Goal: Task Accomplishment & Management: Manage account settings

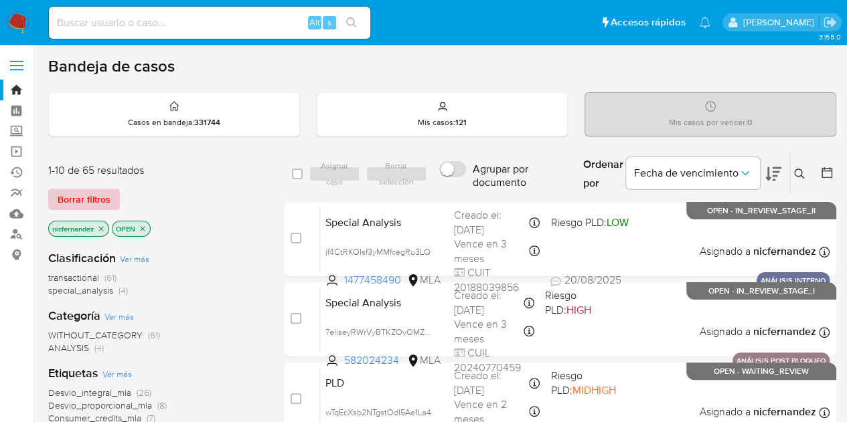
click at [91, 195] on span "Borrar filtros" at bounding box center [84, 199] width 53 height 19
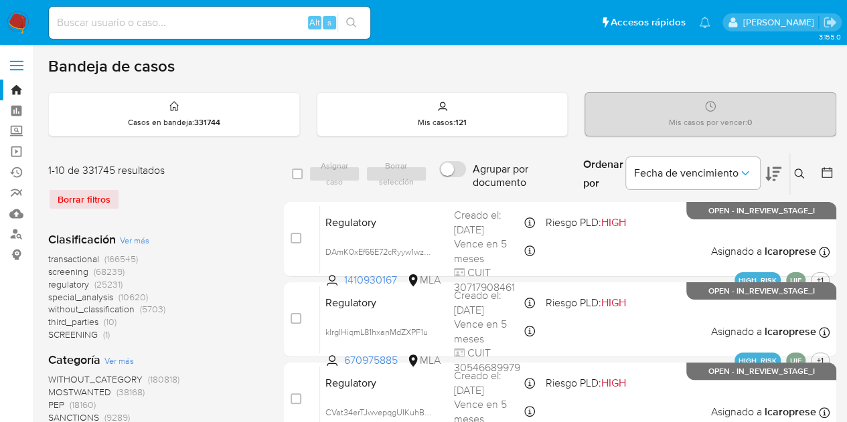
click at [798, 174] on icon at bounding box center [799, 174] width 11 height 11
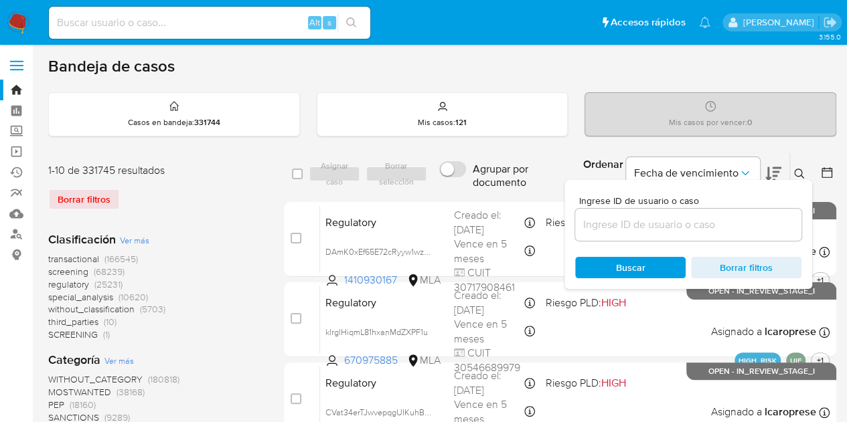
click at [729, 216] on input at bounding box center [688, 224] width 226 height 17
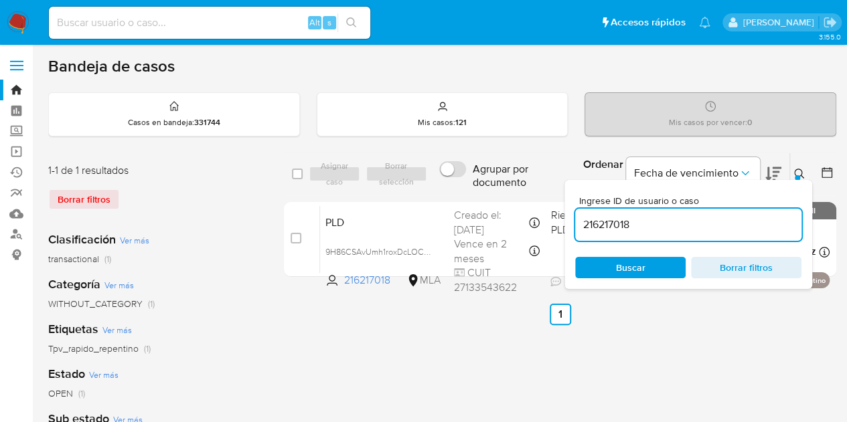
click at [803, 169] on icon at bounding box center [799, 174] width 11 height 11
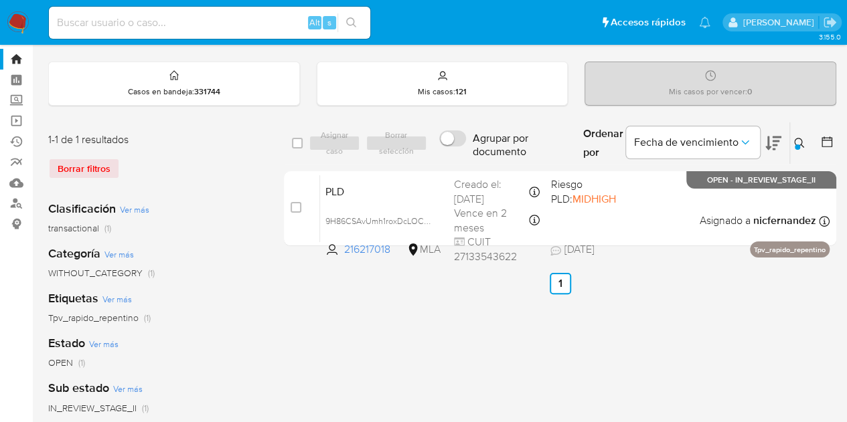
scroll to position [35, 0]
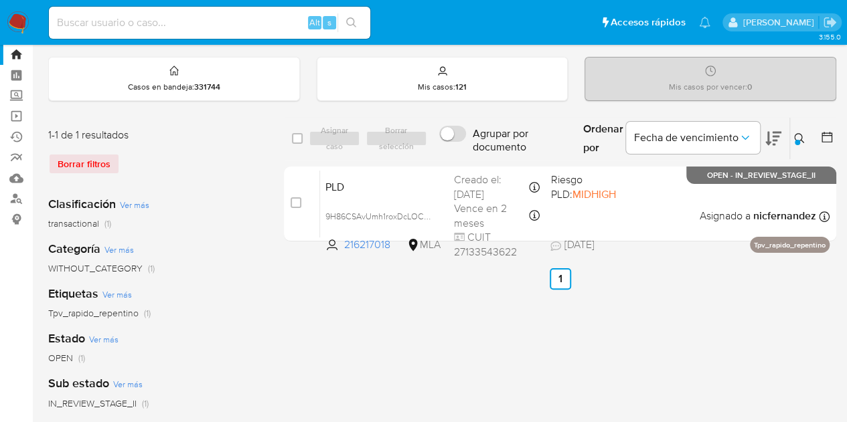
click at [482, 379] on div "select-all-cases-checkbox Asignar caso Borrar selección Agrupar por documento O…" at bounding box center [560, 411] width 552 height 588
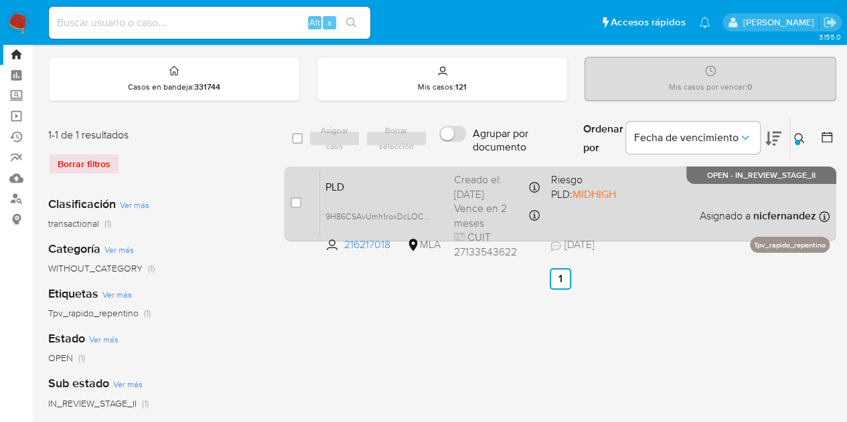
click at [382, 187] on span "PLD" at bounding box center [384, 185] width 118 height 17
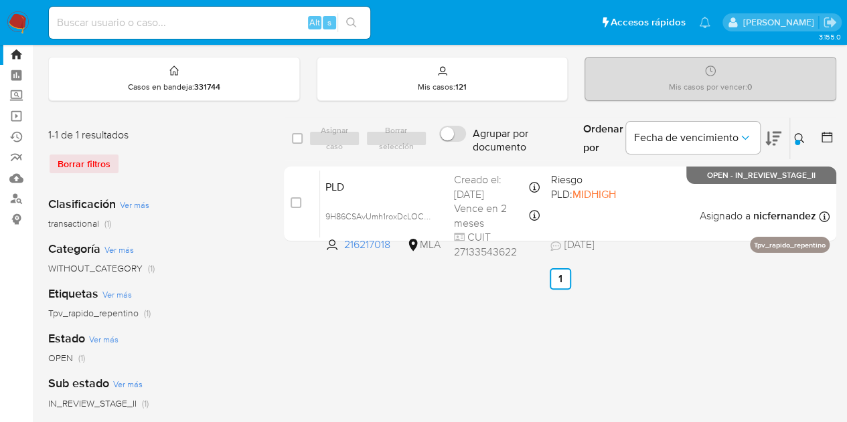
click at [795, 135] on icon at bounding box center [799, 138] width 11 height 11
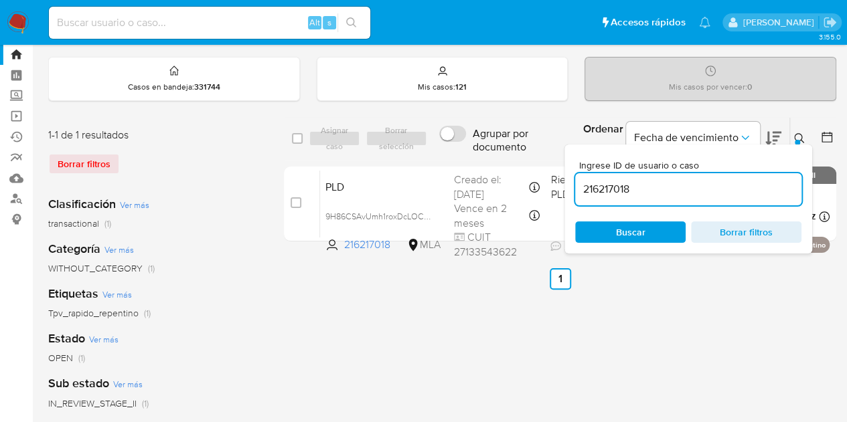
drag, startPoint x: 677, startPoint y: 190, endPoint x: 370, endPoint y: 130, distance: 313.8
click at [375, 129] on div "select-all-cases-checkbox Asignar caso Borrar selección Agrupar por documento O…" at bounding box center [560, 139] width 552 height 44
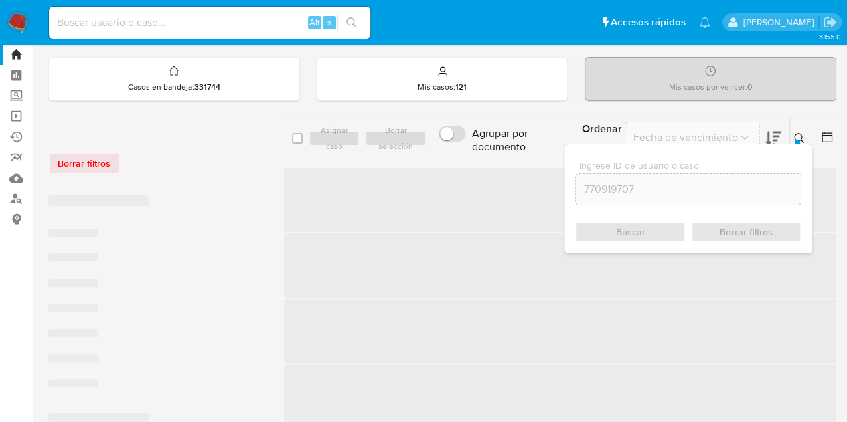
click at [802, 135] on icon at bounding box center [799, 138] width 11 height 11
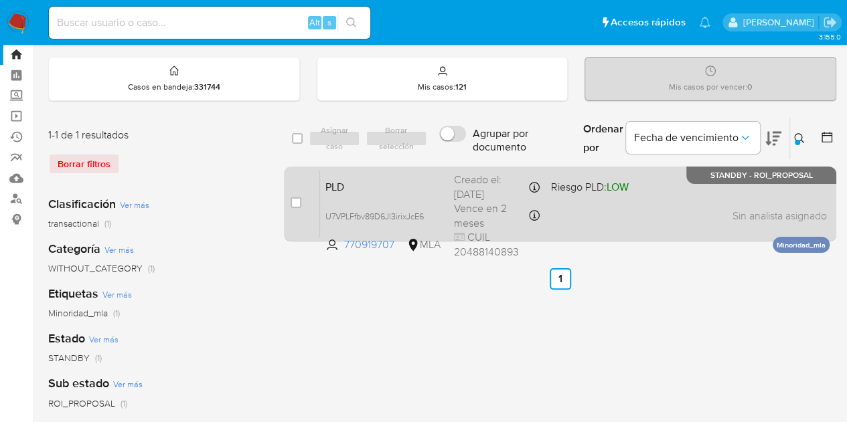
click at [371, 195] on div "PLD U7VPLFfbv89D6Jl3irixJcE6 770919707 MLA Riesgo PLD: LOW Creado el: 12/07/202…" at bounding box center [574, 204] width 509 height 68
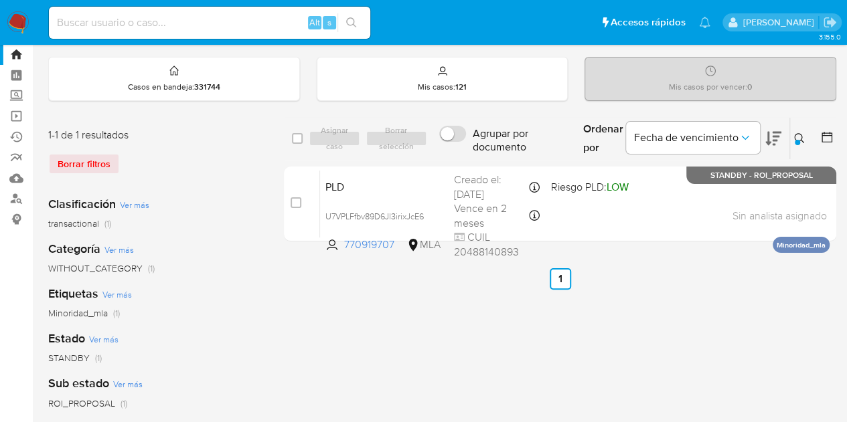
drag, startPoint x: 798, startPoint y: 139, endPoint x: 696, endPoint y: 183, distance: 111.5
click at [798, 140] on div at bounding box center [797, 142] width 5 height 5
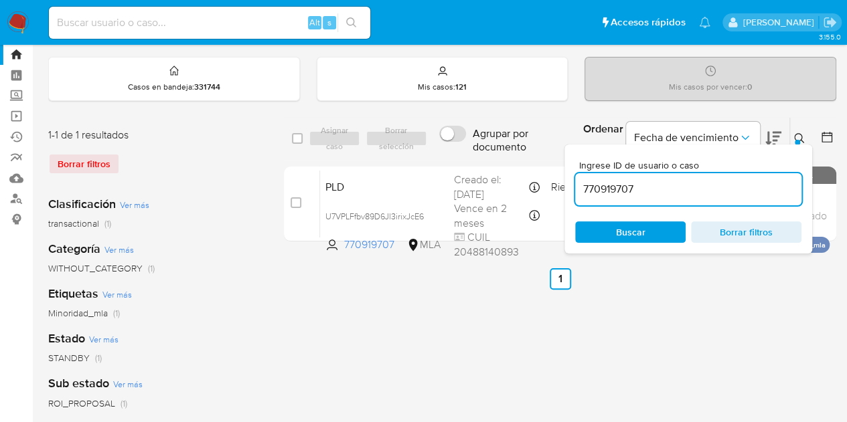
drag, startPoint x: 643, startPoint y: 183, endPoint x: 545, endPoint y: 157, distance: 101.2
click at [481, 149] on div "select-all-cases-checkbox Asignar caso Borrar selección Agrupar por documento O…" at bounding box center [560, 139] width 552 height 44
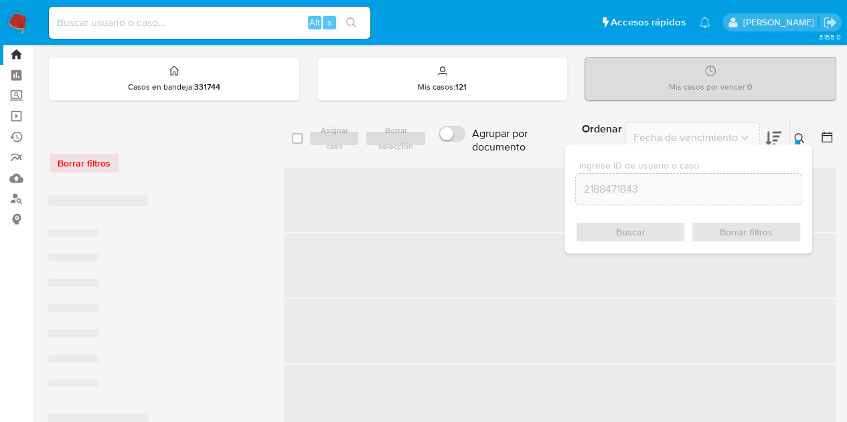
click at [797, 131] on button at bounding box center [801, 139] width 22 height 16
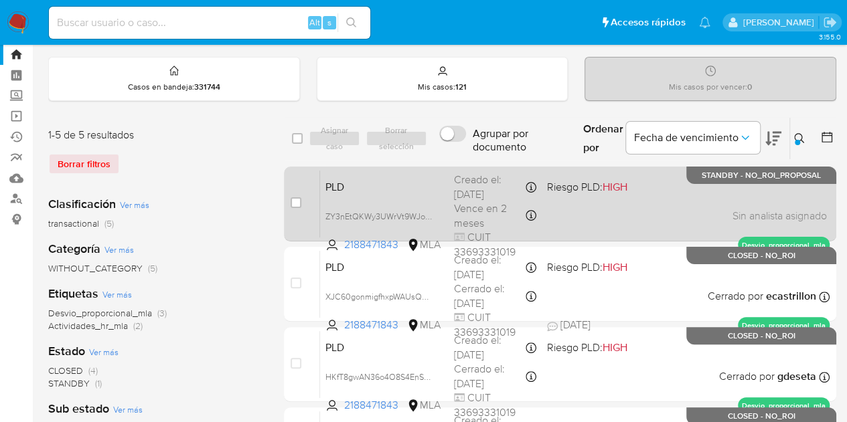
click at [419, 184] on span "PLD" at bounding box center [384, 185] width 118 height 17
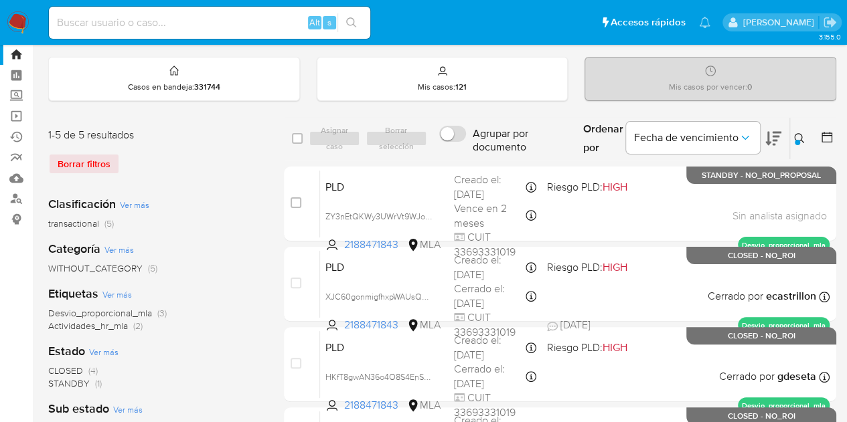
click at [801, 131] on button at bounding box center [801, 139] width 22 height 16
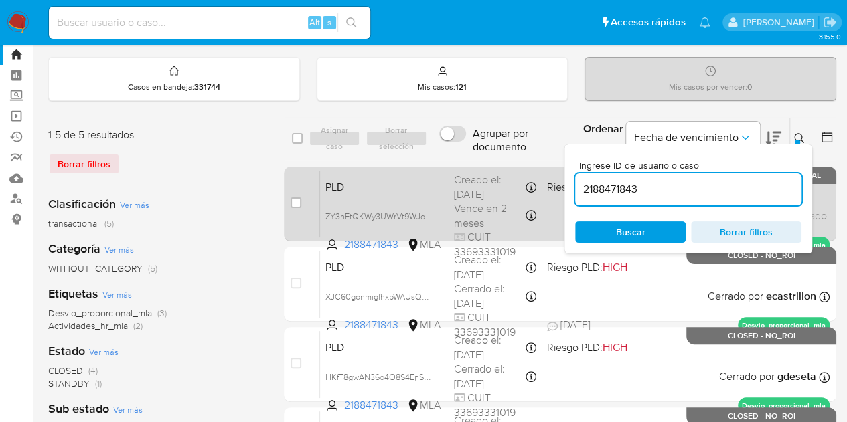
drag, startPoint x: 647, startPoint y: 185, endPoint x: 524, endPoint y: 181, distance: 122.6
click at [503, 173] on div "select-all-cases-checkbox Asignar caso Borrar selección Agrupar por documento O…" at bounding box center [560, 342] width 552 height 451
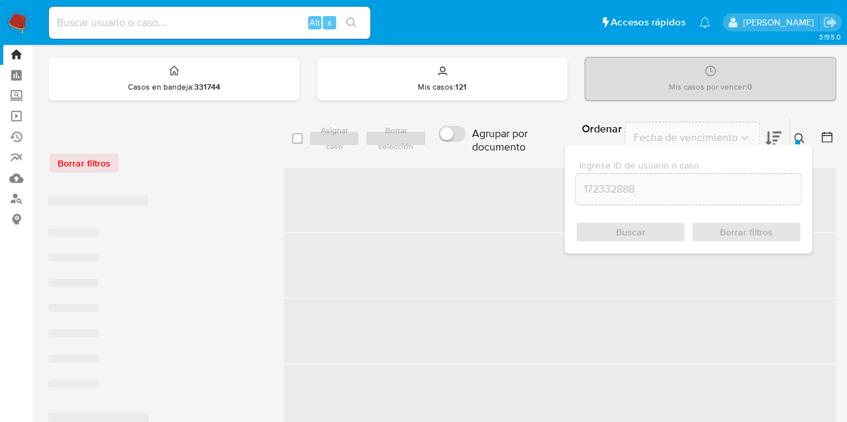
click at [799, 133] on icon at bounding box center [799, 138] width 11 height 11
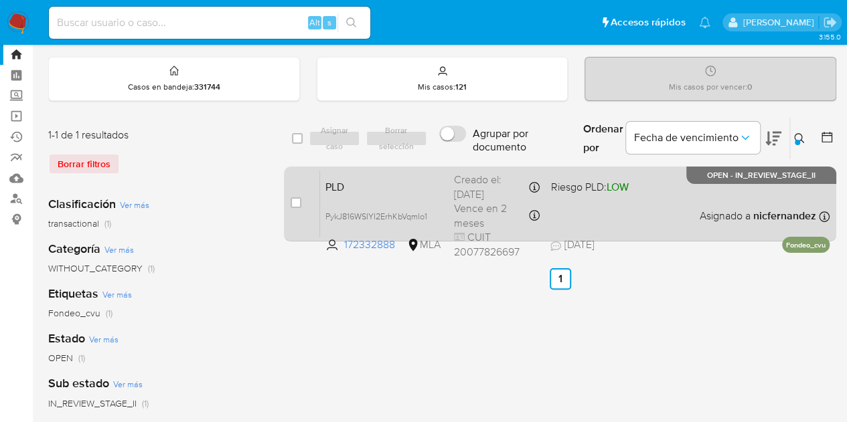
click at [382, 194] on div "PLD PykJ816WSIYI2ErhKbVqmIo1 172332888 MLA Riesgo PLD: LOW Creado el: 12/07/202…" at bounding box center [574, 204] width 509 height 68
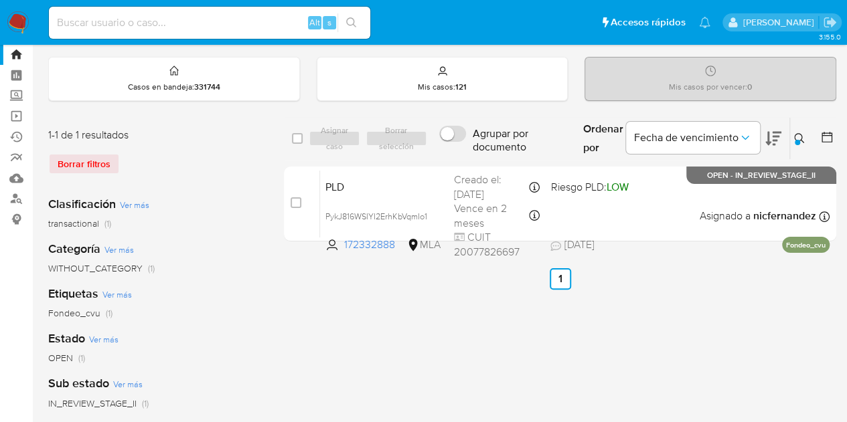
click at [801, 139] on icon at bounding box center [799, 138] width 11 height 11
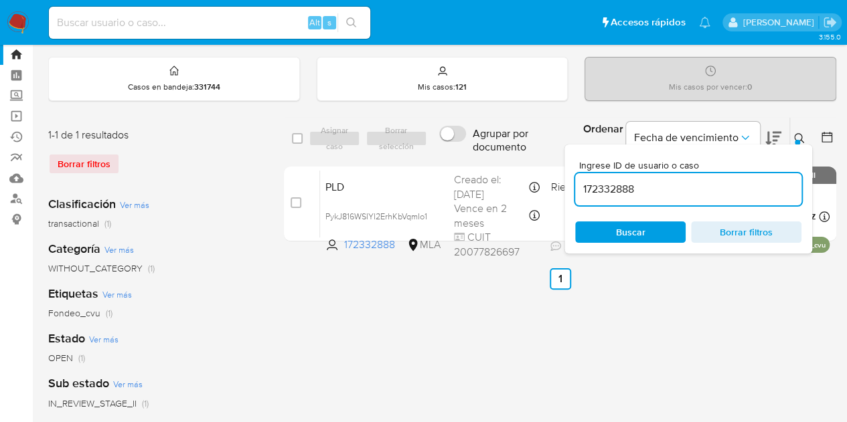
drag, startPoint x: 674, startPoint y: 196, endPoint x: 410, endPoint y: 161, distance: 266.0
click at [422, 157] on div "select-all-cases-checkbox Asignar caso Borrar selección Agrupar por documento O…" at bounding box center [560, 139] width 552 height 44
click at [799, 138] on icon at bounding box center [799, 138] width 11 height 11
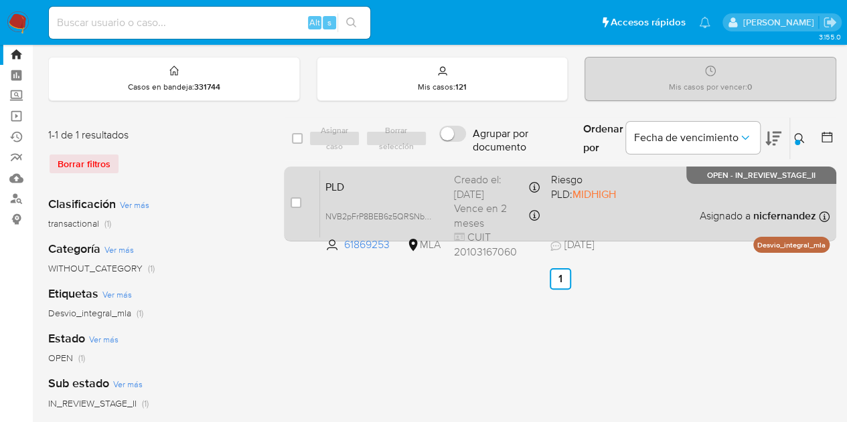
click at [362, 184] on span "PLD" at bounding box center [384, 185] width 118 height 17
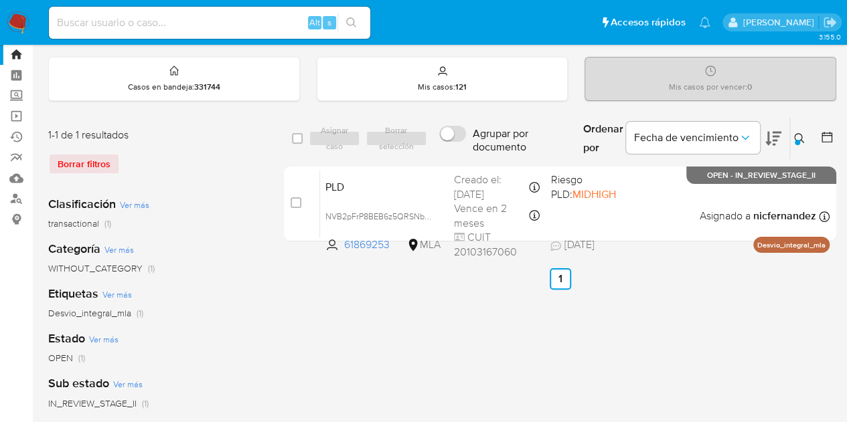
drag, startPoint x: 795, startPoint y: 137, endPoint x: 779, endPoint y: 140, distance: 16.4
click at [795, 137] on icon at bounding box center [799, 138] width 11 height 11
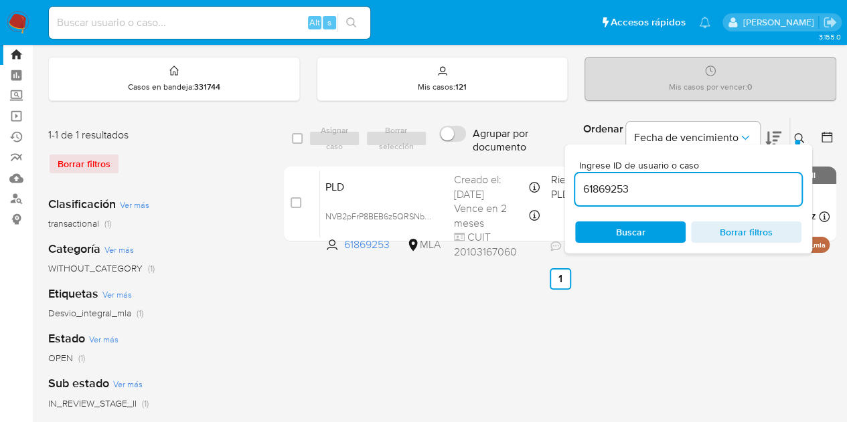
drag, startPoint x: 695, startPoint y: 197, endPoint x: 596, endPoint y: 179, distance: 100.7
click at [597, 179] on div "61869253" at bounding box center [688, 189] width 226 height 32
click at [601, 185] on input "61869253" at bounding box center [688, 189] width 226 height 17
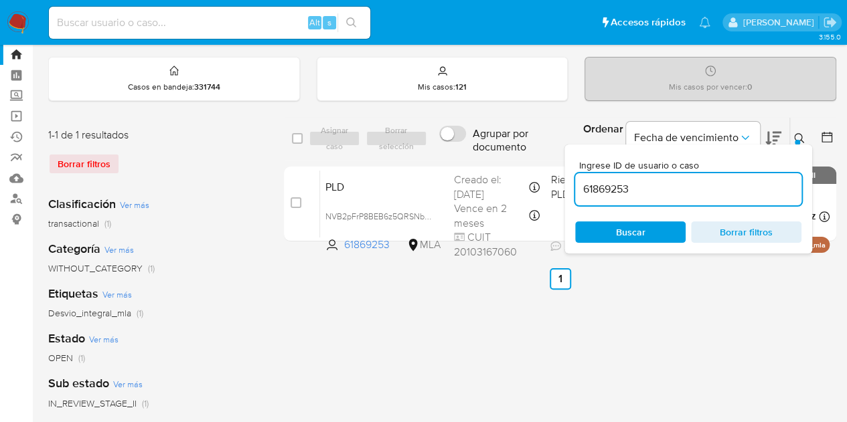
paste input "1070236249"
click at [798, 137] on icon at bounding box center [799, 138] width 11 height 11
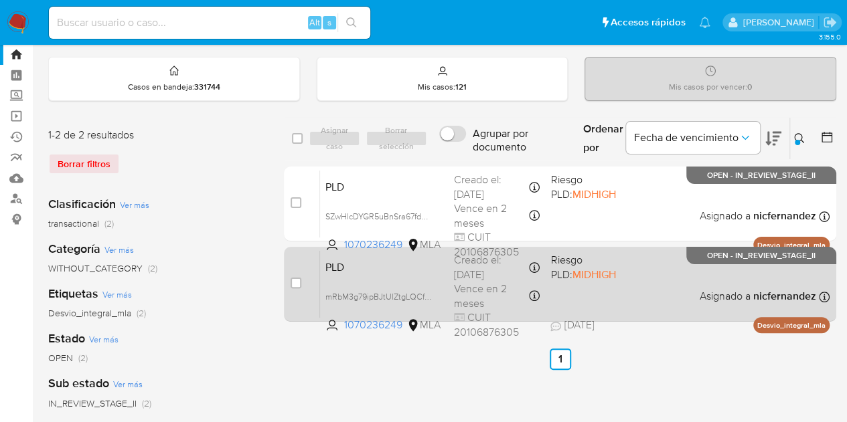
click at [374, 276] on div "PLD mRbM3g79ipBJtUlZtgLQCf9R 1070236249 MLA Riesgo PLD: MIDHIGH Creado el: 12/0…" at bounding box center [574, 284] width 509 height 68
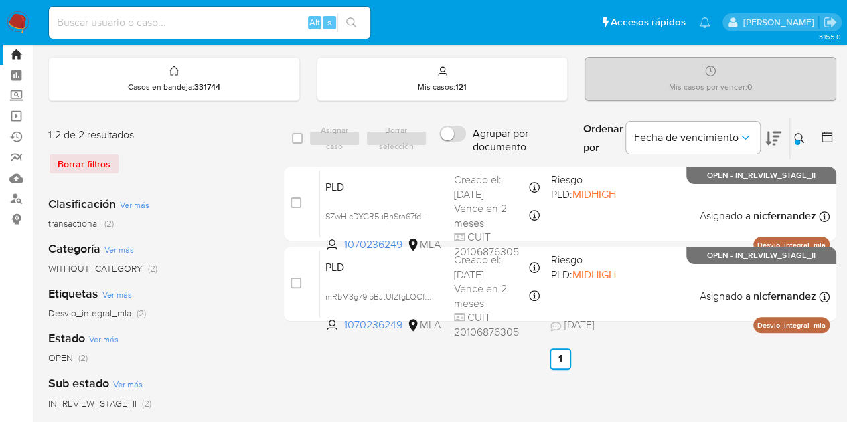
click at [794, 144] on button at bounding box center [801, 139] width 22 height 16
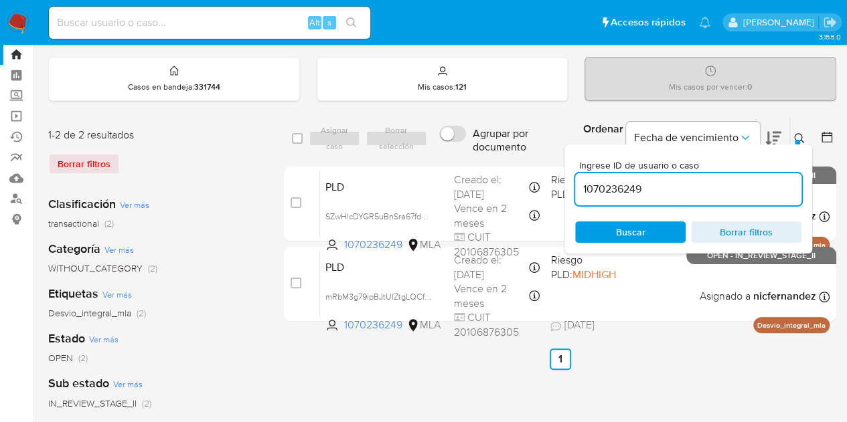
drag, startPoint x: 683, startPoint y: 194, endPoint x: 434, endPoint y: 160, distance: 250.7
click at [434, 160] on div "select-all-cases-checkbox Asignar caso Borrar selección Agrupar por documento O…" at bounding box center [560, 222] width 552 height 210
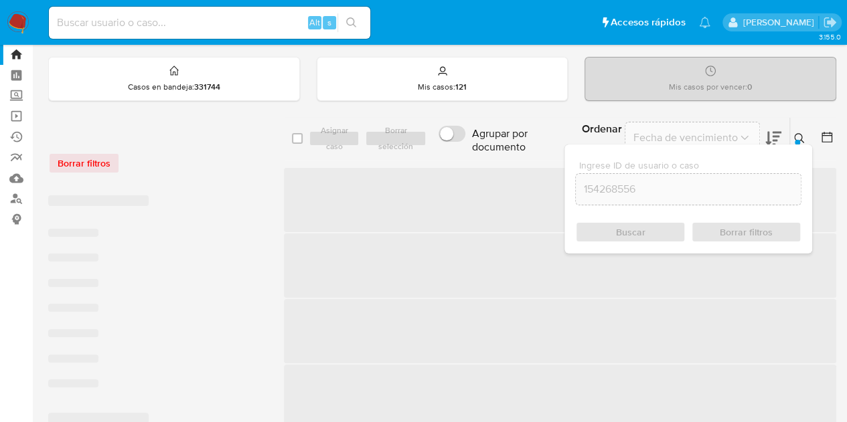
click at [801, 133] on icon at bounding box center [799, 138] width 11 height 11
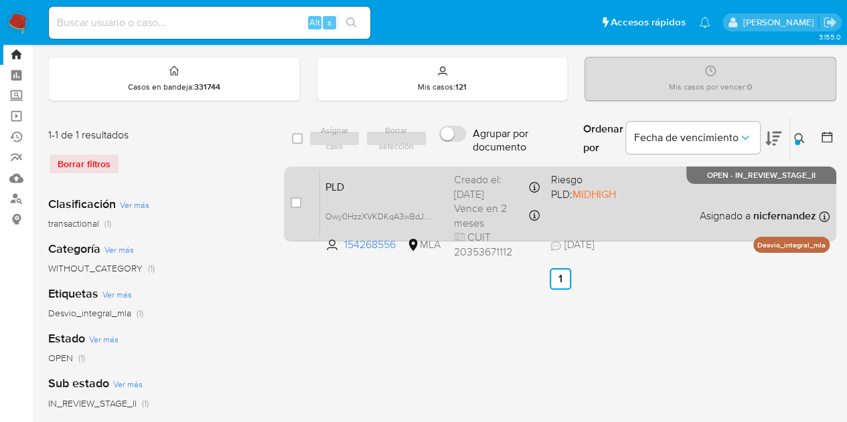
click at [415, 193] on div "PLD Owy0HzzXVKDKqA3wBdJI7YPn 154268556 MLA Riesgo PLD: MIDHIGH Creado el: 12/07…" at bounding box center [574, 204] width 509 height 68
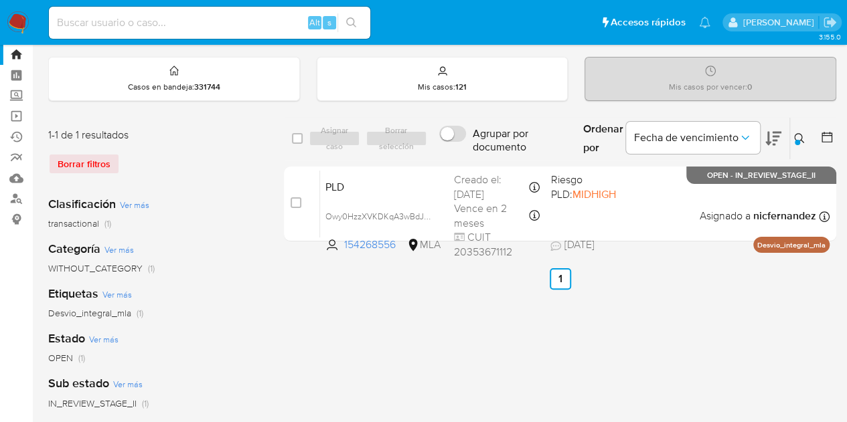
drag, startPoint x: 806, startPoint y: 141, endPoint x: 711, endPoint y: 189, distance: 106.3
click at [806, 143] on button at bounding box center [801, 139] width 22 height 16
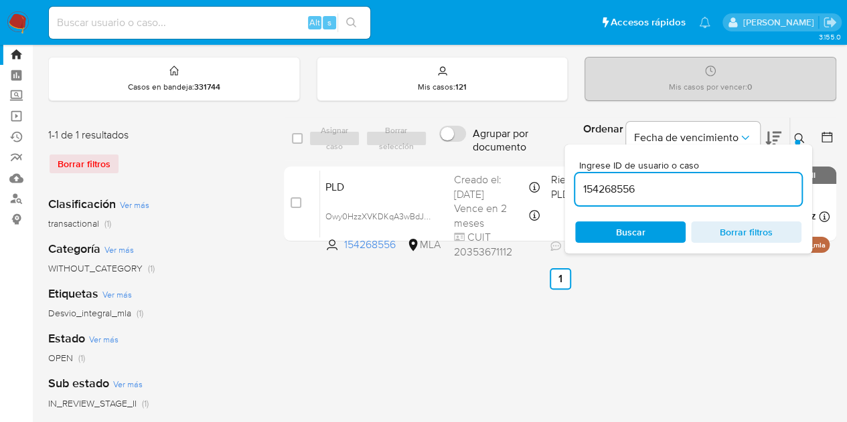
drag, startPoint x: 707, startPoint y: 195, endPoint x: 355, endPoint y: 159, distance: 354.0
click at [355, 159] on div "select-all-cases-checkbox Asignar caso Borrar selección Agrupar por documento O…" at bounding box center [560, 182] width 552 height 130
type input "198435681"
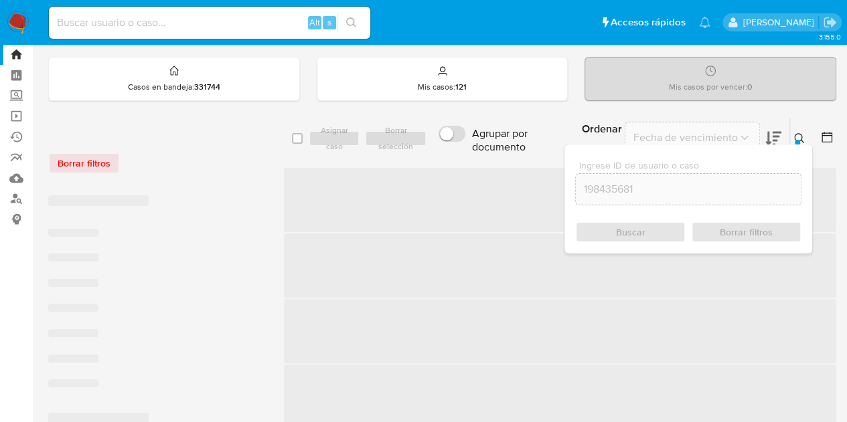
click at [803, 139] on icon at bounding box center [799, 138] width 11 height 11
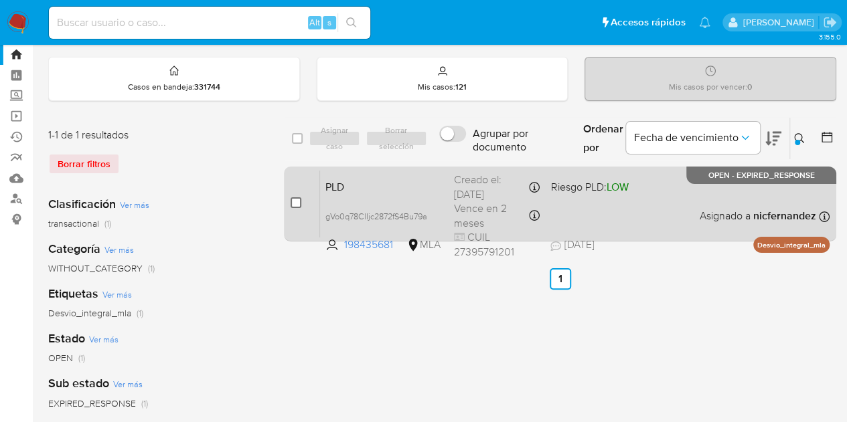
click at [295, 204] on input "checkbox" at bounding box center [296, 202] width 11 height 11
checkbox input "true"
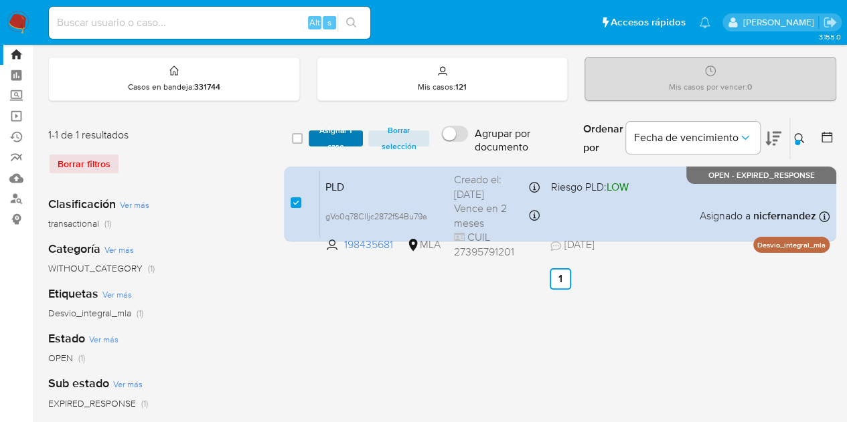
click at [339, 140] on span "Asignar 1 caso" at bounding box center [336, 138] width 42 height 13
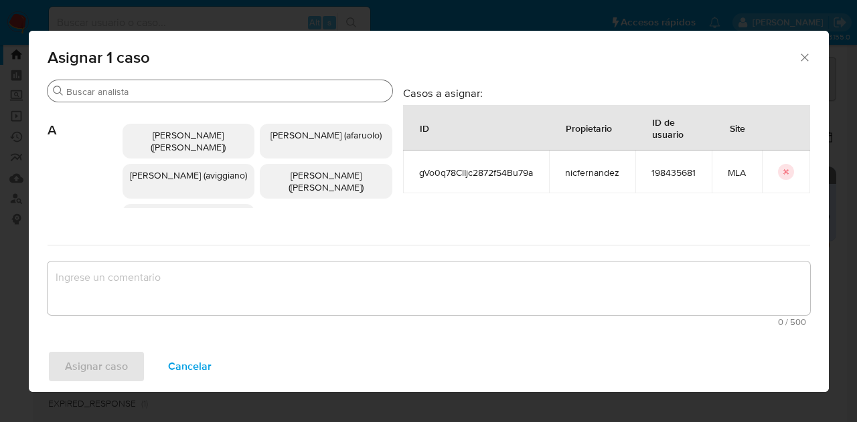
click at [151, 86] on input "Buscar" at bounding box center [226, 92] width 321 height 12
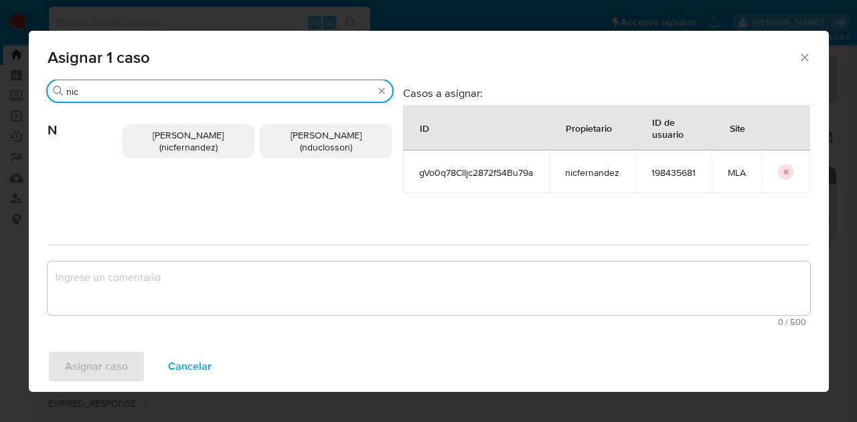
type input "nic"
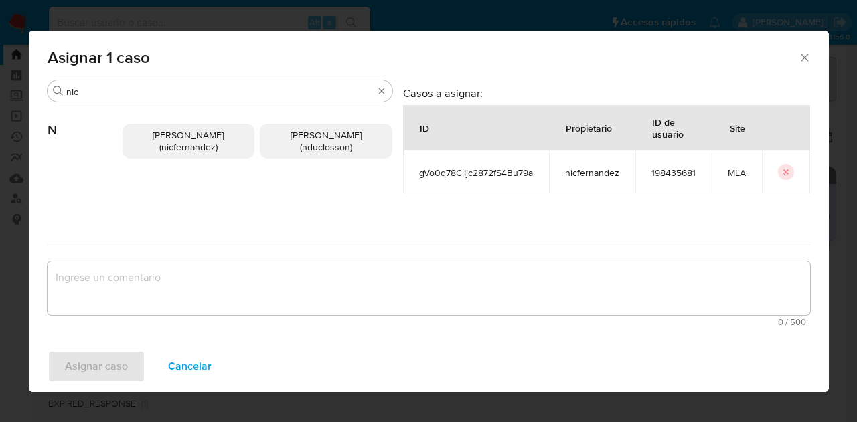
click at [195, 148] on span "Nicolas Fernandez Allen (nicfernandez)" at bounding box center [188, 141] width 71 height 25
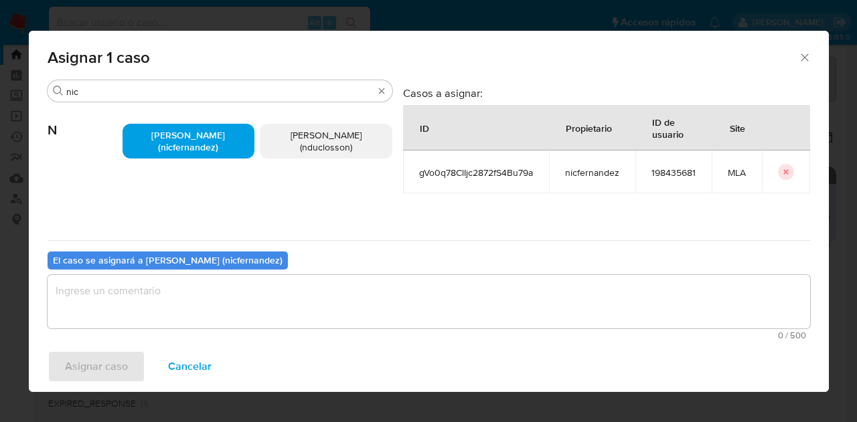
click at [232, 295] on textarea "assign-modal" at bounding box center [429, 302] width 762 height 54
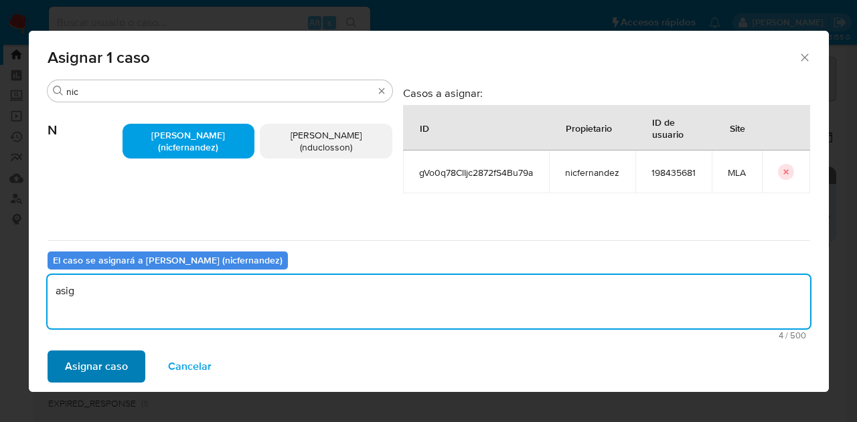
type textarea "asig"
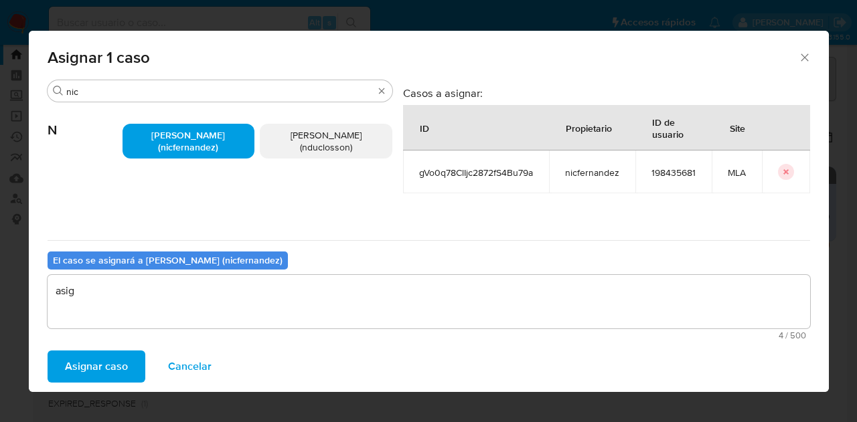
click at [123, 364] on span "Asignar caso" at bounding box center [96, 366] width 63 height 29
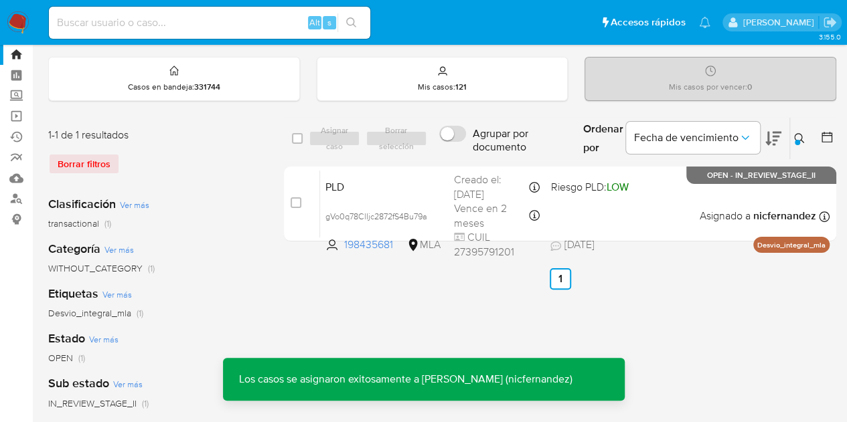
click at [398, 197] on div "PLD gVo0q78ClIjc2872fS4Bu79a 198435681 MLA Riesgo PLD: LOW Creado el: 12/07/202…" at bounding box center [574, 204] width 509 height 68
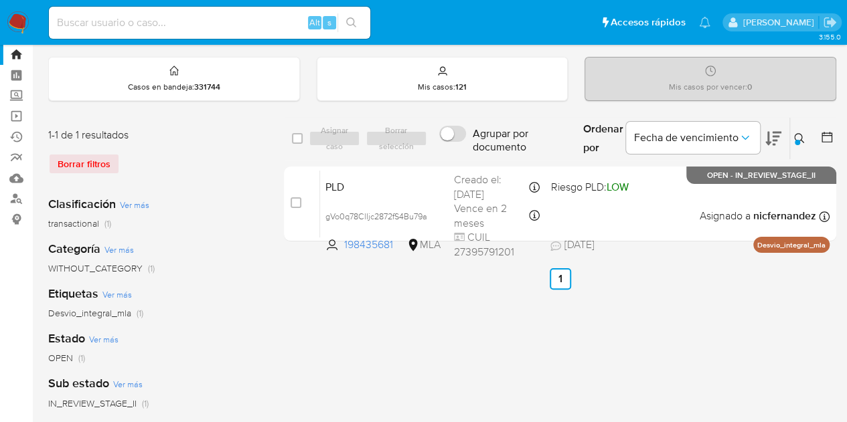
click at [797, 136] on icon at bounding box center [799, 138] width 11 height 11
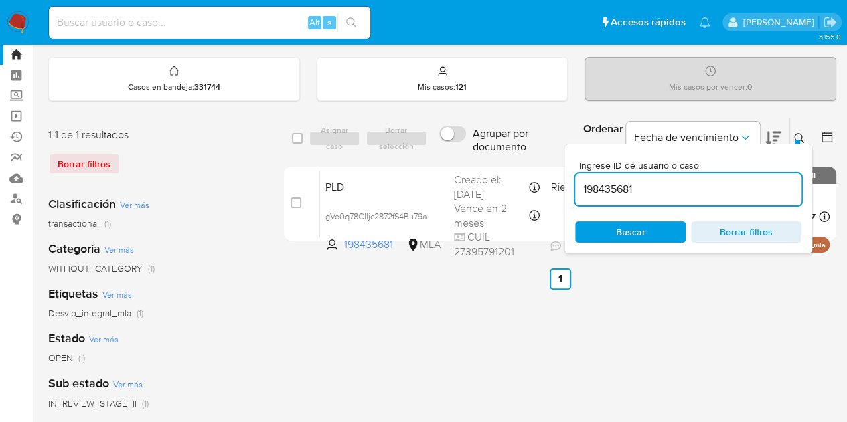
drag, startPoint x: 666, startPoint y: 191, endPoint x: 459, endPoint y: 159, distance: 209.2
click at [459, 159] on div "select-all-cases-checkbox Asignar caso Borrar selección Agrupar por documento O…" at bounding box center [560, 182] width 552 height 130
type input "1241989907"
click at [797, 133] on icon at bounding box center [799, 138] width 11 height 11
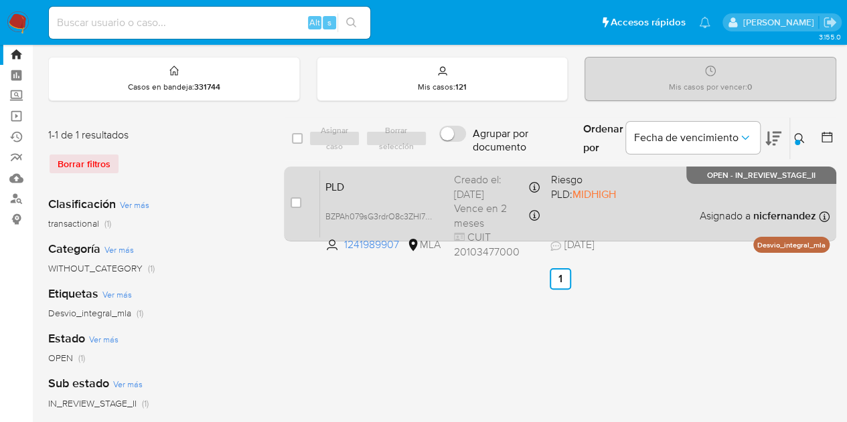
click at [342, 193] on span "PLD" at bounding box center [384, 185] width 118 height 17
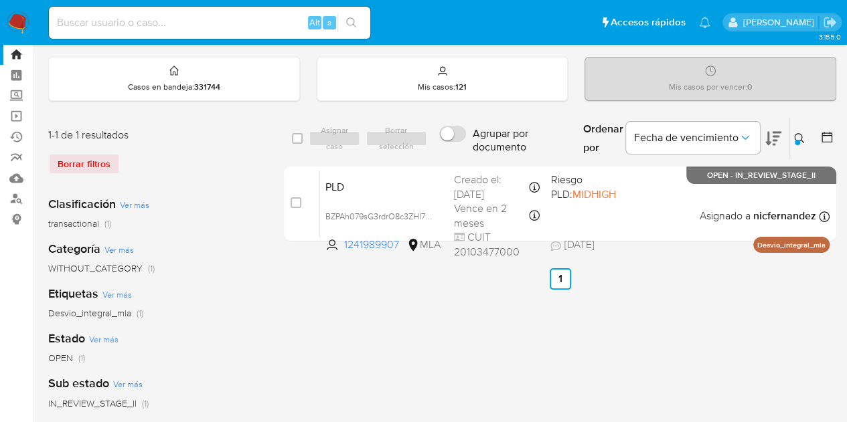
click at [799, 138] on icon at bounding box center [799, 138] width 11 height 11
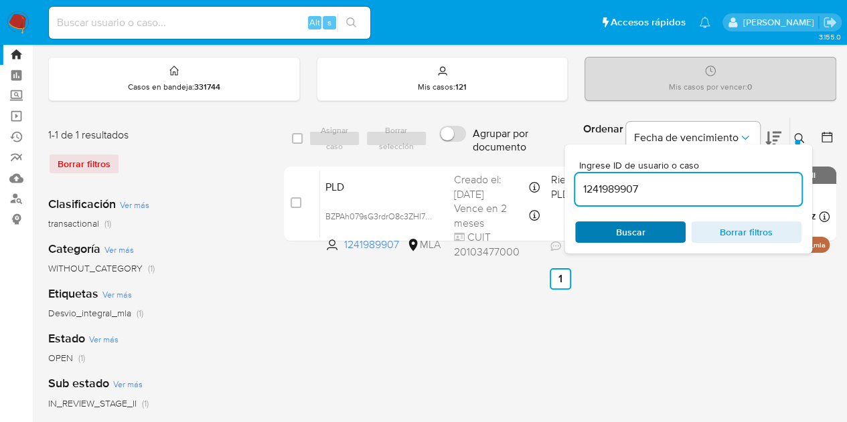
click at [660, 227] on span "Buscar" at bounding box center [630, 232] width 92 height 19
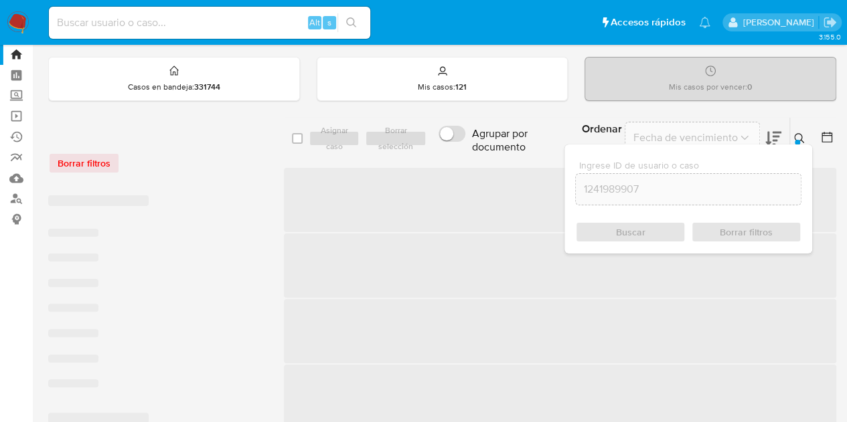
click at [802, 140] on icon at bounding box center [799, 138] width 11 height 11
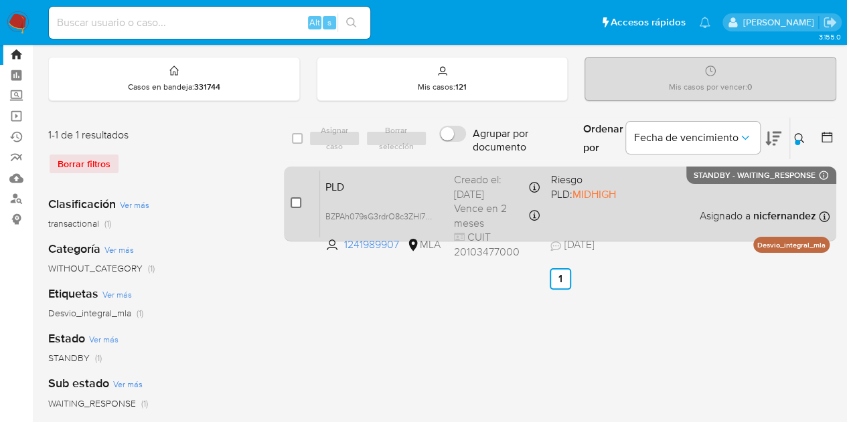
click at [296, 200] on input "checkbox" at bounding box center [296, 202] width 11 height 11
checkbox input "true"
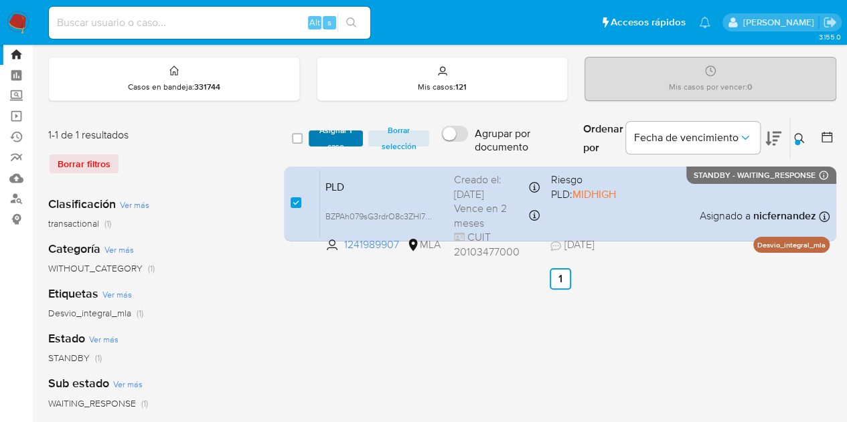
click at [338, 132] on span "Asignar 1 caso" at bounding box center [336, 138] width 42 height 13
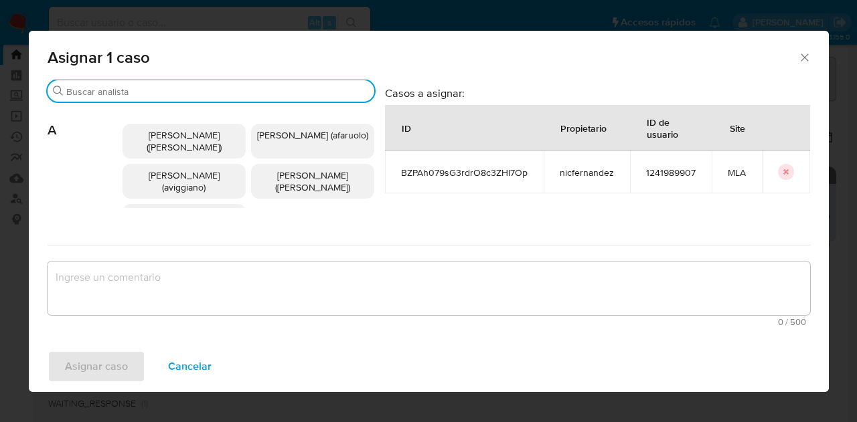
click at [131, 93] on input "Buscar" at bounding box center [217, 92] width 303 height 12
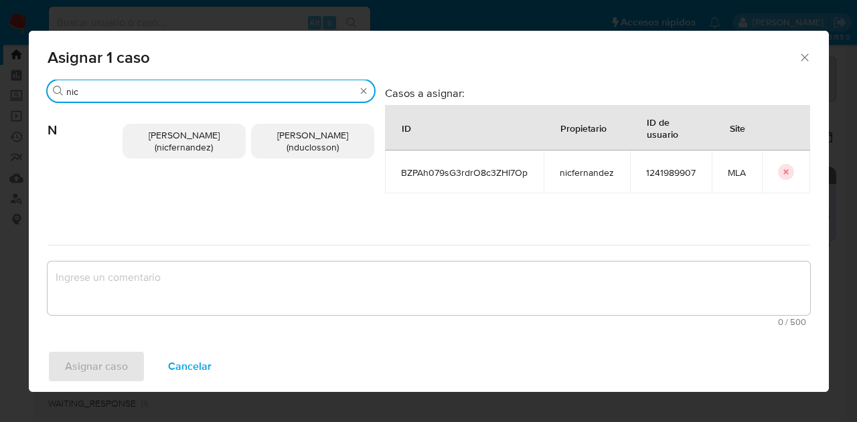
type input "nic"
click at [159, 132] on span "Nicolas Fernandez Allen (nicfernandez)" at bounding box center [184, 141] width 71 height 25
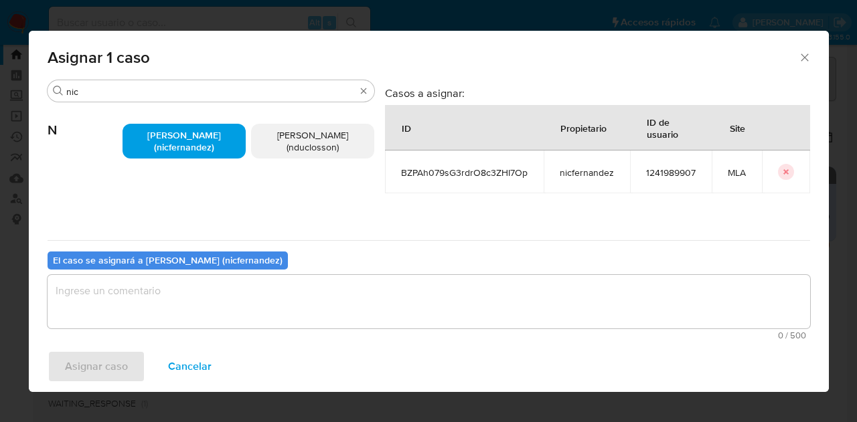
click at [202, 299] on textarea "assign-modal" at bounding box center [429, 302] width 762 height 54
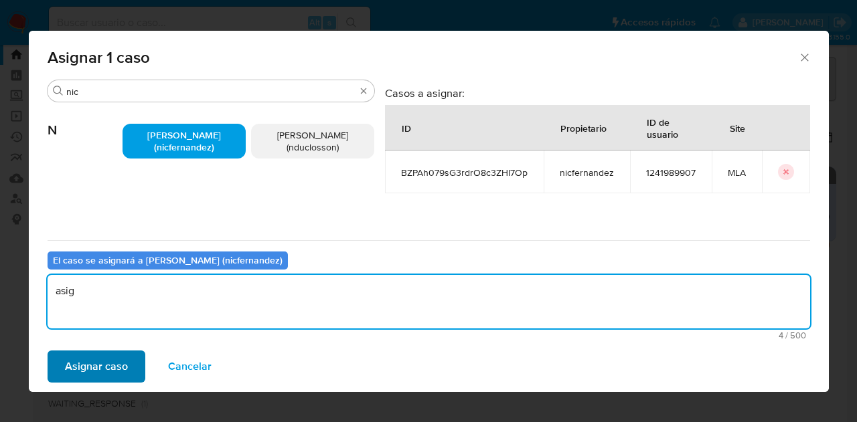
type textarea "asig"
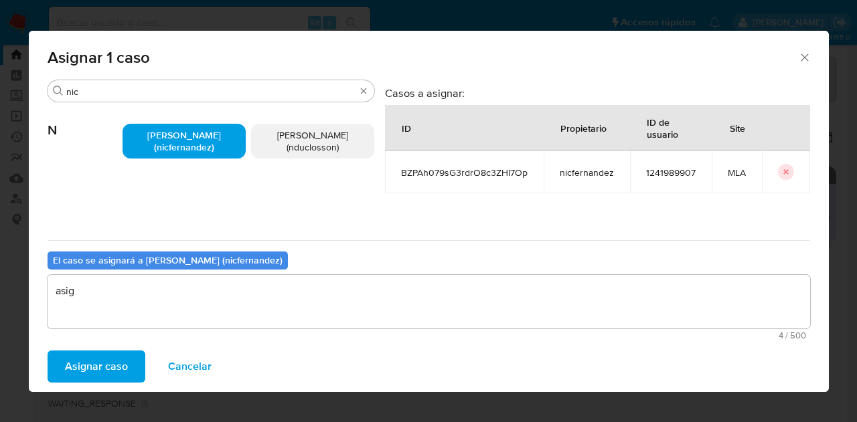
click at [92, 366] on span "Asignar caso" at bounding box center [96, 366] width 63 height 29
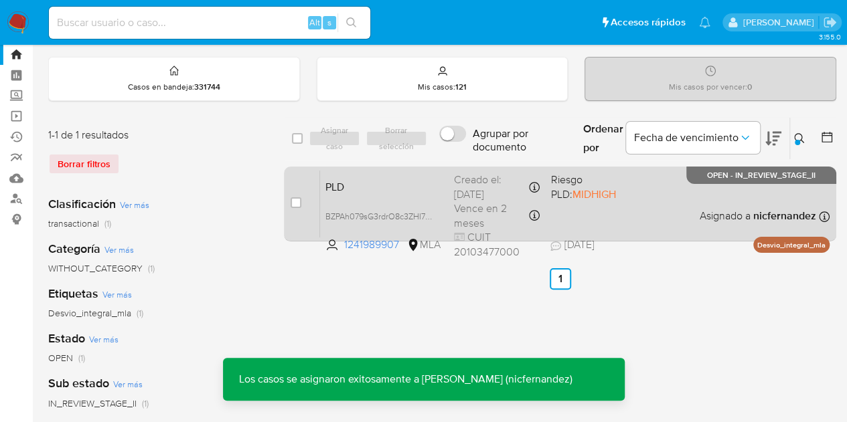
click at [378, 196] on div "PLD BZPAh079sG3rdrO8c3ZHI7Op 1241989907 MLA Riesgo PLD: MIDHIGH Creado el: 12/0…" at bounding box center [574, 204] width 509 height 68
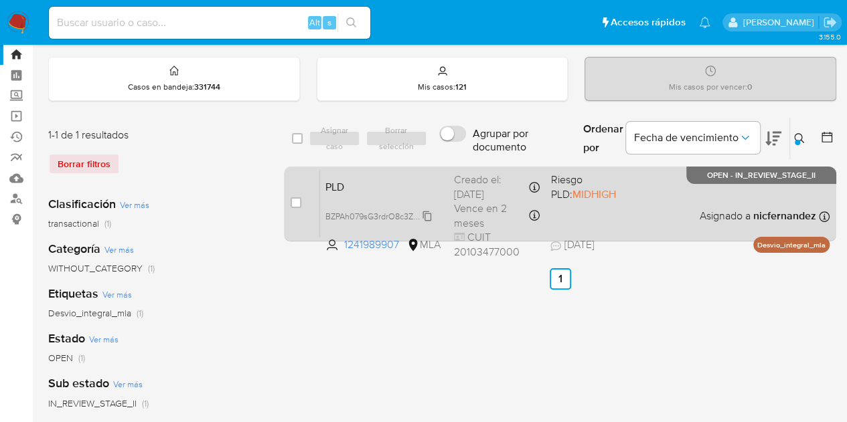
click at [427, 214] on span "BZPAh079sG3rdrO8c3ZHI7Op" at bounding box center [380, 215] width 111 height 15
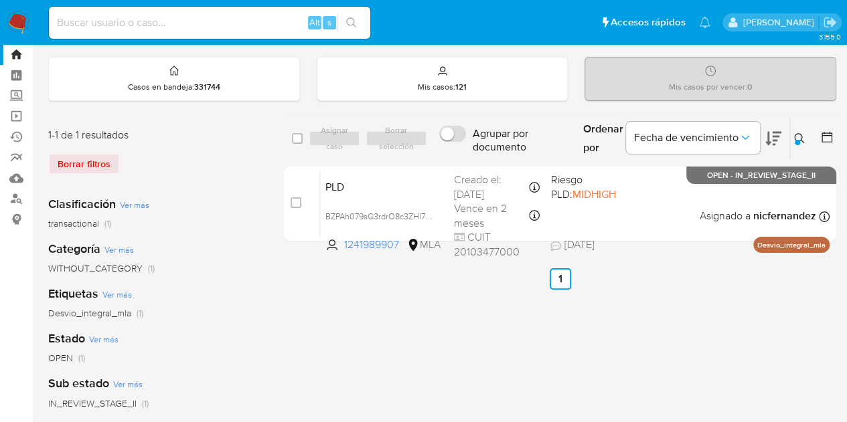
click at [803, 141] on icon at bounding box center [799, 138] width 10 height 10
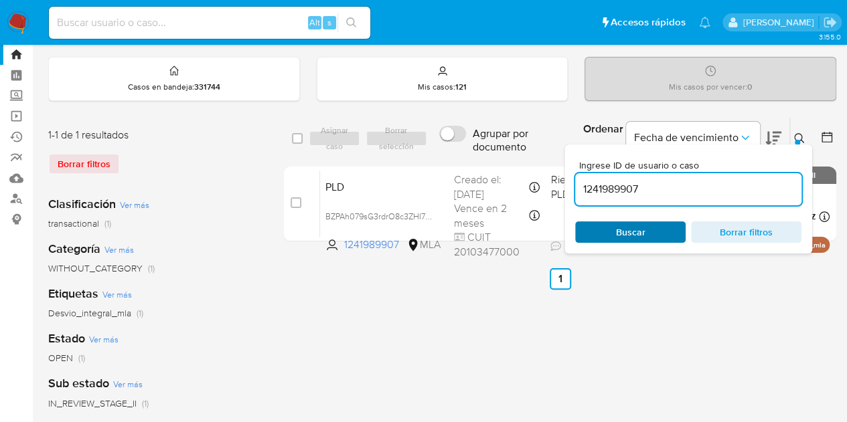
click at [643, 232] on span "Buscar" at bounding box center [630, 232] width 29 height 21
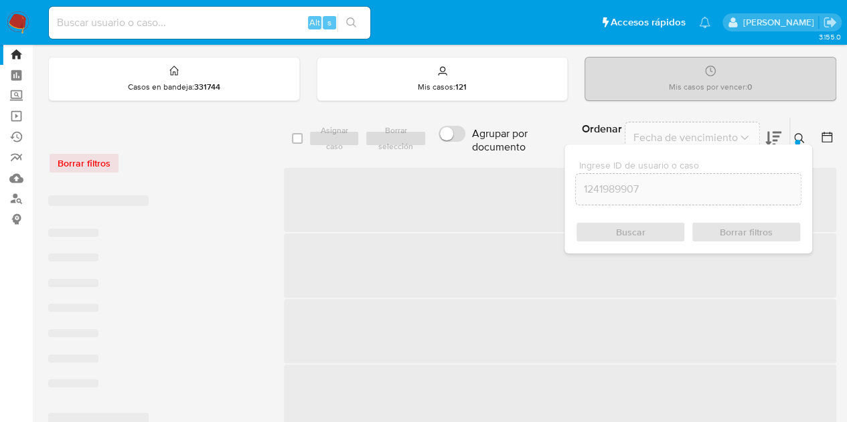
click at [791, 138] on button at bounding box center [801, 139] width 22 height 16
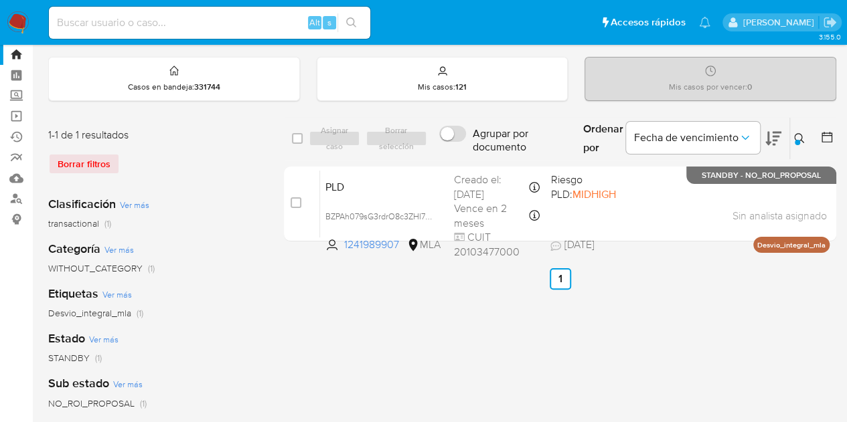
click at [798, 133] on icon at bounding box center [799, 138] width 11 height 11
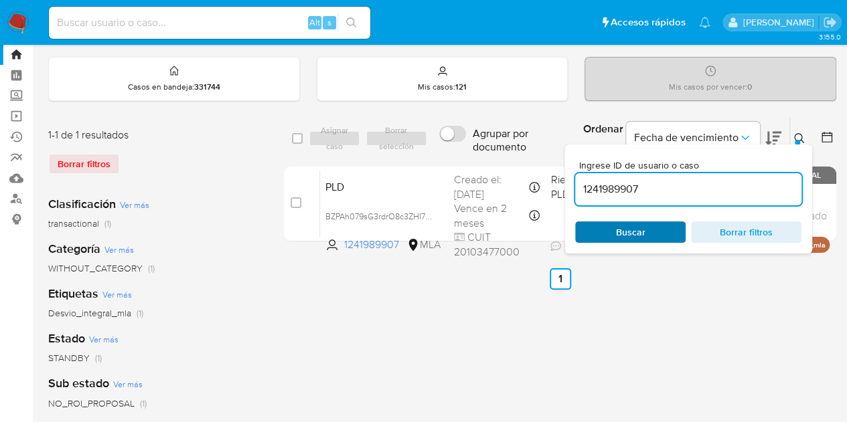
click at [628, 230] on span "Buscar" at bounding box center [630, 232] width 29 height 21
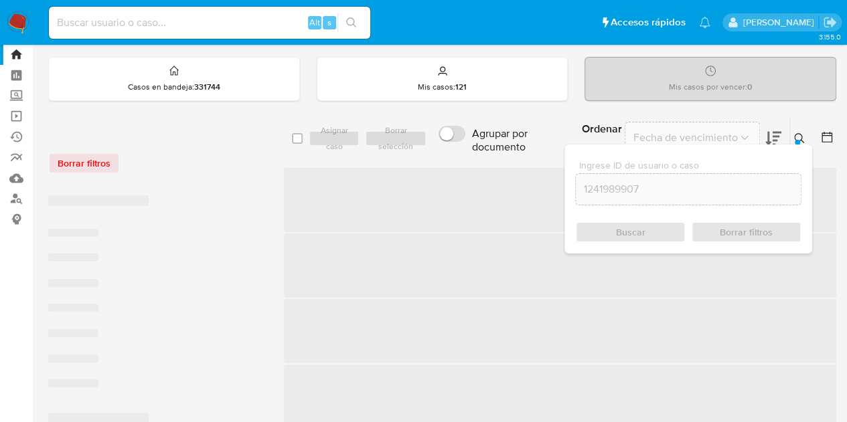
click at [796, 137] on icon at bounding box center [799, 138] width 11 height 11
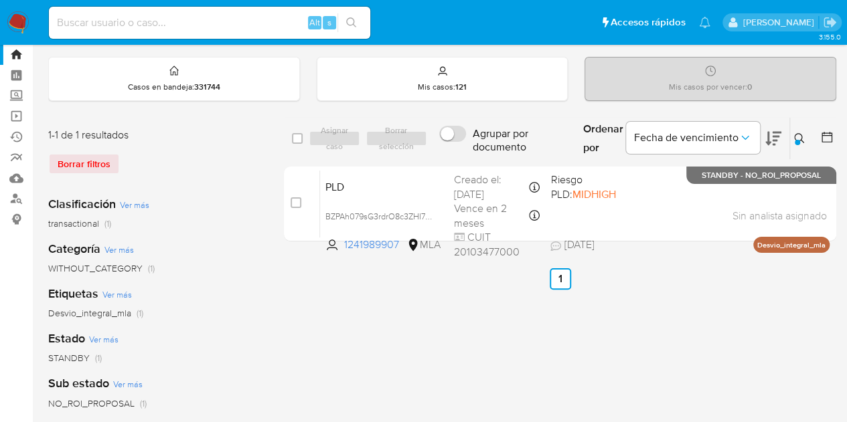
click at [794, 138] on icon at bounding box center [799, 138] width 11 height 11
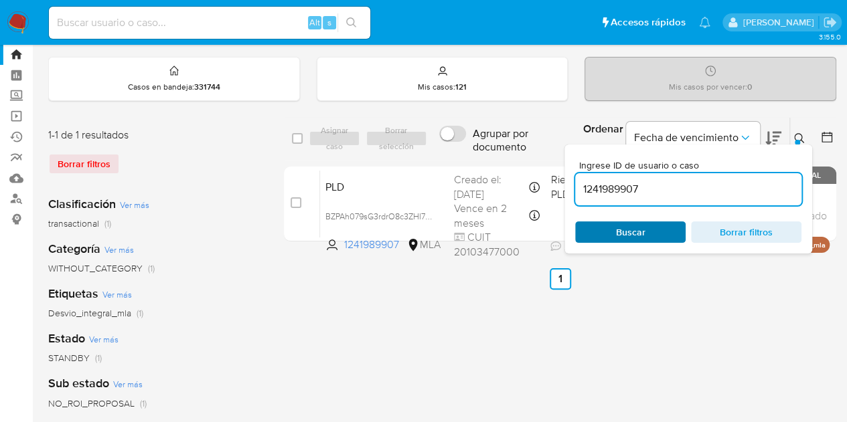
click at [653, 230] on span "Buscar" at bounding box center [630, 232] width 92 height 19
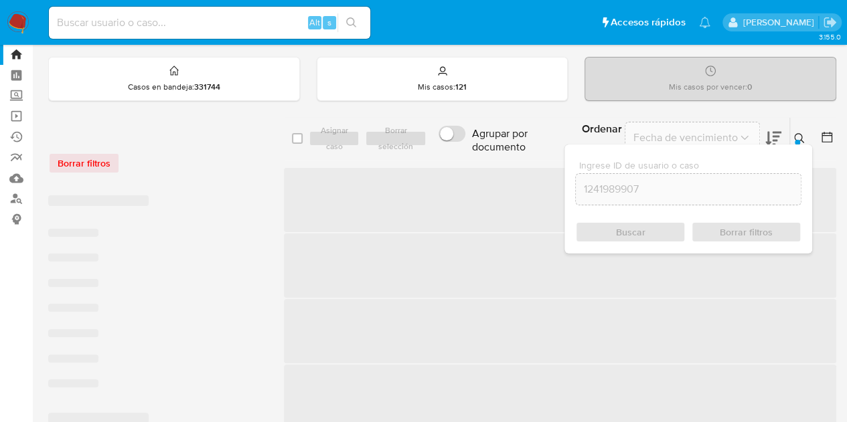
click at [803, 131] on button at bounding box center [801, 139] width 22 height 16
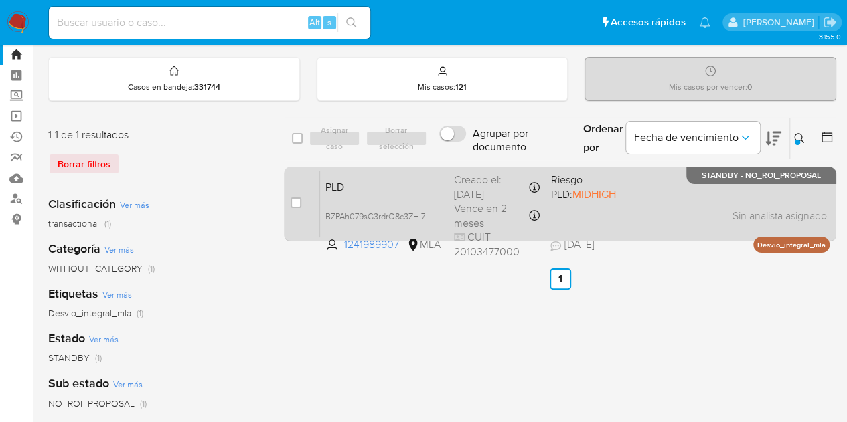
click at [453, 176] on div "PLD BZPAh079sG3rdrO8c3ZHI7Op 1241989907 MLA Riesgo PLD: MIDHIGH Creado el: 12/0…" at bounding box center [574, 204] width 509 height 68
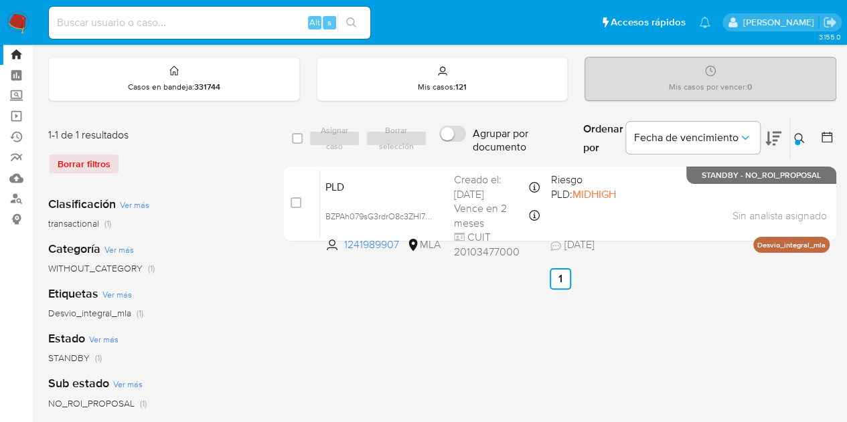
click at [794, 137] on icon at bounding box center [799, 138] width 11 height 11
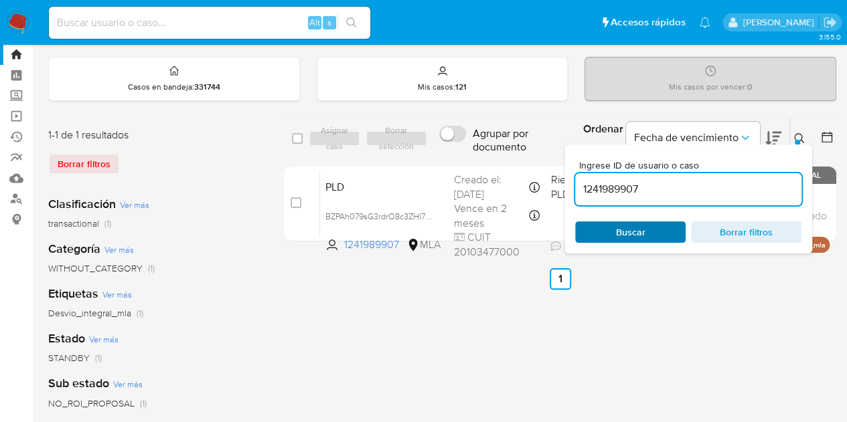
click at [636, 224] on span "Buscar" at bounding box center [630, 232] width 29 height 21
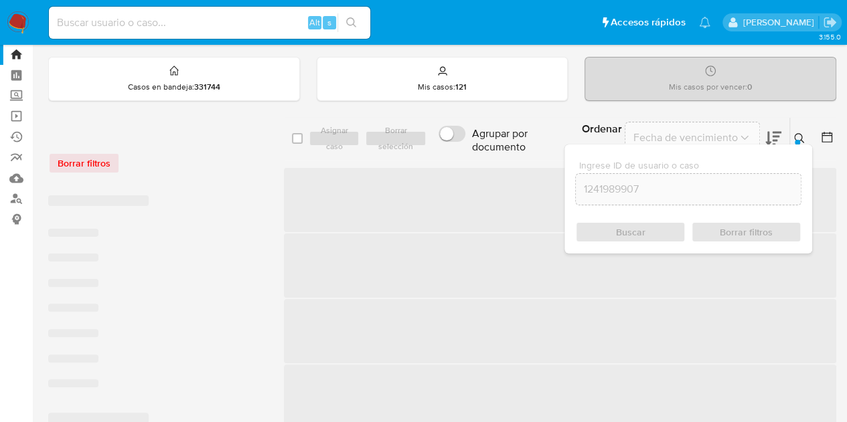
click at [803, 136] on icon at bounding box center [799, 138] width 11 height 11
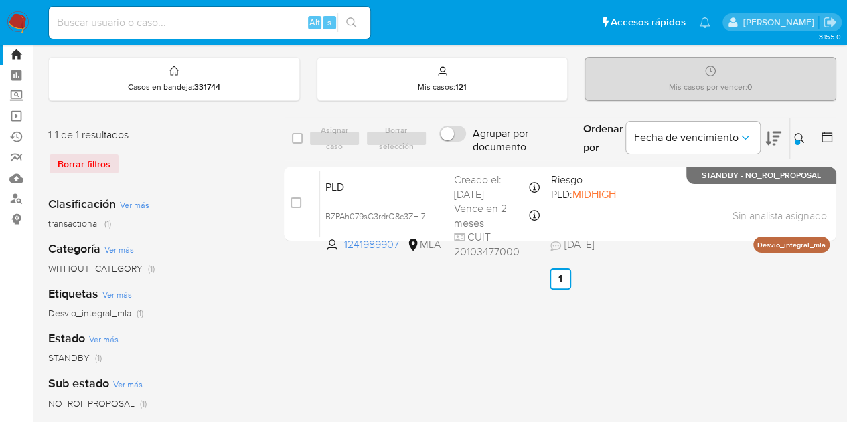
click at [796, 140] on div at bounding box center [797, 142] width 5 height 5
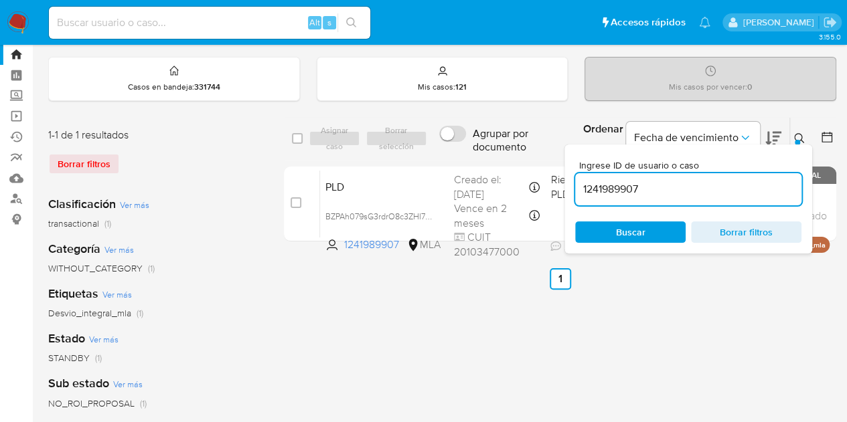
drag, startPoint x: 666, startPoint y: 191, endPoint x: 457, endPoint y: 148, distance: 213.4
click at [458, 148] on div "select-all-cases-checkbox Asignar caso Borrar selección Agrupar por documento O…" at bounding box center [560, 139] width 552 height 44
type input "82917699"
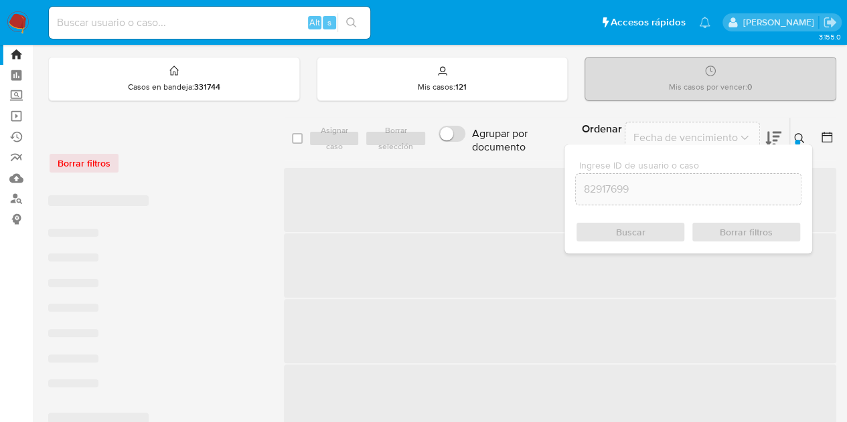
click at [799, 133] on icon at bounding box center [799, 138] width 11 height 11
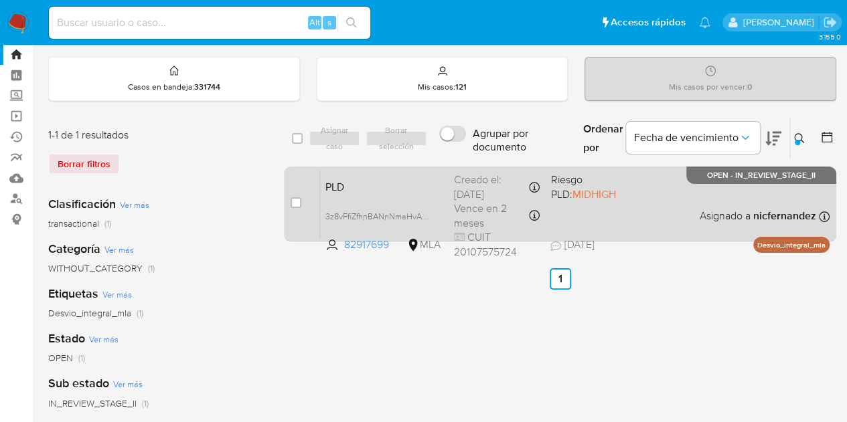
click at [360, 188] on span "PLD" at bounding box center [384, 185] width 118 height 17
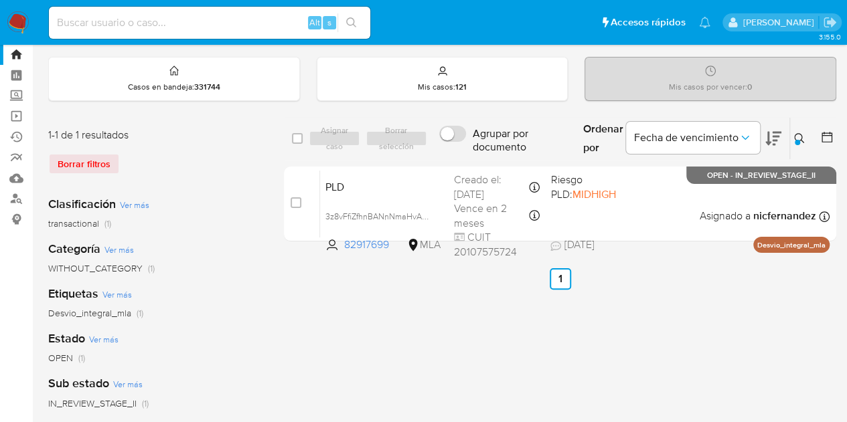
click at [799, 137] on icon at bounding box center [799, 138] width 11 height 11
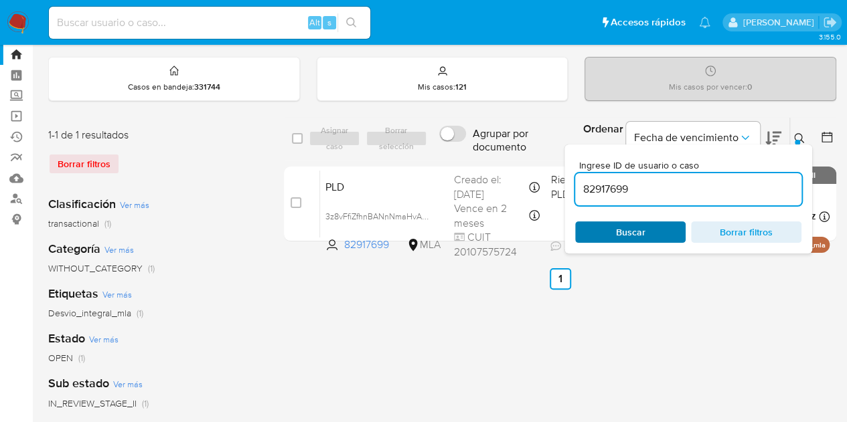
click at [649, 230] on span "Buscar" at bounding box center [630, 232] width 92 height 19
click at [794, 140] on icon at bounding box center [799, 138] width 11 height 11
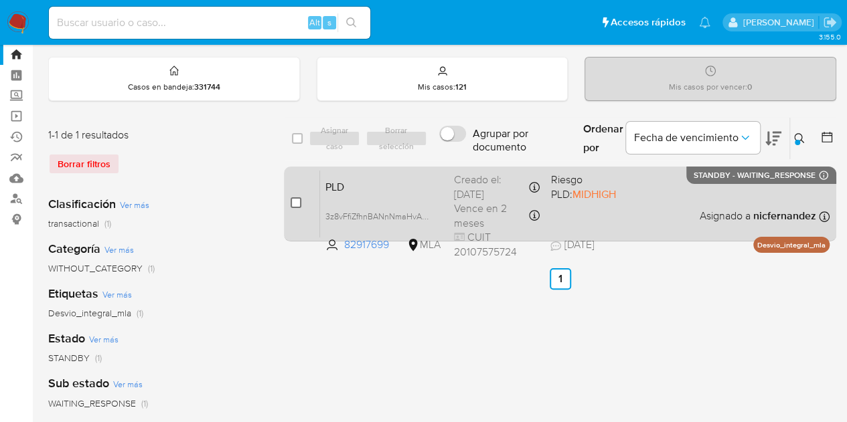
click at [296, 204] on input "checkbox" at bounding box center [296, 202] width 11 height 11
checkbox input "true"
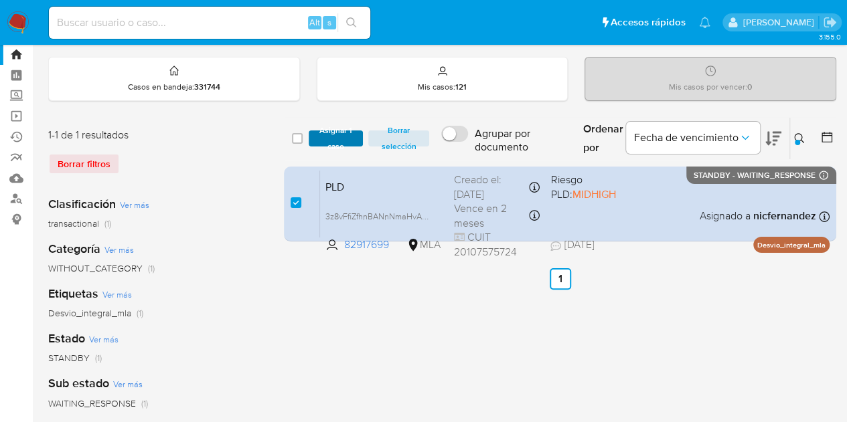
click at [326, 137] on span "Asignar 1 caso" at bounding box center [336, 138] width 42 height 13
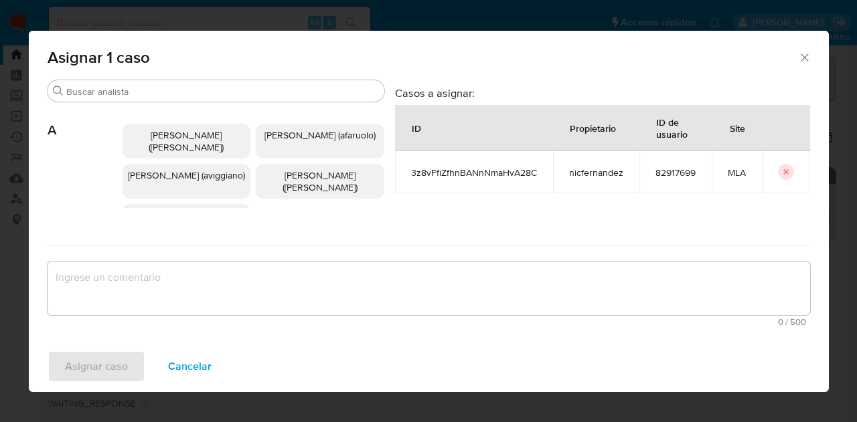
click at [114, 94] on input "Buscar" at bounding box center [222, 92] width 313 height 12
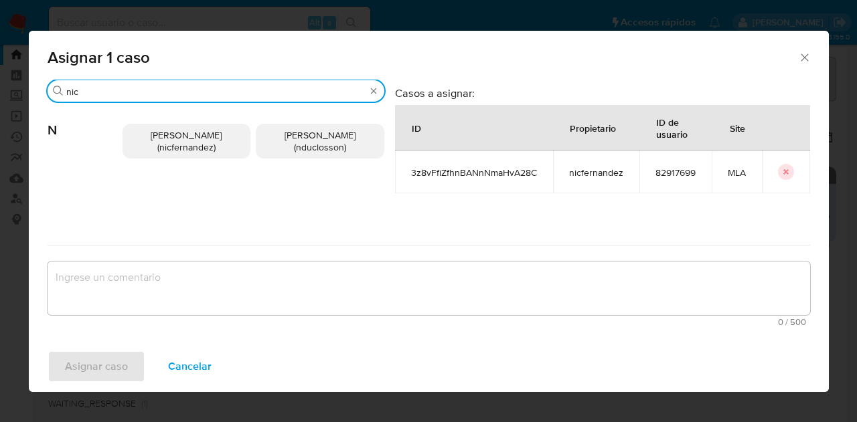
type input "nic"
click at [155, 135] on span "Nicolas Fernandez Allen (nicfernandez)" at bounding box center [186, 141] width 71 height 25
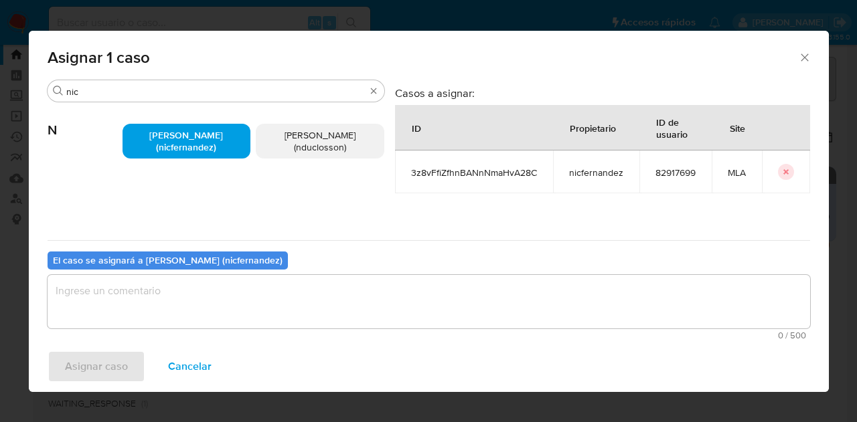
click at [221, 297] on textarea "assign-modal" at bounding box center [429, 302] width 762 height 54
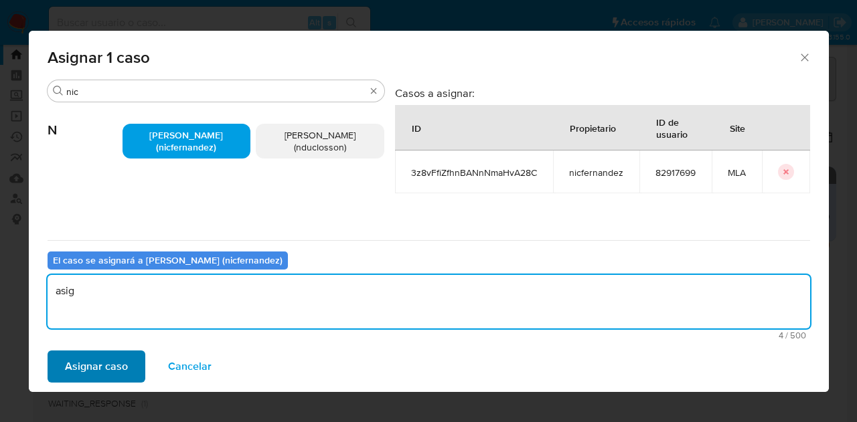
type textarea "asig"
click at [116, 362] on span "Asignar caso" at bounding box center [96, 366] width 63 height 29
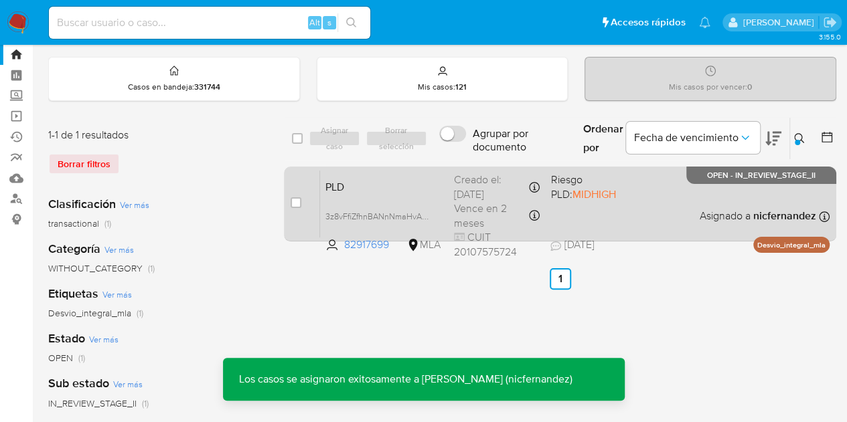
click at [394, 175] on div "PLD 3z8vFfiZfhnBANnNmaHvA28C 82917699 MLA Riesgo PLD: MIDHIGH Creado el: 12/07/…" at bounding box center [574, 204] width 509 height 68
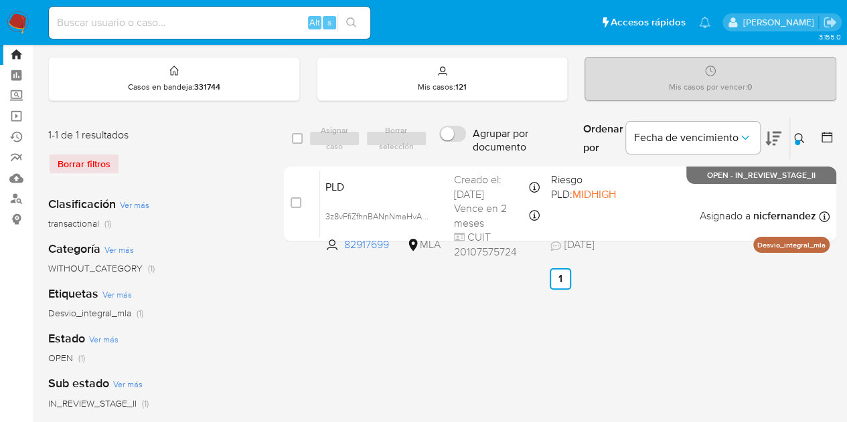
click at [799, 135] on icon at bounding box center [799, 138] width 11 height 11
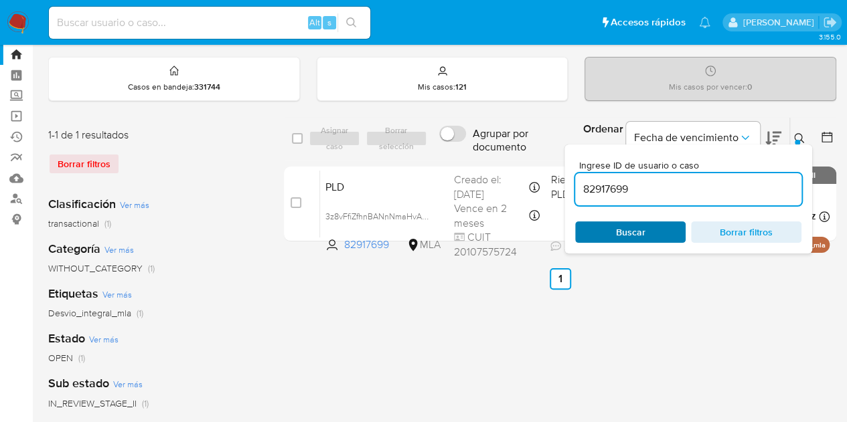
click at [640, 224] on span "Buscar" at bounding box center [630, 232] width 29 height 21
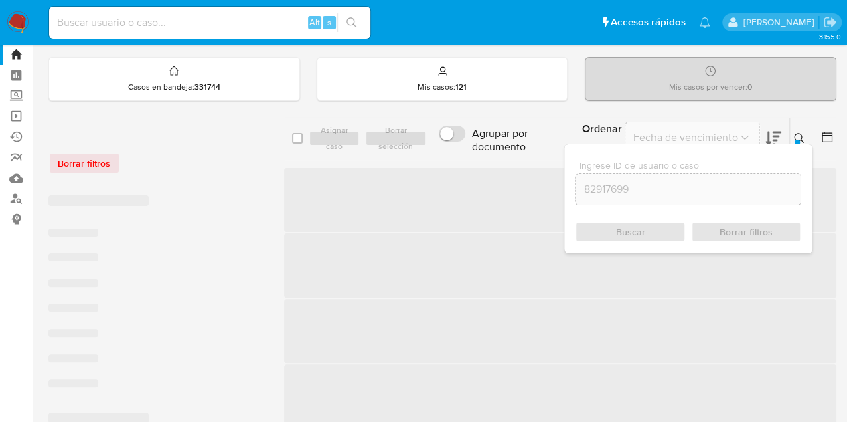
click at [798, 136] on icon at bounding box center [799, 138] width 11 height 11
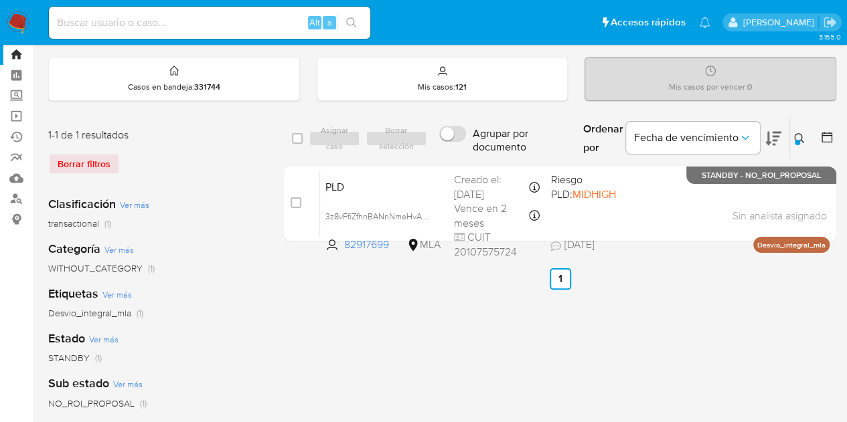
click at [797, 137] on icon at bounding box center [799, 138] width 11 height 11
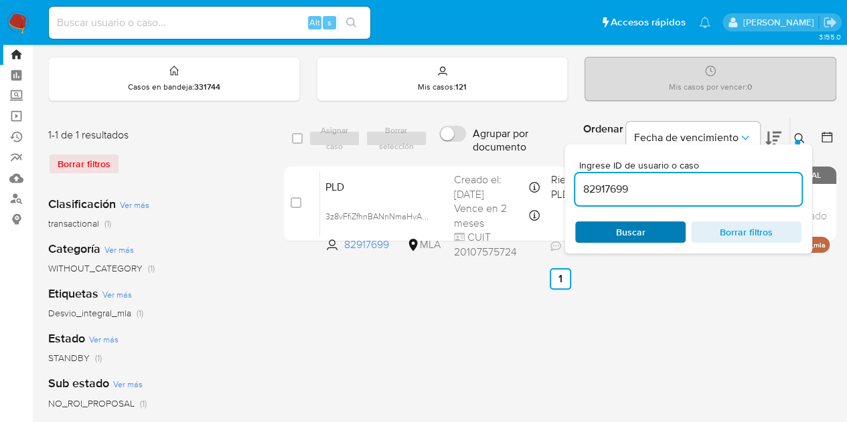
click at [660, 224] on span "Buscar" at bounding box center [630, 232] width 92 height 19
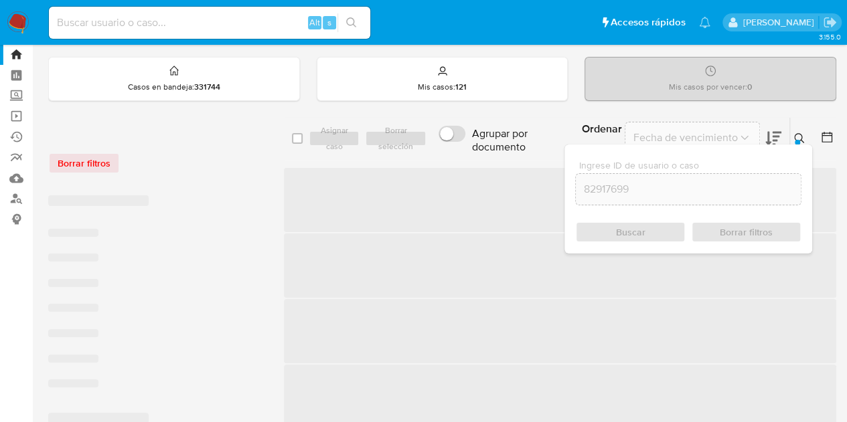
click at [801, 137] on icon at bounding box center [799, 138] width 10 height 10
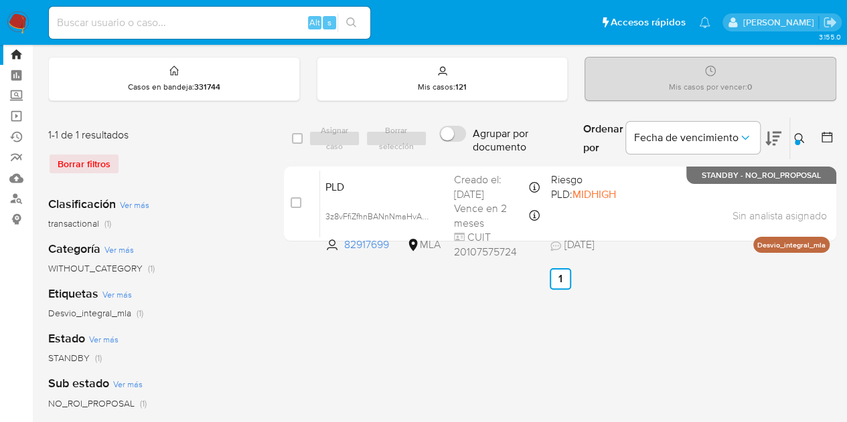
click at [797, 135] on icon at bounding box center [799, 138] width 11 height 11
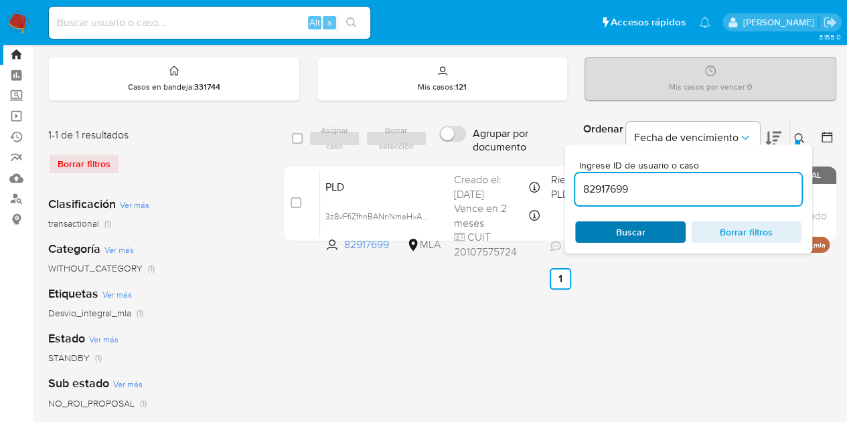
click at [656, 231] on span "Buscar" at bounding box center [630, 232] width 92 height 19
click at [802, 139] on icon at bounding box center [799, 138] width 11 height 11
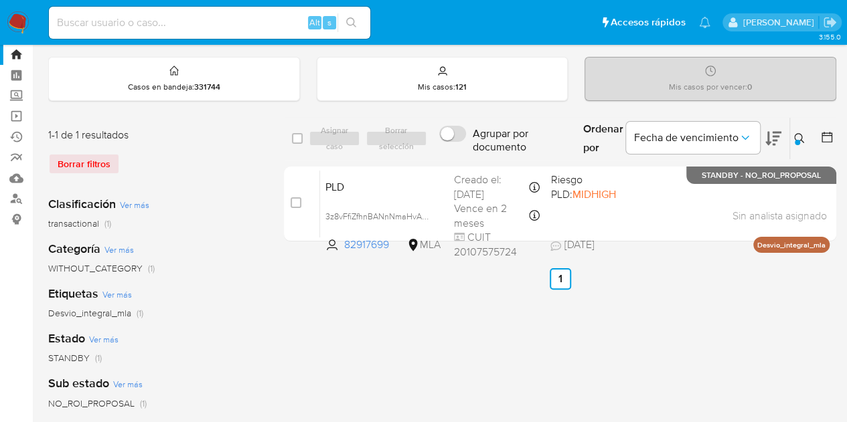
click at [392, 183] on span "PLD" at bounding box center [384, 185] width 118 height 17
click at [799, 137] on icon at bounding box center [799, 138] width 11 height 11
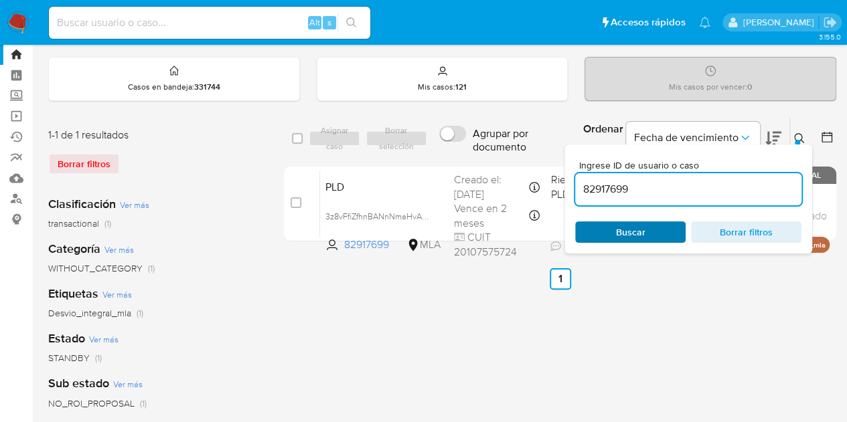
click at [624, 226] on span "Buscar" at bounding box center [630, 232] width 29 height 21
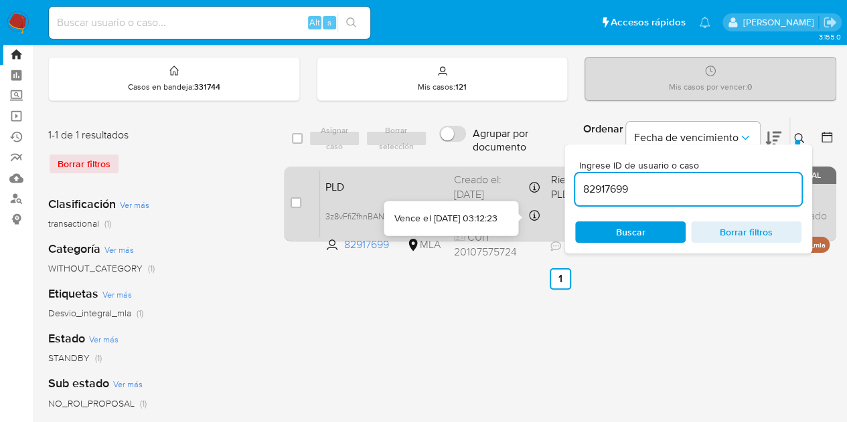
click at [432, 195] on div "PLD 3z8vFfiZfhnBANnNmaHvA28C 82917699 MLA Riesgo PLD: MIDHIGH Creado el: 12/07/…" at bounding box center [574, 204] width 509 height 68
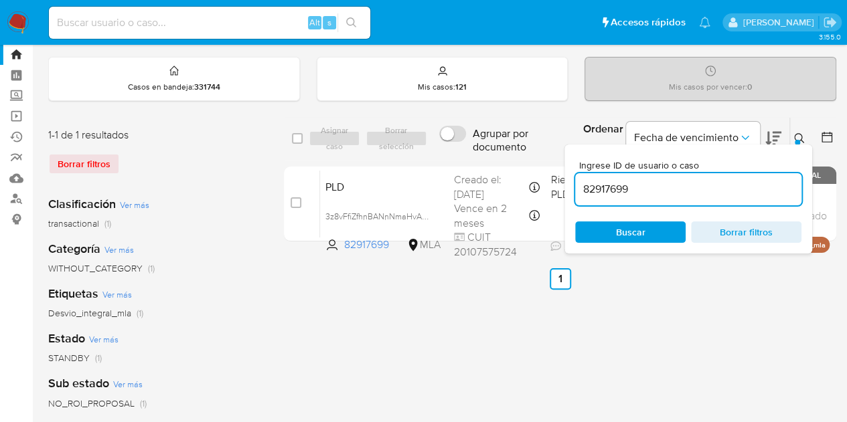
click at [659, 239] on span "Buscar" at bounding box center [630, 232] width 92 height 19
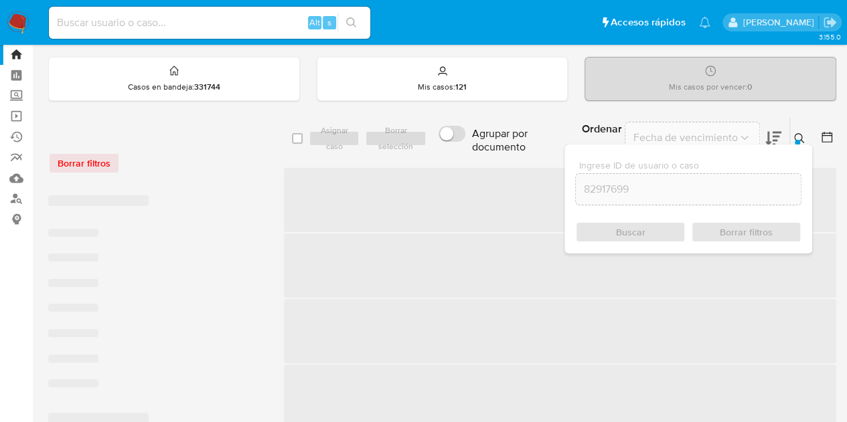
click at [801, 136] on icon at bounding box center [799, 138] width 10 height 10
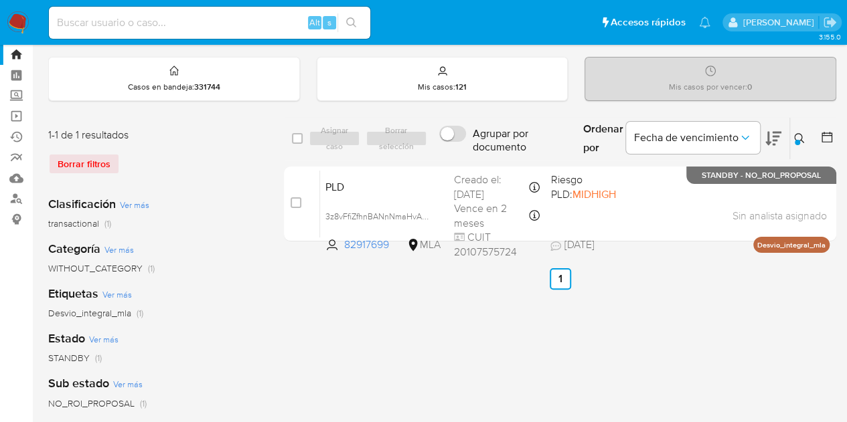
click at [206, 21] on input at bounding box center [209, 22] width 321 height 17
paste input "Sd3nOIXk3cqsYqgH6hpncRrd"
type input "Sd3nOIXk3cqsYqgH6hpncRrd"
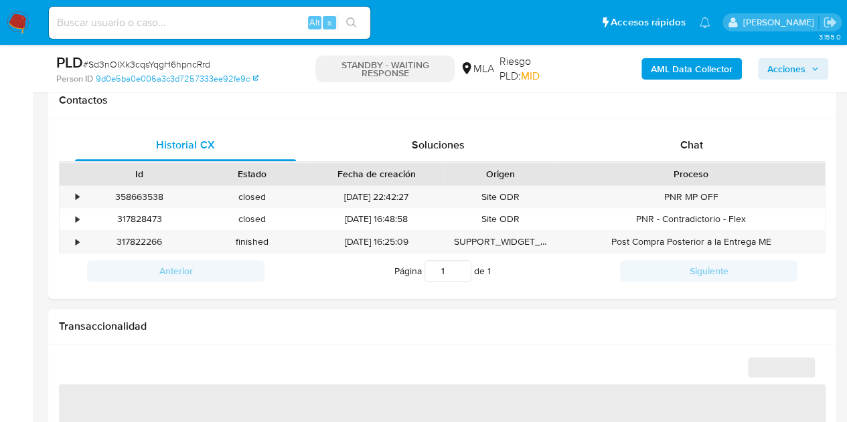
scroll to position [619, 0]
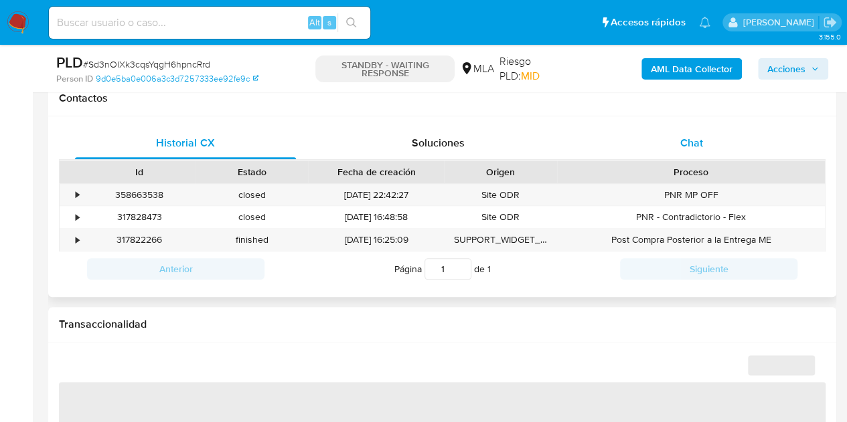
click at [714, 144] on div "Chat" at bounding box center [691, 143] width 221 height 32
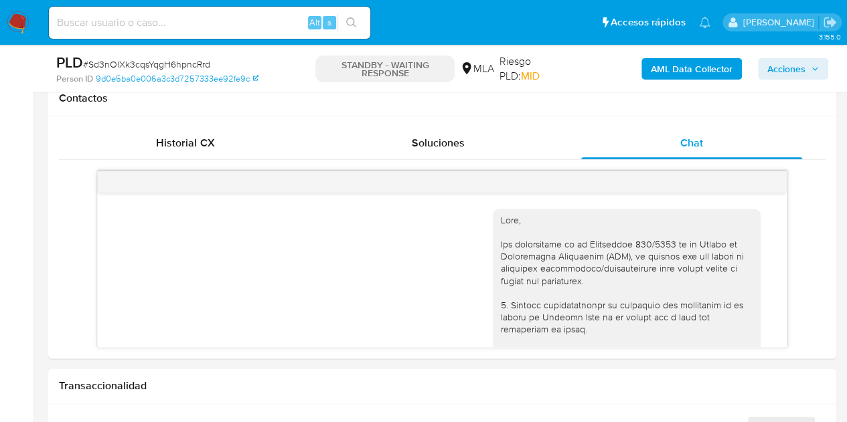
select select "10"
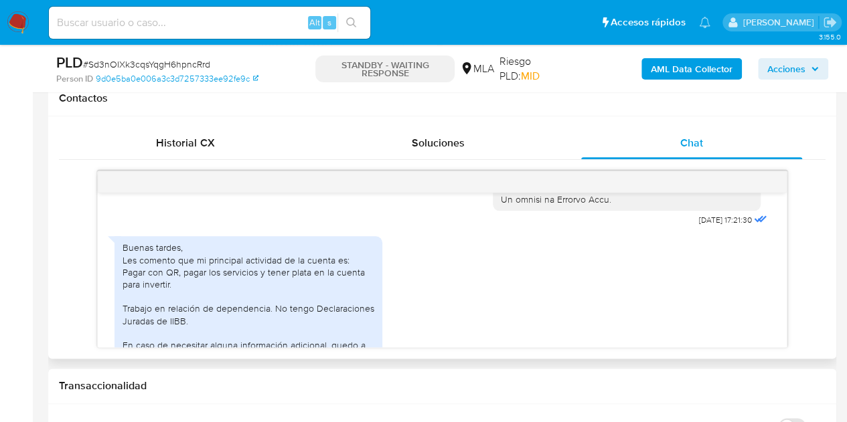
scroll to position [1073, 0]
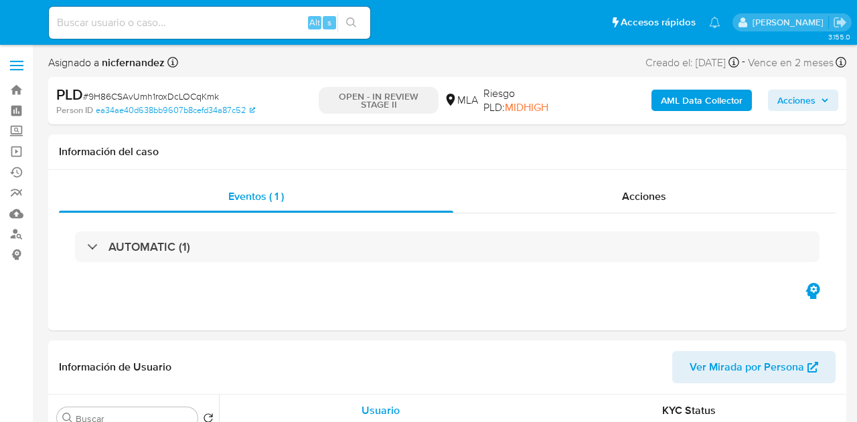
select select "10"
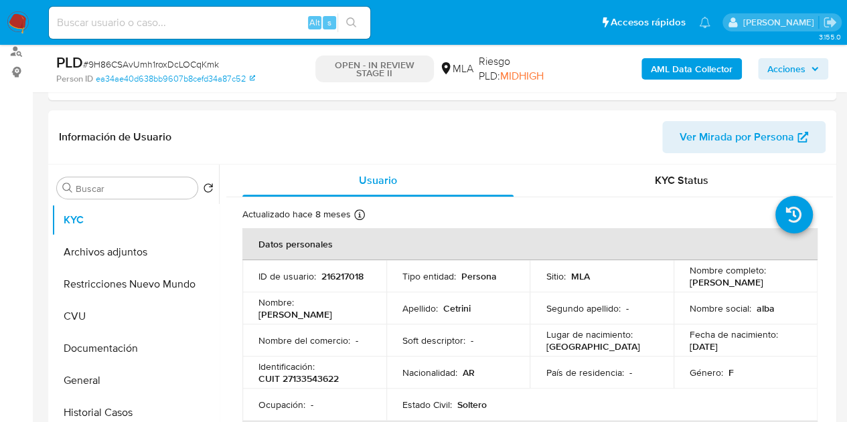
scroll to position [280, 0]
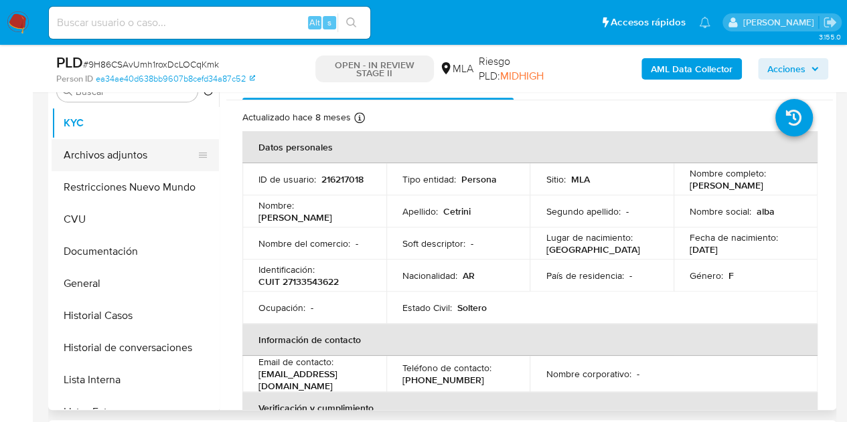
click at [107, 161] on button "Archivos adjuntos" at bounding box center [130, 155] width 157 height 32
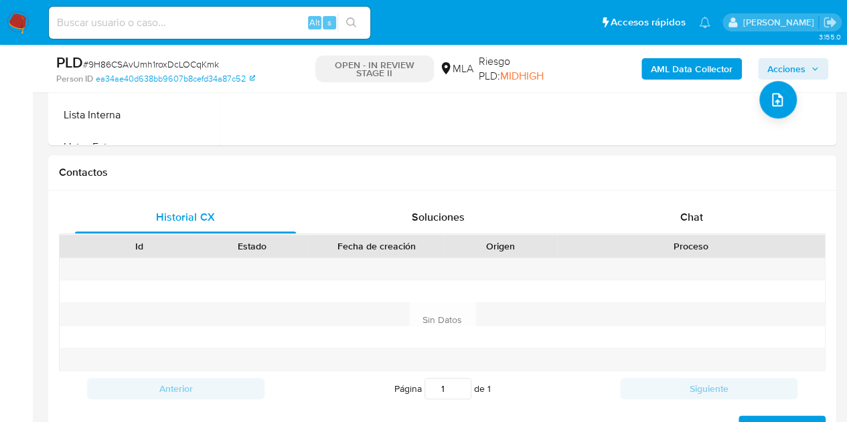
scroll to position [921, 0]
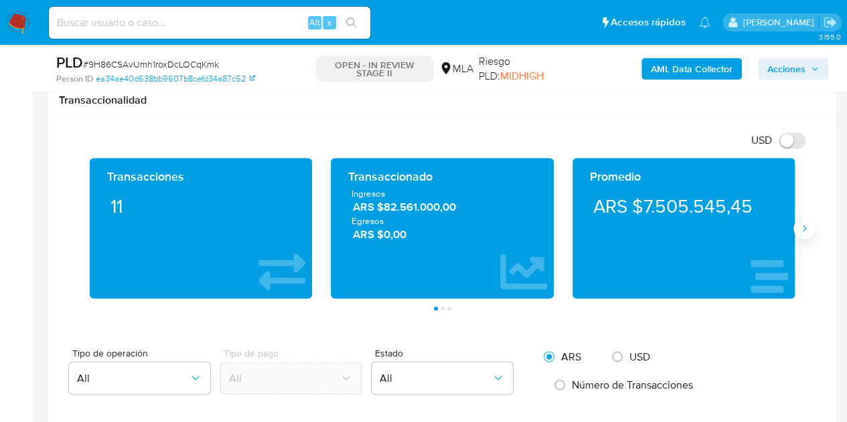
click at [805, 223] on icon "Siguiente" at bounding box center [804, 228] width 11 height 11
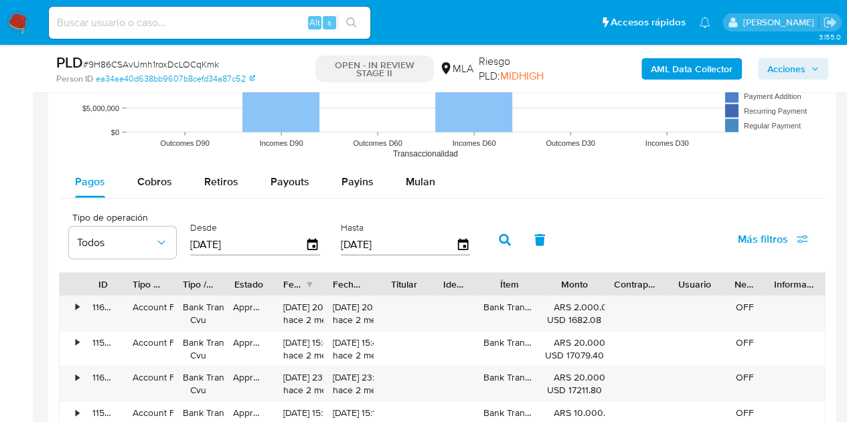
scroll to position [1429, 0]
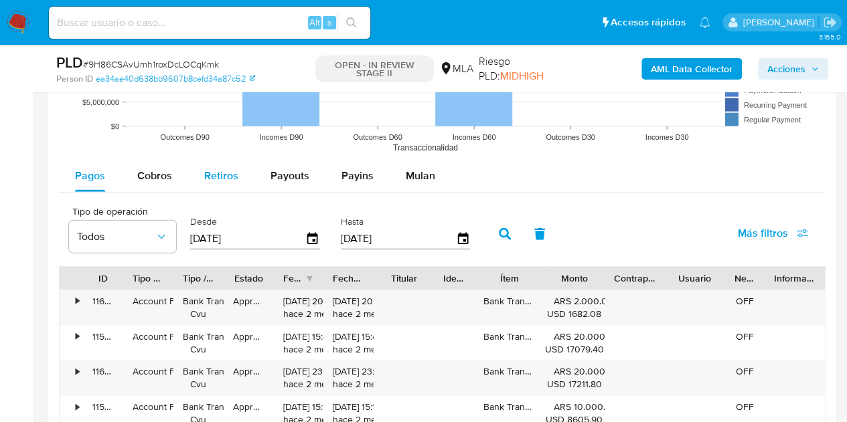
click at [216, 168] on span "Retiros" at bounding box center [221, 175] width 34 height 15
select select "10"
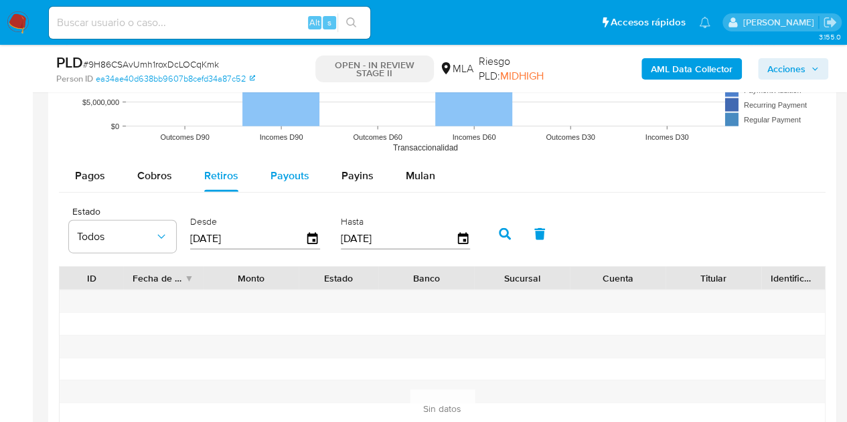
click at [282, 175] on span "Payouts" at bounding box center [289, 175] width 39 height 15
select select "10"
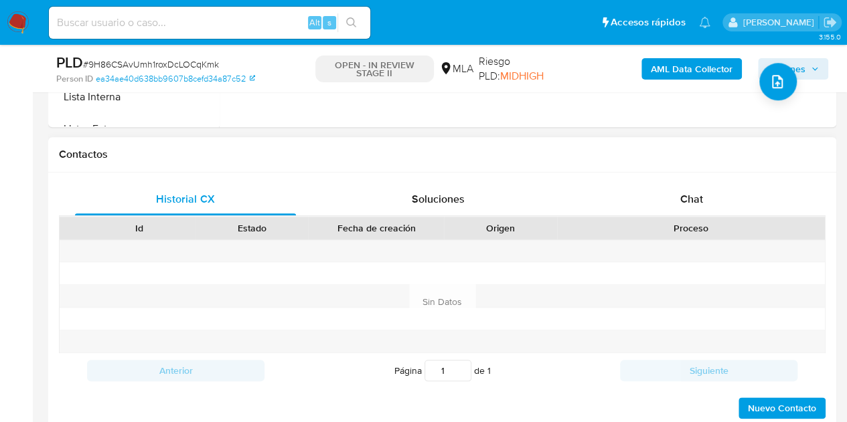
scroll to position [574, 0]
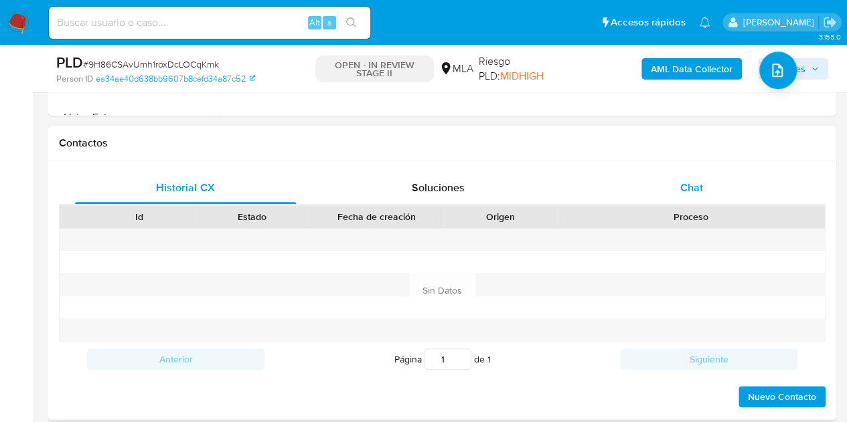
click at [699, 202] on div "Chat" at bounding box center [691, 188] width 221 height 32
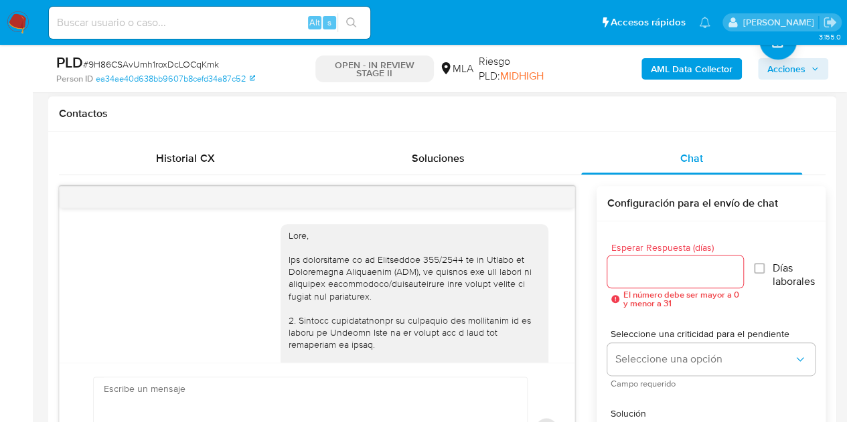
scroll to position [1014, 0]
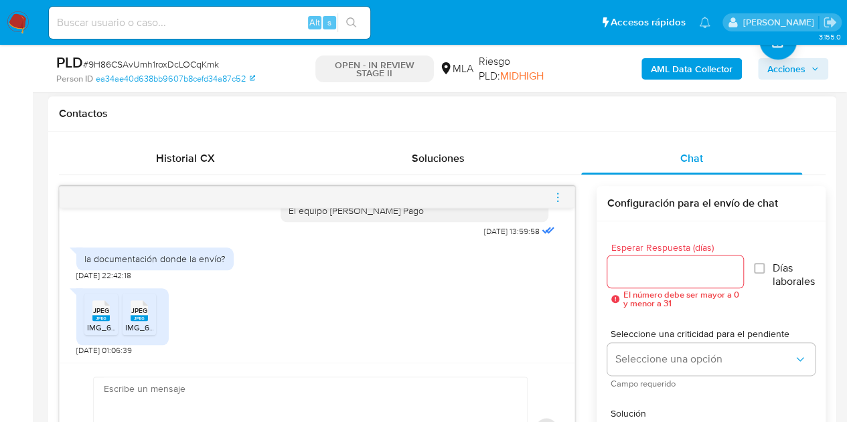
drag, startPoint x: 410, startPoint y: 406, endPoint x: 473, endPoint y: 371, distance: 71.3
click at [413, 404] on textarea at bounding box center [307, 429] width 406 height 103
click at [210, 396] on textarea at bounding box center [307, 429] width 406 height 103
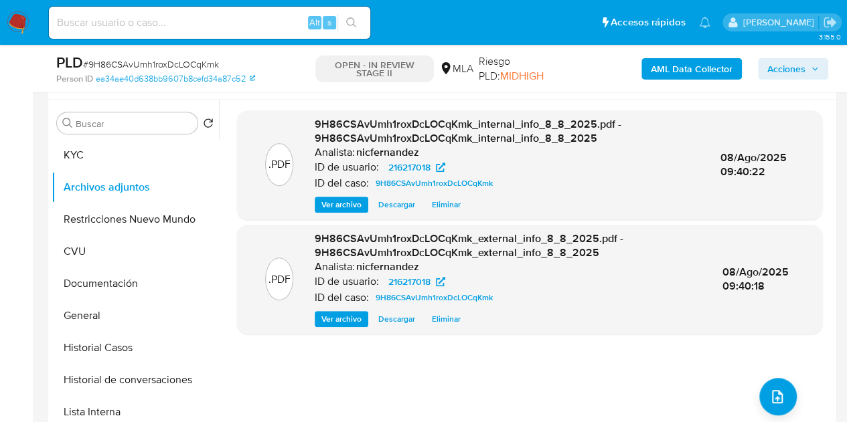
scroll to position [265, 0]
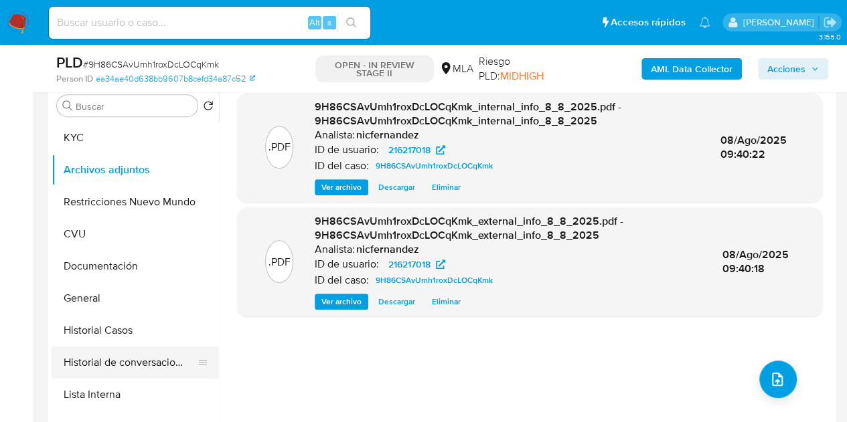
click at [125, 355] on button "Historial de conversaciones" at bounding box center [130, 363] width 157 height 32
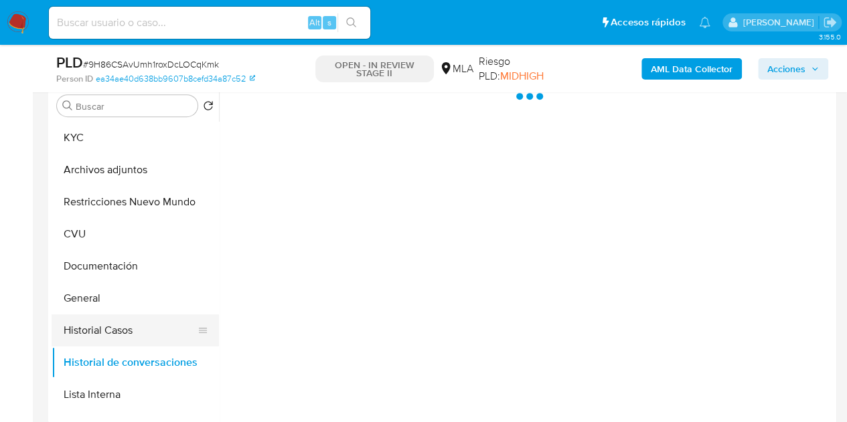
click at [114, 326] on button "Historial Casos" at bounding box center [130, 331] width 157 height 32
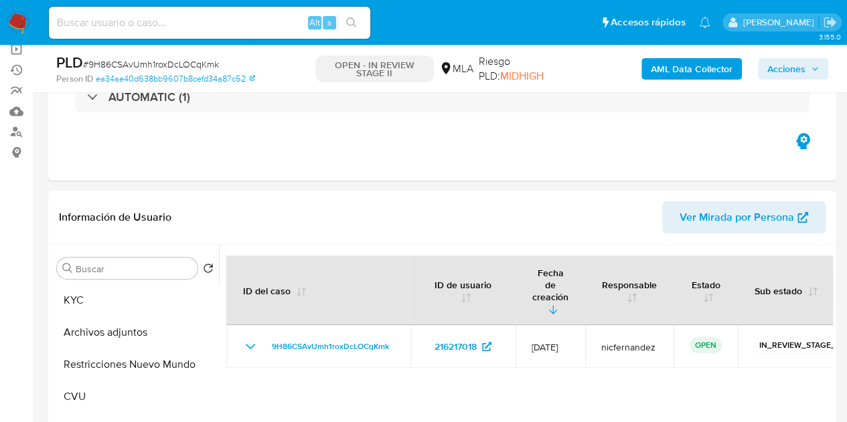
scroll to position [91, 0]
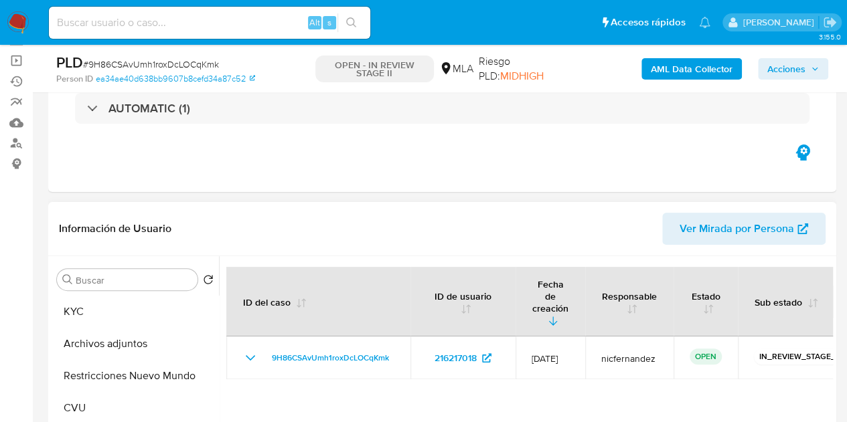
click at [736, 219] on span "Ver Mirada por Persona" at bounding box center [736, 229] width 114 height 32
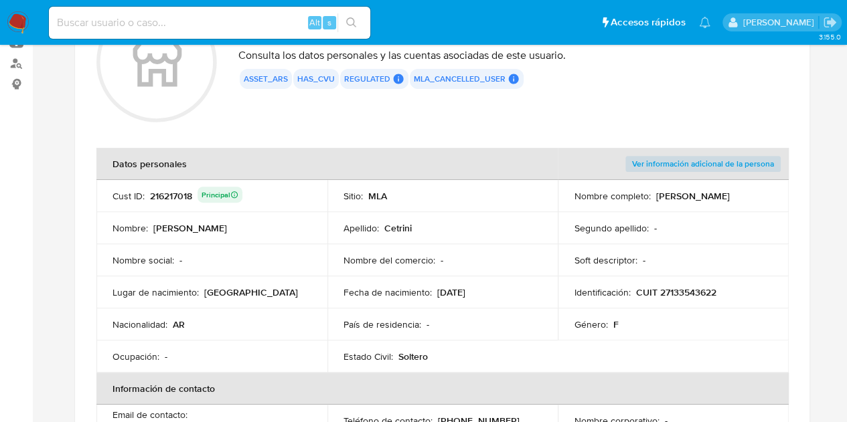
scroll to position [104, 0]
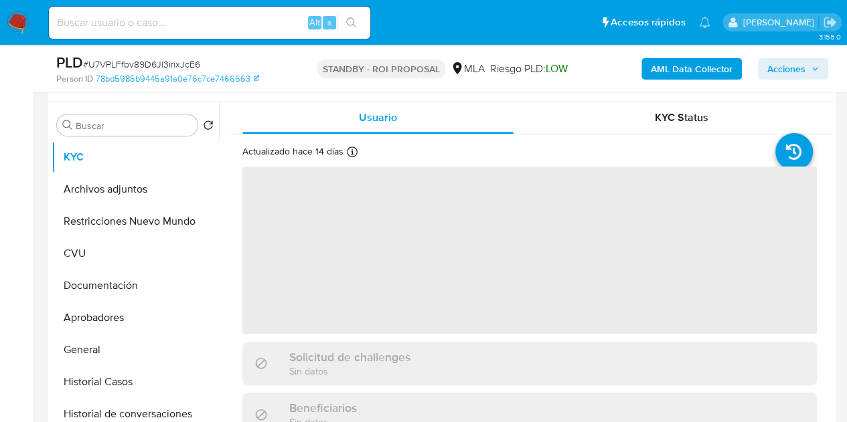
select select "10"
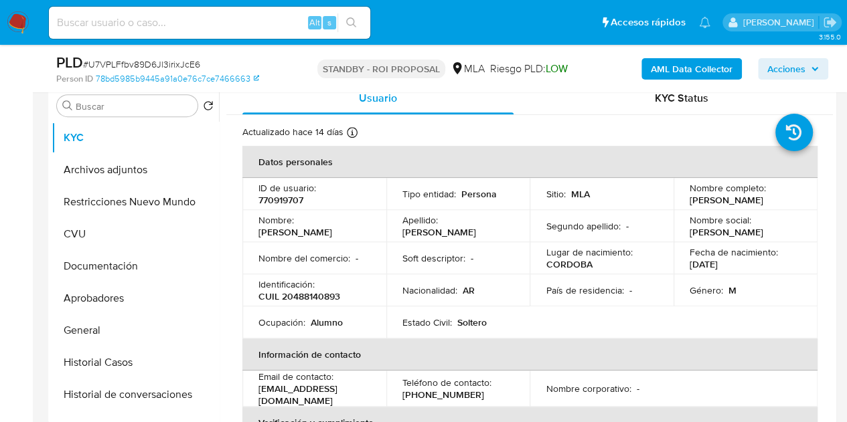
scroll to position [398, 0]
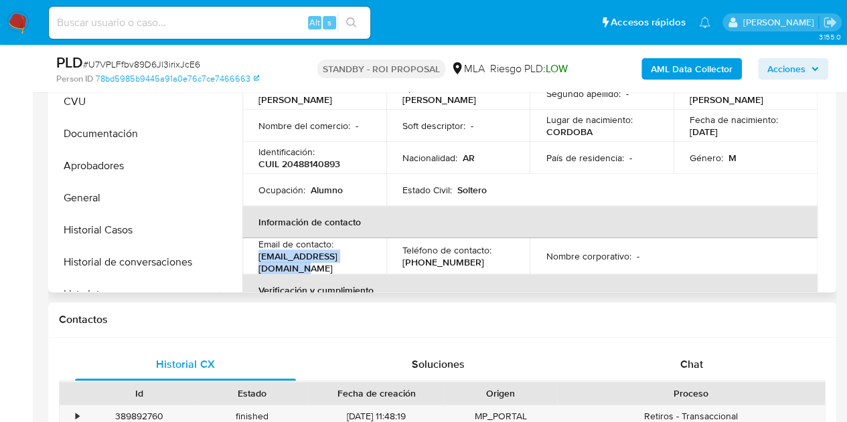
drag, startPoint x: 258, startPoint y: 266, endPoint x: 376, endPoint y: 263, distance: 117.9
click at [376, 263] on td "Email de contacto : enggistkevin08@gmail.com" at bounding box center [314, 256] width 144 height 36
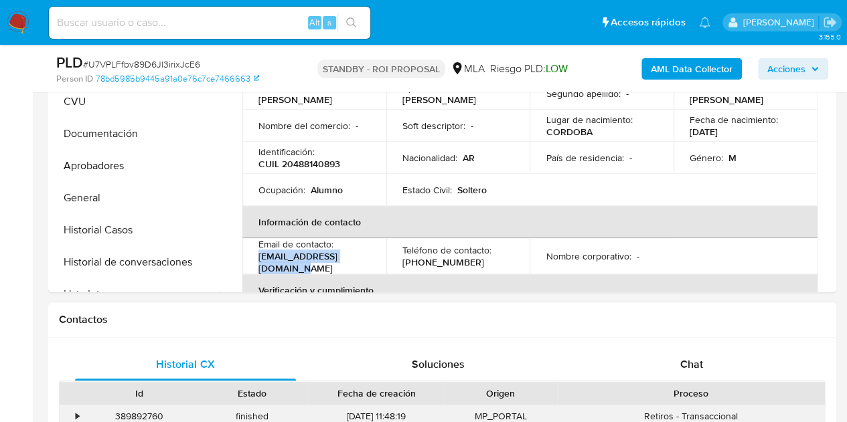
copy p "enggistkevin08@gmail.com"
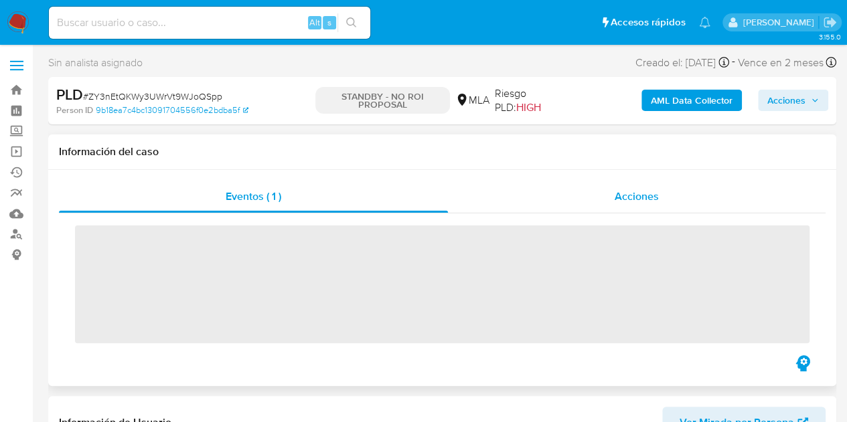
click at [576, 193] on div "Acciones" at bounding box center [637, 197] width 378 height 32
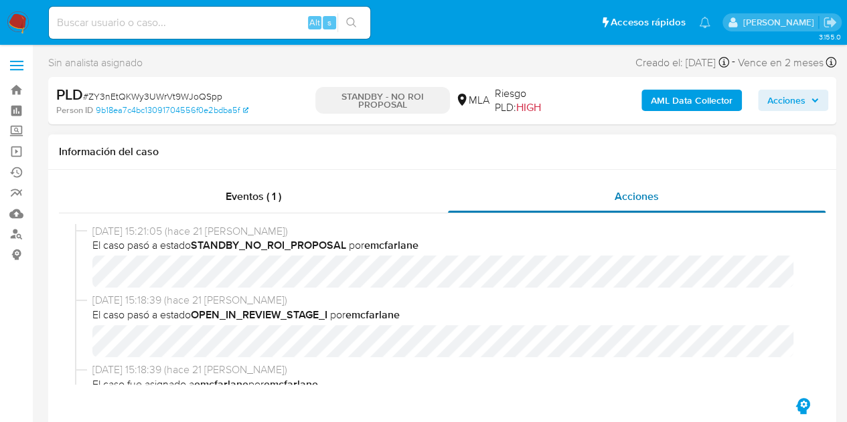
select select "10"
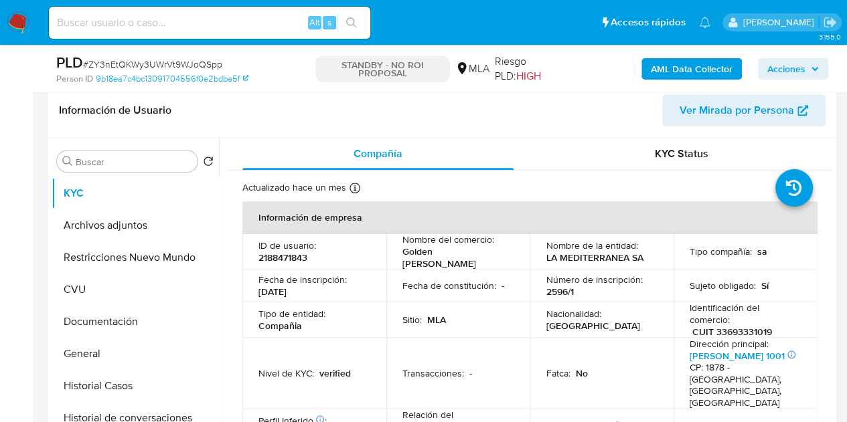
scroll to position [366, 0]
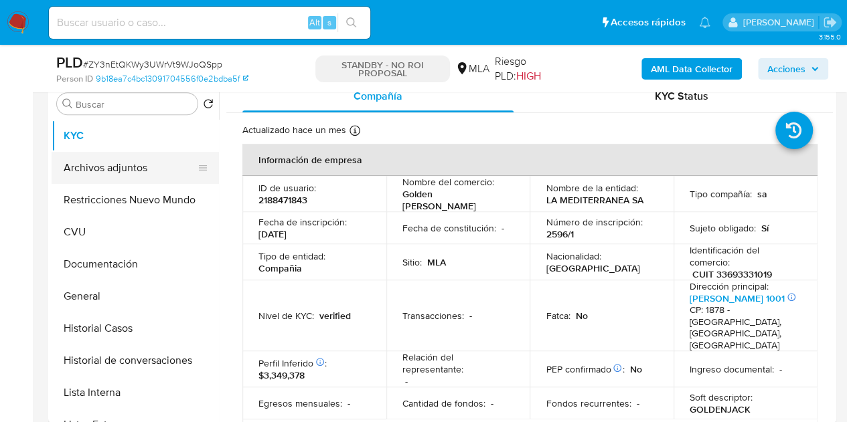
click at [114, 171] on button "Archivos adjuntos" at bounding box center [130, 168] width 157 height 32
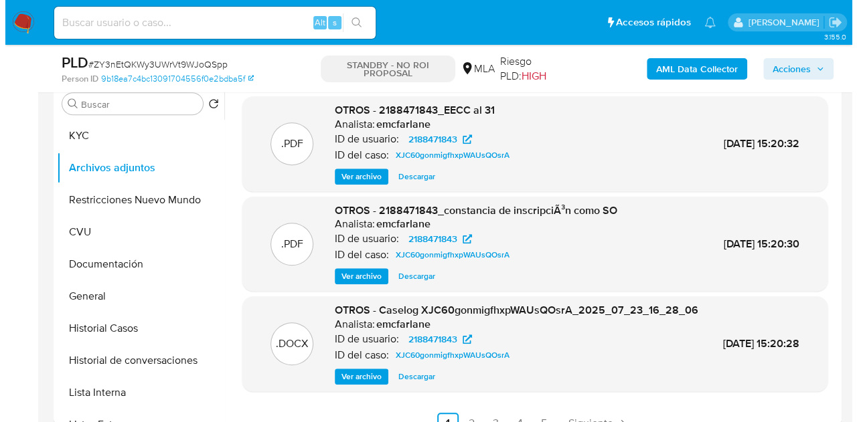
scroll to position [103, 0]
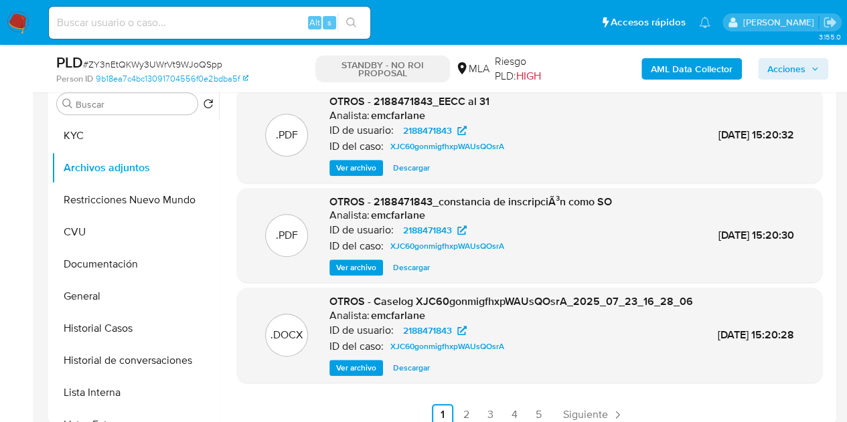
click at [340, 375] on span "Ver archivo" at bounding box center [356, 368] width 40 height 13
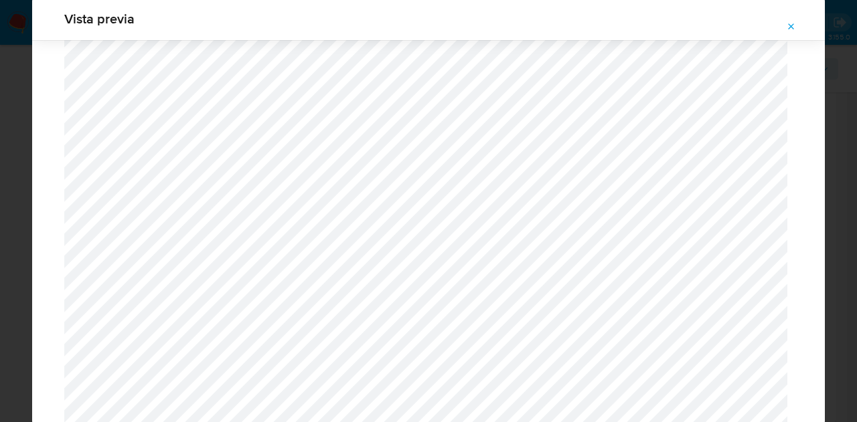
scroll to position [489, 0]
click at [784, 25] on button "Attachment preview" at bounding box center [791, 26] width 29 height 21
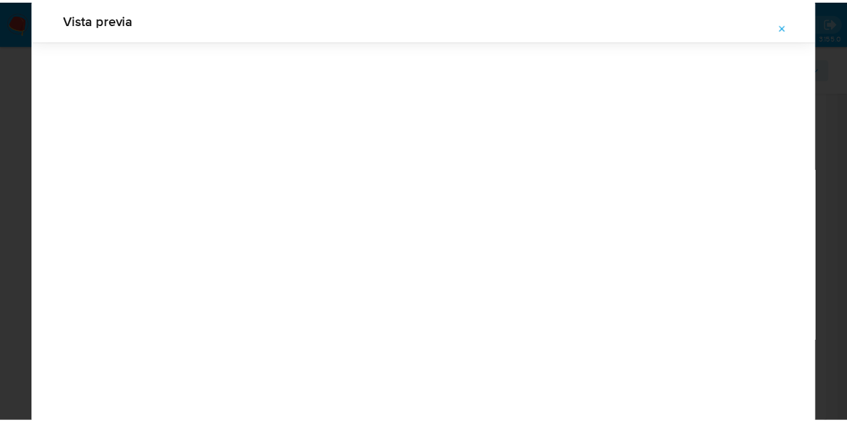
scroll to position [43, 0]
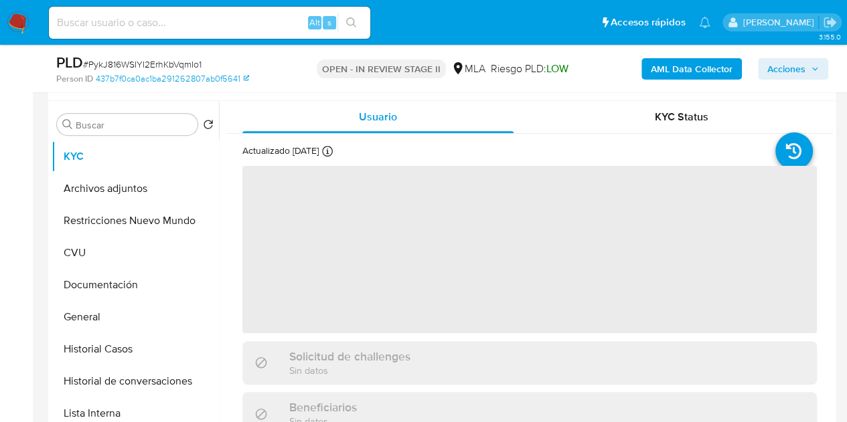
scroll to position [254, 0]
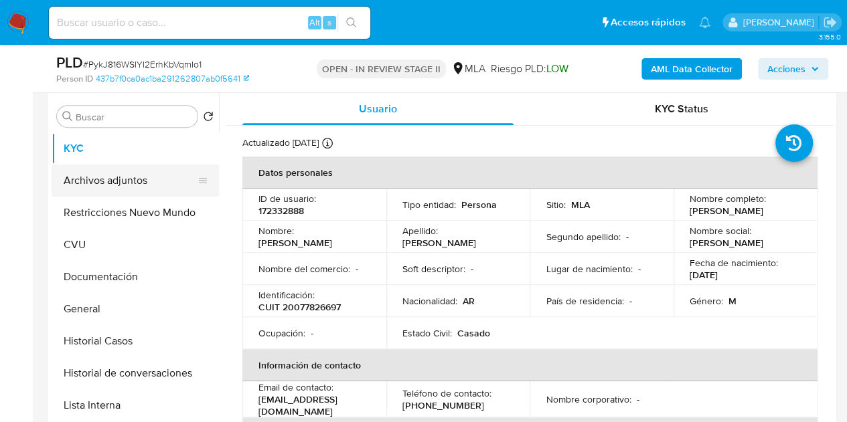
select select "10"
click at [100, 184] on button "Archivos adjuntos" at bounding box center [130, 181] width 157 height 32
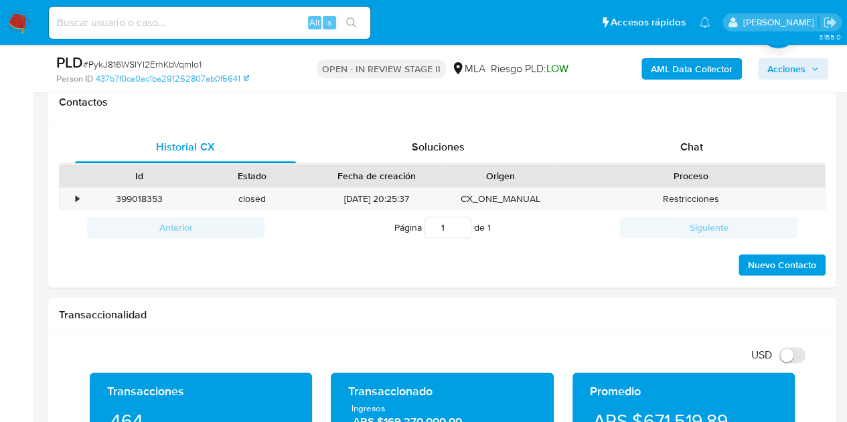
scroll to position [582, 0]
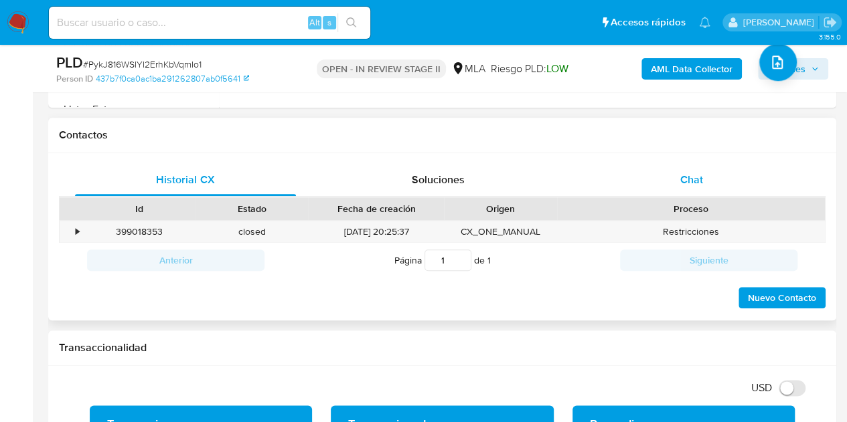
click at [710, 193] on div "Chat" at bounding box center [691, 180] width 221 height 32
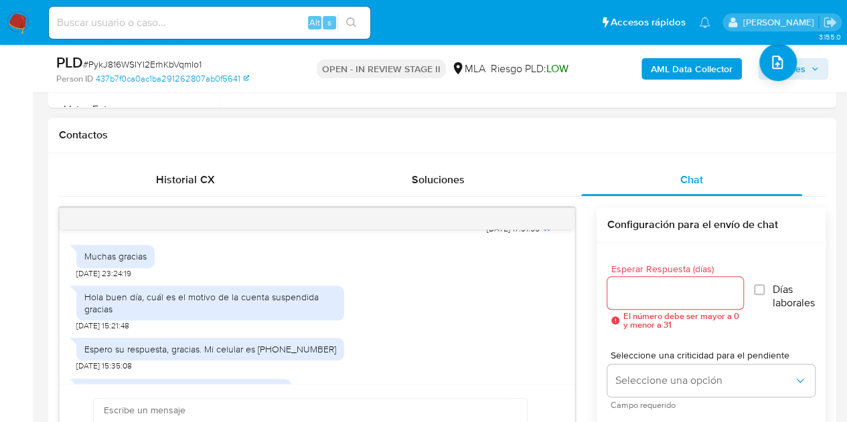
scroll to position [127, 0]
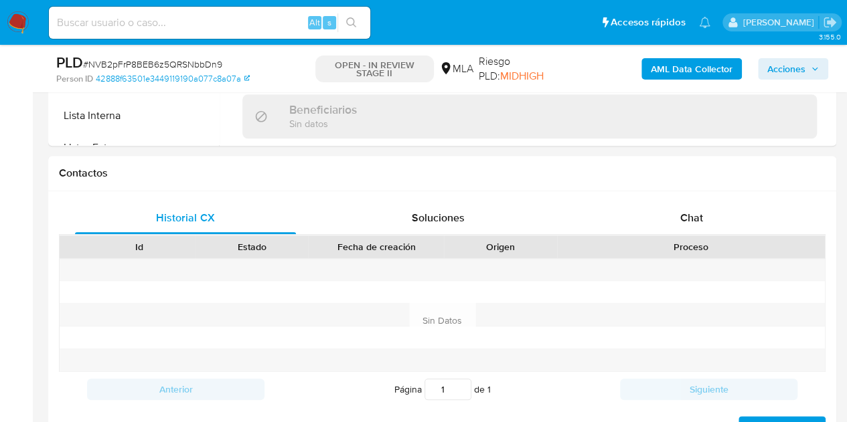
scroll to position [610, 0]
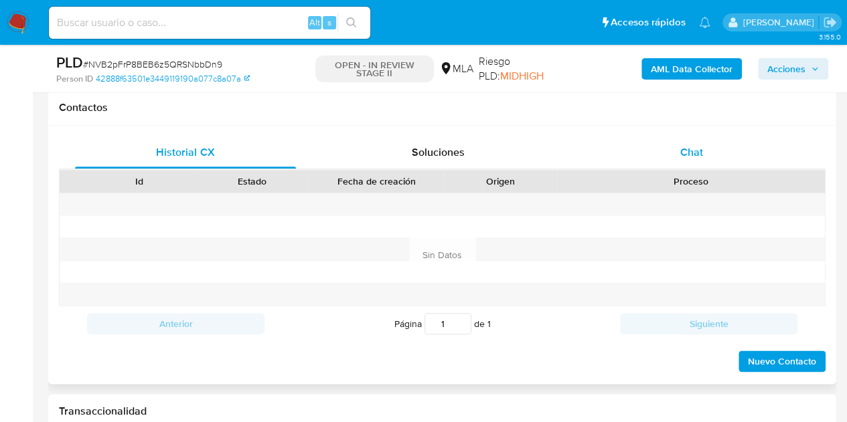
click at [694, 141] on div "Chat" at bounding box center [691, 153] width 221 height 32
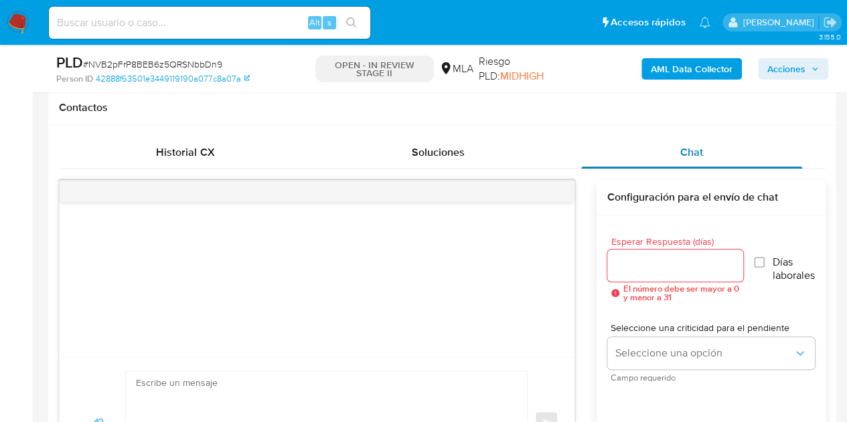
select select "10"
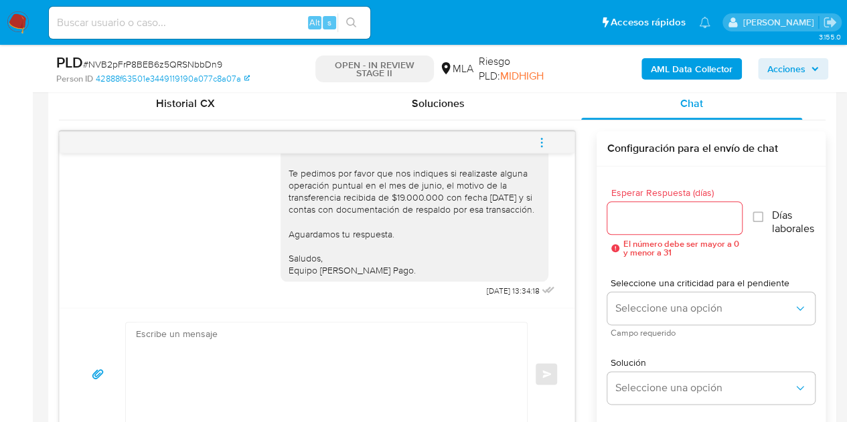
scroll to position [653, 0]
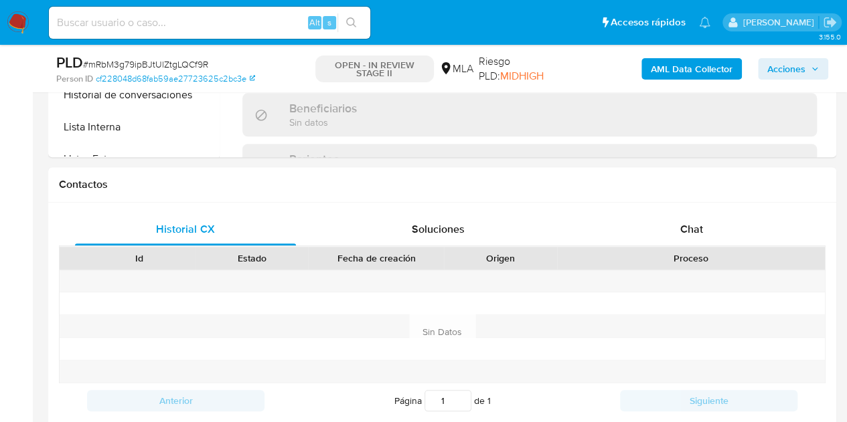
scroll to position [590, 0]
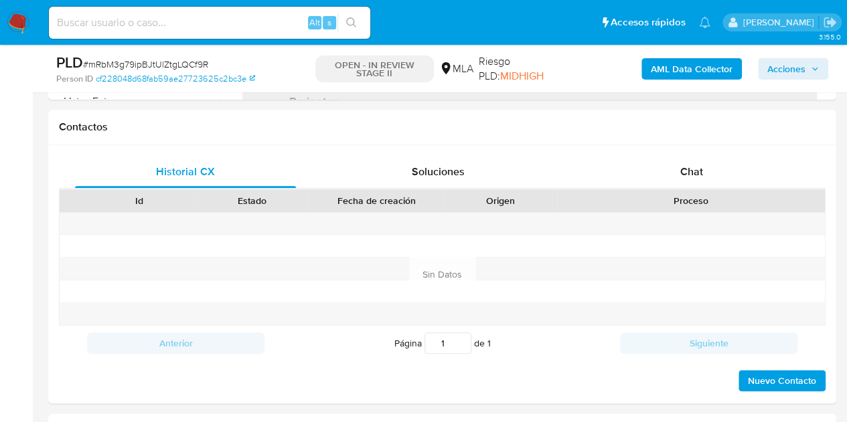
select select "10"
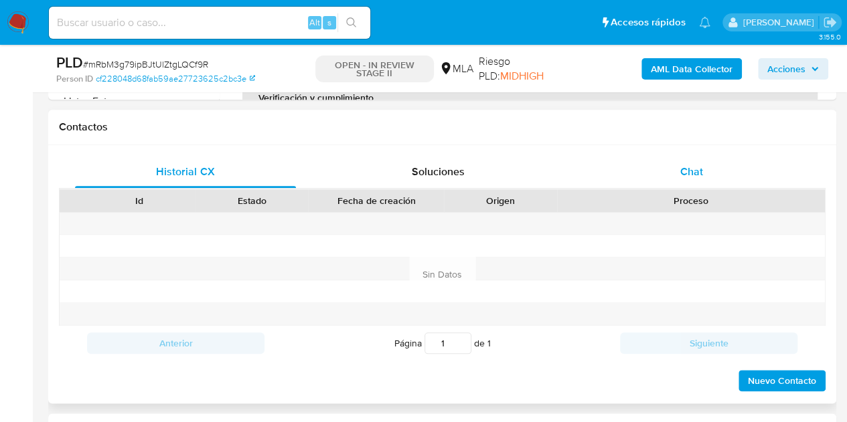
click at [690, 181] on div "Chat" at bounding box center [691, 172] width 221 height 32
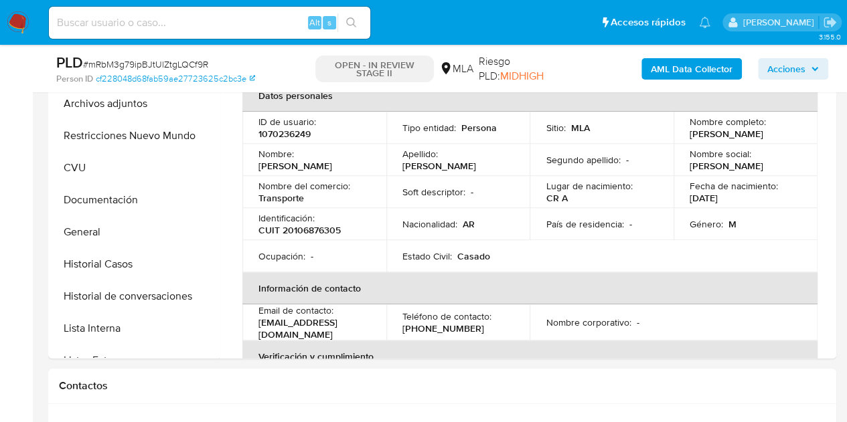
scroll to position [293, 0]
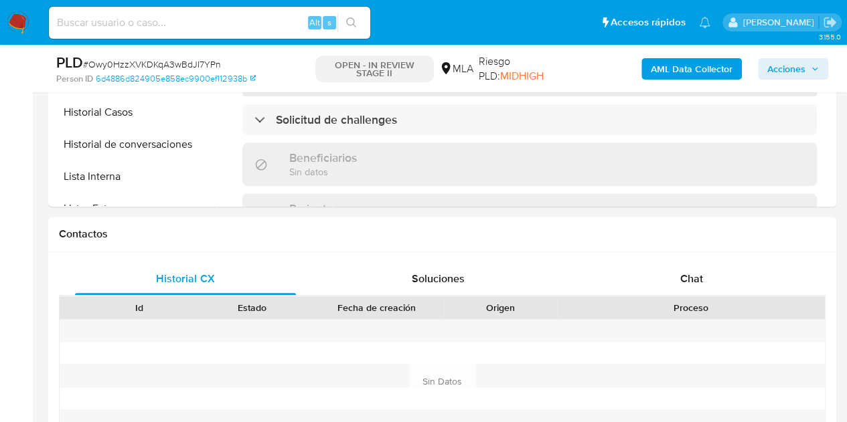
select select "10"
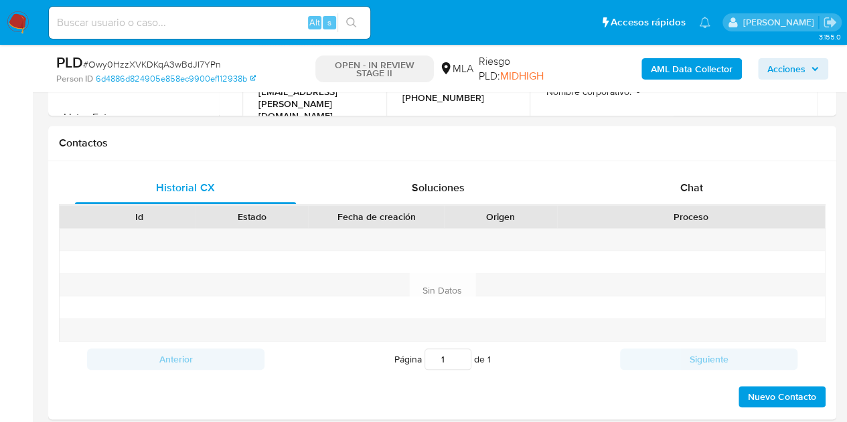
scroll to position [558, 0]
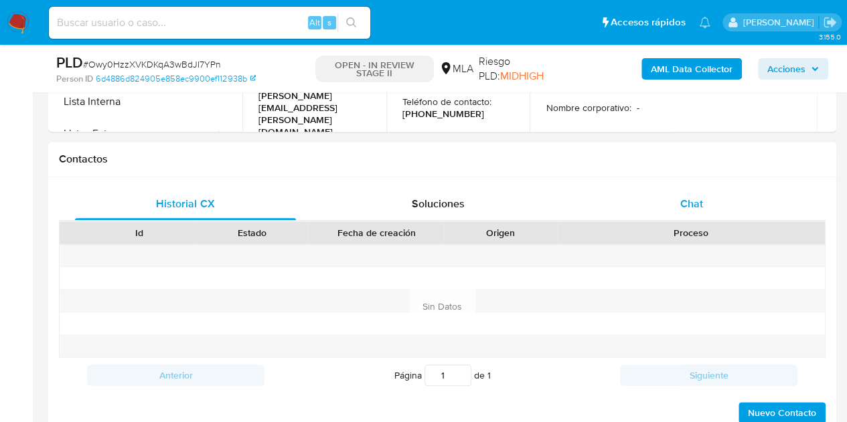
click at [694, 191] on div "Chat" at bounding box center [691, 204] width 221 height 32
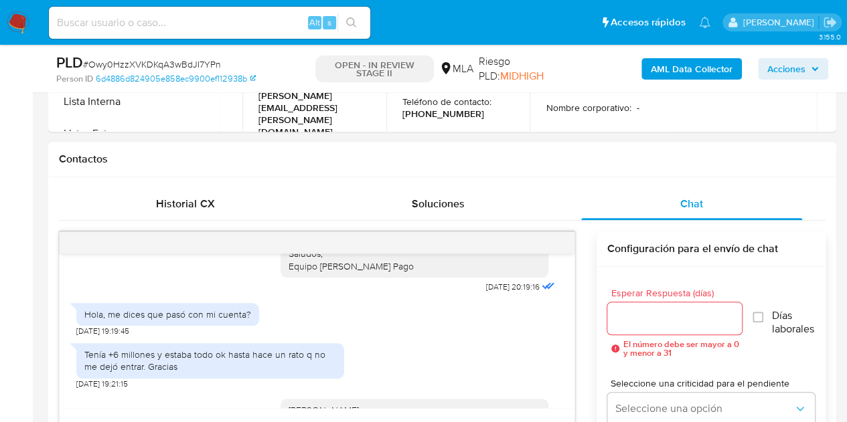
scroll to position [1823, 0]
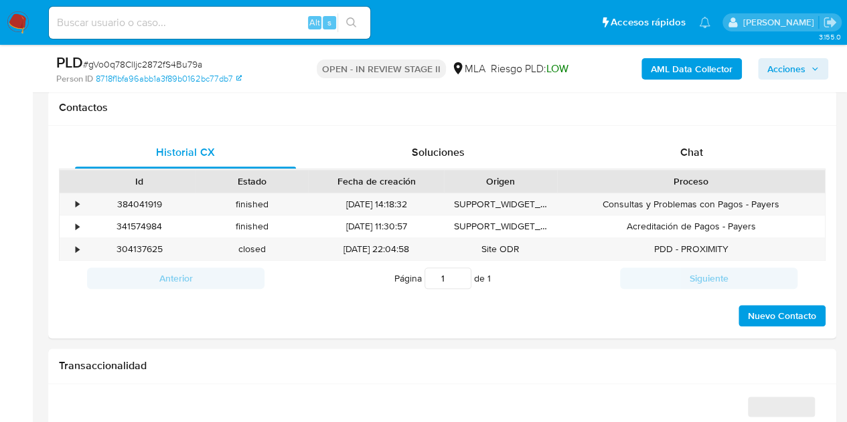
scroll to position [640, 0]
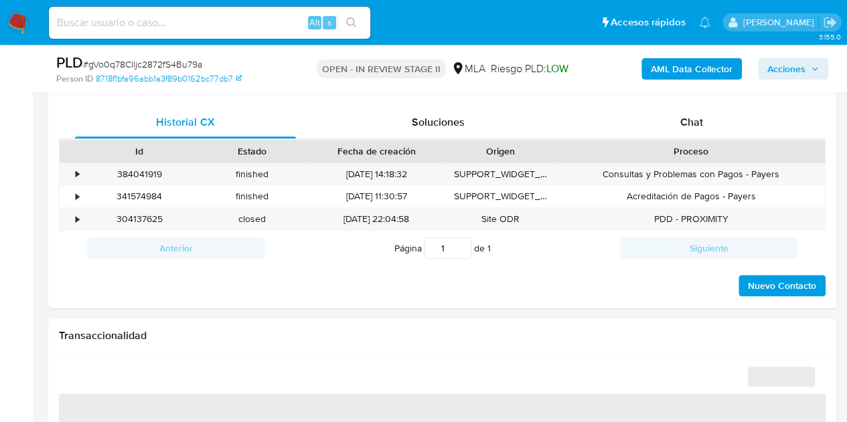
select select "10"
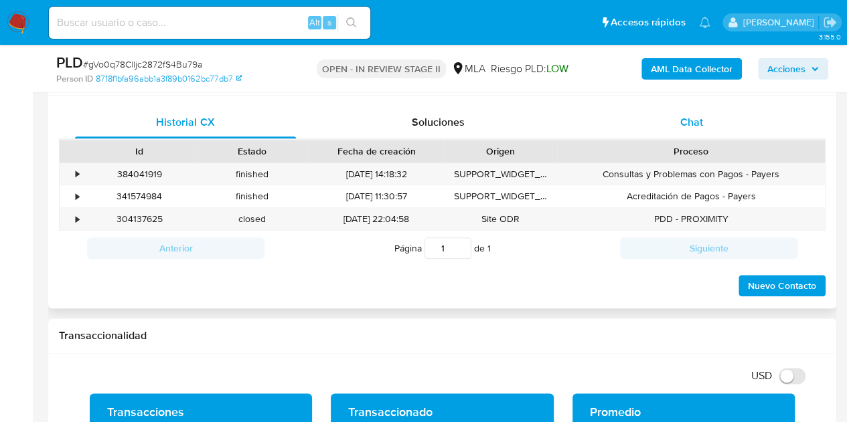
click at [689, 124] on span "Chat" at bounding box center [691, 121] width 23 height 15
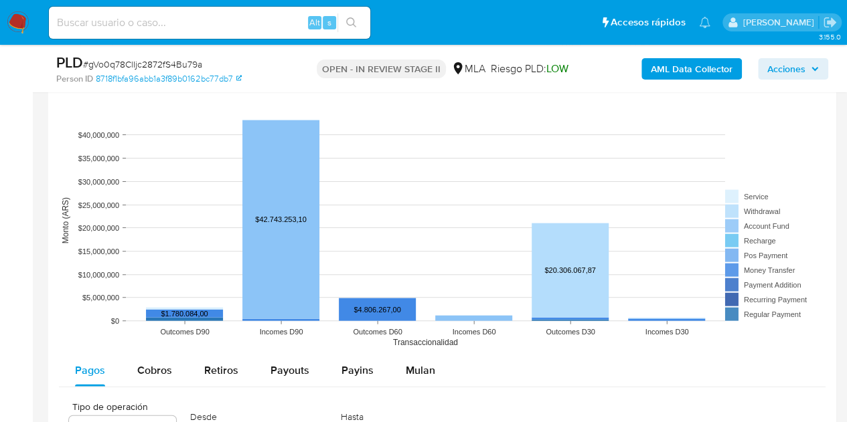
scroll to position [1352, 0]
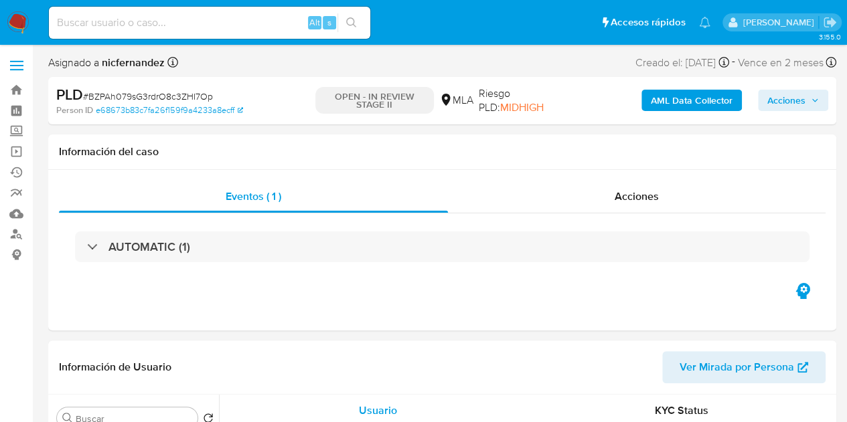
select select "10"
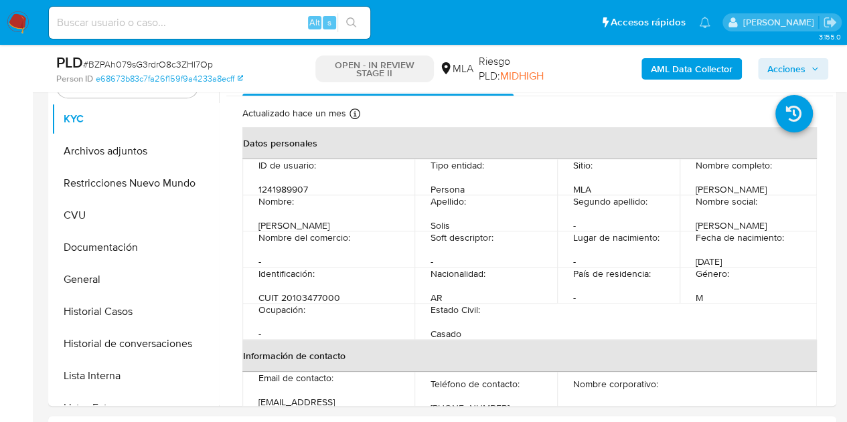
scroll to position [252, 0]
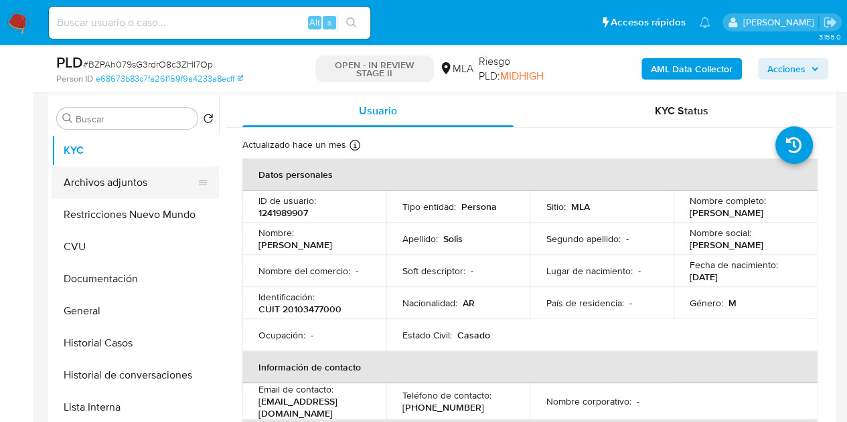
click at [88, 184] on button "Archivos adjuntos" at bounding box center [130, 183] width 157 height 32
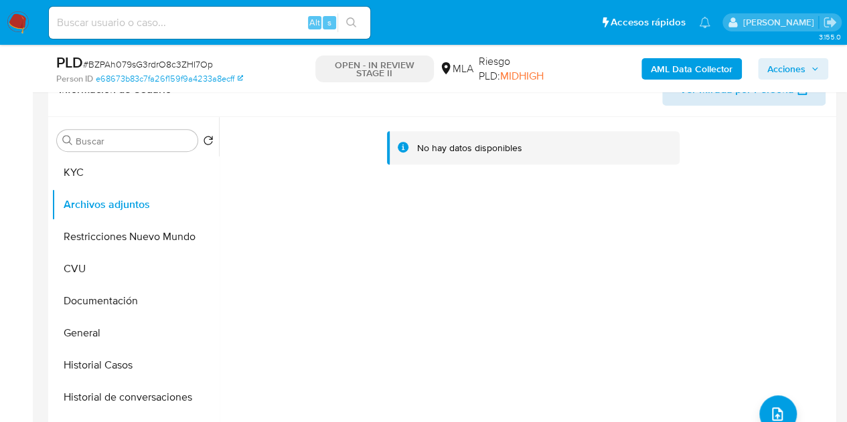
scroll to position [216, 0]
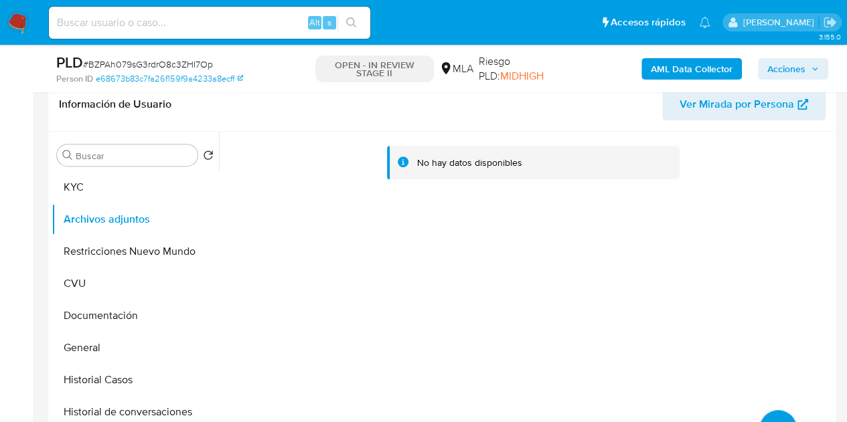
click at [684, 68] on b "AML Data Collector" at bounding box center [692, 68] width 82 height 21
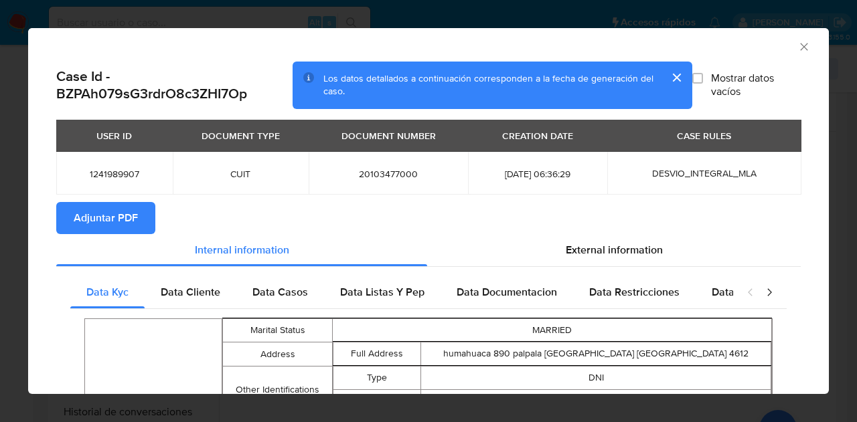
click at [123, 207] on span "Adjuntar PDF" at bounding box center [106, 218] width 64 height 29
click at [797, 52] on icon "Cerrar ventana" at bounding box center [803, 46] width 13 height 13
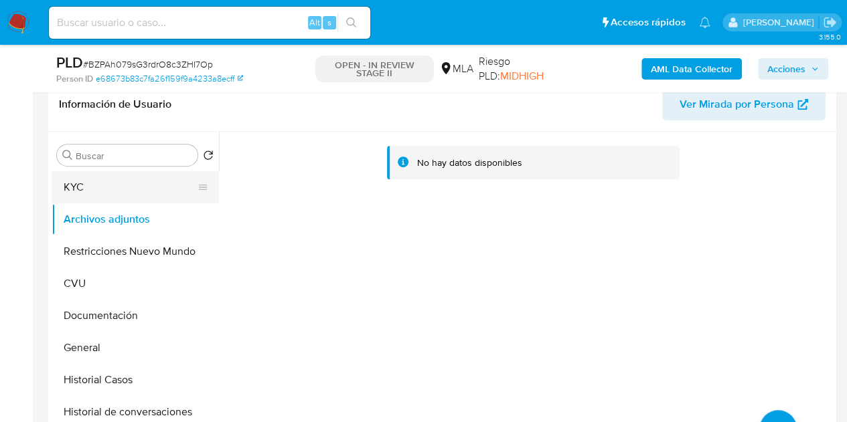
click at [112, 193] on button "KYC" at bounding box center [130, 187] width 157 height 32
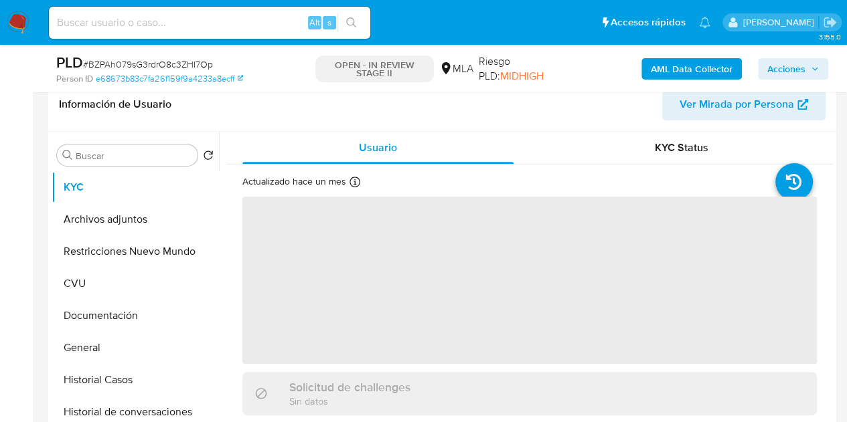
click at [272, 394] on div "Solicitud de challenges Sin datos" at bounding box center [339, 393] width 143 height 27
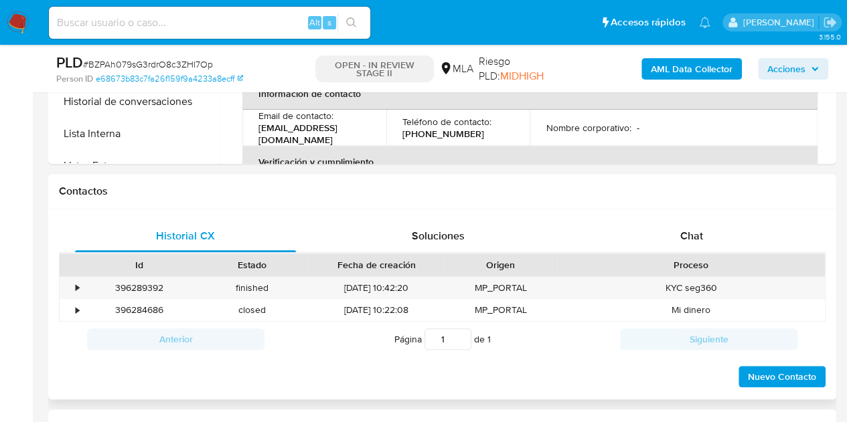
scroll to position [534, 0]
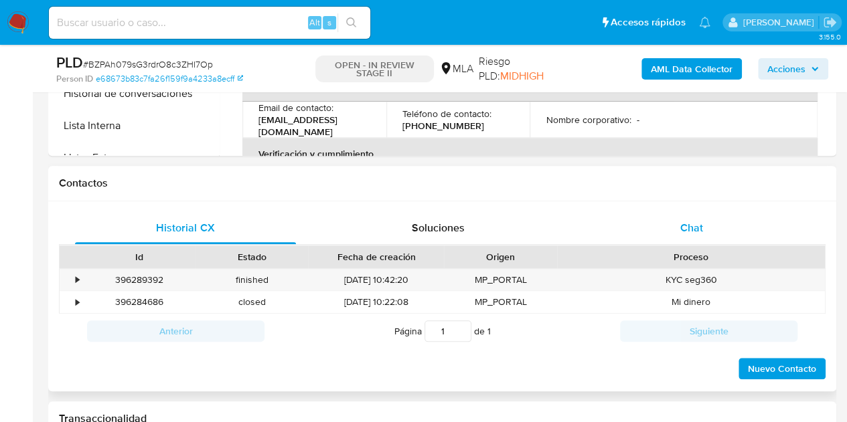
drag, startPoint x: 724, startPoint y: 228, endPoint x: 716, endPoint y: 228, distance: 7.4
click at [723, 228] on div "Chat" at bounding box center [691, 228] width 221 height 32
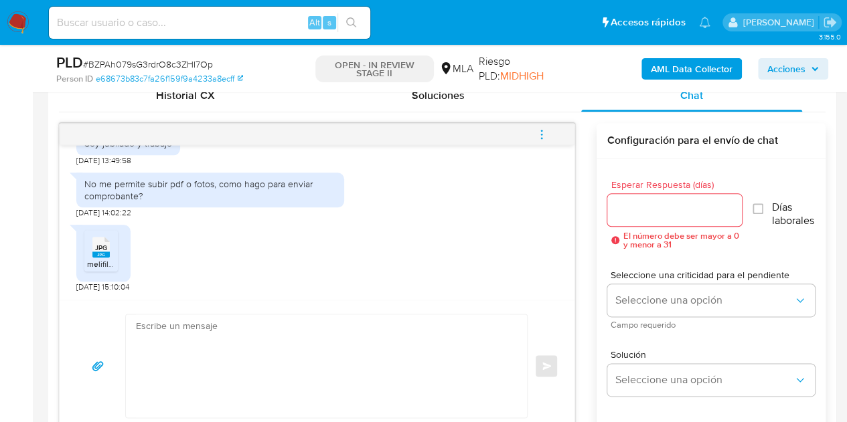
scroll to position [783, 0]
click at [191, 98] on span "Historial CX" at bounding box center [185, 95] width 58 height 15
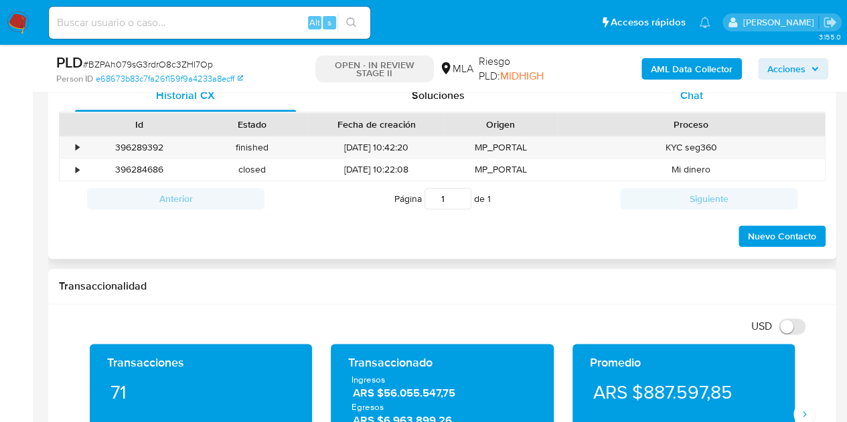
click at [692, 102] on span "Chat" at bounding box center [691, 95] width 23 height 15
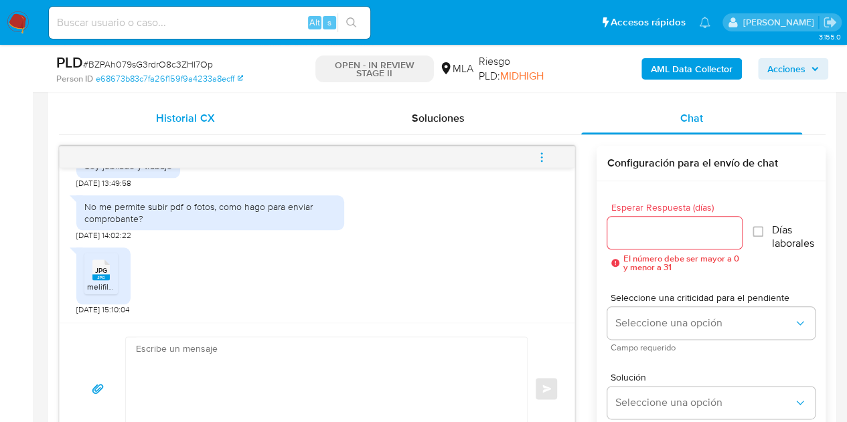
click at [171, 123] on span "Historial CX" at bounding box center [185, 117] width 58 height 15
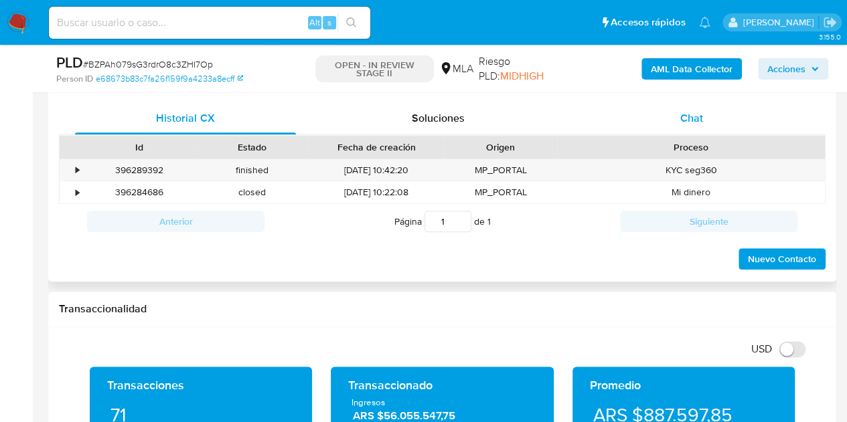
click at [692, 118] on span "Chat" at bounding box center [691, 117] width 23 height 15
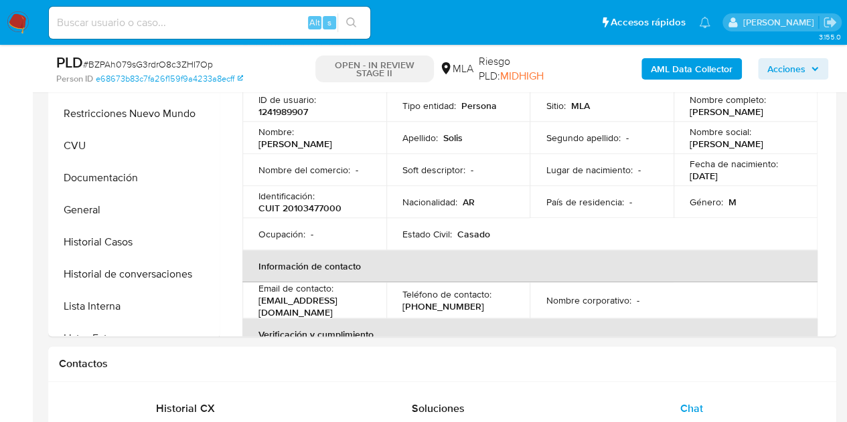
scroll to position [297, 0]
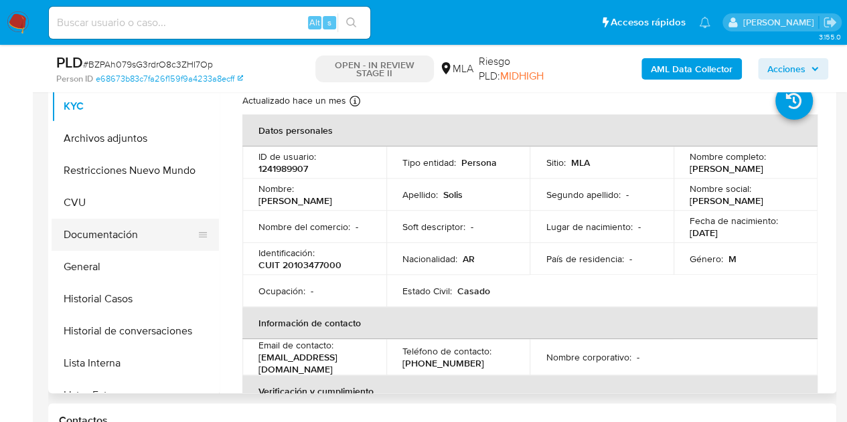
click at [121, 246] on button "Documentación" at bounding box center [130, 235] width 157 height 32
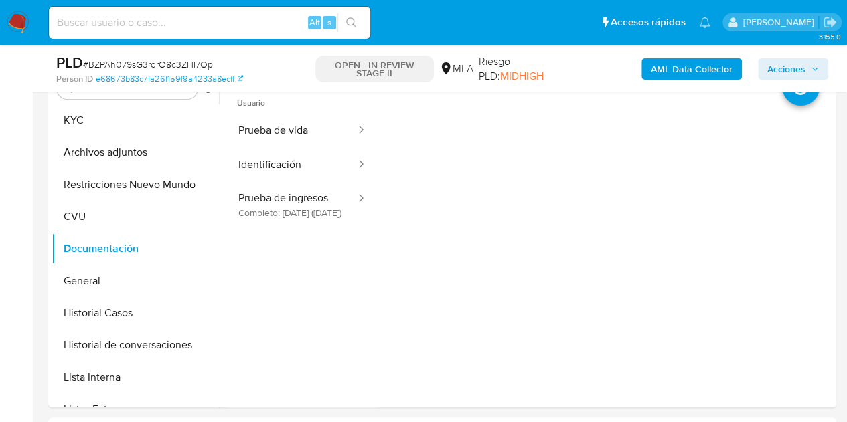
scroll to position [289, 0]
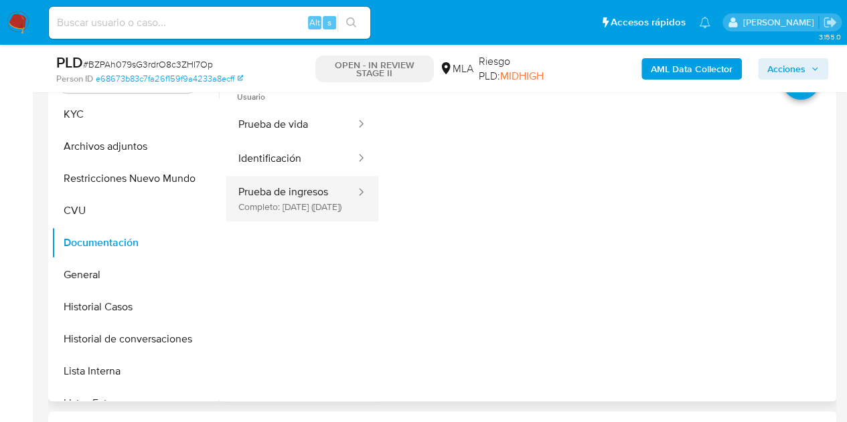
click at [287, 208] on button "Prueba de ingresos Completo: 21/07/2025 (hace un mes)" at bounding box center [291, 199] width 131 height 46
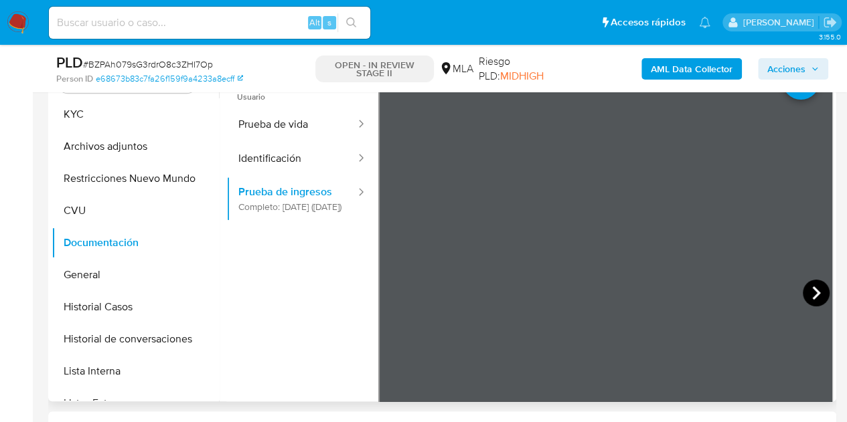
click at [809, 280] on icon at bounding box center [816, 293] width 27 height 27
click at [806, 285] on icon at bounding box center [816, 293] width 27 height 27
click at [803, 296] on icon at bounding box center [816, 293] width 27 height 27
click at [803, 289] on icon at bounding box center [816, 293] width 27 height 27
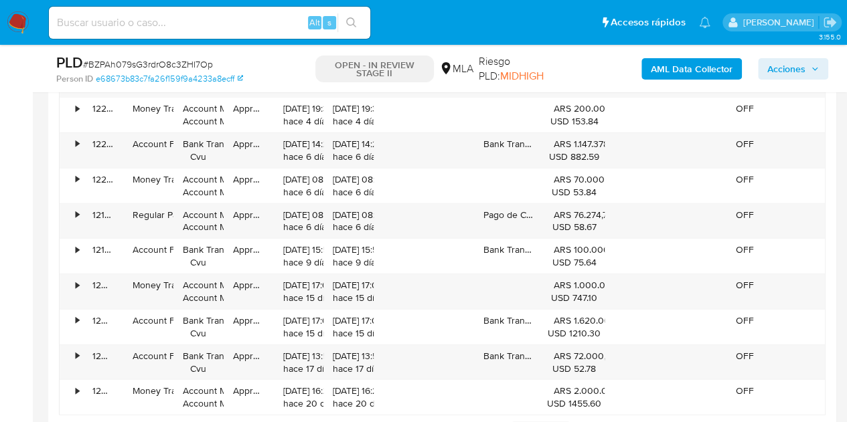
scroll to position [1823, 0]
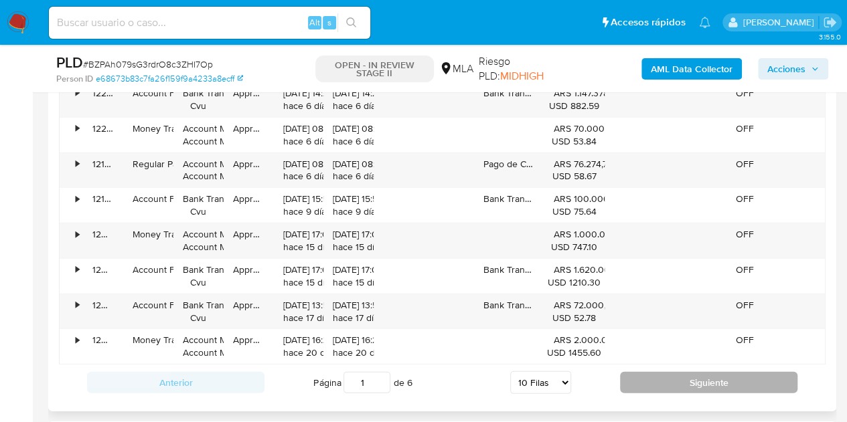
click at [713, 382] on button "Siguiente" at bounding box center [708, 382] width 177 height 21
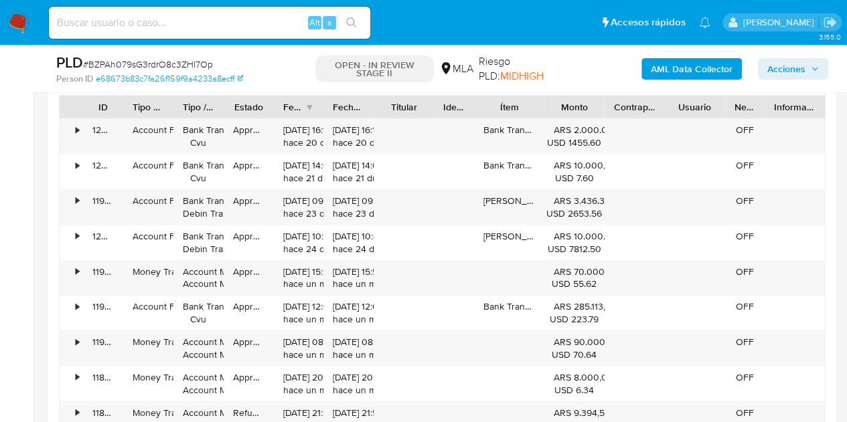
scroll to position [1842, 0]
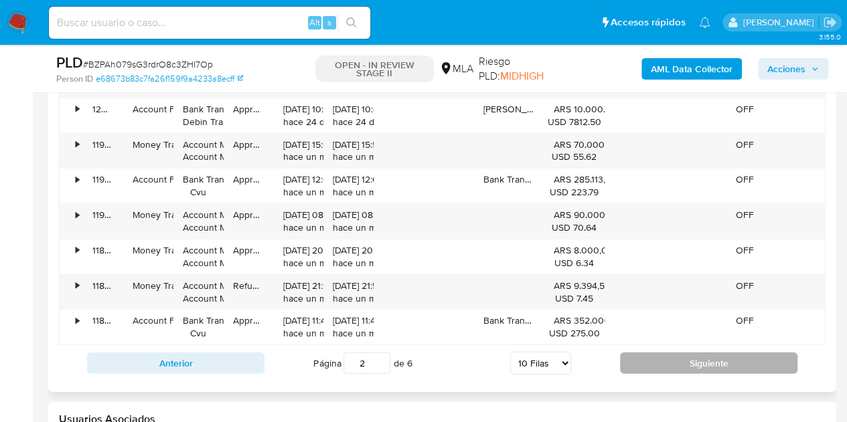
click at [706, 353] on button "Siguiente" at bounding box center [708, 363] width 177 height 21
type input "3"
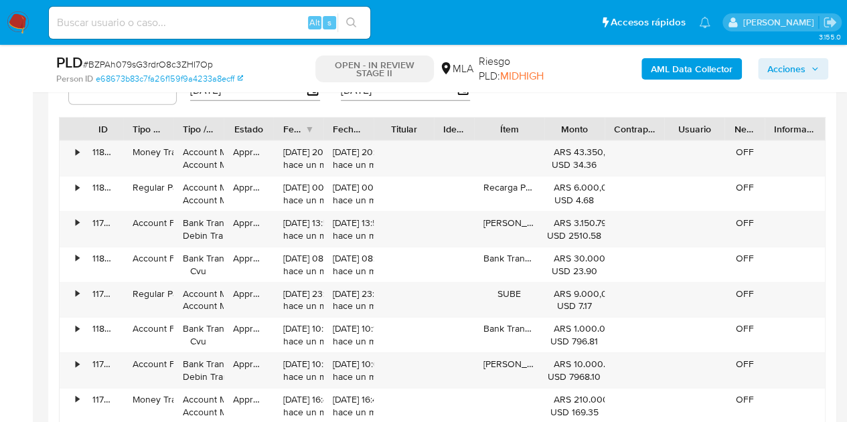
scroll to position [1680, 0]
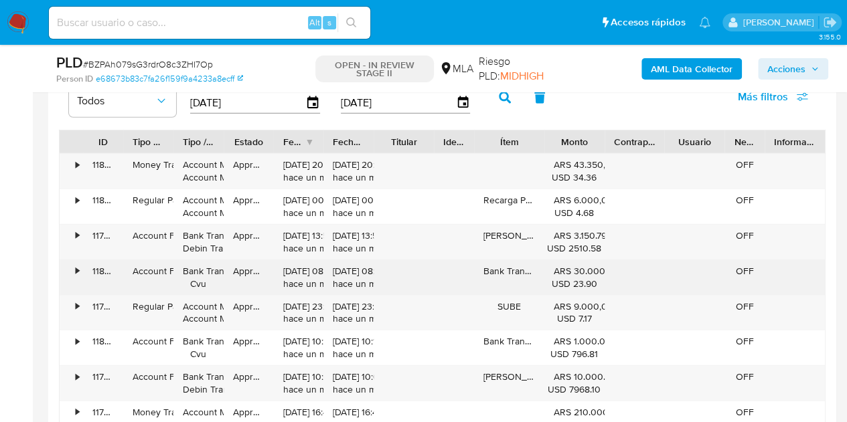
click at [566, 282] on div "USD 23.90" at bounding box center [575, 284] width 42 height 13
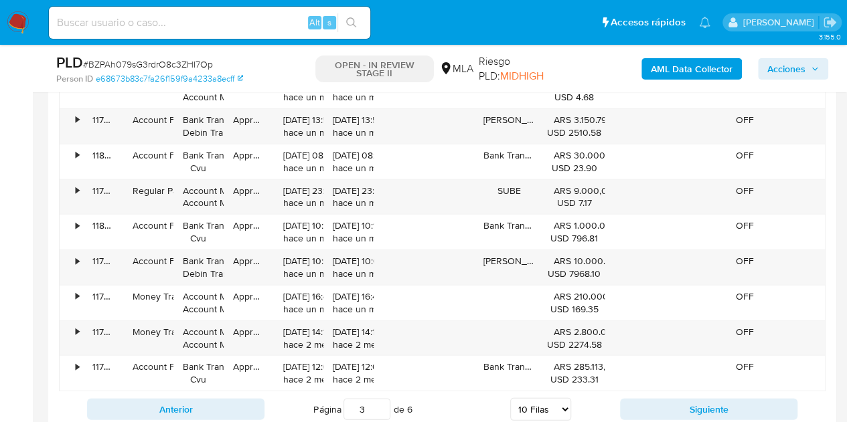
scroll to position [1816, 0]
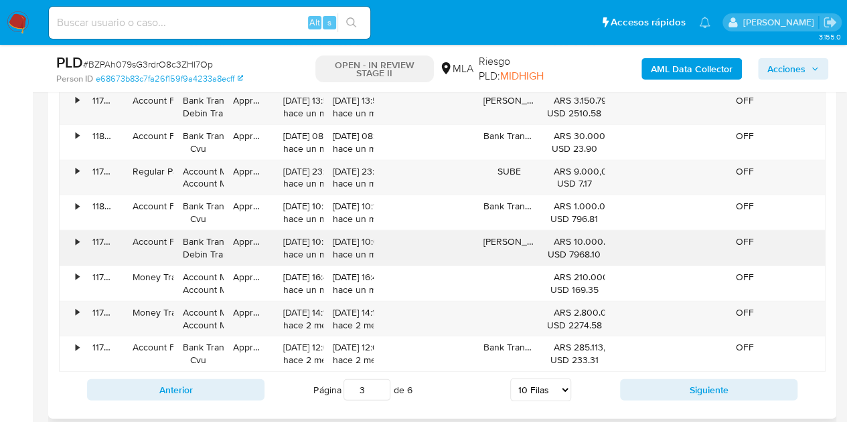
drag, startPoint x: 525, startPoint y: 240, endPoint x: 506, endPoint y: 240, distance: 18.7
click at [506, 239] on div "Pago Debin" at bounding box center [509, 248] width 70 height 35
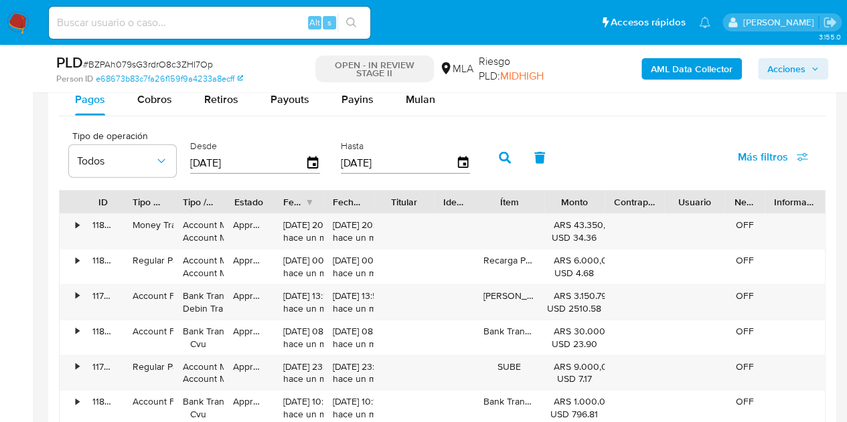
scroll to position [1613, 0]
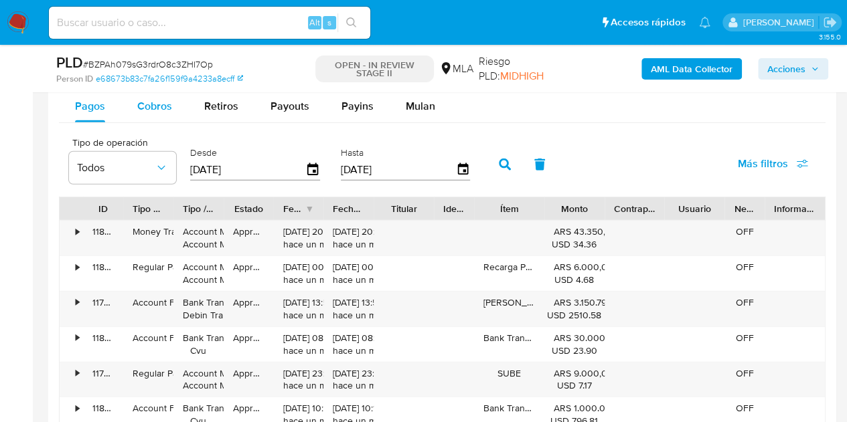
click at [155, 112] on div "Cobros" at bounding box center [154, 106] width 35 height 32
select select "10"
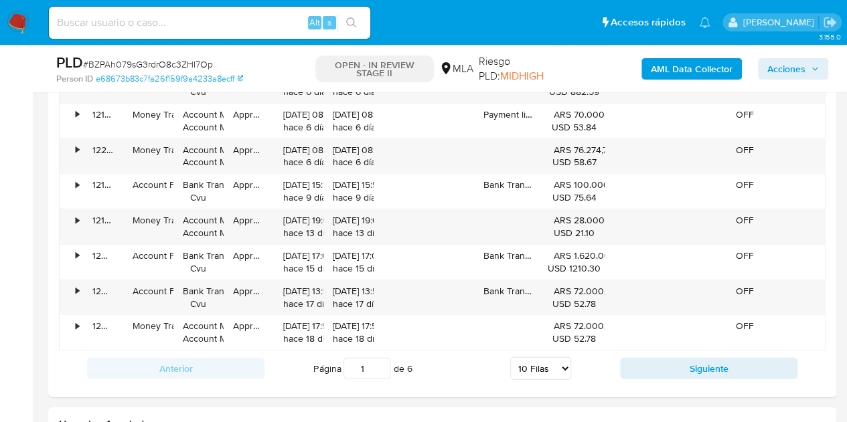
scroll to position [1866, 0]
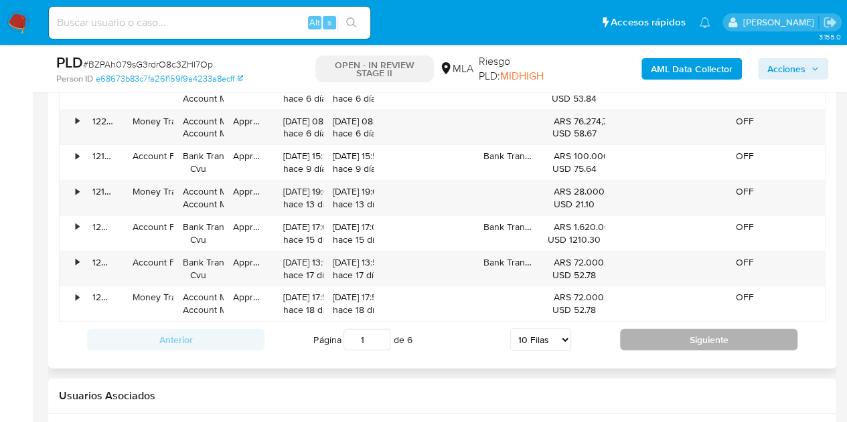
click at [735, 335] on button "Siguiente" at bounding box center [708, 339] width 177 height 21
type input "2"
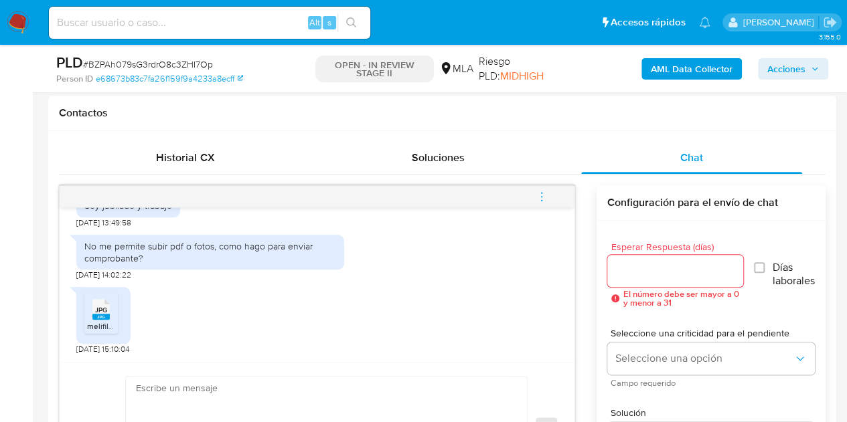
scroll to position [777, 0]
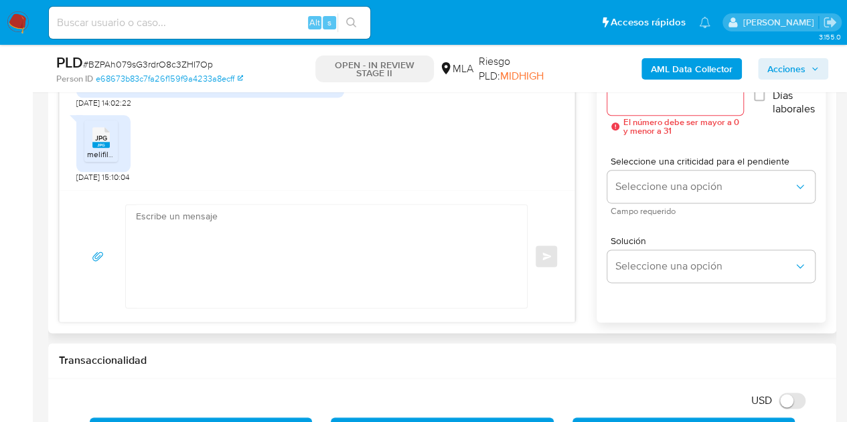
click at [406, 274] on textarea at bounding box center [323, 256] width 374 height 103
paste textarea "Hola, ¡Muchas gracias por tu respuesta! Confirmamos la recepción de la document…"
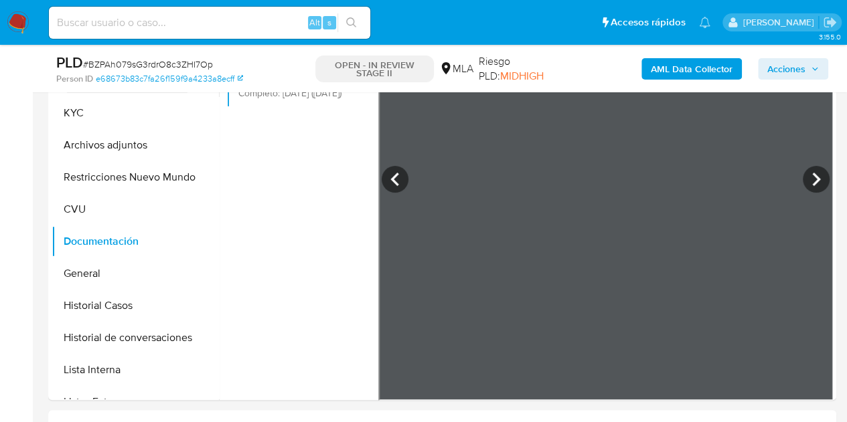
scroll to position [220, 0]
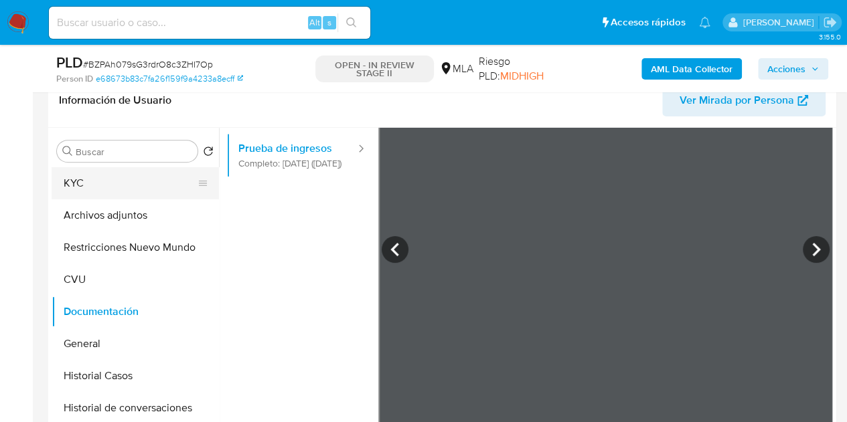
click at [120, 179] on button "KYC" at bounding box center [130, 183] width 157 height 32
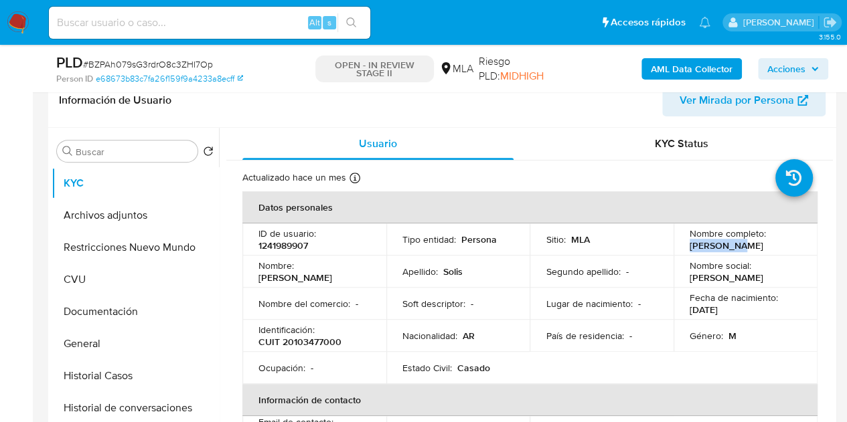
drag, startPoint x: 687, startPoint y: 246, endPoint x: 736, endPoint y: 248, distance: 49.6
click at [736, 248] on div "Nombre completo : José Solis" at bounding box center [746, 240] width 112 height 24
copy p "José Solis"
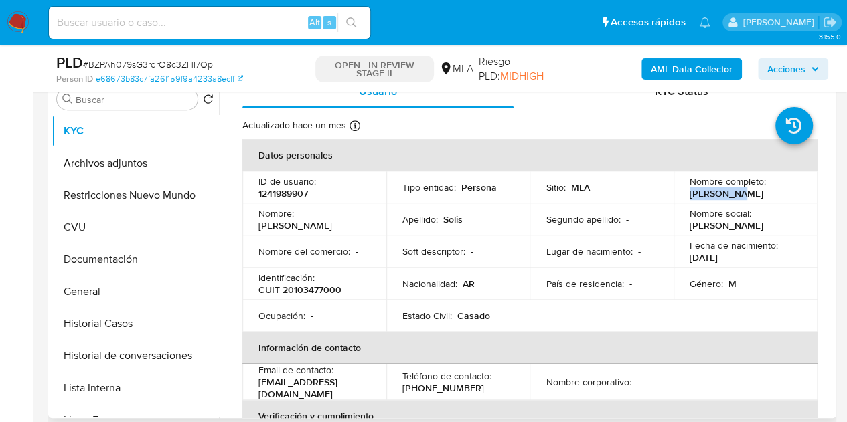
scroll to position [266, 0]
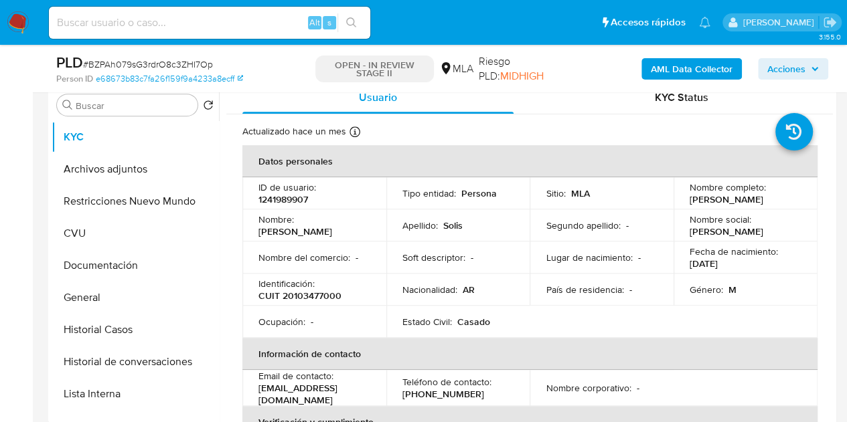
click at [350, 242] on td "Nombre del comercio : -" at bounding box center [314, 258] width 144 height 32
drag, startPoint x: 299, startPoint y: 227, endPoint x: 337, endPoint y: 230, distance: 38.3
click at [337, 230] on div "Nombre : José" at bounding box center [314, 226] width 112 height 24
copy p "José"
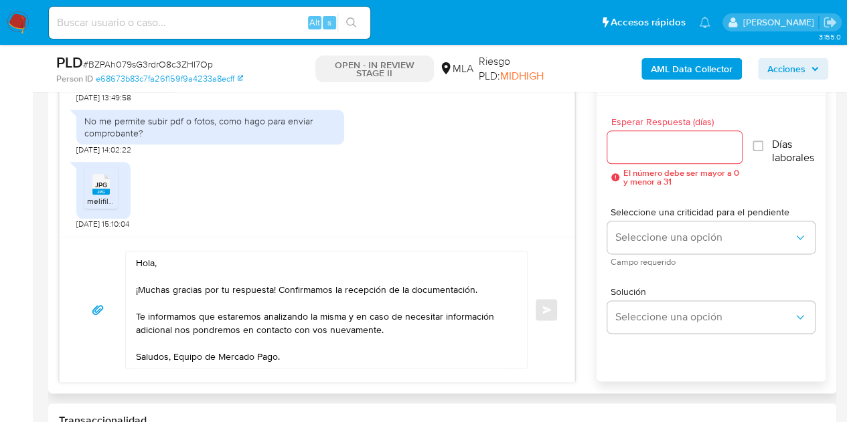
scroll to position [733, 0]
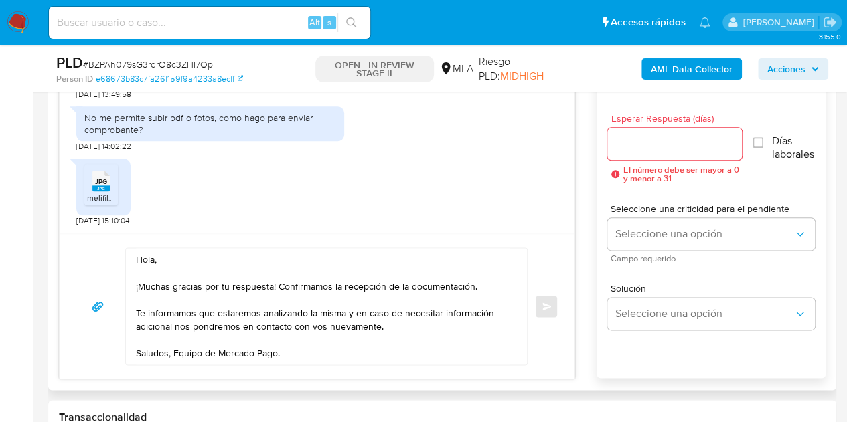
click at [152, 259] on textarea "Hola, ¡Muchas gracias por tu respuesta! Confirmamos la recepción de la document…" at bounding box center [323, 306] width 374 height 116
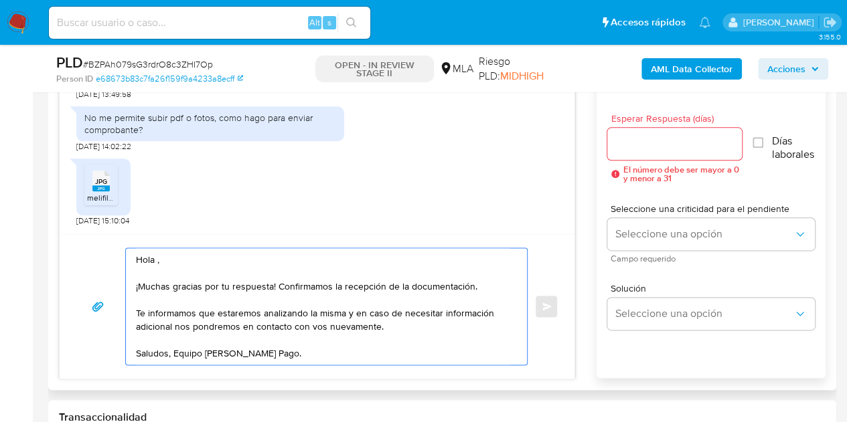
paste textarea "José"
click at [224, 262] on textarea "Hola José, ¡Muchas gracias por tu respuesta! Confirmamos la recepción de la doc…" at bounding box center [323, 306] width 374 height 116
click at [384, 343] on textarea "Hola José, ¡Muchas gracias por tu respuesta! Confirmamos la recepción de la doc…" at bounding box center [323, 306] width 374 height 116
type textarea "Hola José, ¡Muchas gracias por tu respuesta! Confirmamos la recepción de la doc…"
click at [656, 143] on input "Esperar Respuesta (días)" at bounding box center [674, 143] width 135 height 17
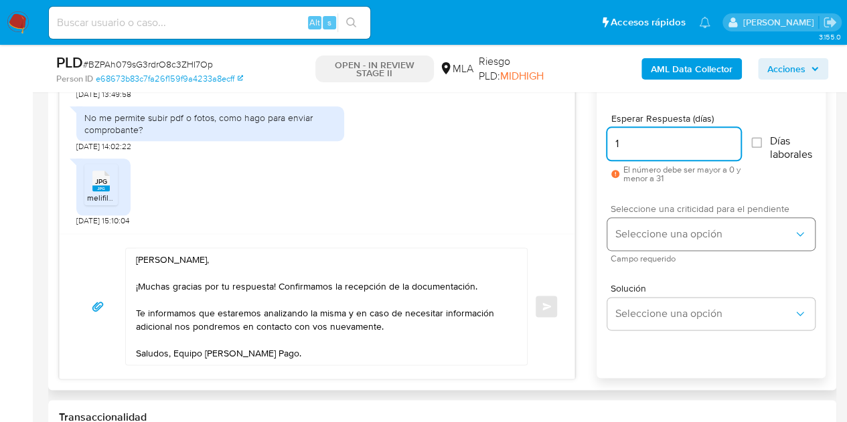
type input "1"
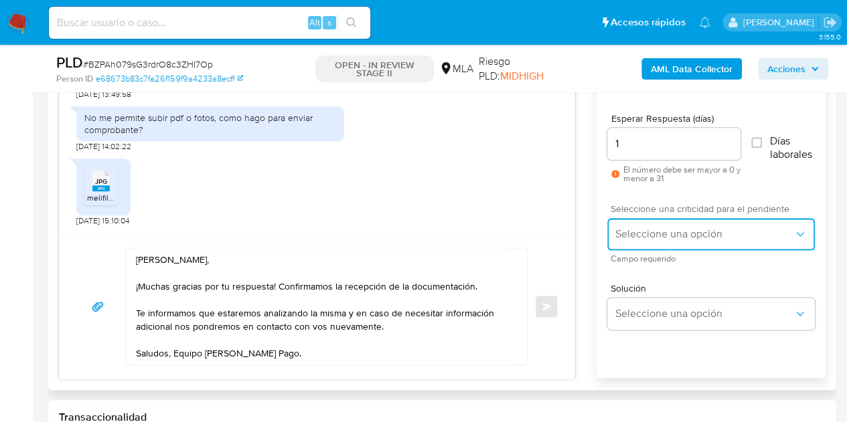
click at [663, 218] on button "Seleccione una opción" at bounding box center [711, 234] width 208 height 32
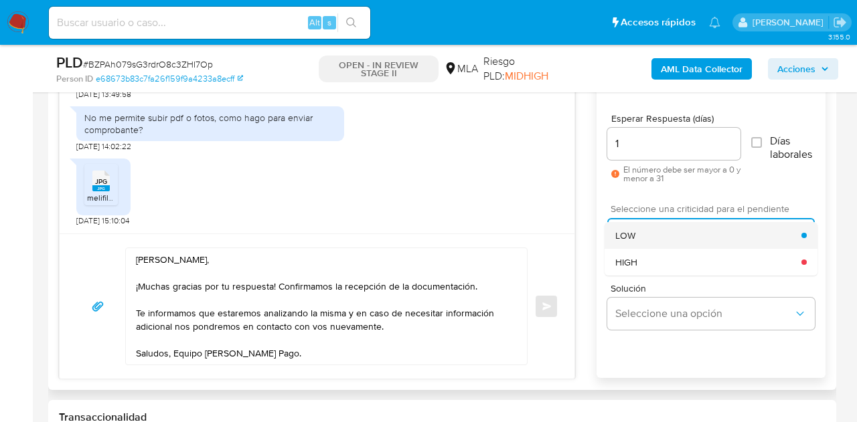
click at [657, 234] on div "LOW" at bounding box center [708, 235] width 186 height 27
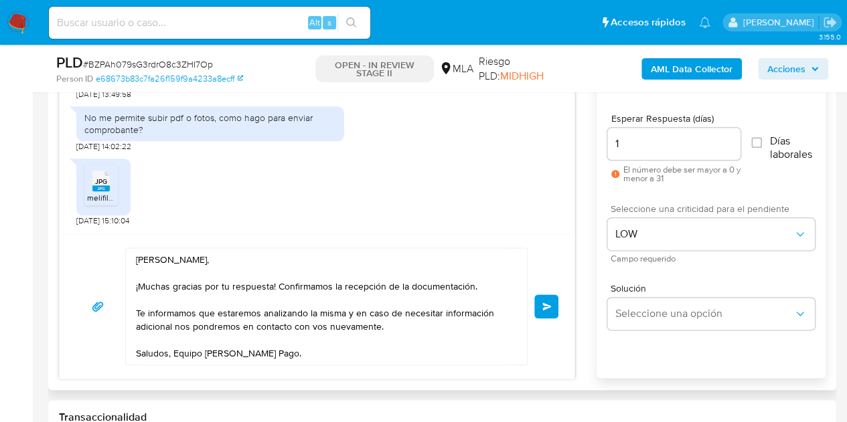
click at [540, 307] on button "Enviar" at bounding box center [546, 307] width 24 height 24
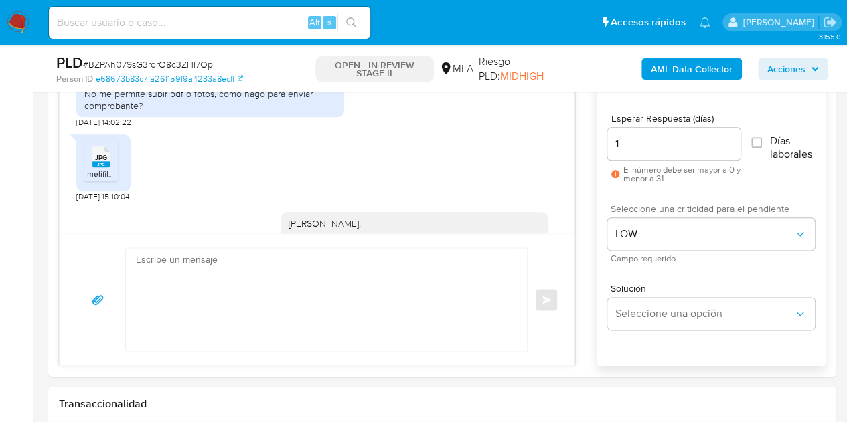
scroll to position [944, 0]
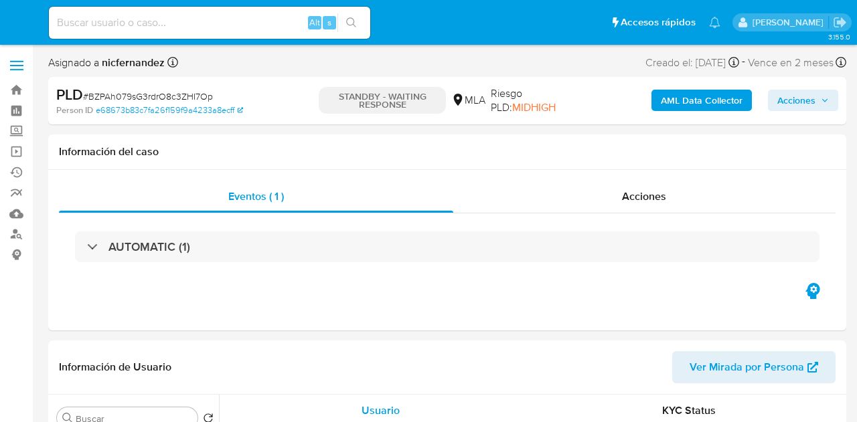
select select "10"
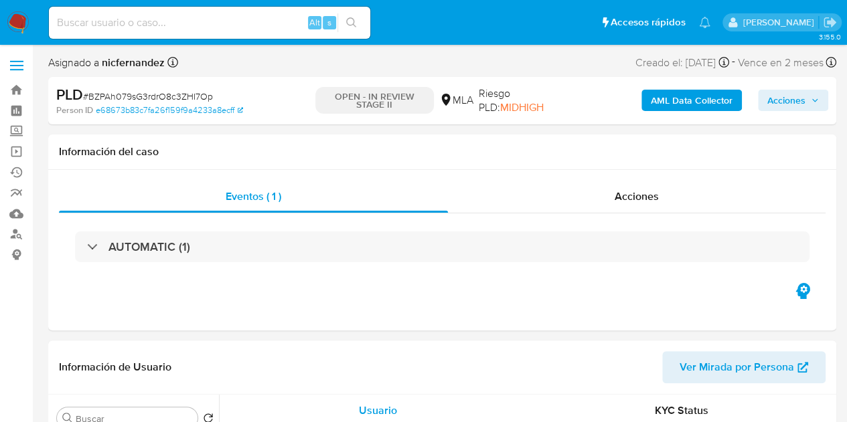
select select "10"
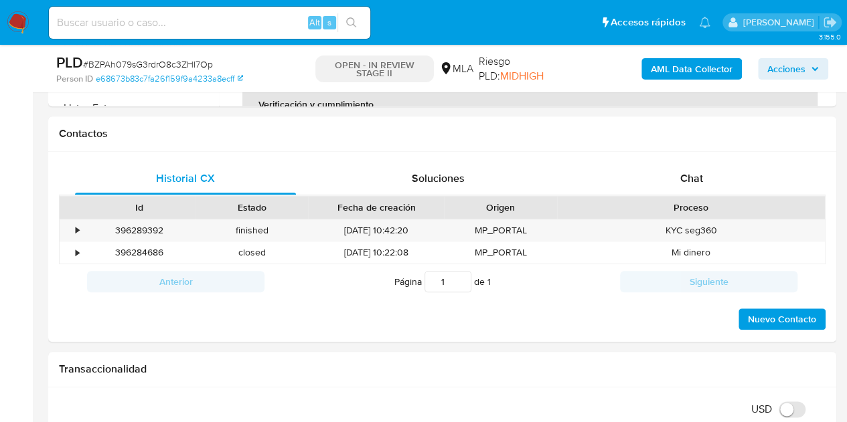
scroll to position [590, 0]
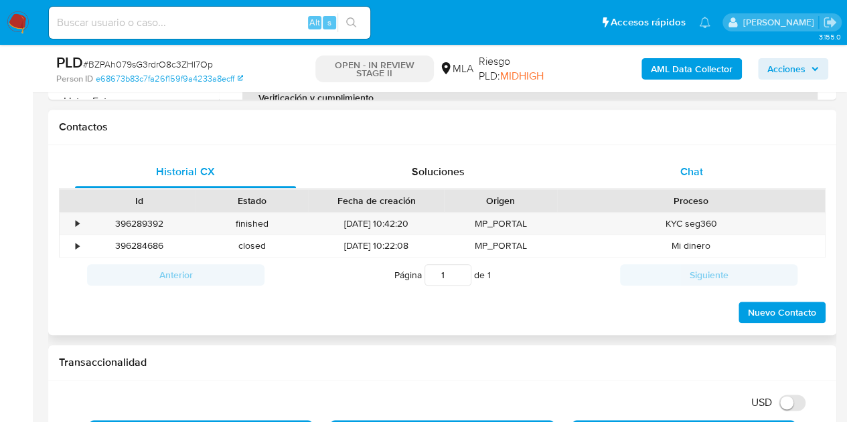
click at [712, 172] on div "Chat" at bounding box center [691, 172] width 221 height 32
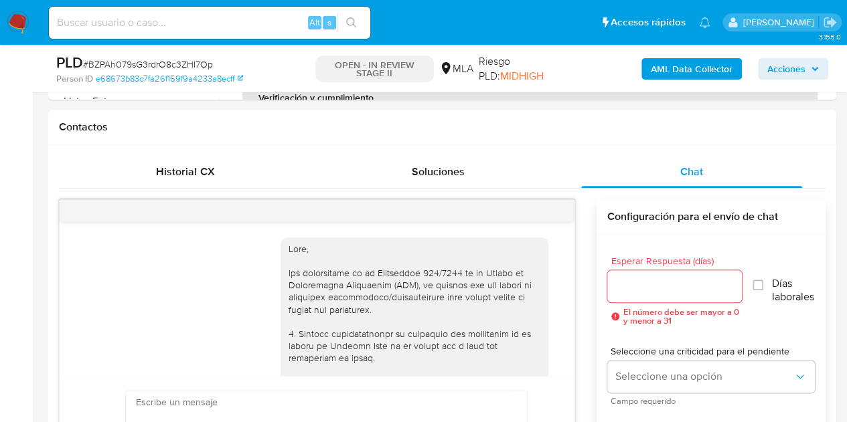
scroll to position [944, 0]
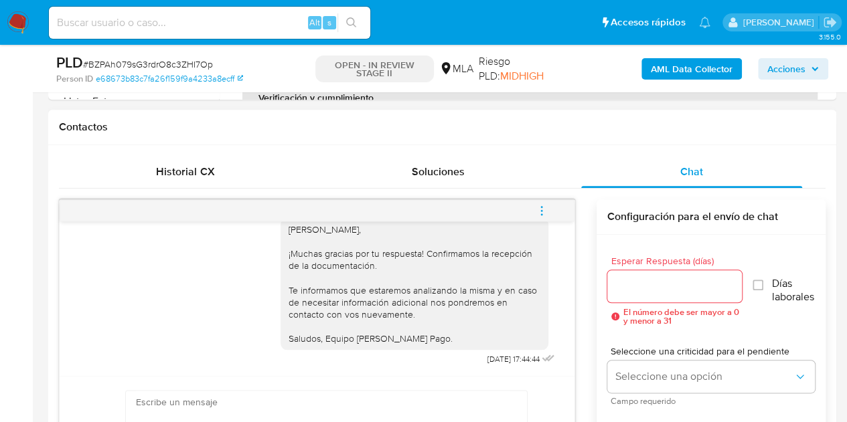
click at [540, 211] on icon "menu-action" at bounding box center [542, 211] width 12 height 12
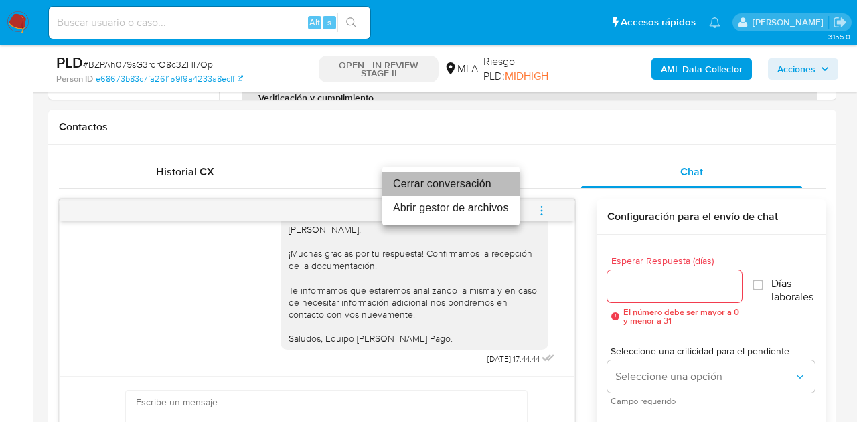
click at [493, 191] on li "Cerrar conversación" at bounding box center [450, 184] width 137 height 24
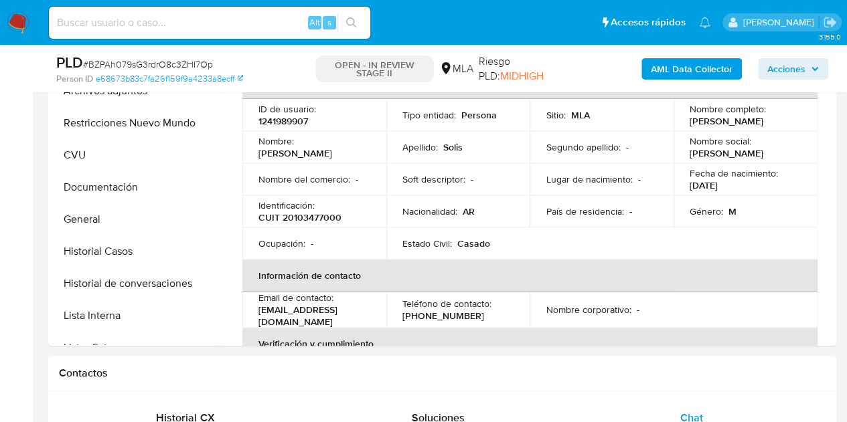
scroll to position [303, 0]
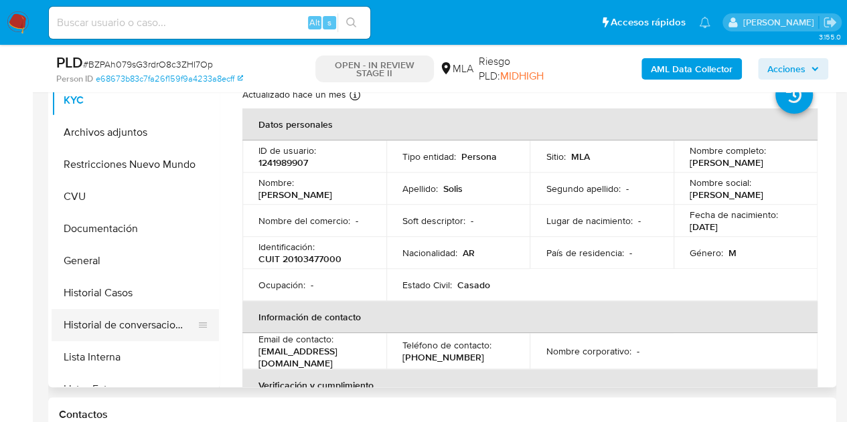
click at [122, 329] on button "Historial de conversaciones" at bounding box center [130, 325] width 157 height 32
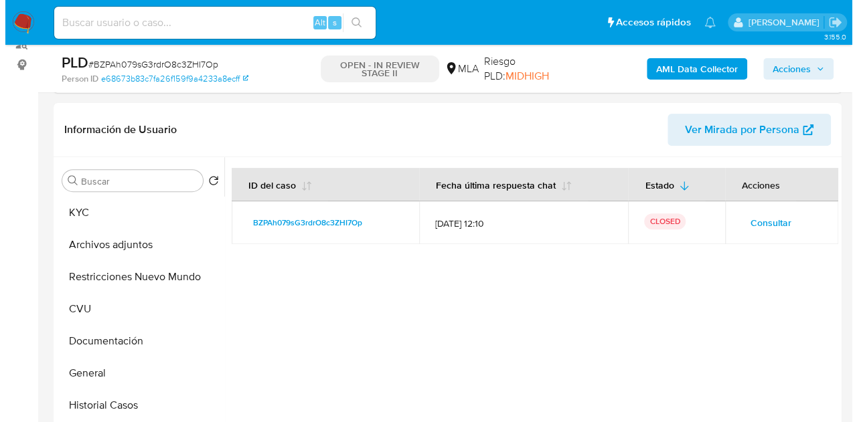
scroll to position [209, 0]
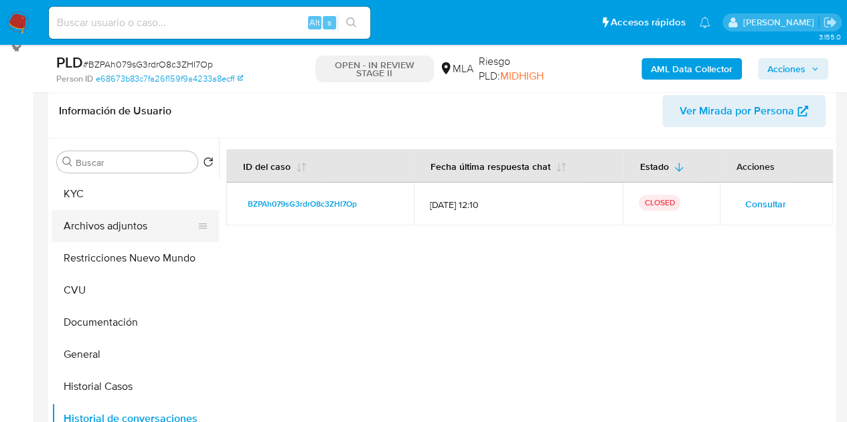
click at [132, 229] on button "Archivos adjuntos" at bounding box center [130, 226] width 157 height 32
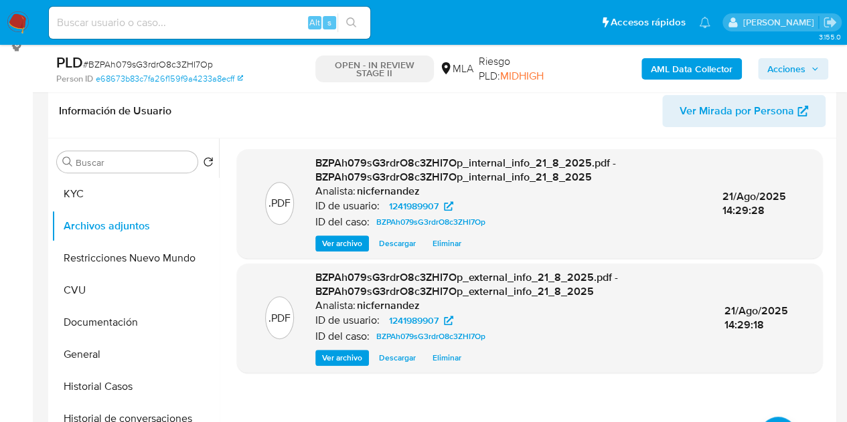
click at [667, 414] on div ".PDF BZPAh079sG3rdrO8c3ZHI7Op_internal_info_21_8_2025.pdf - BZPAh079sG3rdrO8c3Z…" at bounding box center [529, 309] width 585 height 321
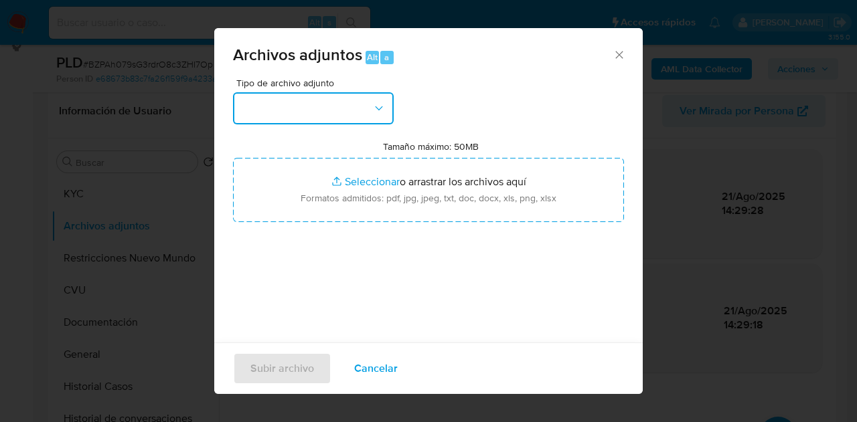
click at [359, 110] on button "button" at bounding box center [313, 108] width 161 height 32
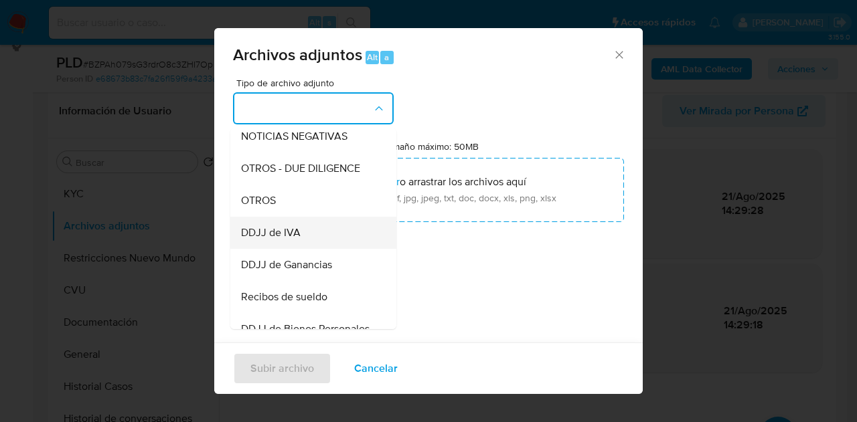
scroll to position [241, 0]
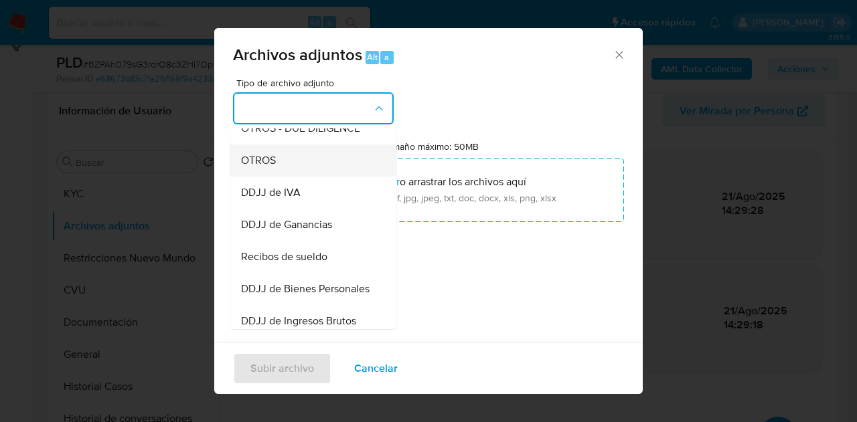
click at [289, 177] on div "OTROS" at bounding box center [309, 161] width 137 height 32
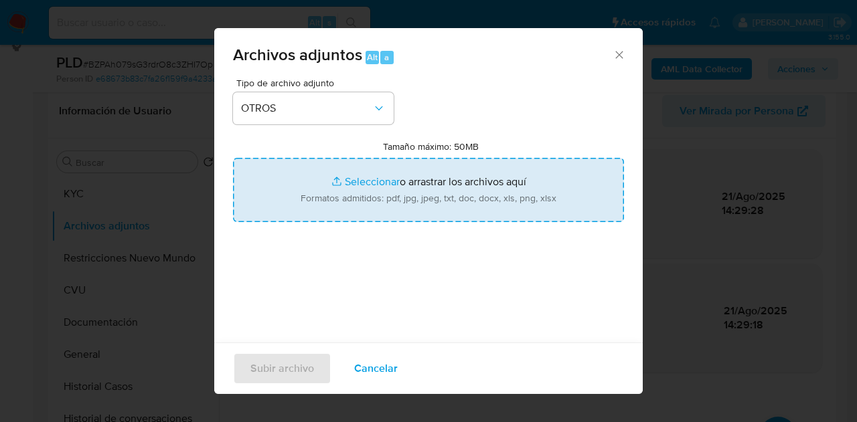
click at [351, 181] on input "Tamaño máximo: 50MB Seleccionar archivos" at bounding box center [428, 190] width 391 height 64
type input "C:\fakepath\Recibos de sueldo y jubilacion.pdf"
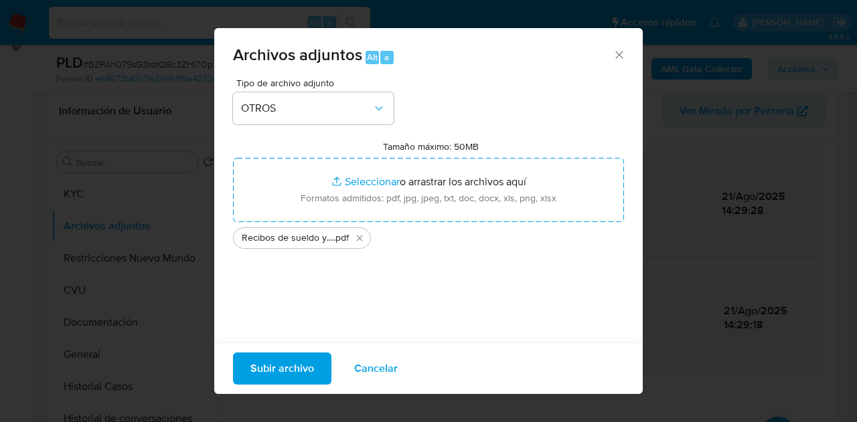
click at [278, 365] on span "Subir archivo" at bounding box center [282, 368] width 64 height 29
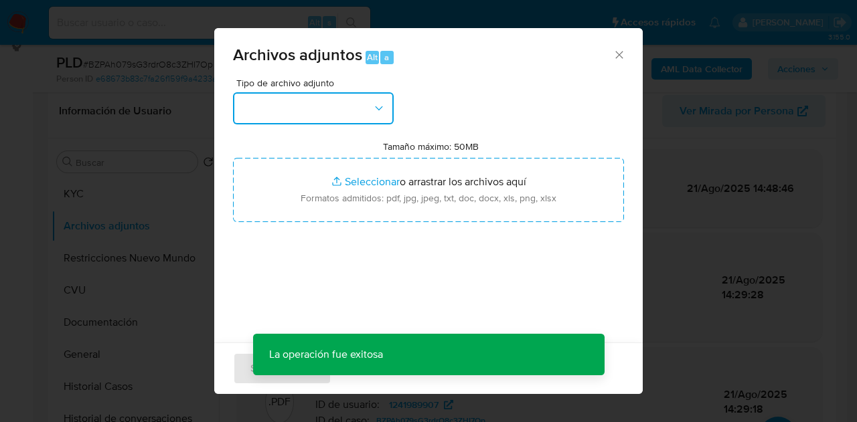
click at [348, 97] on button "button" at bounding box center [313, 108] width 161 height 32
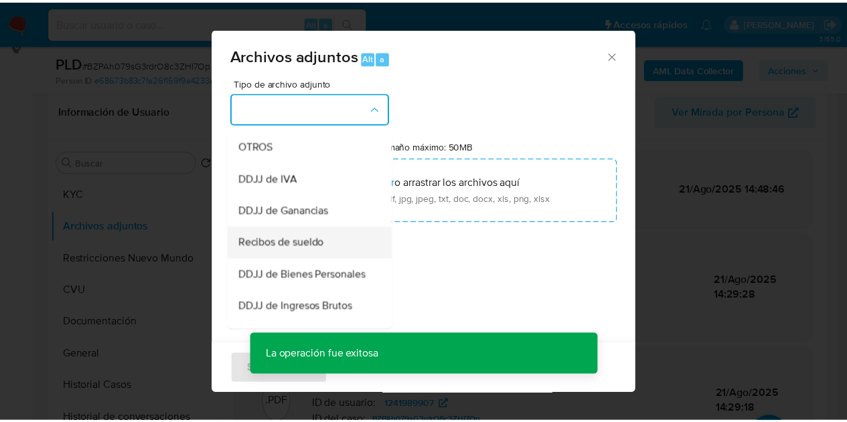
scroll to position [260, 0]
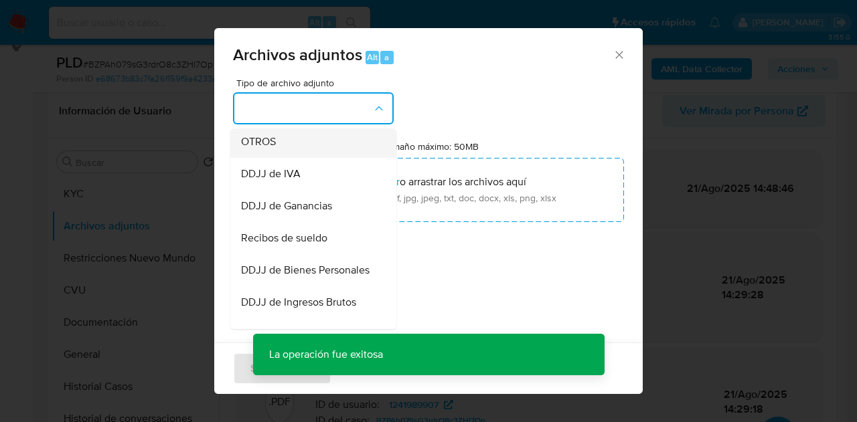
click at [284, 158] on div "OTROS" at bounding box center [309, 142] width 137 height 32
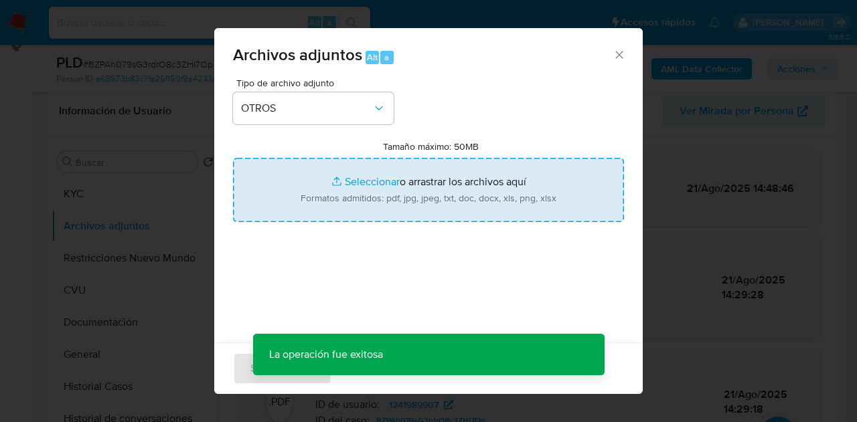
click at [378, 191] on input "Tamaño máximo: 50MB Seleccionar archivos" at bounding box center [428, 190] width 391 height 64
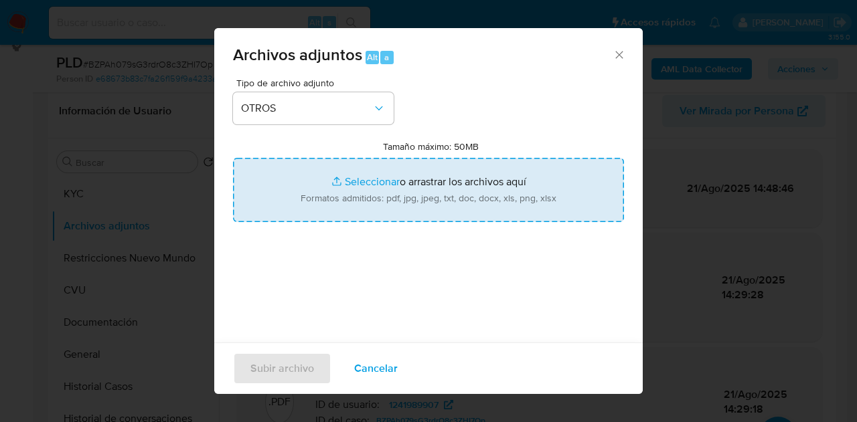
type input "C:\fakepath\Caselog NO ROI BZPAh079sG3rdrO8c3ZHI7Op.docx"
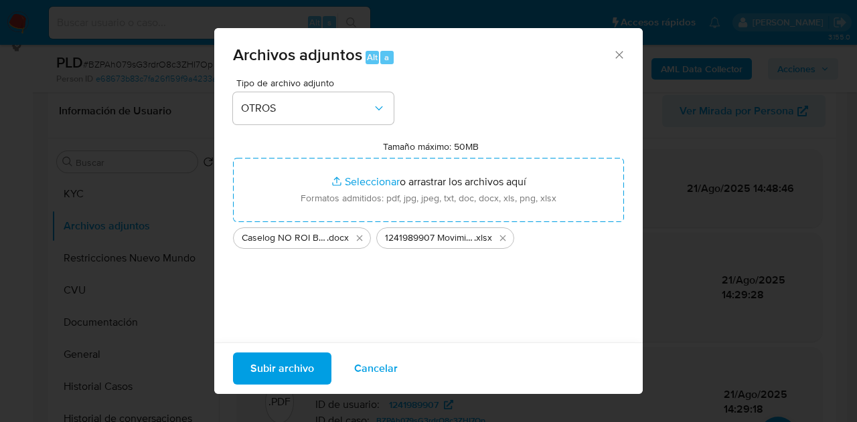
click at [284, 374] on span "Subir archivo" at bounding box center [282, 368] width 64 height 29
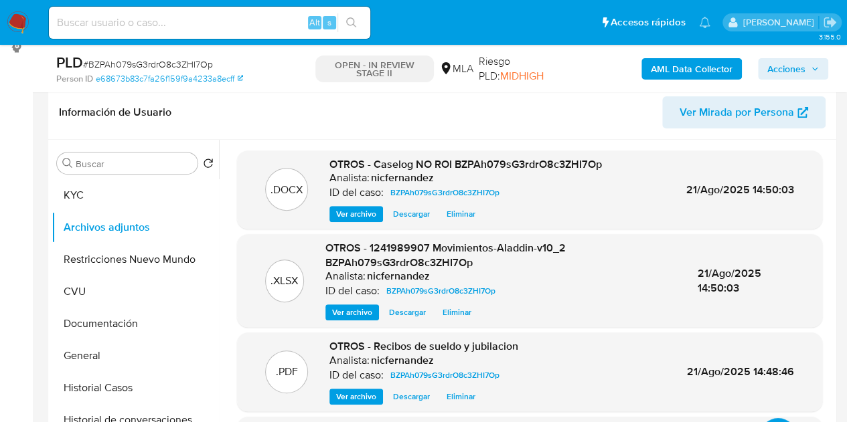
scroll to position [150, 0]
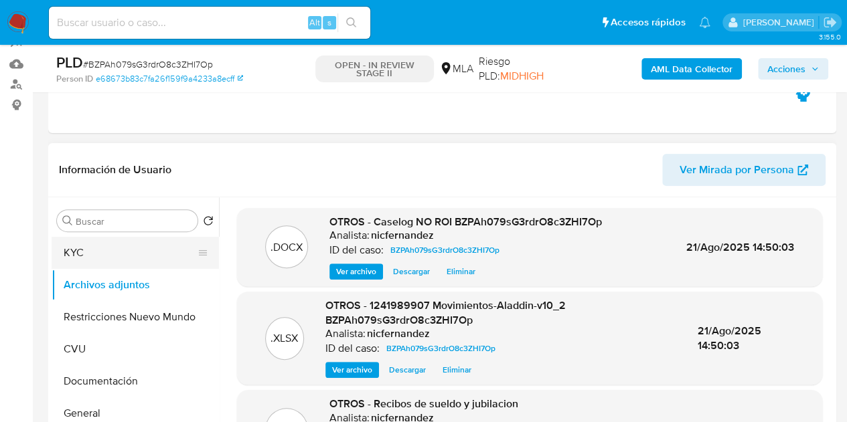
click at [114, 248] on button "KYC" at bounding box center [130, 253] width 157 height 32
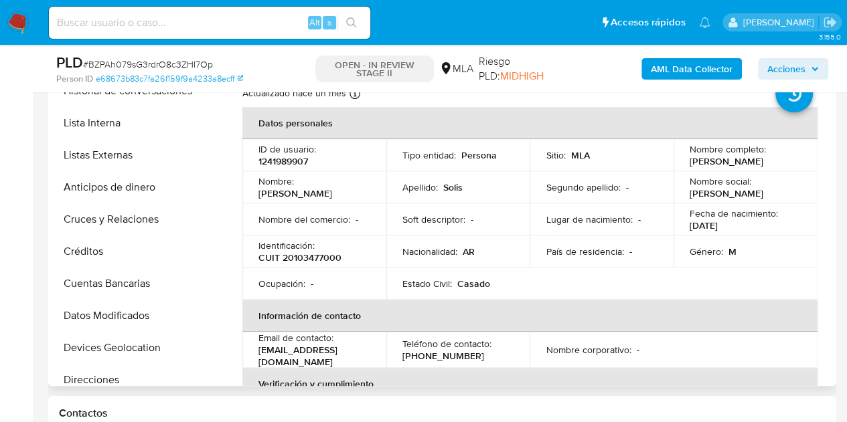
scroll to position [0, 0]
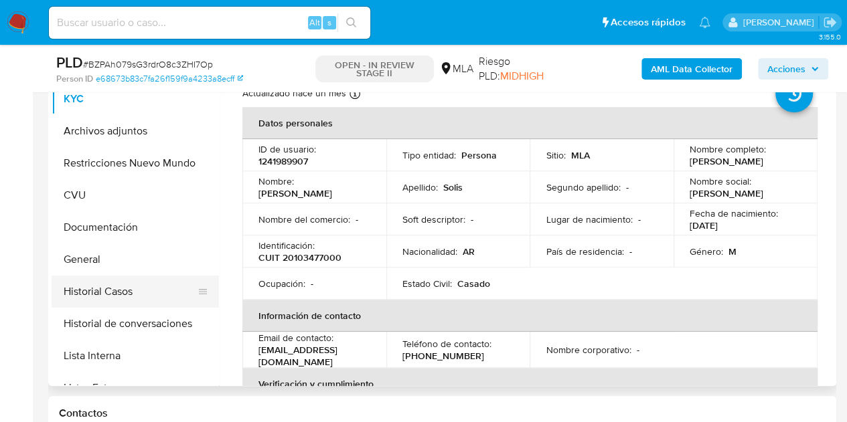
click at [127, 294] on button "Historial Casos" at bounding box center [130, 292] width 157 height 32
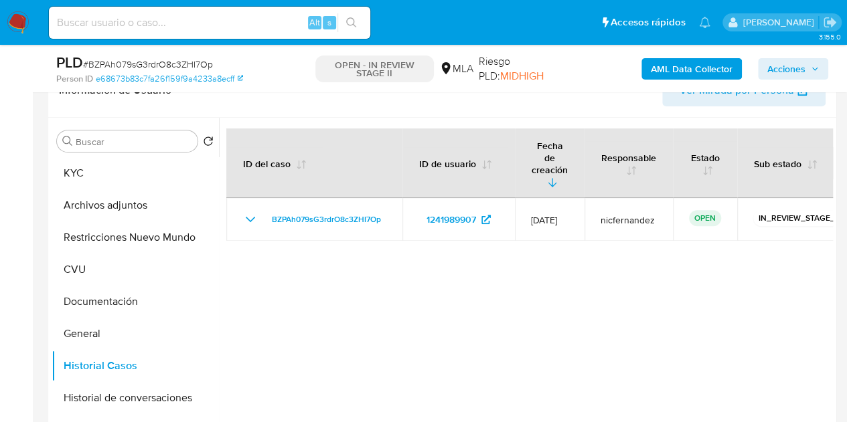
scroll to position [268, 0]
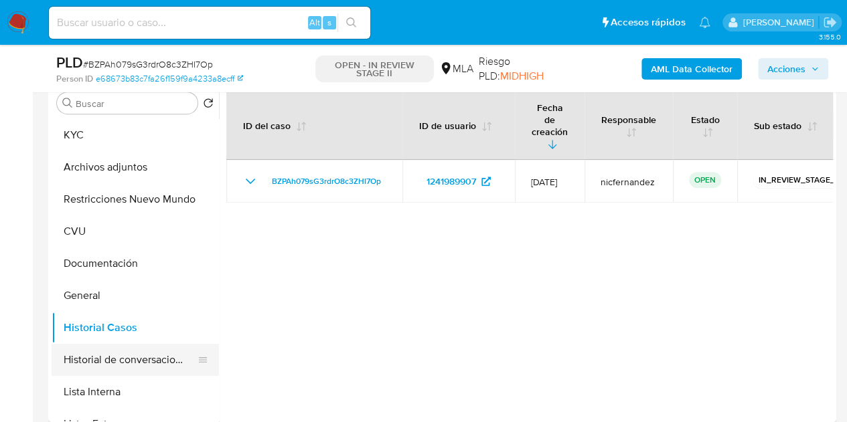
click at [105, 358] on button "Historial de conversaciones" at bounding box center [130, 360] width 157 height 32
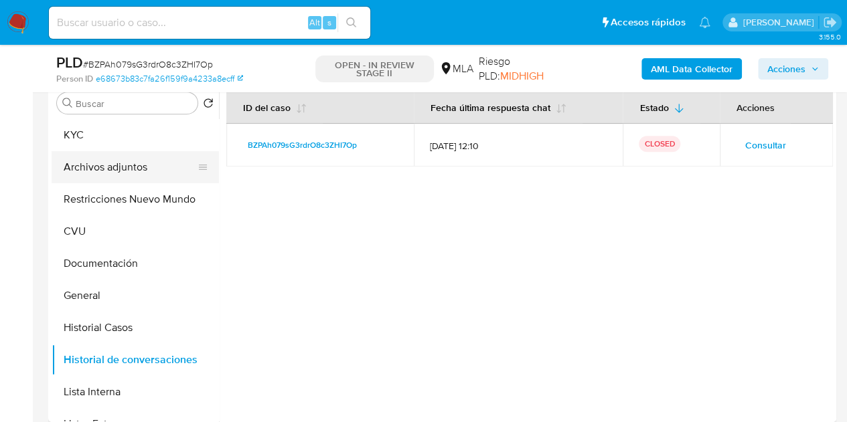
click at [142, 168] on button "Archivos adjuntos" at bounding box center [130, 167] width 157 height 32
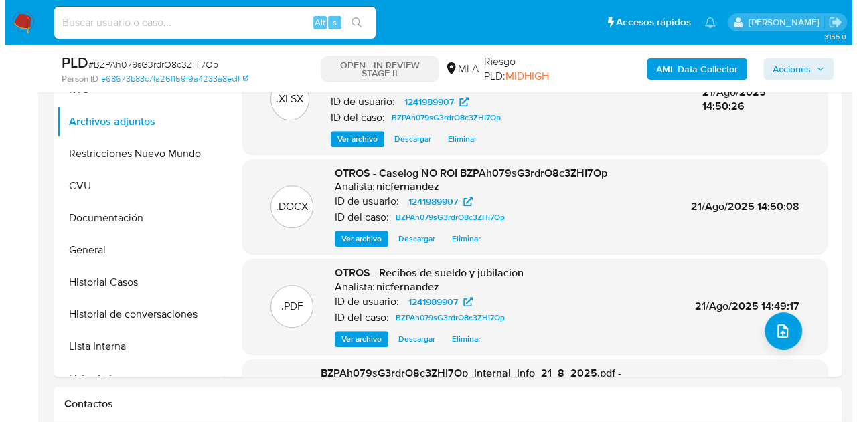
scroll to position [261, 0]
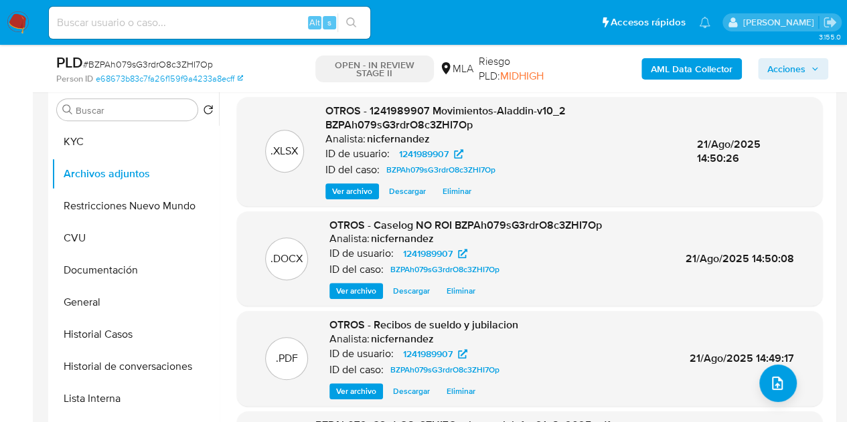
click at [343, 287] on span "Ver archivo" at bounding box center [356, 291] width 40 height 13
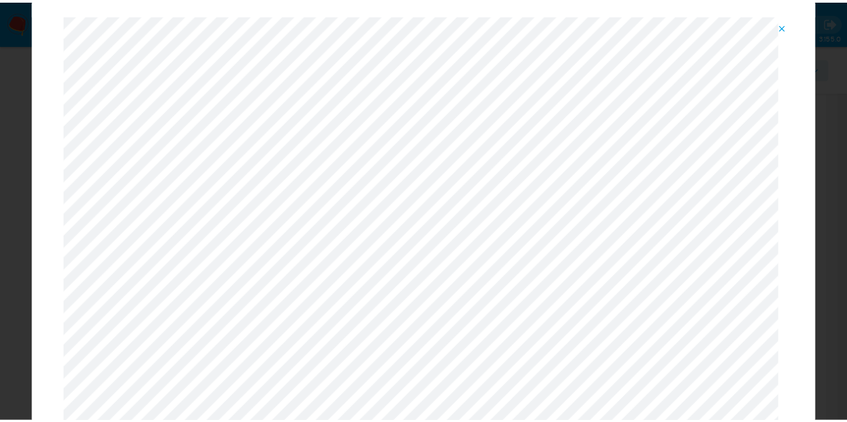
scroll to position [0, 0]
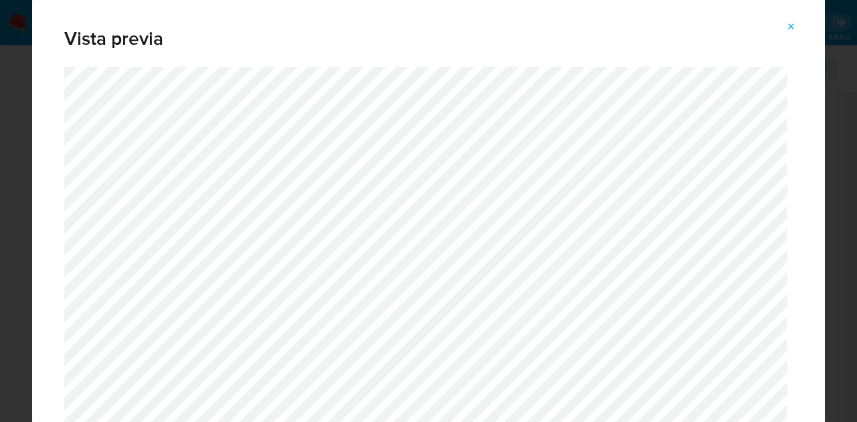
click at [791, 15] on div "Vista previa" at bounding box center [428, 32] width 793 height 70
click at [787, 30] on icon "Attachment preview" at bounding box center [791, 26] width 11 height 11
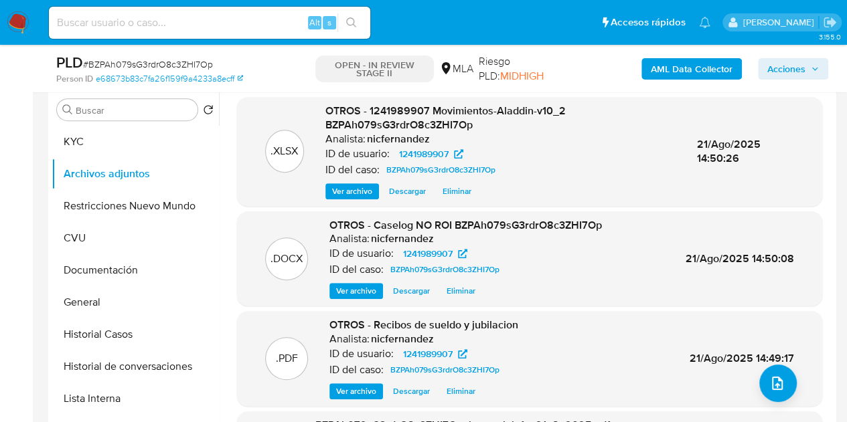
scroll to position [183, 0]
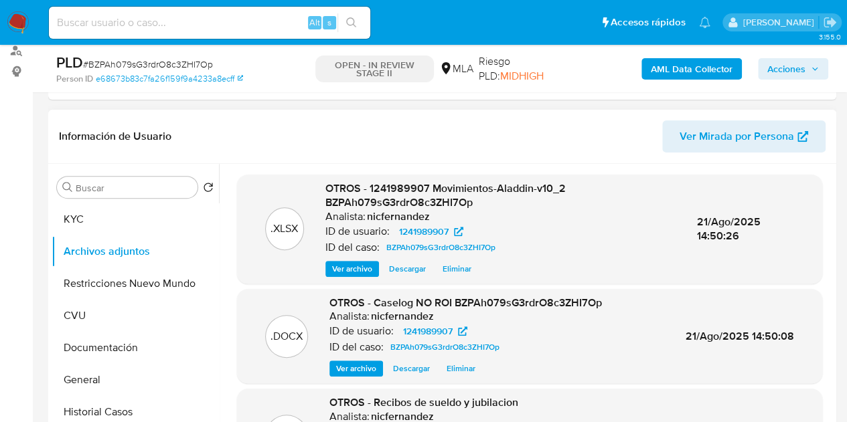
click at [781, 77] on span "Acciones" at bounding box center [786, 68] width 38 height 21
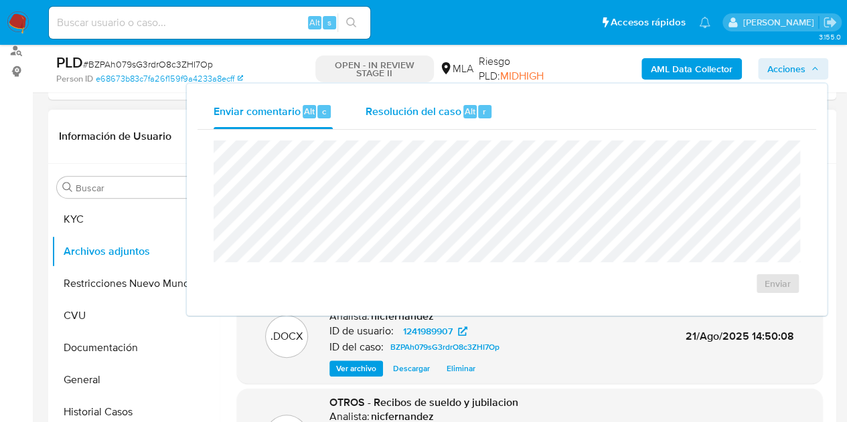
click at [459, 106] on div "Resolución del caso Alt r" at bounding box center [429, 111] width 128 height 35
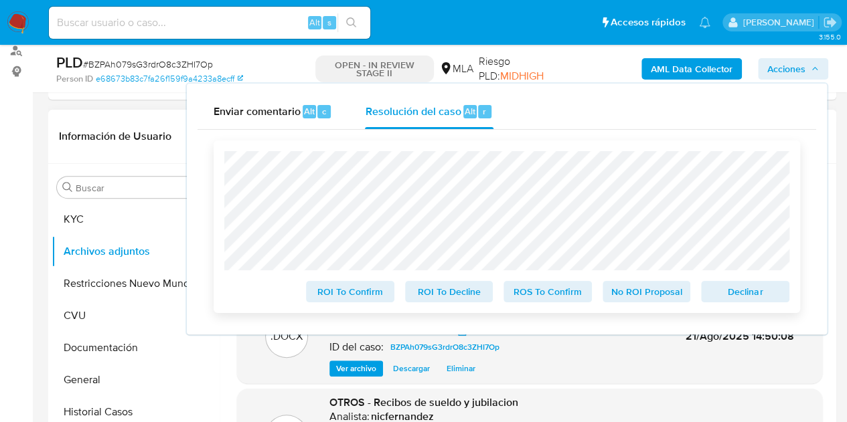
click at [645, 284] on span "No ROI Proposal" at bounding box center [647, 292] width 70 height 19
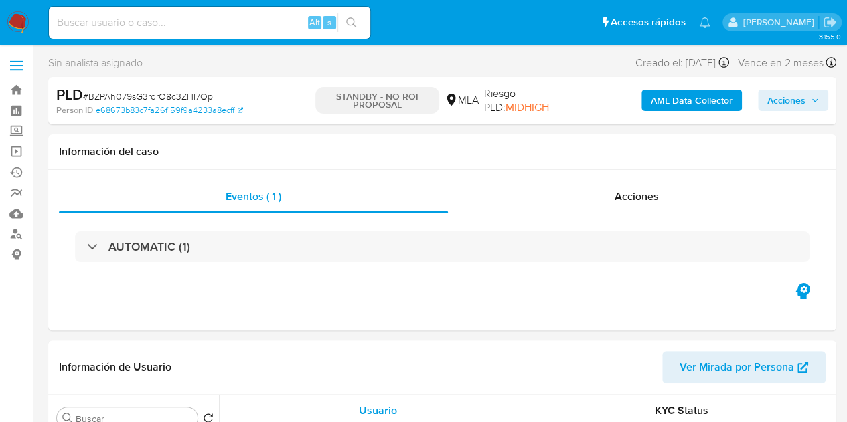
select select "10"
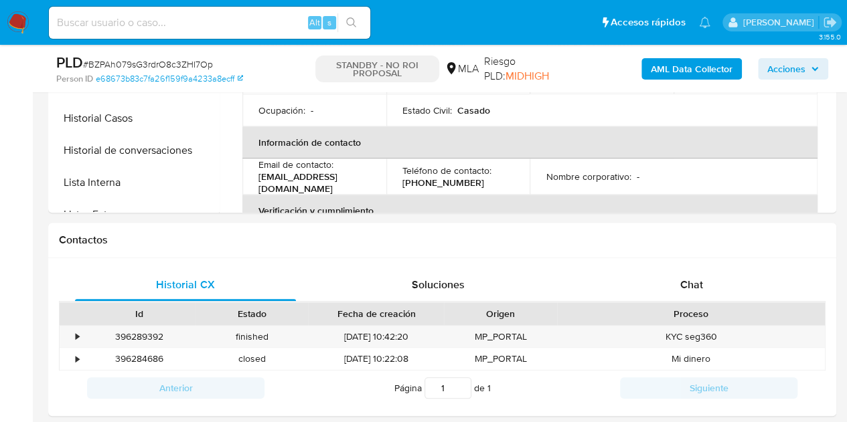
scroll to position [515, 0]
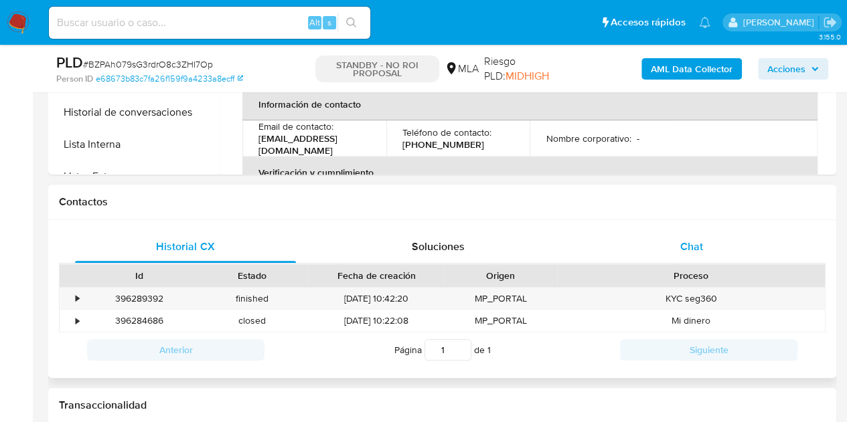
click at [681, 250] on span "Chat" at bounding box center [691, 246] width 23 height 15
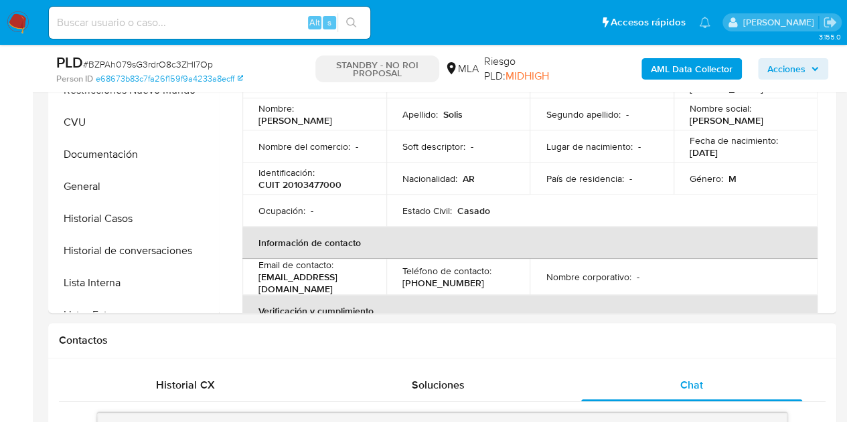
scroll to position [287, 0]
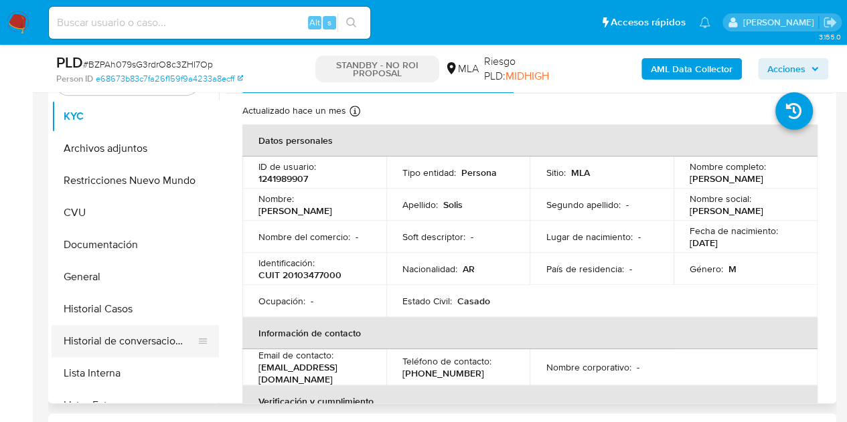
click at [110, 340] on button "Historial de conversaciones" at bounding box center [130, 341] width 157 height 32
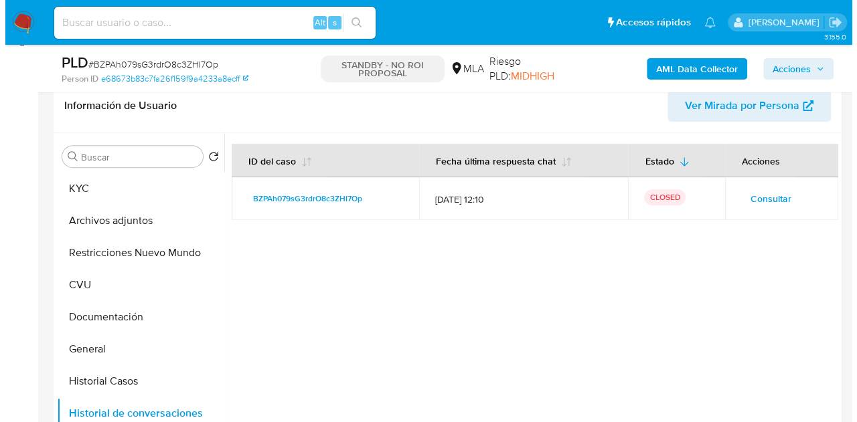
scroll to position [204, 0]
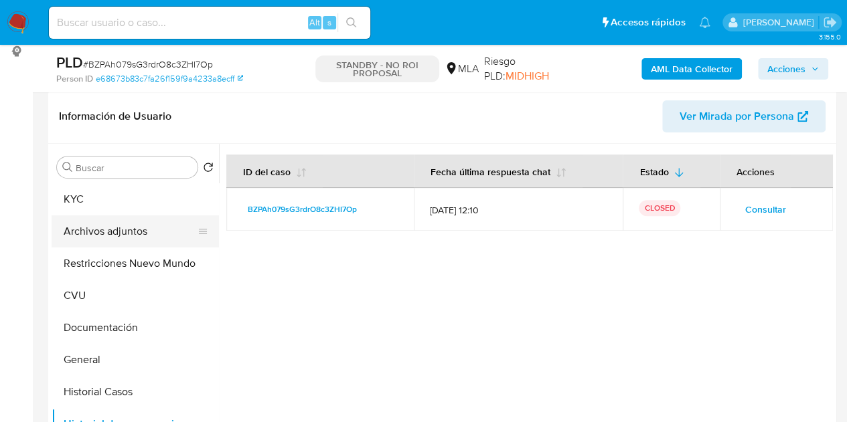
click at [118, 234] on button "Archivos adjuntos" at bounding box center [130, 232] width 157 height 32
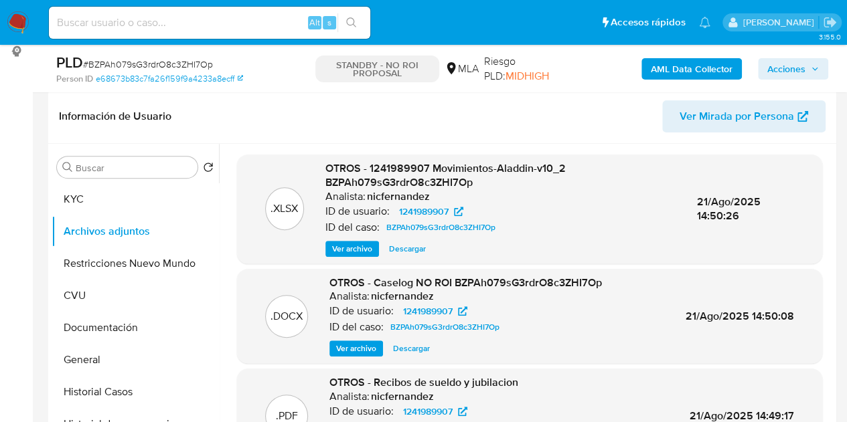
click at [349, 355] on span "Ver archivo" at bounding box center [356, 348] width 40 height 13
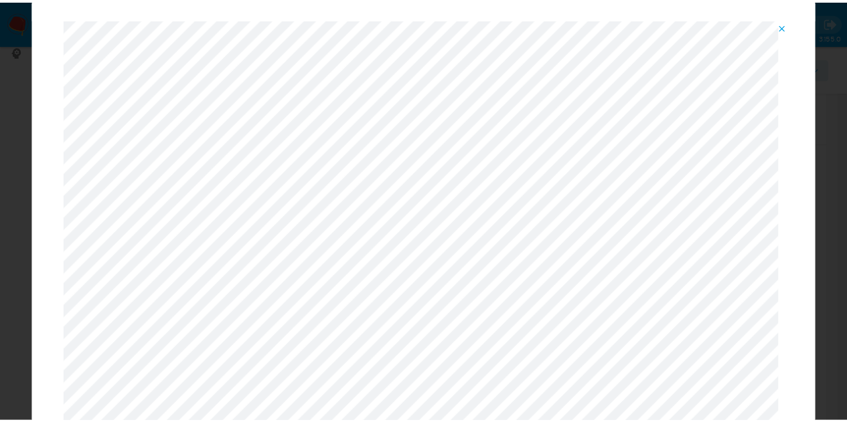
scroll to position [8, 0]
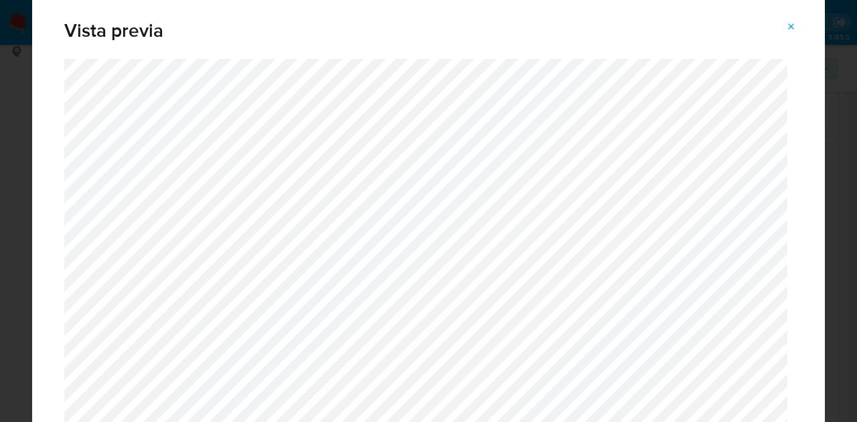
click at [787, 30] on icon "Attachment preview" at bounding box center [791, 26] width 11 height 11
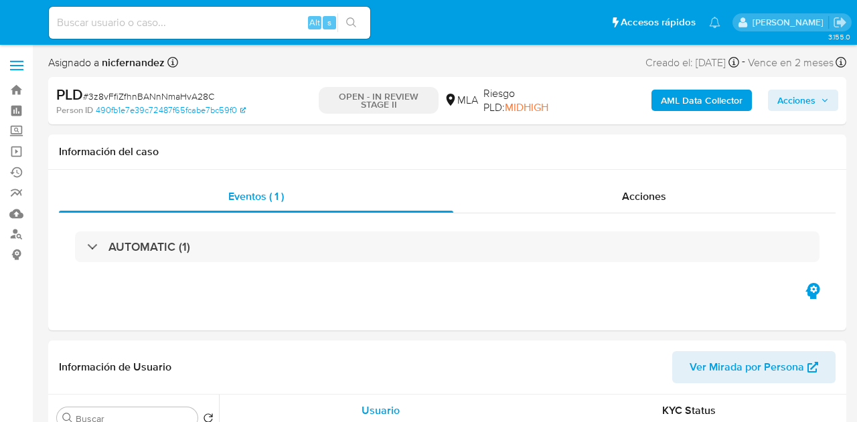
select select "10"
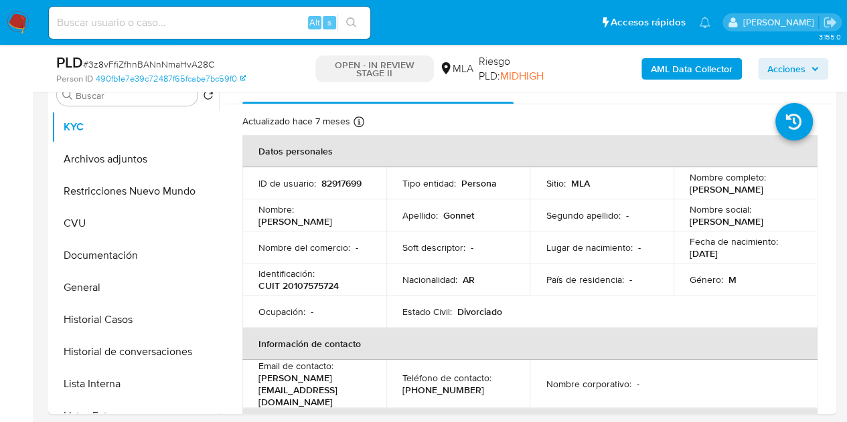
scroll to position [244, 0]
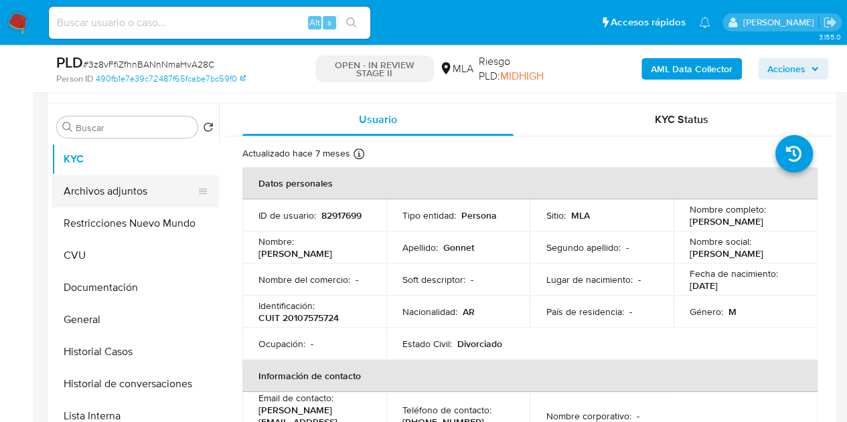
click at [133, 178] on button "Archivos adjuntos" at bounding box center [130, 191] width 157 height 32
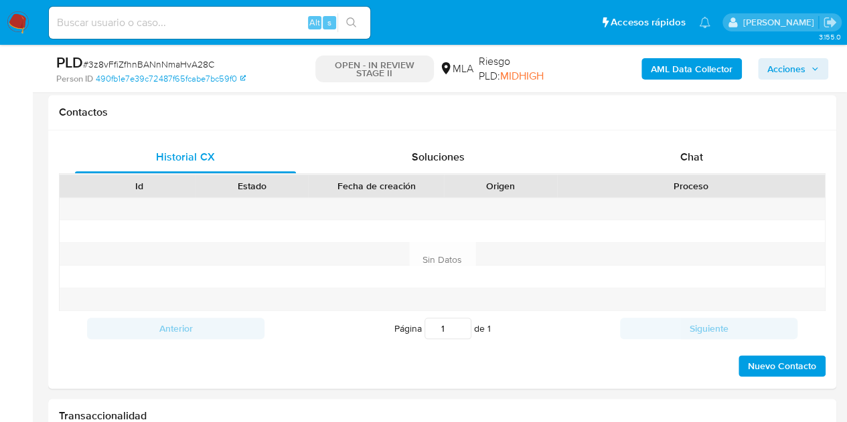
scroll to position [637, 0]
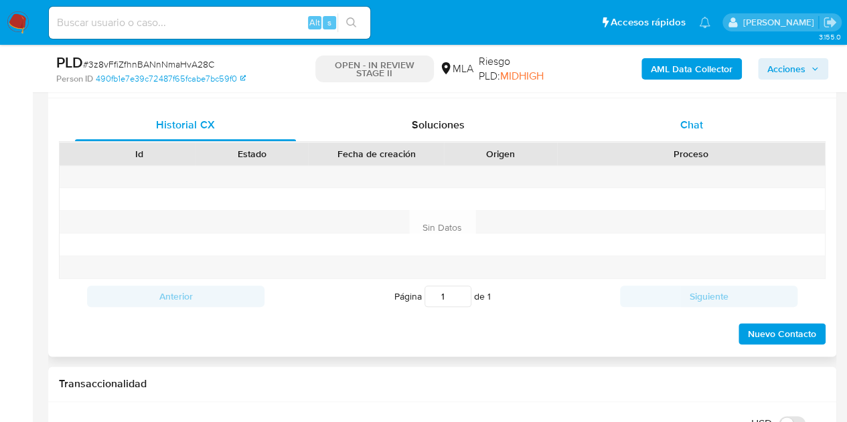
click at [731, 137] on div "Chat" at bounding box center [691, 125] width 221 height 32
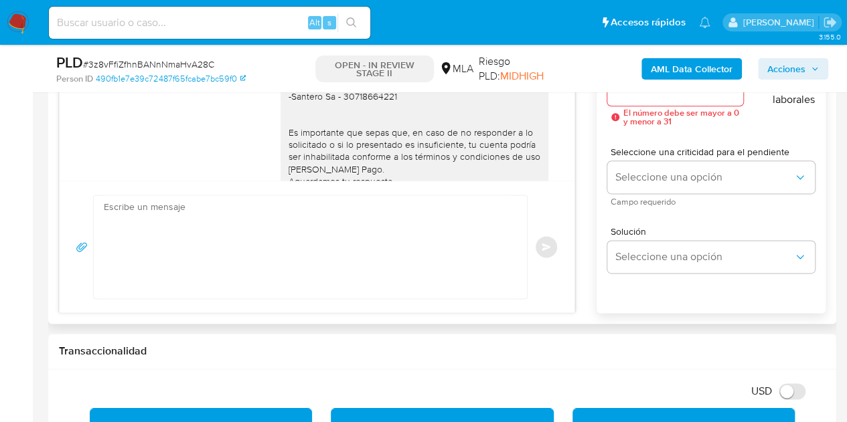
scroll to position [1295, 0]
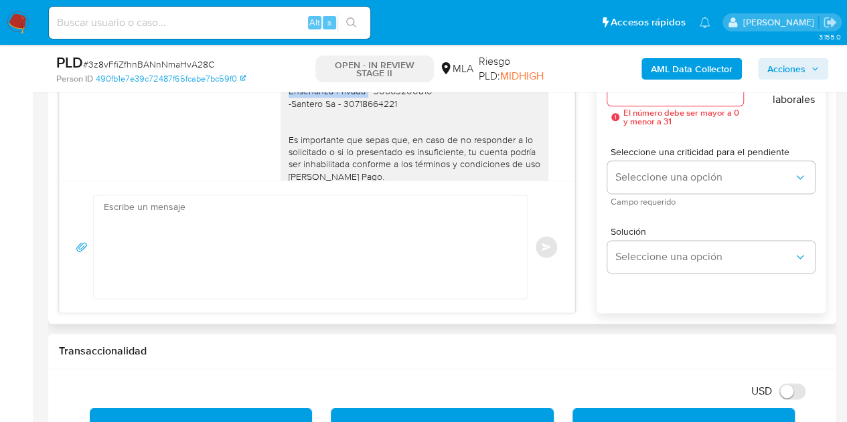
drag, startPoint x: 283, startPoint y: 104, endPoint x: 355, endPoint y: 113, distance: 72.9
click at [355, 113] on div "[PERSON_NAME], Muchas gracias por tu respuesta y por la documentación enviada. …" at bounding box center [415, 67] width 252 height 329
copy div "Sindicato Argentino De Empleados Y Obreros De La Enseñanza Privada"
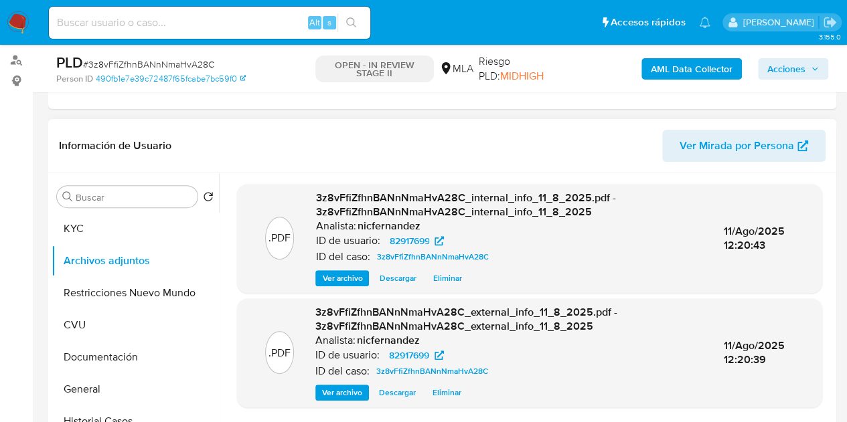
scroll to position [171, 0]
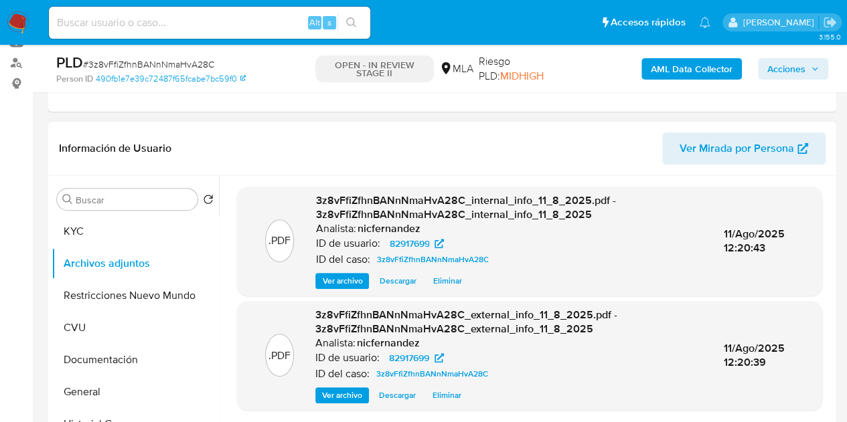
click at [765, 136] on span "Ver Mirada por Persona" at bounding box center [736, 149] width 114 height 32
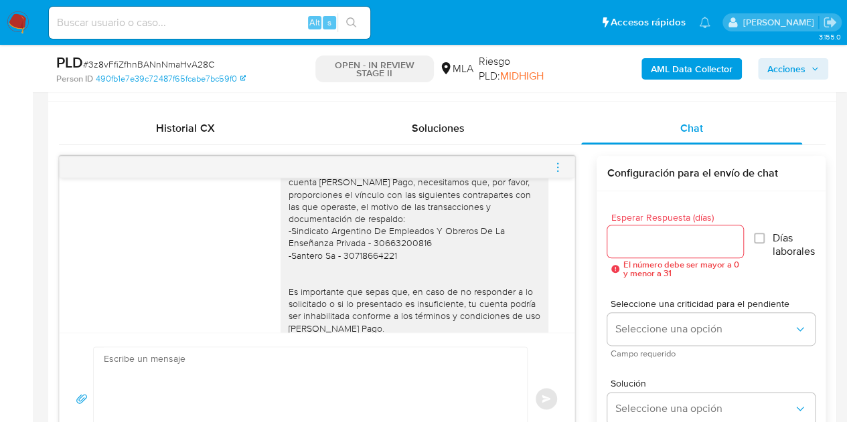
drag, startPoint x: 341, startPoint y: 293, endPoint x: 315, endPoint y: 271, distance: 33.7
click at [339, 291] on div "[PERSON_NAME], Muchas gracias por tu respuesta y por la documentación enviada. …" at bounding box center [415, 219] width 252 height 329
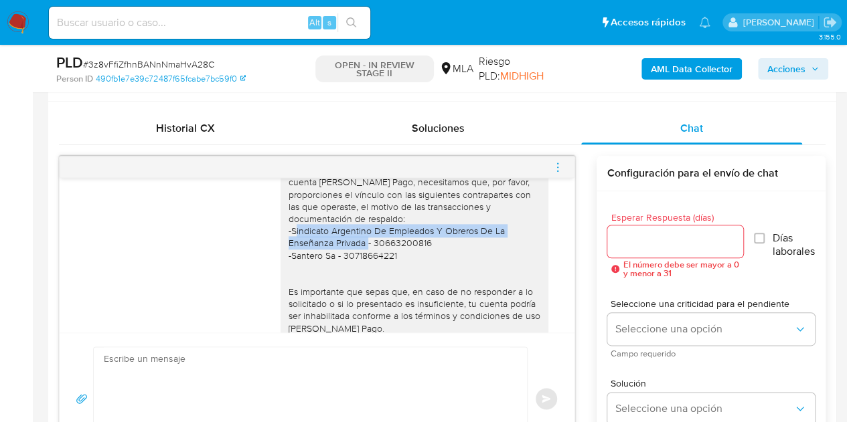
drag, startPoint x: 281, startPoint y: 256, endPoint x: 353, endPoint y: 264, distance: 72.7
click at [353, 264] on div "[PERSON_NAME], Muchas gracias por tu respuesta y por la documentación enviada. …" at bounding box center [415, 219] width 252 height 329
copy div "Sindicato Argentino De Empleados Y Obreros De La Enseñanza Privada"
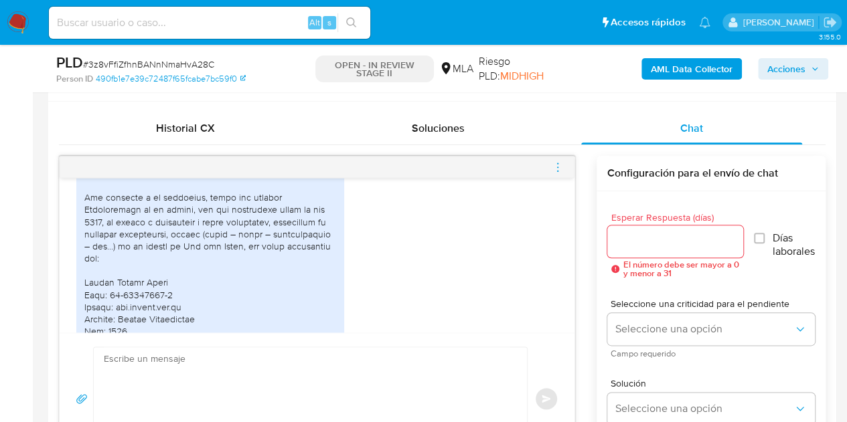
scroll to position [1556, 0]
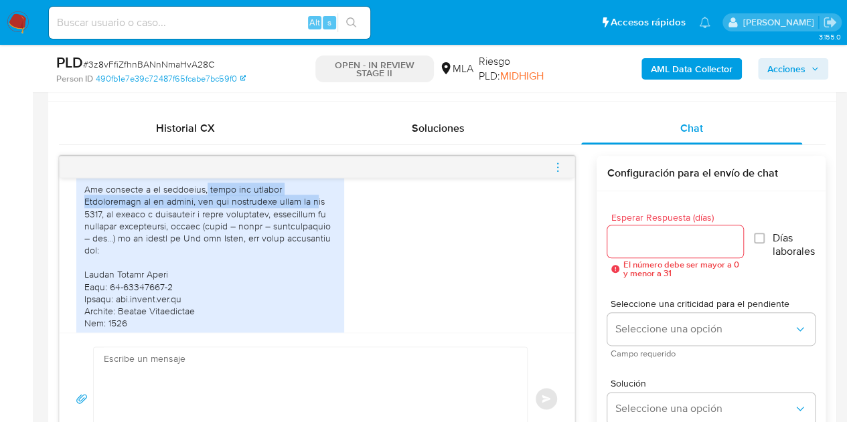
drag, startPoint x: 199, startPoint y: 214, endPoint x: 248, endPoint y: 221, distance: 48.7
click at [248, 221] on div at bounding box center [210, 390] width 252 height 463
click at [209, 215] on div at bounding box center [210, 390] width 252 height 463
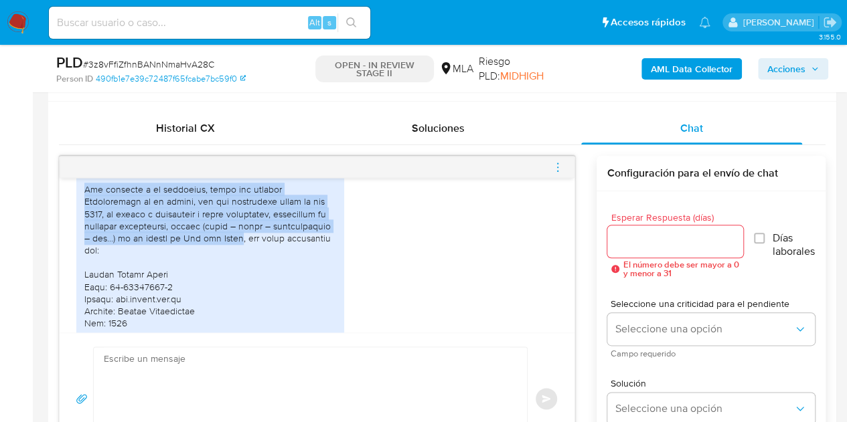
drag, startPoint x: 84, startPoint y: 214, endPoint x: 202, endPoint y: 262, distance: 127.0
click at [202, 262] on div at bounding box center [210, 390] width 252 height 463
copy div "Con respecto a mi actividad, tengo una oficina Inmobiliaria en la ciudad, con d…"
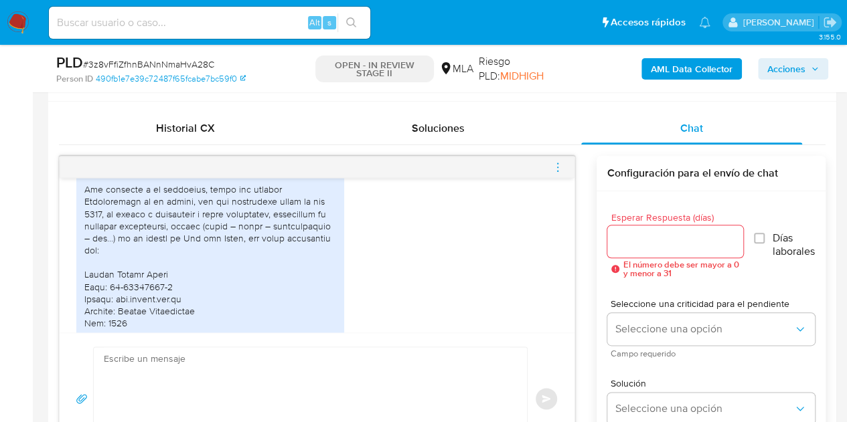
click at [293, 287] on div at bounding box center [210, 390] width 252 height 463
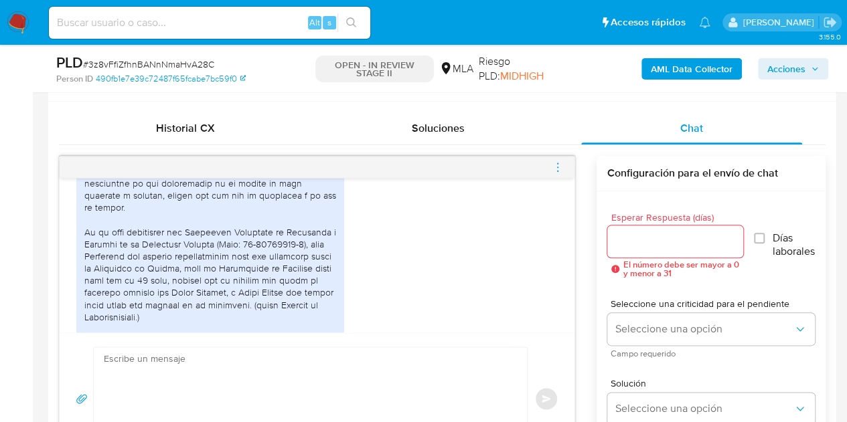
scroll to position [1740, 0]
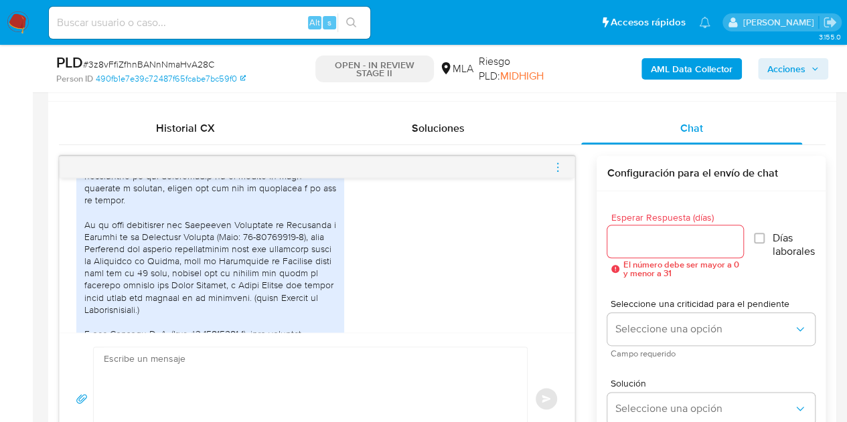
click at [97, 234] on div at bounding box center [210, 206] width 252 height 463
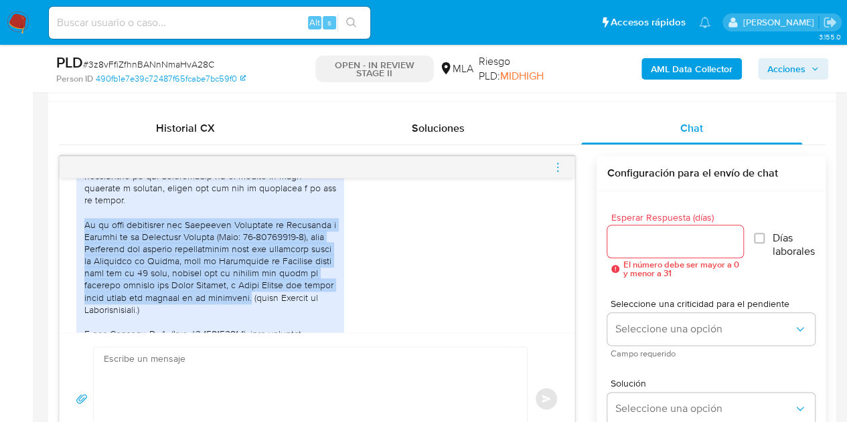
drag, startPoint x: 103, startPoint y: 231, endPoint x: 286, endPoint y: 297, distance: 194.2
click at [286, 297] on div at bounding box center [210, 206] width 252 height 463
copy div "En el caso específico del Sindicato Argentino de Empleados y Obresos de la Ense…"
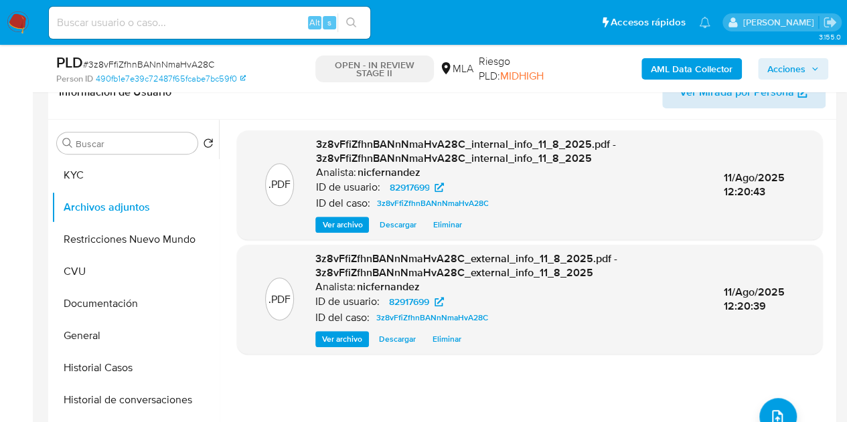
scroll to position [204, 0]
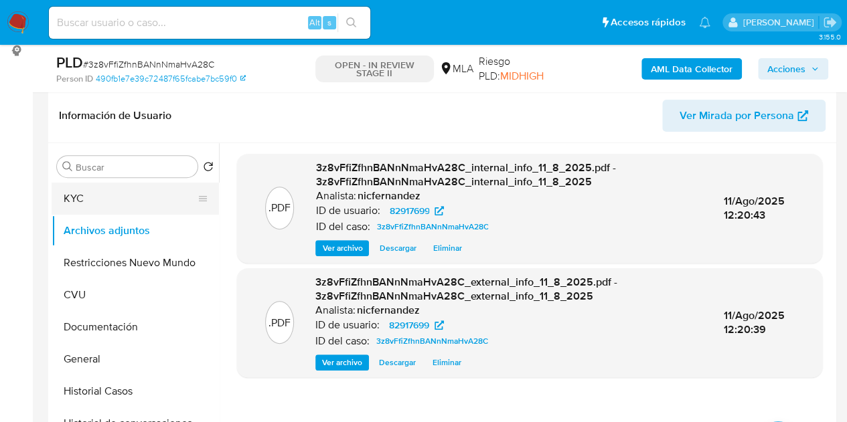
click at [125, 193] on button "KYC" at bounding box center [130, 199] width 157 height 32
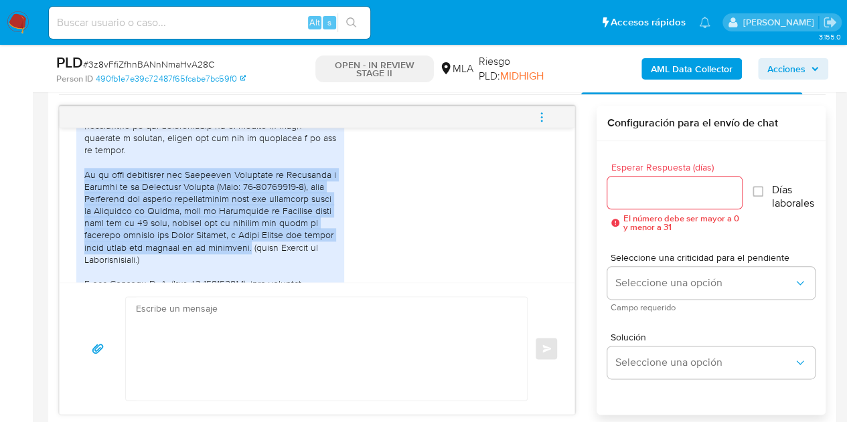
scroll to position [714, 0]
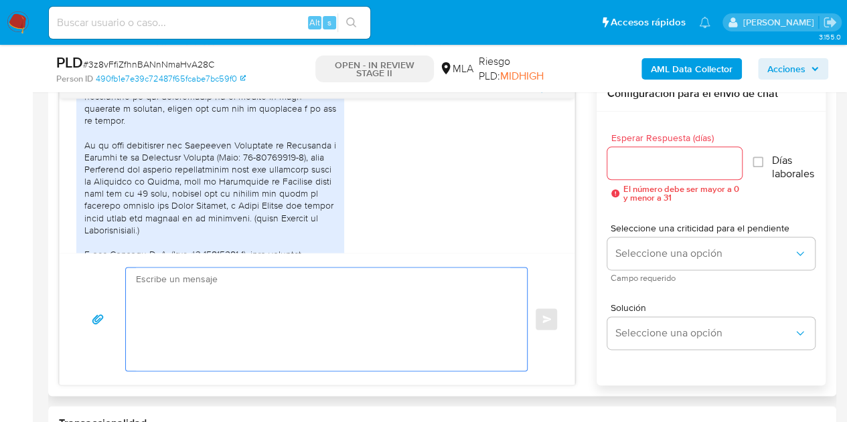
click at [418, 305] on textarea at bounding box center [323, 319] width 374 height 103
paste textarea "Hola, ¡Muchas gracias por tu respuesta! Confirmamos la recepción de la document…"
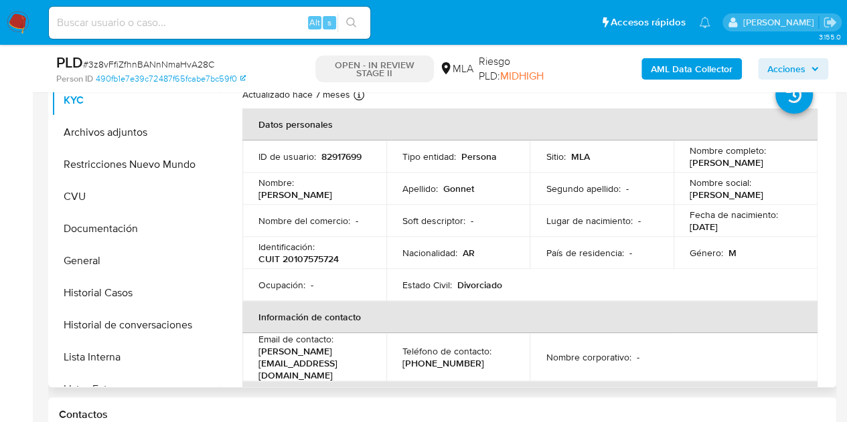
scroll to position [272, 0]
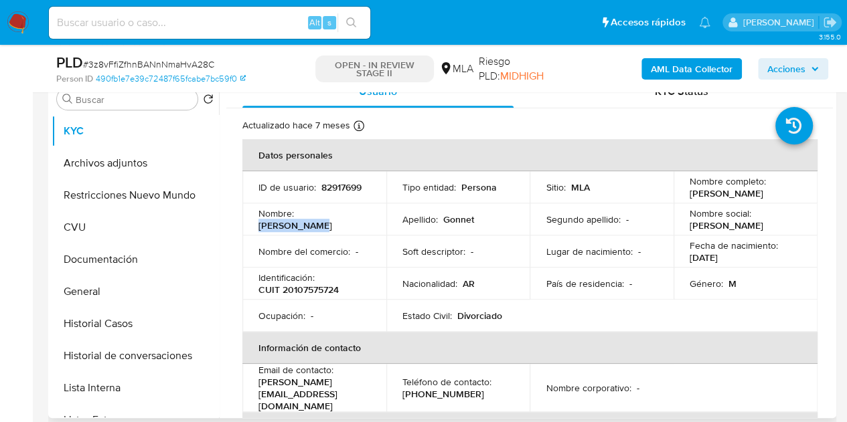
drag, startPoint x: 301, startPoint y: 223, endPoint x: 372, endPoint y: 224, distance: 71.0
click at [372, 224] on td "Nombre : Nestor Oscar" at bounding box center [314, 220] width 144 height 32
copy p "[PERSON_NAME]"
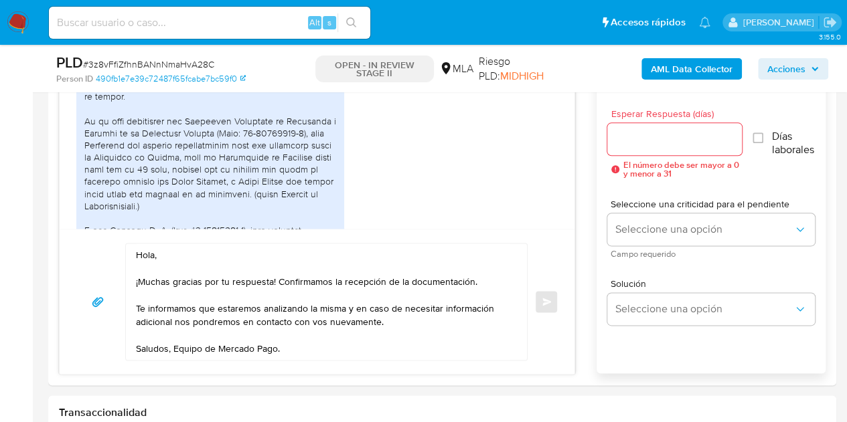
scroll to position [815, 0]
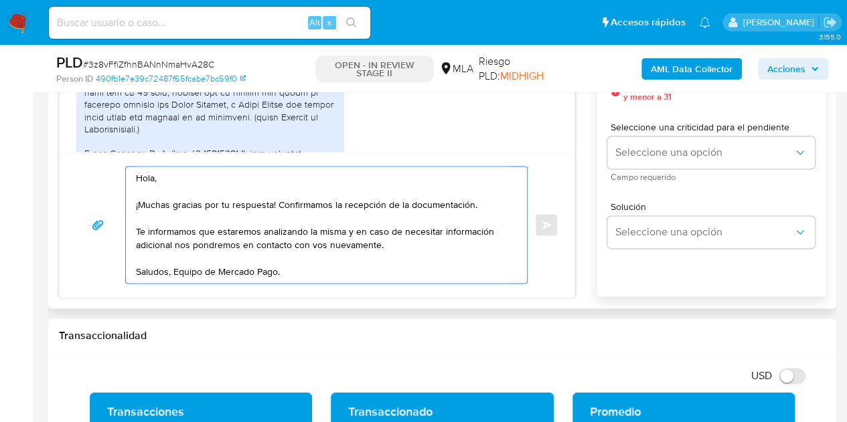
click at [154, 178] on textarea "Hola, ¡Muchas gracias por tu respuesta! Confirmamos la recepción de la document…" at bounding box center [323, 225] width 374 height 116
paste textarea "[PERSON_NAME]"
click at [233, 179] on textarea "Hola Nestor Oscar, ¡Muchas gracias por tu respuesta! Confirmamos la recepción d…" at bounding box center [323, 225] width 374 height 116
click at [256, 183] on textarea "[PERSON_NAME], ¡Muchas gracias por tu respuesta! Confirmamos la recepción de la…" at bounding box center [323, 225] width 374 height 116
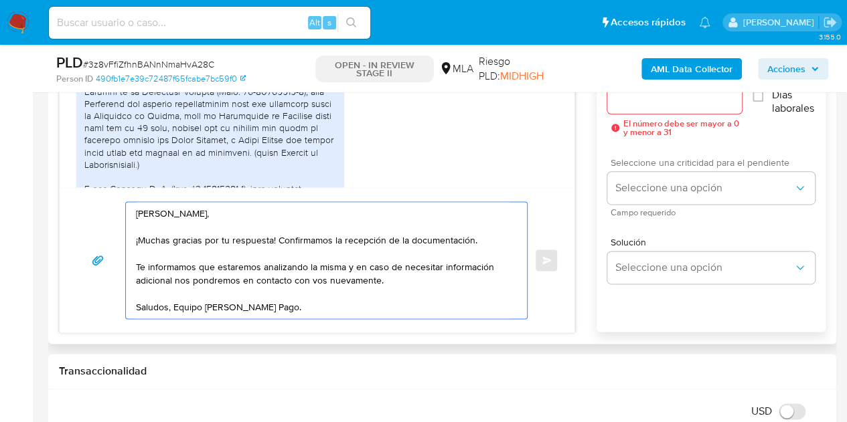
scroll to position [773, 0]
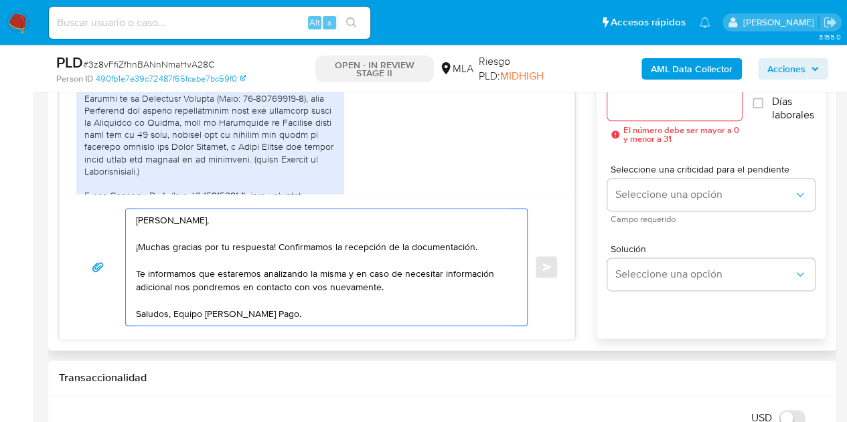
type textarea "[PERSON_NAME], ¡Muchas gracias por tu respuesta! Confirmamos la recepción de la…"
click at [652, 110] on input "Esperar Respuesta (días)" at bounding box center [674, 104] width 135 height 17
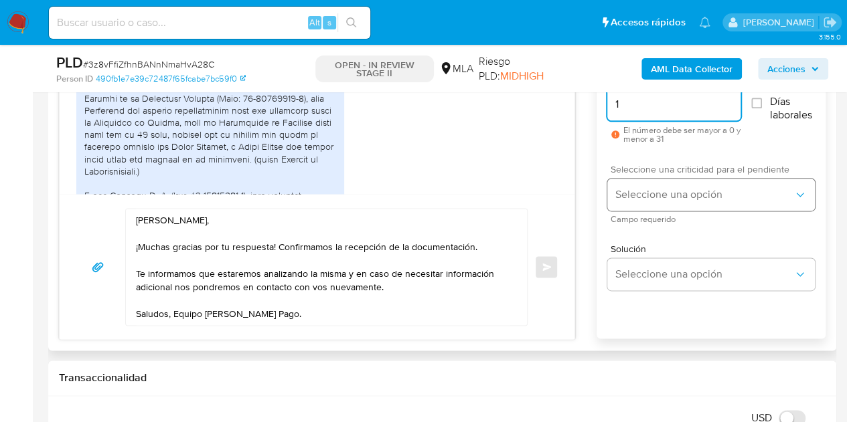
type input "1"
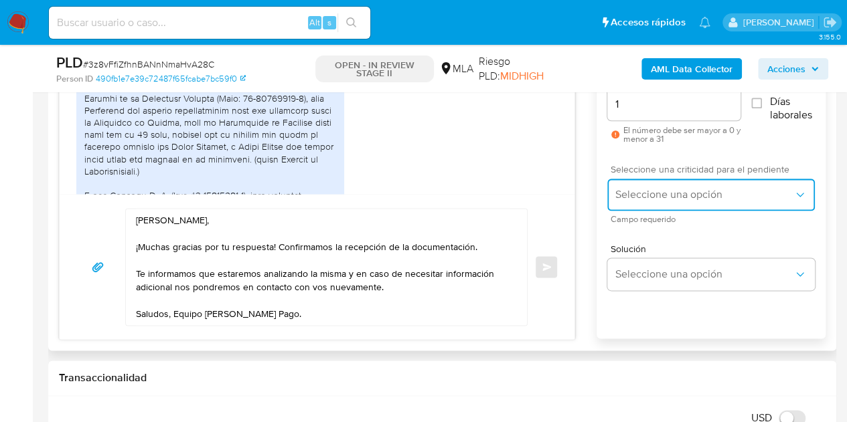
click at [657, 183] on button "Seleccione una opción" at bounding box center [711, 195] width 208 height 32
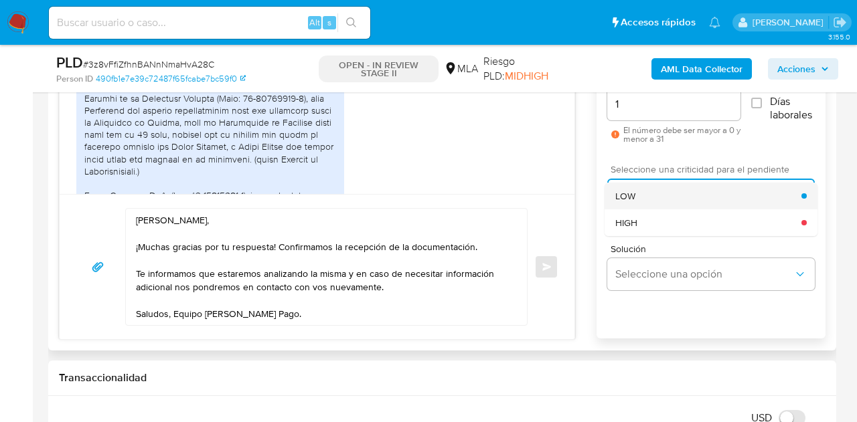
click at [645, 195] on div "LOW" at bounding box center [708, 196] width 186 height 27
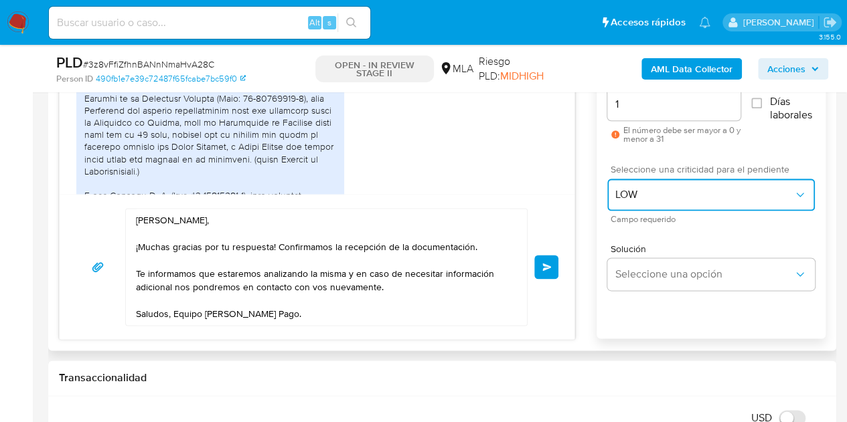
scroll to position [2054, 0]
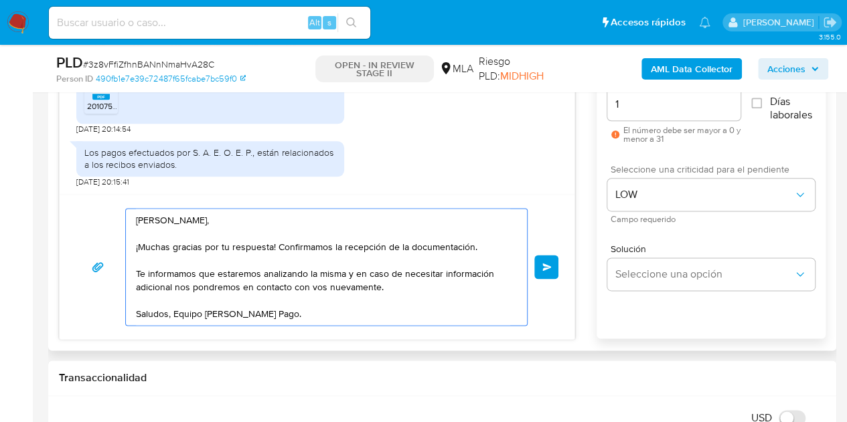
click at [306, 219] on textarea "[PERSON_NAME], ¡Muchas gracias por tu respuesta! Confirmamos la recepción de la…" at bounding box center [323, 267] width 374 height 116
click at [325, 314] on textarea "[PERSON_NAME], ¡Muchas gracias por tu respuesta! Confirmamos la recepción de la…" at bounding box center [323, 267] width 374 height 116
click at [543, 268] on button "Enviar" at bounding box center [546, 267] width 24 height 24
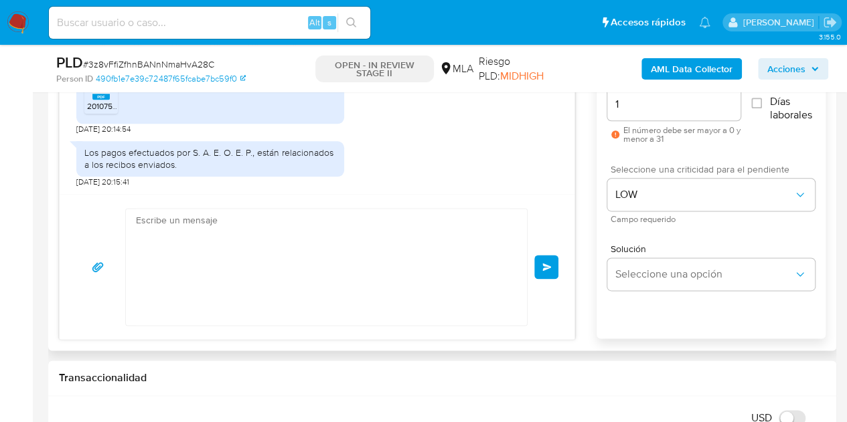
scroll to position [2215, 0]
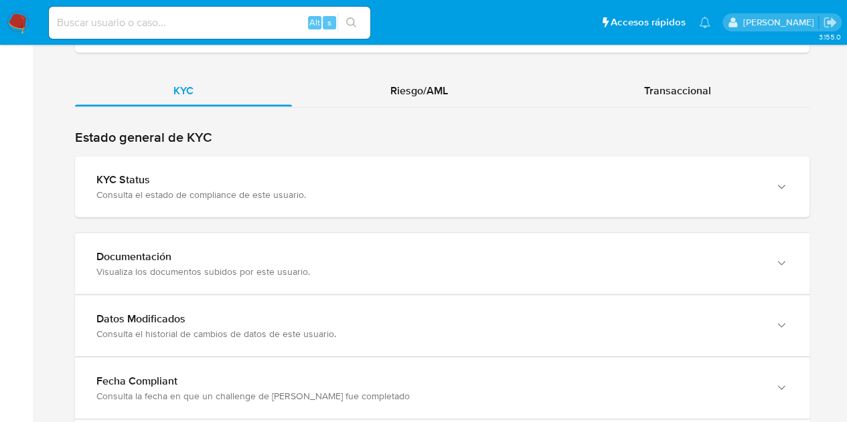
scroll to position [1312, 0]
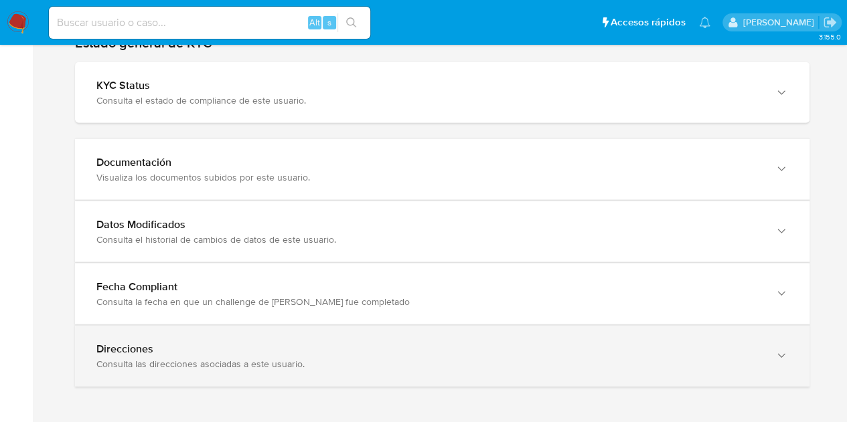
click at [712, 349] on div "Direcciones" at bounding box center [428, 349] width 665 height 13
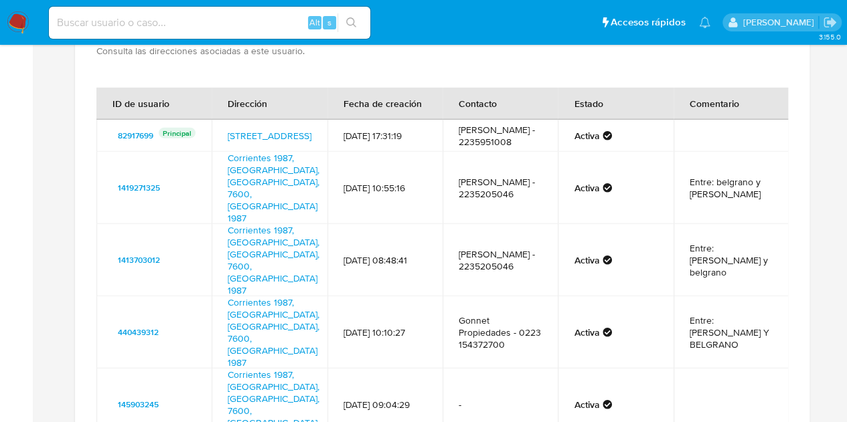
scroll to position [1628, 0]
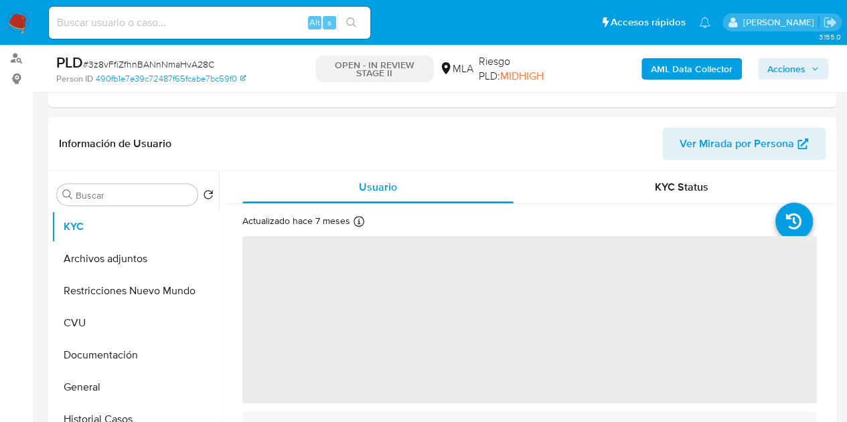
scroll to position [181, 0]
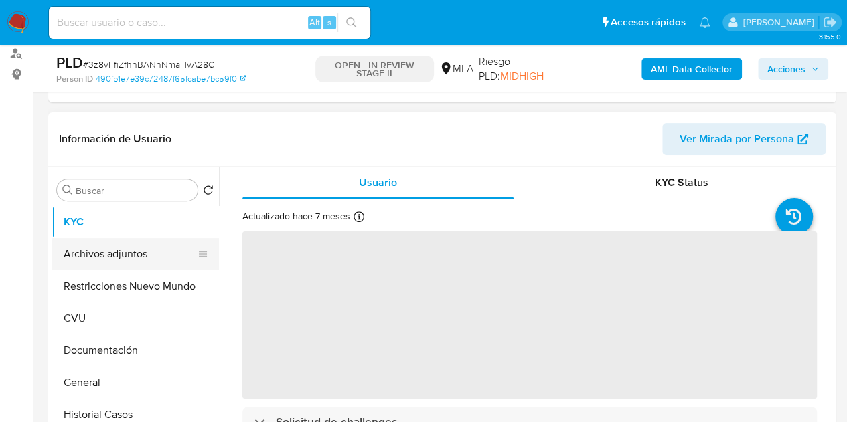
click at [149, 263] on button "Archivos adjuntos" at bounding box center [130, 254] width 157 height 32
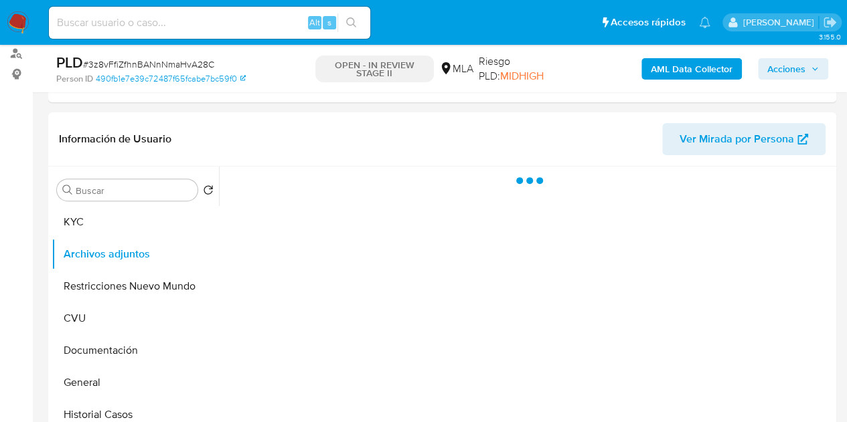
select select "10"
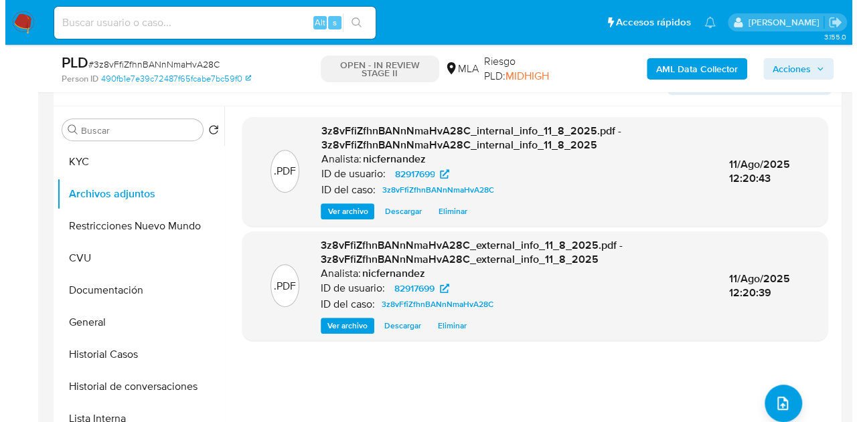
scroll to position [247, 0]
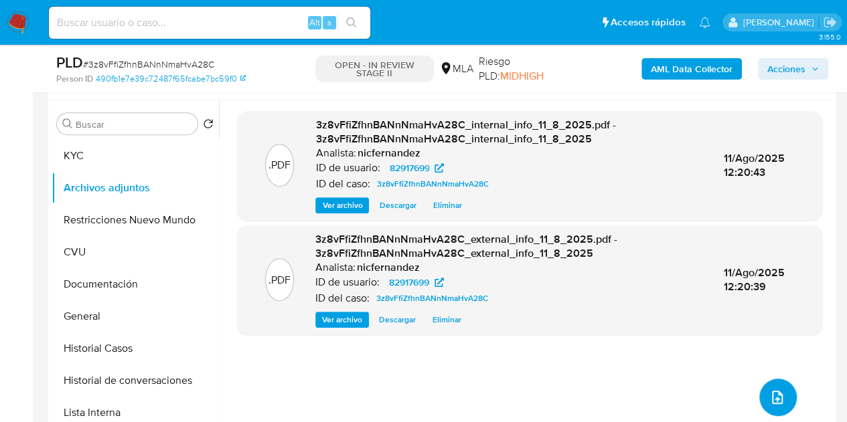
click at [778, 390] on span "upload-file" at bounding box center [777, 398] width 16 height 16
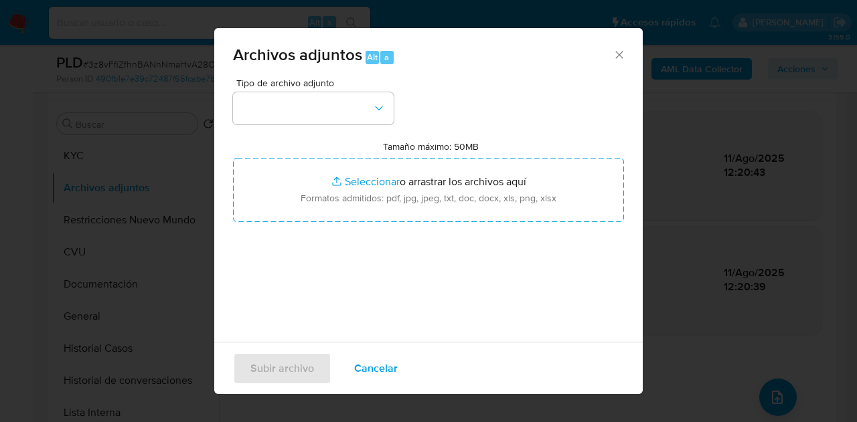
click at [296, 85] on span "Tipo de archivo adjunto" at bounding box center [316, 82] width 161 height 9
click at [331, 116] on button "button" at bounding box center [313, 108] width 161 height 32
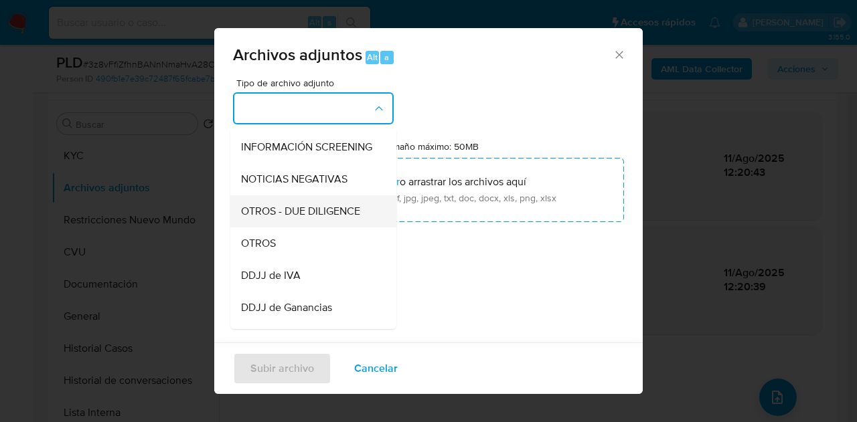
scroll to position [162, 0]
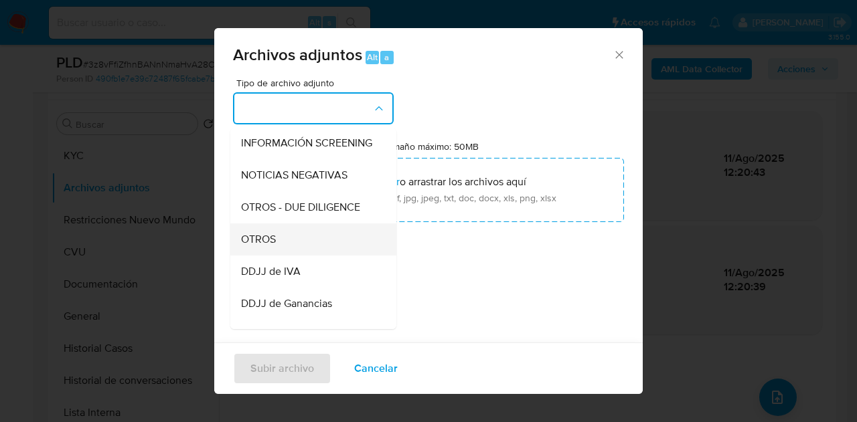
click at [302, 256] on div "OTROS" at bounding box center [309, 240] width 137 height 32
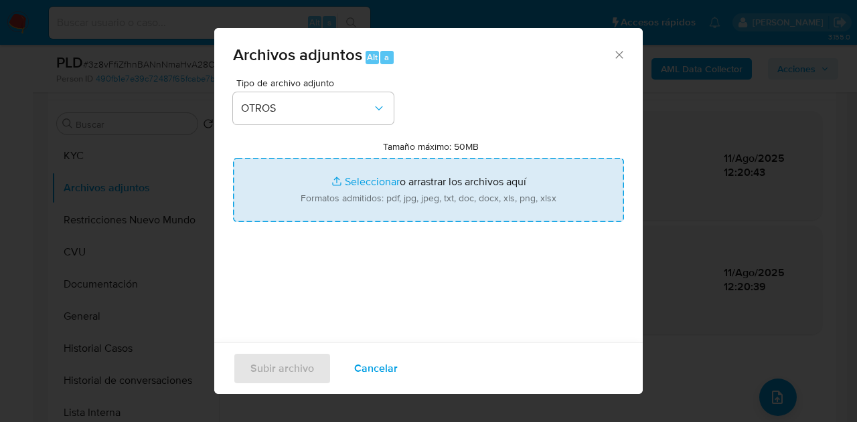
click at [348, 183] on input "Tamaño máximo: 50MB Seleccionar archivos" at bounding box center [428, 190] width 391 height 64
type input "C:\fakepath\Recibos SINDICATO ARGENTINO DE EMPLEADOS Y OBREROS DE.pdf"
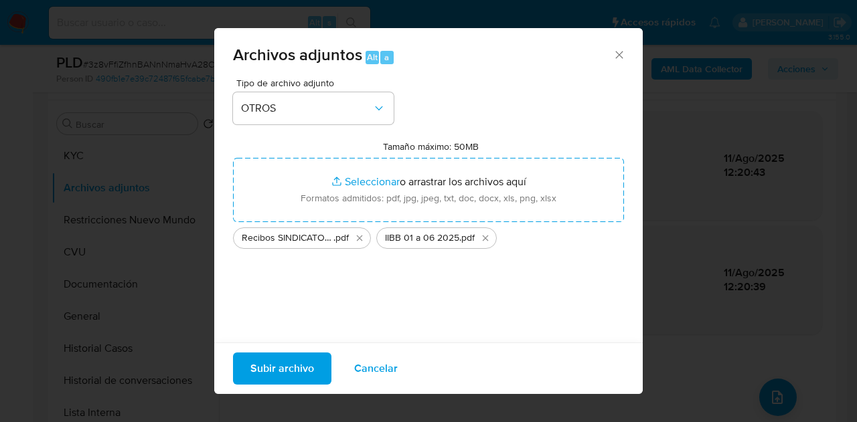
click at [288, 364] on span "Subir archivo" at bounding box center [282, 368] width 64 height 29
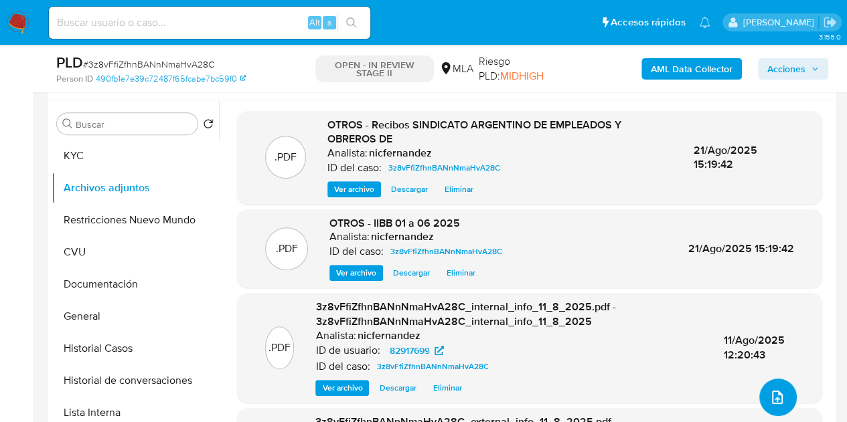
click at [769, 402] on icon "upload-file" at bounding box center [777, 398] width 16 height 16
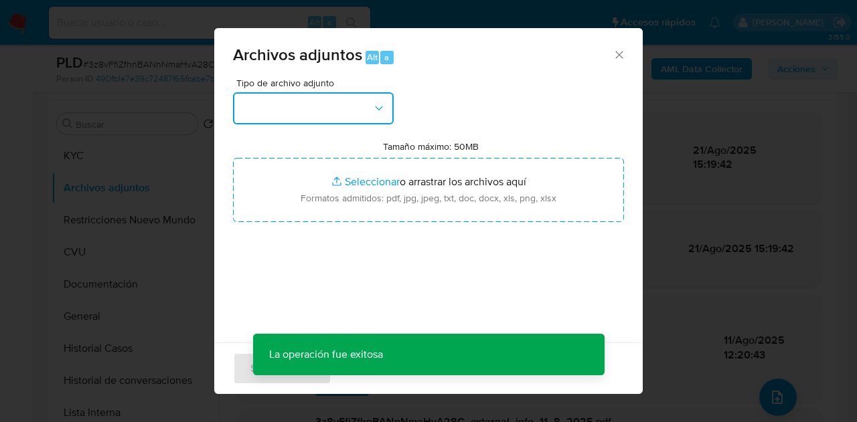
click at [370, 110] on button "button" at bounding box center [313, 108] width 161 height 32
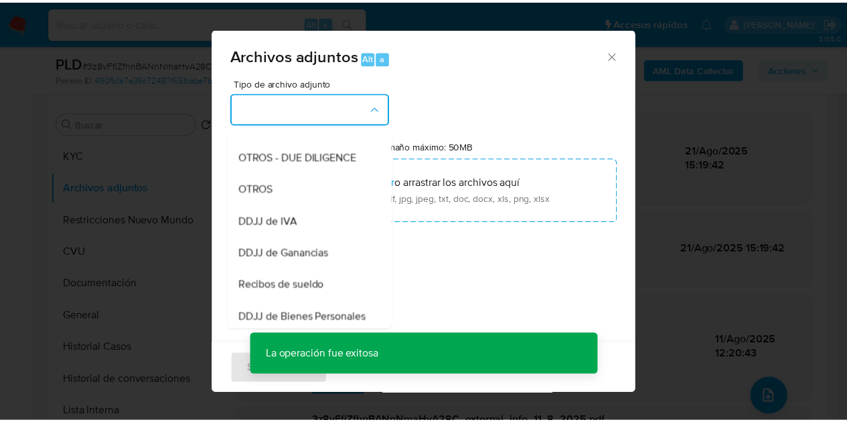
scroll to position [223, 0]
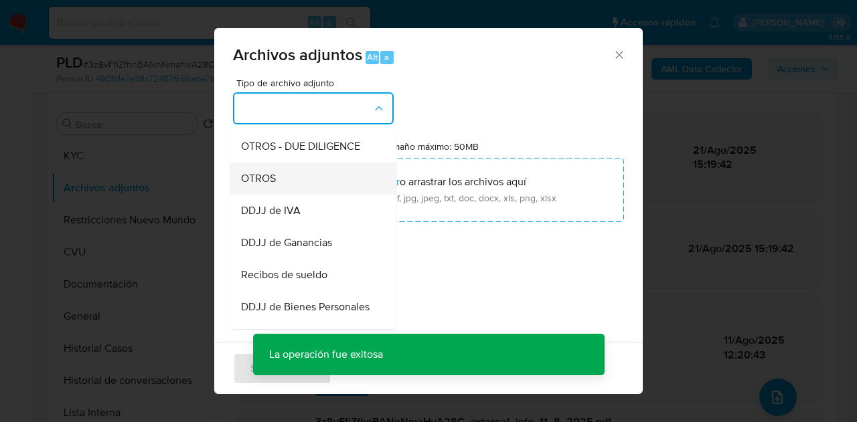
click at [324, 183] on div "OTROS" at bounding box center [309, 179] width 137 height 32
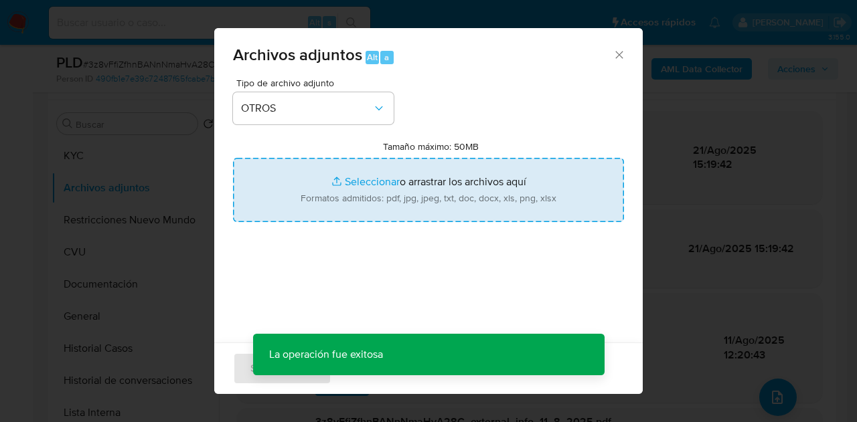
click at [359, 176] on input "Tamaño máximo: 50MB Seleccionar archivos" at bounding box center [428, 190] width 391 height 64
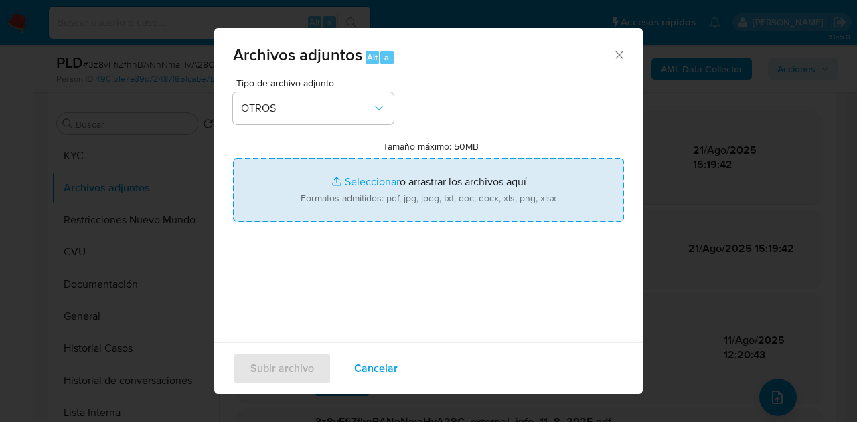
type input "C:\fakepath\Caselog NO ROI 3z8vFfiZfhnBANnNmaHvA28C.docx"
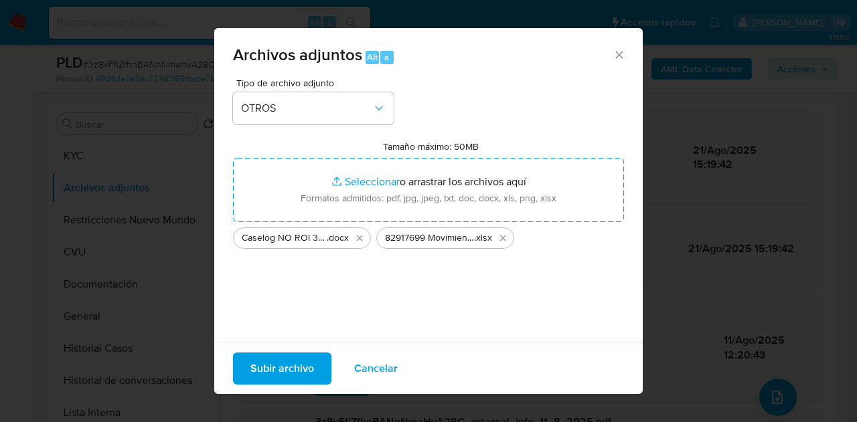
click at [299, 359] on span "Subir archivo" at bounding box center [282, 368] width 64 height 29
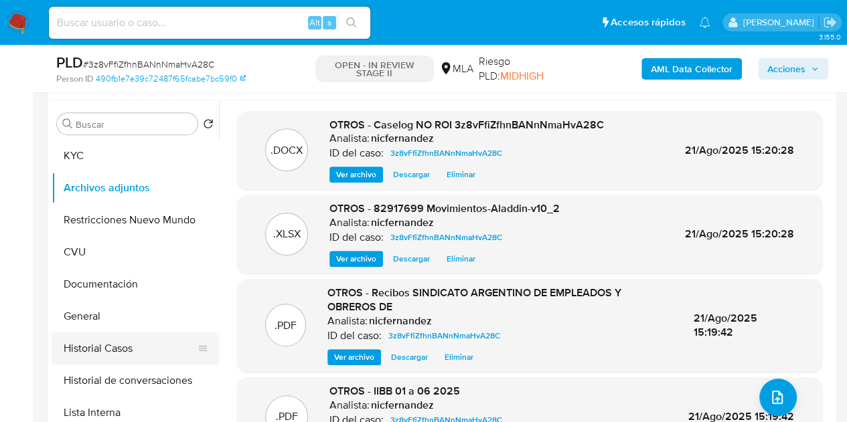
click at [119, 364] on button "Historial Casos" at bounding box center [130, 349] width 157 height 32
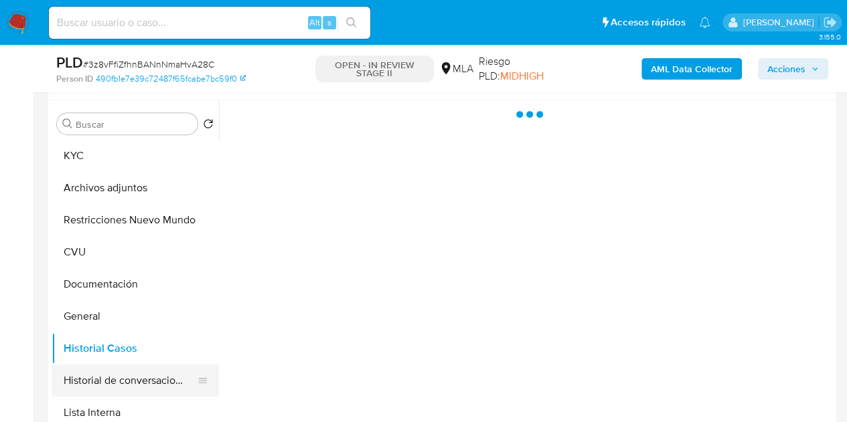
click at [114, 372] on button "Historial de conversaciones" at bounding box center [130, 381] width 157 height 32
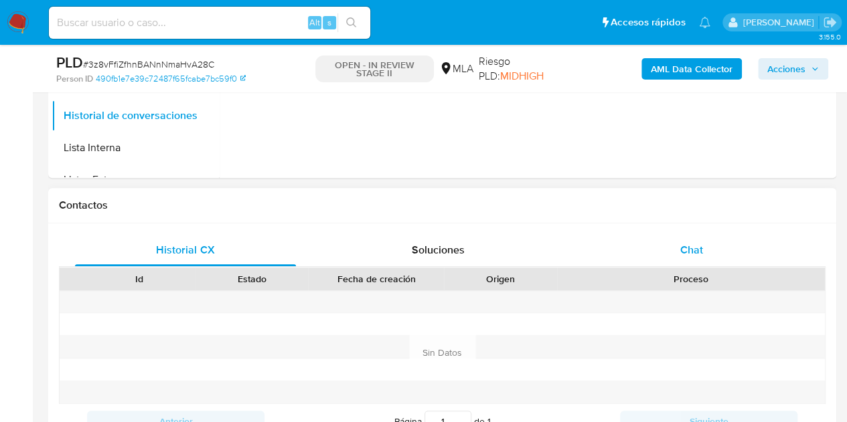
click at [674, 262] on div "Chat" at bounding box center [691, 250] width 221 height 32
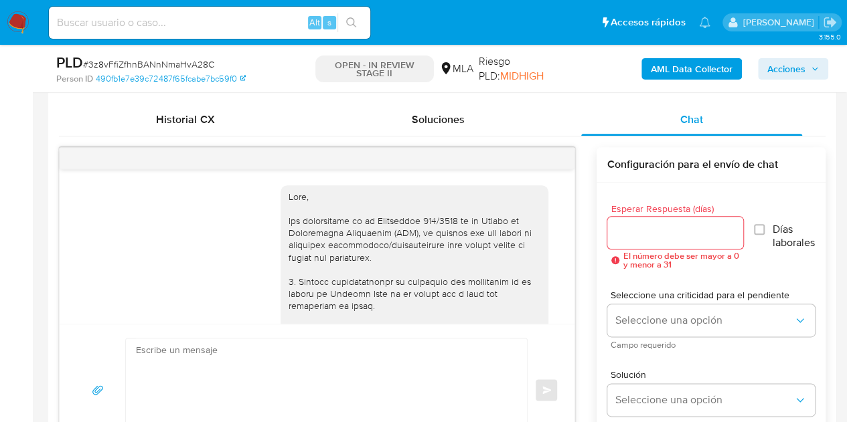
scroll to position [2215, 0]
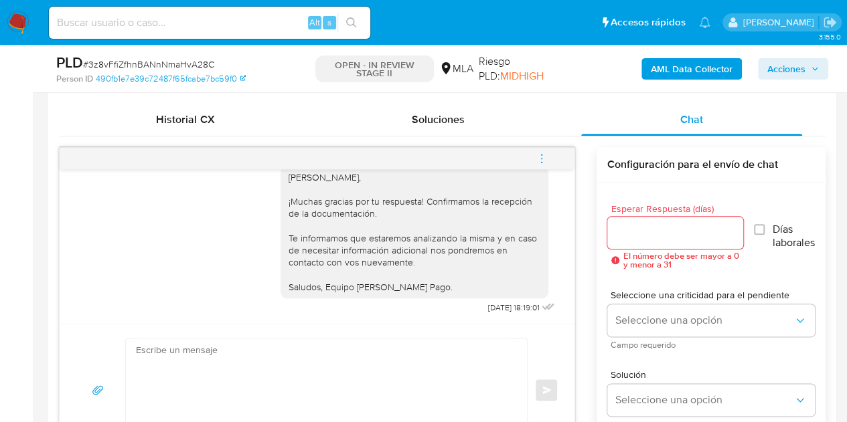
click at [544, 155] on icon "menu-action" at bounding box center [542, 159] width 12 height 12
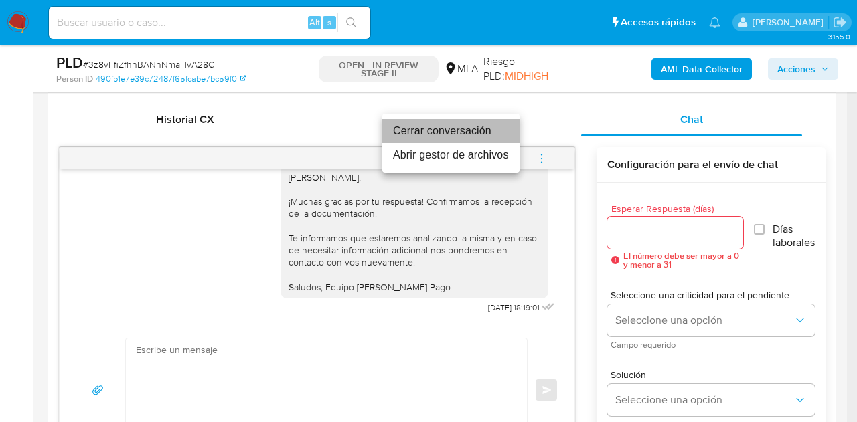
click at [490, 129] on li "Cerrar conversación" at bounding box center [450, 131] width 137 height 24
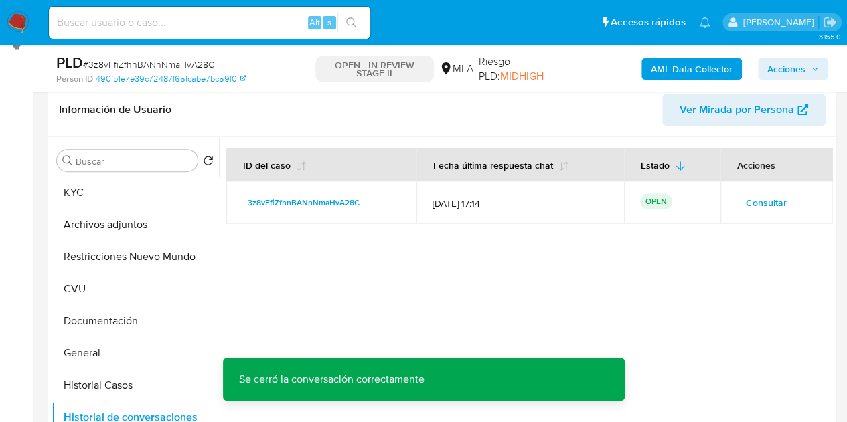
scroll to position [325, 0]
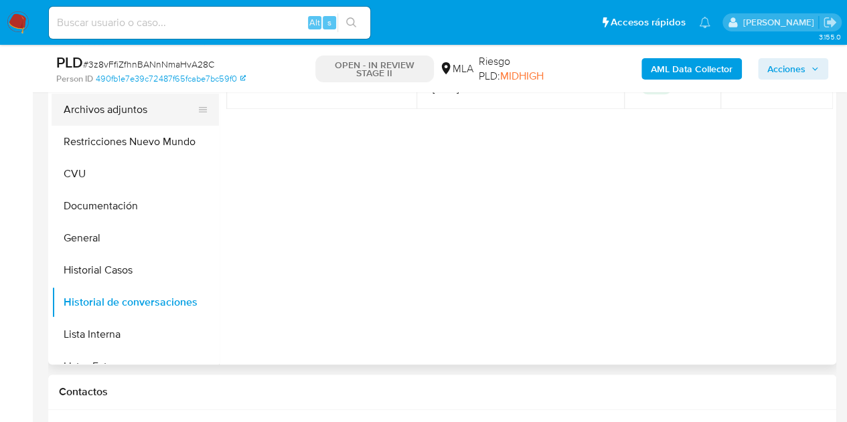
click at [93, 116] on button "Archivos adjuntos" at bounding box center [130, 110] width 157 height 32
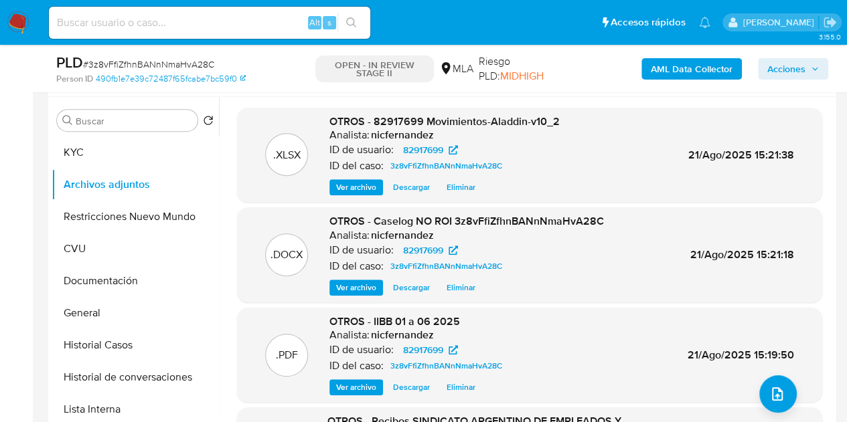
scroll to position [240, 0]
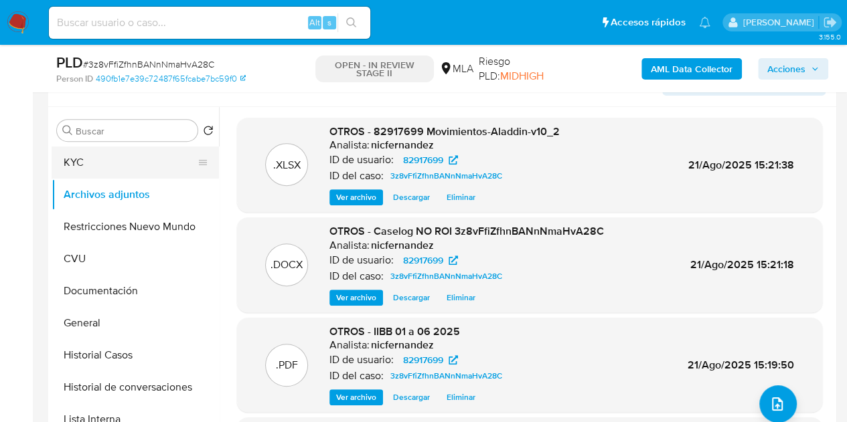
click at [93, 152] on button "KYC" at bounding box center [130, 163] width 157 height 32
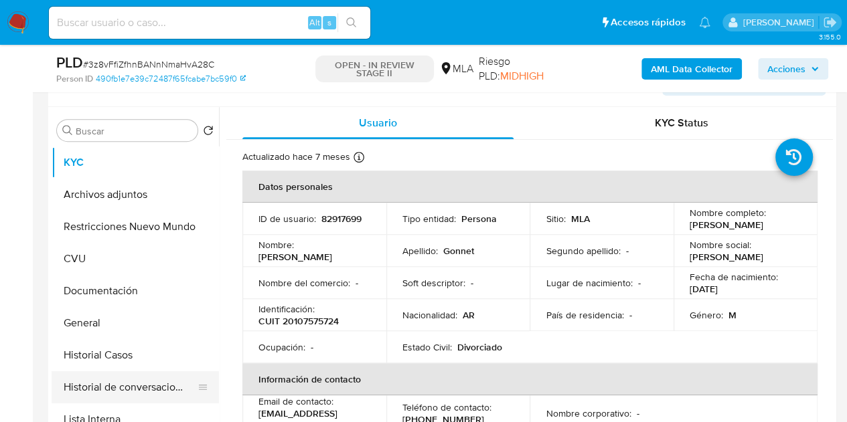
click at [122, 379] on button "Historial de conversaciones" at bounding box center [130, 388] width 157 height 32
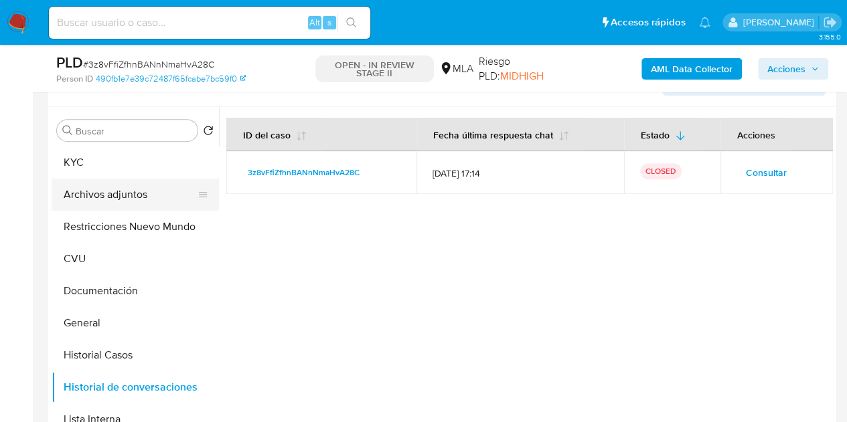
click at [92, 201] on button "Archivos adjuntos" at bounding box center [130, 195] width 157 height 32
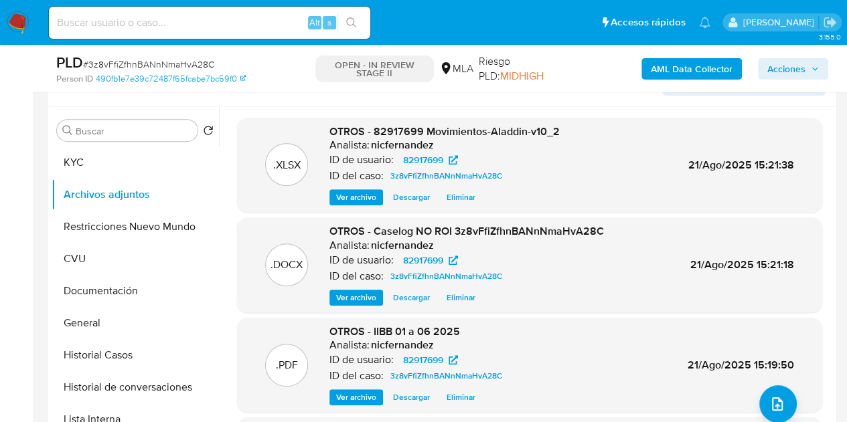
click at [347, 297] on span "Ver archivo" at bounding box center [356, 297] width 40 height 13
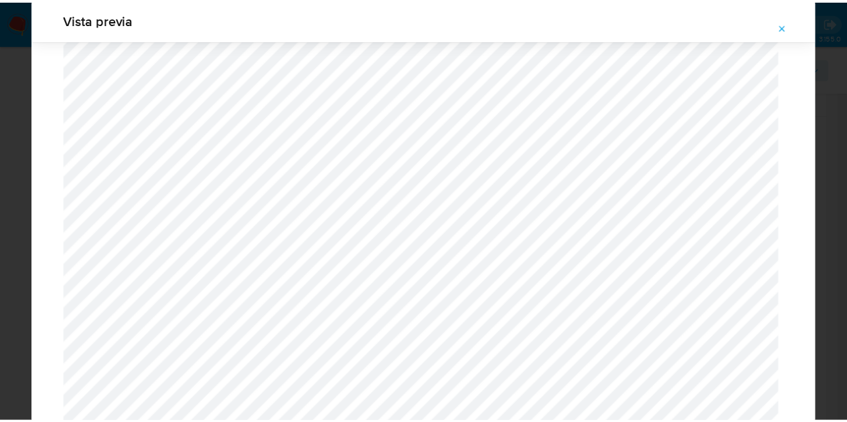
scroll to position [0, 0]
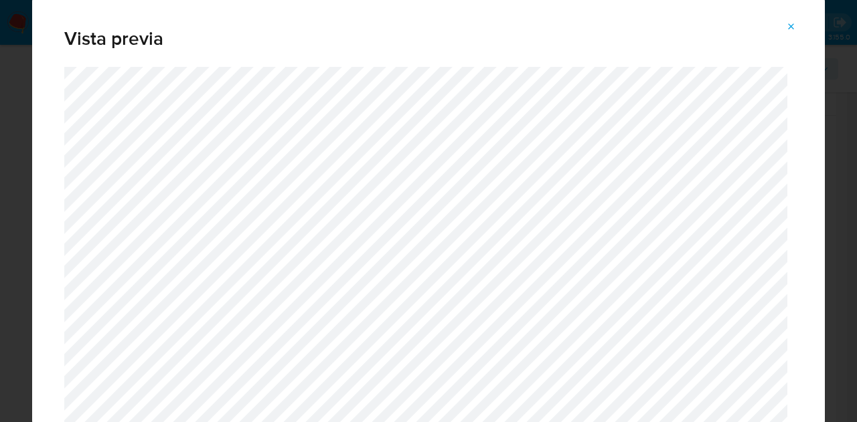
click at [790, 25] on icon "Attachment preview" at bounding box center [791, 26] width 11 height 11
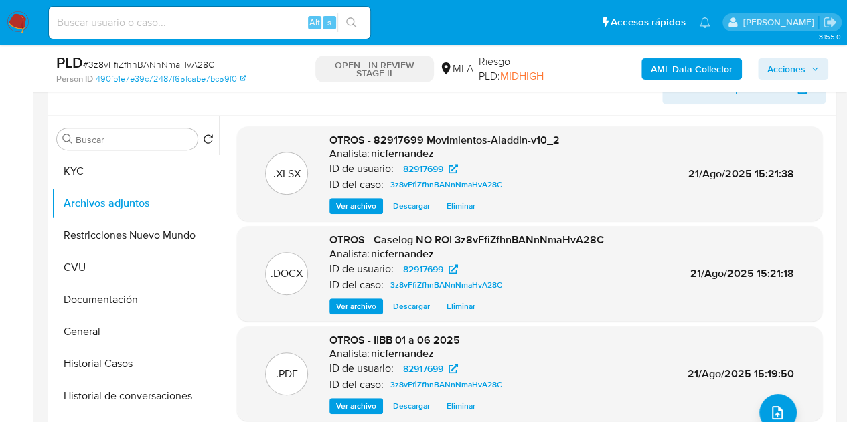
scroll to position [127, 0]
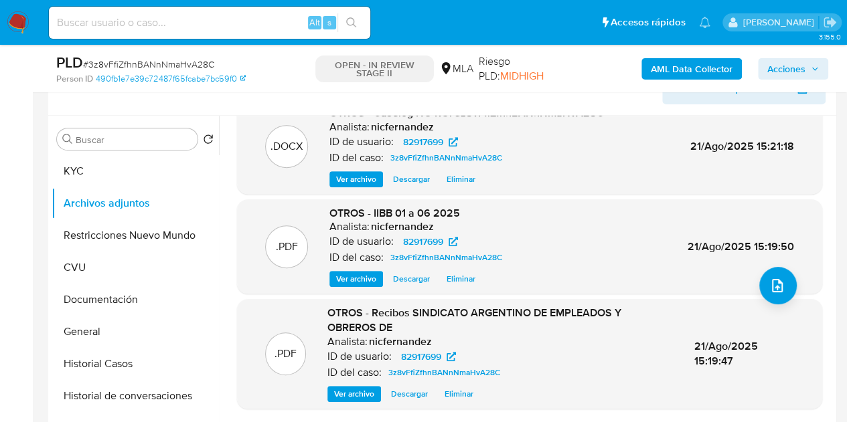
click at [351, 396] on span "Ver archivo" at bounding box center [354, 394] width 40 height 13
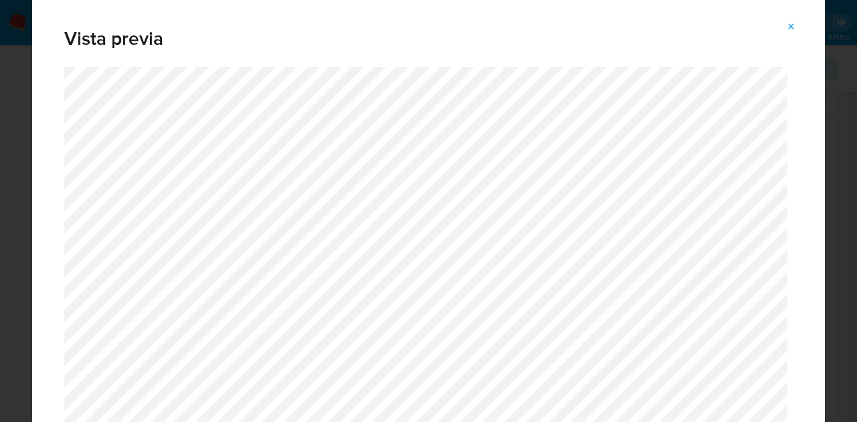
click at [35, 260] on div "Attachment preview" at bounding box center [428, 281] width 793 height 428
click at [794, 26] on icon "Attachment preview" at bounding box center [791, 26] width 11 height 11
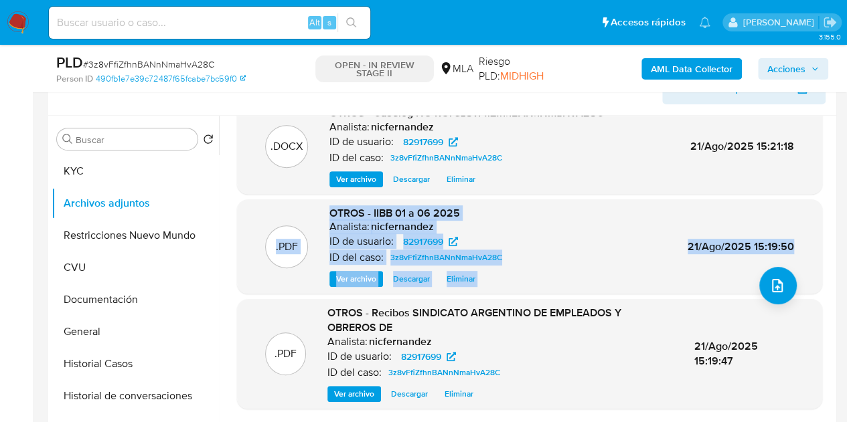
drag, startPoint x: 833, startPoint y: 244, endPoint x: 834, endPoint y: 189, distance: 55.6
click at [835, 179] on div "Buscar Volver al orden por defecto KYC Archivos adjuntos Restricciones Nuevo Mu…" at bounding box center [442, 287] width 788 height 343
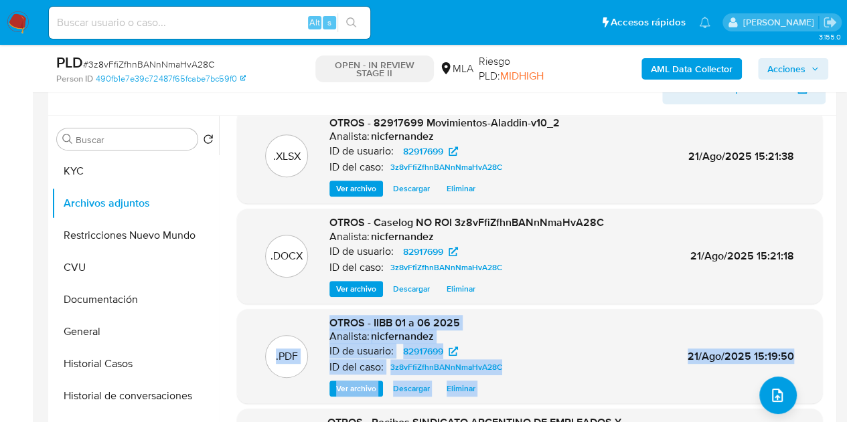
scroll to position [0, 0]
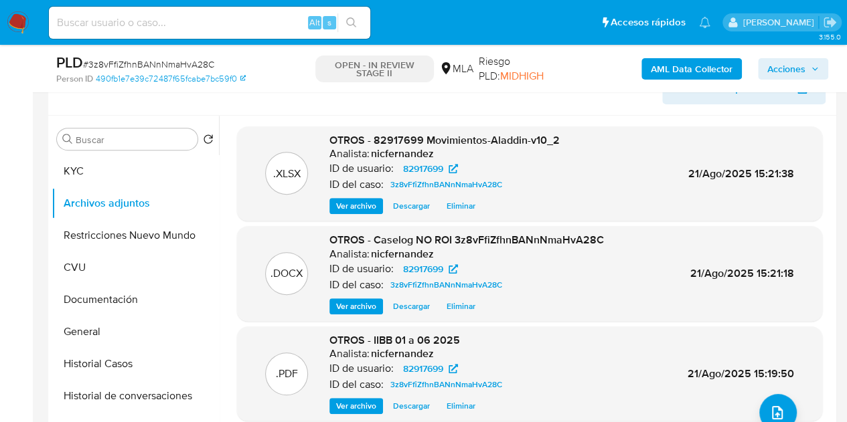
click at [629, 247] on div ".DOCX OTROS - Caselog NO ROI 3z8vFfiZfhnBANnNmaHvA28C Analista: nicfernandez ID…" at bounding box center [530, 274] width 572 height 82
click at [352, 401] on span "Ver archivo" at bounding box center [356, 406] width 40 height 13
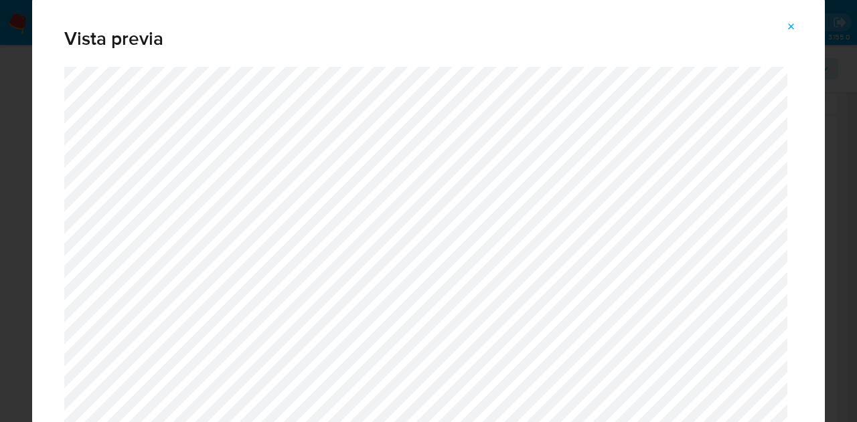
click at [715, 30] on span "Vista previa" at bounding box center [428, 38] width 728 height 19
click at [793, 31] on icon "Attachment preview" at bounding box center [791, 26] width 11 height 11
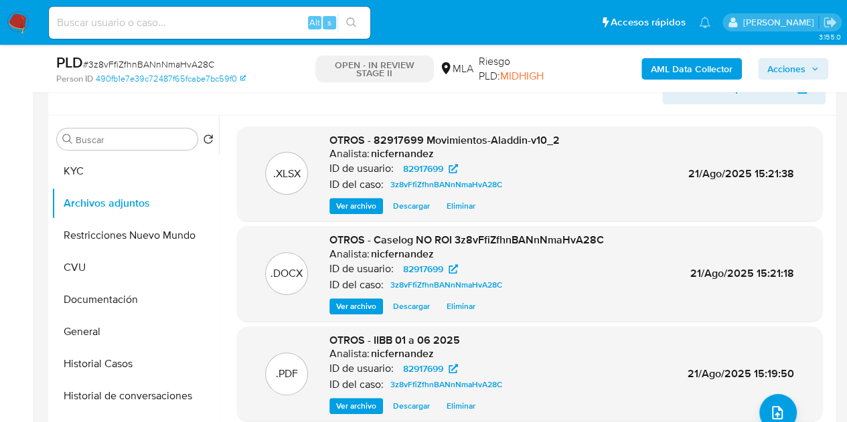
click at [775, 74] on span "Acciones" at bounding box center [786, 68] width 38 height 21
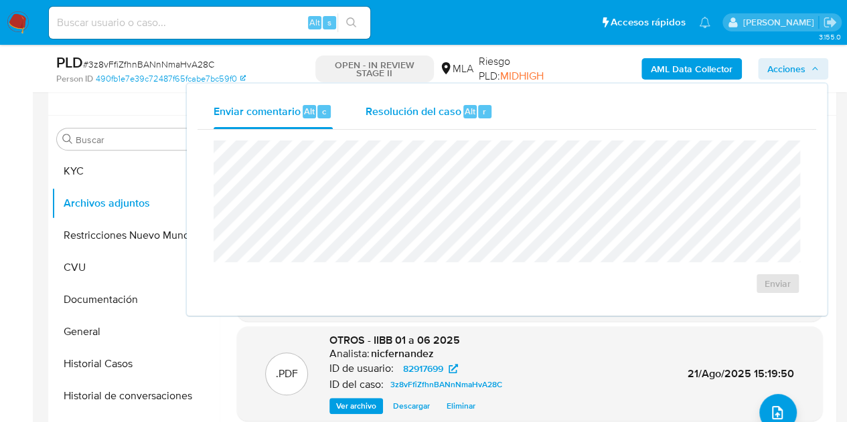
drag, startPoint x: 365, startPoint y: 110, endPoint x: 373, endPoint y: 125, distance: 16.8
click at [366, 110] on span "Resolución del caso" at bounding box center [413, 110] width 96 height 15
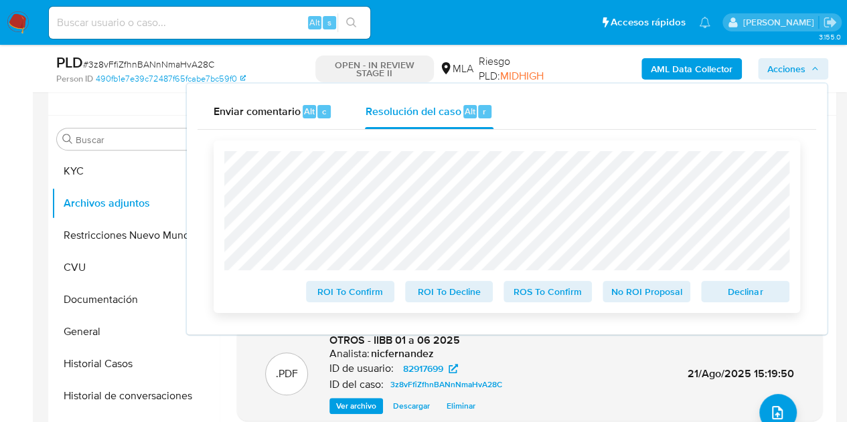
click at [658, 295] on span "No ROI Proposal" at bounding box center [647, 292] width 70 height 19
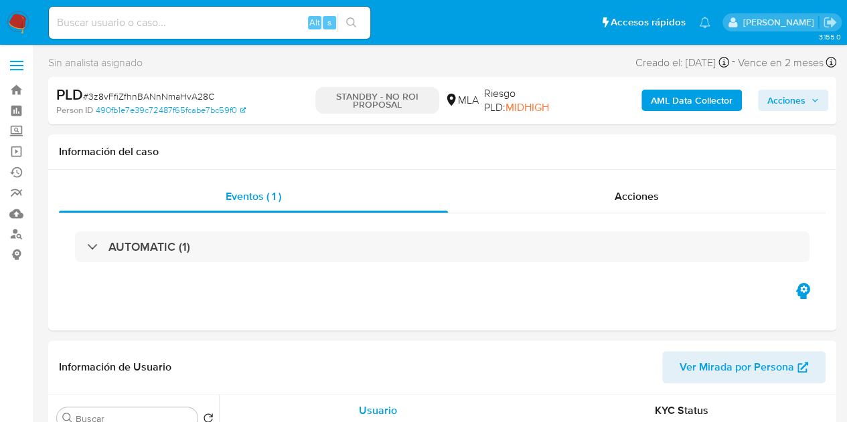
select select "10"
click at [623, 206] on div "Acciones" at bounding box center [637, 197] width 378 height 32
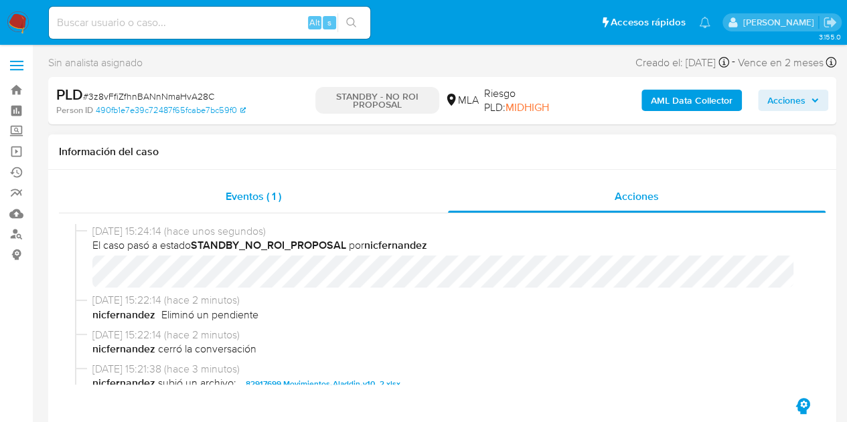
click at [303, 200] on div "Eventos ( 1 )" at bounding box center [253, 197] width 389 height 32
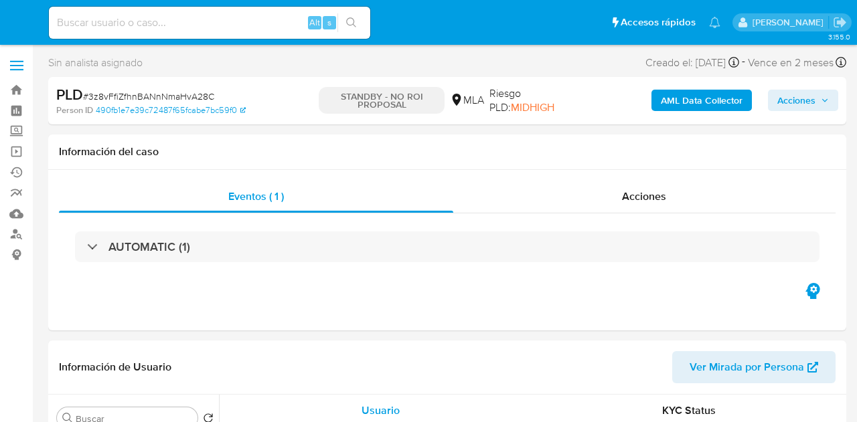
select select "10"
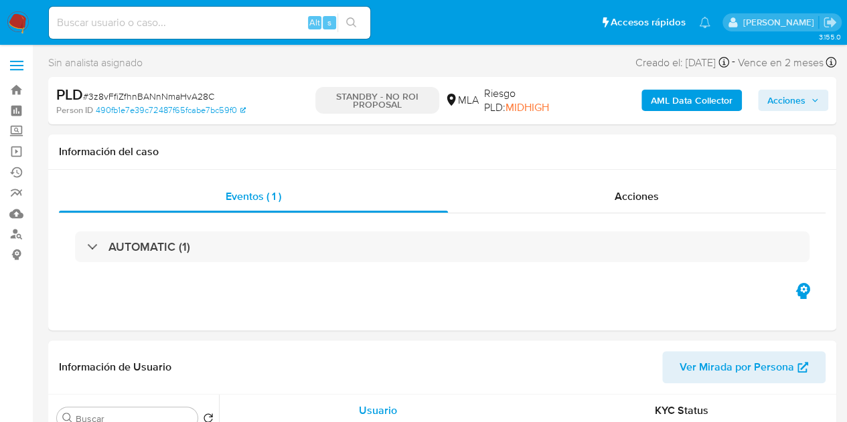
select select "10"
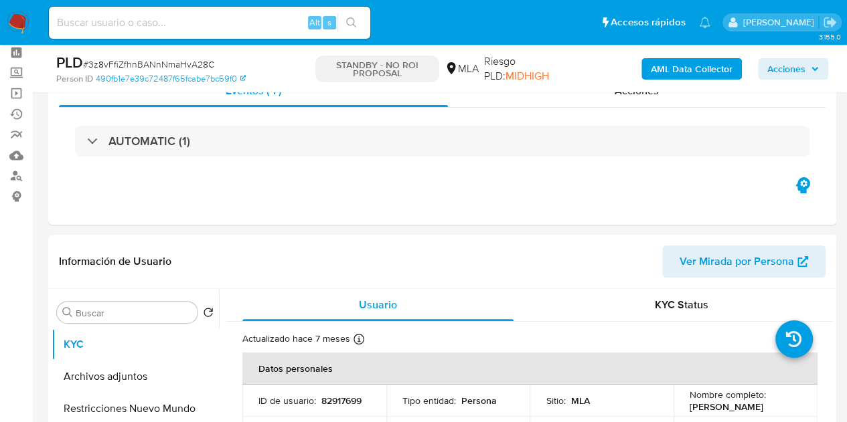
scroll to position [9, 0]
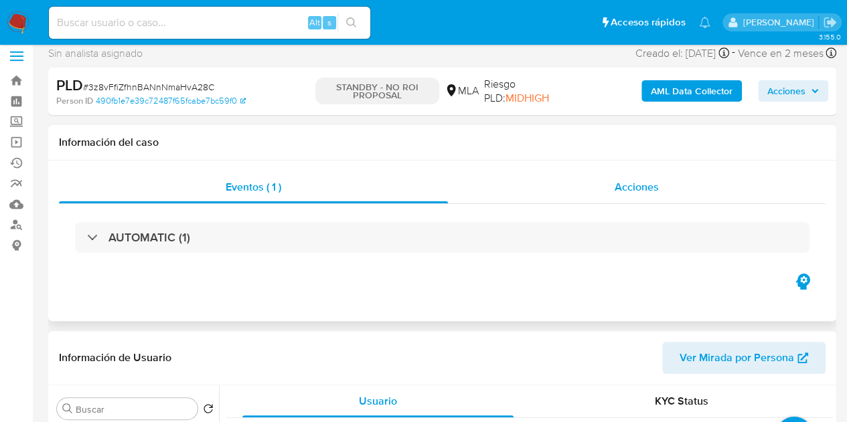
click at [649, 197] on div "Acciones" at bounding box center [637, 187] width 378 height 32
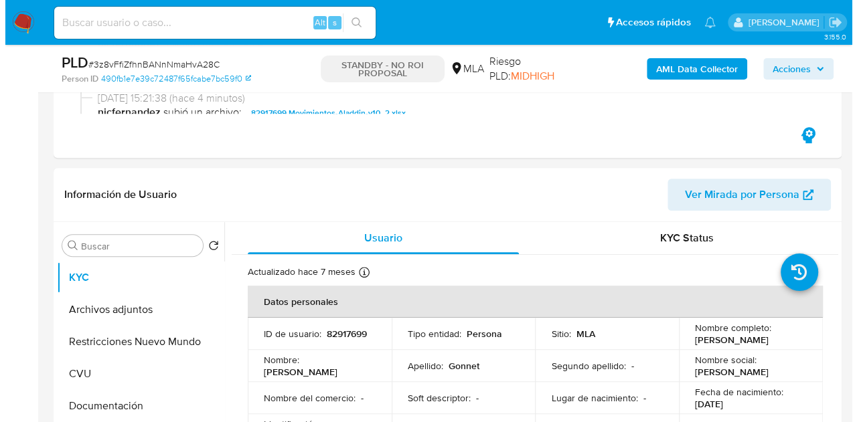
scroll to position [261, 0]
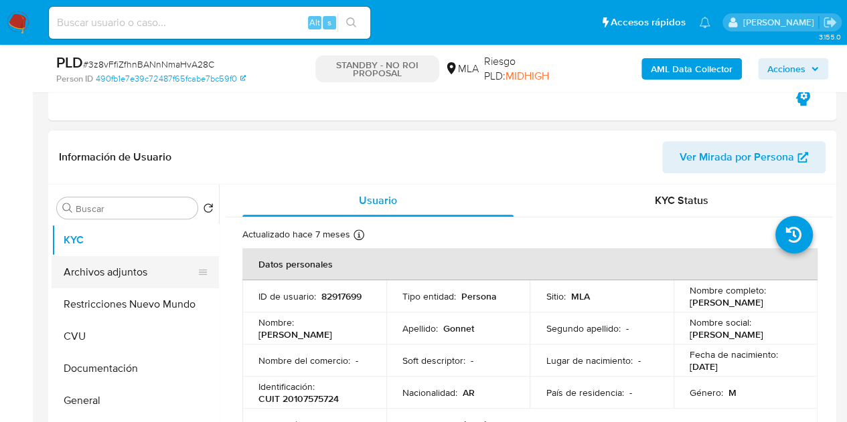
click at [131, 265] on button "Archivos adjuntos" at bounding box center [130, 272] width 157 height 32
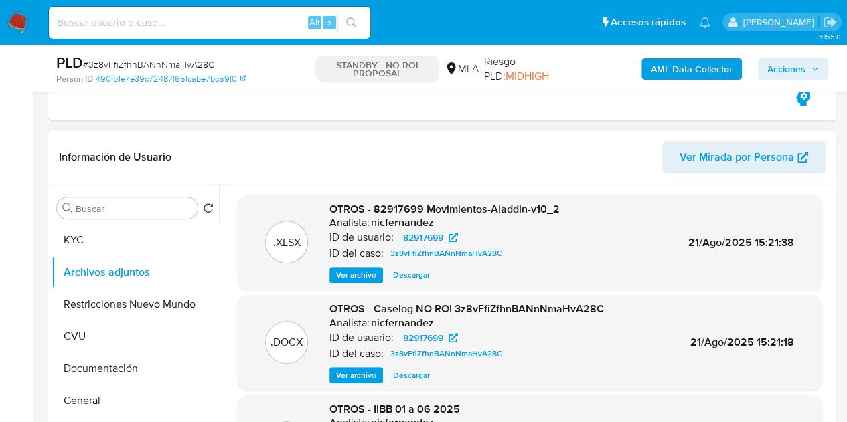
click at [352, 369] on span "Ver archivo" at bounding box center [356, 375] width 40 height 13
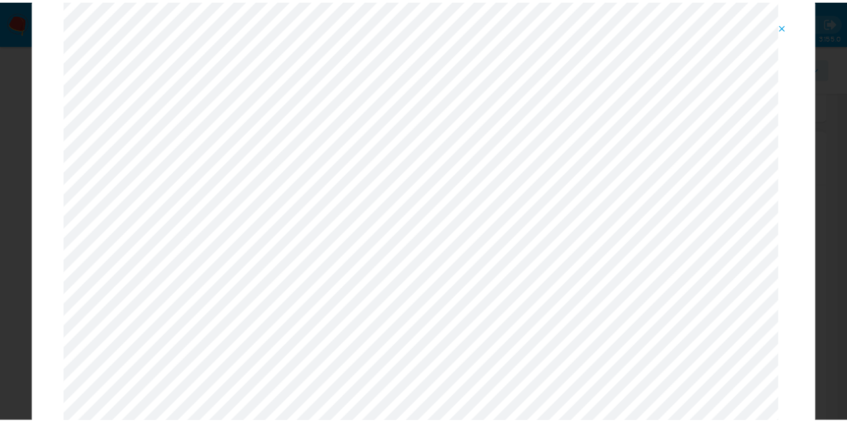
scroll to position [32, 0]
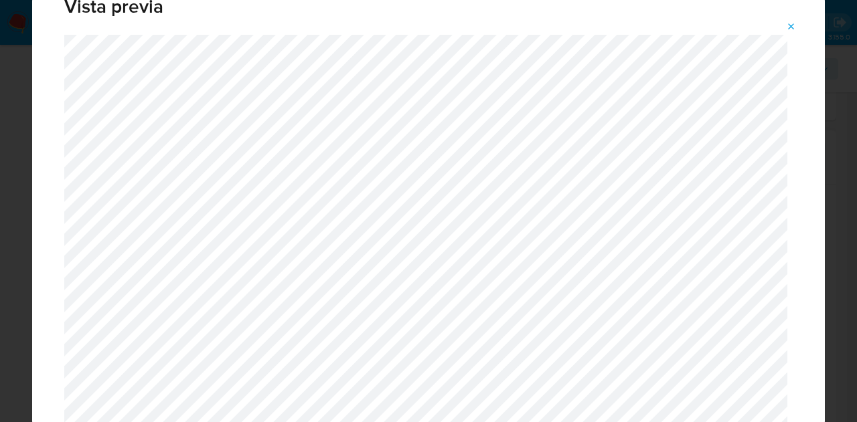
click at [793, 25] on icon "Attachment preview" at bounding box center [791, 26] width 11 height 11
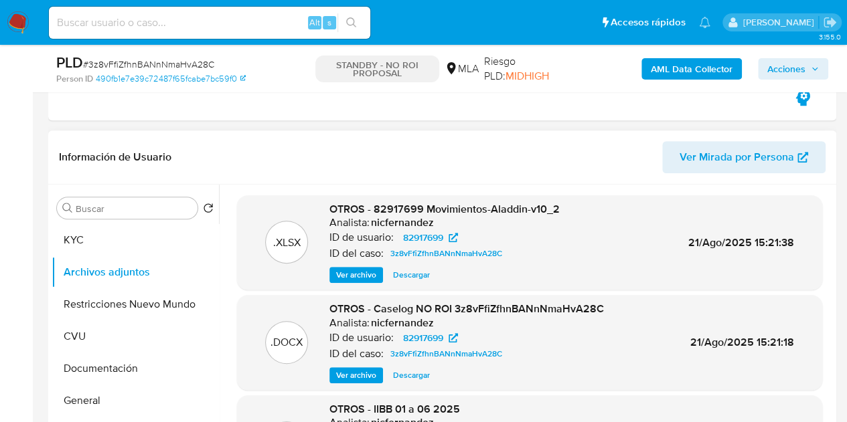
scroll to position [185, 0]
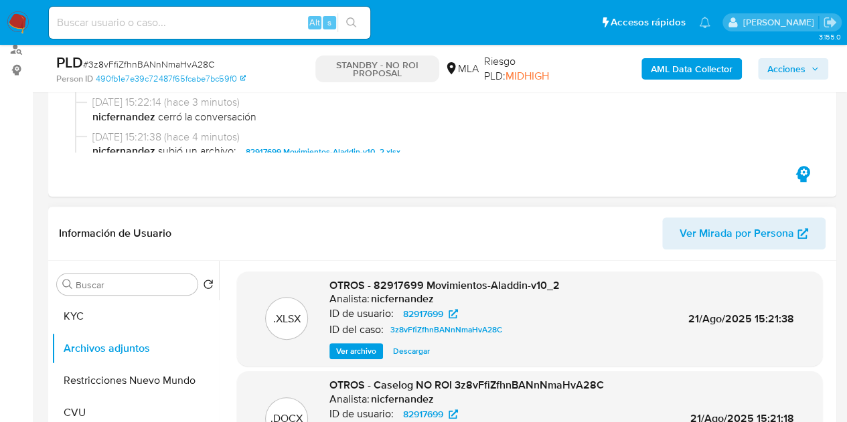
click at [17, 19] on img at bounding box center [18, 22] width 23 height 23
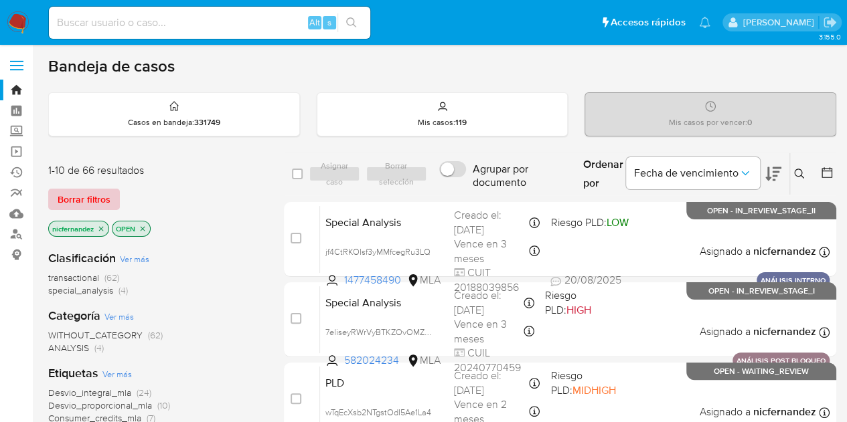
click at [103, 195] on span "Borrar filtros" at bounding box center [84, 199] width 53 height 19
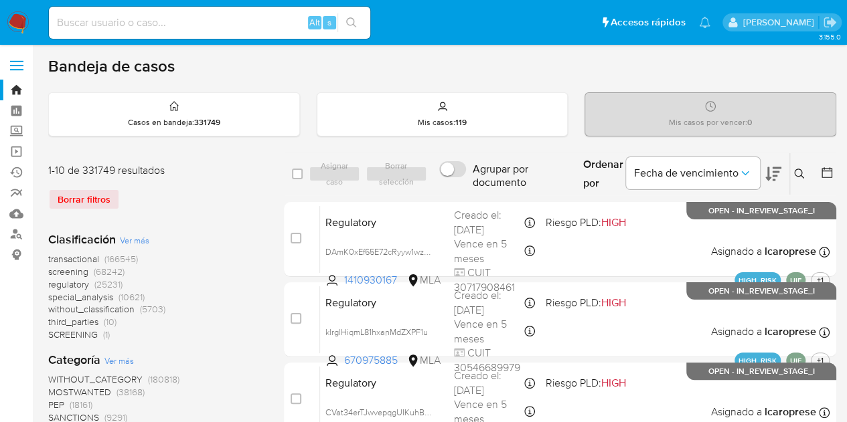
drag, startPoint x: 803, startPoint y: 179, endPoint x: 720, endPoint y: 202, distance: 85.9
click at [802, 180] on button at bounding box center [801, 174] width 22 height 16
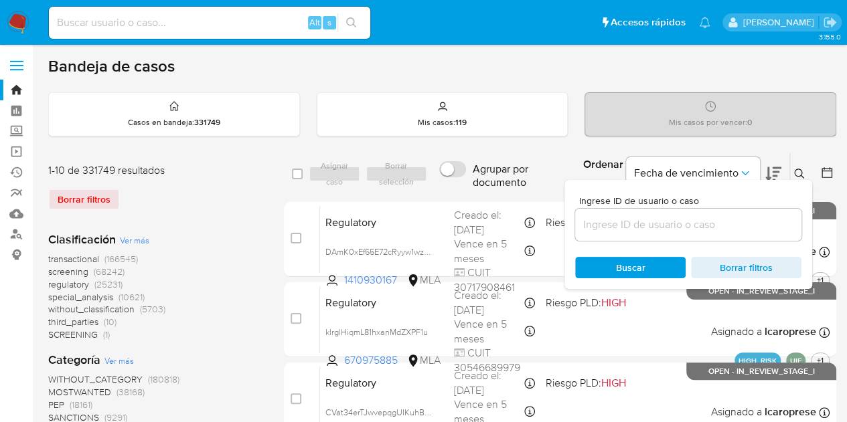
click at [716, 219] on input at bounding box center [688, 224] width 226 height 17
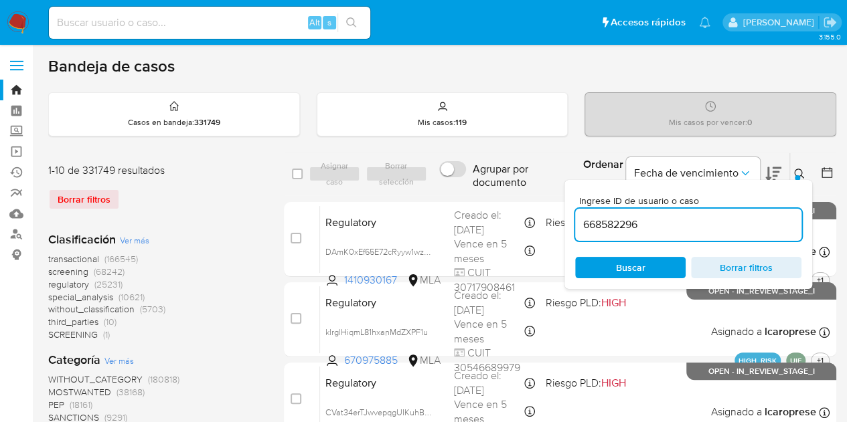
click at [801, 167] on button at bounding box center [801, 174] width 22 height 16
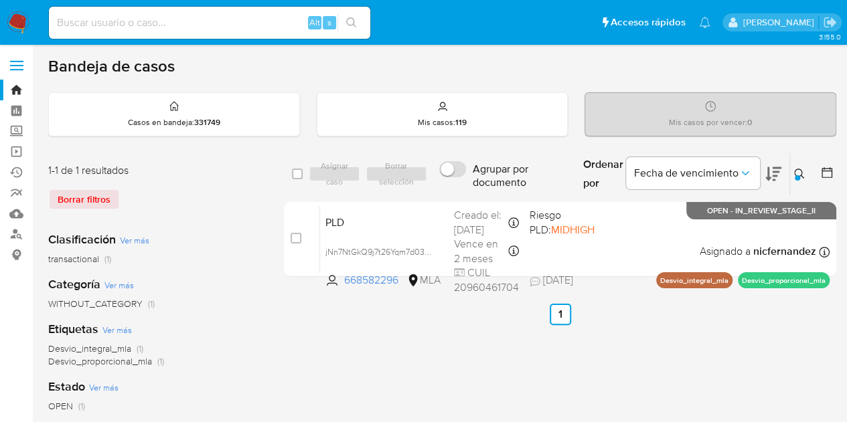
scroll to position [17, 0]
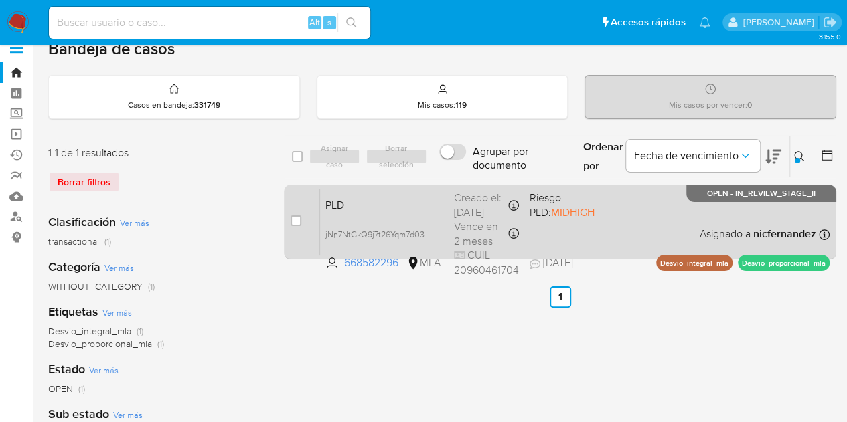
click at [366, 206] on span "PLD" at bounding box center [384, 203] width 118 height 17
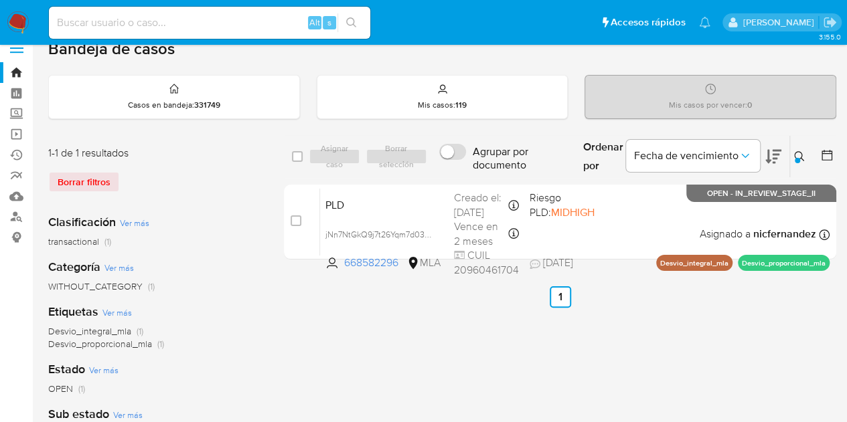
click at [797, 159] on div at bounding box center [797, 160] width 5 height 5
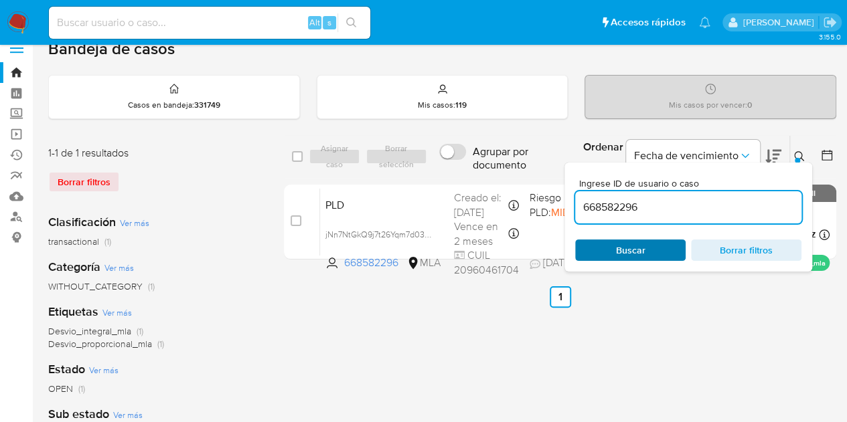
click at [647, 247] on span "Buscar" at bounding box center [630, 250] width 92 height 19
click at [803, 159] on icon at bounding box center [799, 156] width 11 height 11
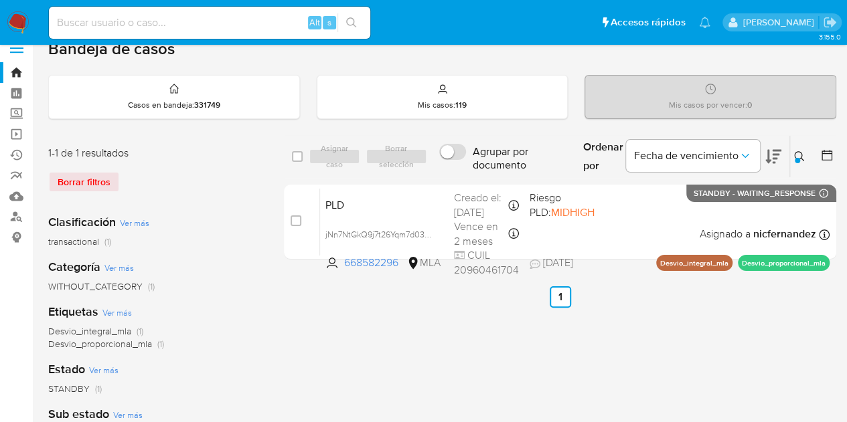
click at [797, 155] on icon at bounding box center [799, 156] width 11 height 11
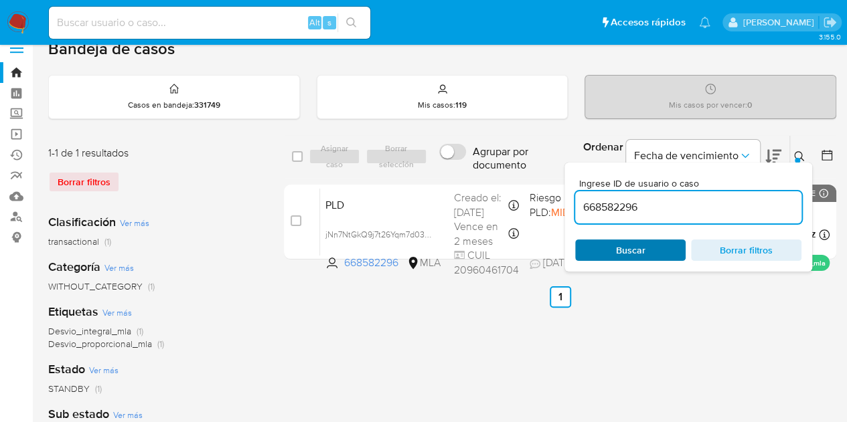
click at [627, 254] on span "Buscar" at bounding box center [630, 250] width 29 height 21
click at [794, 155] on icon at bounding box center [799, 156] width 10 height 10
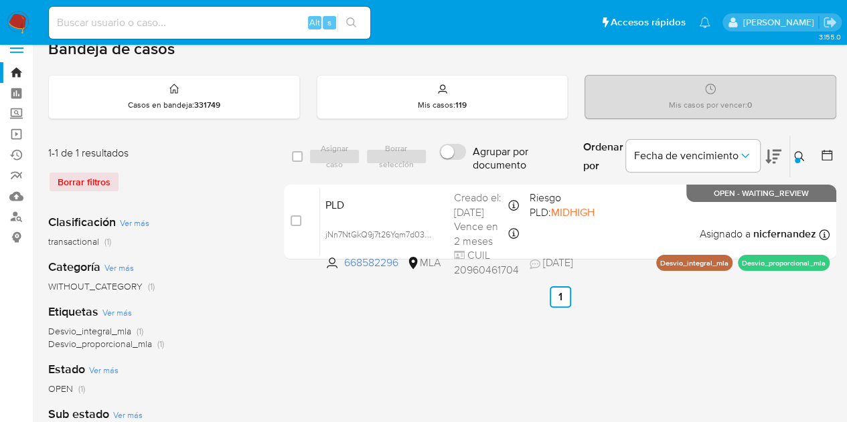
click at [798, 155] on icon at bounding box center [799, 156] width 11 height 11
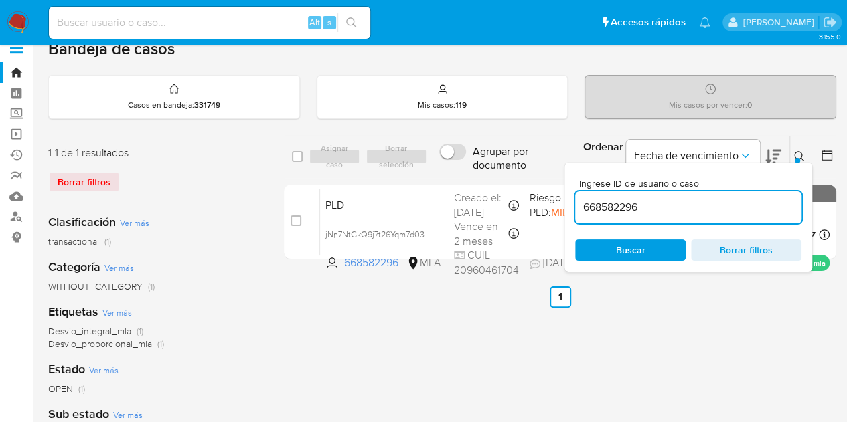
drag, startPoint x: 635, startPoint y: 200, endPoint x: 445, endPoint y: 181, distance: 190.4
click at [445, 181] on div "select-all-cases-checkbox Asignar caso Borrar selección Agrupar por documento O…" at bounding box center [560, 200] width 552 height 130
type input "86449433"
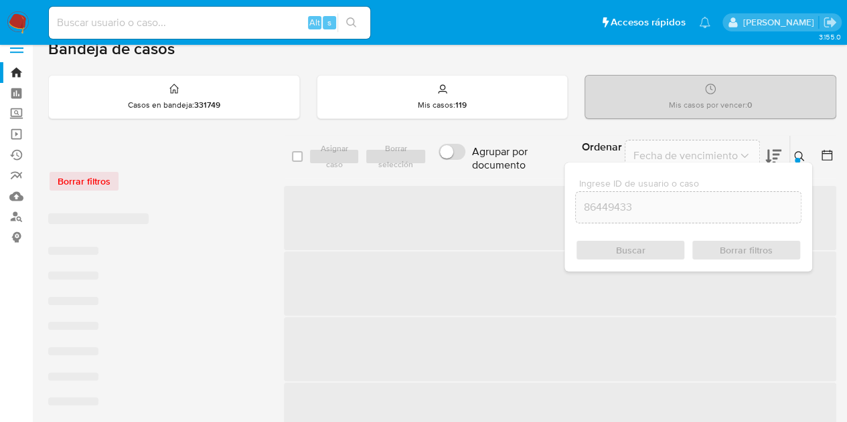
click at [641, 247] on div "Buscar Borrar filtros" at bounding box center [688, 250] width 226 height 21
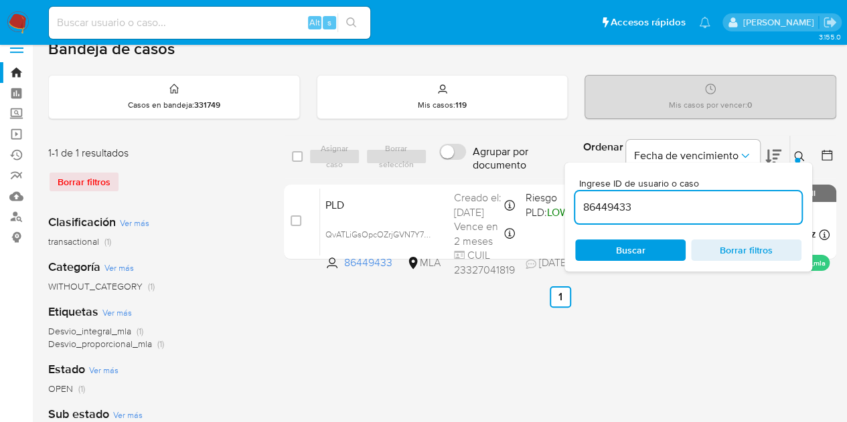
click at [805, 155] on button at bounding box center [801, 157] width 22 height 16
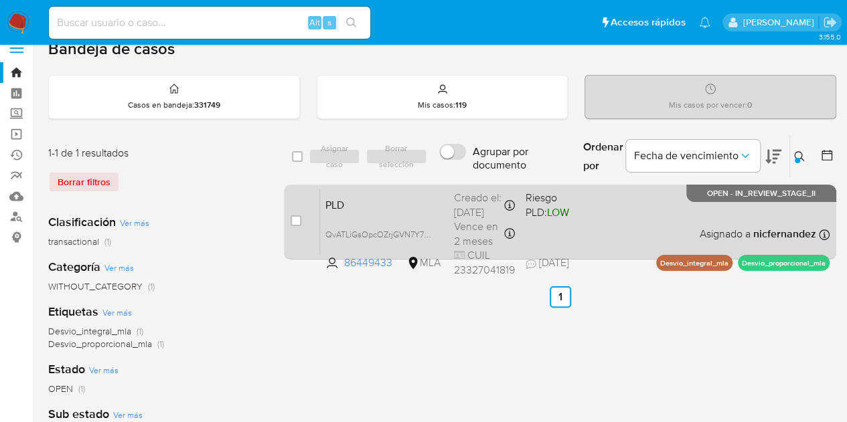
click at [378, 216] on div "PLD QvATLiGsOpcOZrjGVN7Y7nvq 86449433 MLA Riesgo PLD: LOW Creado el: 12/08/2025…" at bounding box center [574, 222] width 509 height 68
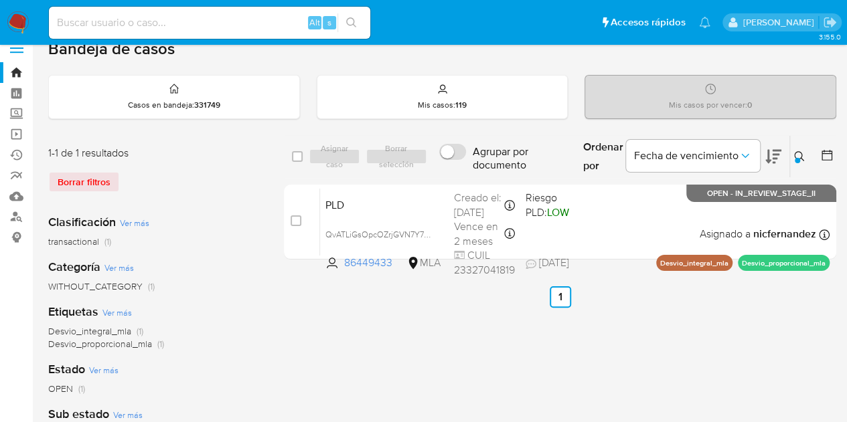
click at [797, 153] on icon at bounding box center [799, 156] width 11 height 11
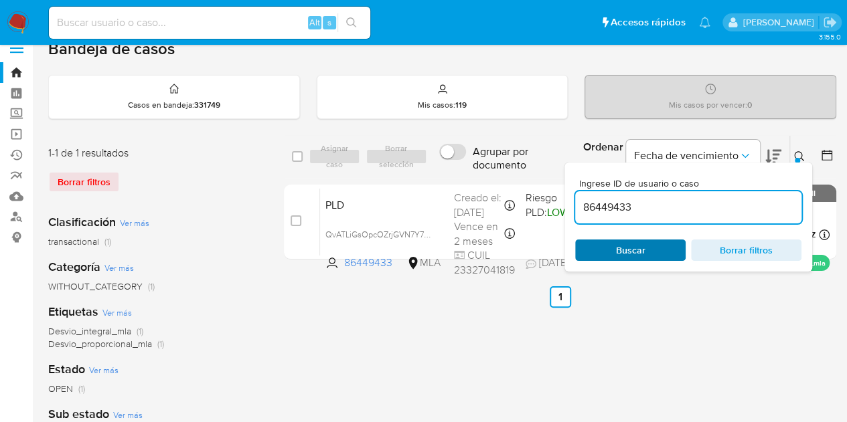
click at [663, 248] on span "Buscar" at bounding box center [630, 250] width 92 height 19
click at [799, 152] on icon at bounding box center [799, 156] width 11 height 11
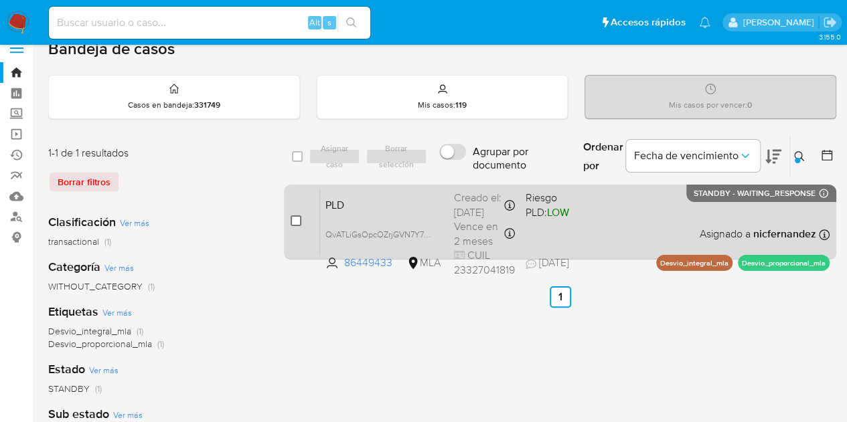
click at [297, 220] on input "checkbox" at bounding box center [296, 221] width 11 height 11
checkbox input "true"
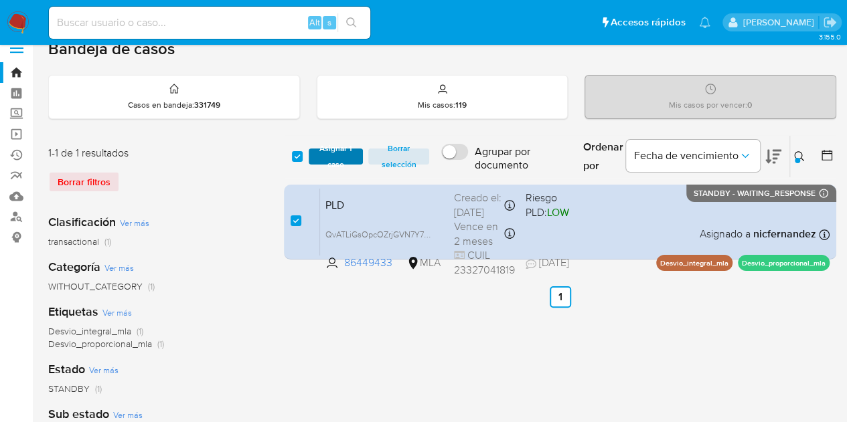
click at [346, 156] on span "Asignar 1 caso" at bounding box center [336, 156] width 42 height 13
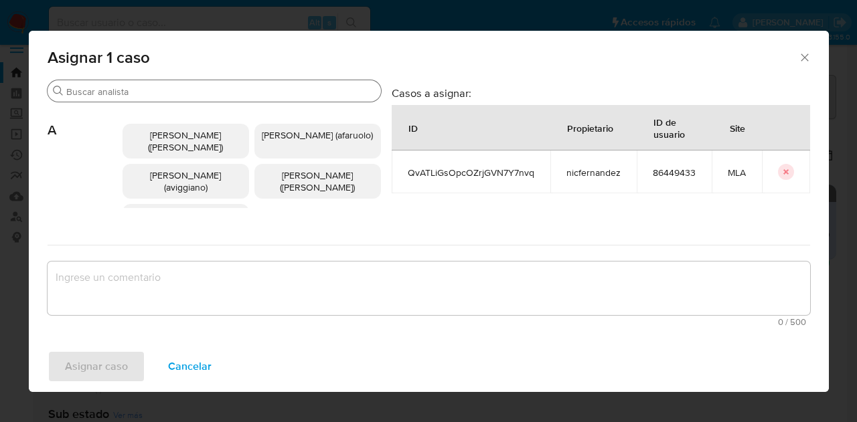
click at [159, 84] on div "Buscar" at bounding box center [214, 90] width 333 height 21
click at [159, 88] on input "Buscar" at bounding box center [220, 92] width 309 height 12
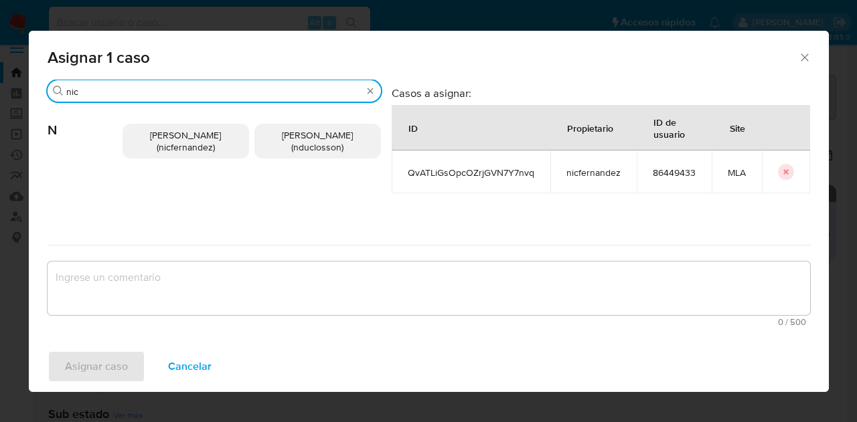
type input "nic"
click at [185, 139] on span "Nicolas Fernandez Allen (nicfernandez)" at bounding box center [185, 141] width 71 height 25
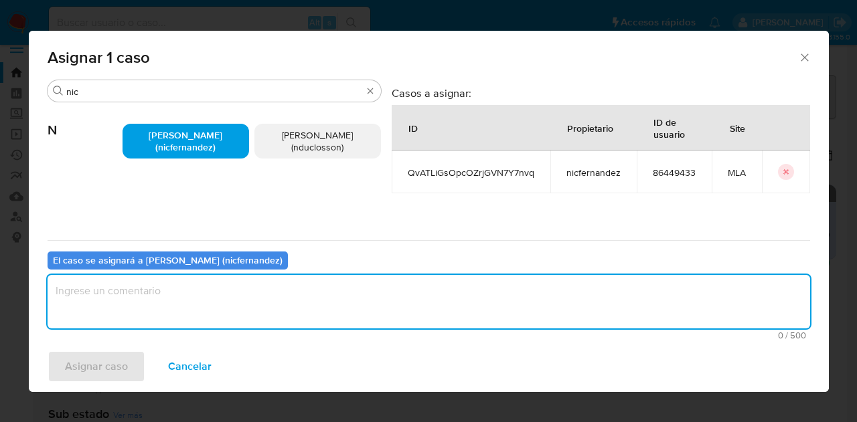
click at [225, 301] on textarea "assign-modal" at bounding box center [429, 302] width 762 height 54
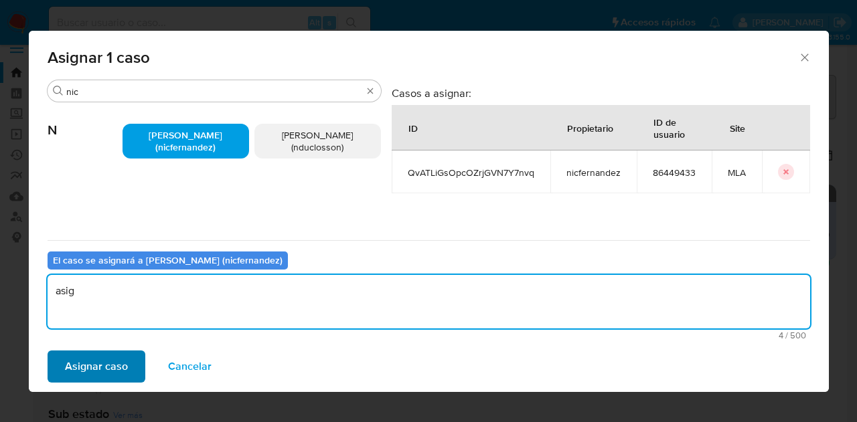
type textarea "asig"
click at [119, 362] on span "Asignar caso" at bounding box center [96, 366] width 63 height 29
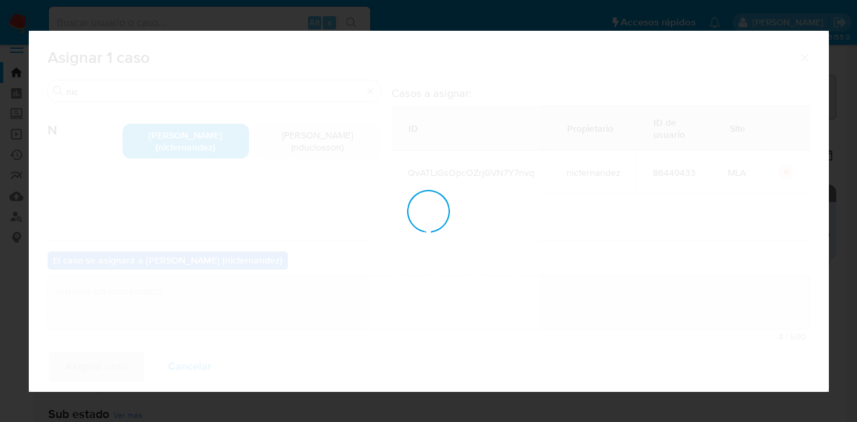
checkbox input "false"
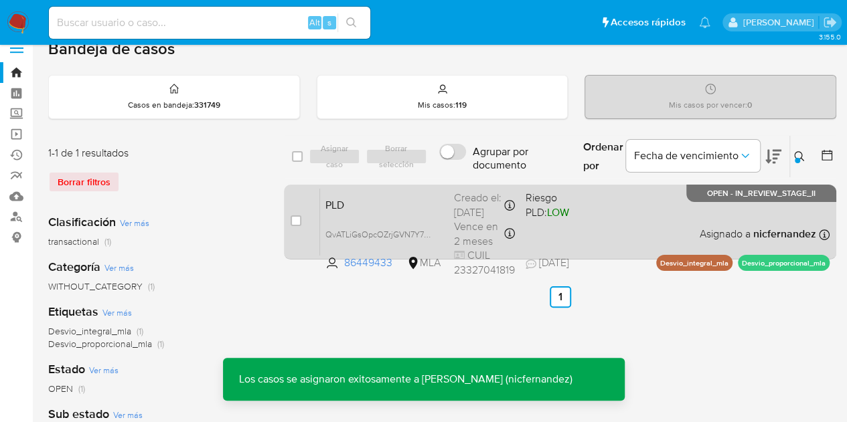
click at [399, 212] on div "PLD QvATLiGsOpcOZrjGVN7Y7nvq 86449433 MLA Riesgo PLD: LOW Creado el: 12/08/2025…" at bounding box center [574, 222] width 509 height 68
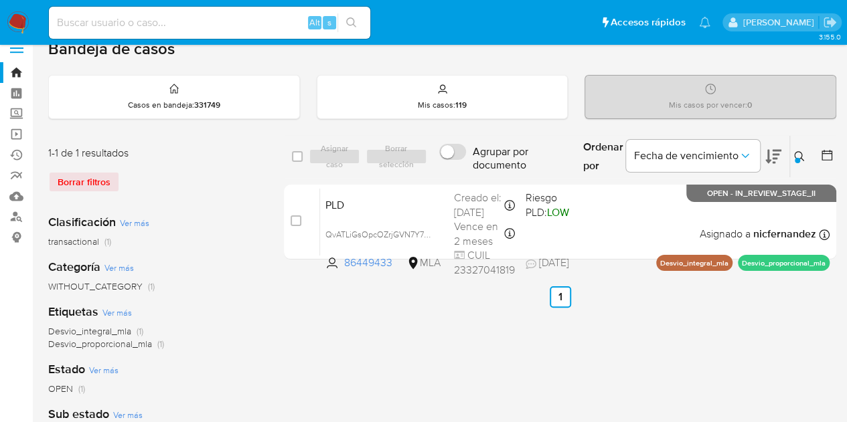
click at [797, 152] on icon at bounding box center [799, 156] width 11 height 11
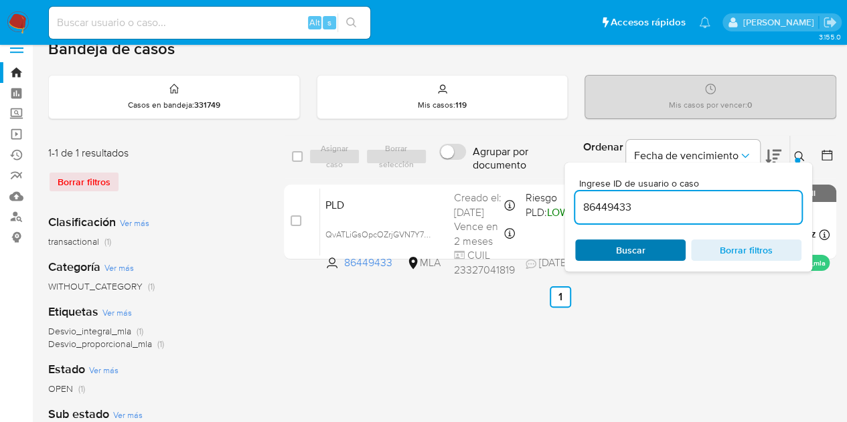
click at [646, 253] on span "Buscar" at bounding box center [630, 250] width 92 height 19
click at [803, 154] on icon at bounding box center [799, 156] width 11 height 11
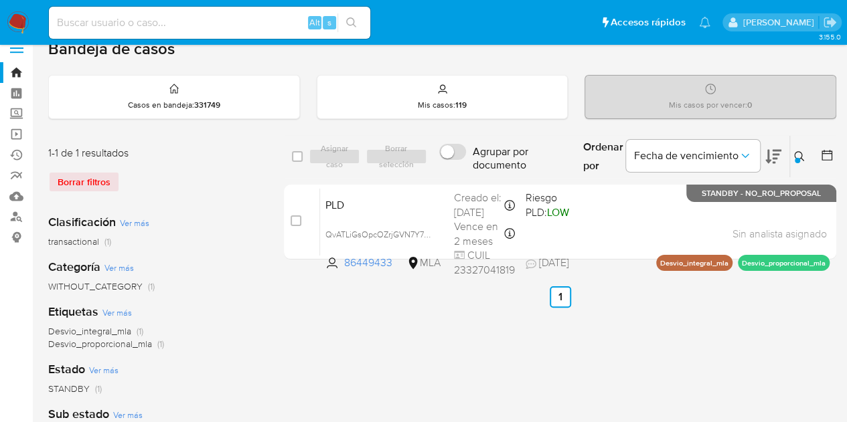
click at [794, 159] on icon at bounding box center [799, 156] width 11 height 11
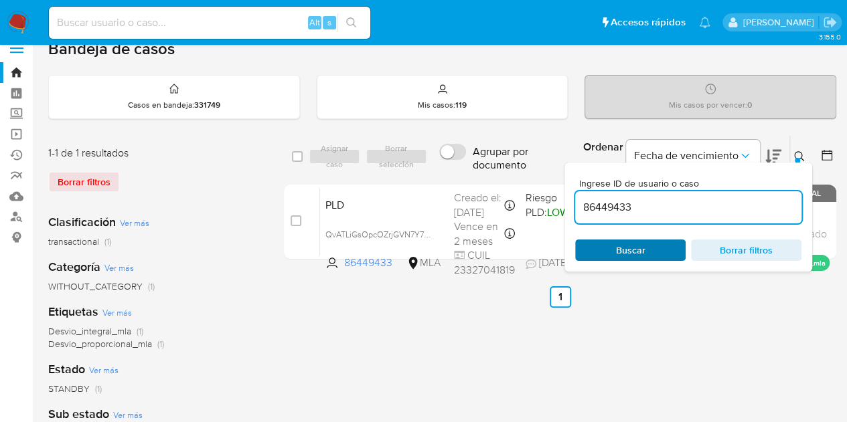
click at [662, 252] on span "Buscar" at bounding box center [630, 250] width 92 height 19
click at [797, 158] on div at bounding box center [797, 160] width 5 height 5
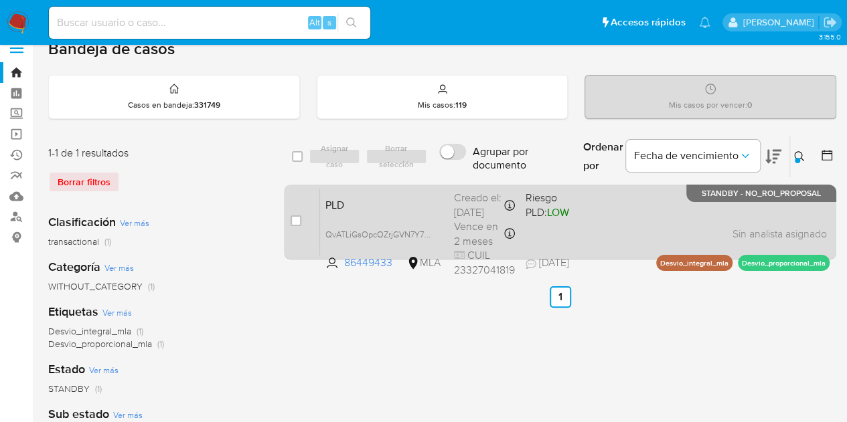
click at [365, 208] on span "PLD" at bounding box center [384, 203] width 118 height 17
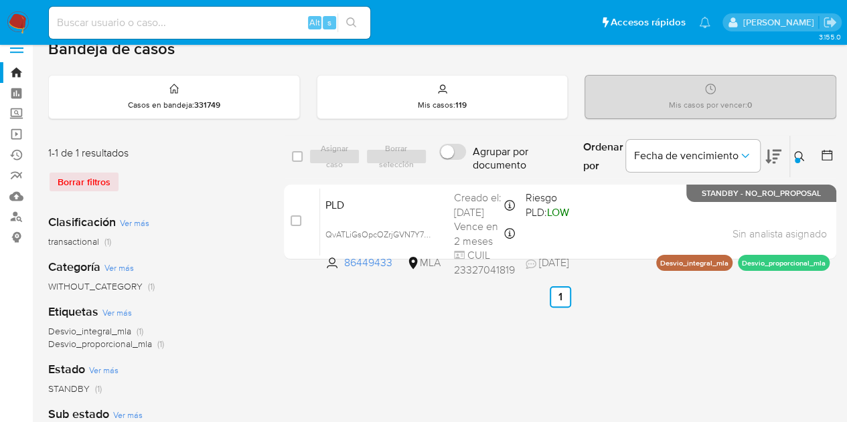
click at [798, 153] on icon at bounding box center [799, 156] width 11 height 11
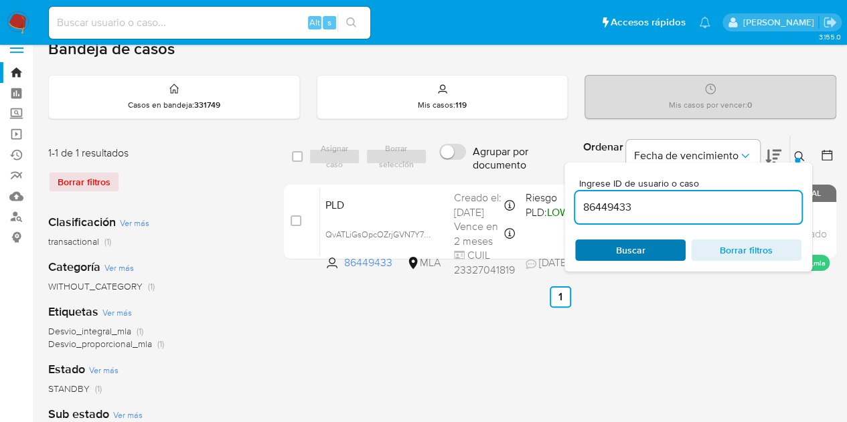
click at [641, 246] on span "Buscar" at bounding box center [630, 250] width 29 height 21
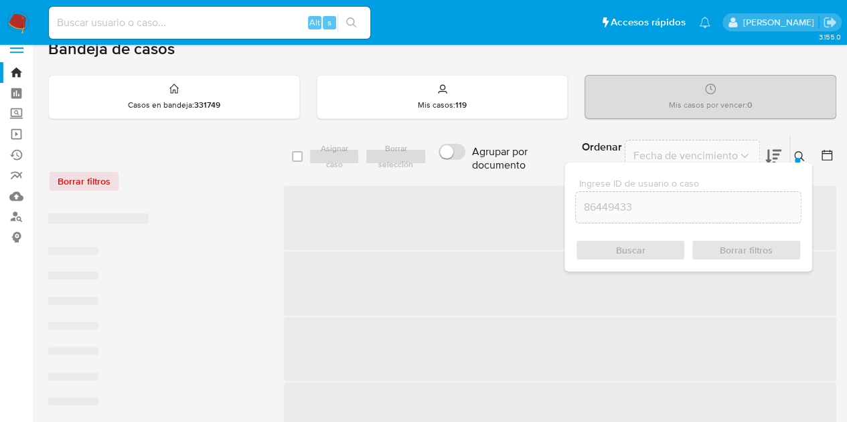
click at [797, 158] on div at bounding box center [797, 160] width 5 height 5
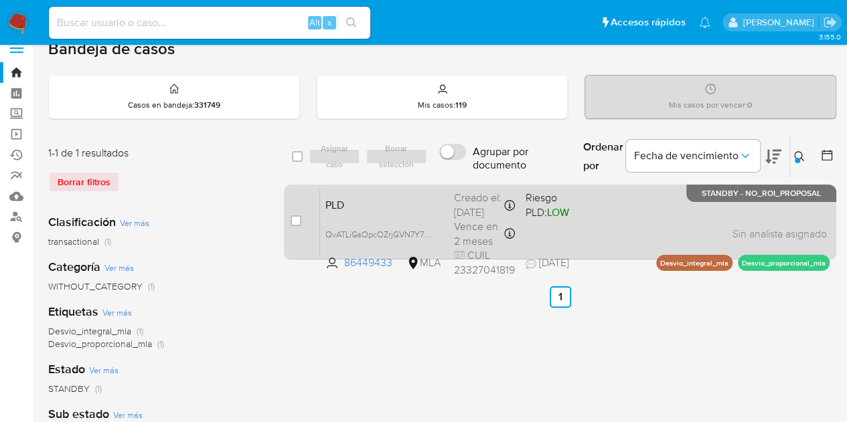
click at [365, 202] on span "PLD" at bounding box center [384, 203] width 118 height 17
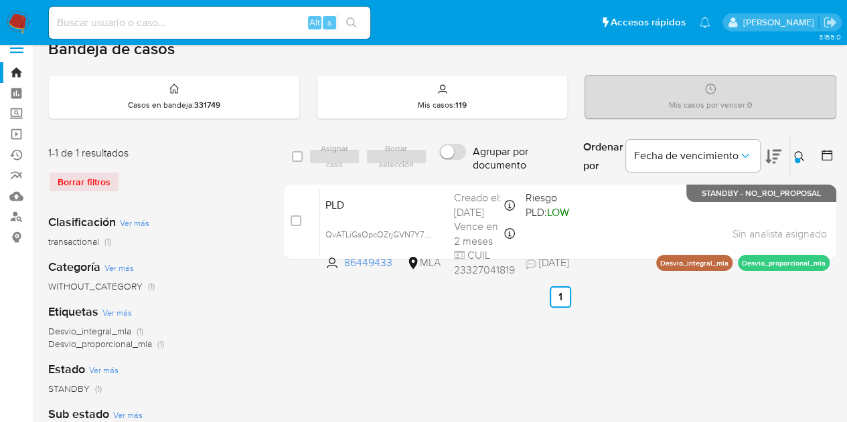
click at [800, 159] on icon at bounding box center [799, 156] width 11 height 11
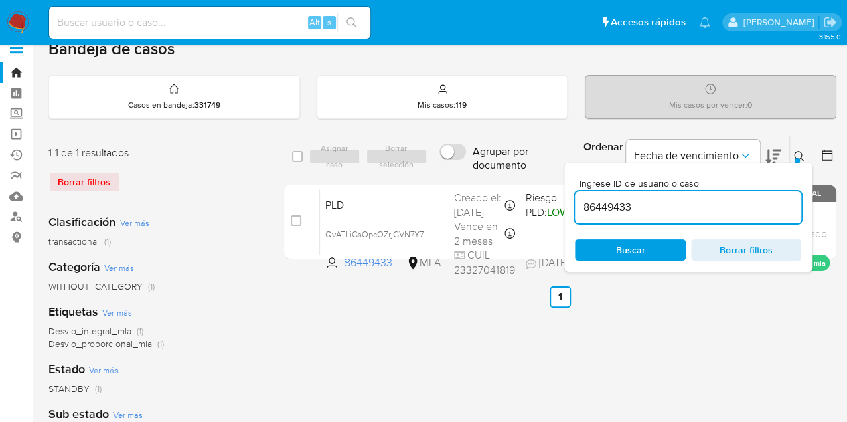
drag, startPoint x: 681, startPoint y: 201, endPoint x: 511, endPoint y: 177, distance: 171.6
click at [511, 177] on div "select-all-cases-checkbox Asignar caso Borrar selección Agrupar por documento O…" at bounding box center [560, 200] width 552 height 130
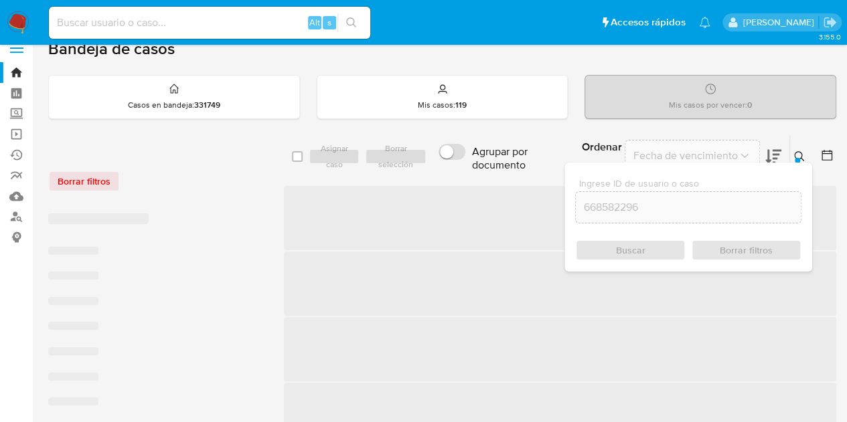
click at [797, 154] on icon at bounding box center [799, 156] width 11 height 11
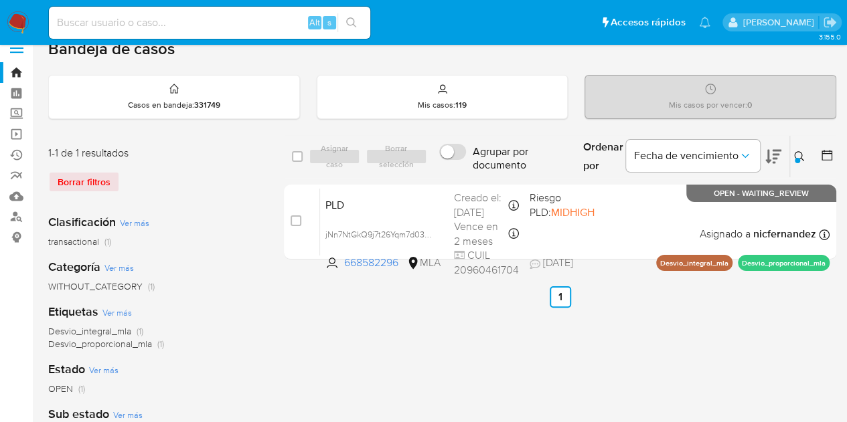
click at [802, 162] on button at bounding box center [801, 157] width 22 height 16
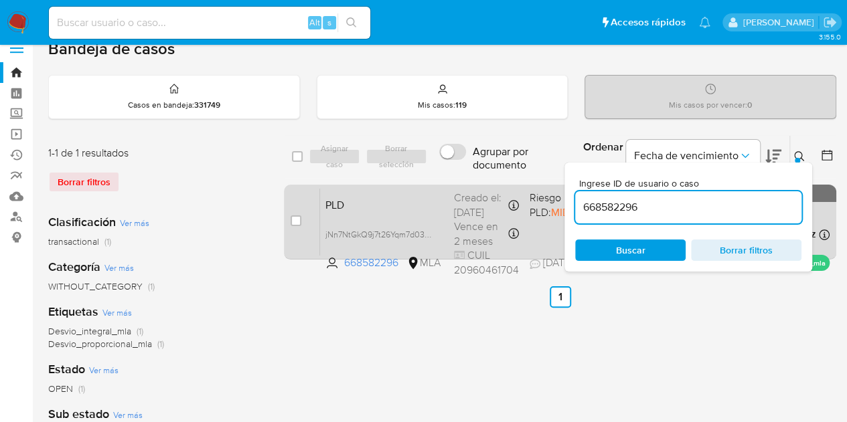
drag, startPoint x: 684, startPoint y: 204, endPoint x: 449, endPoint y: 184, distance: 236.4
click at [449, 184] on div "select-all-cases-checkbox Asignar caso Borrar selección Agrupar por documento O…" at bounding box center [560, 200] width 552 height 130
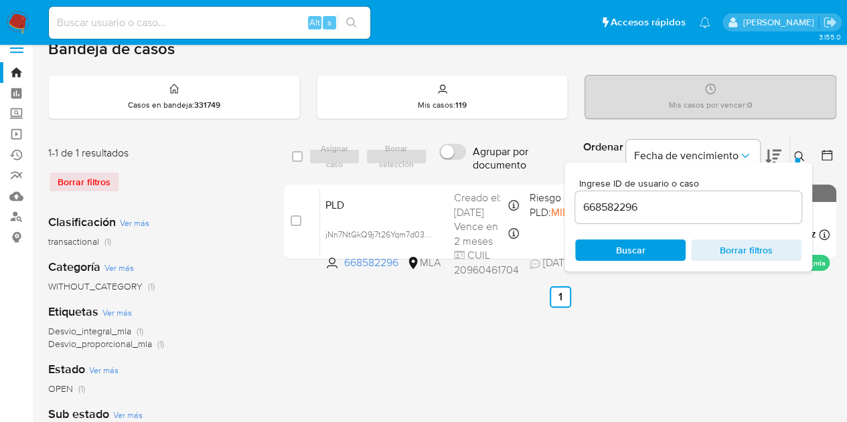
drag, startPoint x: 514, startPoint y: 417, endPoint x: 589, endPoint y: 302, distance: 137.4
click at [514, 417] on div "select-all-cases-checkbox Asignar caso Borrar selección Agrupar por documento O…" at bounding box center [560, 429] width 552 height 588
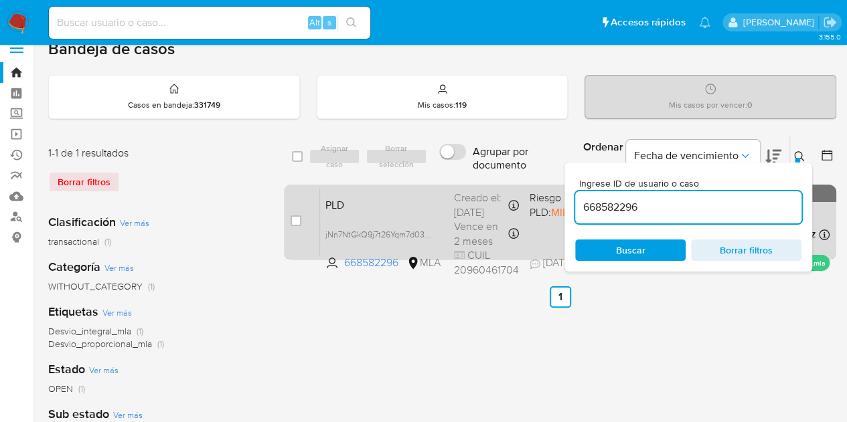
drag, startPoint x: 667, startPoint y: 209, endPoint x: 427, endPoint y: 184, distance: 240.9
click at [427, 184] on div "select-all-cases-checkbox Asignar caso Borrar selección Agrupar por documento O…" at bounding box center [560, 200] width 552 height 130
paste input "86449433"
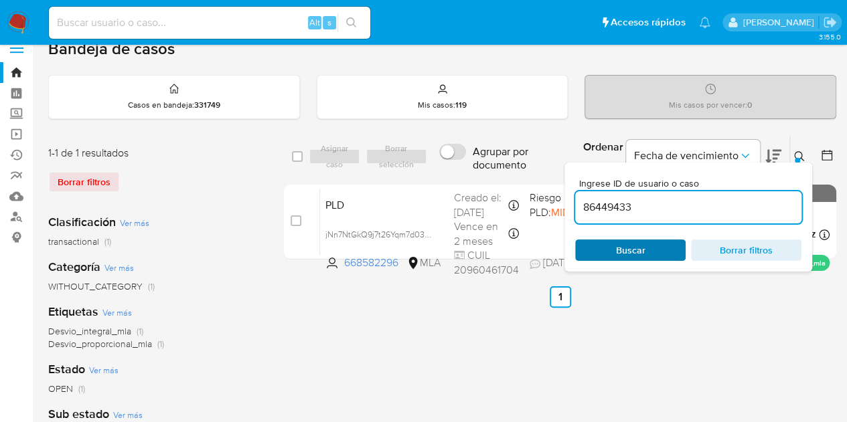
click at [618, 246] on span "Buscar" at bounding box center [630, 250] width 29 height 21
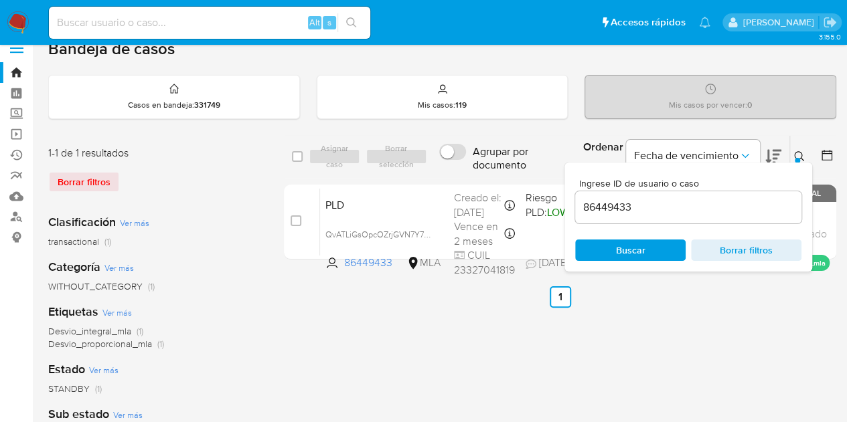
click at [801, 157] on icon at bounding box center [799, 156] width 11 height 11
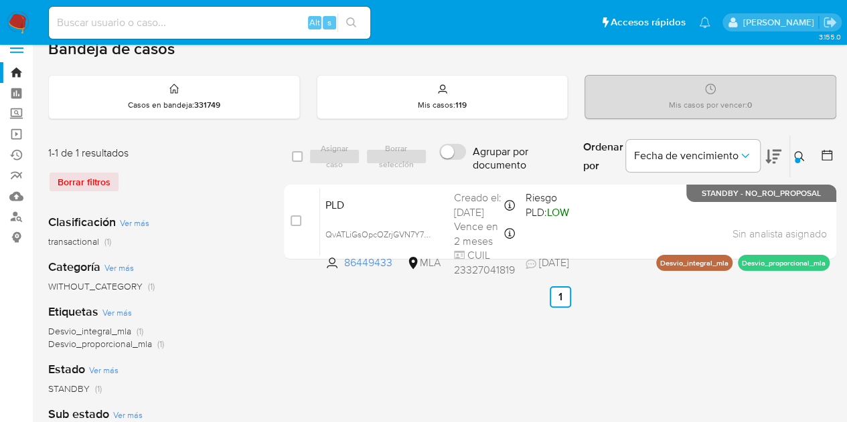
click at [801, 158] on icon at bounding box center [799, 156] width 11 height 11
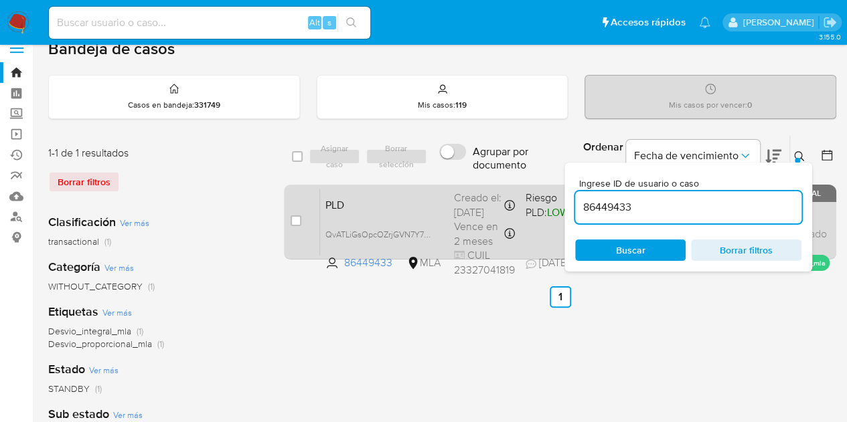
drag, startPoint x: 667, startPoint y: 210, endPoint x: 461, endPoint y: 186, distance: 208.3
click at [461, 185] on div "select-all-cases-checkbox Asignar caso Borrar selección Agrupar por documento O…" at bounding box center [560, 200] width 552 height 130
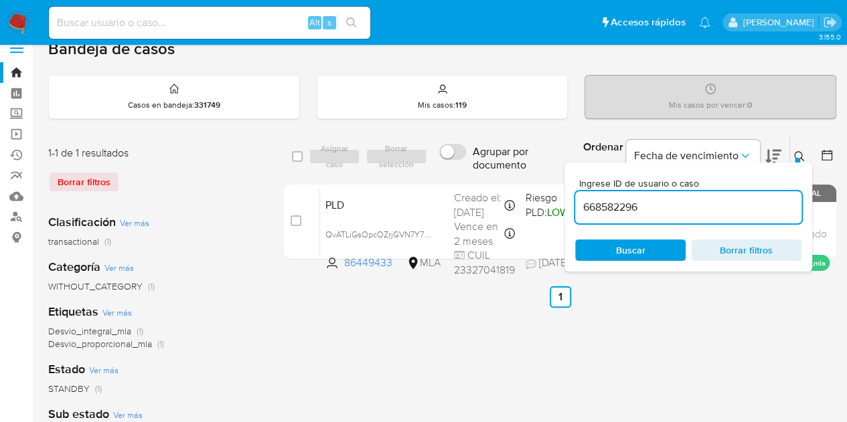
type input "668582296"
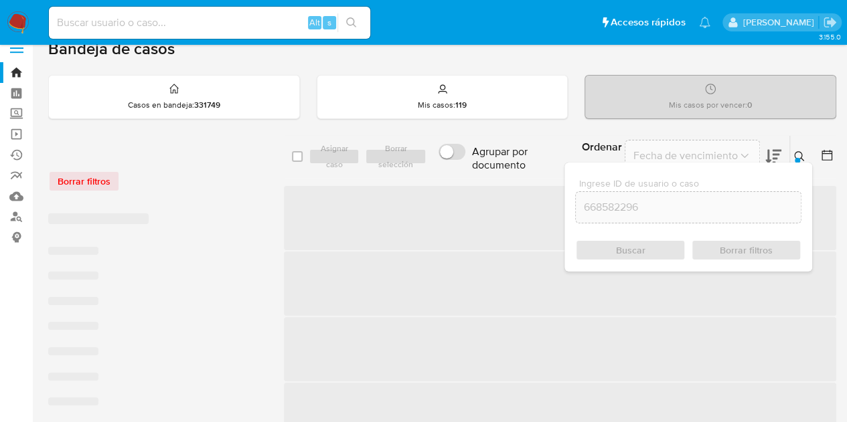
click at [794, 159] on icon at bounding box center [799, 156] width 11 height 11
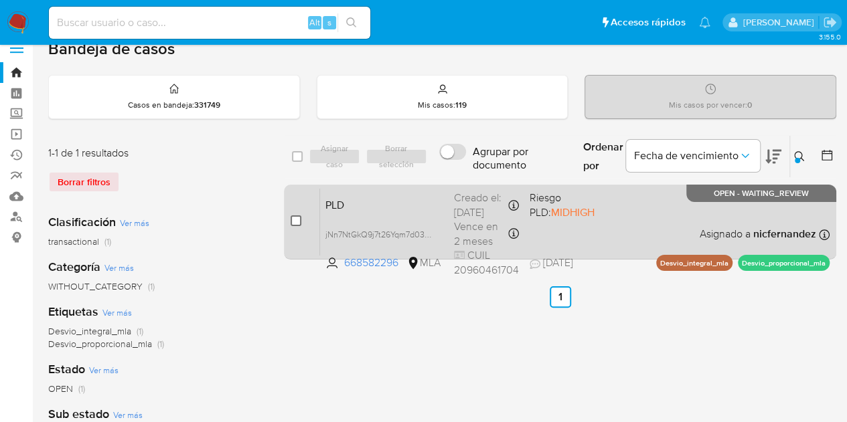
click at [295, 220] on input "checkbox" at bounding box center [296, 221] width 11 height 11
checkbox input "true"
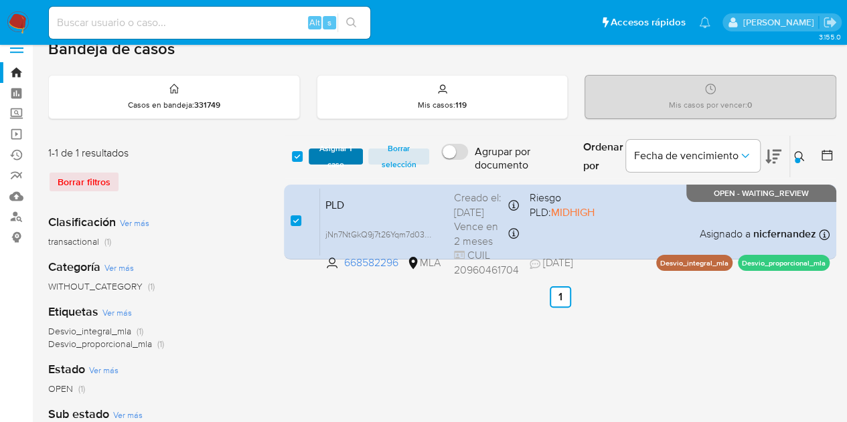
click at [323, 159] on span "Asignar 1 caso" at bounding box center [336, 156] width 42 height 13
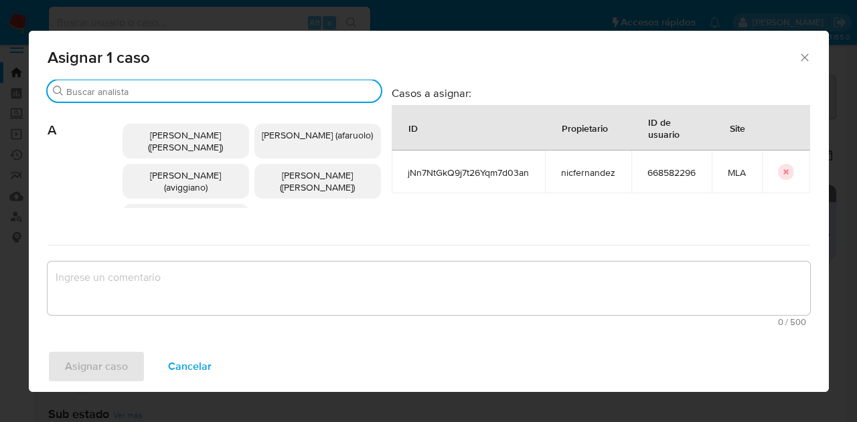
click at [198, 92] on input "Buscar" at bounding box center [220, 92] width 309 height 12
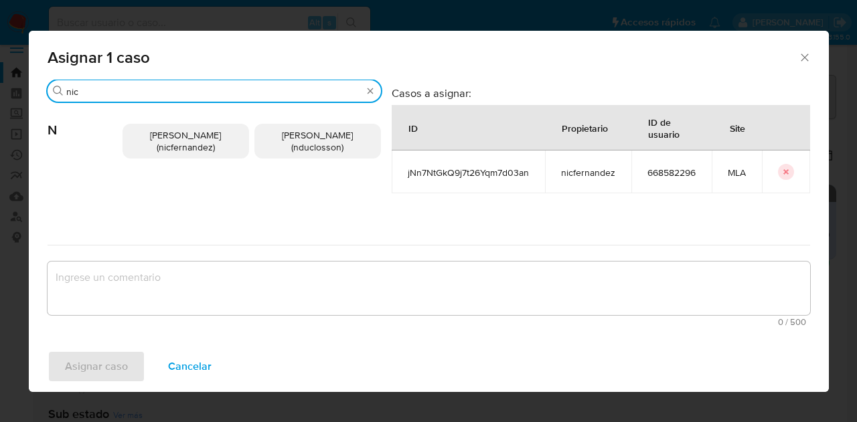
type input "nic"
click at [187, 137] on span "Nicolas Fernandez Allen (nicfernandez)" at bounding box center [185, 141] width 71 height 25
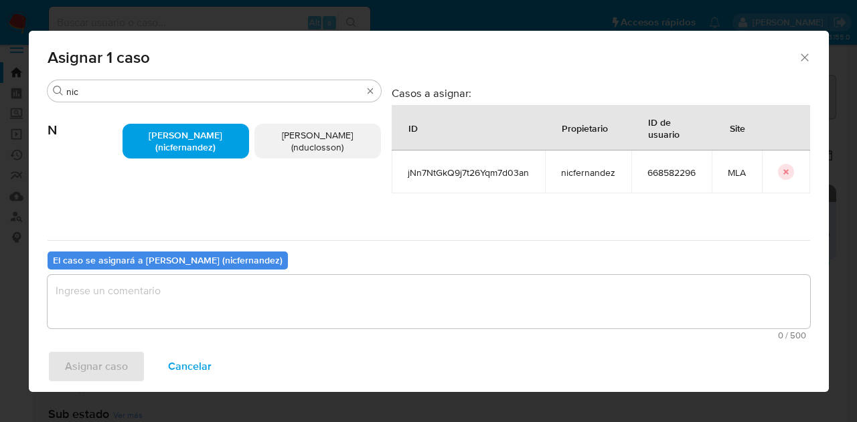
click at [258, 309] on textarea "assign-modal" at bounding box center [429, 302] width 762 height 54
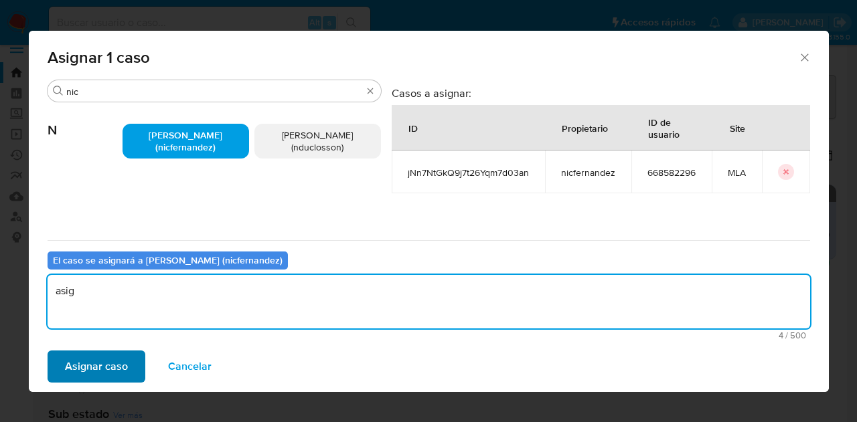
type textarea "asig"
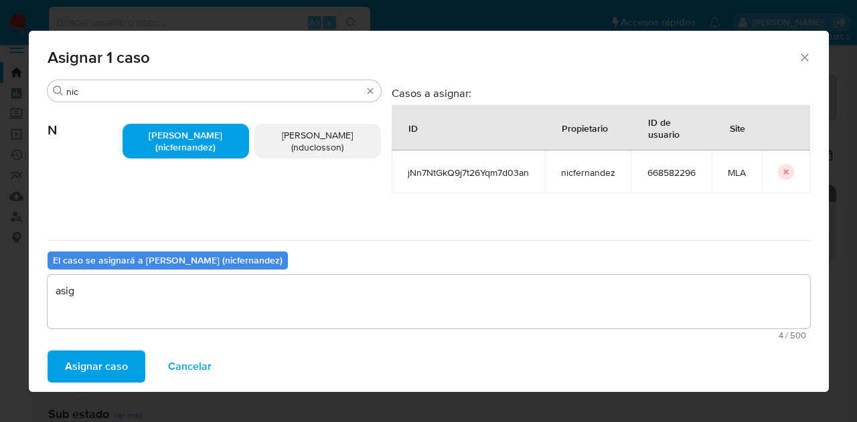
click at [95, 366] on span "Asignar caso" at bounding box center [96, 366] width 63 height 29
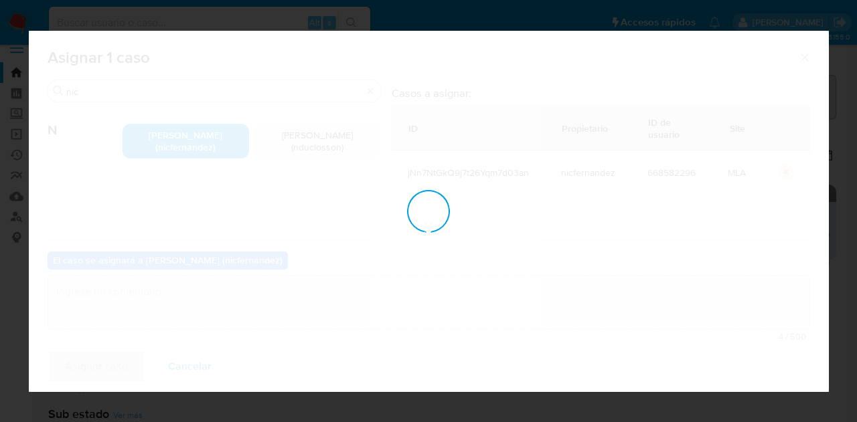
checkbox input "false"
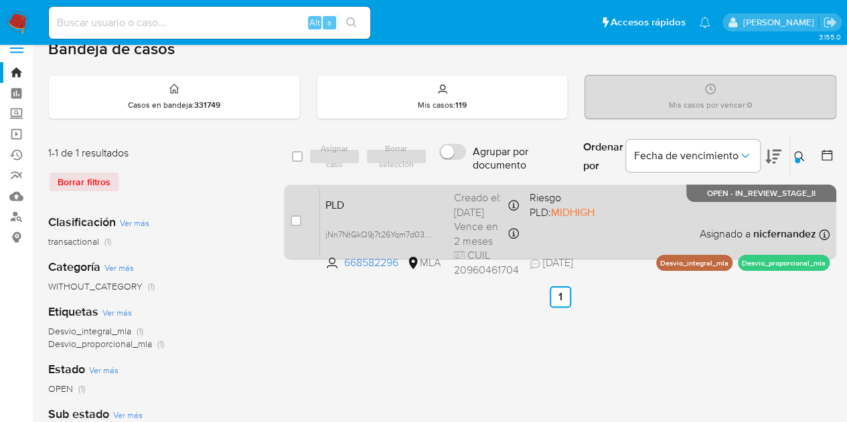
click at [382, 204] on span "PLD" at bounding box center [384, 203] width 118 height 17
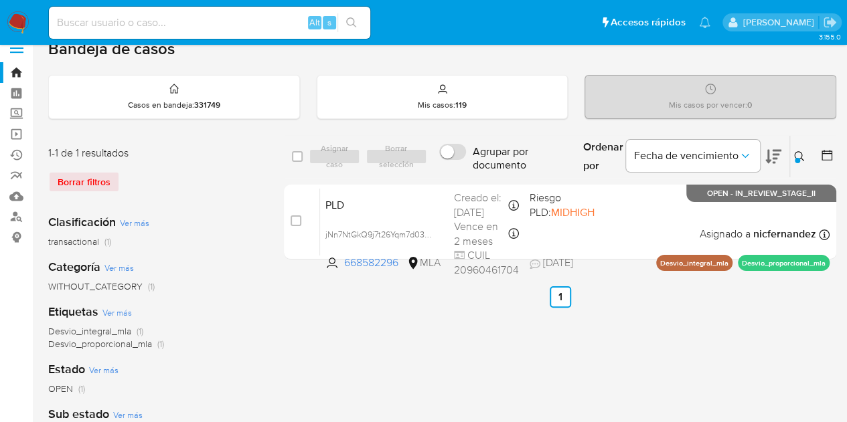
click at [794, 153] on icon at bounding box center [799, 156] width 10 height 10
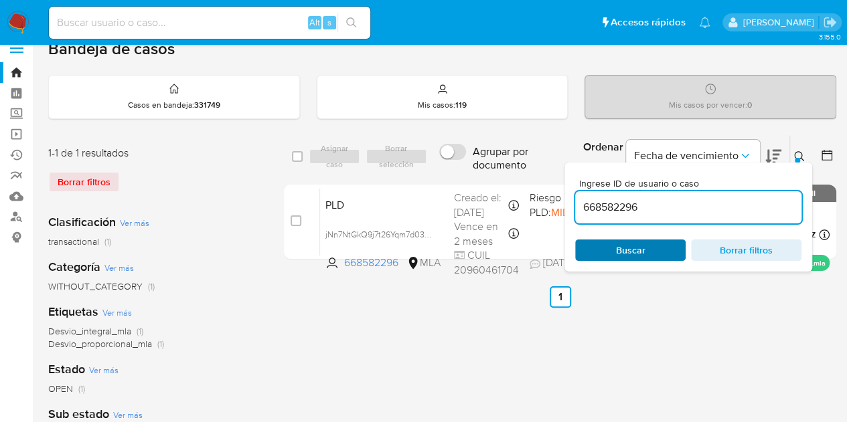
click at [623, 247] on span "Buscar" at bounding box center [630, 250] width 29 height 21
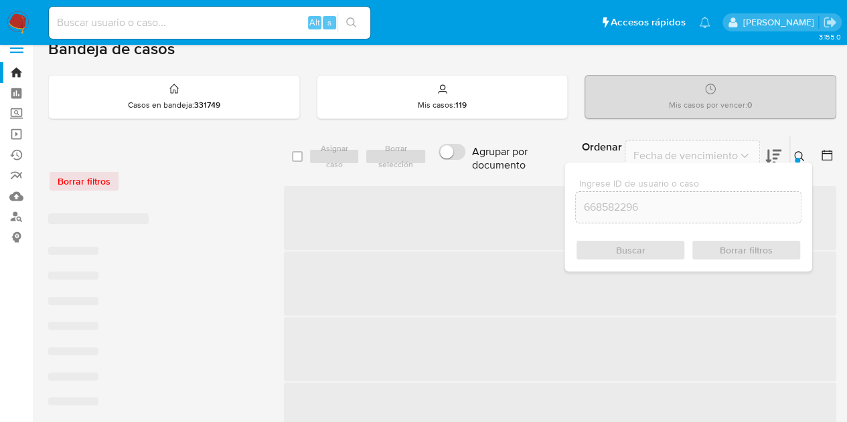
click at [795, 155] on icon at bounding box center [799, 156] width 11 height 11
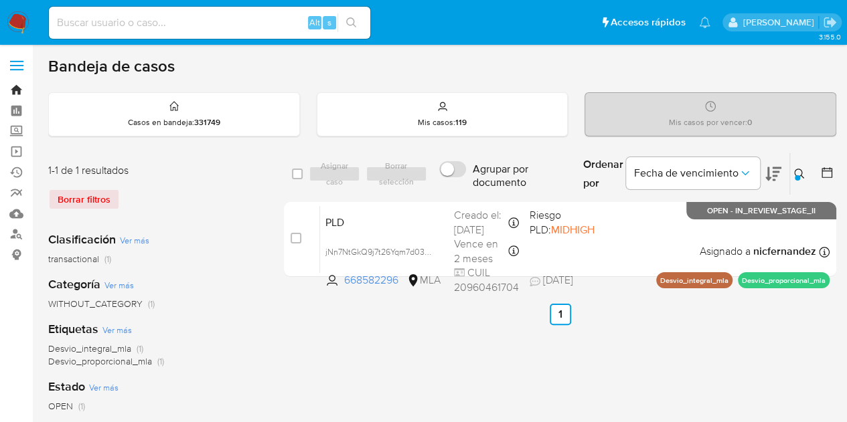
click at [12, 92] on link "Bandeja" at bounding box center [79, 90] width 159 height 21
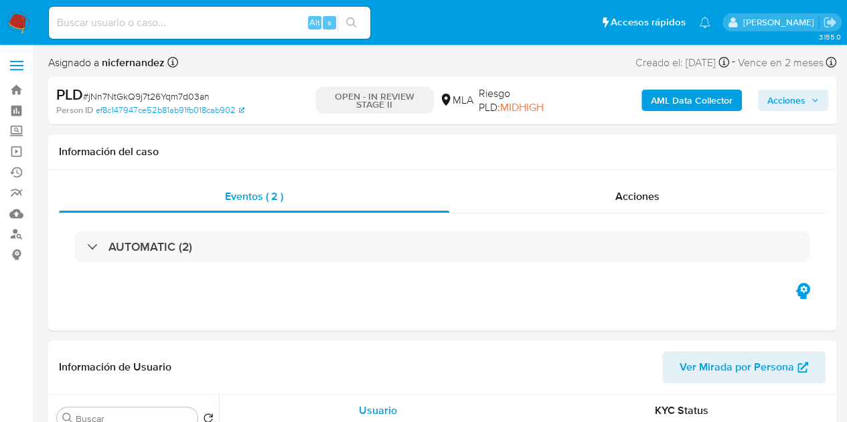
select select "10"
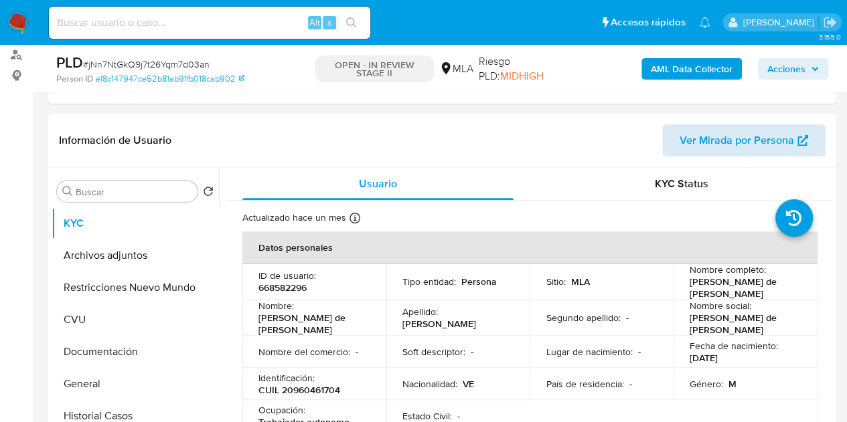
scroll to position [201, 0]
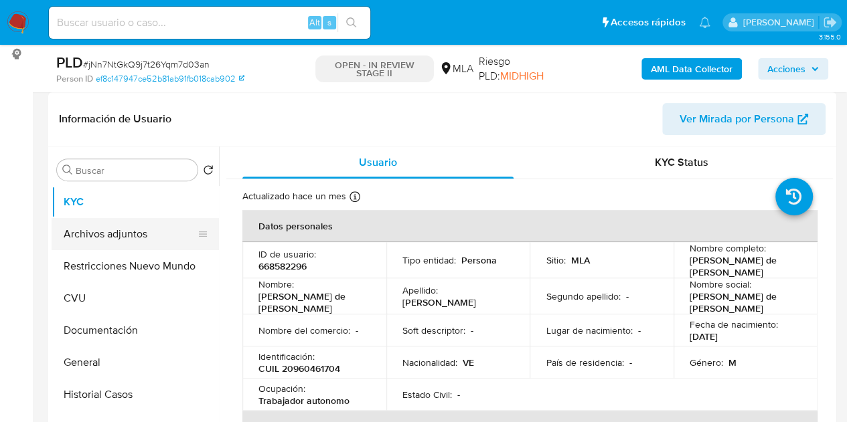
click at [93, 226] on button "Archivos adjuntos" at bounding box center [130, 234] width 157 height 32
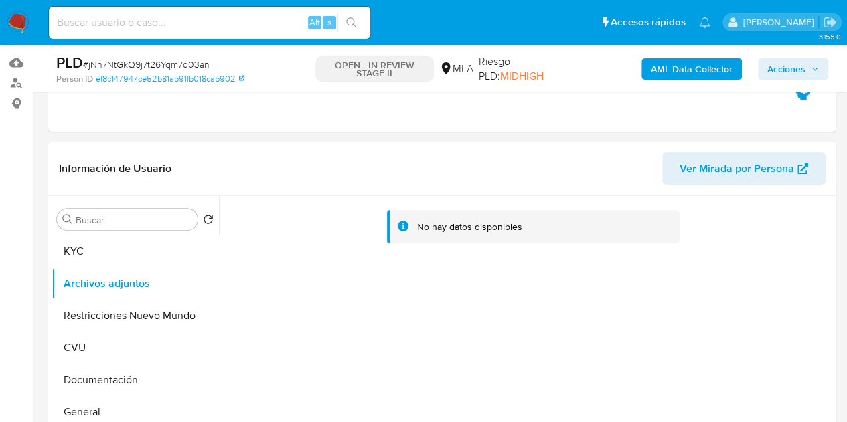
scroll to position [146, 0]
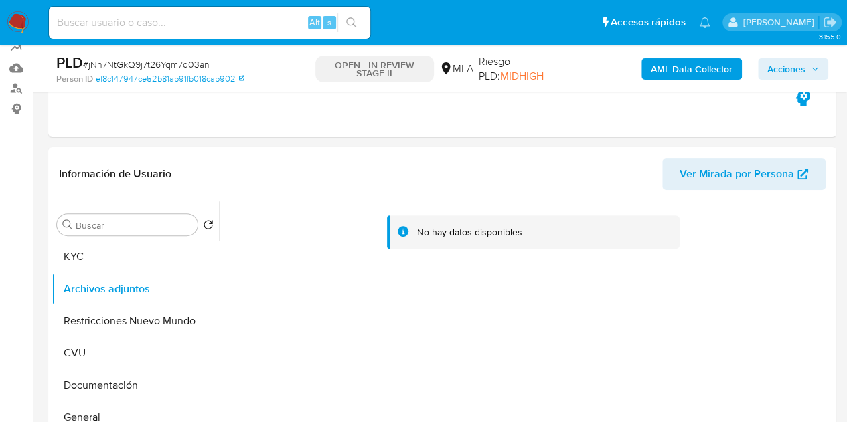
click at [655, 69] on b "AML Data Collector" at bounding box center [692, 68] width 82 height 21
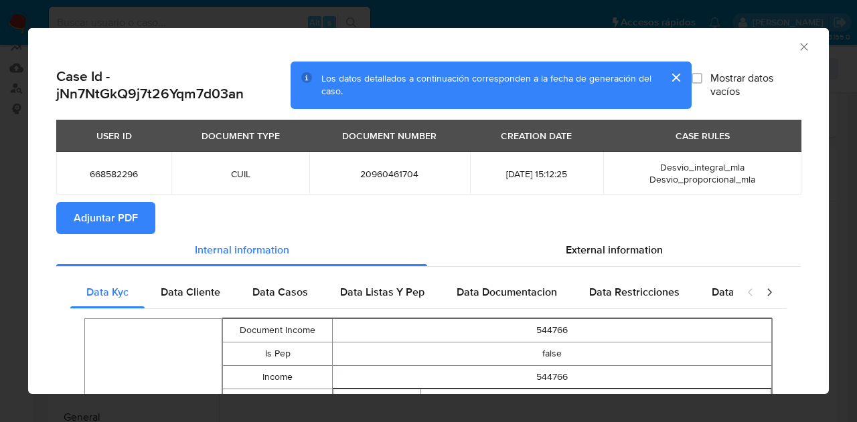
click at [118, 217] on span "Adjuntar PDF" at bounding box center [106, 218] width 64 height 29
click at [797, 44] on icon "Cerrar ventana" at bounding box center [803, 46] width 13 height 13
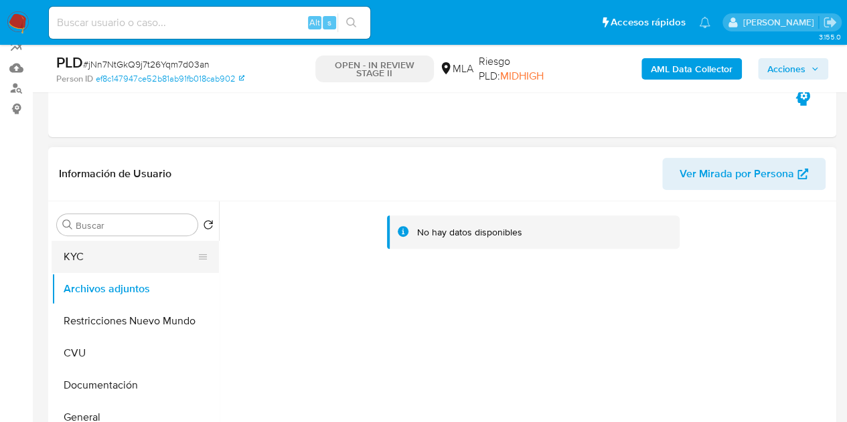
click at [114, 263] on button "KYC" at bounding box center [130, 257] width 157 height 32
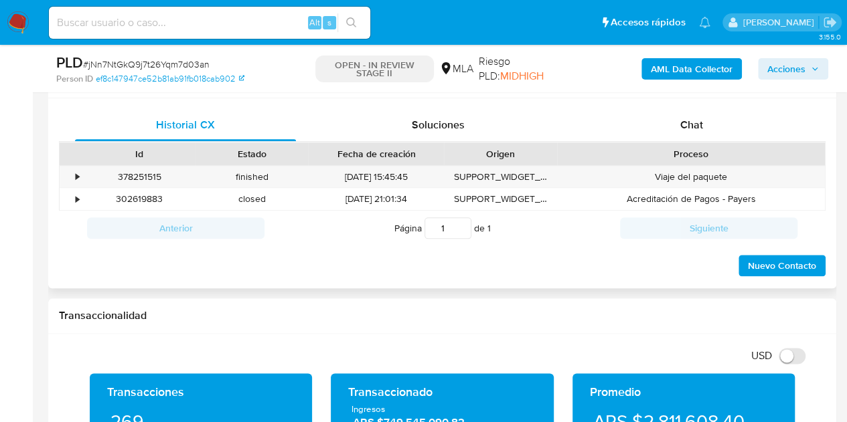
scroll to position [643, 0]
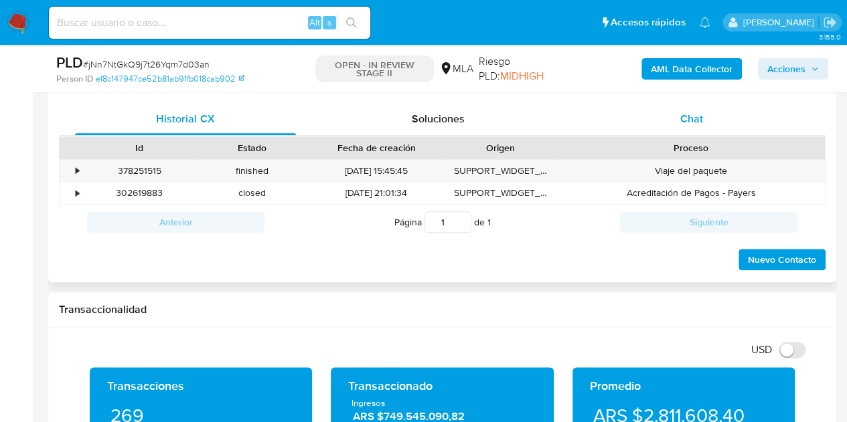
click at [712, 117] on div "Chat" at bounding box center [691, 119] width 221 height 32
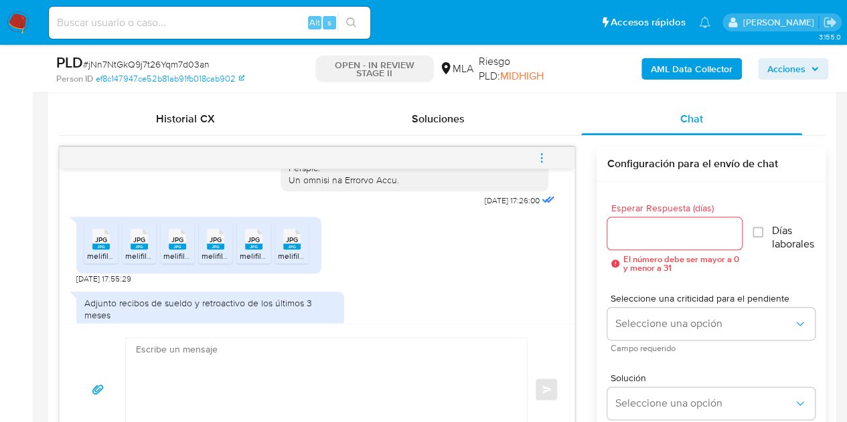
scroll to position [783, 0]
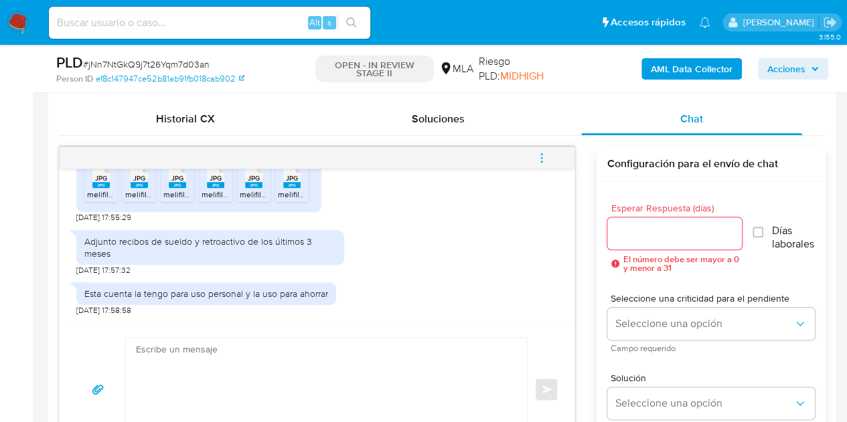
click at [64, 297] on div "18/08/2025 17:26:00 JPG JPG melifile447300997616772537.jpg JPG JPG melifile6868…" at bounding box center [317, 246] width 515 height 155
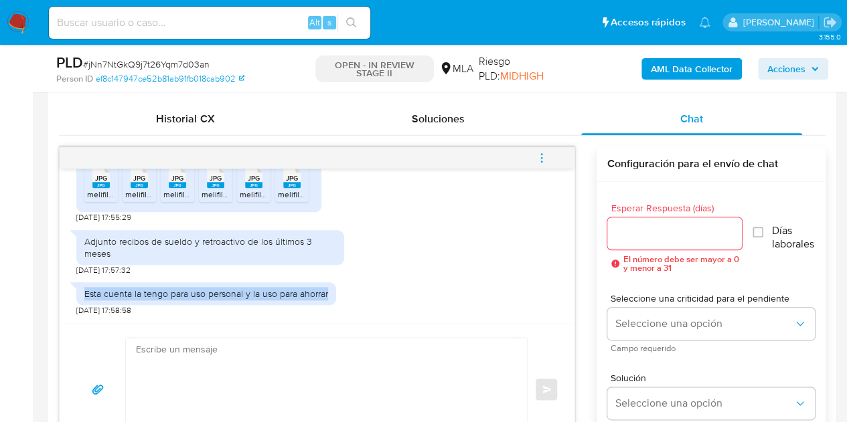
drag, startPoint x: 86, startPoint y: 291, endPoint x: 339, endPoint y: 295, distance: 253.8
click at [339, 295] on div "Esta cuenta la tengo para uso personal y la uso para ahorrar 18/08/2025 17:58:58" at bounding box center [316, 296] width 481 height 40
copy div "Esta cuenta la tengo para uso personal y la uso para ahorrar"
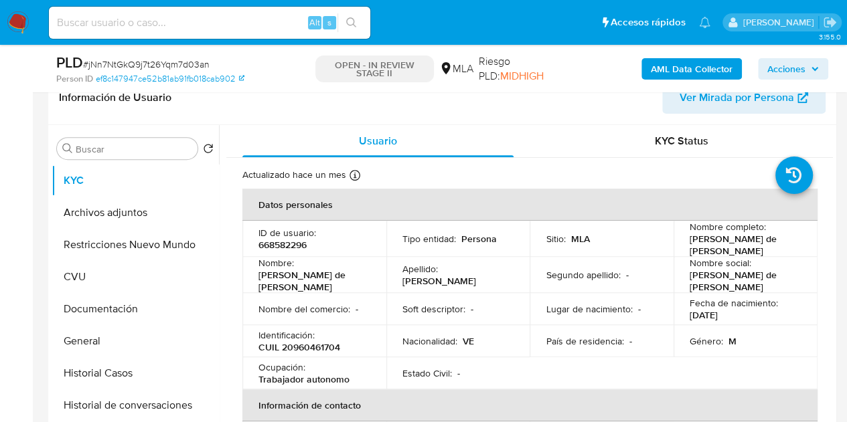
scroll to position [276, 0]
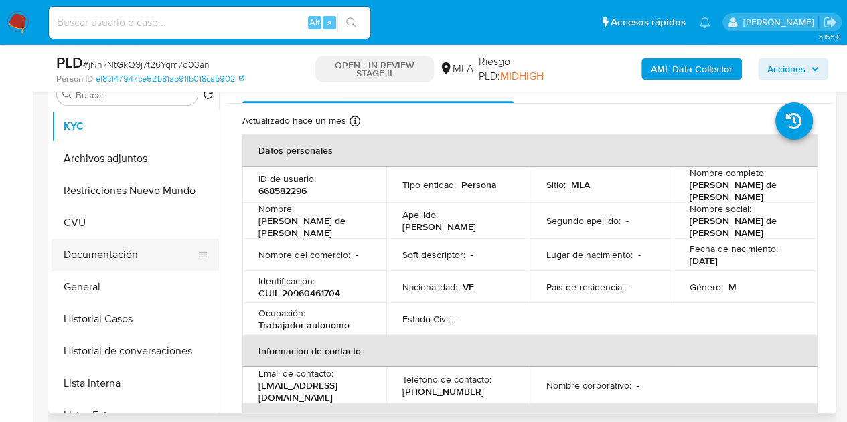
click at [125, 252] on button "Documentación" at bounding box center [130, 255] width 157 height 32
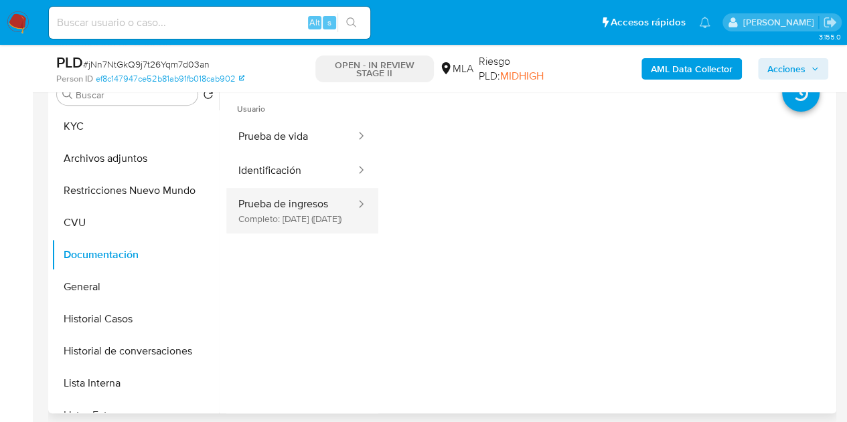
click at [303, 212] on button "Prueba de ingresos Completo: 03/04/2025 (hace 5 meses)" at bounding box center [291, 211] width 131 height 46
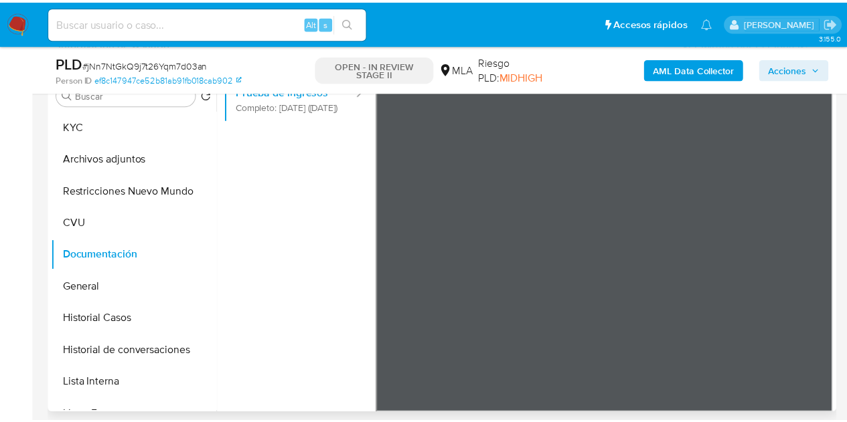
scroll to position [0, 0]
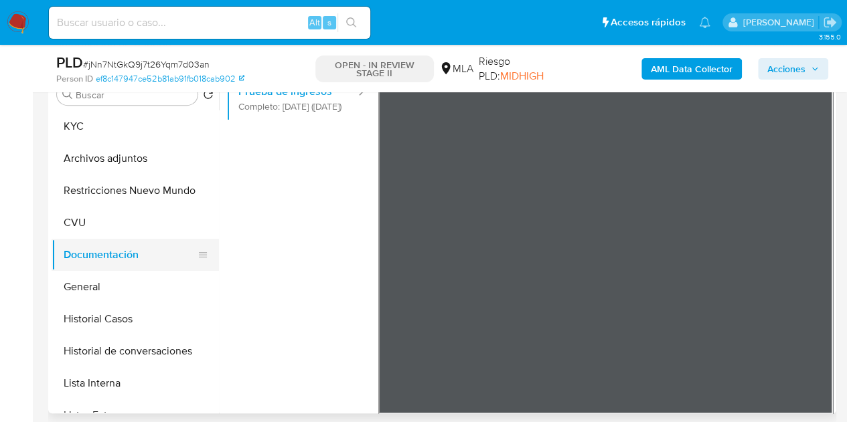
click at [139, 254] on button "Documentación" at bounding box center [130, 255] width 157 height 32
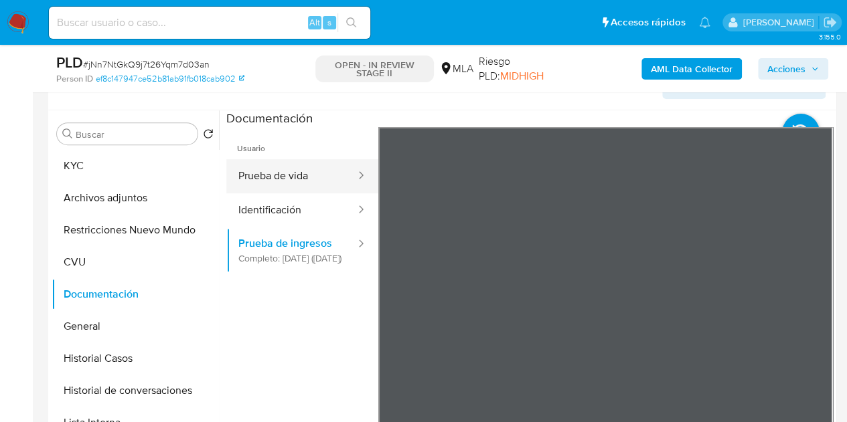
click at [295, 171] on button "Prueba de vida" at bounding box center [291, 176] width 131 height 34
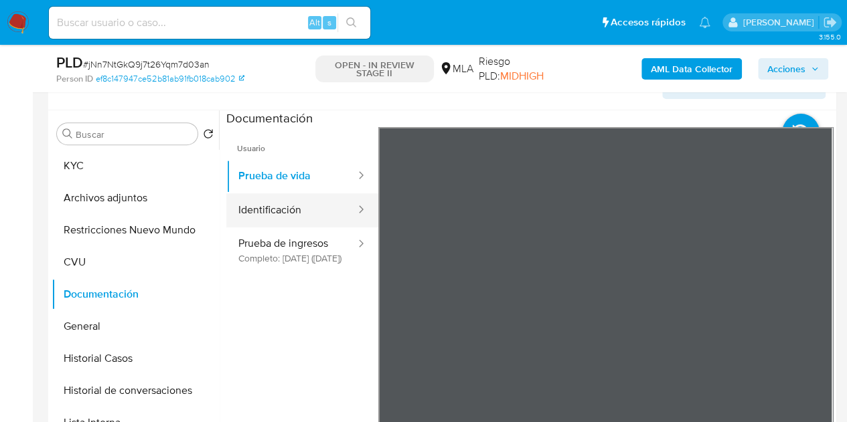
click at [245, 212] on button "Identificación" at bounding box center [291, 210] width 131 height 34
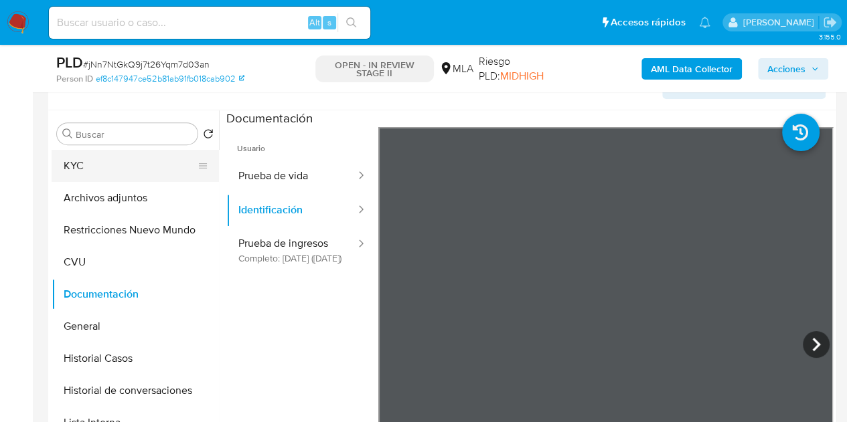
click at [151, 164] on button "KYC" at bounding box center [130, 166] width 157 height 32
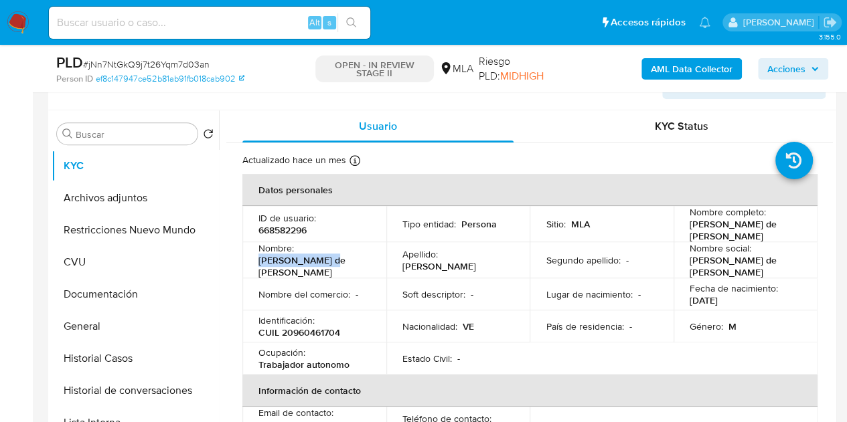
drag, startPoint x: 258, startPoint y: 270, endPoint x: 344, endPoint y: 266, distance: 85.8
click at [344, 266] on div "Nombre : Ronald de Jesus" at bounding box center [314, 260] width 112 height 36
copy p "Ronald de Jesus"
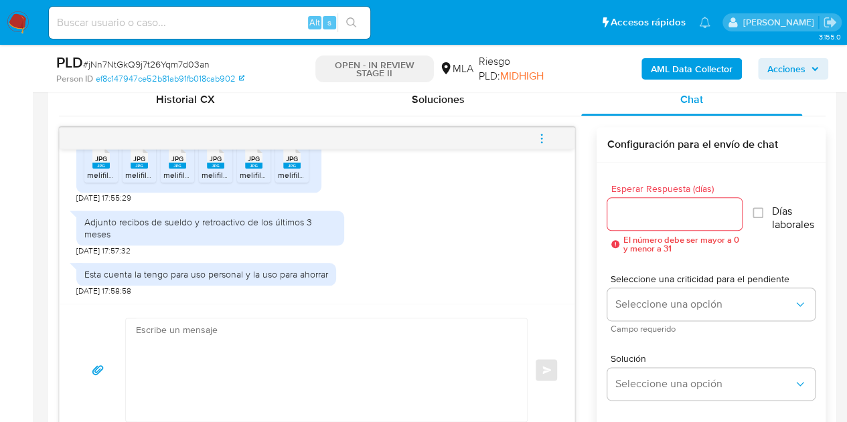
scroll to position [672, 0]
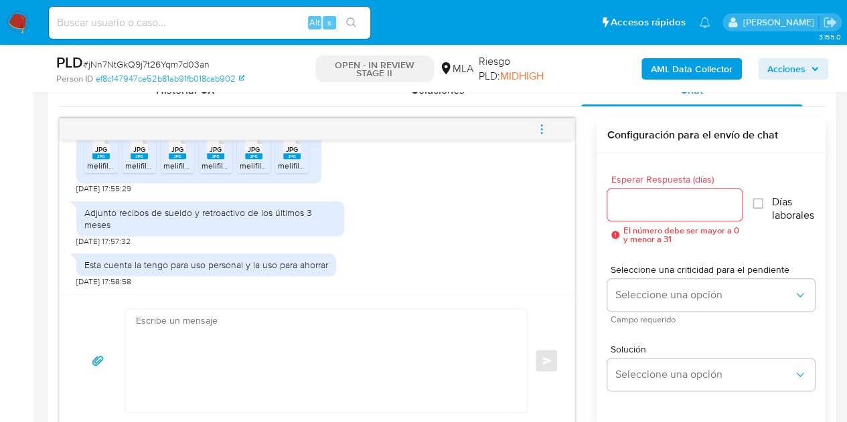
click at [258, 380] on textarea at bounding box center [323, 360] width 374 height 103
paste textarea "Hola Ronald de Jesus, Muchas gracias por la respuesta. Verificamos que la docum…"
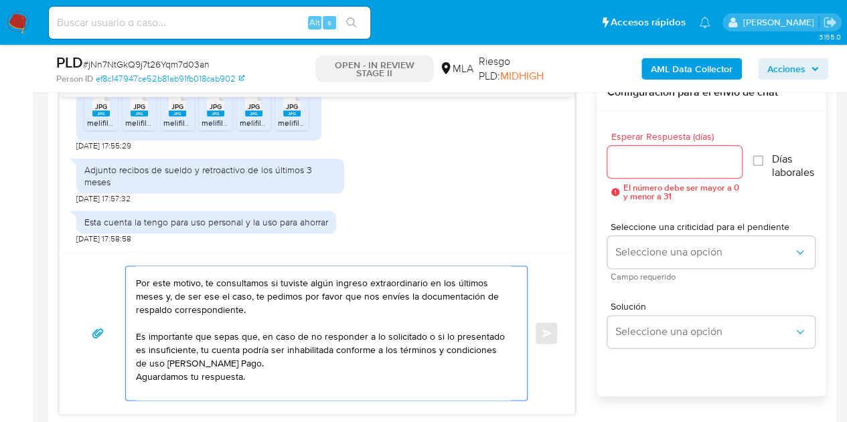
scroll to position [103, 0]
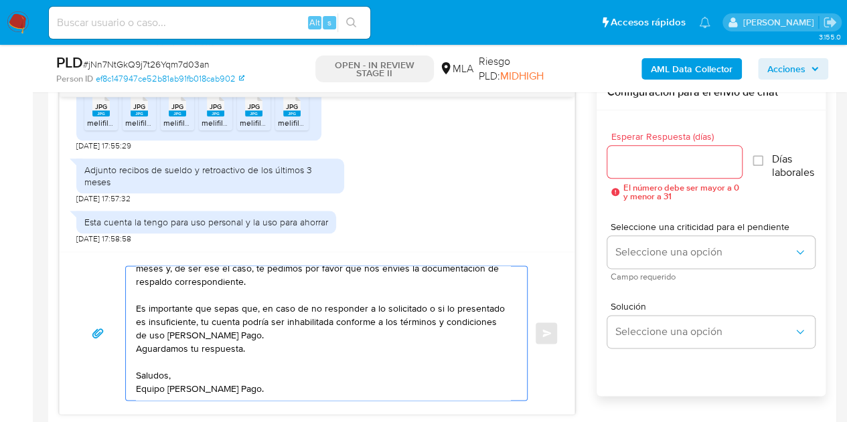
click at [433, 385] on textarea "Hola Ronald de Jesús, Muchas gracias por la respuesta. Verificamos que la docum…" at bounding box center [323, 333] width 374 height 134
type textarea "Hola Ronald de Jesús, Muchas gracias por la respuesta. Verificamos que la docum…"
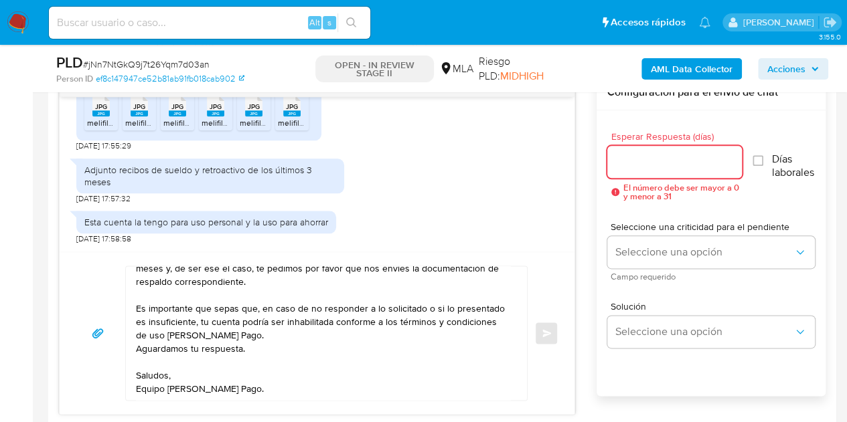
click at [639, 163] on input "Esperar Respuesta (días)" at bounding box center [674, 161] width 135 height 17
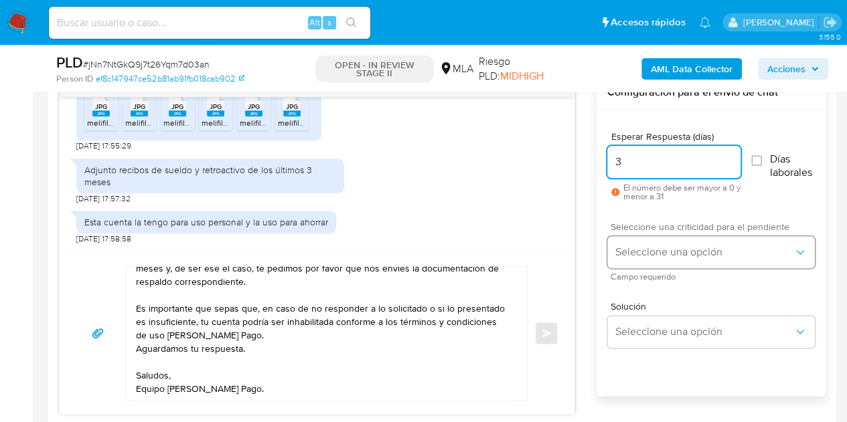
type input "3"
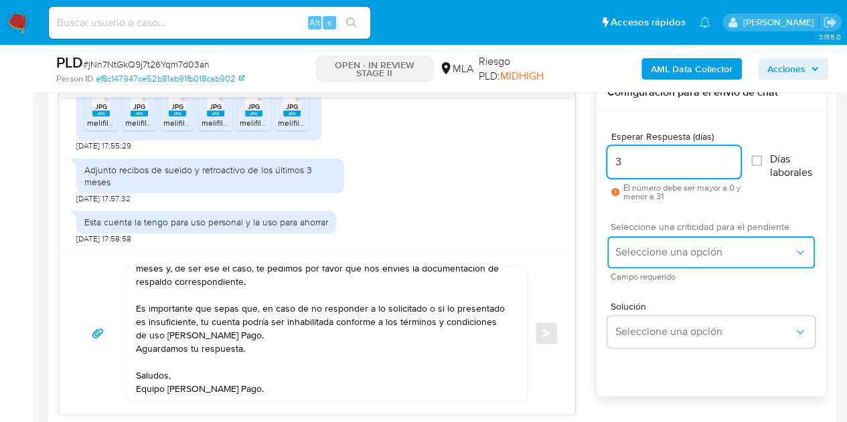
click at [655, 253] on span "Seleccione una opción" at bounding box center [704, 252] width 178 height 13
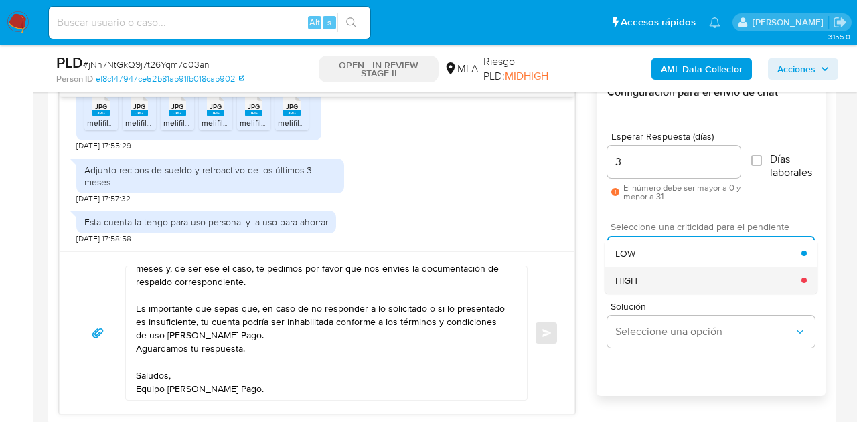
click at [655, 275] on div "HIGH" at bounding box center [708, 280] width 186 height 27
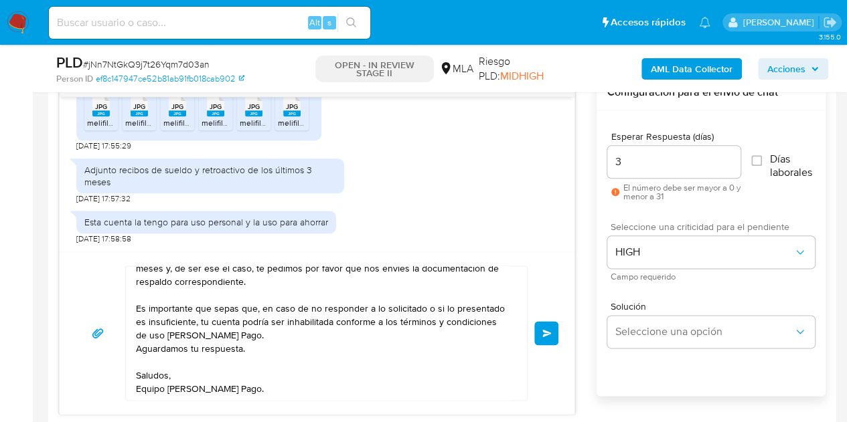
click at [546, 330] on span "Enviar" at bounding box center [546, 333] width 9 height 8
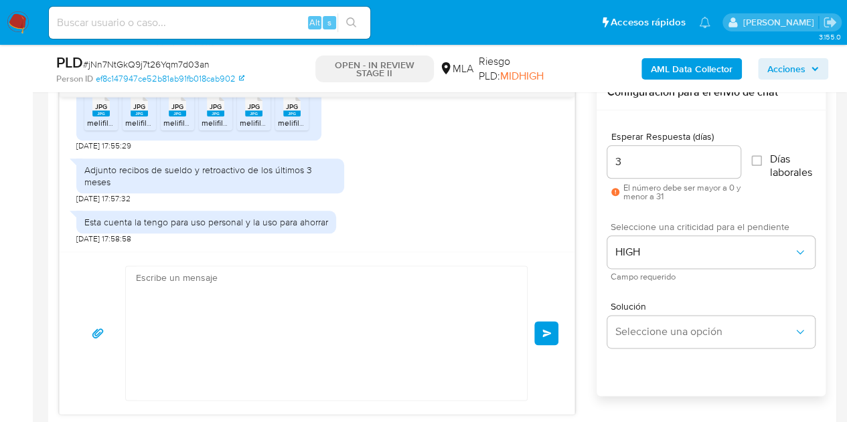
scroll to position [1066, 0]
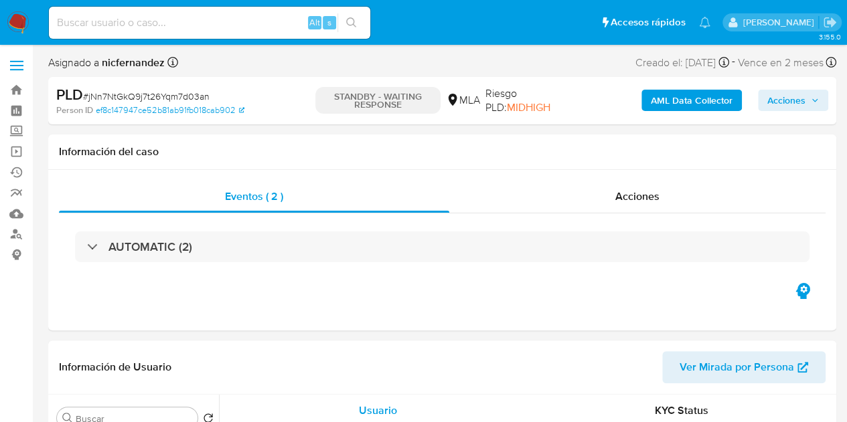
select select "10"
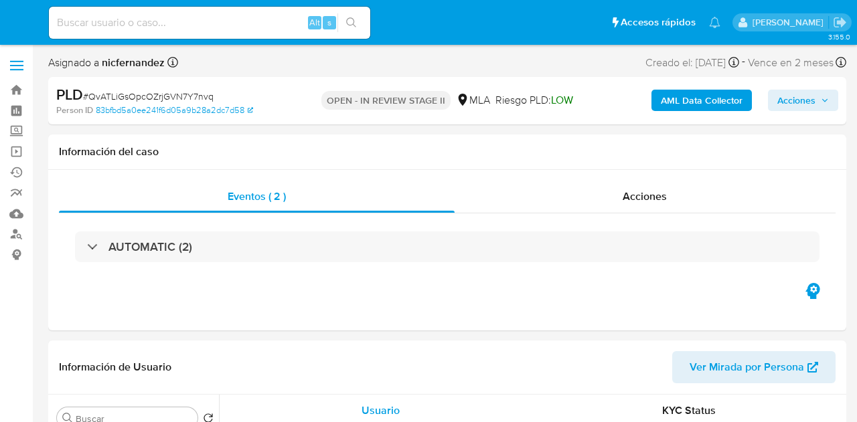
select select "10"
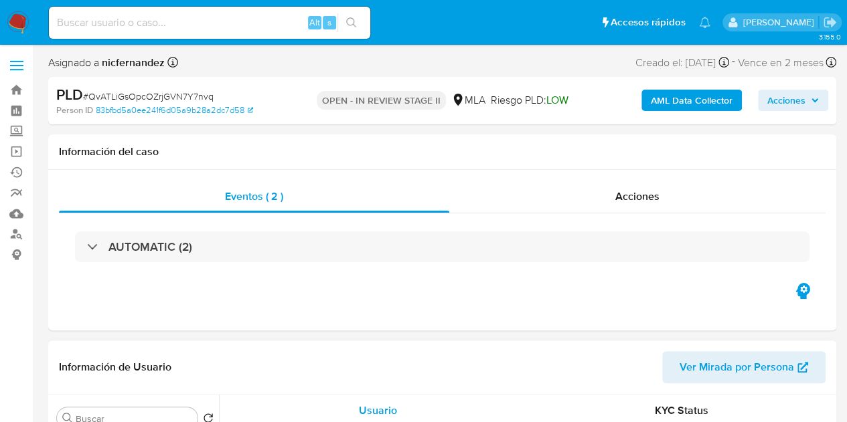
click at [722, 368] on span "Ver Mirada por Persona" at bounding box center [736, 367] width 114 height 32
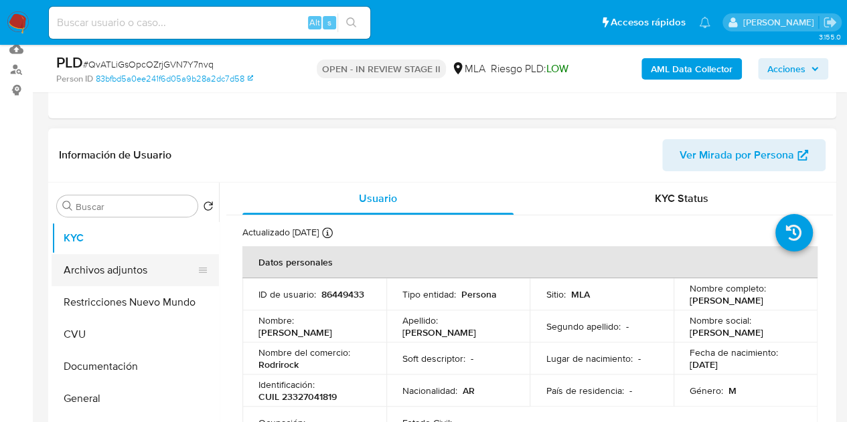
click at [137, 266] on button "Archivos adjuntos" at bounding box center [130, 270] width 157 height 32
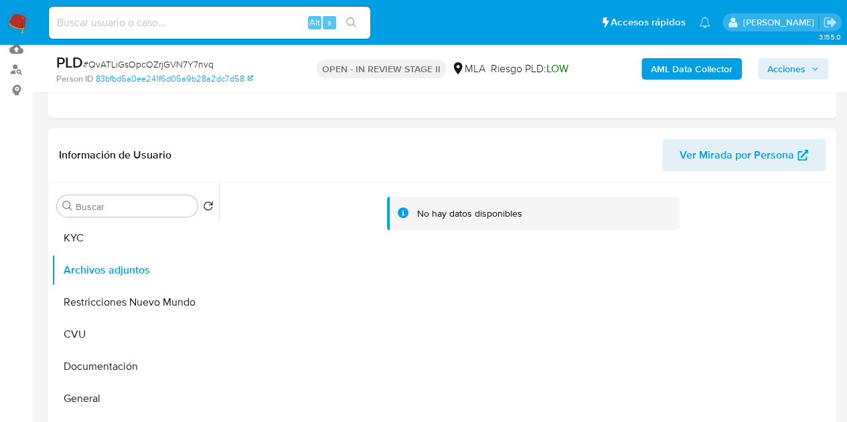
click at [657, 74] on b "AML Data Collector" at bounding box center [692, 68] width 82 height 21
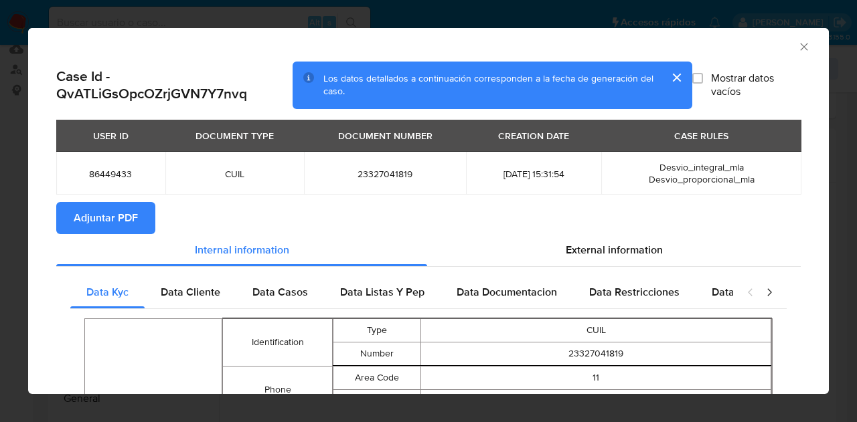
click at [124, 208] on span "Adjuntar PDF" at bounding box center [106, 218] width 64 height 29
click at [797, 48] on icon "Cerrar ventana" at bounding box center [803, 46] width 13 height 13
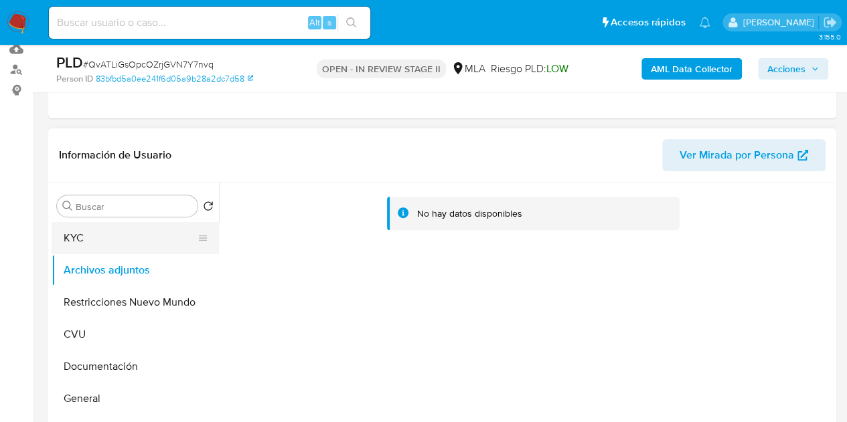
click at [111, 241] on button "KYC" at bounding box center [130, 238] width 157 height 32
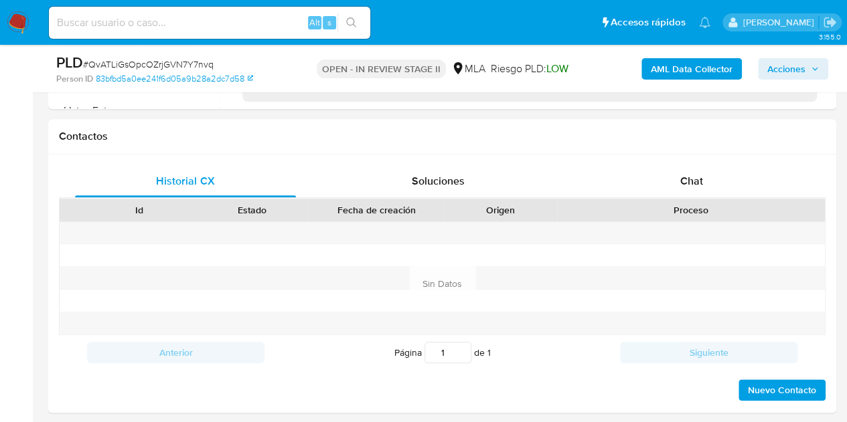
scroll to position [644, 0]
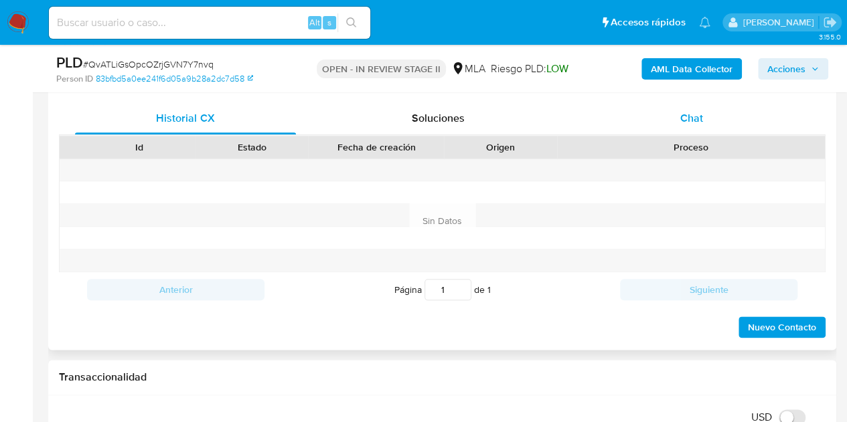
click at [708, 106] on div "Chat" at bounding box center [691, 118] width 221 height 32
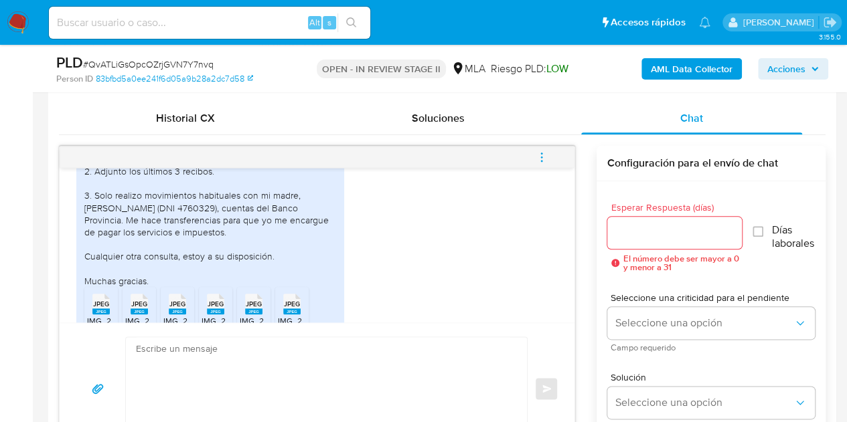
scroll to position [775, 0]
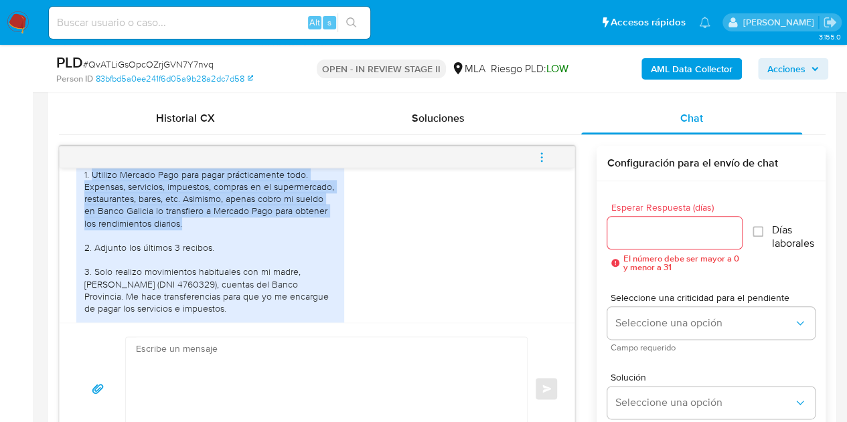
drag, startPoint x: 91, startPoint y: 197, endPoint x: 193, endPoint y: 244, distance: 112.0
click at [193, 244] on div "Buen día. 1. Utilizo Mercado Pago para pagar prácticamente todo. Expensas, serv…" at bounding box center [210, 253] width 252 height 219
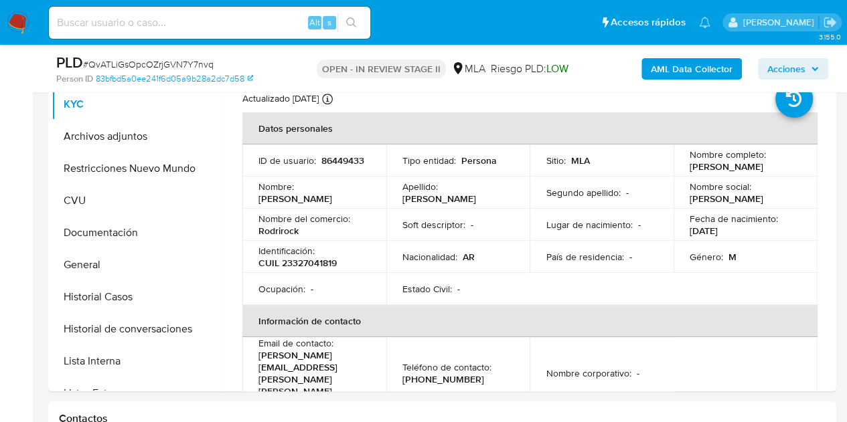
scroll to position [293, 0]
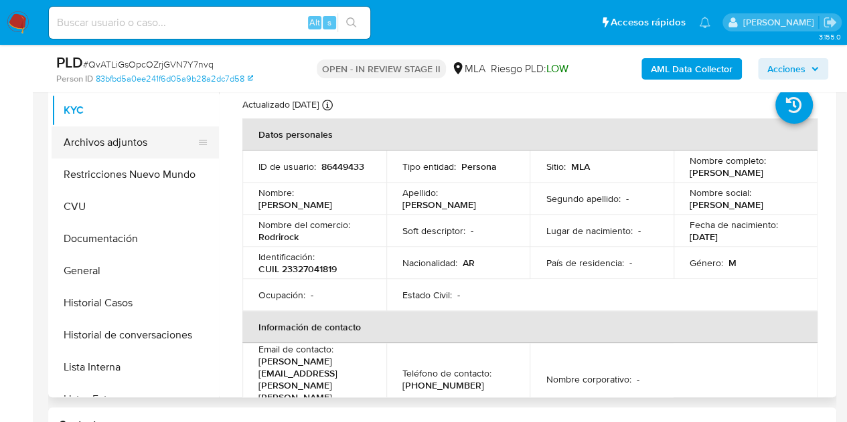
click at [148, 141] on button "Archivos adjuntos" at bounding box center [130, 143] width 157 height 32
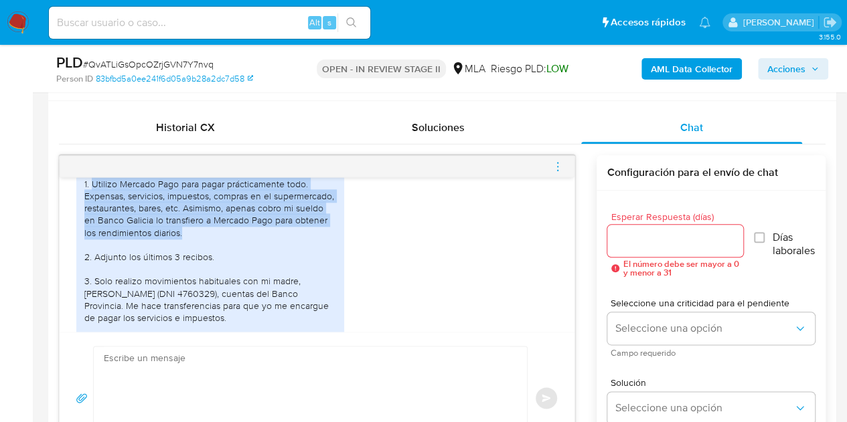
scroll to position [686, 0]
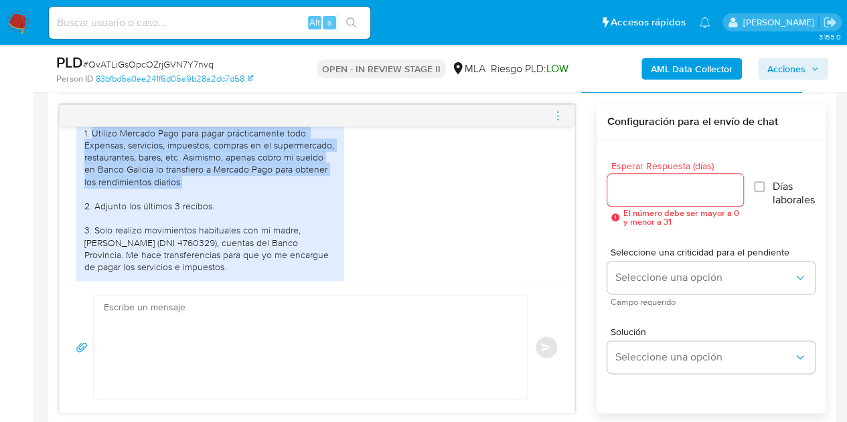
drag, startPoint x: 355, startPoint y: 195, endPoint x: 532, endPoint y: 236, distance: 181.5
click at [356, 196] on div "Buen día. 1. Utilizo Mercado Pago para pagar prácticamente todo. Expensas, serv…" at bounding box center [316, 237] width 481 height 294
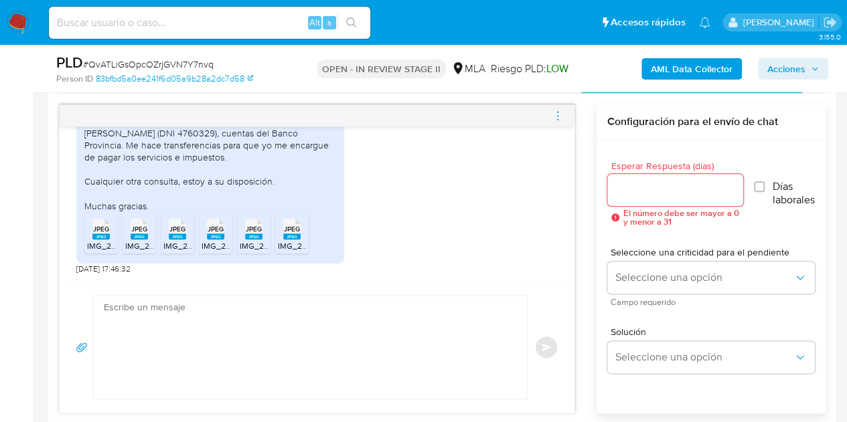
click at [453, 238] on div "Buen día. 1. Utilizo Mercado Pago para pagar prácticamente todo. Expensas, serv…" at bounding box center [316, 128] width 481 height 294
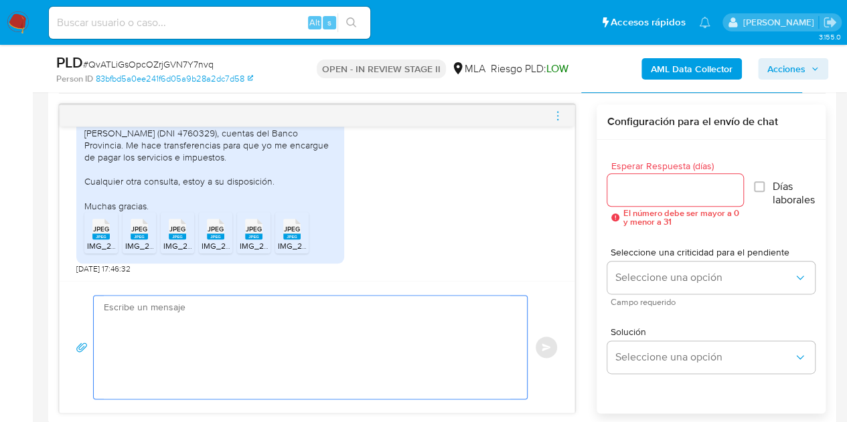
click at [366, 329] on textarea at bounding box center [307, 347] width 406 height 103
paste textarea "Hola, ¡Muchas gracias por tu respuesta! Confirmamos la recepción de la document…"
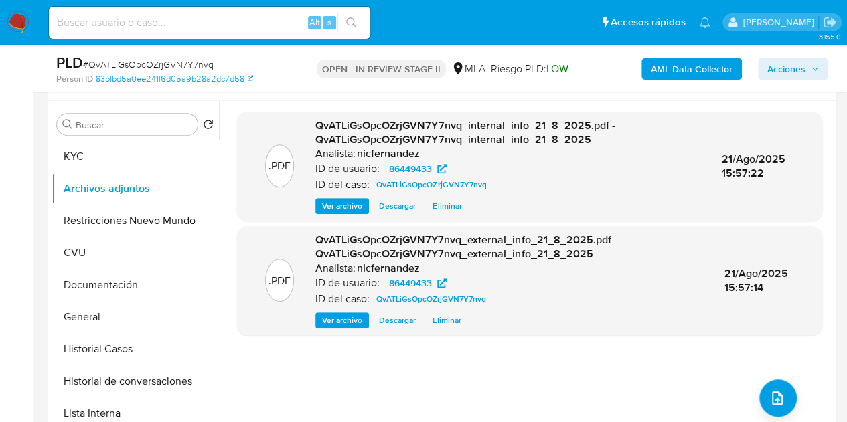
scroll to position [205, 0]
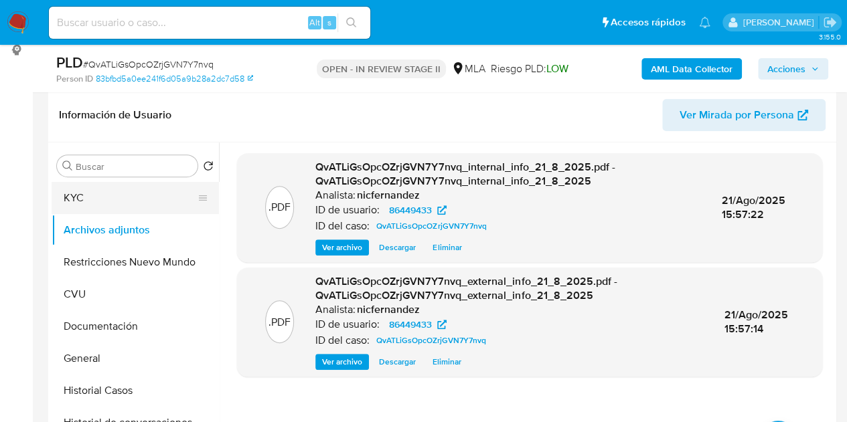
click at [130, 195] on button "KYC" at bounding box center [130, 198] width 157 height 32
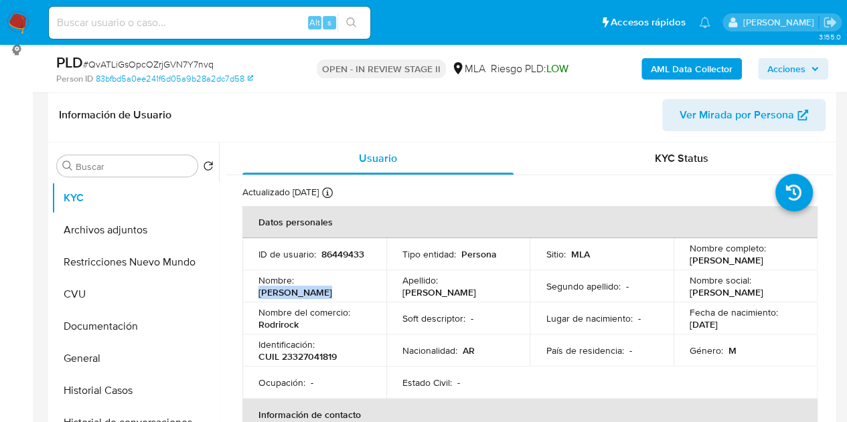
drag, startPoint x: 300, startPoint y: 286, endPoint x: 355, endPoint y: 286, distance: 55.6
click at [332, 287] on p "[PERSON_NAME]" at bounding box center [295, 293] width 74 height 12
drag, startPoint x: 323, startPoint y: 288, endPoint x: 364, endPoint y: 290, distance: 41.6
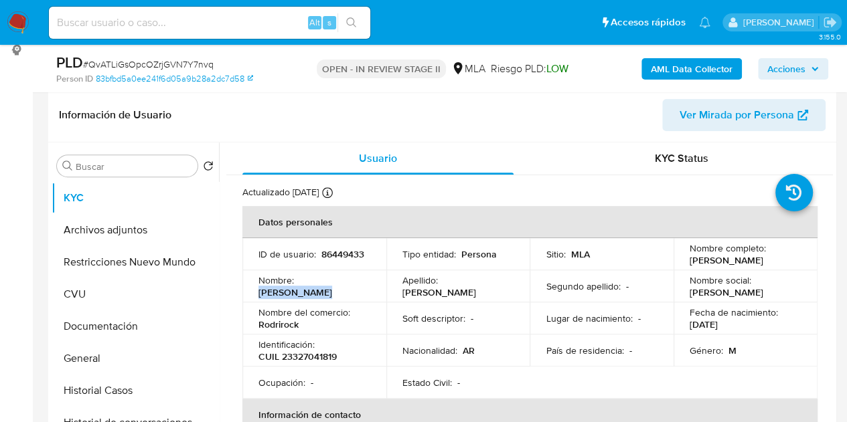
click at [364, 290] on div "Nombre : Rodrigo Martin" at bounding box center [314, 286] width 112 height 24
copy p "[PERSON_NAME]"
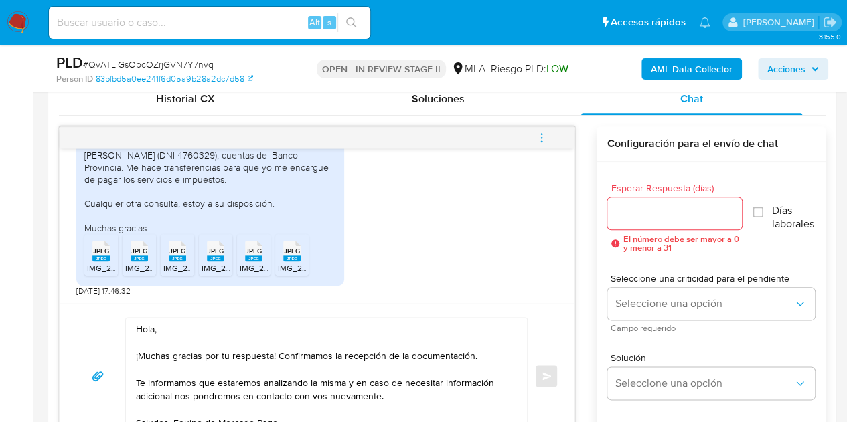
scroll to position [730, 0]
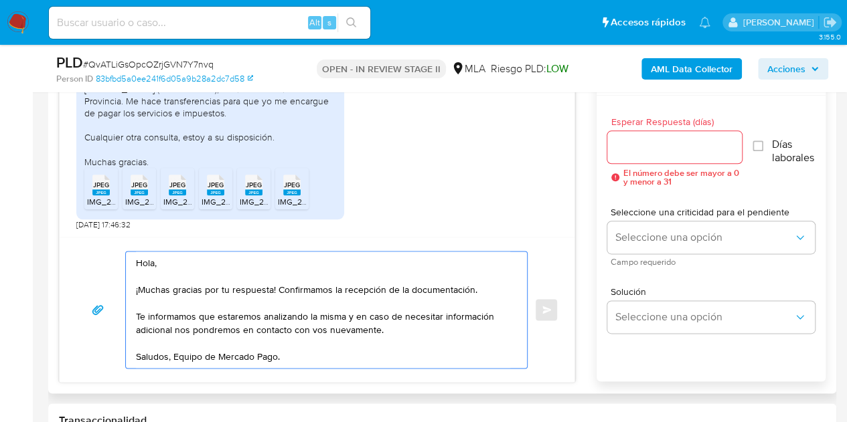
click at [153, 261] on textarea "Hola, ¡Muchas gracias por tu respuesta! Confirmamos la recepción de la document…" at bounding box center [323, 310] width 374 height 116
paste textarea "[PERSON_NAME]"
click at [242, 262] on textarea "Hola Rodrigo Martin, ¡Muchas gracias por tu respuesta! Confirmamos la recepción…" at bounding box center [323, 310] width 374 height 116
type textarea "Hola Rodrigo Martin, ¡Muchas gracias por tu respuesta! Confirmamos la recepción…"
click at [652, 151] on input "Esperar Respuesta (días)" at bounding box center [674, 147] width 135 height 17
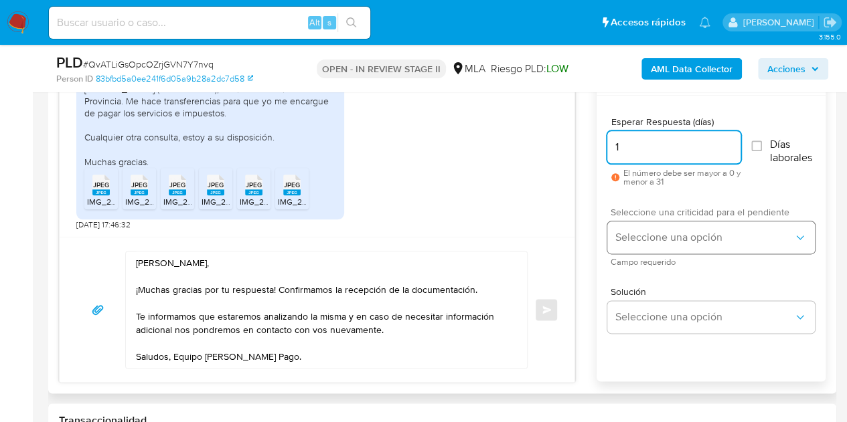
type input "1"
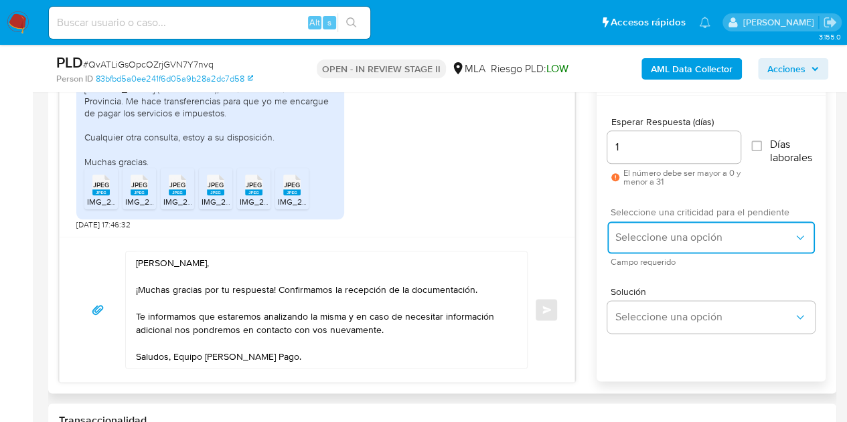
click at [656, 246] on button "Seleccione una opción" at bounding box center [711, 238] width 208 height 32
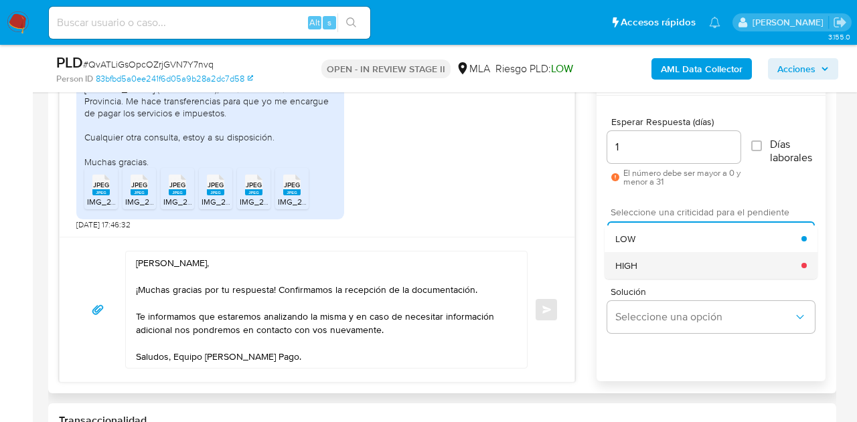
click at [661, 267] on div "HIGH" at bounding box center [708, 265] width 186 height 27
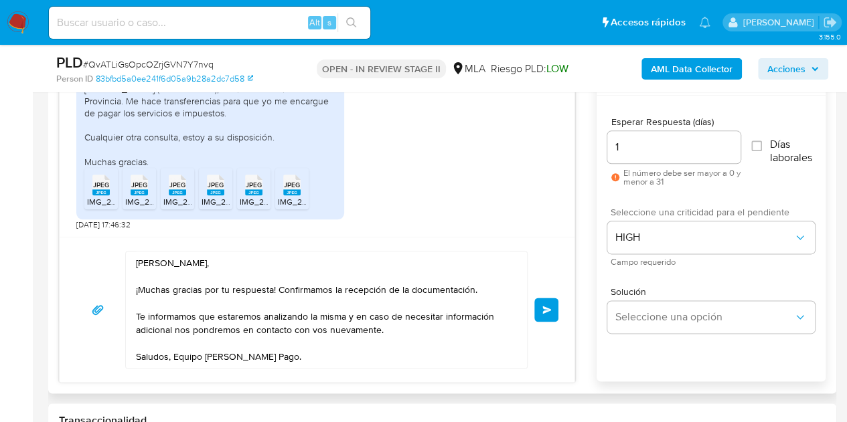
click at [569, 280] on div "Hola Rodrigo Martin, ¡Muchas gracias por tu respuesta! Confirmamos la recepción…" at bounding box center [317, 309] width 515 height 145
click at [551, 306] on span "Enviar" at bounding box center [546, 310] width 9 height 8
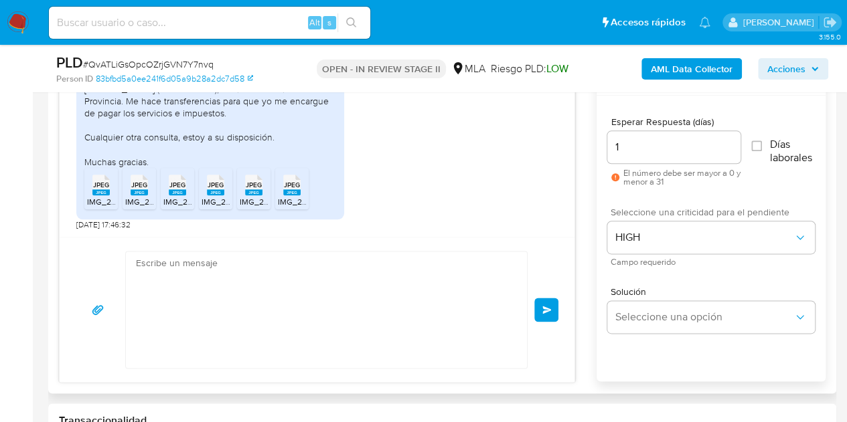
scroll to position [1070, 0]
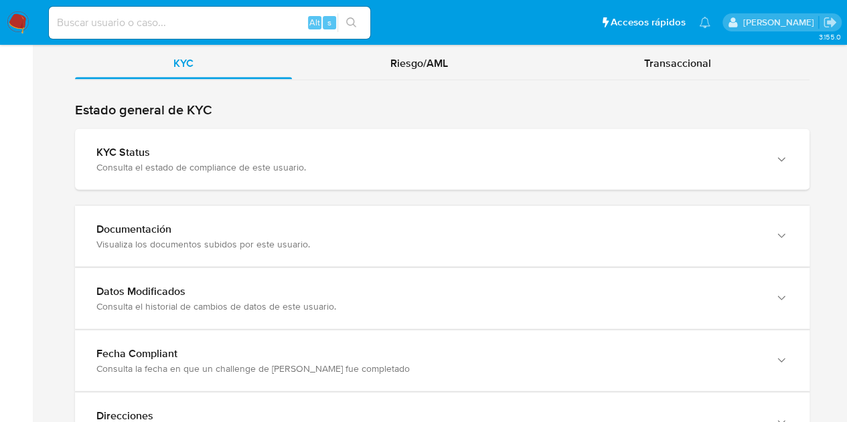
scroll to position [1312, 0]
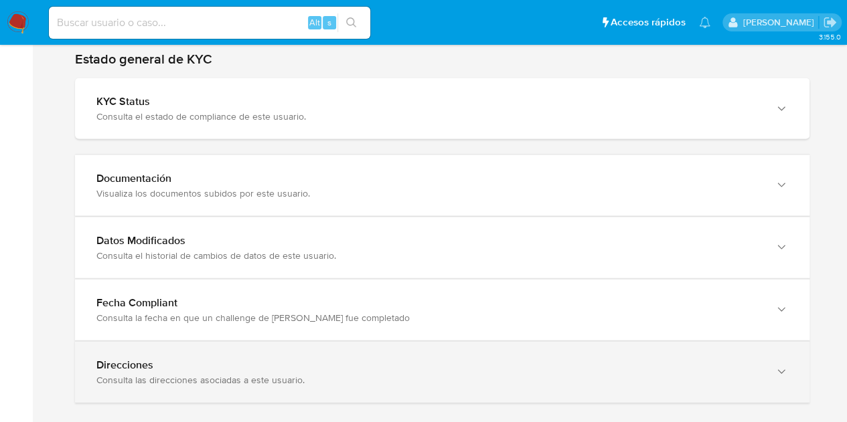
click at [782, 366] on icon "button" at bounding box center [781, 372] width 13 height 13
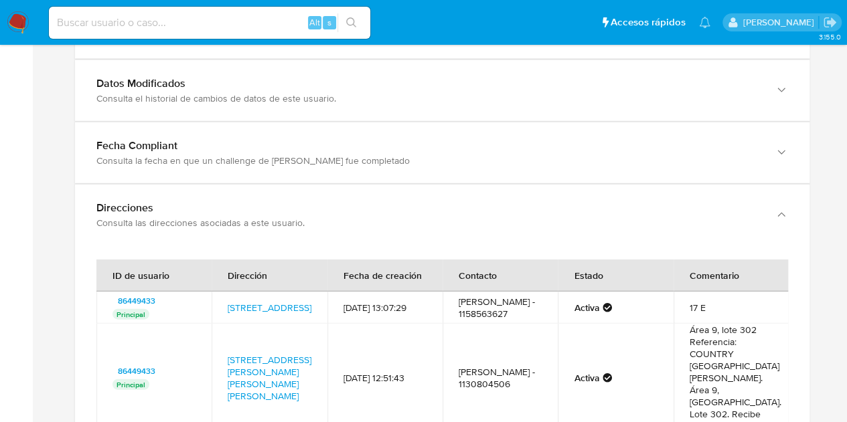
scroll to position [1627, 0]
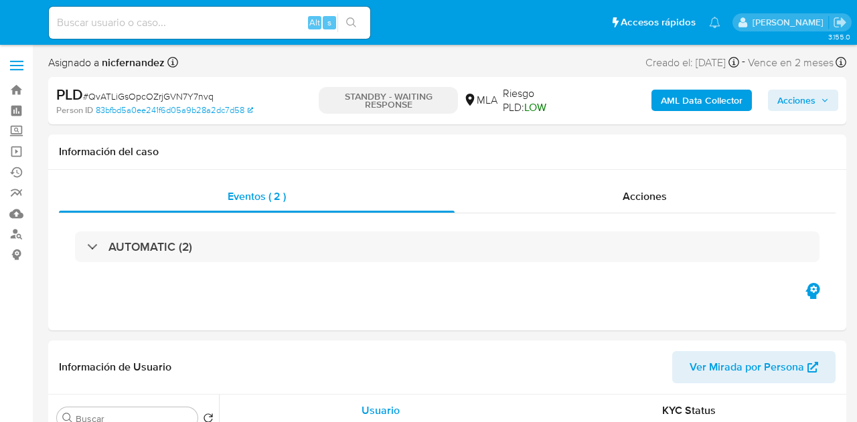
select select "10"
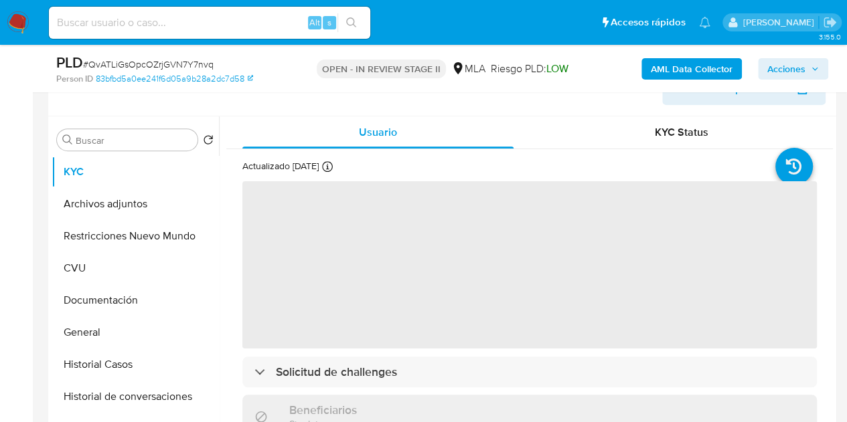
scroll to position [193, 0]
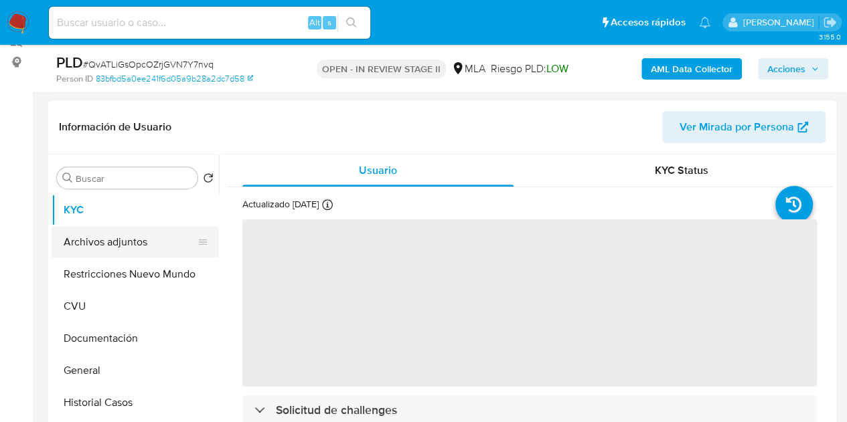
click at [78, 242] on button "Archivos adjuntos" at bounding box center [130, 242] width 157 height 32
select select "10"
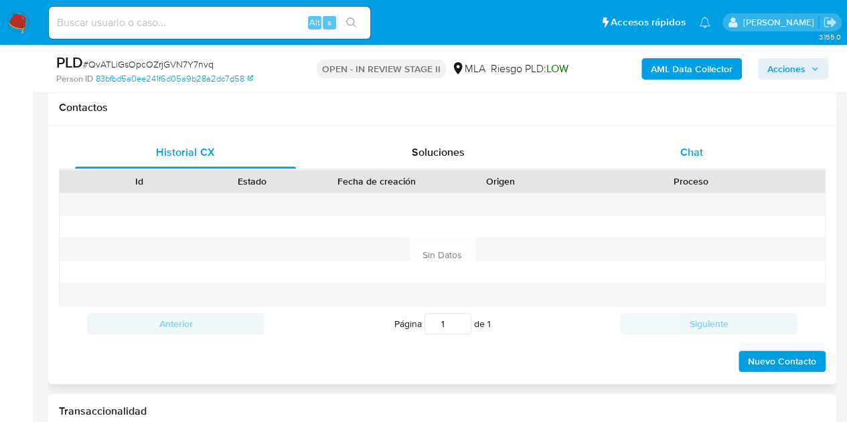
scroll to position [613, 0]
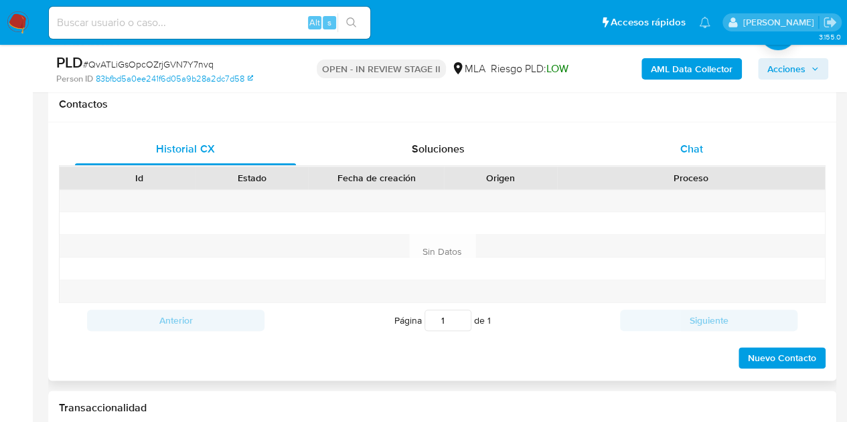
click at [715, 152] on div "Chat" at bounding box center [691, 149] width 221 height 32
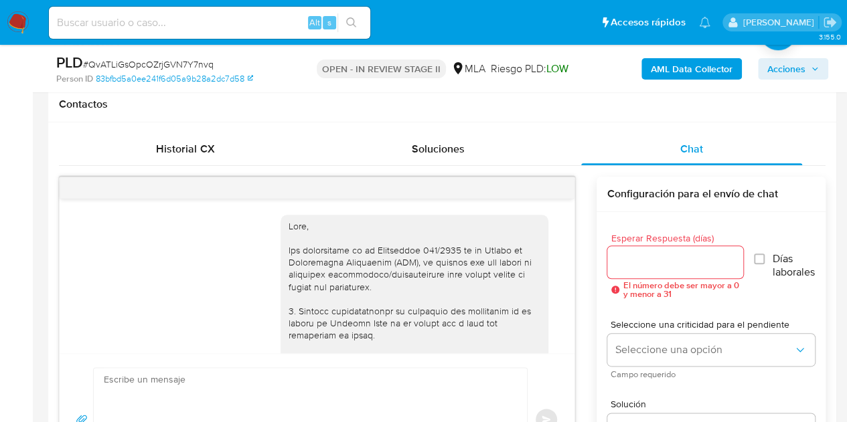
scroll to position [1070, 0]
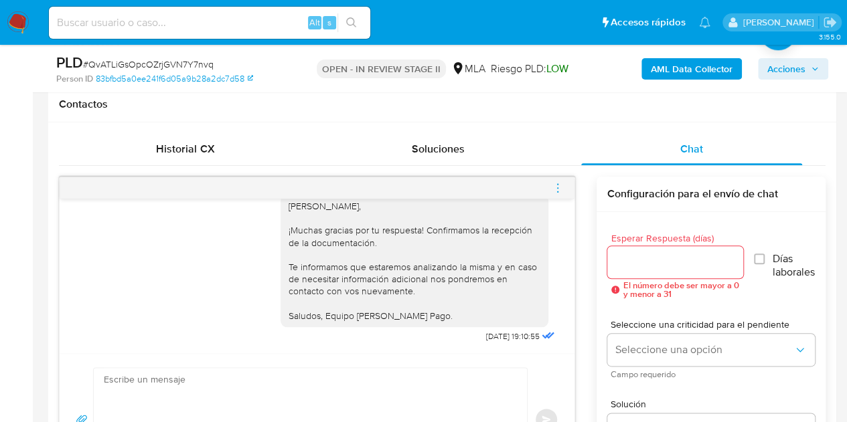
click at [557, 187] on icon "menu-action" at bounding box center [557, 187] width 1 height 1
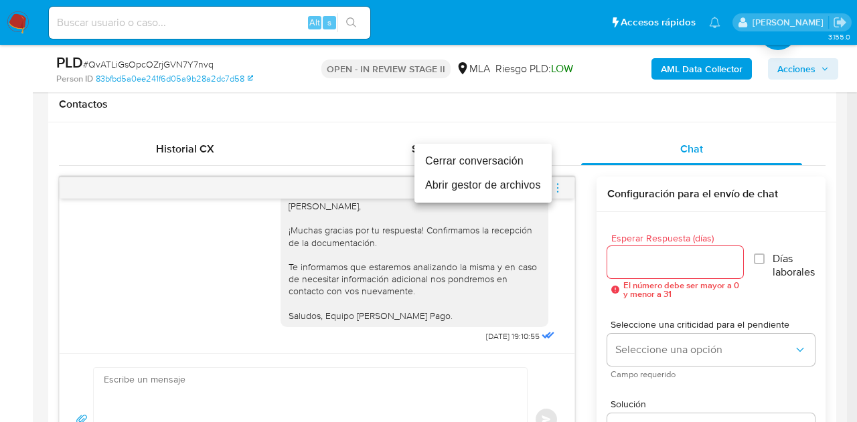
click at [503, 159] on li "Cerrar conversación" at bounding box center [482, 161] width 137 height 24
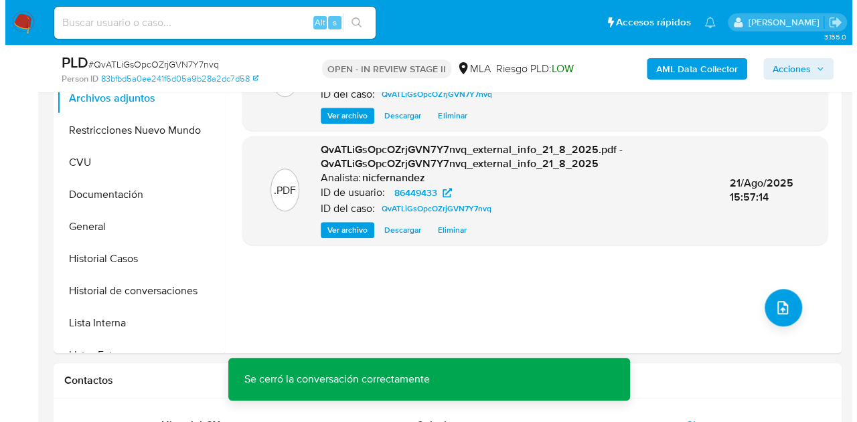
scroll to position [337, 0]
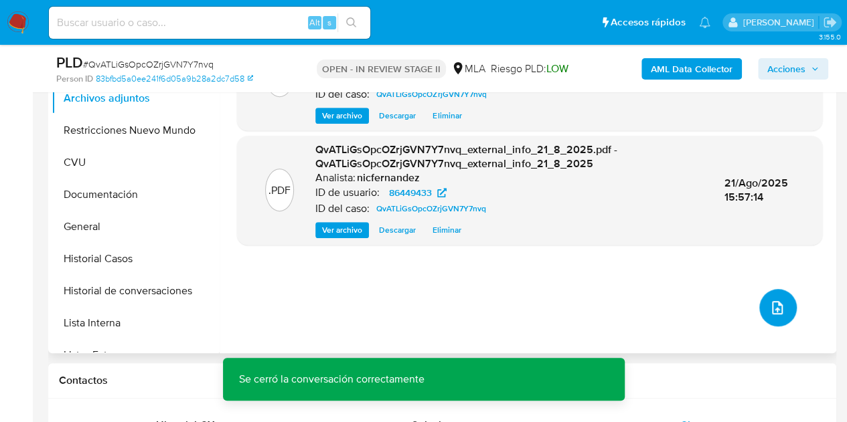
click at [777, 295] on button "upload-file" at bounding box center [777, 307] width 37 height 37
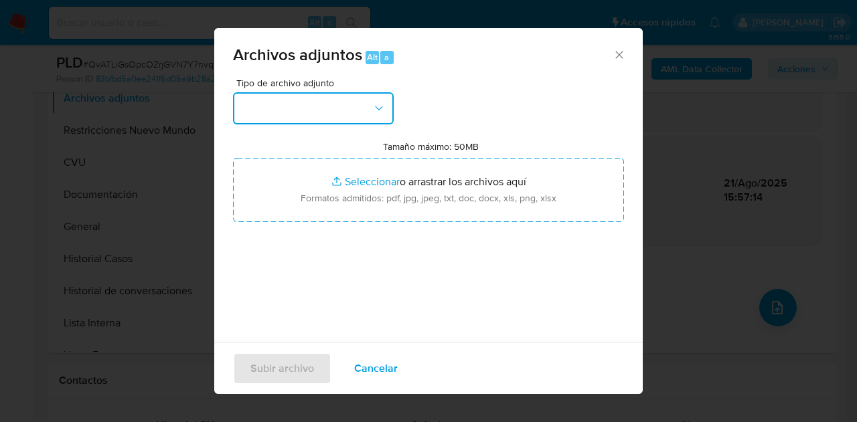
drag, startPoint x: 357, startPoint y: 101, endPoint x: 374, endPoint y: 120, distance: 25.1
click at [357, 101] on button "button" at bounding box center [313, 108] width 161 height 32
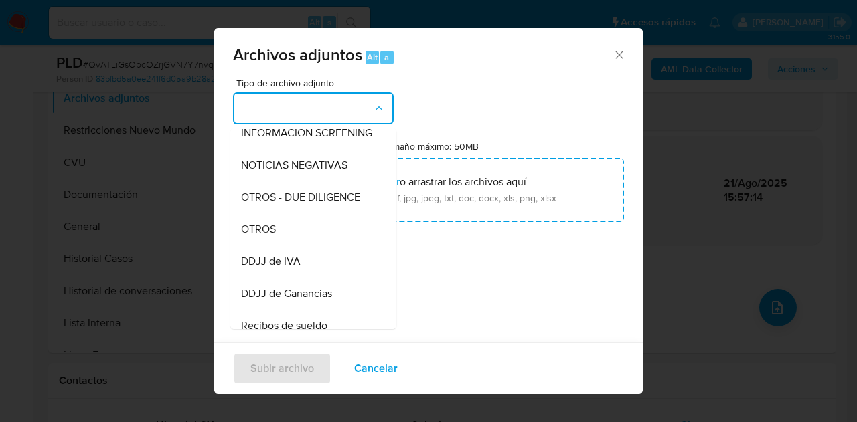
scroll to position [180, 0]
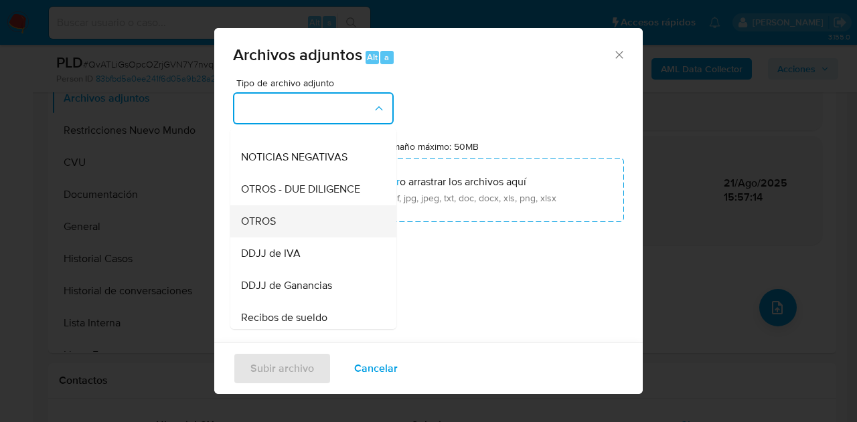
click at [325, 227] on div "OTROS" at bounding box center [309, 222] width 137 height 32
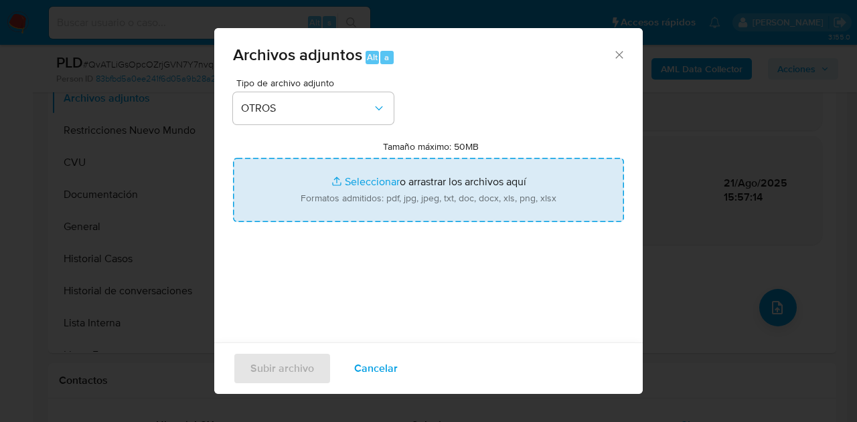
click at [359, 168] on input "Tamaño máximo: 50MB Seleccionar archivos" at bounding box center [428, 190] width 391 height 64
type input "C:\fakepath\Recibos de mayo a julio de 2025.pdf"
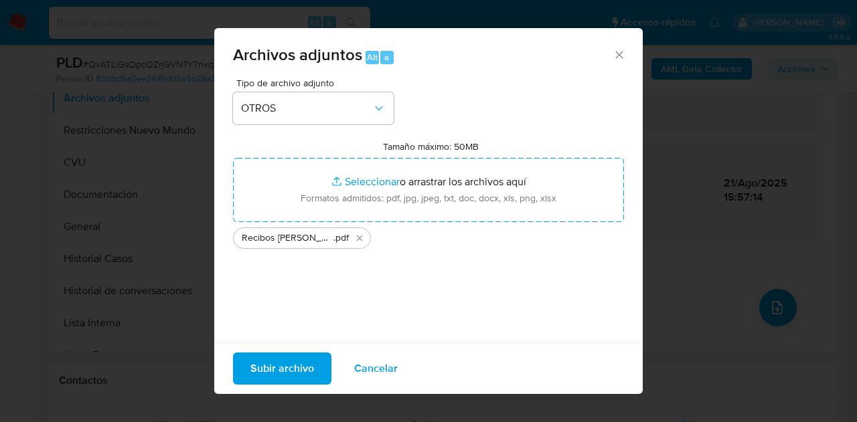
click at [270, 362] on span "Subir archivo" at bounding box center [282, 368] width 64 height 29
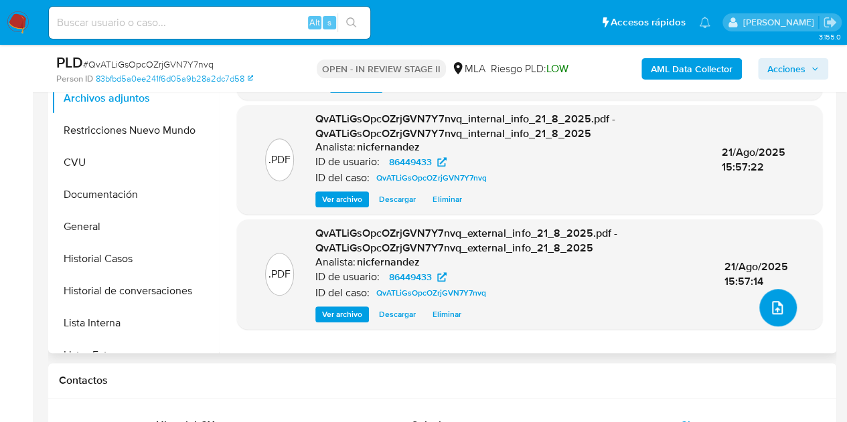
click at [769, 308] on icon "upload-file" at bounding box center [777, 308] width 16 height 16
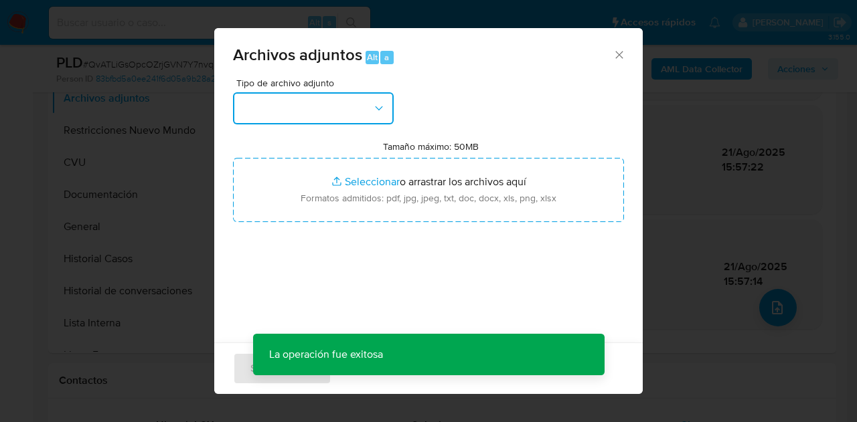
click at [368, 110] on button "button" at bounding box center [313, 108] width 161 height 32
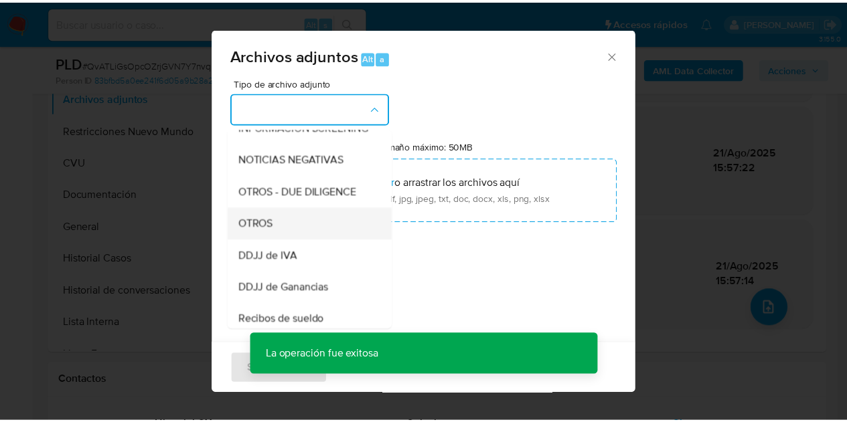
scroll to position [184, 0]
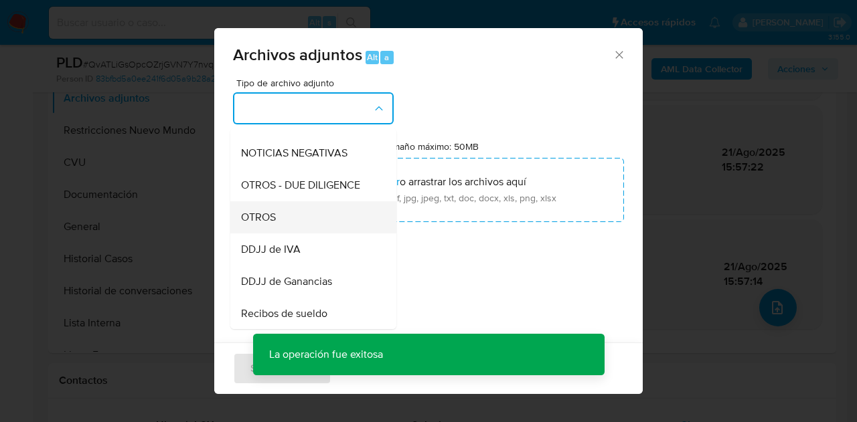
click at [301, 234] on div "OTROS" at bounding box center [309, 218] width 137 height 32
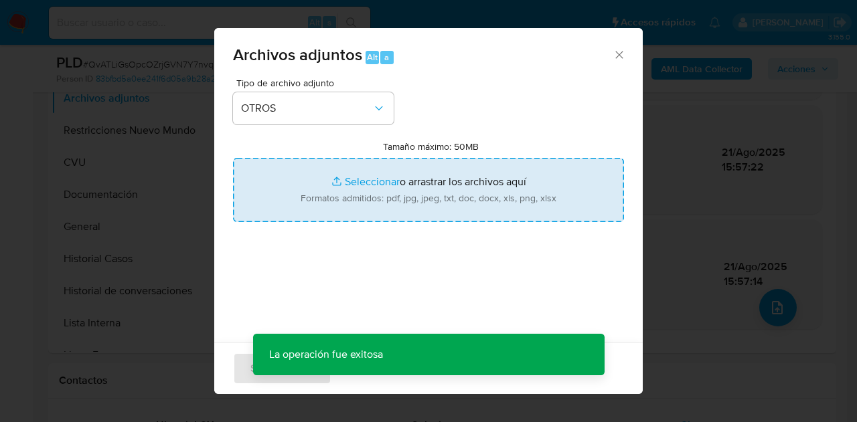
click at [349, 191] on input "Tamaño máximo: 50MB Seleccionar archivos" at bounding box center [428, 190] width 391 height 64
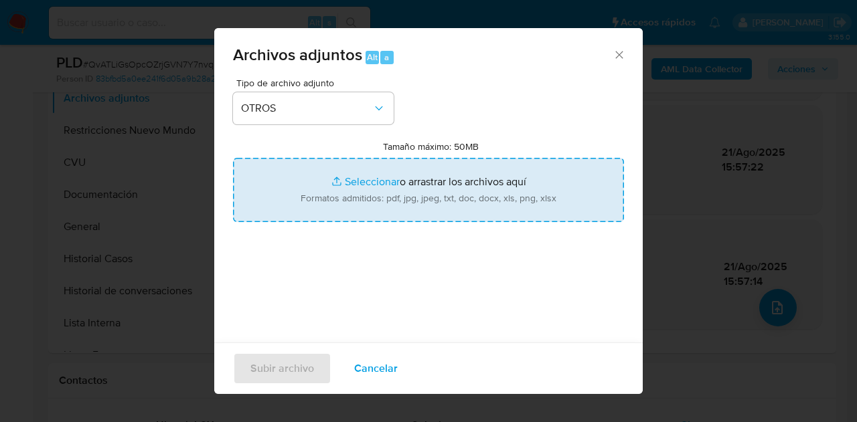
type input "C:\fakepath\Caselog NO ROI QvATLiGsOpcOZrjGVN7Y7.docx"
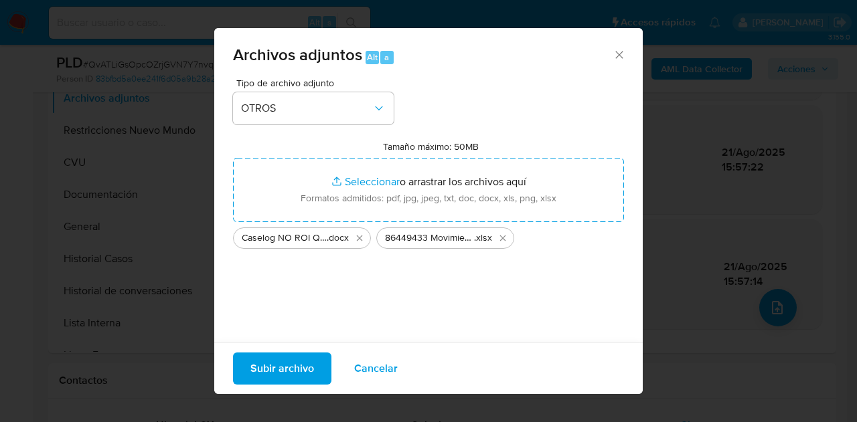
click at [256, 373] on span "Subir archivo" at bounding box center [282, 368] width 64 height 29
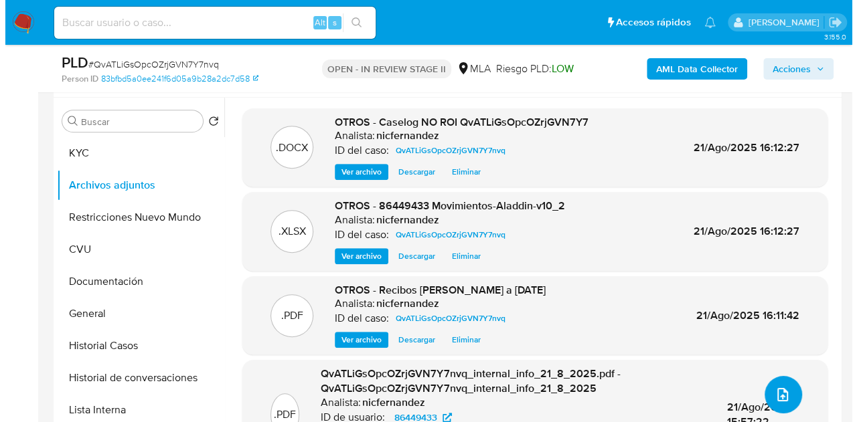
scroll to position [240, 0]
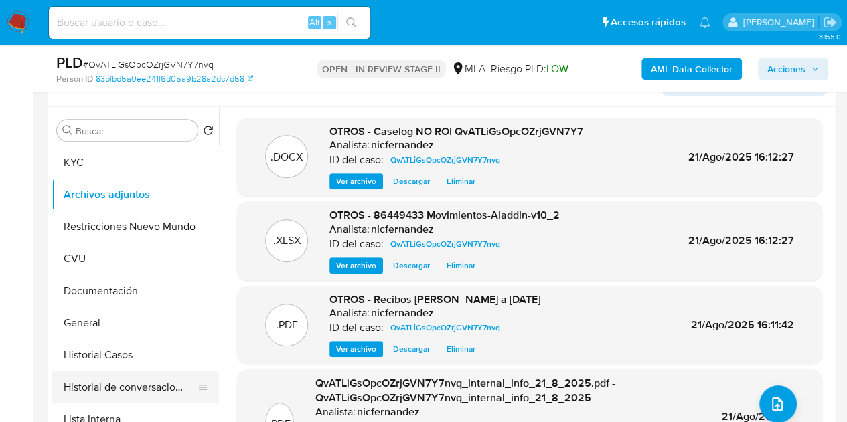
click at [117, 379] on button "Historial de conversaciones" at bounding box center [130, 388] width 157 height 32
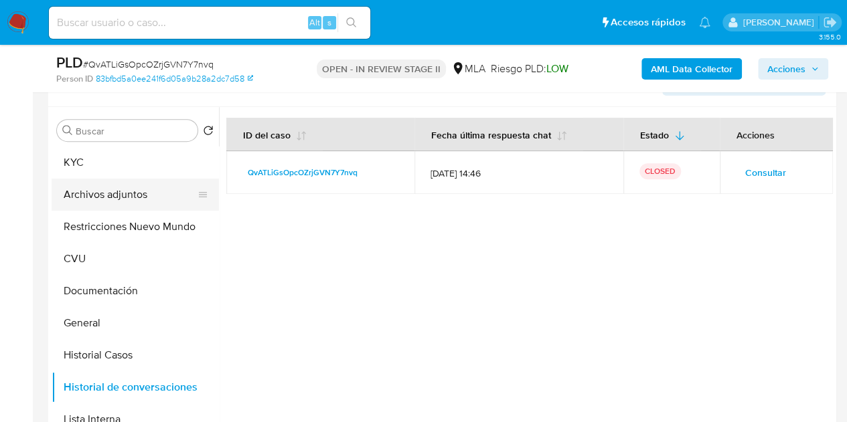
click at [116, 195] on button "Archivos adjuntos" at bounding box center [130, 195] width 157 height 32
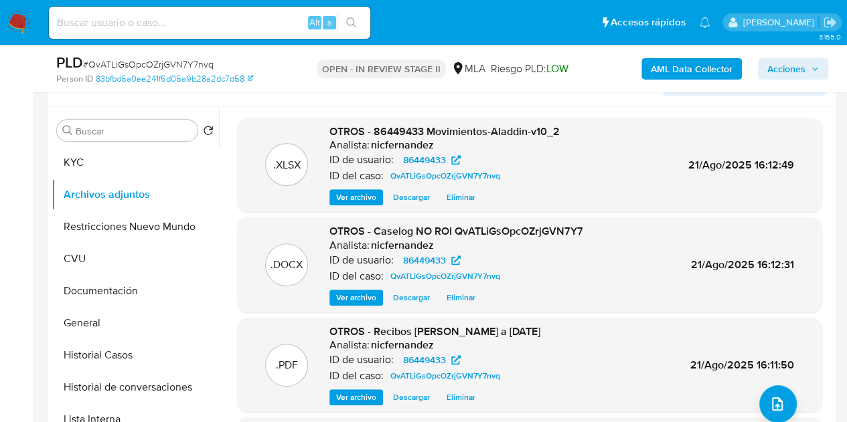
click at [341, 295] on span "Ver archivo" at bounding box center [356, 297] width 40 height 13
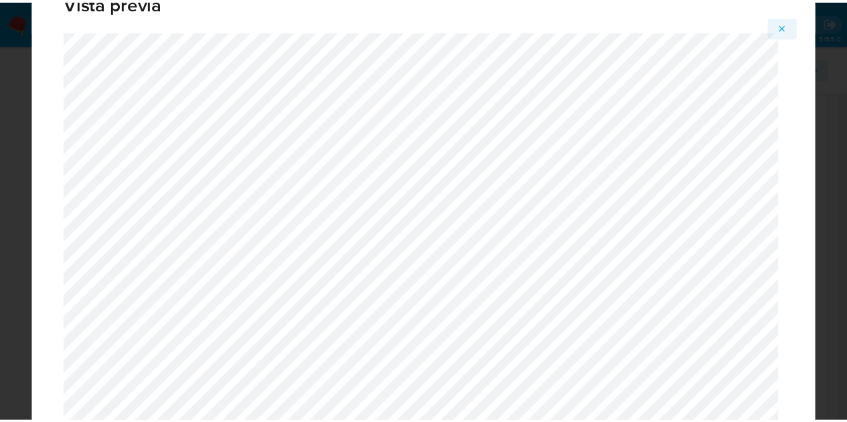
scroll to position [28, 0]
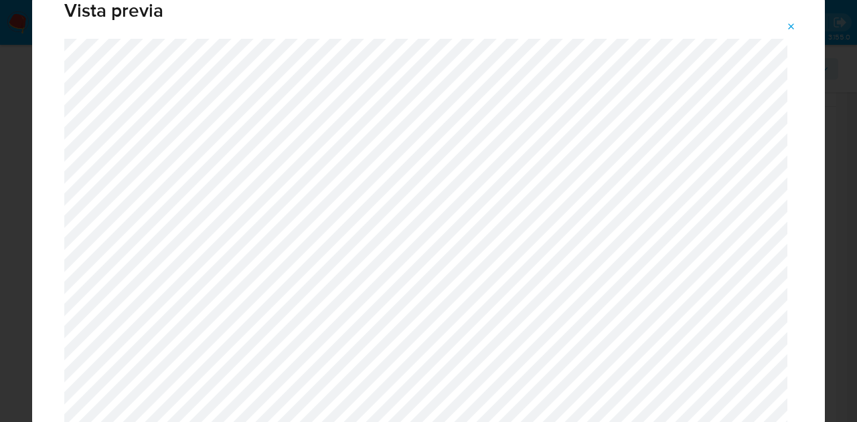
click at [787, 20] on span "Attachment preview" at bounding box center [791, 26] width 11 height 19
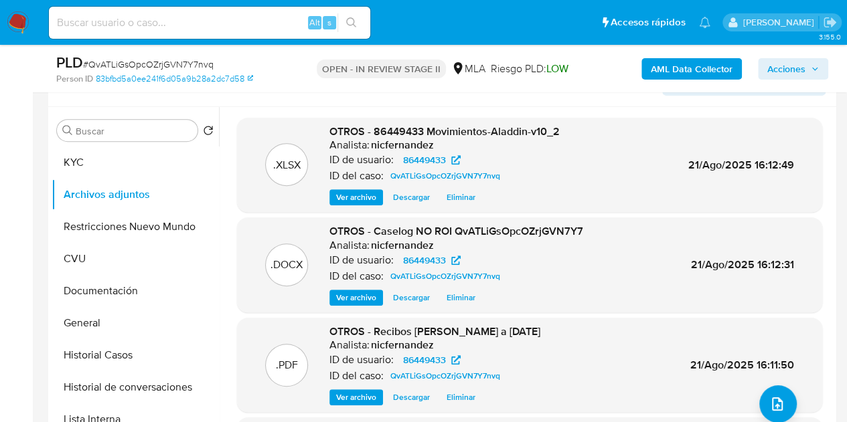
drag, startPoint x: 781, startPoint y: 68, endPoint x: 753, endPoint y: 78, distance: 29.2
click at [781, 68] on span "Acciones" at bounding box center [786, 68] width 38 height 21
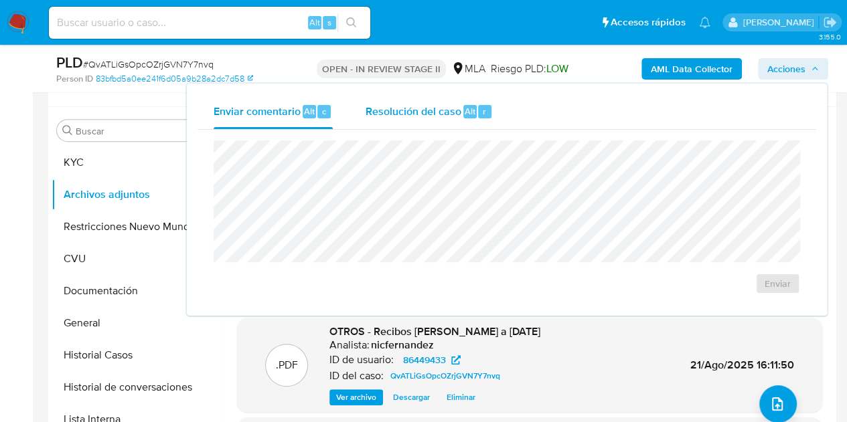
click at [395, 113] on span "Resolución del caso" at bounding box center [413, 110] width 96 height 15
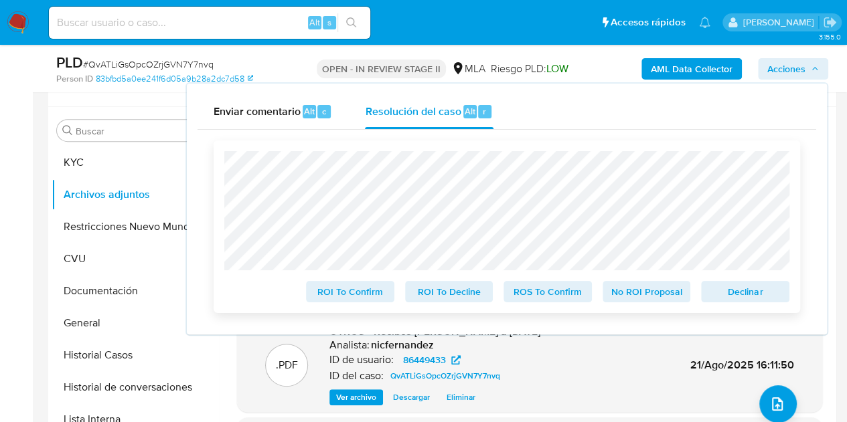
click at [655, 291] on span "No ROI Proposal" at bounding box center [647, 292] width 70 height 19
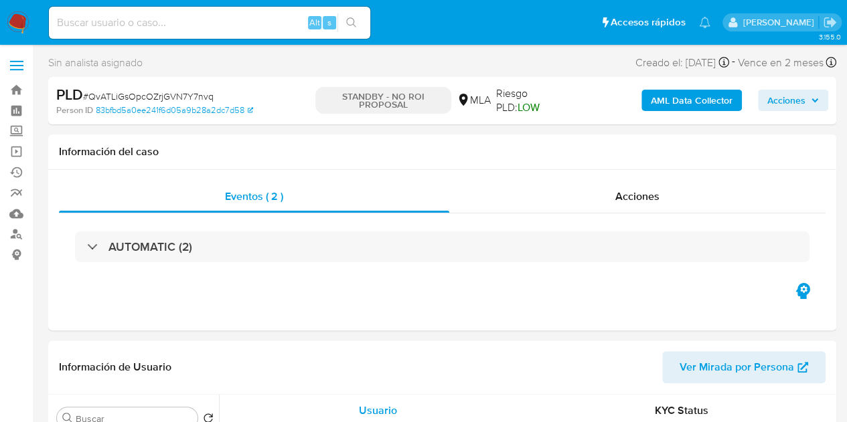
select select "10"
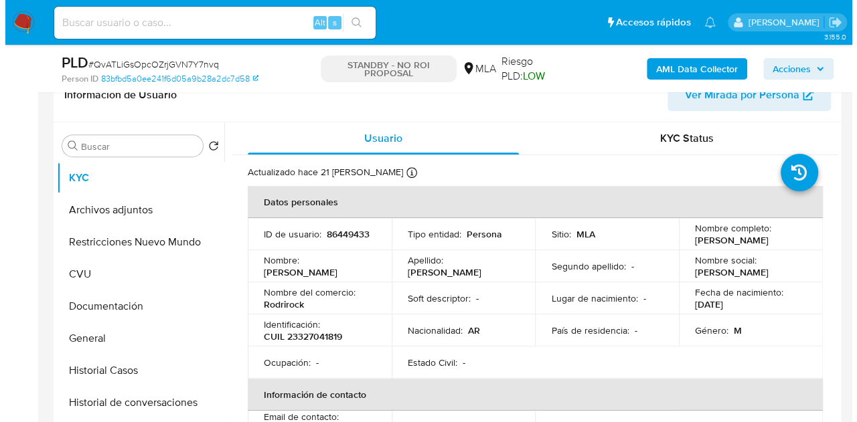
scroll to position [238, 0]
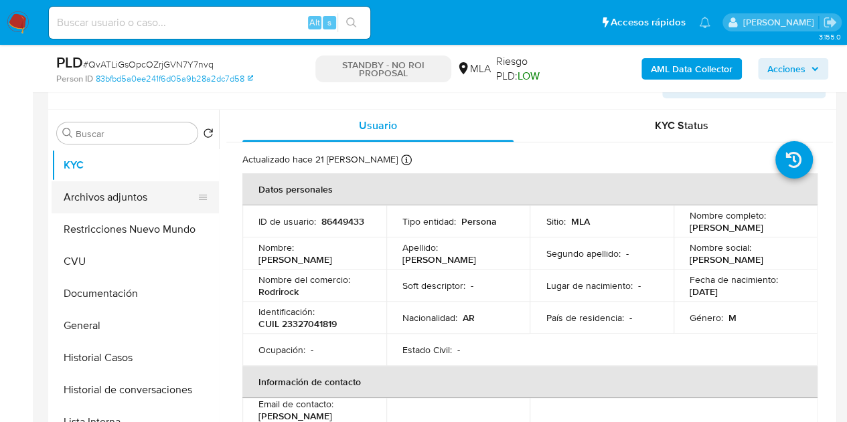
click at [92, 186] on button "Archivos adjuntos" at bounding box center [130, 197] width 157 height 32
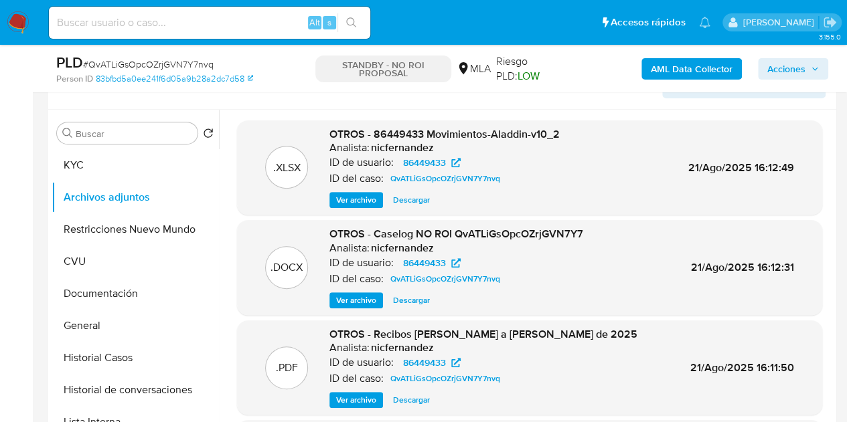
click at [360, 302] on span "Ver archivo" at bounding box center [356, 300] width 40 height 13
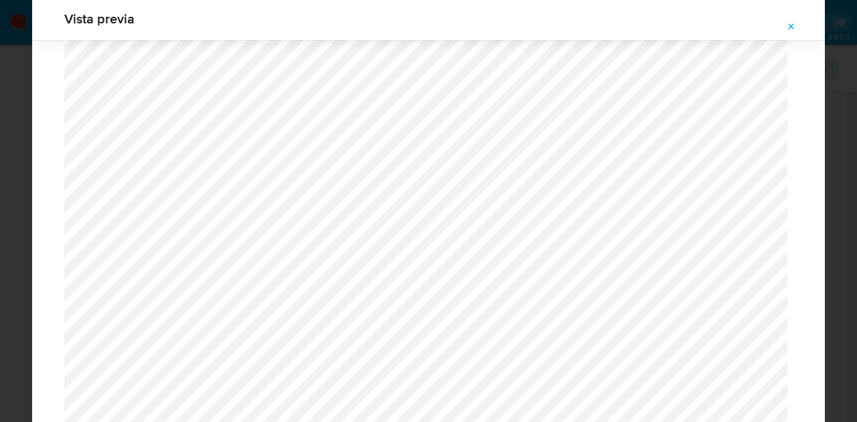
scroll to position [1494, 0]
click at [795, 31] on span "Attachment preview" at bounding box center [791, 26] width 11 height 19
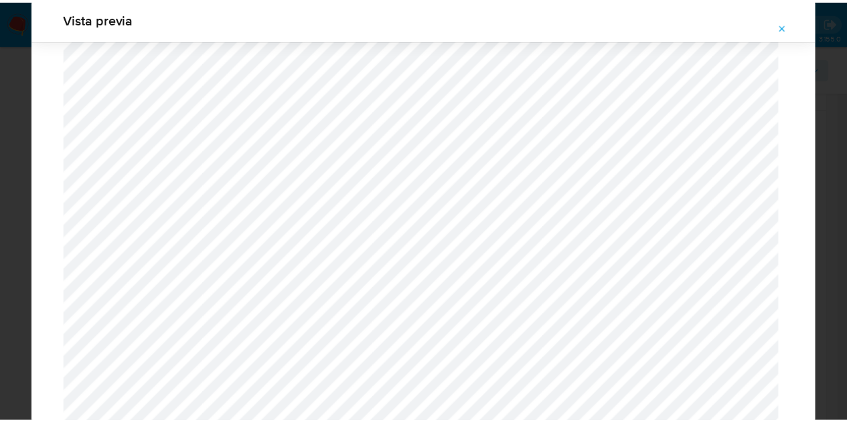
scroll to position [43, 0]
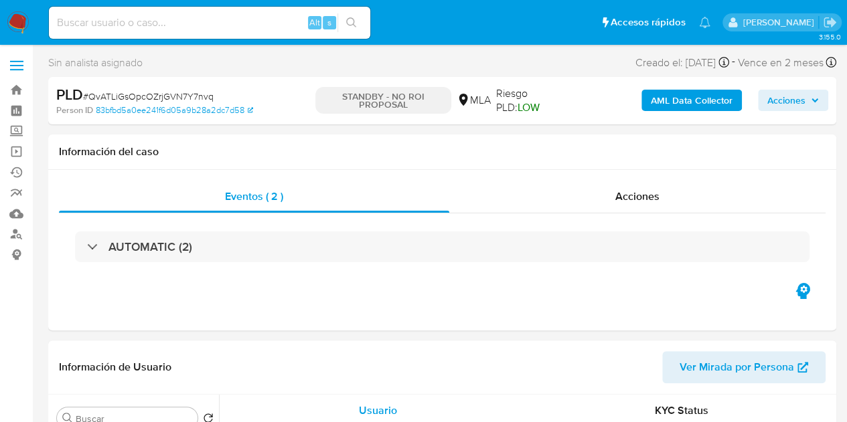
select select "10"
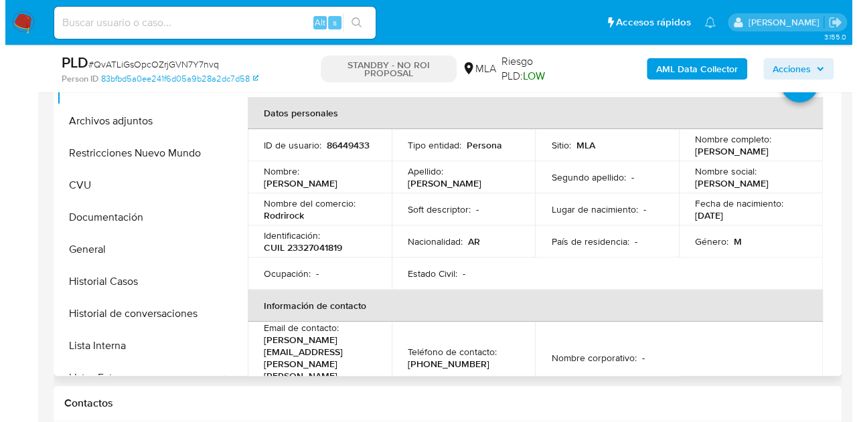
scroll to position [283, 0]
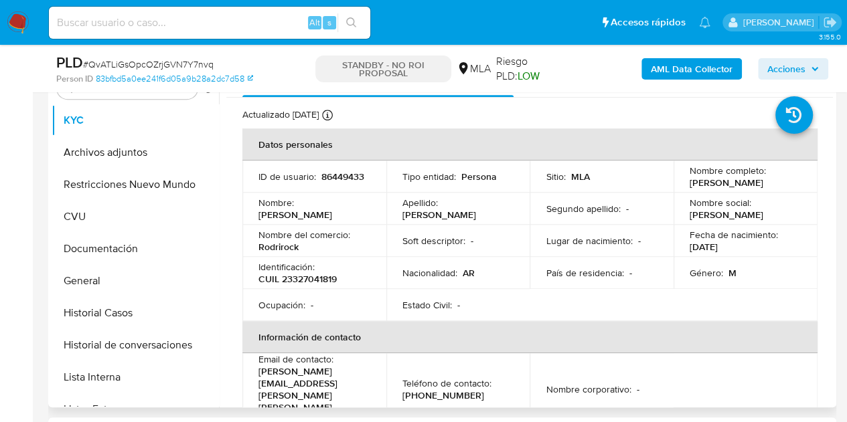
click at [313, 297] on td "Ocupación : -" at bounding box center [314, 305] width 144 height 32
click at [130, 155] on button "Archivos adjuntos" at bounding box center [130, 153] width 157 height 32
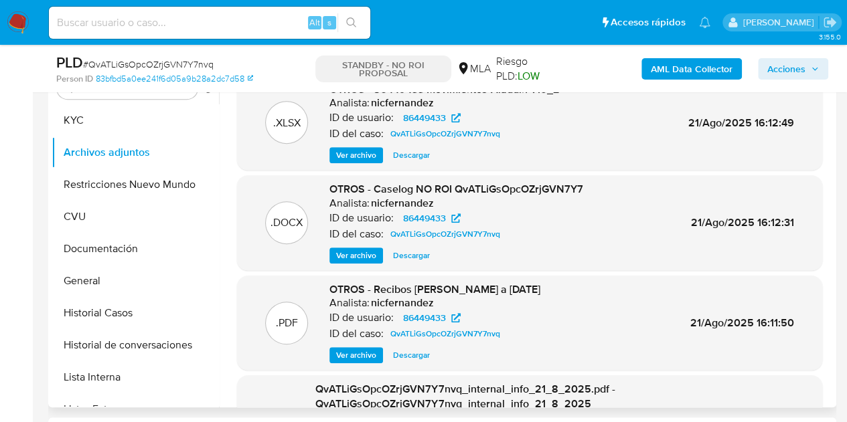
click at [254, 224] on div ".DOCX OTROS - Caselog NO ROI QvATLiGsOpcOZrjGVN7Y7 Analista: nicfernandez ID de…" at bounding box center [530, 223] width 572 height 82
click at [356, 262] on span "Ver archivo" at bounding box center [356, 255] width 40 height 13
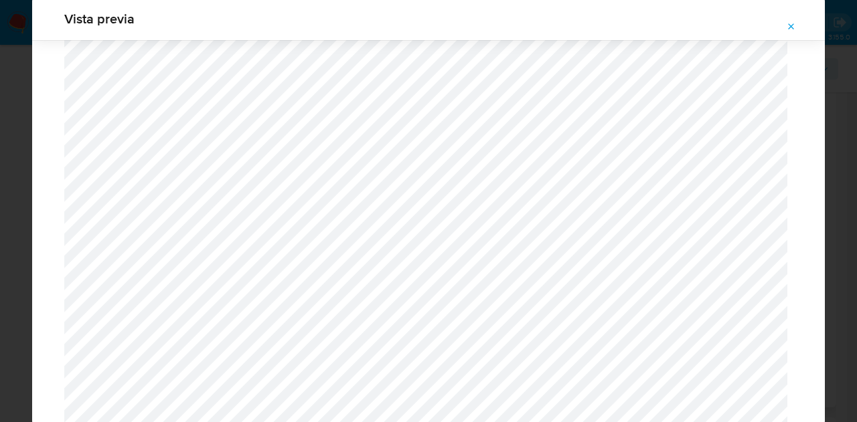
scroll to position [1234, 0]
click at [796, 29] on icon "Attachment preview" at bounding box center [791, 26] width 11 height 11
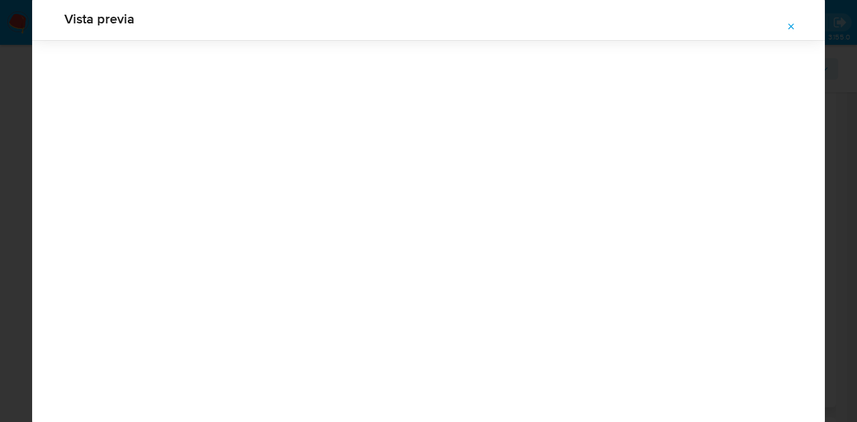
scroll to position [43, 0]
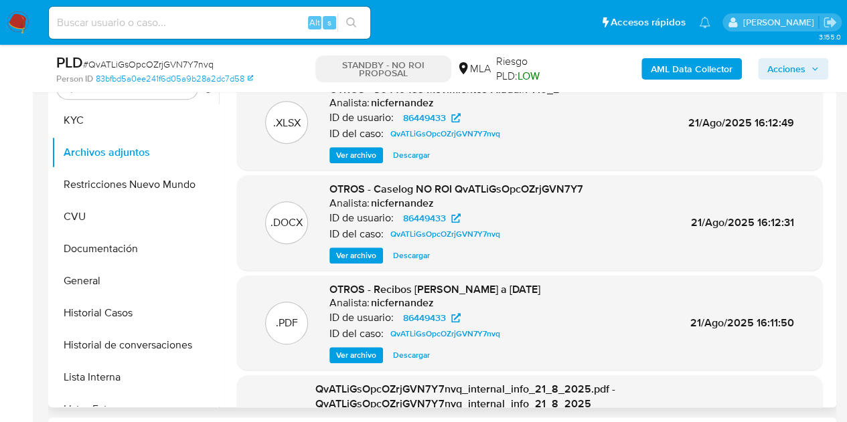
click at [363, 249] on span "Ver archivo" at bounding box center [356, 255] width 40 height 13
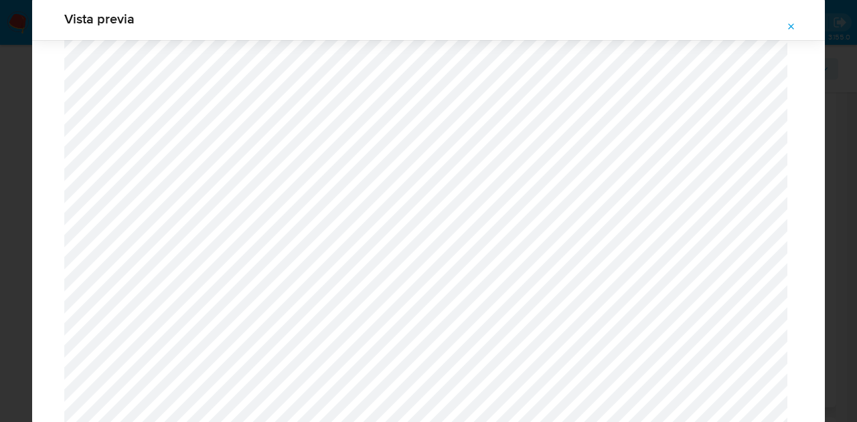
scroll to position [1558, 0]
click at [794, 19] on span "Attachment preview" at bounding box center [791, 26] width 11 height 19
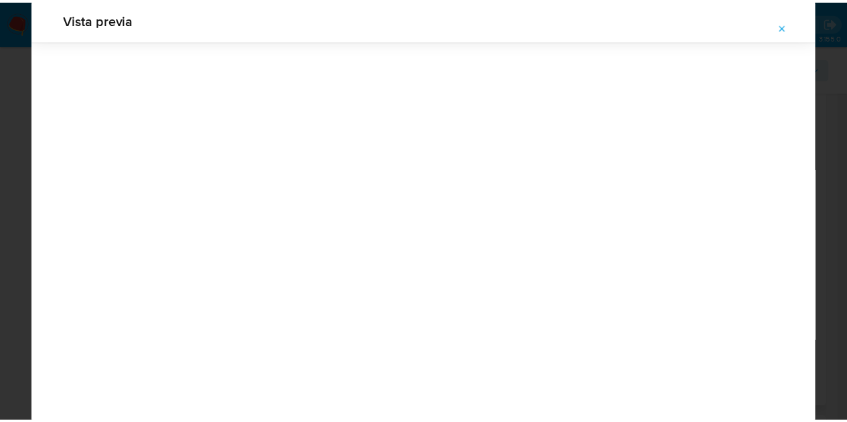
scroll to position [43, 0]
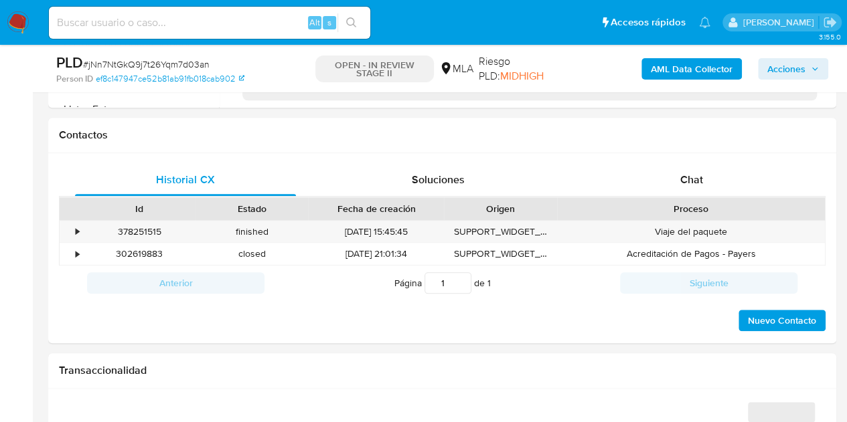
scroll to position [616, 0]
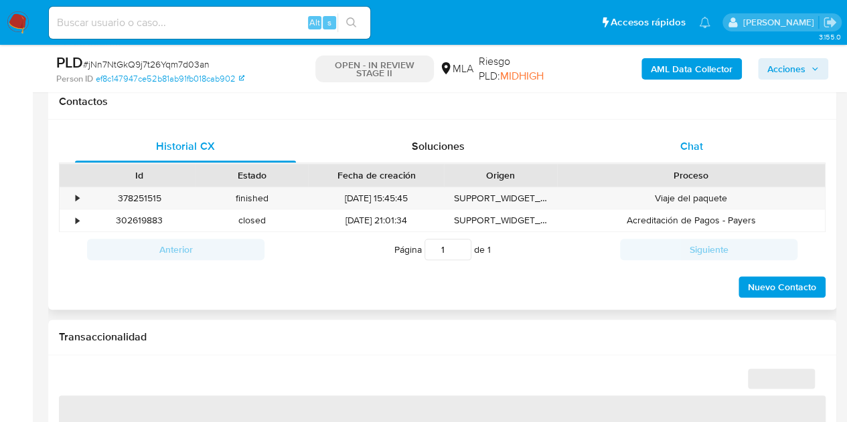
click at [709, 141] on div "Chat" at bounding box center [691, 147] width 221 height 32
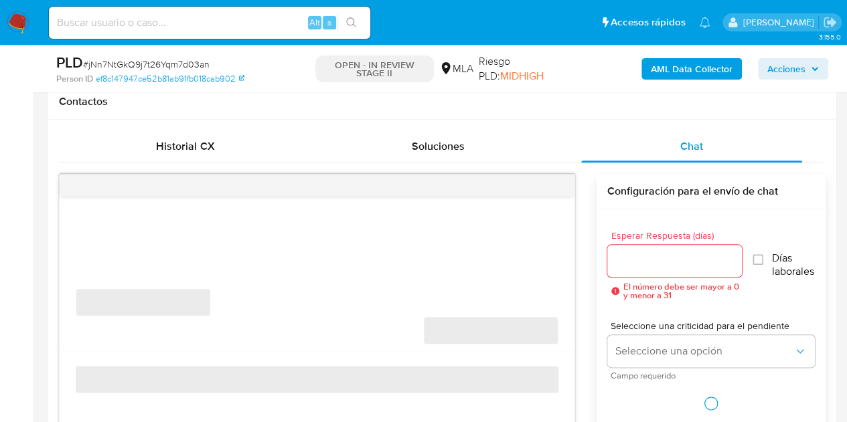
select select "10"
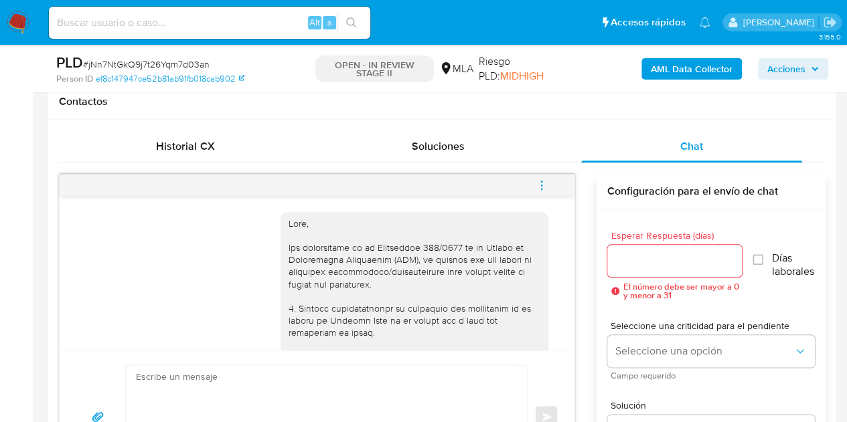
scroll to position [1147, 0]
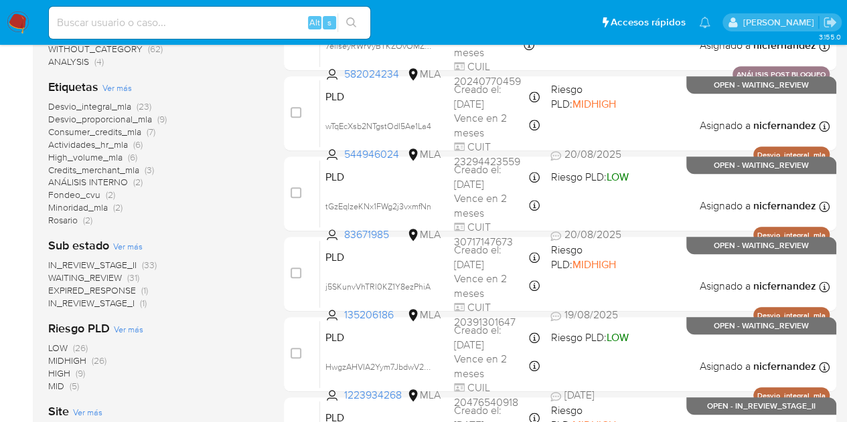
scroll to position [330, 0]
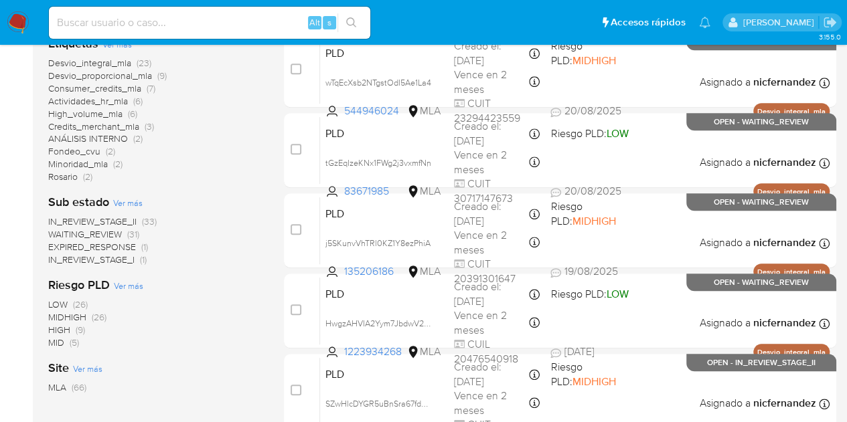
click at [111, 230] on span "WAITING_REVIEW" at bounding box center [85, 234] width 74 height 13
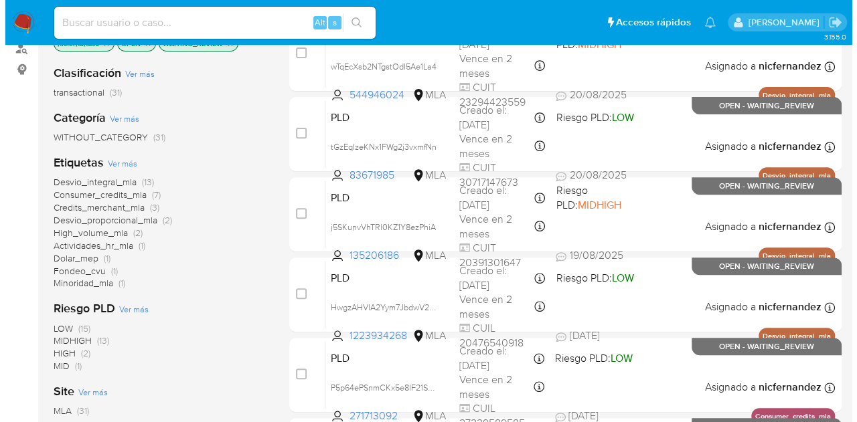
scroll to position [179, 0]
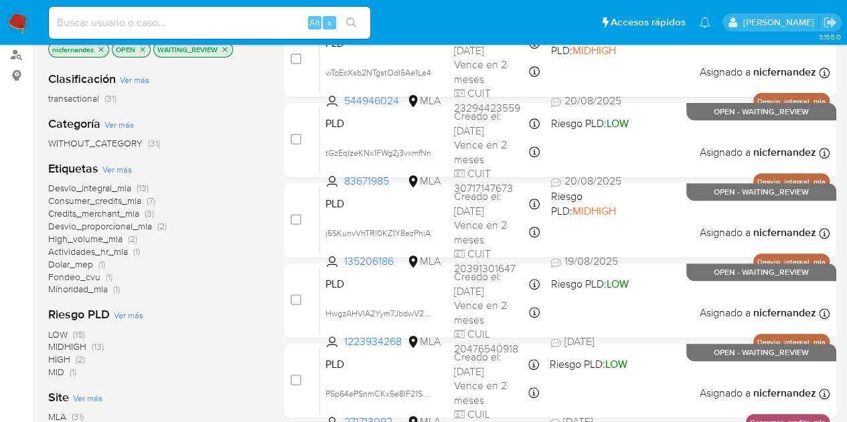
click at [116, 165] on span "Ver más" at bounding box center [116, 169] width 29 height 12
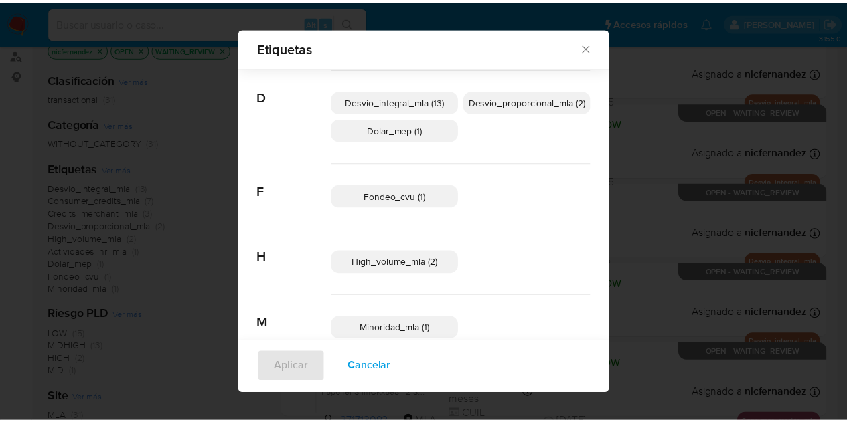
scroll to position [0, 0]
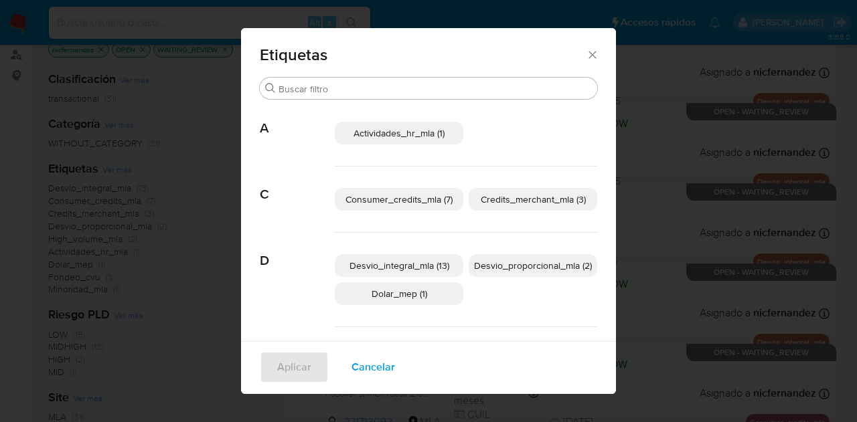
click at [588, 58] on icon "Cerrar" at bounding box center [591, 54] width 7 height 7
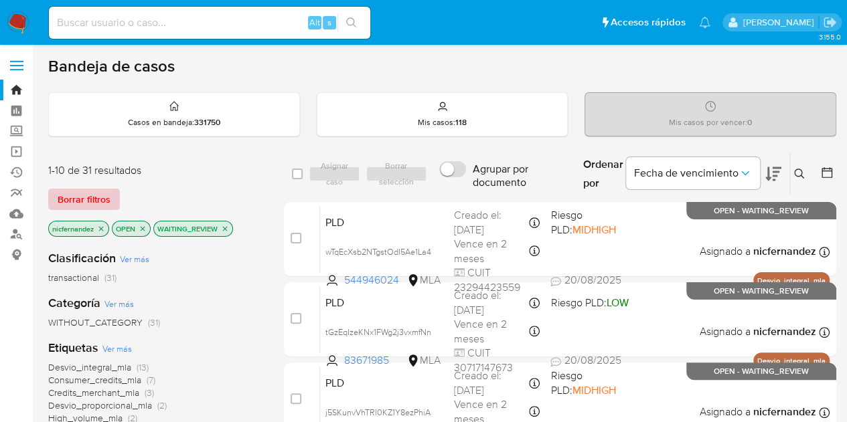
click at [91, 196] on span "Borrar filtros" at bounding box center [84, 199] width 53 height 19
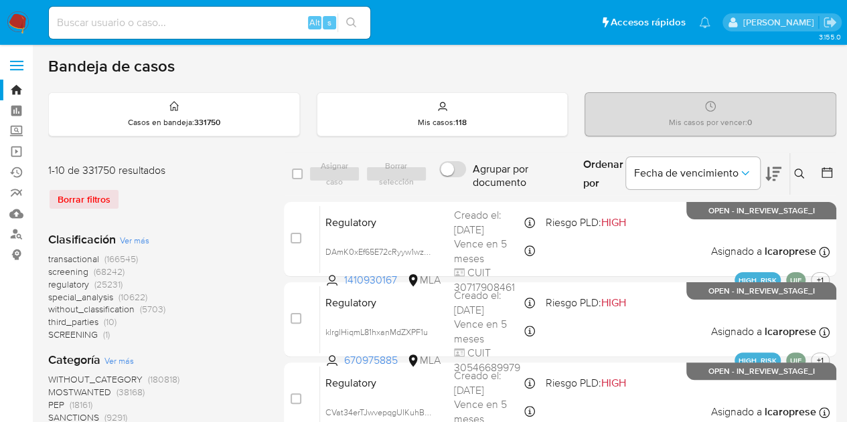
click at [800, 171] on icon at bounding box center [799, 174] width 11 height 11
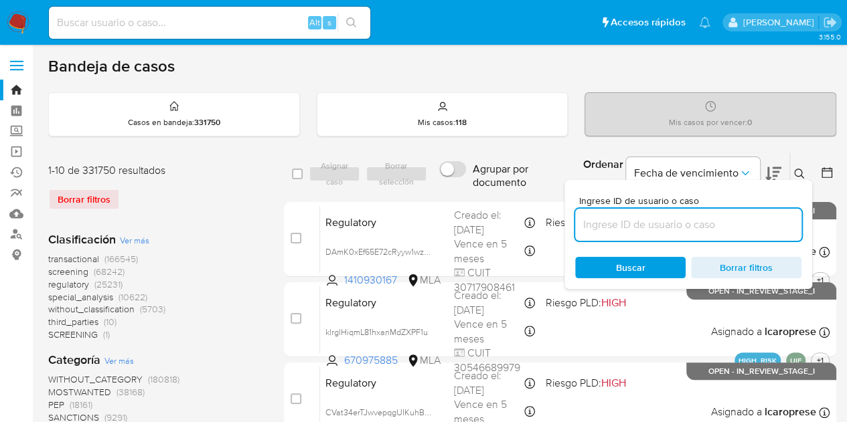
click at [684, 222] on input at bounding box center [688, 224] width 226 height 17
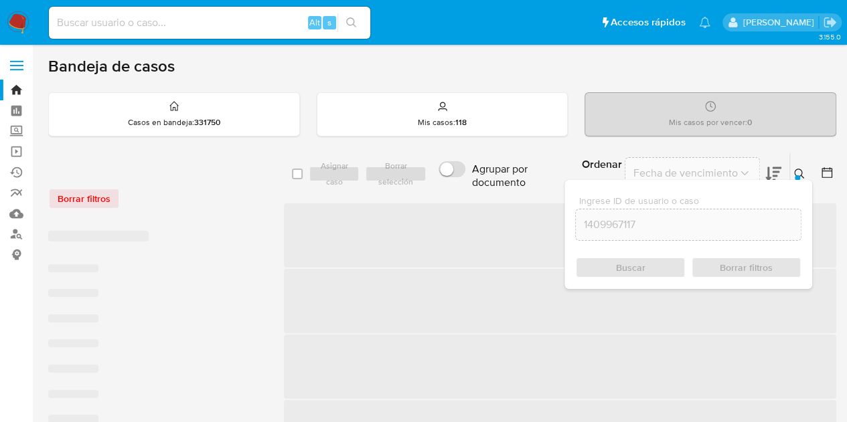
click at [802, 172] on icon at bounding box center [799, 174] width 11 height 11
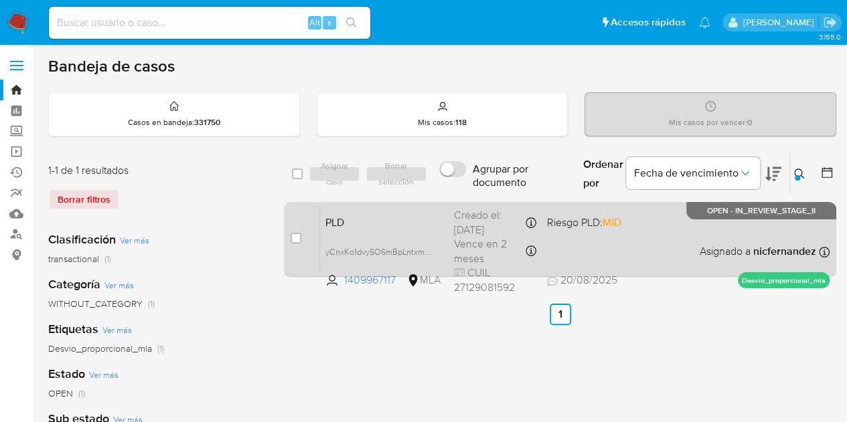
click at [412, 228] on span "PLD" at bounding box center [384, 221] width 118 height 17
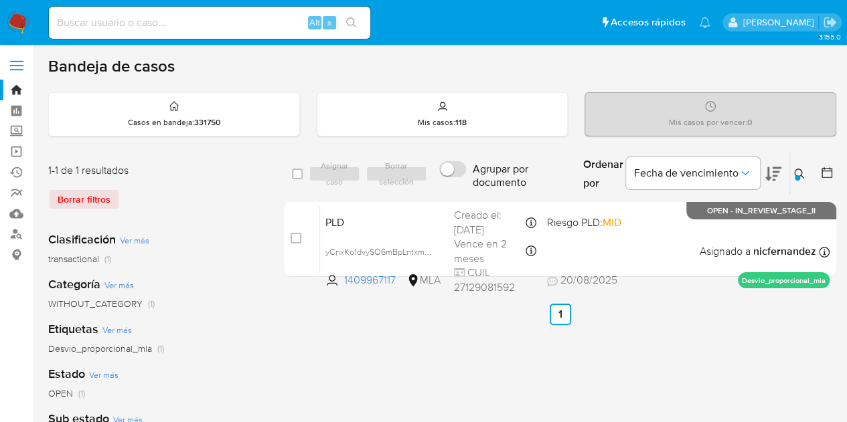
drag, startPoint x: 798, startPoint y: 172, endPoint x: 770, endPoint y: 191, distance: 33.8
click at [798, 172] on icon at bounding box center [799, 174] width 11 height 11
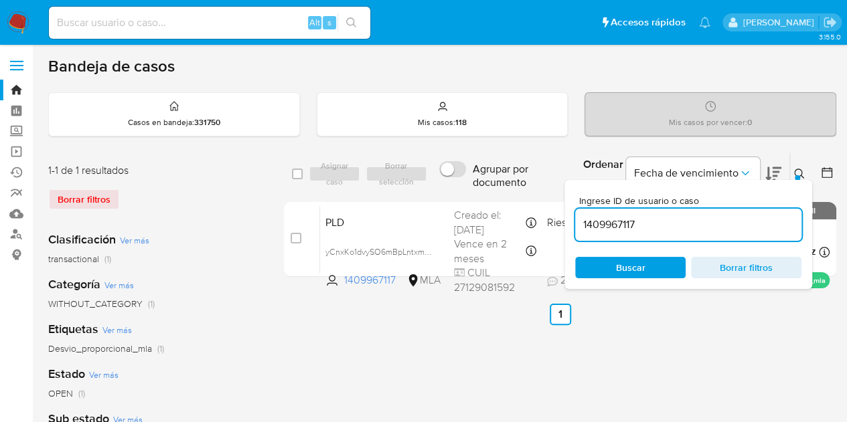
drag, startPoint x: 702, startPoint y: 220, endPoint x: 484, endPoint y: 187, distance: 220.0
click at [489, 187] on div "select-all-cases-checkbox Asignar caso Borrar selección Agrupar por documento O…" at bounding box center [560, 175] width 552 height 44
type input "713260189"
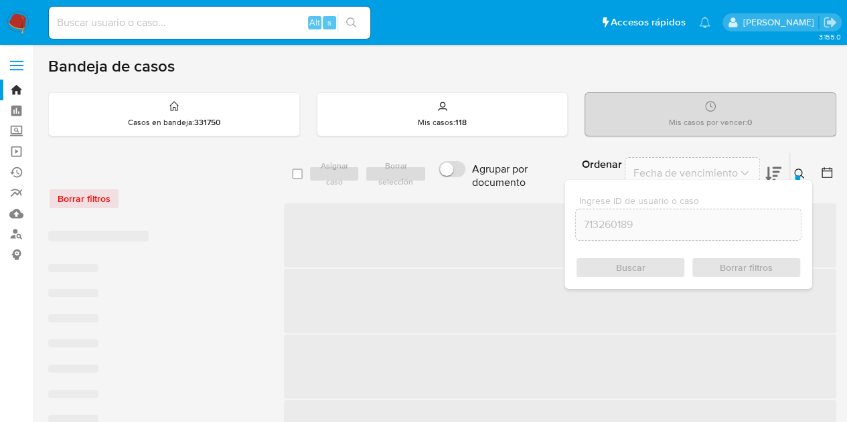
click at [797, 171] on icon at bounding box center [799, 174] width 11 height 11
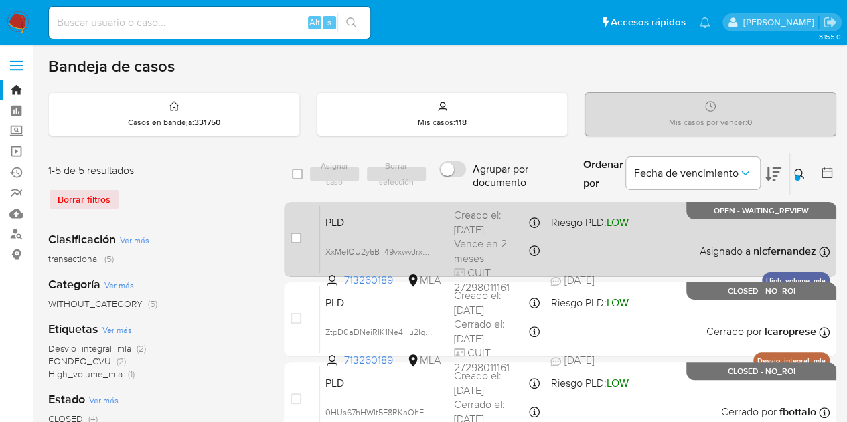
click at [293, 230] on div "case-item-checkbox No es posible asignar el caso" at bounding box center [305, 240] width 29 height 68
click at [296, 234] on input "checkbox" at bounding box center [296, 238] width 11 height 11
checkbox input "true"
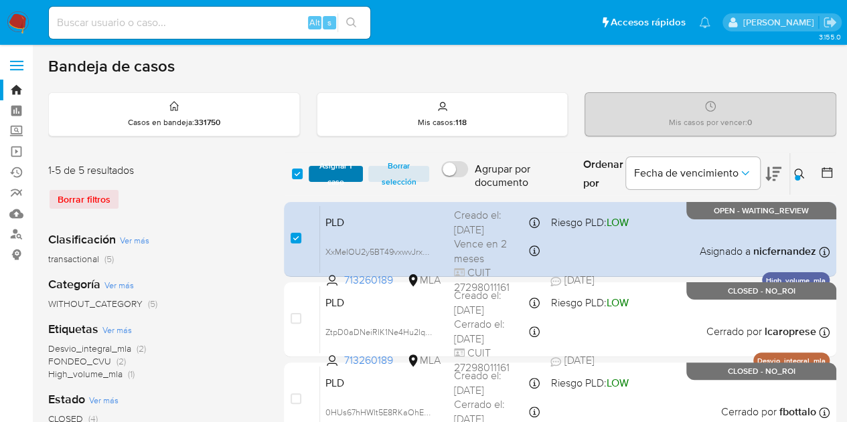
click at [327, 179] on span "Asignar 1 caso" at bounding box center [336, 173] width 42 height 13
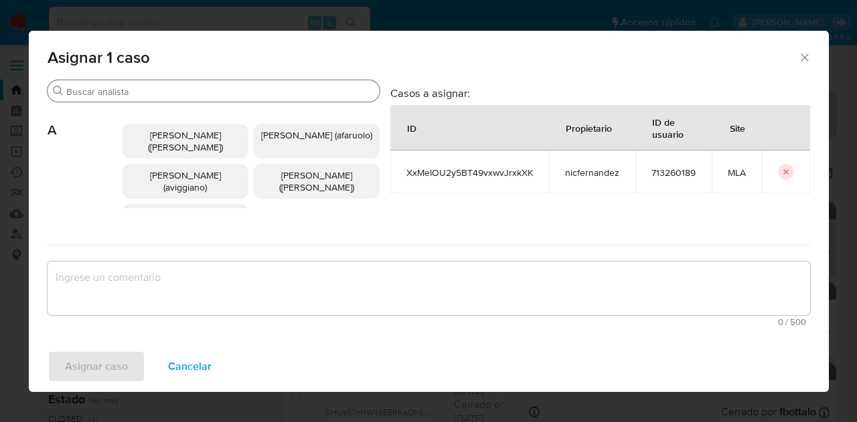
click at [98, 90] on input "Buscar" at bounding box center [220, 92] width 308 height 12
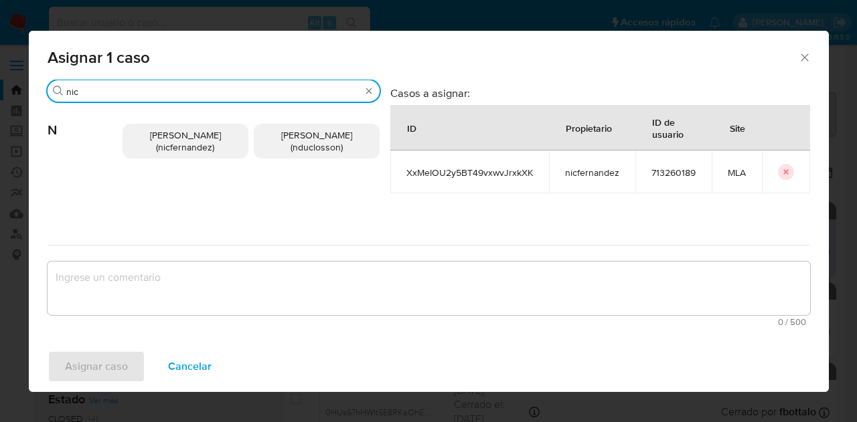
type input "nic"
click at [167, 141] on span "Nicolas Fernandez Allen (nicfernandez)" at bounding box center [185, 141] width 71 height 25
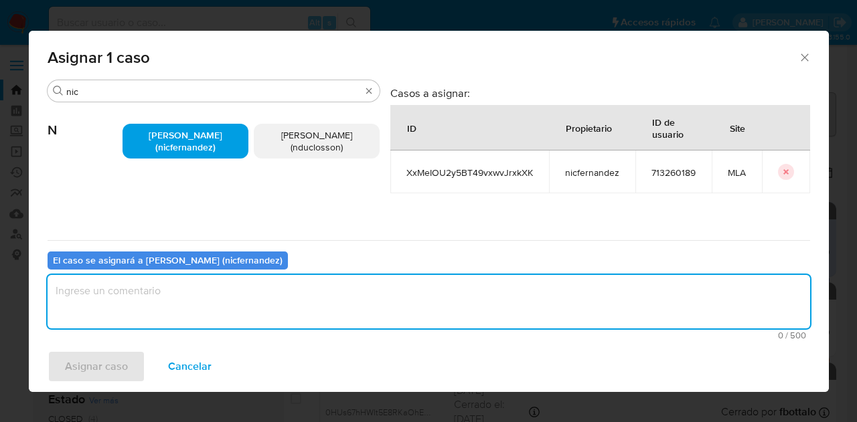
click at [198, 287] on textarea "assign-modal" at bounding box center [429, 302] width 762 height 54
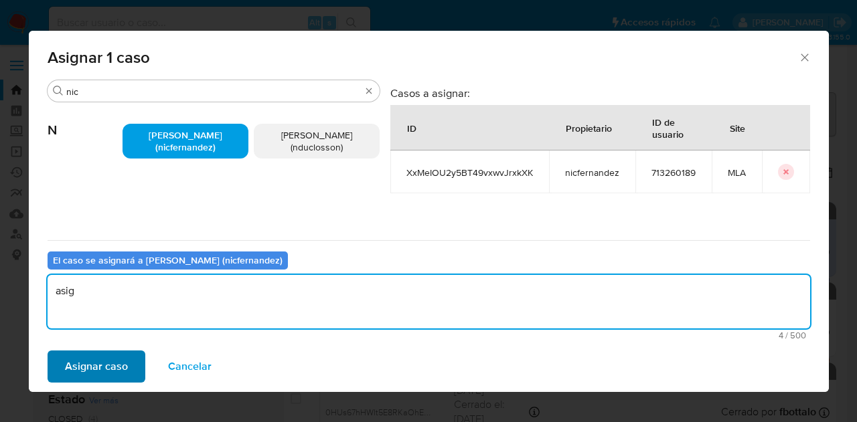
type textarea "asig"
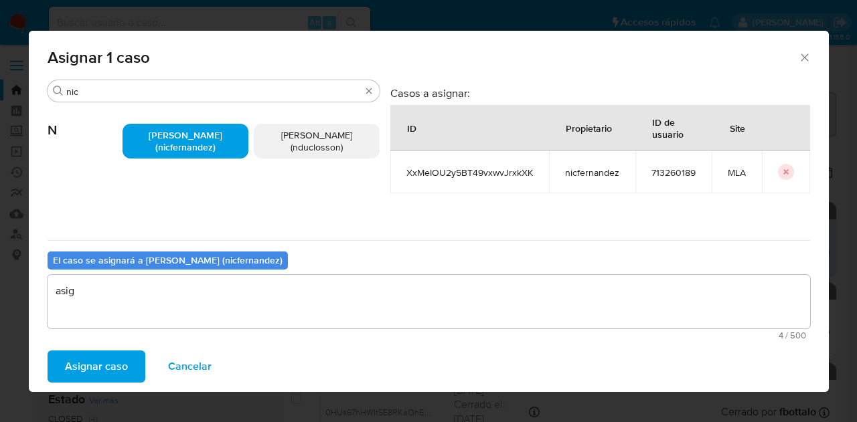
click at [100, 372] on span "Asignar caso" at bounding box center [96, 366] width 63 height 29
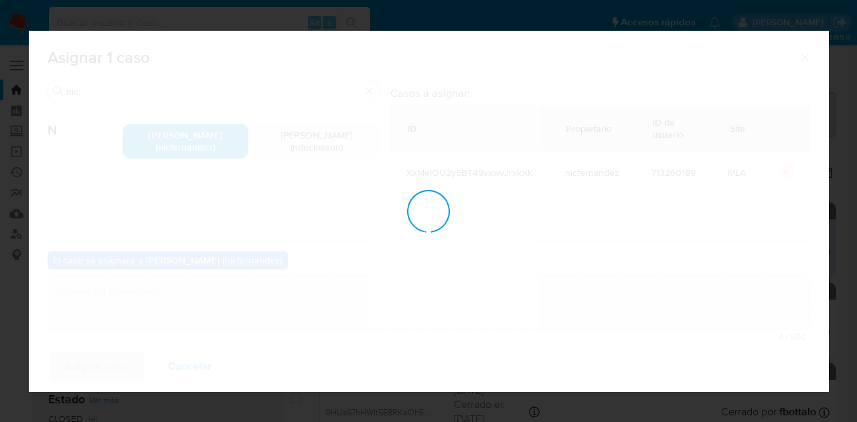
checkbox input "false"
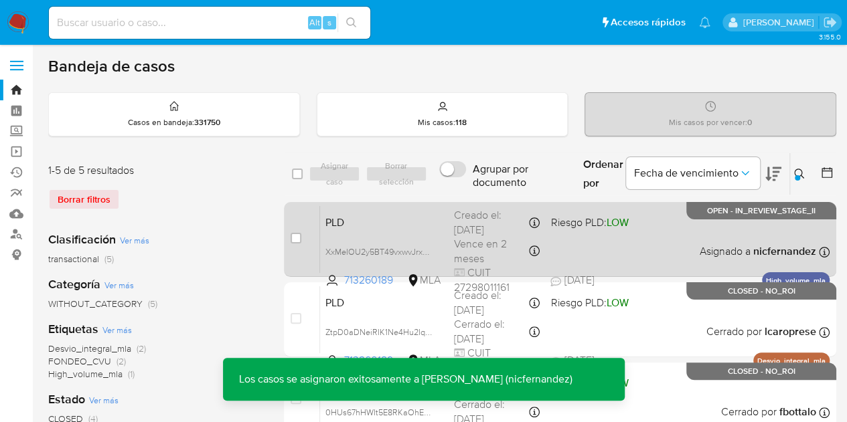
click at [349, 222] on span "PLD" at bounding box center [384, 221] width 118 height 17
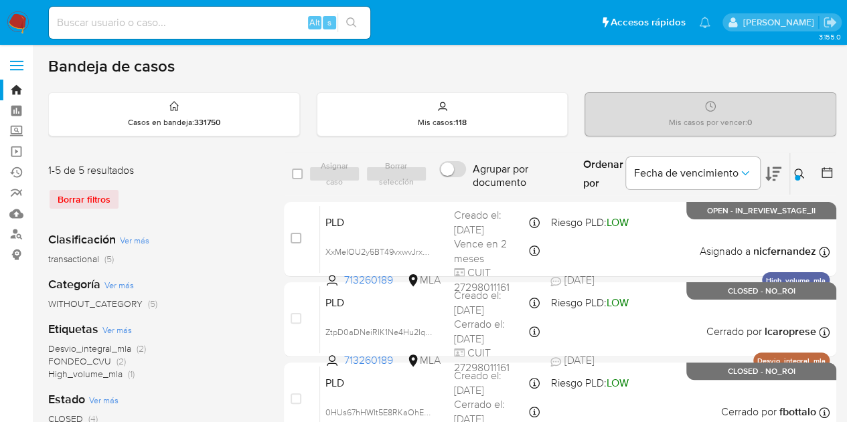
click at [797, 175] on div at bounding box center [797, 177] width 5 height 5
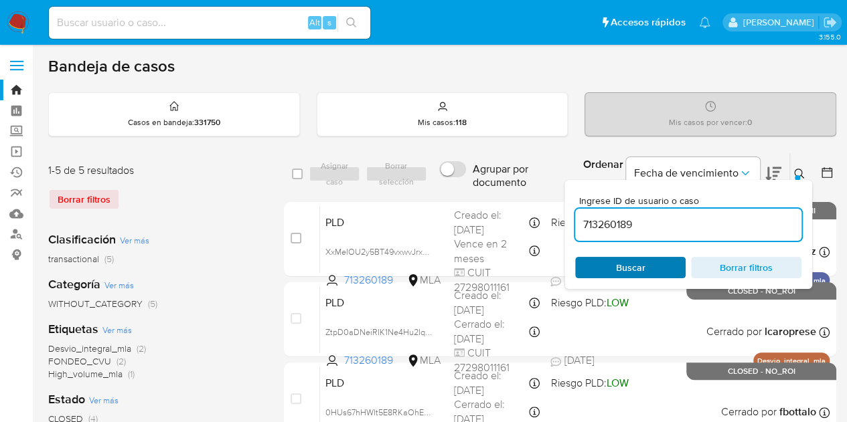
click at [636, 265] on span "Buscar" at bounding box center [630, 267] width 29 height 21
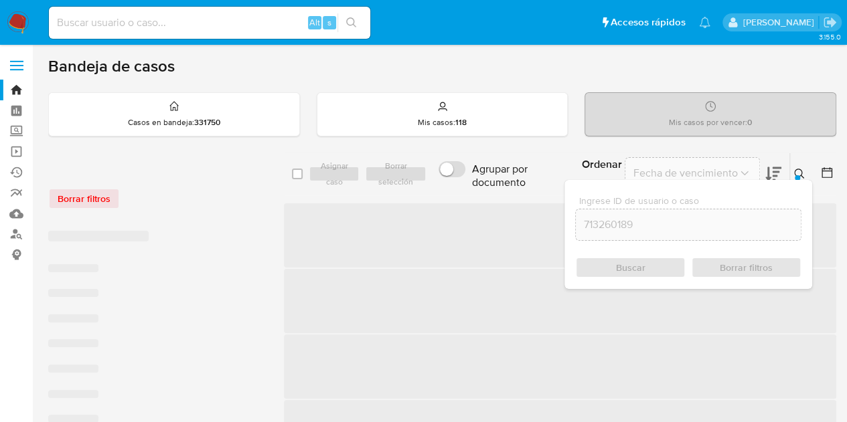
click at [799, 172] on icon at bounding box center [799, 174] width 11 height 11
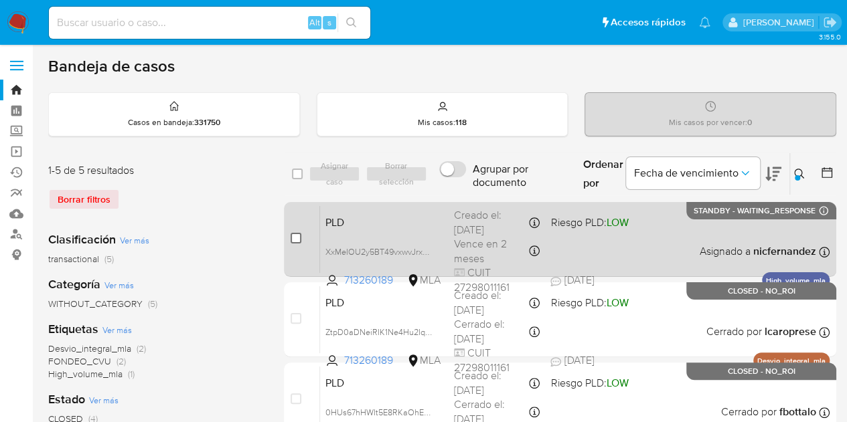
click at [293, 239] on input "checkbox" at bounding box center [296, 238] width 11 height 11
checkbox input "true"
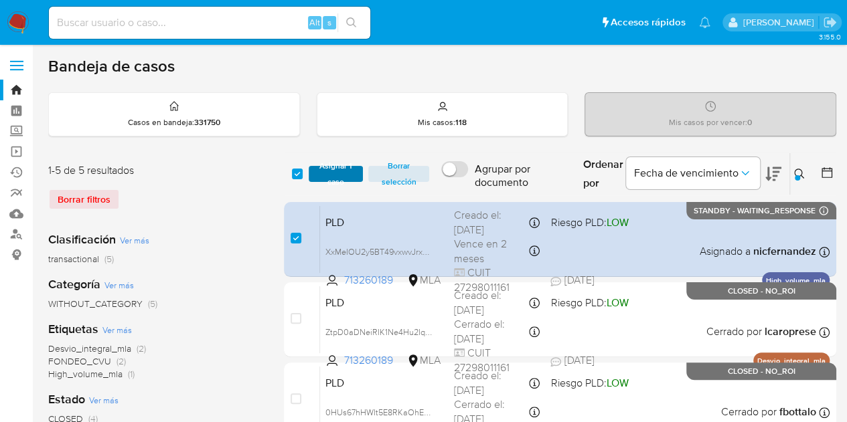
click at [349, 175] on span "Asignar 1 caso" at bounding box center [336, 173] width 42 height 13
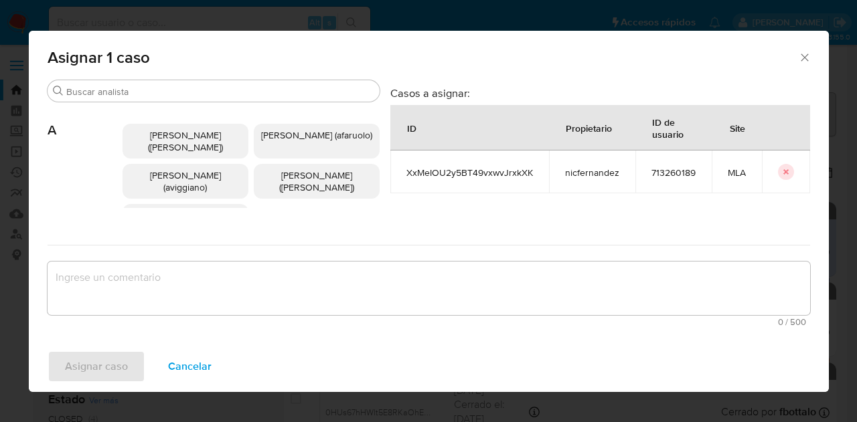
click at [148, 90] on input "Buscar" at bounding box center [220, 92] width 308 height 12
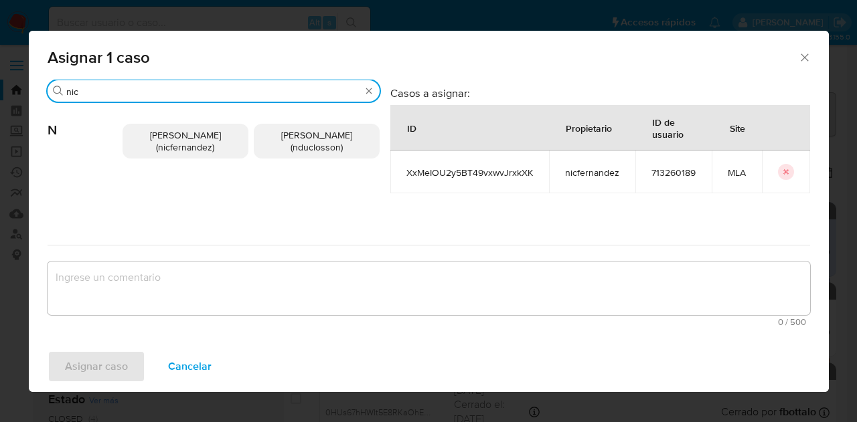
type input "nic"
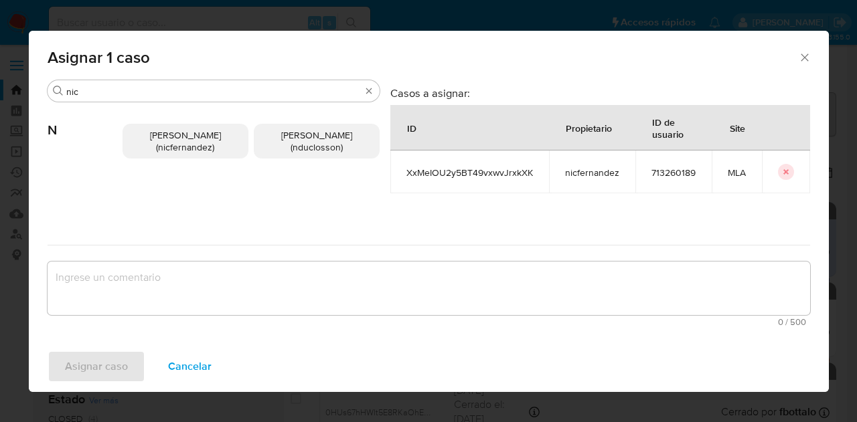
click at [204, 139] on span "Nicolas Fernandez Allen (nicfernandez)" at bounding box center [185, 141] width 71 height 25
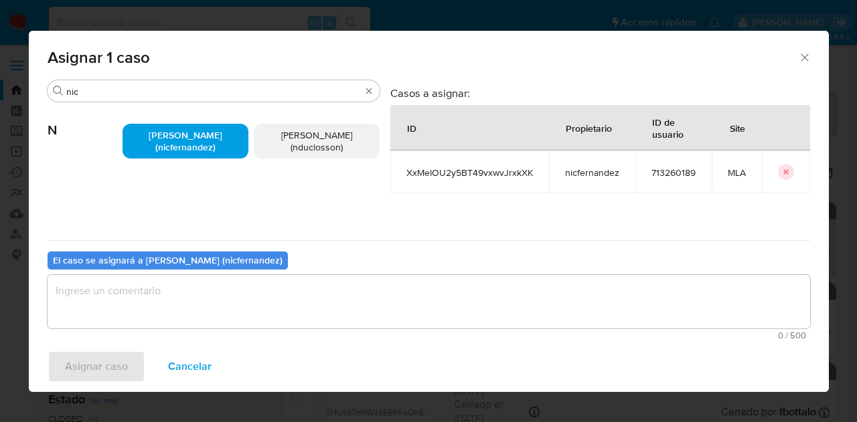
click at [230, 285] on textarea "assign-modal" at bounding box center [429, 302] width 762 height 54
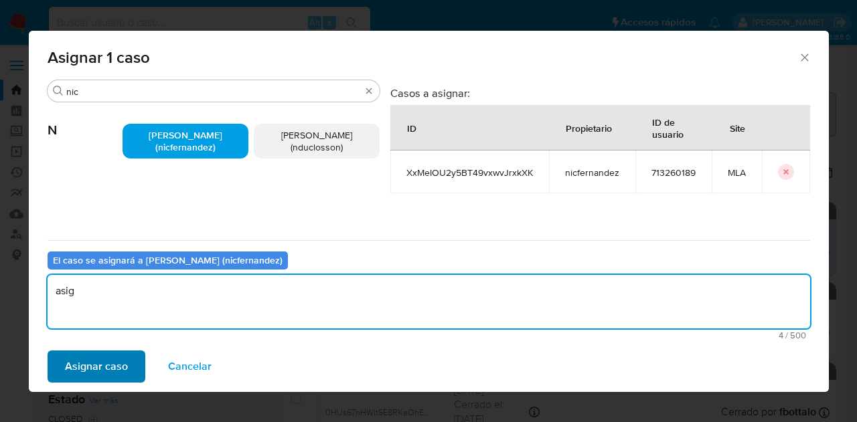
type textarea "asig"
click at [117, 365] on span "Asignar caso" at bounding box center [96, 366] width 63 height 29
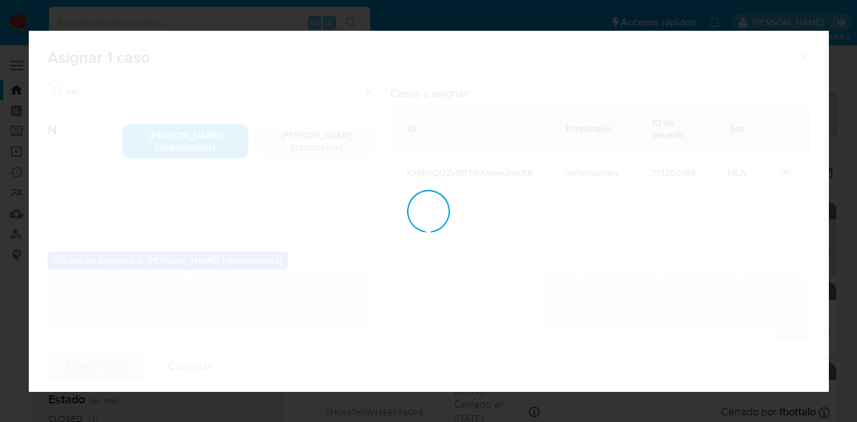
checkbox input "false"
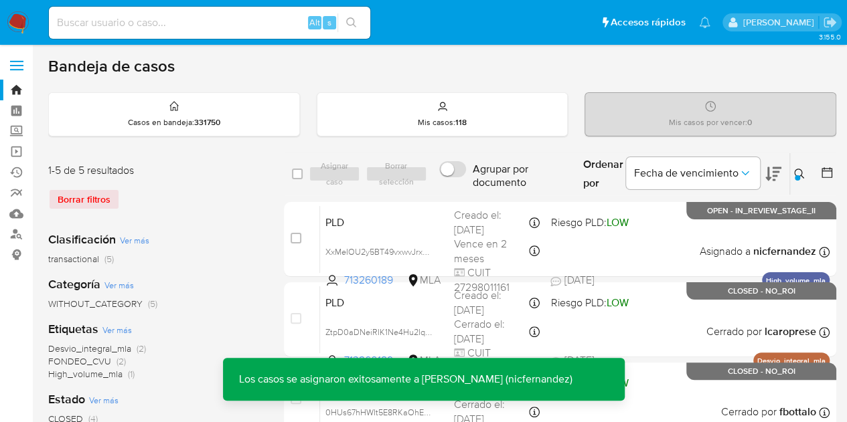
click at [392, 229] on div "PLD XxMeIOU2y5BT49vxwvJrxkXK 713260189 MLA Riesgo PLD: LOW Creado el: 12/08/202…" at bounding box center [574, 240] width 509 height 68
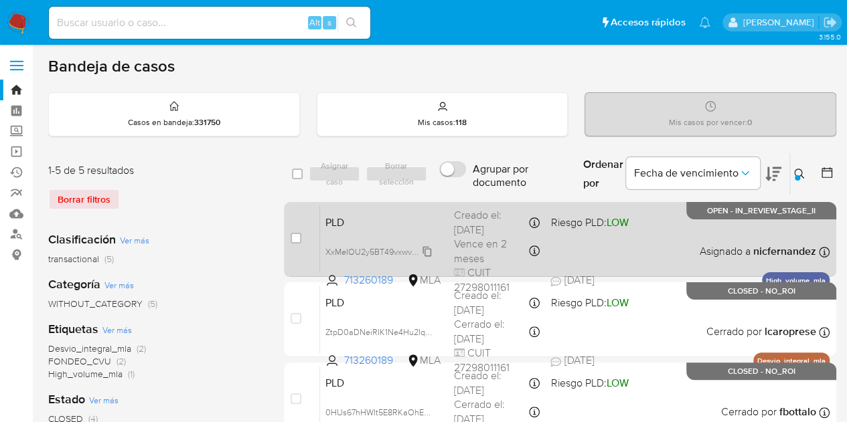
click at [425, 247] on span "XxMeIOU2y5BT49vxwvJrxkXK" at bounding box center [381, 251] width 112 height 15
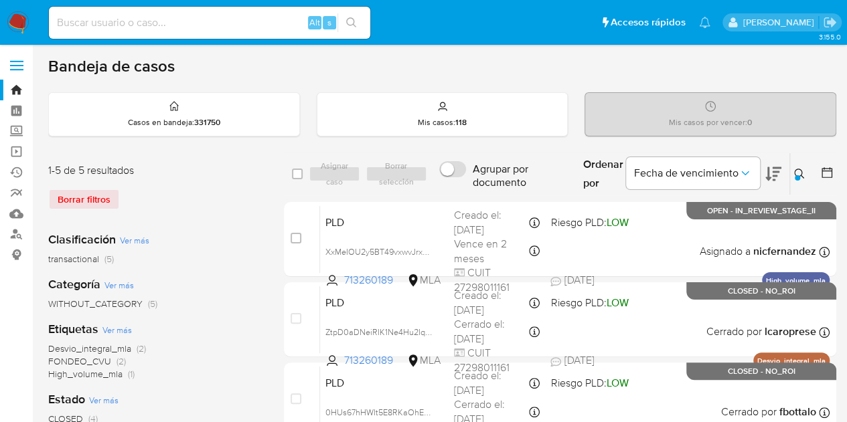
click at [800, 164] on div "Ingrese ID de usuario o caso 713260189 Buscar Borrar filtros" at bounding box center [800, 174] width 23 height 42
click at [807, 169] on button at bounding box center [801, 174] width 22 height 16
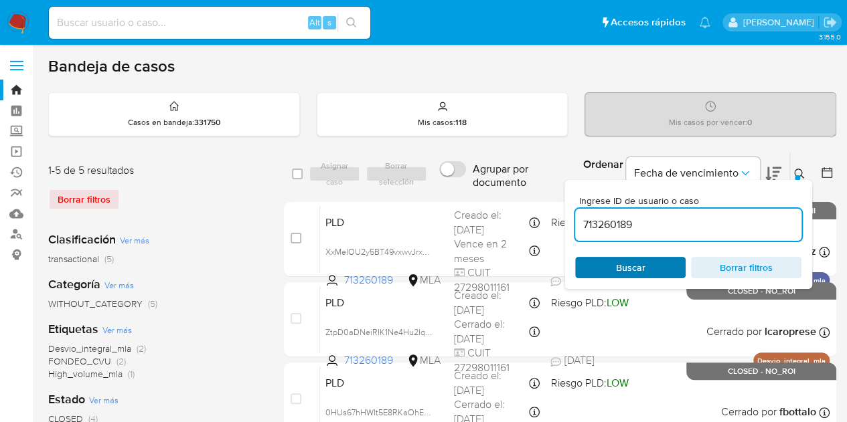
click at [651, 268] on span "Buscar" at bounding box center [630, 267] width 92 height 19
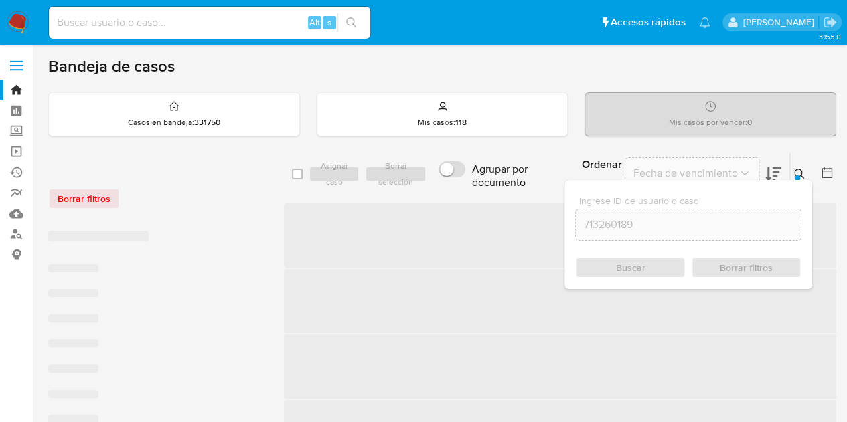
click at [800, 177] on icon at bounding box center [799, 174] width 11 height 11
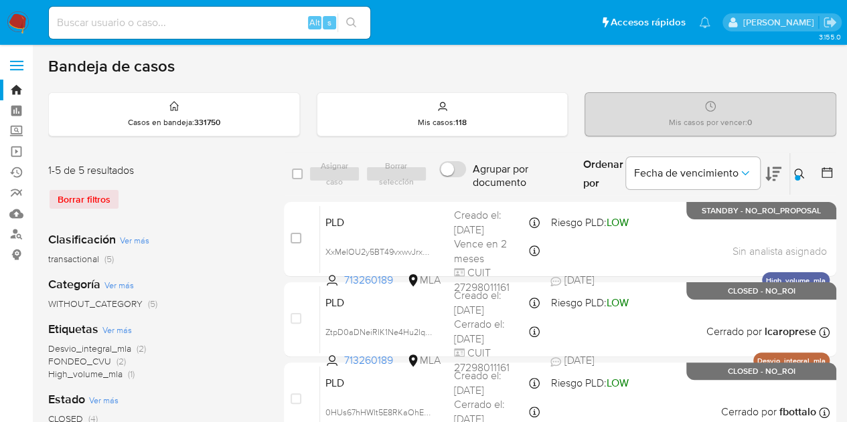
drag, startPoint x: 801, startPoint y: 171, endPoint x: 709, endPoint y: 231, distance: 109.7
click at [801, 171] on icon at bounding box center [799, 174] width 10 height 10
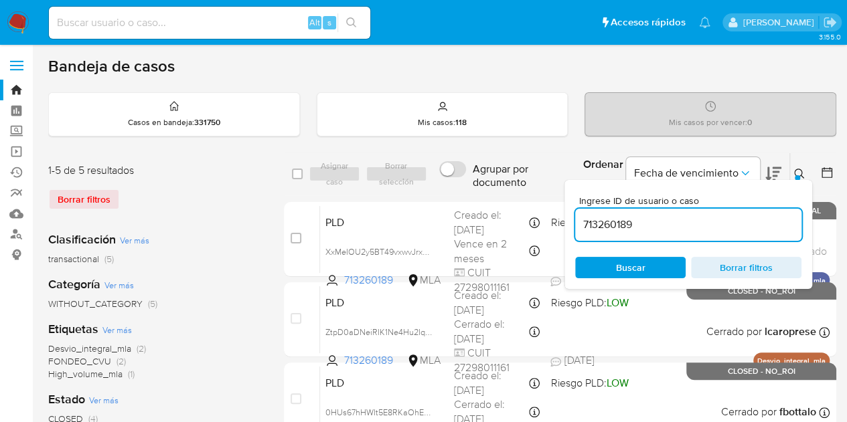
drag, startPoint x: 649, startPoint y: 268, endPoint x: 692, endPoint y: 237, distance: 53.7
click at [648, 268] on span "Buscar" at bounding box center [630, 267] width 92 height 19
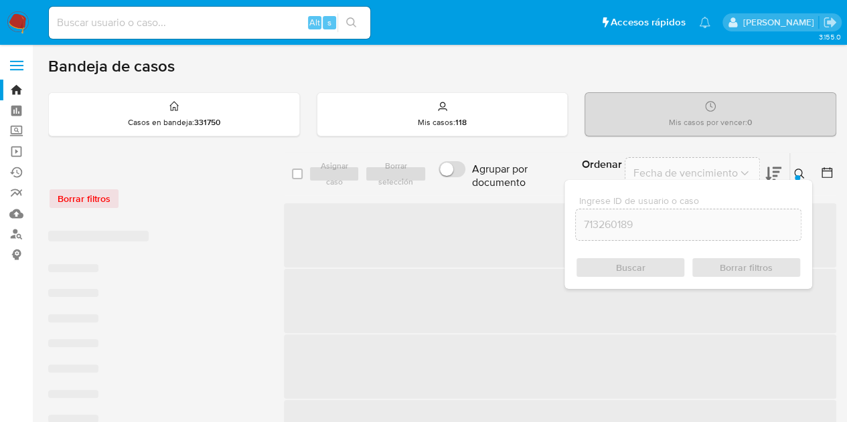
click at [793, 173] on button at bounding box center [801, 174] width 22 height 16
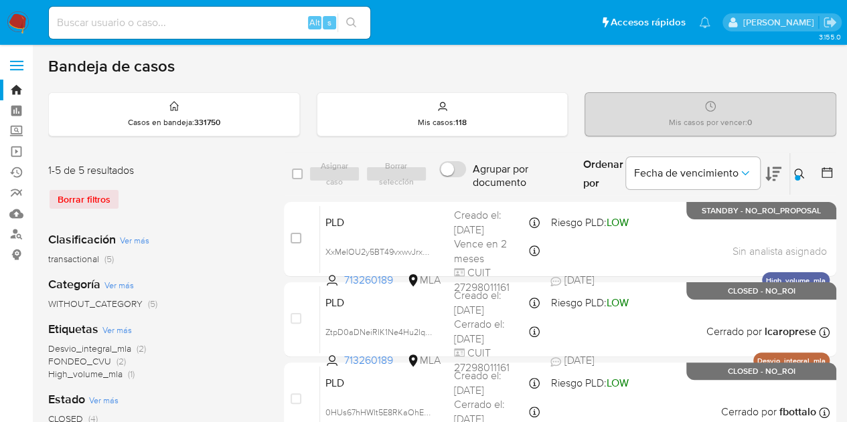
drag, startPoint x: 803, startPoint y: 167, endPoint x: 718, endPoint y: 236, distance: 110.0
click at [803, 167] on button at bounding box center [801, 174] width 22 height 16
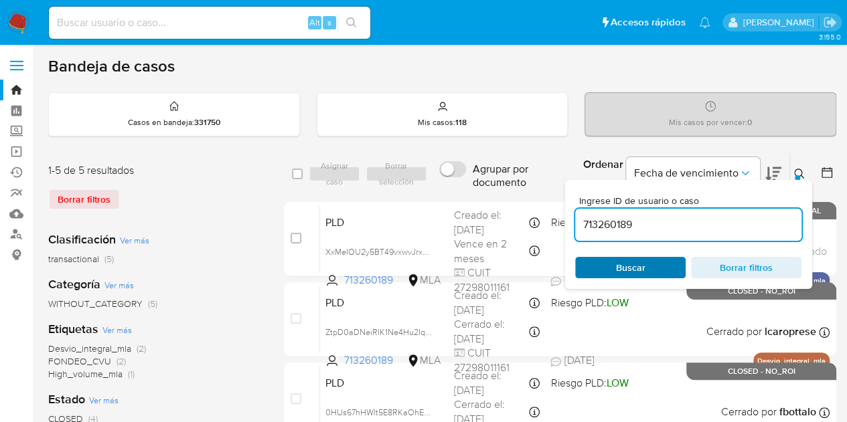
click at [650, 264] on span "Buscar" at bounding box center [630, 267] width 92 height 19
drag, startPoint x: 793, startPoint y: 169, endPoint x: 711, endPoint y: 198, distance: 87.2
click at [791, 170] on button at bounding box center [801, 174] width 22 height 16
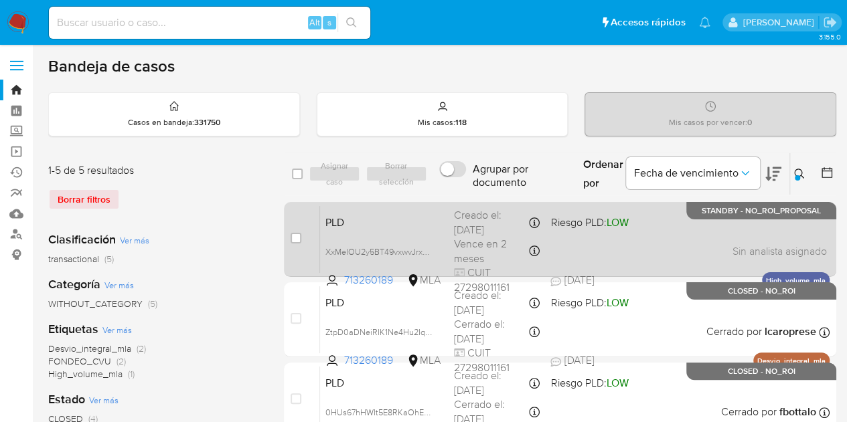
click at [392, 228] on span "PLD" at bounding box center [384, 221] width 118 height 17
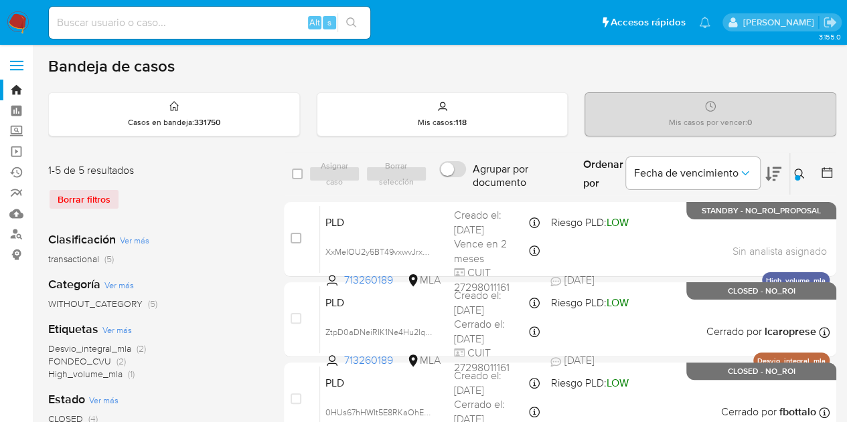
drag, startPoint x: 799, startPoint y: 175, endPoint x: 693, endPoint y: 241, distance: 125.4
click at [798, 176] on div at bounding box center [797, 177] width 5 height 5
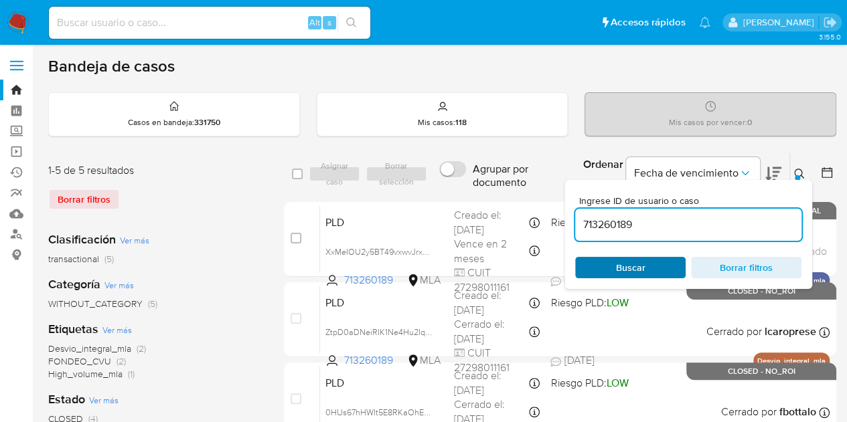
click at [661, 266] on span "Buscar" at bounding box center [630, 267] width 92 height 19
click at [797, 170] on icon at bounding box center [799, 174] width 11 height 11
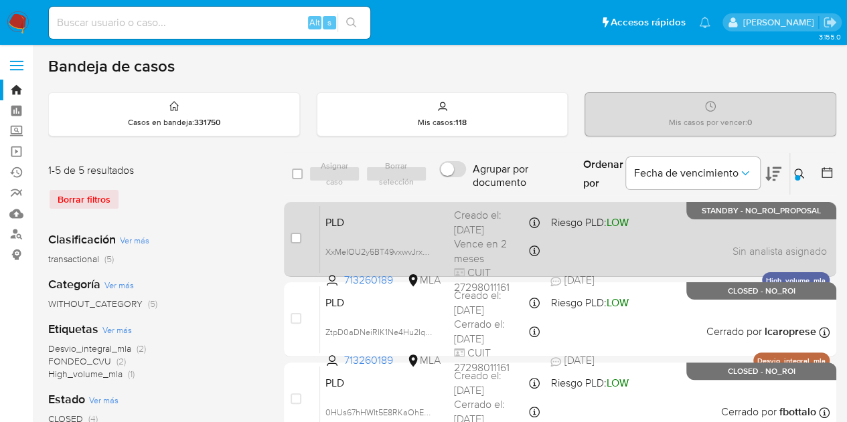
click at [420, 223] on span "PLD" at bounding box center [384, 221] width 118 height 17
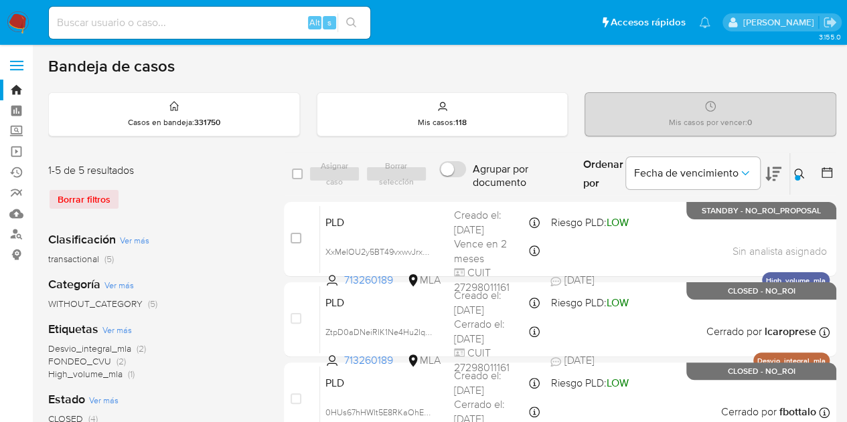
click at [798, 174] on icon at bounding box center [799, 174] width 11 height 11
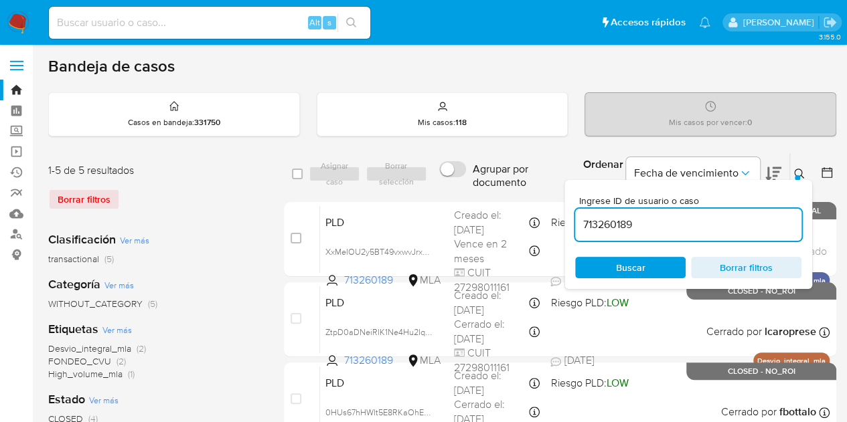
drag, startPoint x: 684, startPoint y: 230, endPoint x: 481, endPoint y: 193, distance: 206.2
click at [481, 193] on div "select-all-cases-checkbox Asignar caso Borrar selección Agrupar por documento O…" at bounding box center [560, 175] width 552 height 44
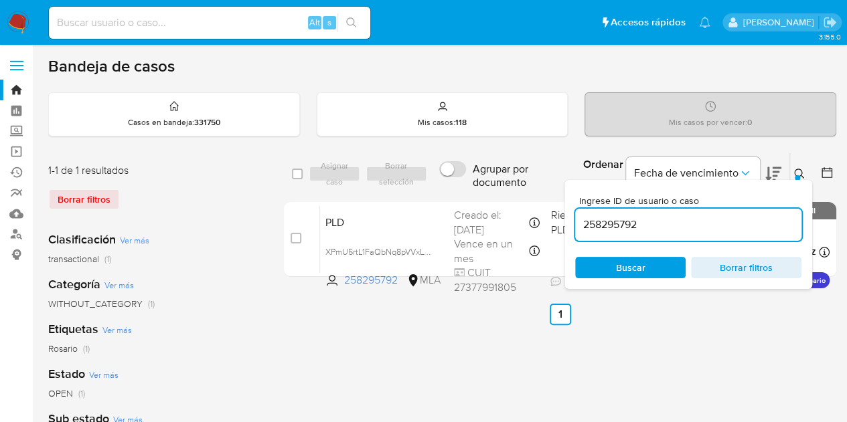
click at [796, 169] on icon at bounding box center [799, 174] width 11 height 11
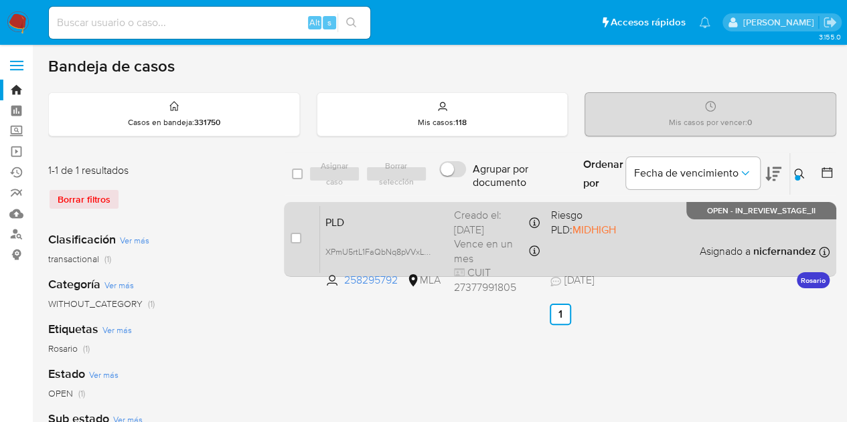
click at [412, 224] on span "PLD" at bounding box center [384, 221] width 118 height 17
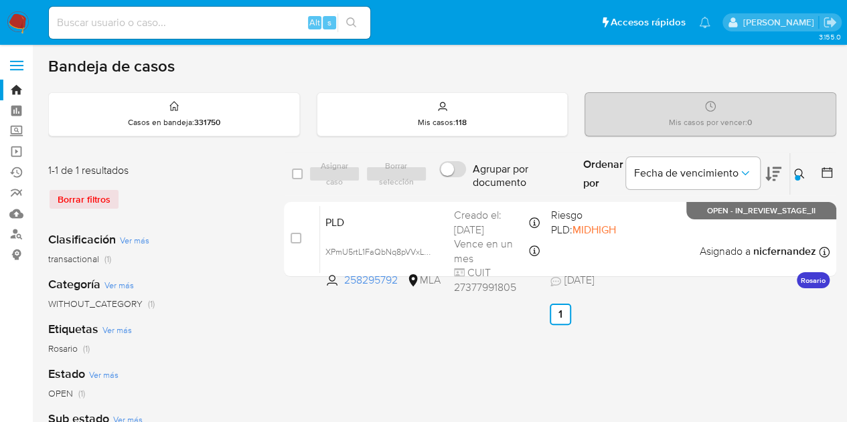
click at [806, 173] on button at bounding box center [801, 174] width 22 height 16
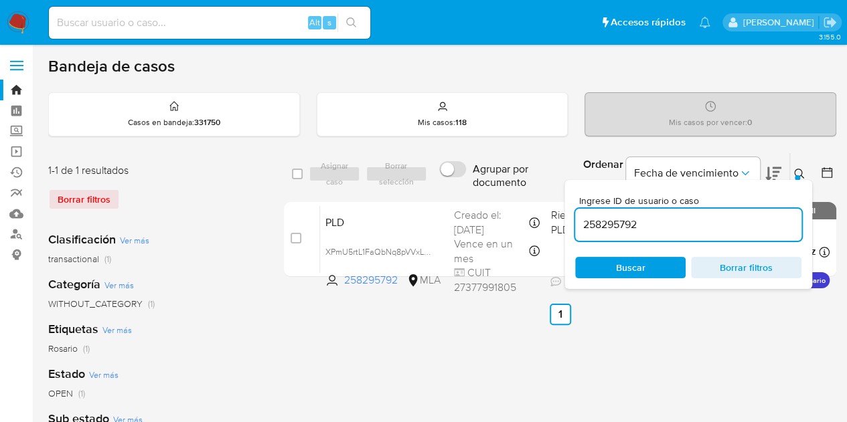
drag, startPoint x: 654, startPoint y: 227, endPoint x: 472, endPoint y: 187, distance: 186.3
click at [469, 187] on div "select-all-cases-checkbox Asignar caso Borrar selección Agrupar por documento O…" at bounding box center [560, 175] width 552 height 44
type input "699301812"
click at [791, 177] on button at bounding box center [801, 174] width 22 height 16
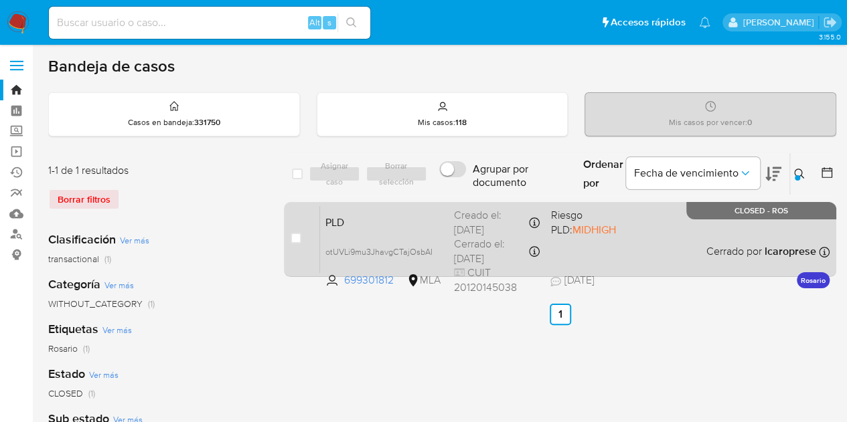
click at [360, 219] on span "PLD" at bounding box center [384, 221] width 118 height 17
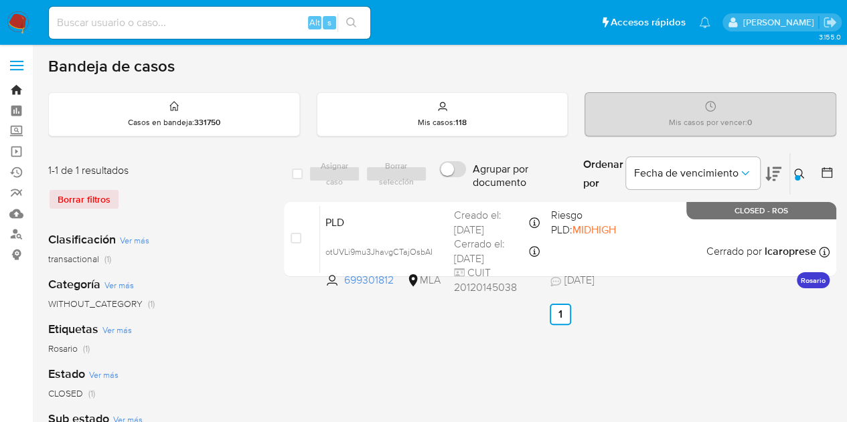
click at [15, 90] on link "Bandeja" at bounding box center [79, 90] width 159 height 21
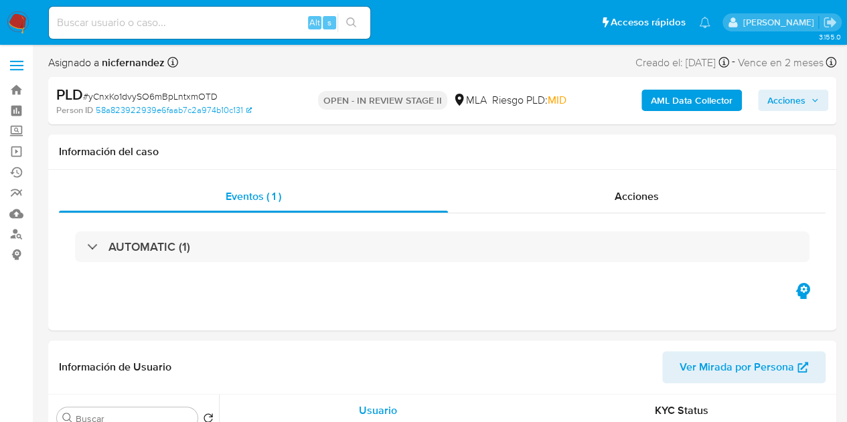
select select "10"
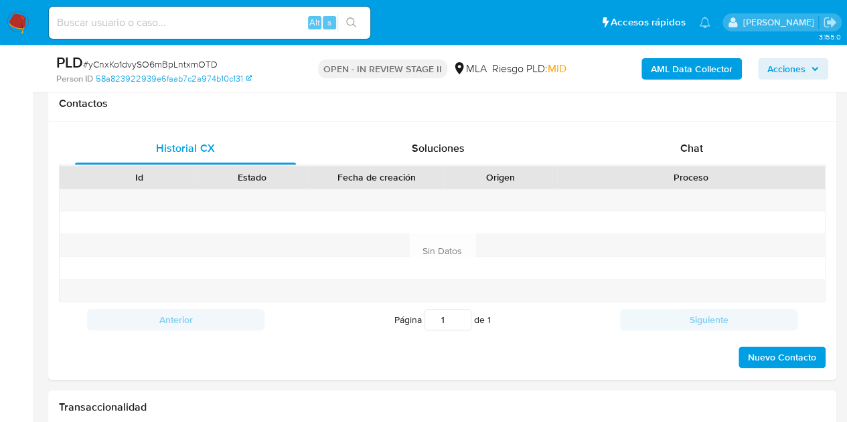
scroll to position [653, 0]
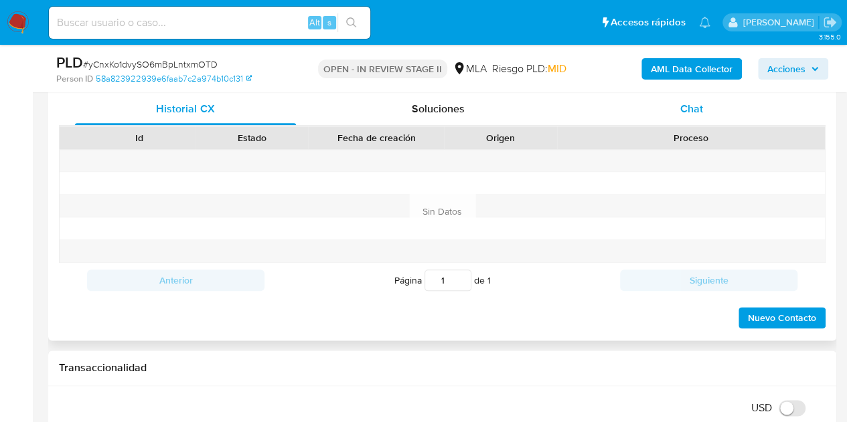
click at [703, 121] on div "Chat" at bounding box center [691, 109] width 221 height 32
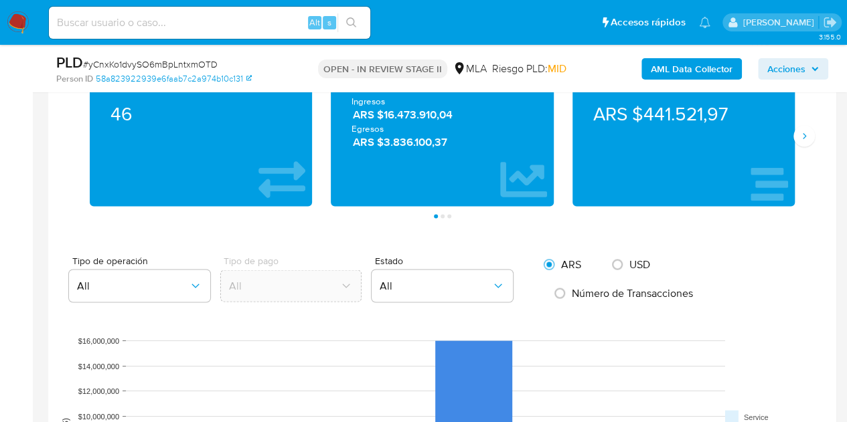
scroll to position [1007, 0]
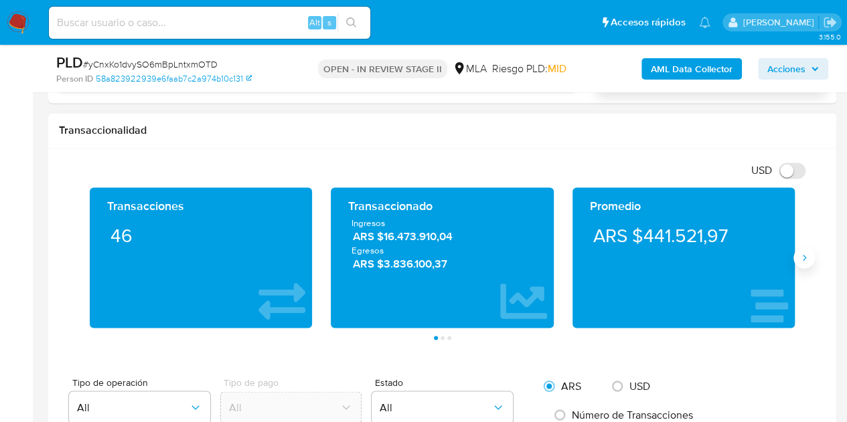
click at [801, 261] on button "Siguiente" at bounding box center [803, 257] width 21 height 21
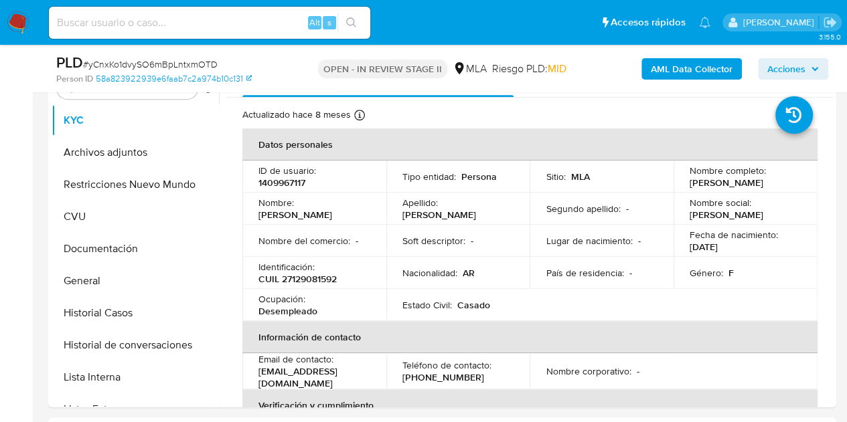
scroll to position [258, 0]
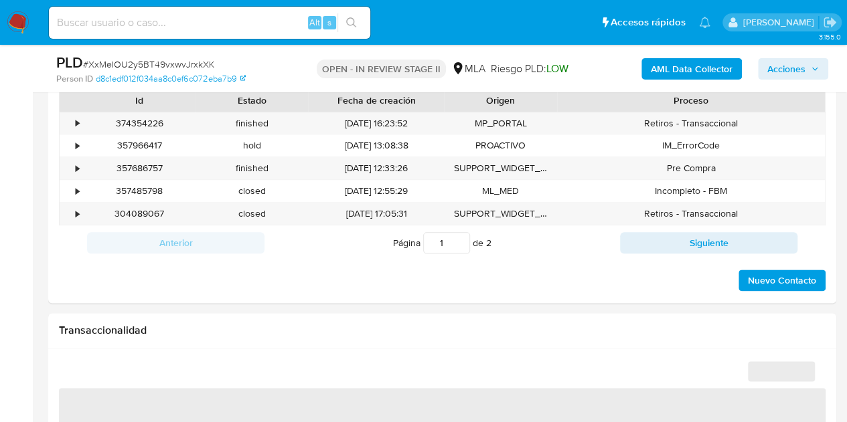
scroll to position [620, 0]
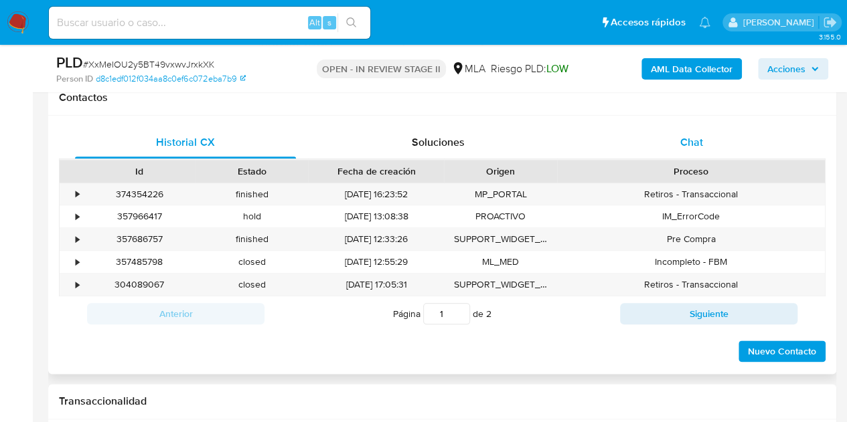
click at [722, 151] on div "Chat" at bounding box center [691, 143] width 221 height 32
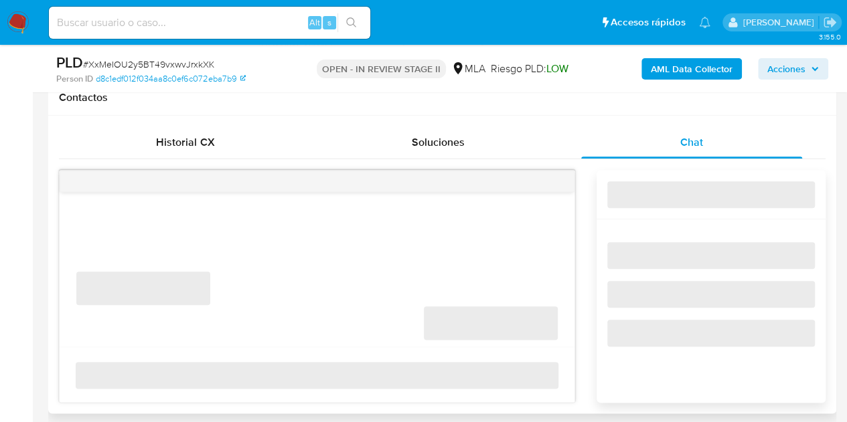
select select "10"
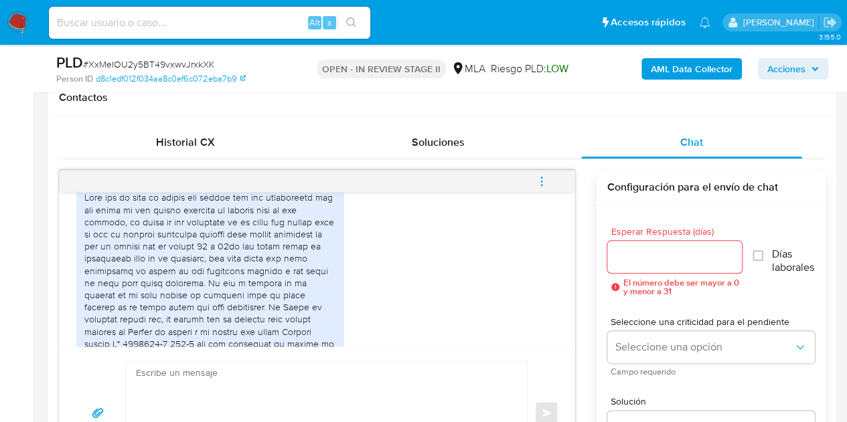
scroll to position [843, 0]
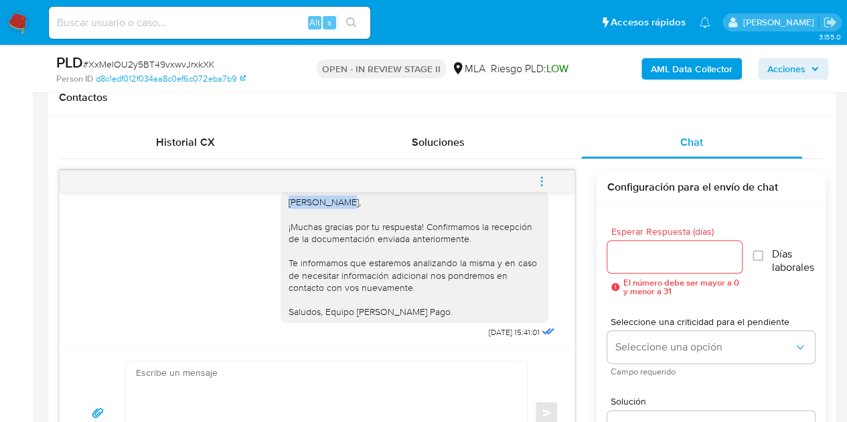
drag, startPoint x: 279, startPoint y: 224, endPoint x: 331, endPoint y: 232, distance: 52.2
click at [331, 232] on div "[PERSON_NAME], ¡Muchas gracias por tu respuesta! Confirmamos la recepción de la…" at bounding box center [415, 257] width 252 height 122
copy div "[PERSON_NAME],"
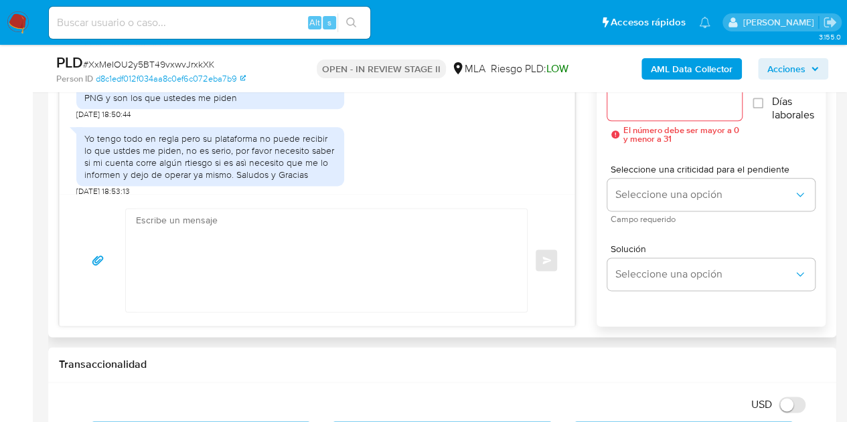
scroll to position [1982, 0]
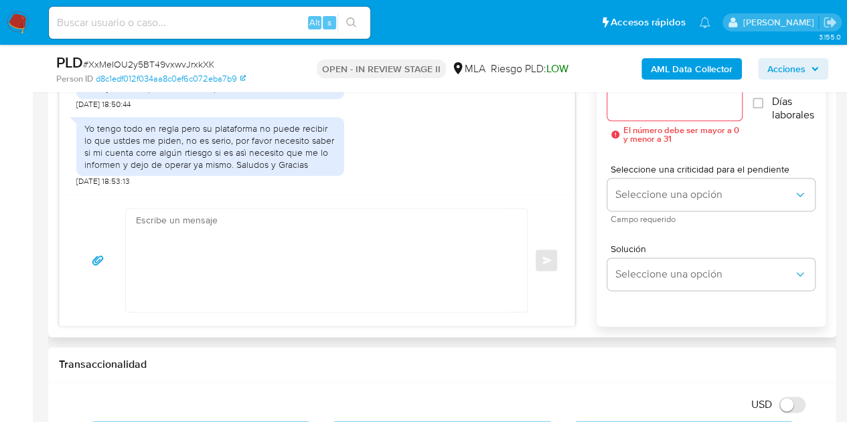
click at [288, 238] on textarea at bounding box center [323, 260] width 374 height 103
paste textarea "[PERSON_NAME], Muchas gracias por tu respuesta. Te confirmamos que recibimos co…"
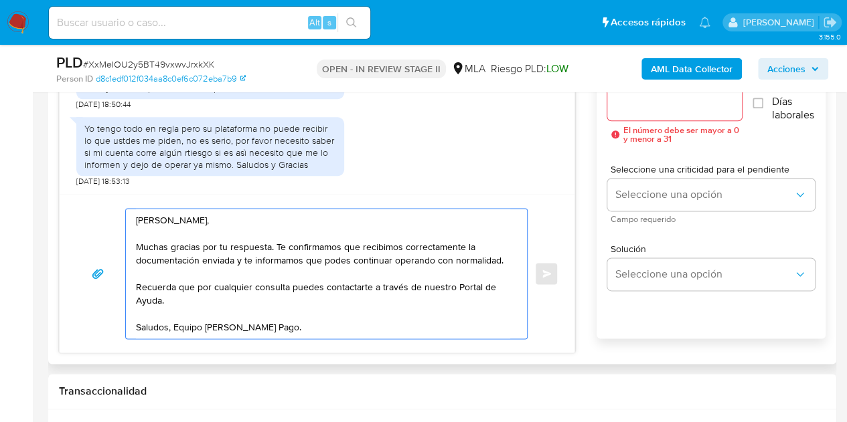
type textarea "Hola Rocío, Muchas gracias por tu respuesta. Te confirmamos que recibimos corre…"
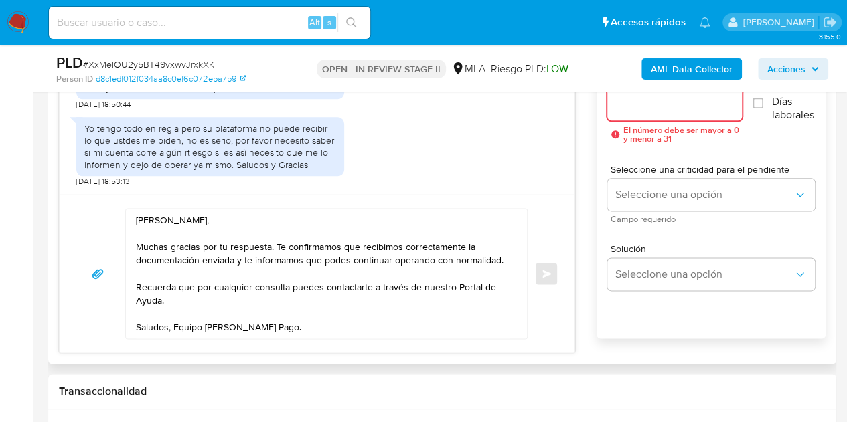
click at [664, 104] on input "Esperar Respuesta (días)" at bounding box center [674, 104] width 135 height 17
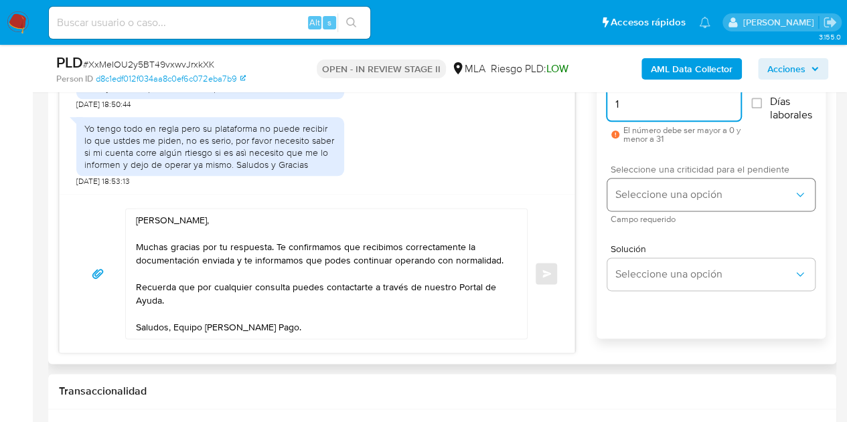
type input "1"
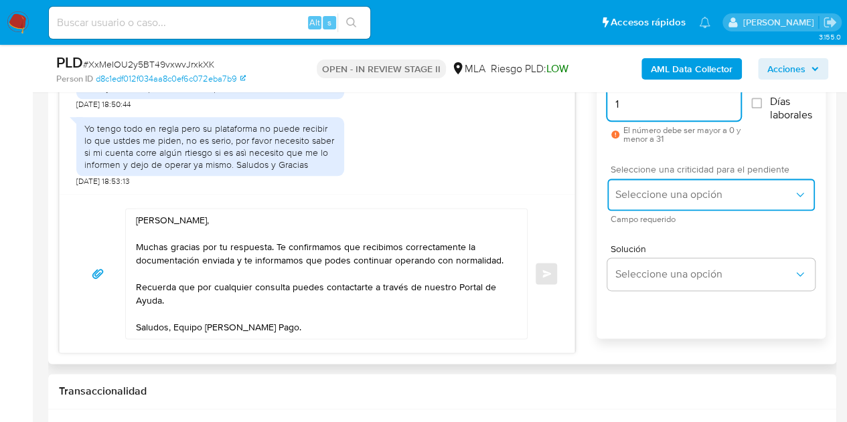
click at [644, 204] on button "Seleccione una opción" at bounding box center [711, 195] width 208 height 32
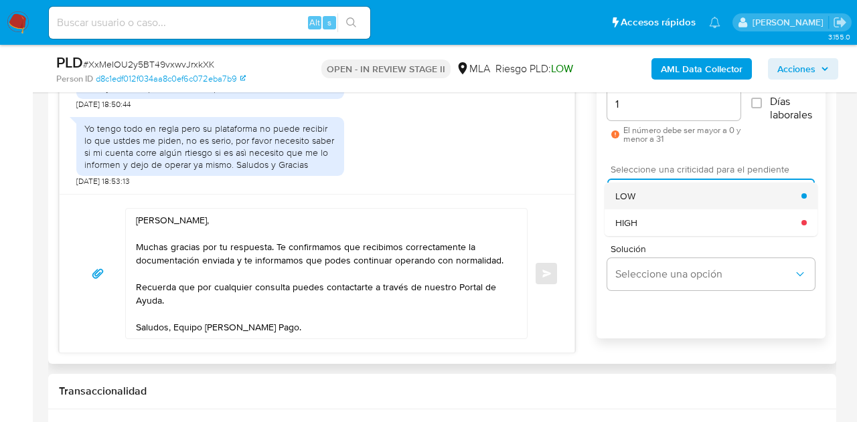
click at [637, 193] on div "LOW" at bounding box center [708, 196] width 186 height 27
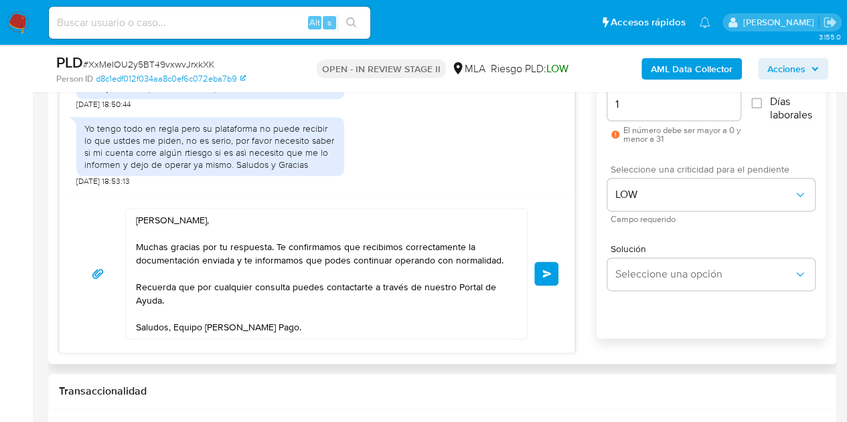
click at [546, 270] on span "Enviar" at bounding box center [546, 274] width 9 height 8
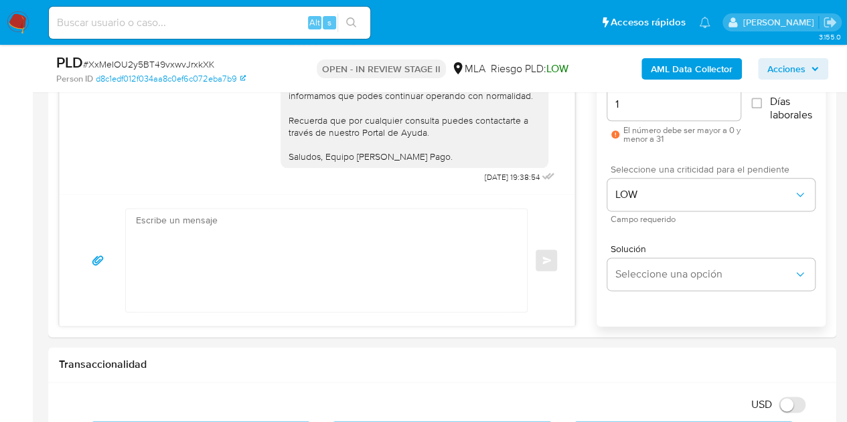
scroll to position [691, 0]
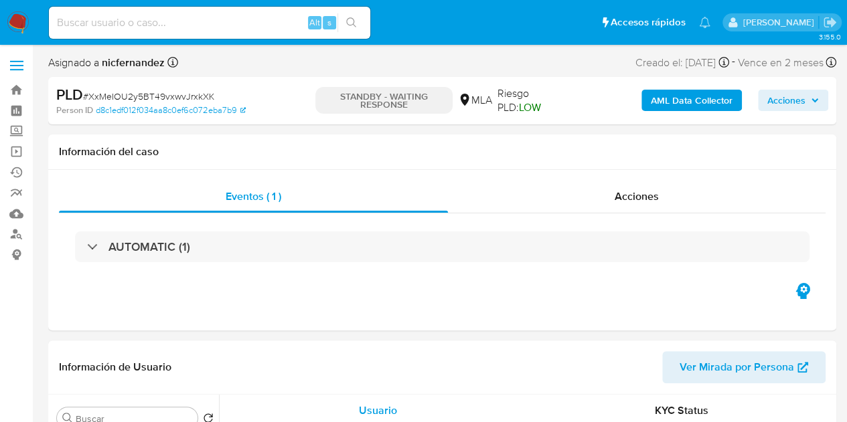
select select "10"
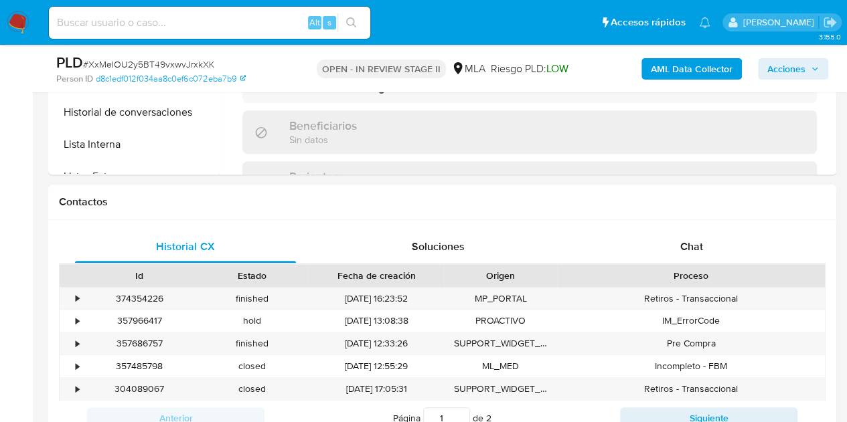
scroll to position [518, 0]
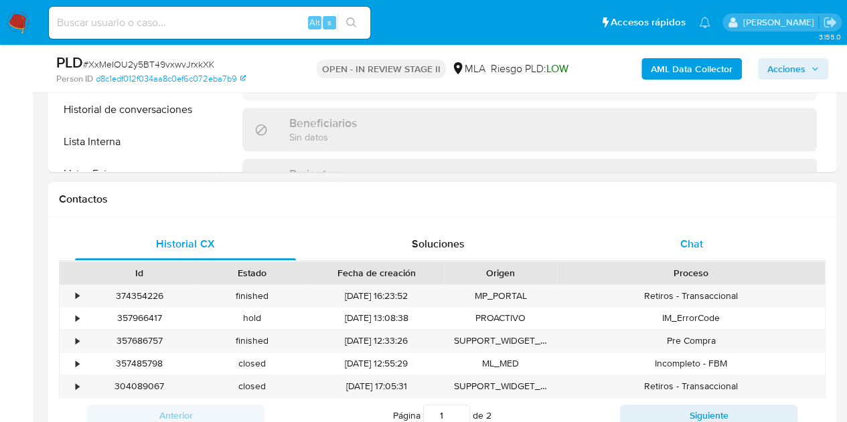
click at [693, 247] on span "Chat" at bounding box center [691, 243] width 23 height 15
select select "10"
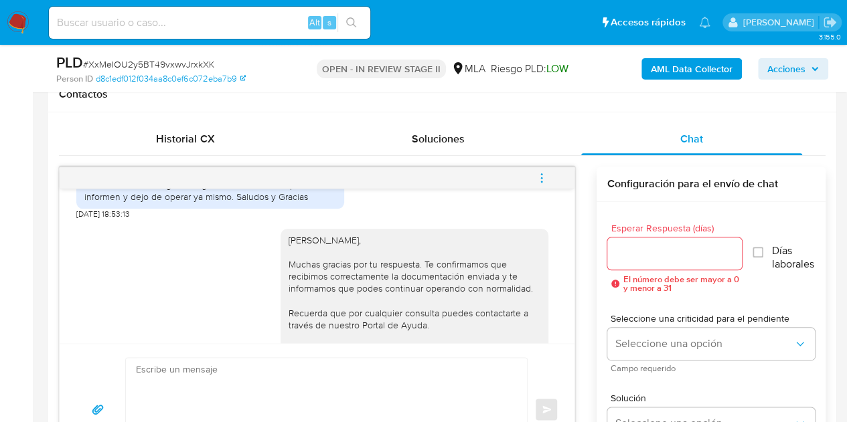
scroll to position [1384, 0]
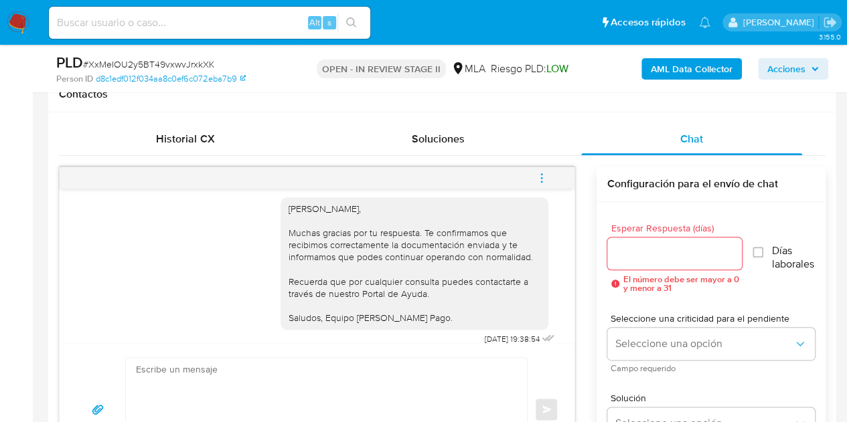
click at [545, 175] on icon "menu-action" at bounding box center [542, 178] width 12 height 12
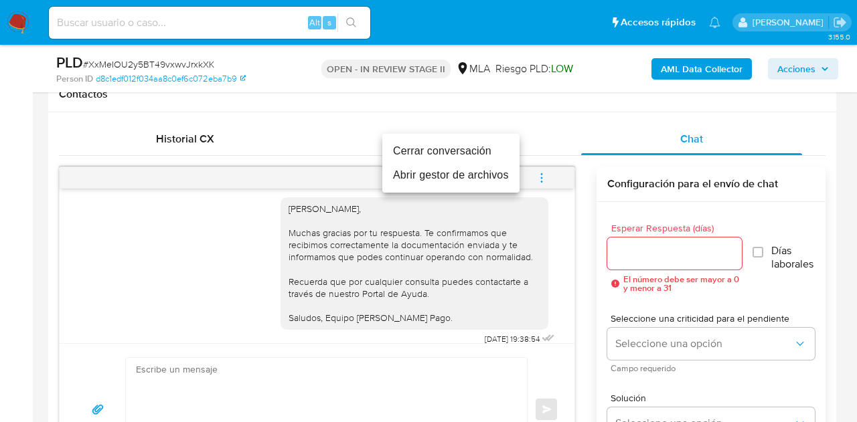
click at [458, 151] on li "Cerrar conversación" at bounding box center [450, 151] width 137 height 24
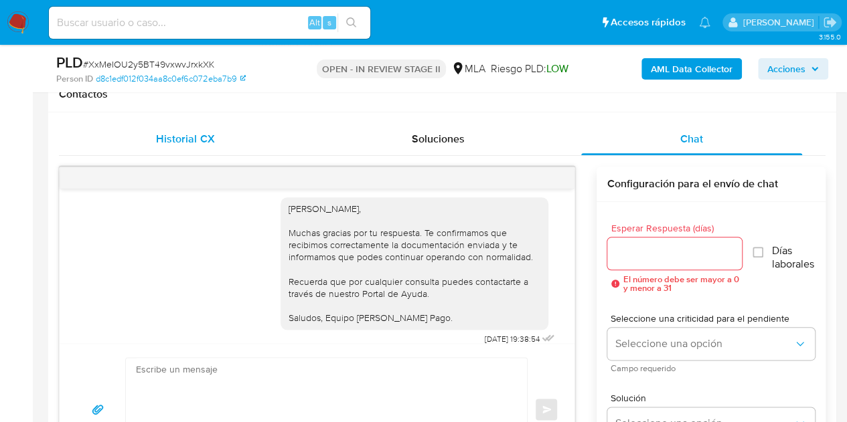
click at [230, 133] on div "Historial CX" at bounding box center [185, 139] width 221 height 32
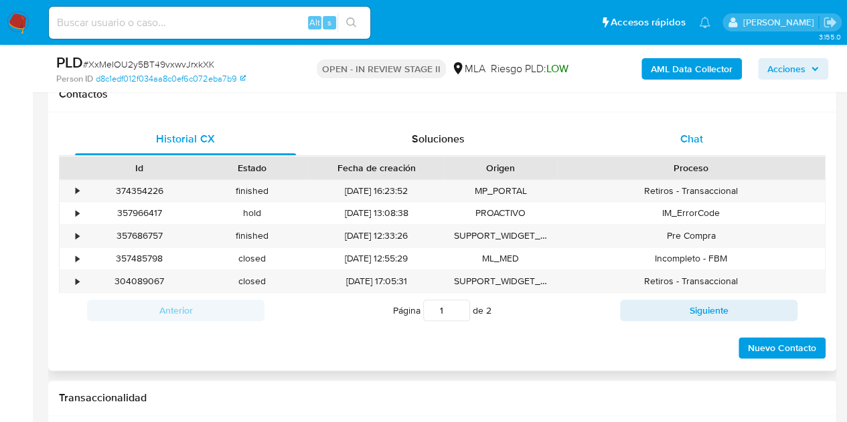
click at [722, 142] on div "Chat" at bounding box center [691, 139] width 221 height 32
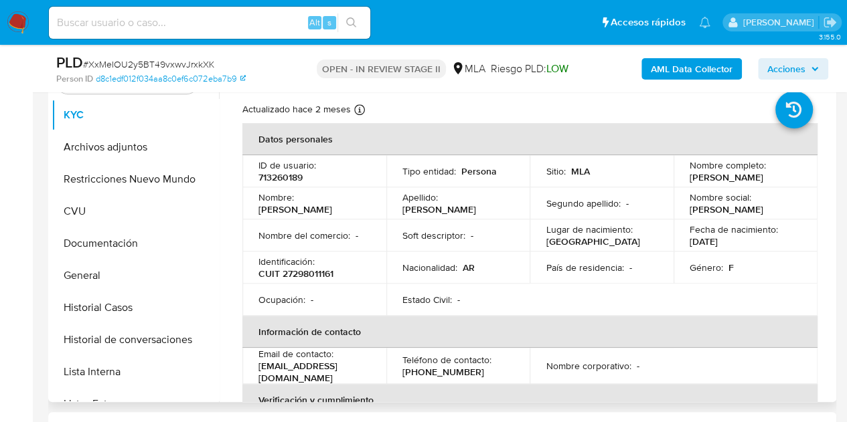
scroll to position [274, 0]
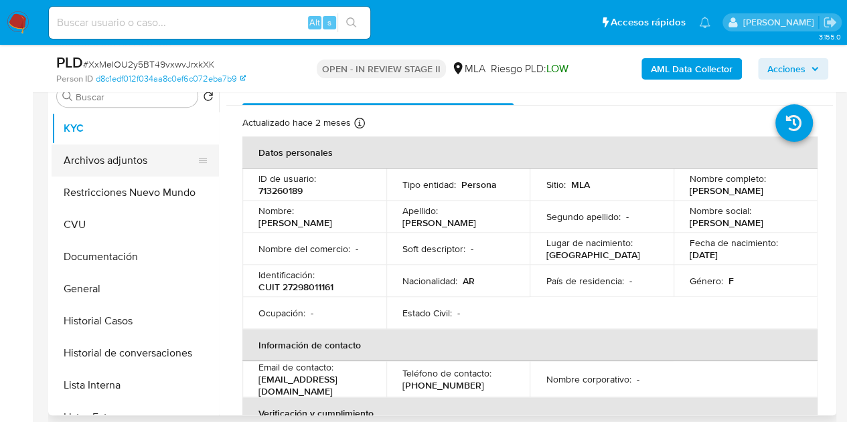
click at [126, 160] on button "Archivos adjuntos" at bounding box center [130, 161] width 157 height 32
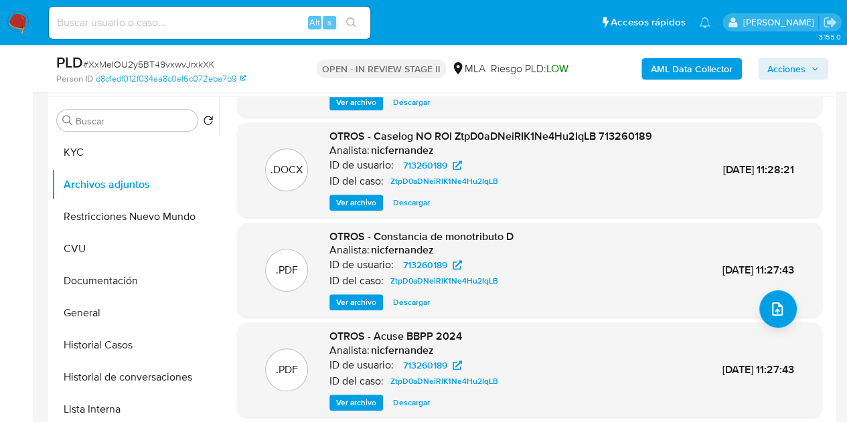
scroll to position [112, 0]
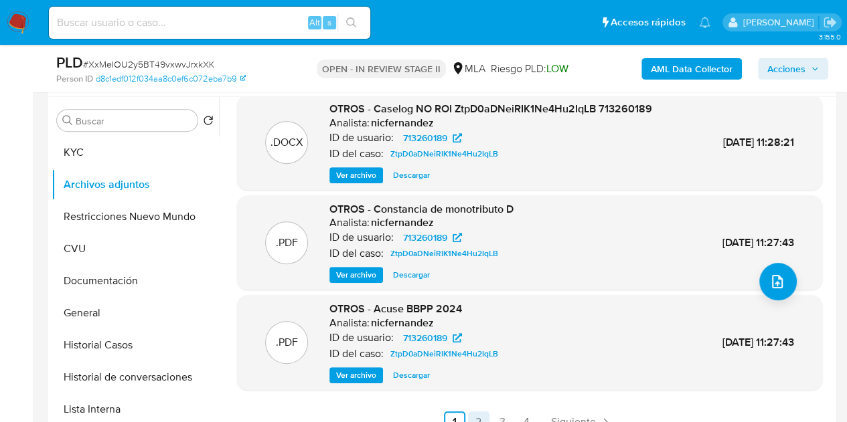
click at [478, 418] on link "2" at bounding box center [478, 422] width 21 height 21
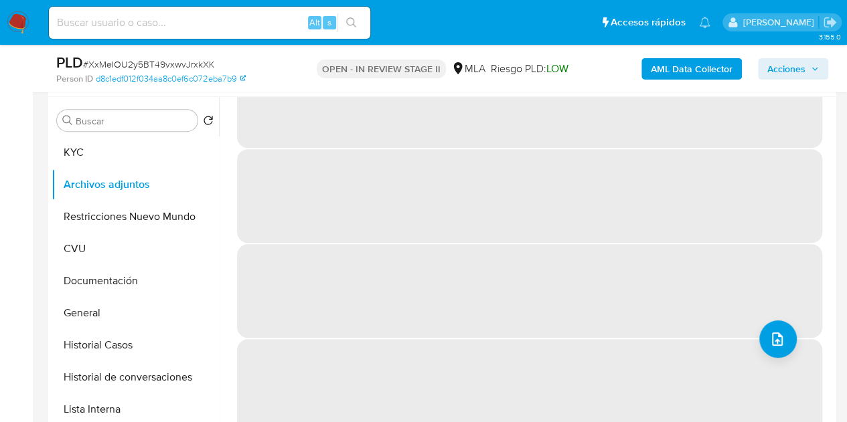
scroll to position [0, 0]
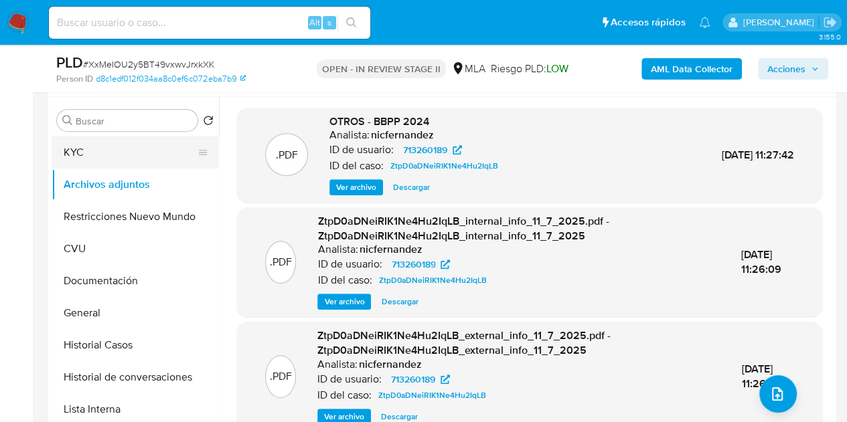
click at [122, 152] on button "KYC" at bounding box center [130, 153] width 157 height 32
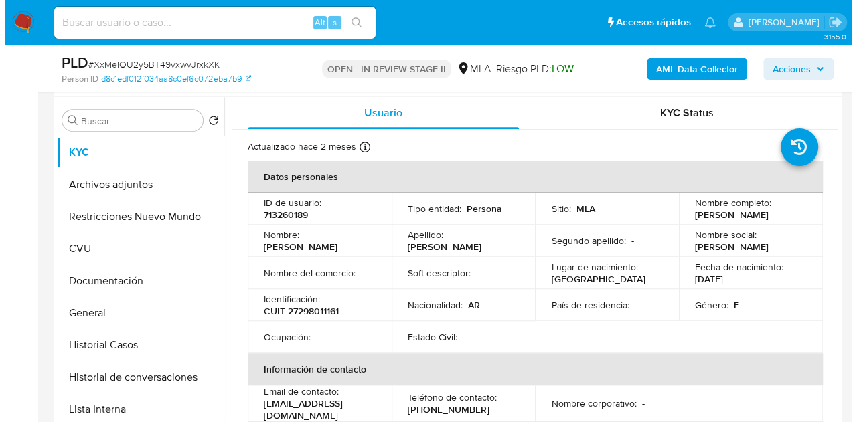
scroll to position [240, 0]
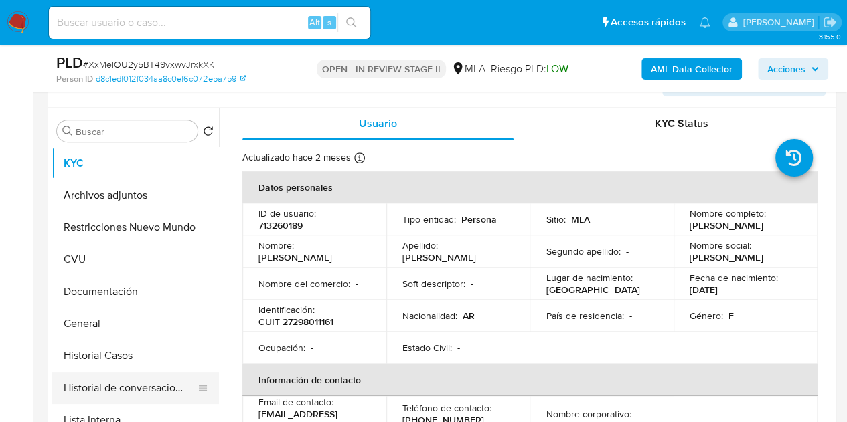
click at [145, 378] on button "Historial de conversaciones" at bounding box center [130, 388] width 157 height 32
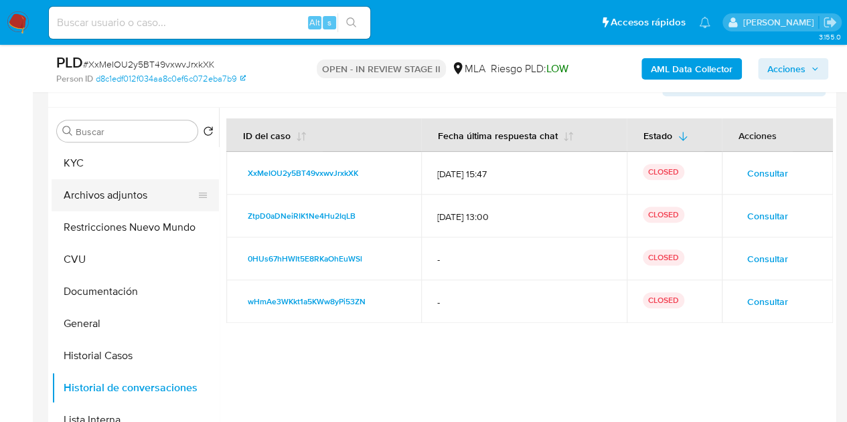
click at [118, 199] on button "Archivos adjuntos" at bounding box center [130, 195] width 157 height 32
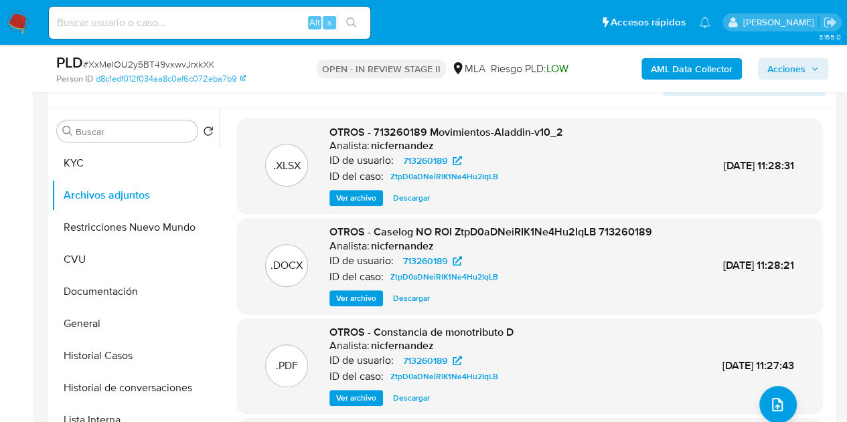
click at [372, 292] on span "Ver archivo" at bounding box center [356, 298] width 40 height 13
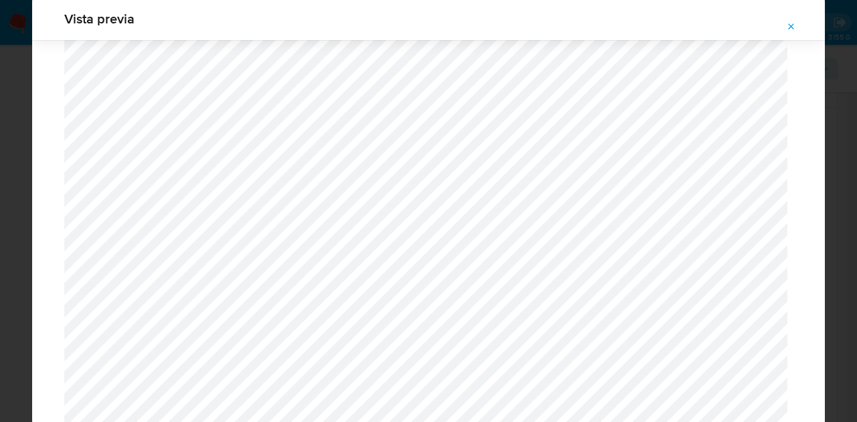
scroll to position [1270, 0]
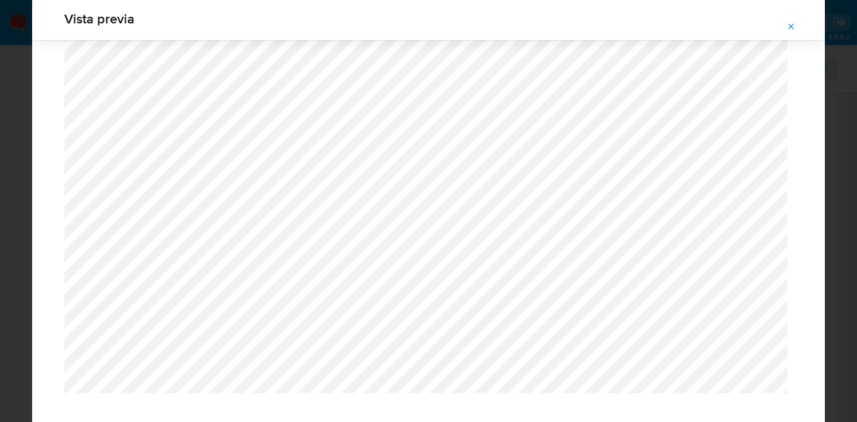
click at [793, 26] on icon "Attachment preview" at bounding box center [791, 26] width 11 height 11
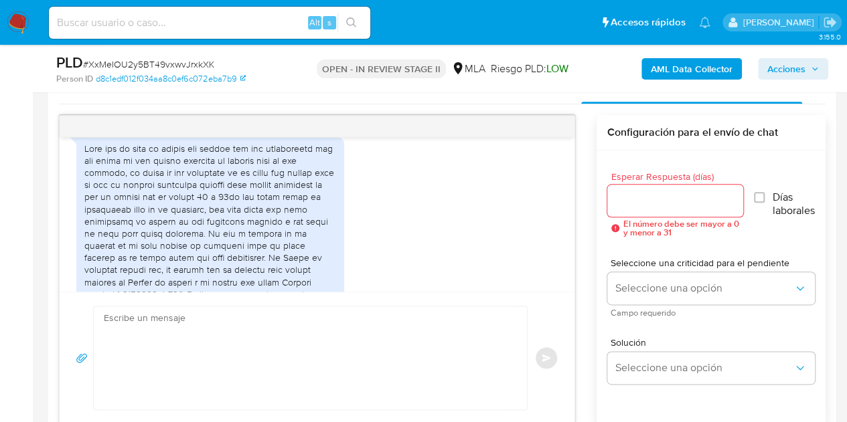
scroll to position [273, 0]
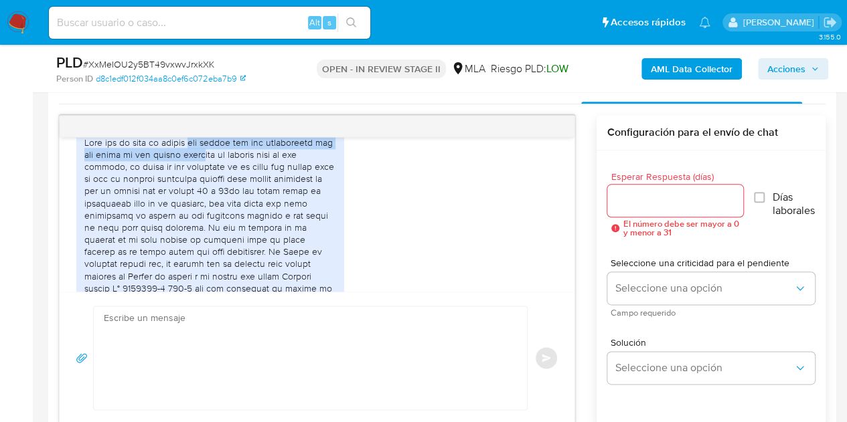
drag, startPoint x: 197, startPoint y: 143, endPoint x: 220, endPoint y: 155, distance: 25.4
click at [220, 155] on div at bounding box center [210, 386] width 252 height 499
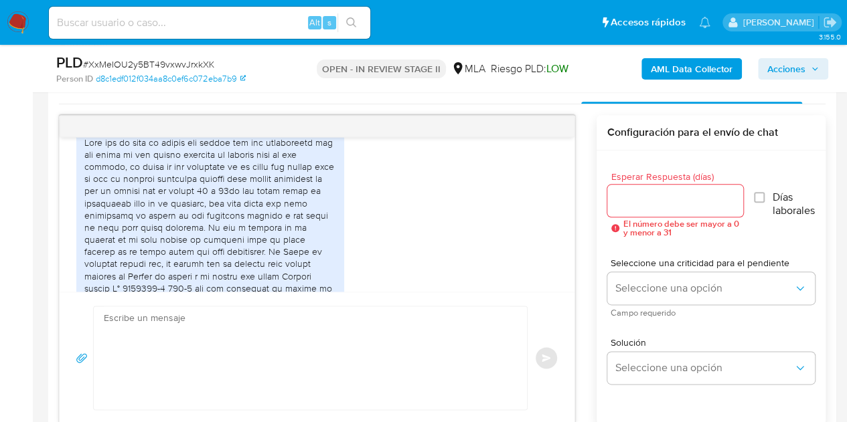
click at [127, 161] on div at bounding box center [210, 386] width 252 height 499
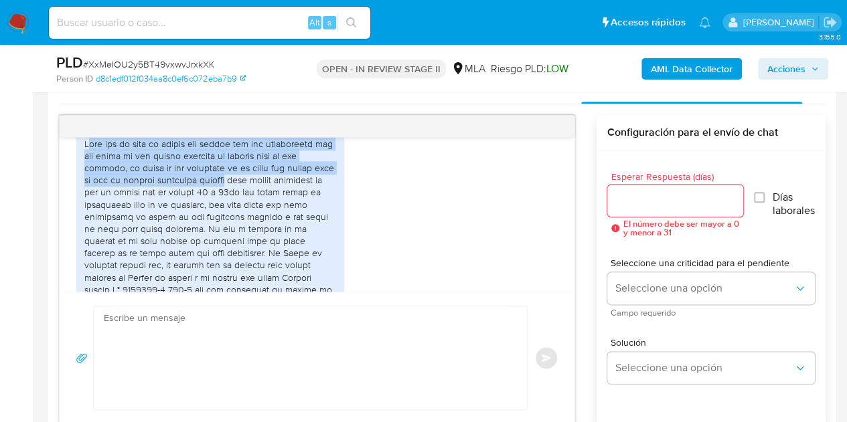
drag, startPoint x: 87, startPoint y: 143, endPoint x: 214, endPoint y: 179, distance: 132.2
click at [214, 179] on div at bounding box center [210, 387] width 252 height 499
click at [129, 169] on div at bounding box center [210, 387] width 252 height 499
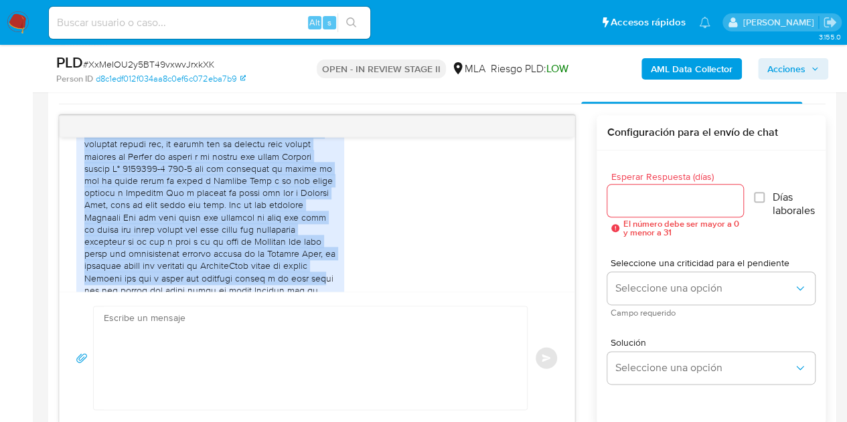
scroll to position [406, 0]
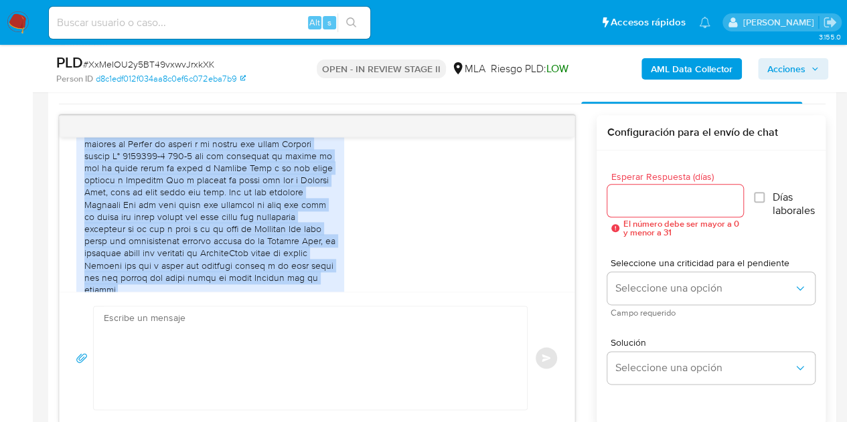
drag, startPoint x: 84, startPoint y: 142, endPoint x: 240, endPoint y: 274, distance: 204.2
click at [240, 274] on div at bounding box center [210, 253] width 252 height 499
copy div "Buen dia en base al pedido les cuento que los movimientos por ese total no son …"
click at [529, 219] on div "21/08/2025 18:47:44" at bounding box center [316, 256] width 481 height 528
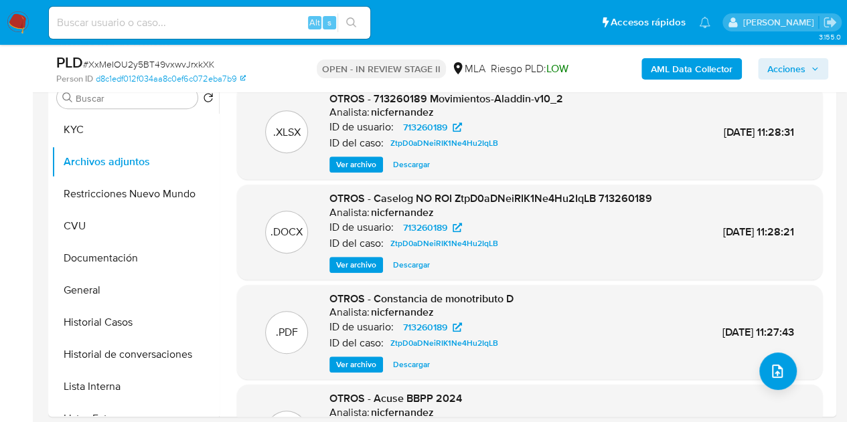
scroll to position [283, 0]
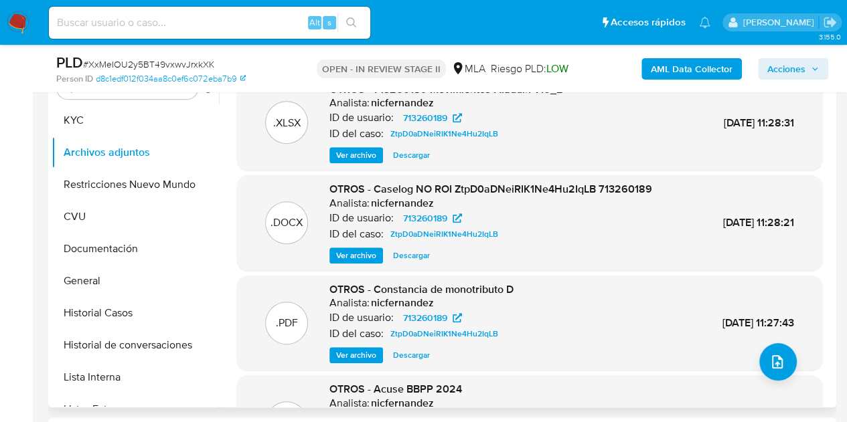
click at [364, 354] on span "Ver archivo" at bounding box center [356, 355] width 40 height 13
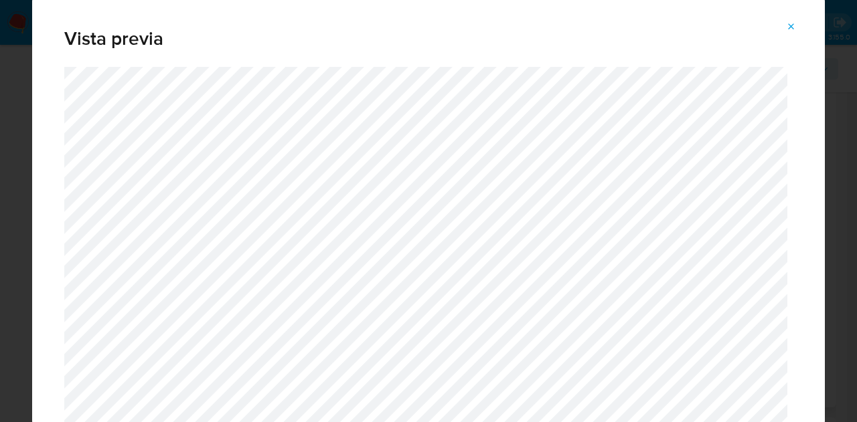
click at [787, 27] on icon "Attachment preview" at bounding box center [791, 26] width 11 height 11
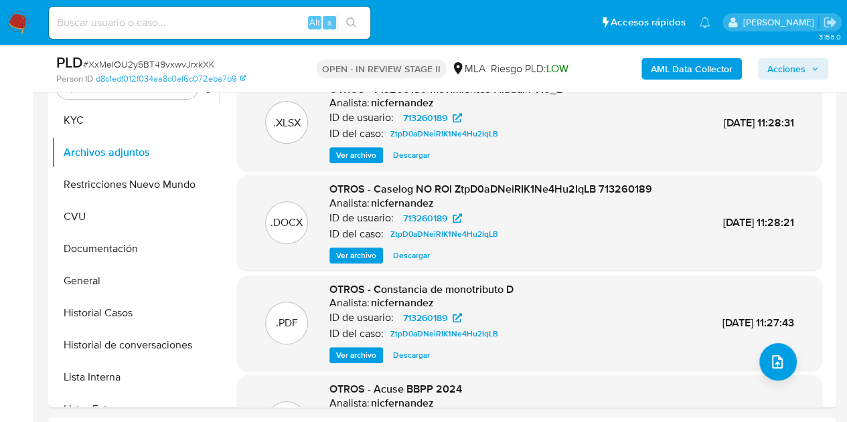
drag, startPoint x: 832, startPoint y: 167, endPoint x: 844, endPoint y: 149, distance: 21.4
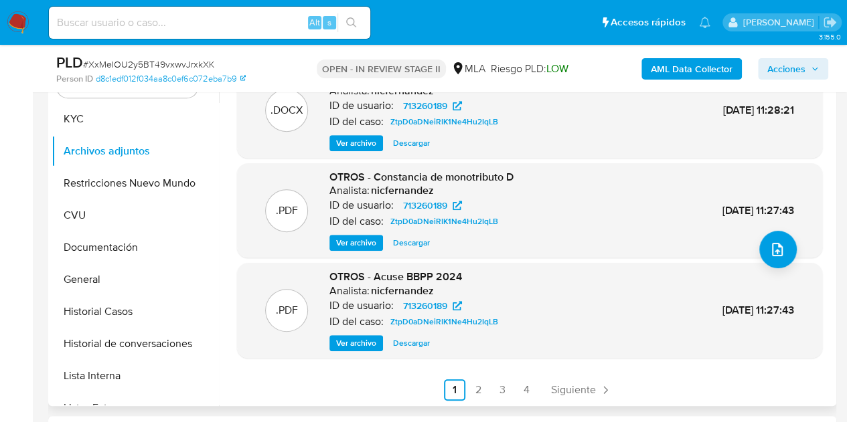
scroll to position [112, 0]
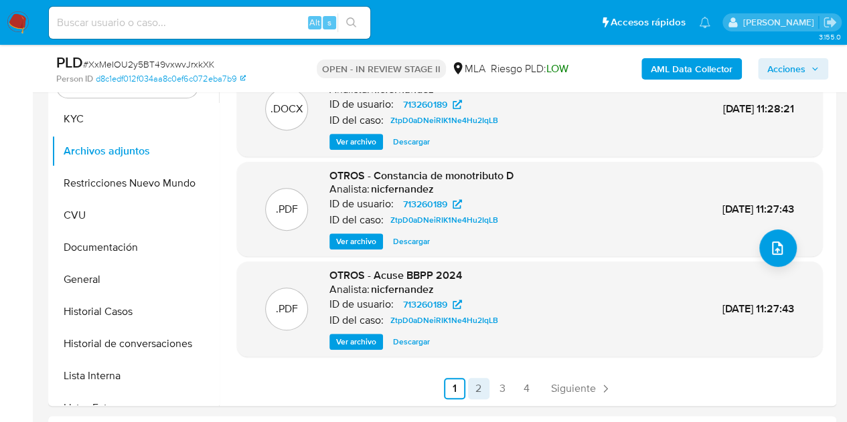
click at [478, 385] on link "2" at bounding box center [478, 388] width 21 height 21
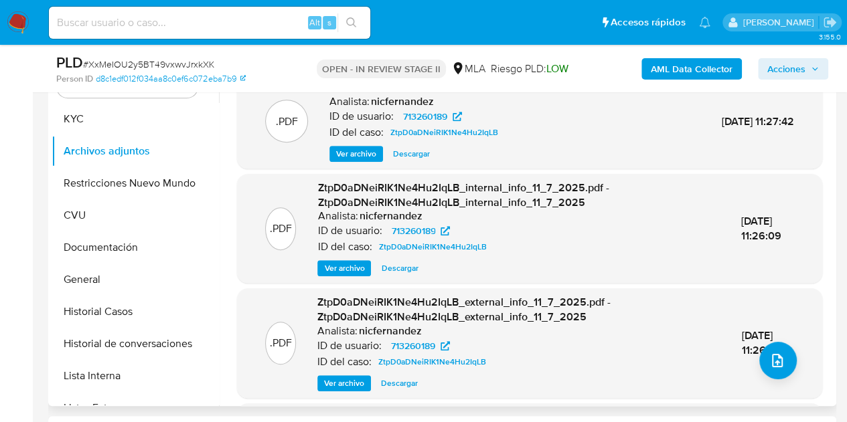
drag, startPoint x: 833, startPoint y: 153, endPoint x: 833, endPoint y: 125, distance: 28.1
click at [833, 129] on div "Buscar Volver al orden por defecto KYC Archivos adjuntos Restricciones Nuevo Mu…" at bounding box center [442, 235] width 788 height 343
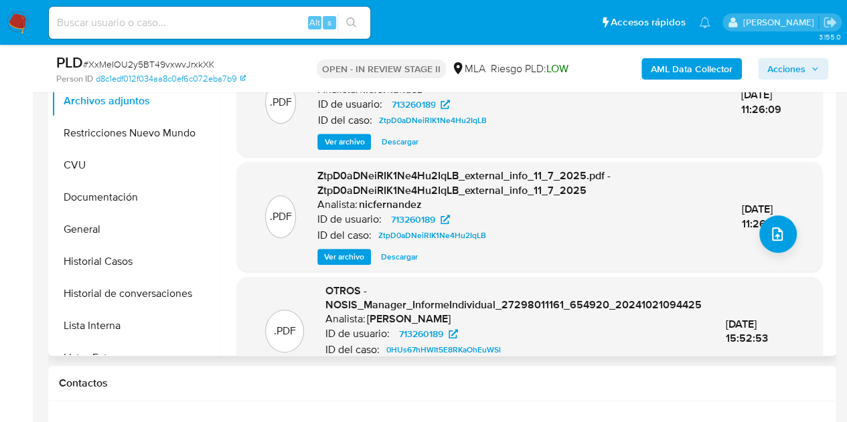
scroll to position [156, 0]
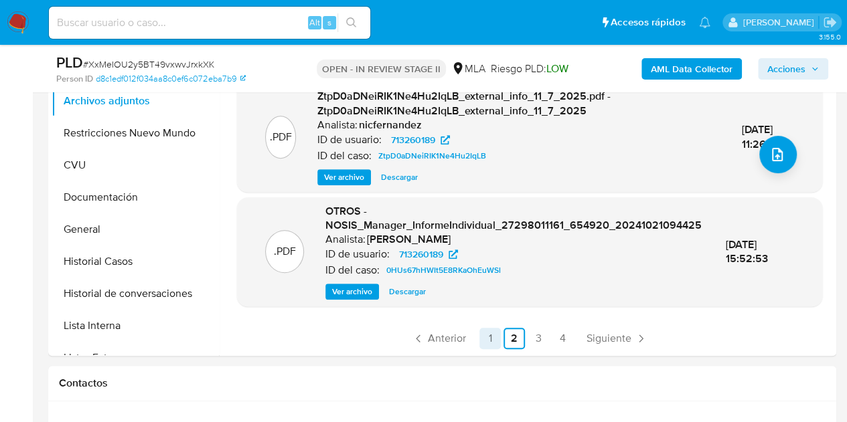
click at [485, 343] on link "1" at bounding box center [489, 338] width 21 height 21
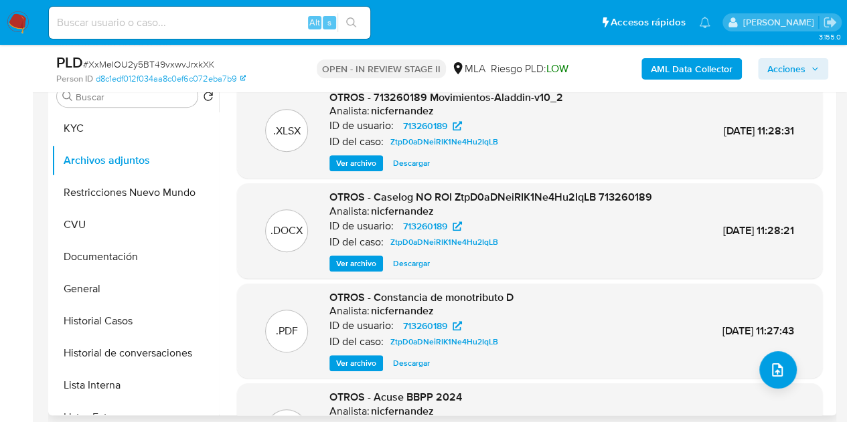
scroll to position [291, 0]
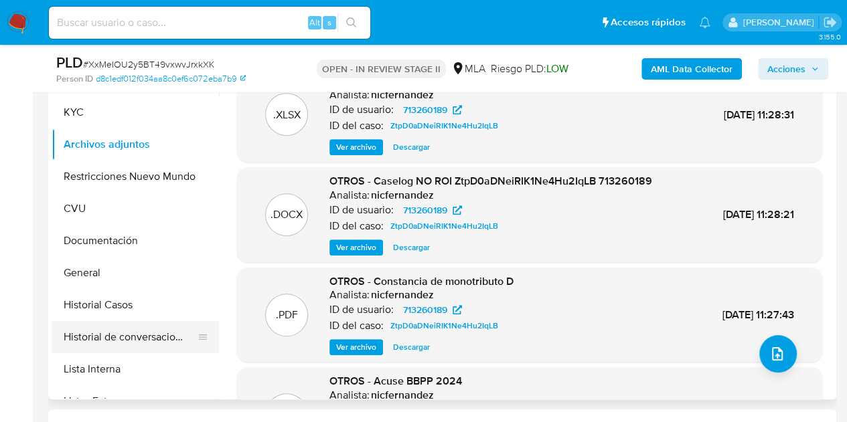
click at [138, 339] on button "Historial de conversaciones" at bounding box center [130, 337] width 157 height 32
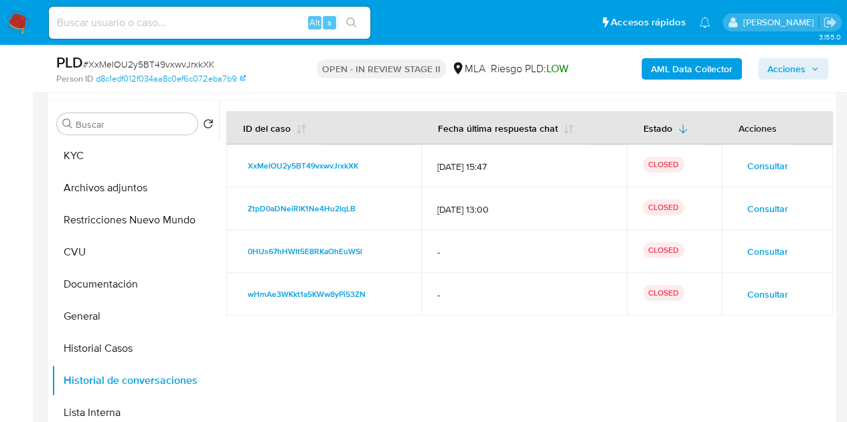
scroll to position [228, 0]
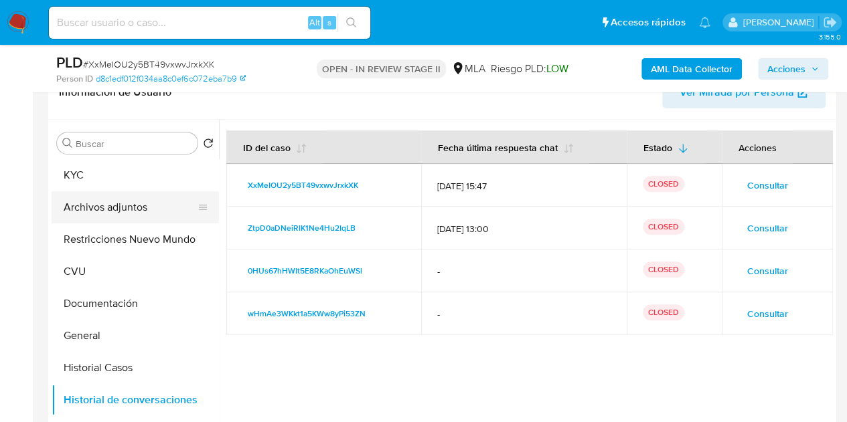
click at [125, 211] on button "Archivos adjuntos" at bounding box center [130, 207] width 157 height 32
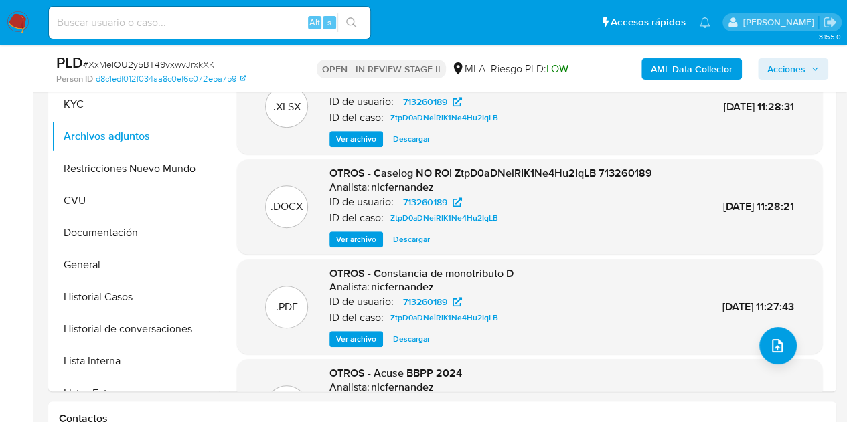
scroll to position [195, 0]
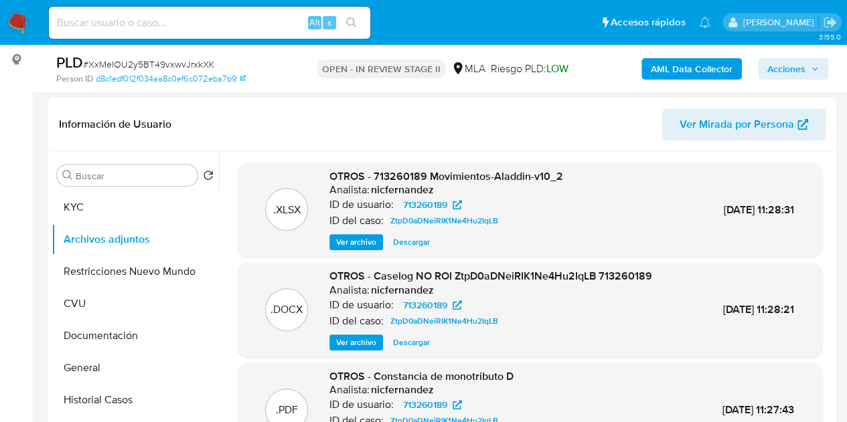
click at [694, 68] on b "AML Data Collector" at bounding box center [692, 68] width 82 height 21
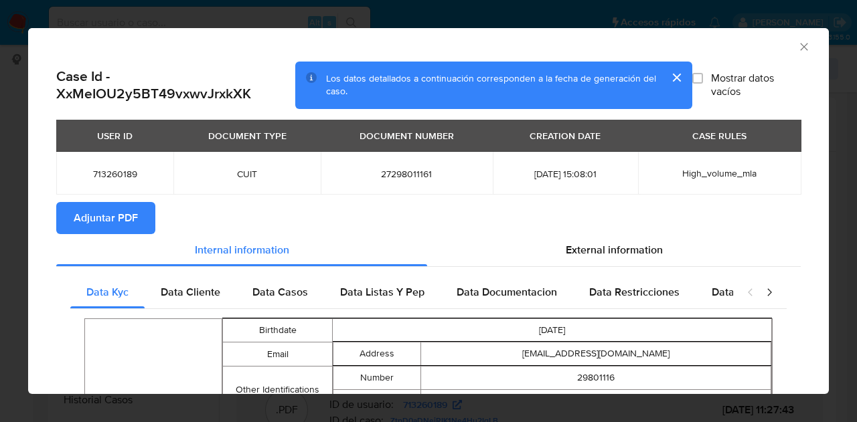
click at [118, 222] on span "Adjuntar PDF" at bounding box center [106, 218] width 64 height 29
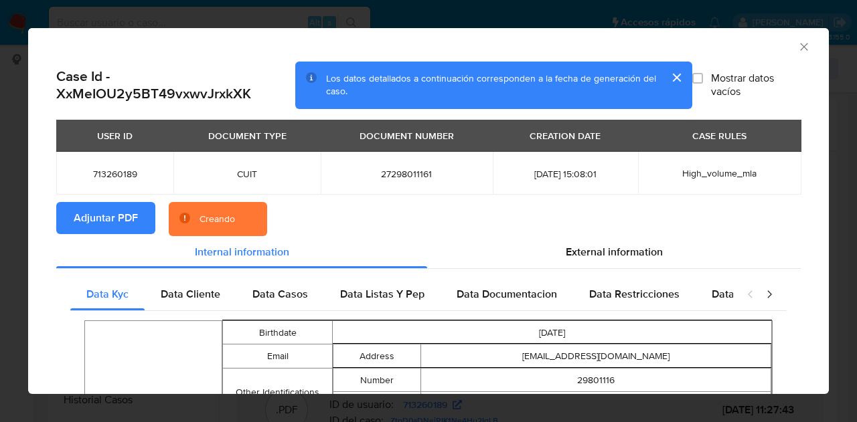
click at [668, 77] on button "cerrar" at bounding box center [676, 78] width 32 height 32
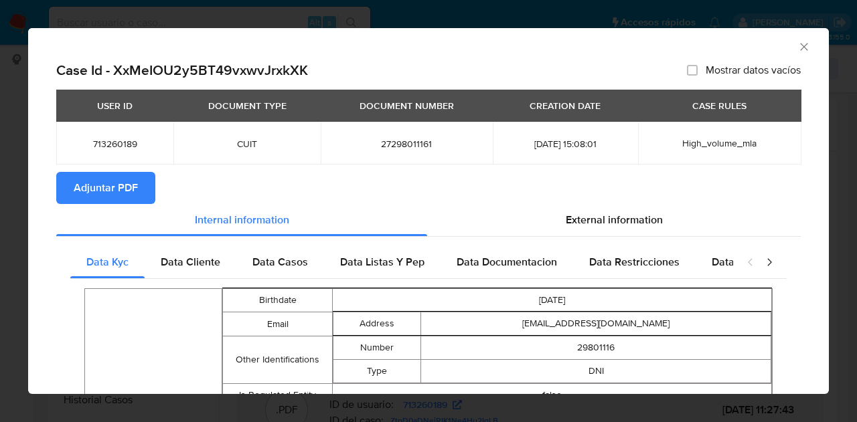
click at [803, 45] on div "AML Data Collector" at bounding box center [428, 44] width 801 height 33
click at [799, 44] on icon "Cerrar ventana" at bounding box center [803, 46] width 13 height 13
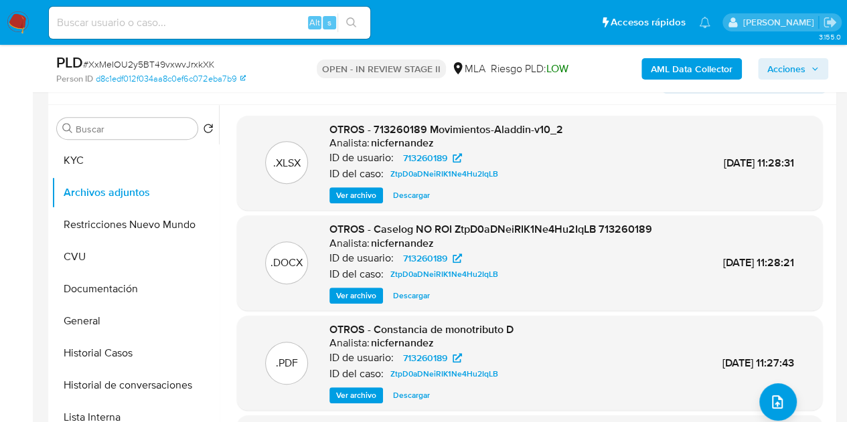
scroll to position [197, 0]
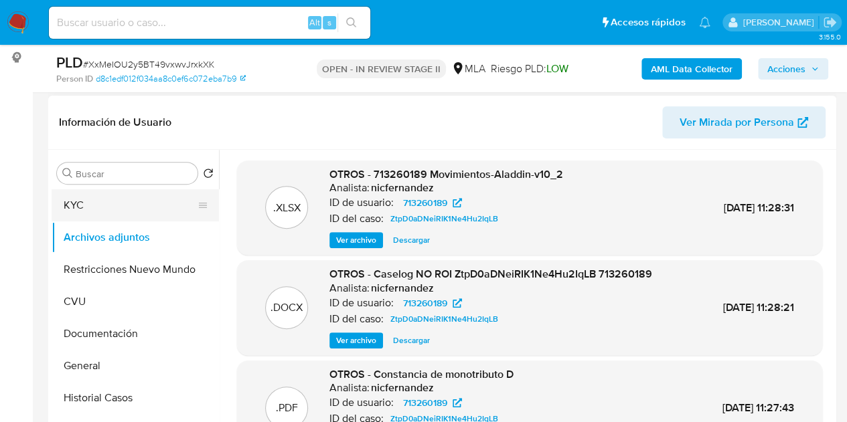
click at [110, 208] on button "KYC" at bounding box center [130, 205] width 157 height 32
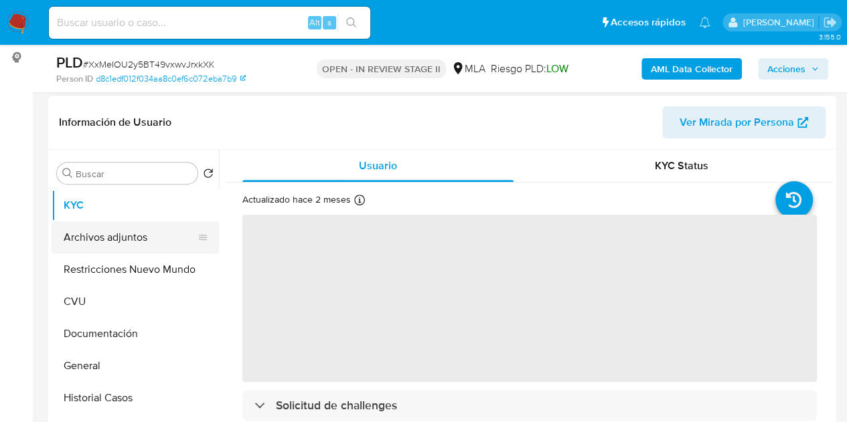
click at [114, 232] on button "Archivos adjuntos" at bounding box center [130, 238] width 157 height 32
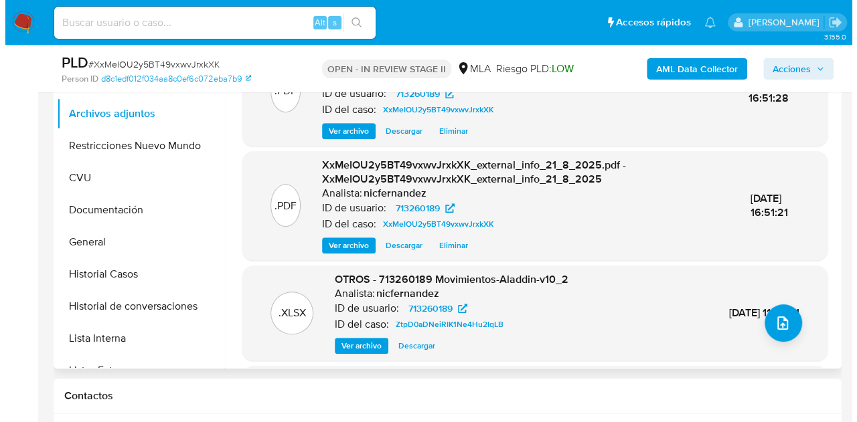
scroll to position [324, 0]
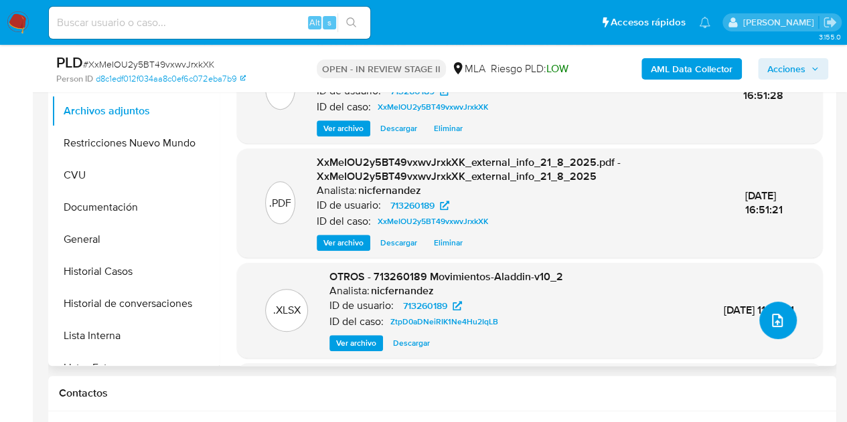
click at [777, 314] on icon "upload-file" at bounding box center [777, 321] width 16 height 16
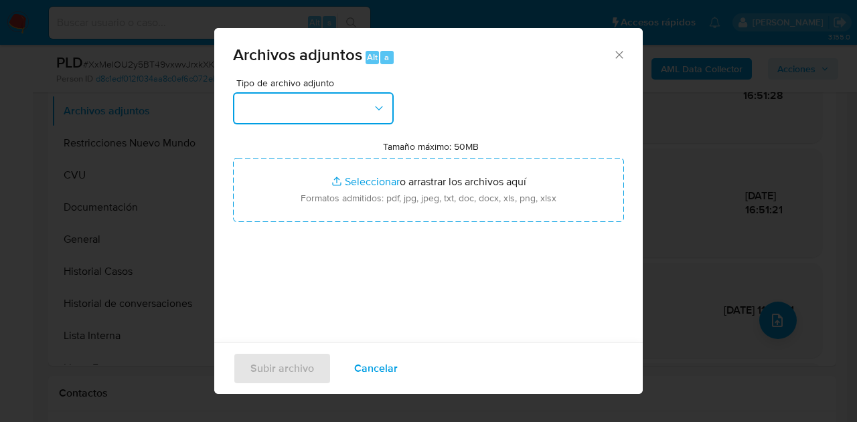
click at [374, 118] on button "button" at bounding box center [313, 108] width 161 height 32
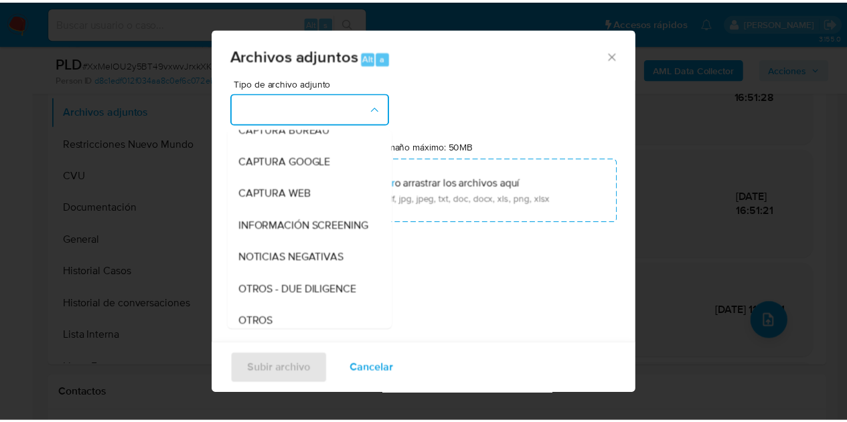
scroll to position [104, 0]
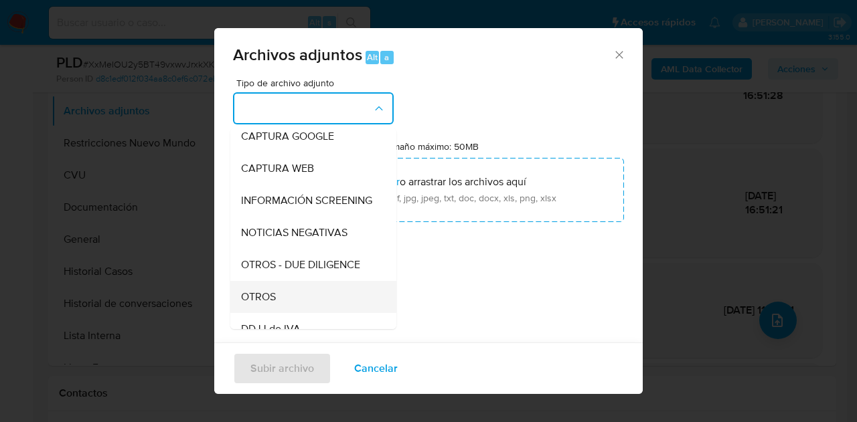
click at [287, 303] on div "OTROS" at bounding box center [309, 297] width 137 height 32
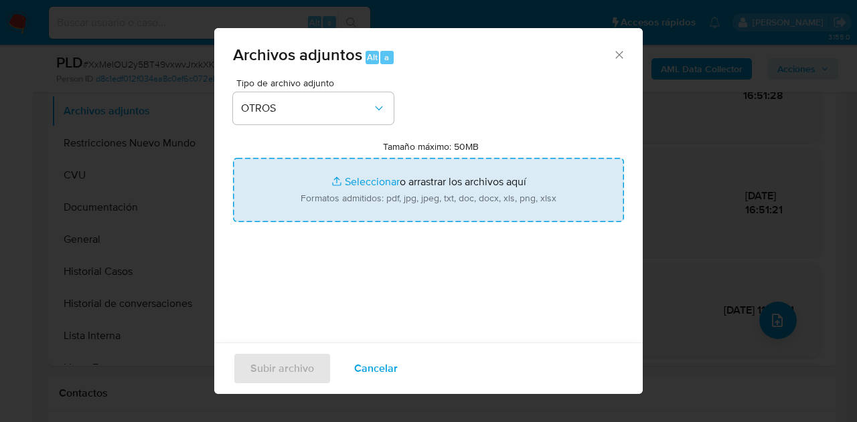
click at [353, 179] on input "Tamaño máximo: 50MB Seleccionar archivos" at bounding box center [428, 190] width 391 height 64
type input "C:\fakepath\Caselog NO ROI XxMeIOU2y5BT49vxwvJrxkXK.docx"
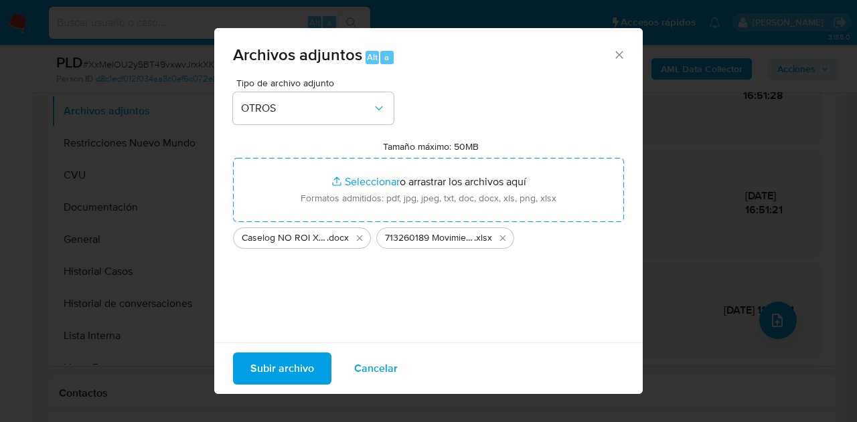
click at [269, 378] on span "Subir archivo" at bounding box center [282, 368] width 64 height 29
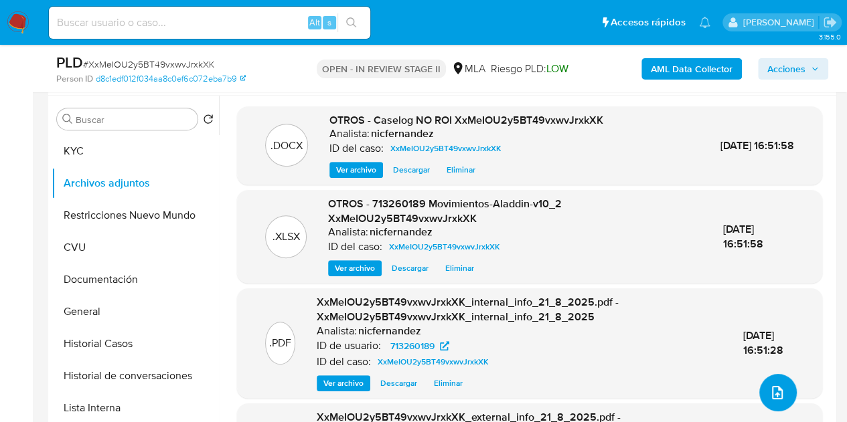
scroll to position [217, 0]
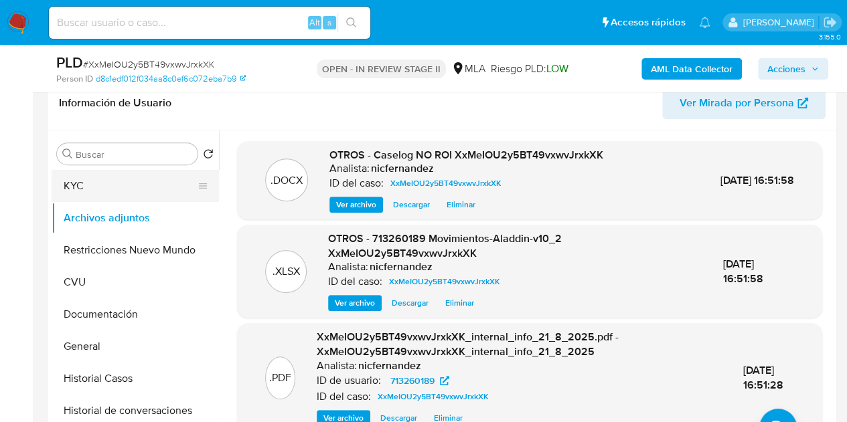
click at [108, 179] on button "KYC" at bounding box center [130, 186] width 157 height 32
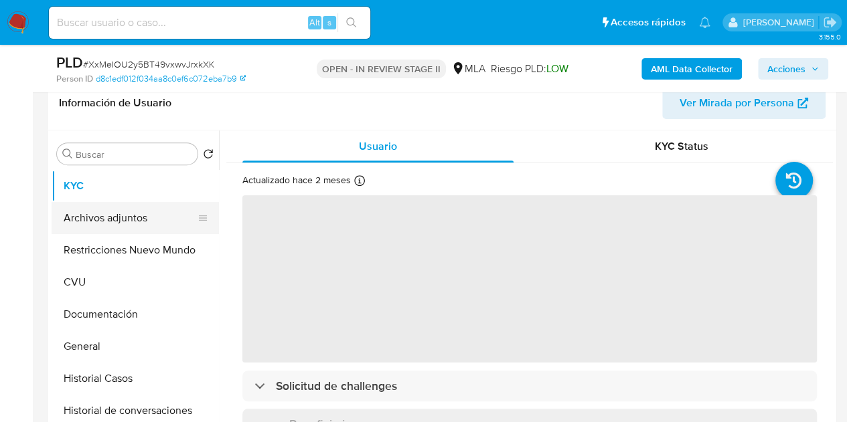
click at [106, 226] on button "Archivos adjuntos" at bounding box center [130, 218] width 157 height 32
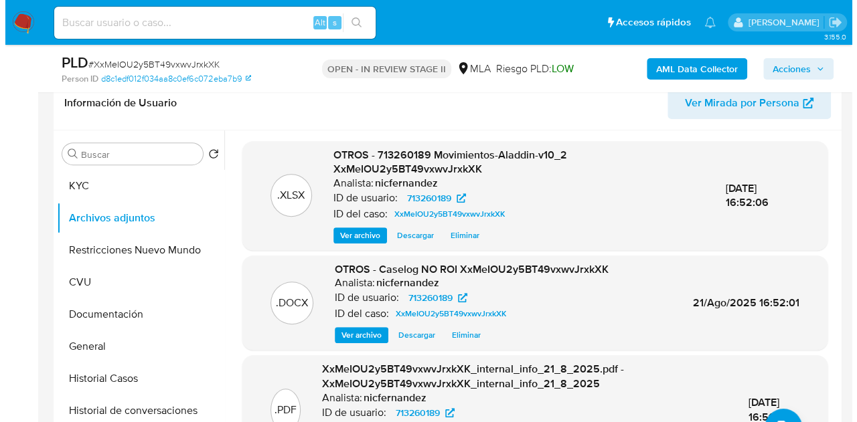
scroll to position [212, 0]
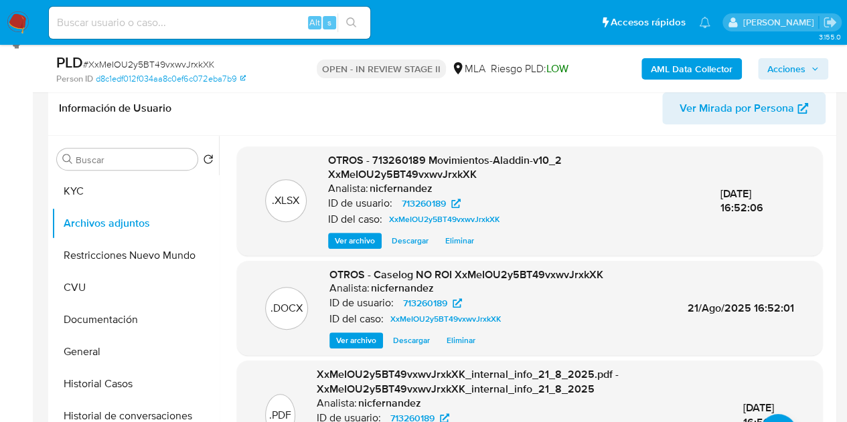
click at [285, 307] on p ".DOCX" at bounding box center [286, 308] width 32 height 15
click at [347, 341] on span "Ver archivo" at bounding box center [356, 340] width 40 height 13
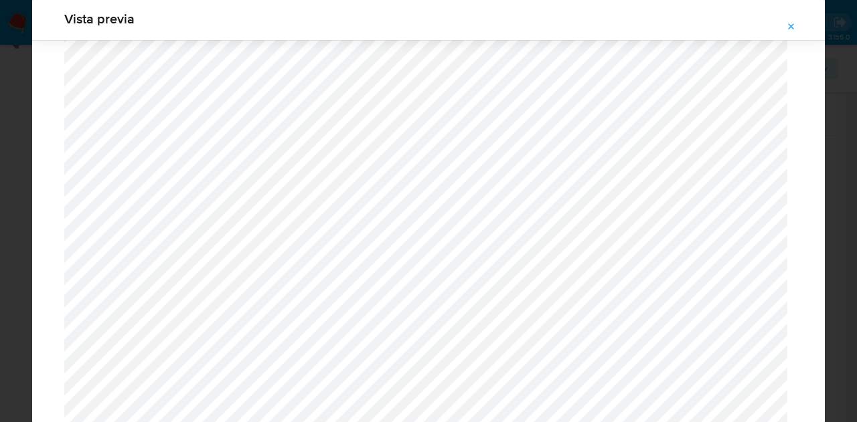
scroll to position [1422, 0]
click at [792, 25] on icon "Attachment preview" at bounding box center [792, 26] width 6 height 6
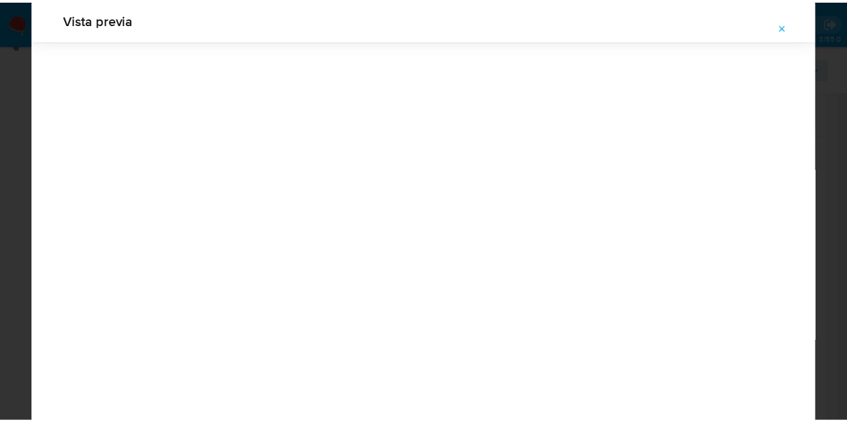
scroll to position [43, 0]
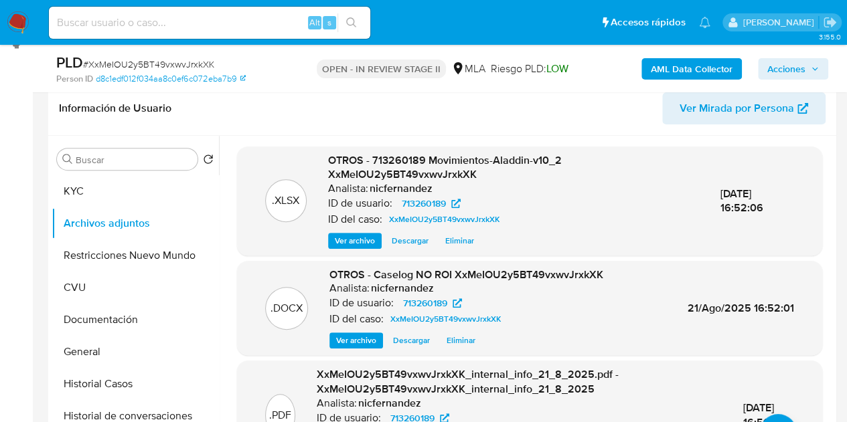
click at [791, 72] on span "Acciones" at bounding box center [786, 68] width 38 height 21
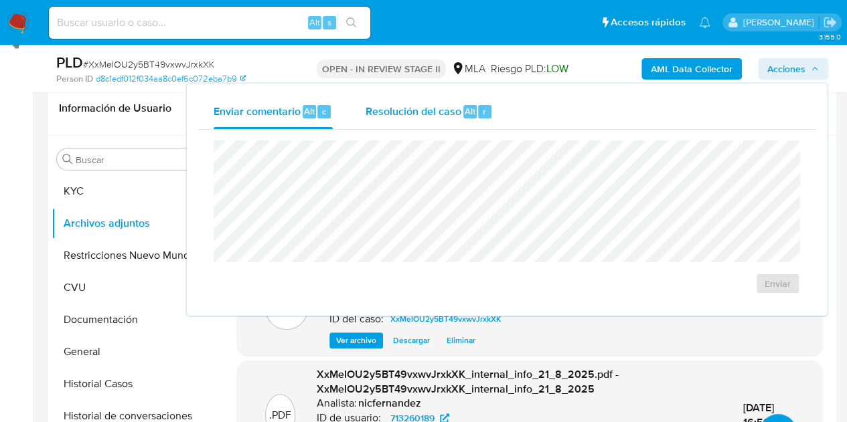
click at [459, 102] on div "Resolución del caso Alt r" at bounding box center [429, 111] width 128 height 35
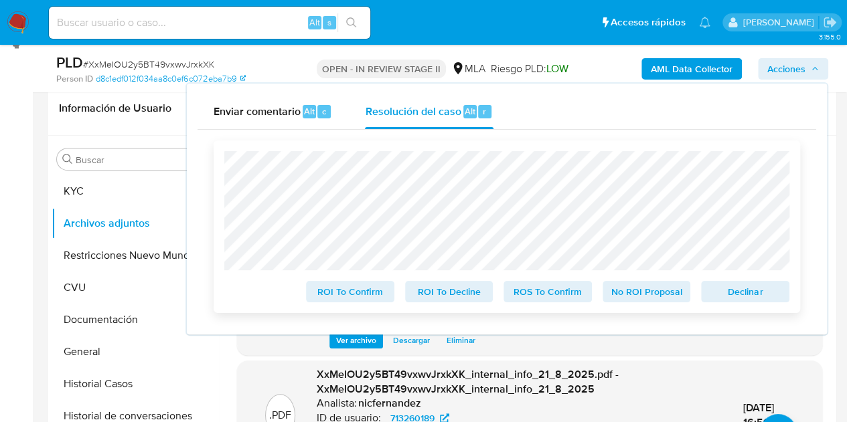
click at [637, 289] on span "No ROI Proposal" at bounding box center [647, 292] width 70 height 19
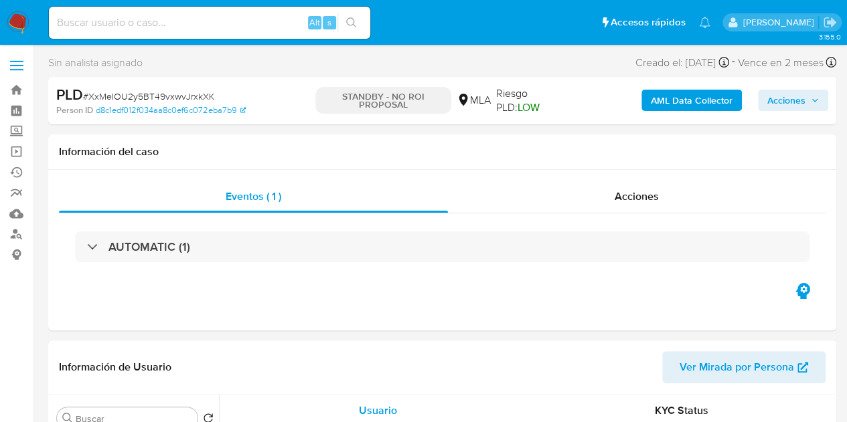
select select "10"
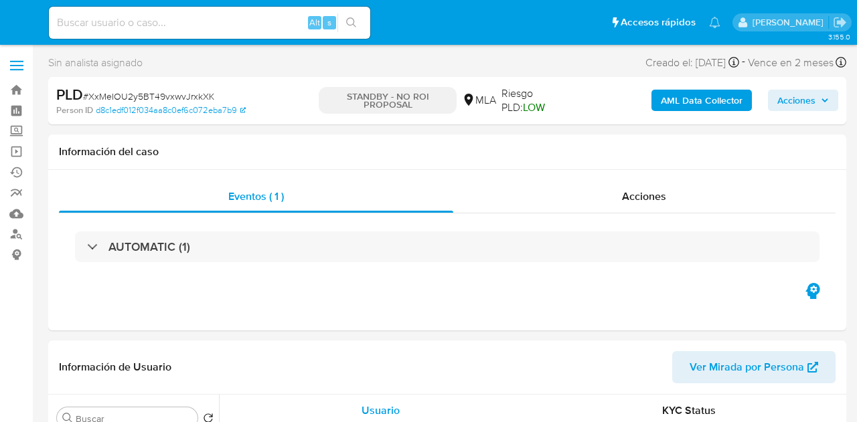
select select "10"
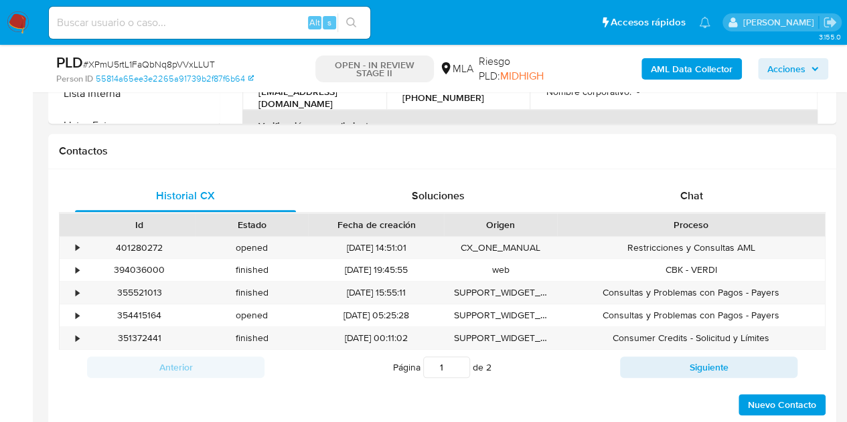
select select "10"
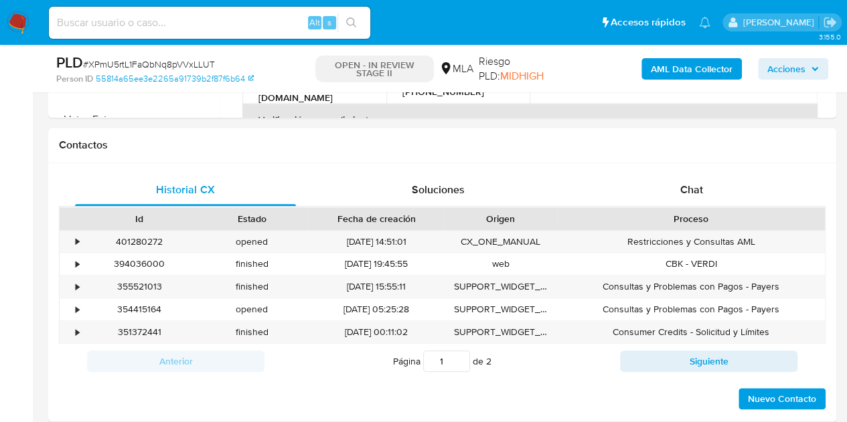
scroll to position [598, 0]
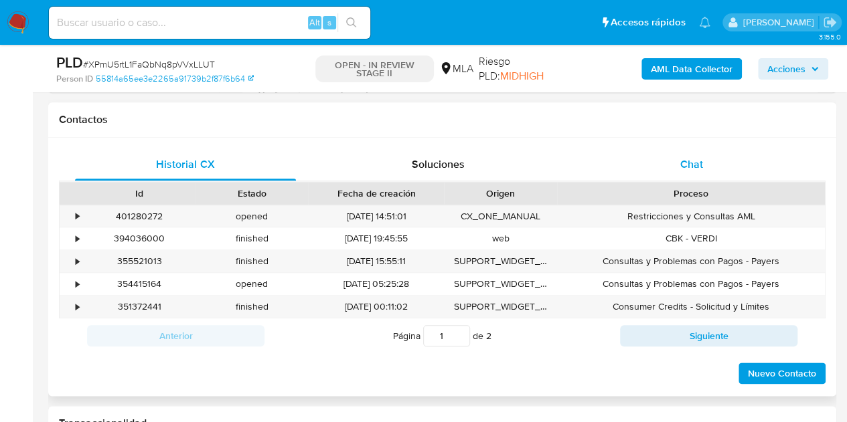
click at [691, 171] on span "Chat" at bounding box center [691, 164] width 23 height 15
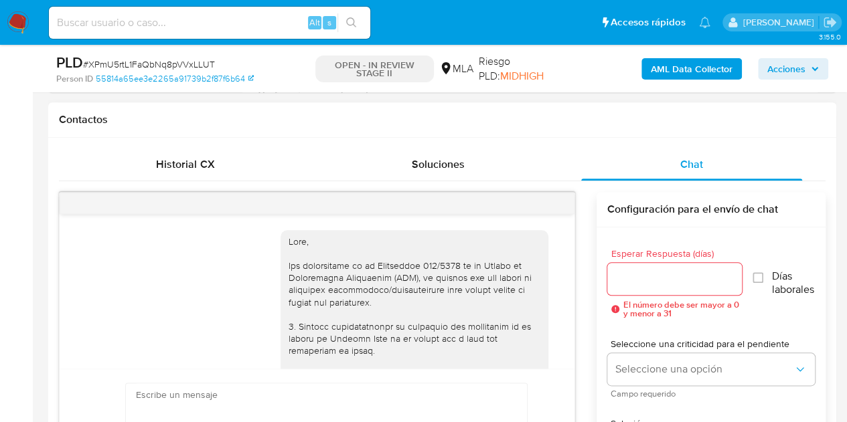
scroll to position [943, 0]
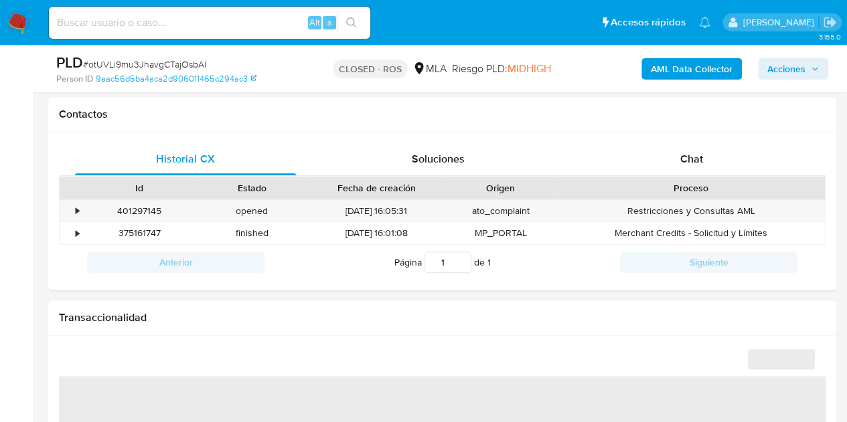
scroll to position [529, 0]
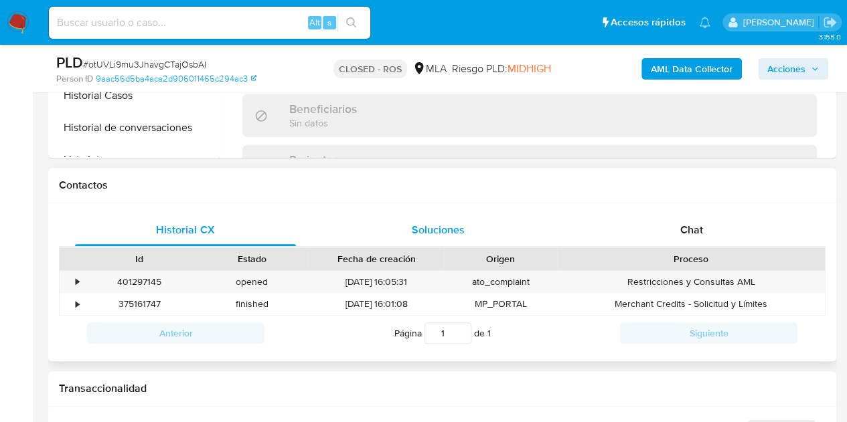
select select "10"
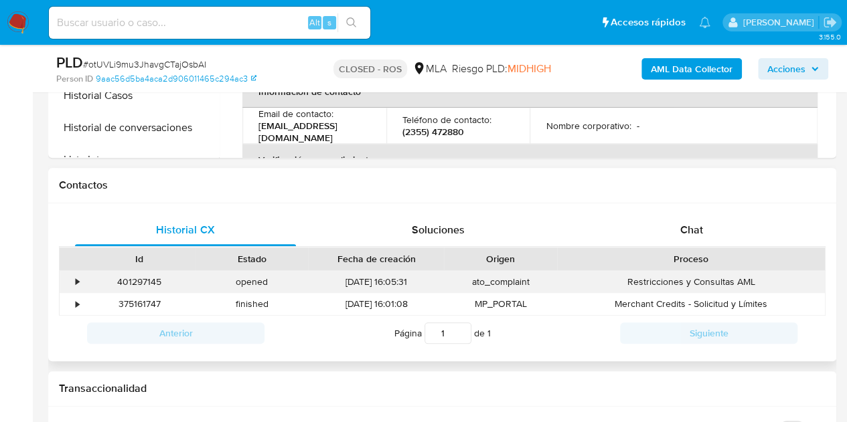
click at [130, 289] on div "401297145" at bounding box center [139, 282] width 112 height 22
click at [131, 284] on div "401297145" at bounding box center [139, 282] width 112 height 22
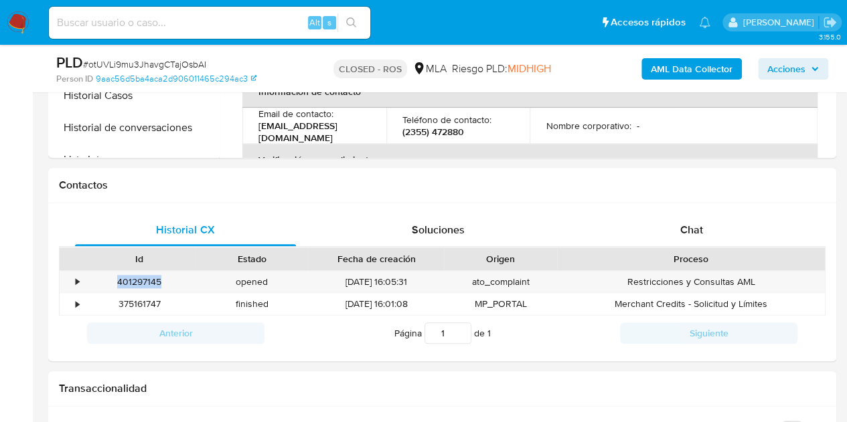
copy div "401297145"
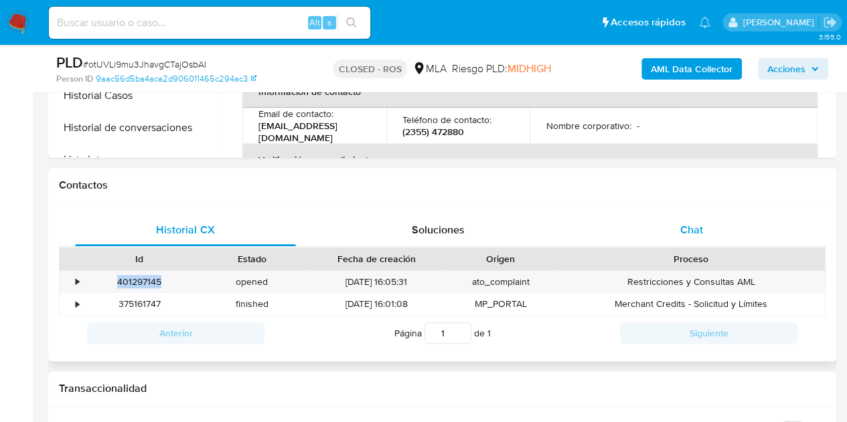
click at [678, 228] on div "Chat" at bounding box center [691, 230] width 221 height 32
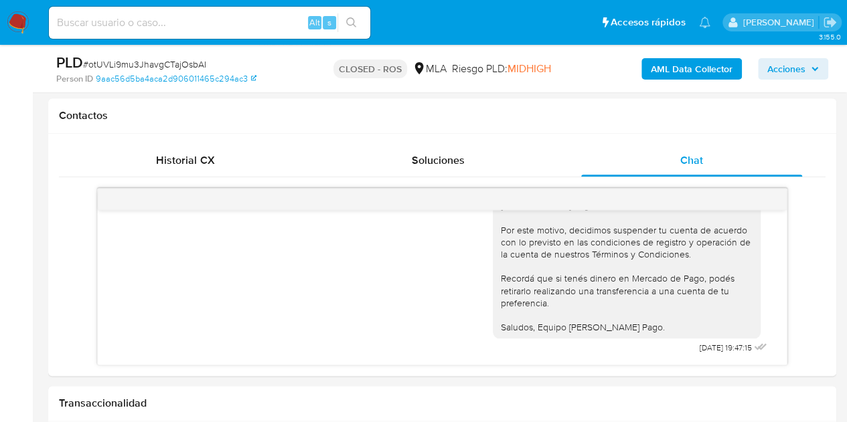
scroll to position [668, 0]
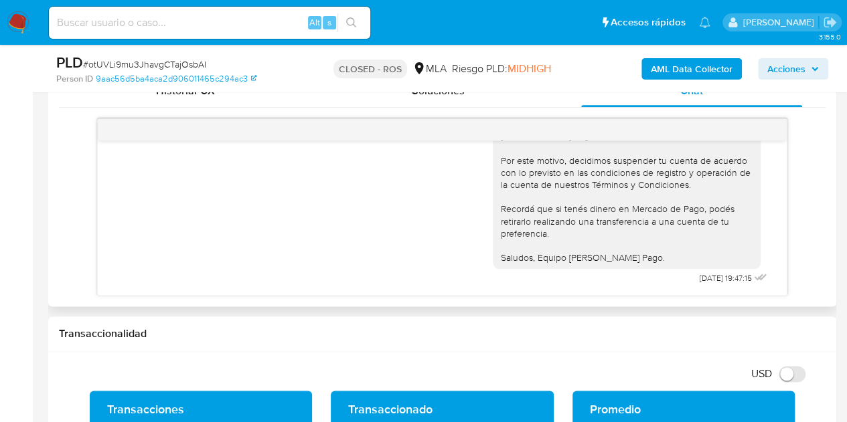
click at [775, 267] on div "Hola buenas quisiera contactarme con algun operaror [DATE] 20:20:34 Buenos dias…" at bounding box center [442, 218] width 689 height 155
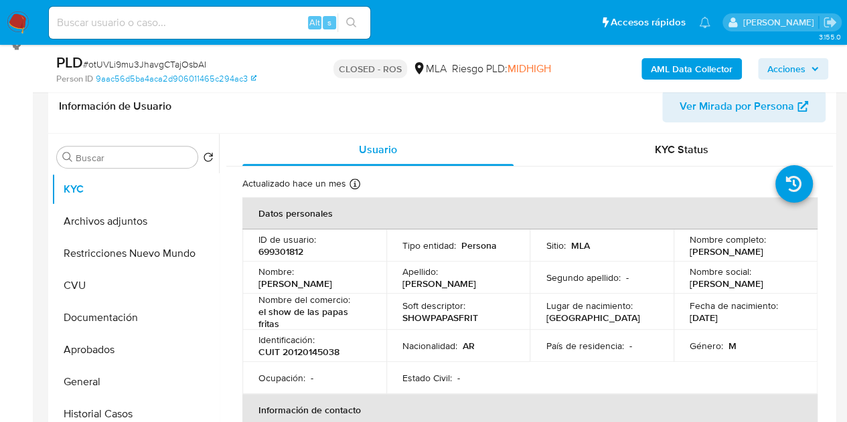
scroll to position [216, 0]
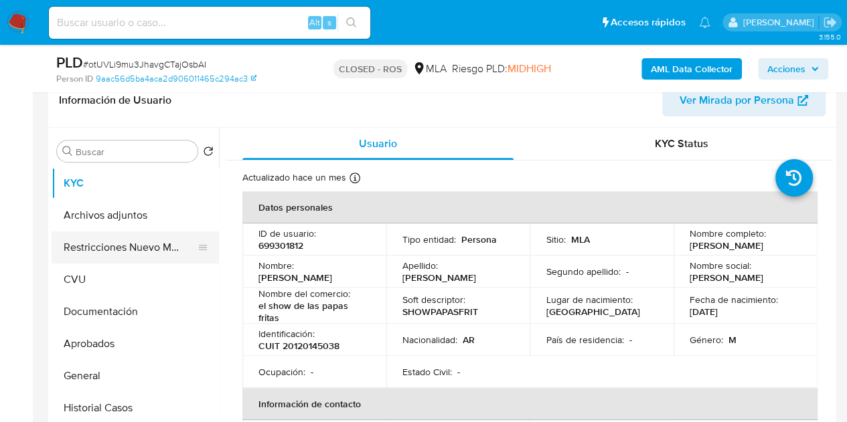
click at [147, 254] on button "Restricciones Nuevo Mundo" at bounding box center [130, 248] width 157 height 32
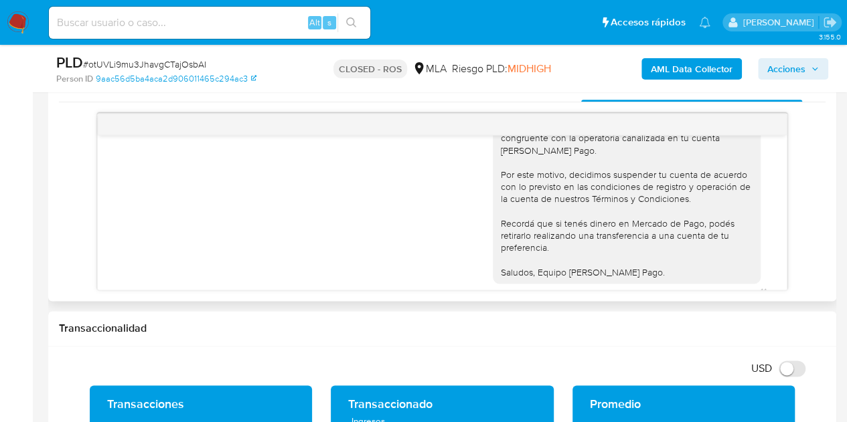
scroll to position [1786, 0]
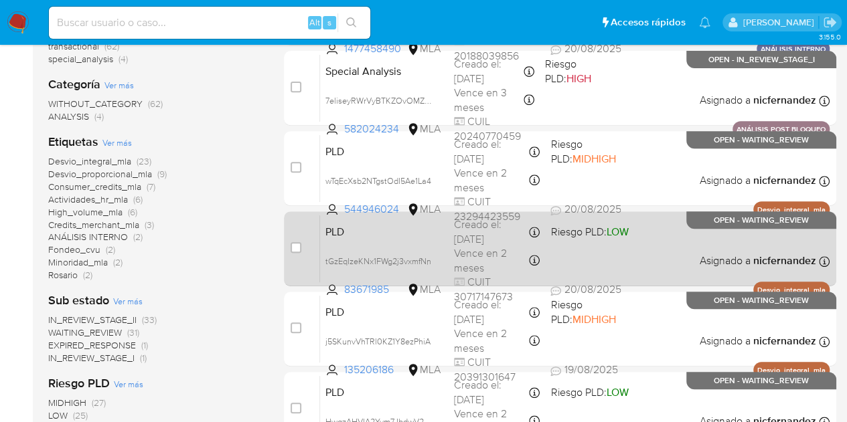
scroll to position [236, 0]
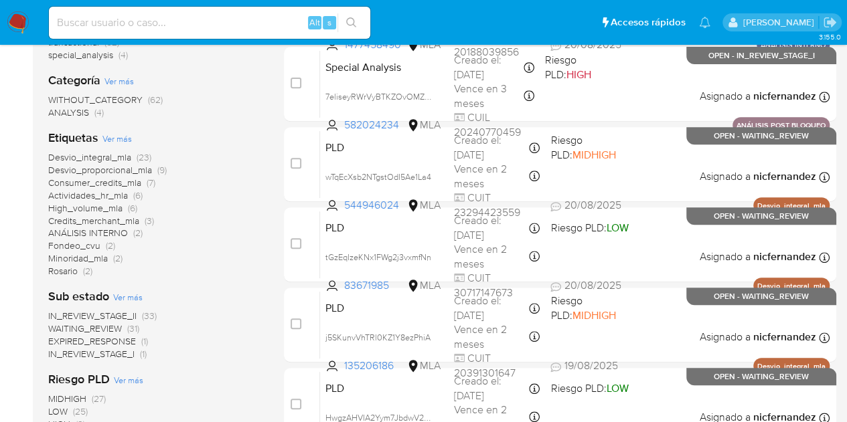
click at [110, 326] on span "WAITING_REVIEW" at bounding box center [85, 328] width 74 height 13
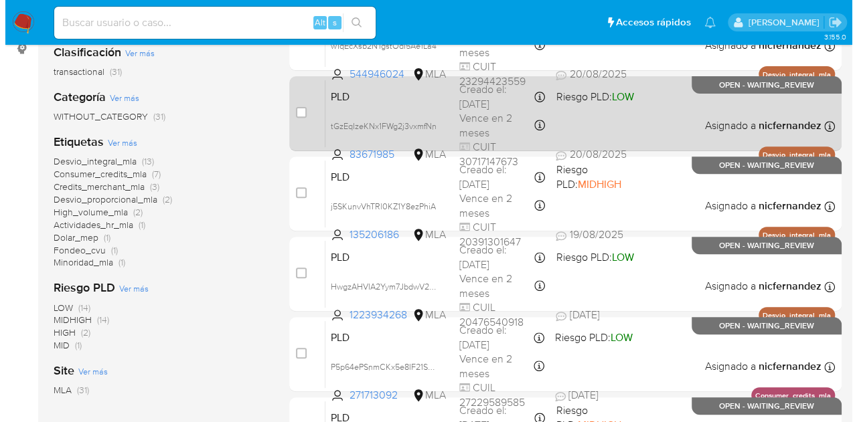
scroll to position [206, 0]
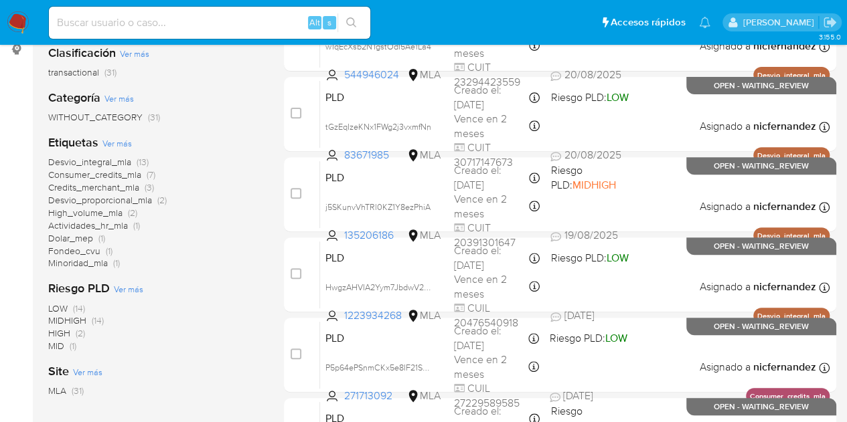
click at [102, 145] on span "Ver más" at bounding box center [116, 143] width 29 height 12
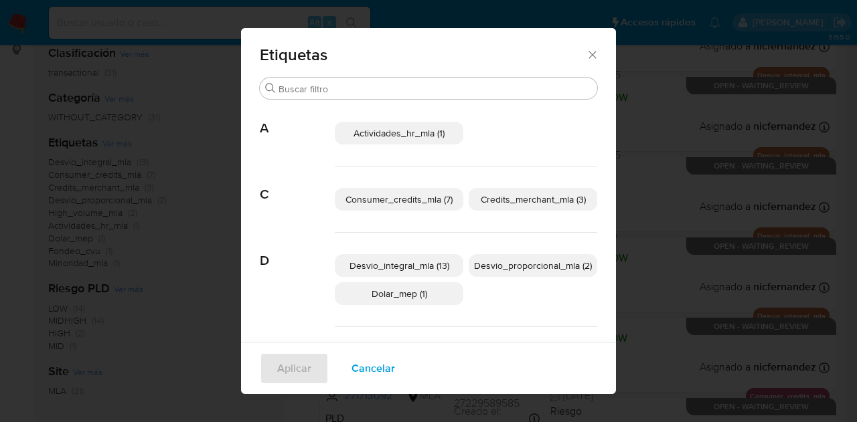
click at [499, 263] on span "Desvio_proporcional_mla (2)" at bounding box center [533, 265] width 118 height 13
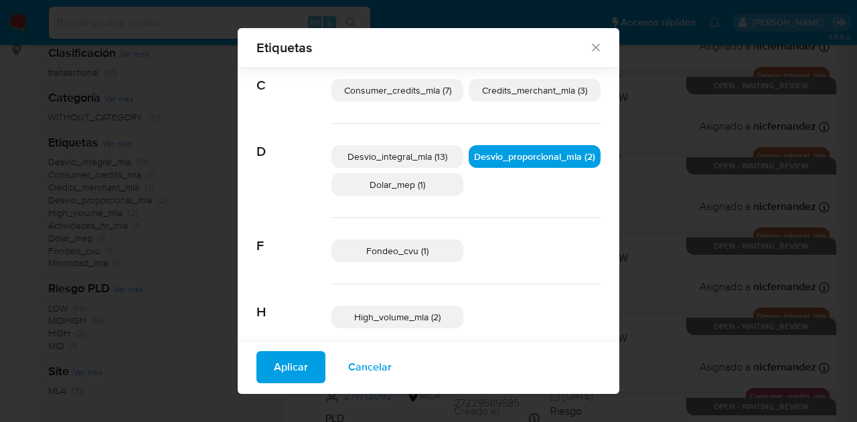
scroll to position [92, 0]
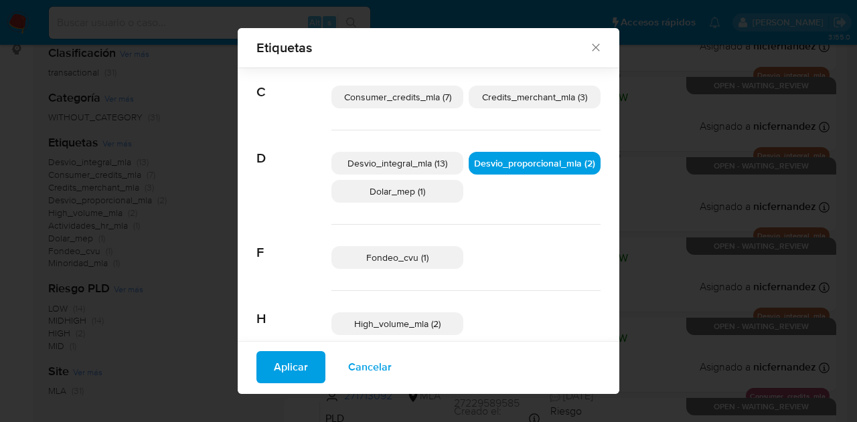
click at [279, 366] on span "Aplicar" at bounding box center [291, 367] width 34 height 29
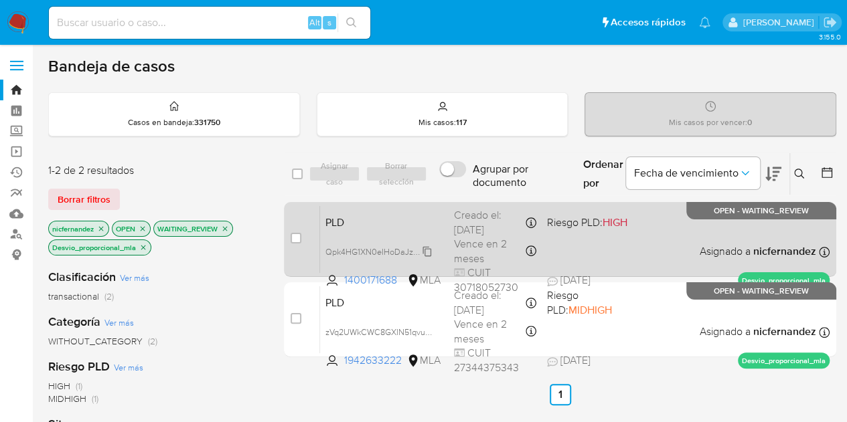
click at [426, 250] on span "Qpk4HG1XN0eIHoDaJzvX4vP7" at bounding box center [382, 251] width 114 height 15
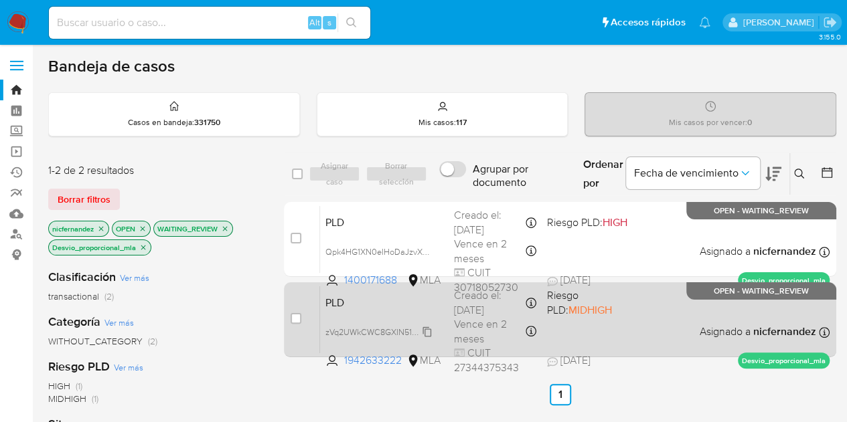
click at [424, 327] on span "zVq2UWkCWC8GXIN51qvu8kYP" at bounding box center [384, 331] width 118 height 15
click at [368, 319] on div "PLD zVq2UWkCWC8GXIN51qvu8kYP 1942633222 MLA Riesgo PLD: MIDHIGH Creado el: [DAT…" at bounding box center [574, 320] width 509 height 68
click at [296, 323] on div "case-item-checkbox" at bounding box center [296, 318] width 11 height 13
click at [296, 322] on input "checkbox" at bounding box center [296, 318] width 11 height 11
checkbox input "true"
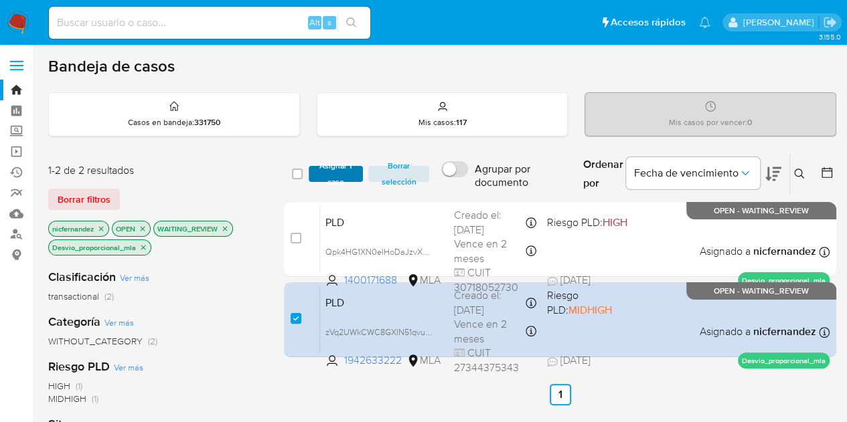
click at [335, 167] on span "Asignar 1 caso" at bounding box center [336, 173] width 42 height 13
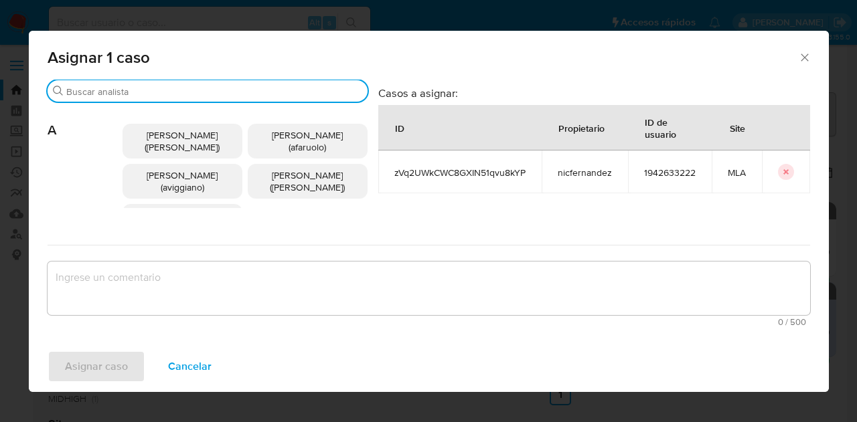
click at [118, 92] on input "Buscar" at bounding box center [214, 92] width 296 height 12
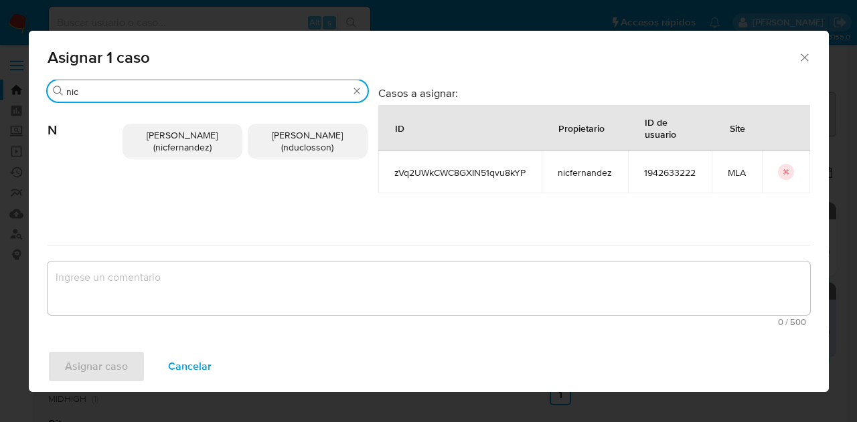
type input "nic"
click at [162, 143] on span "[PERSON_NAME] (nicfernandez)" at bounding box center [182, 141] width 71 height 25
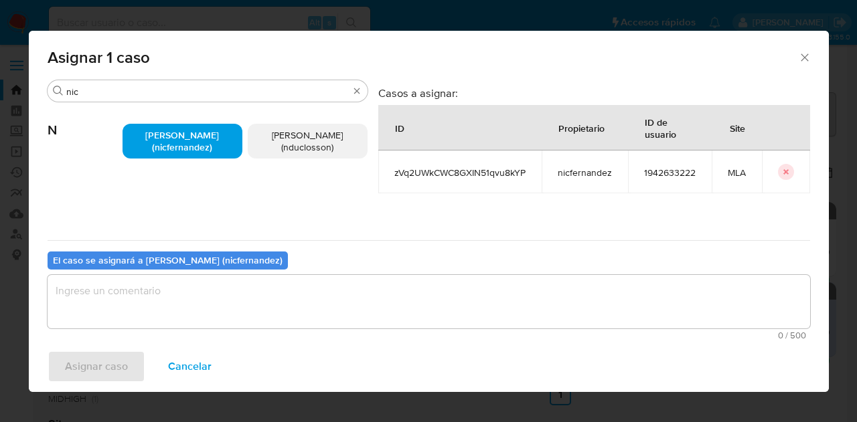
click at [201, 293] on textarea "assign-modal" at bounding box center [429, 302] width 762 height 54
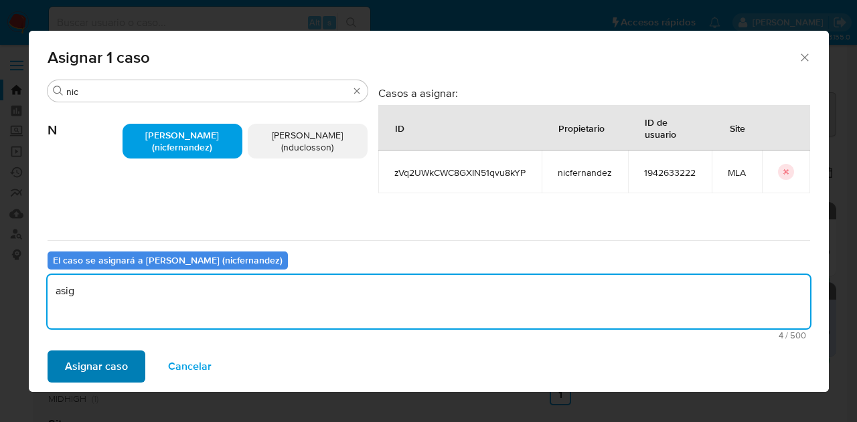
type textarea "asig"
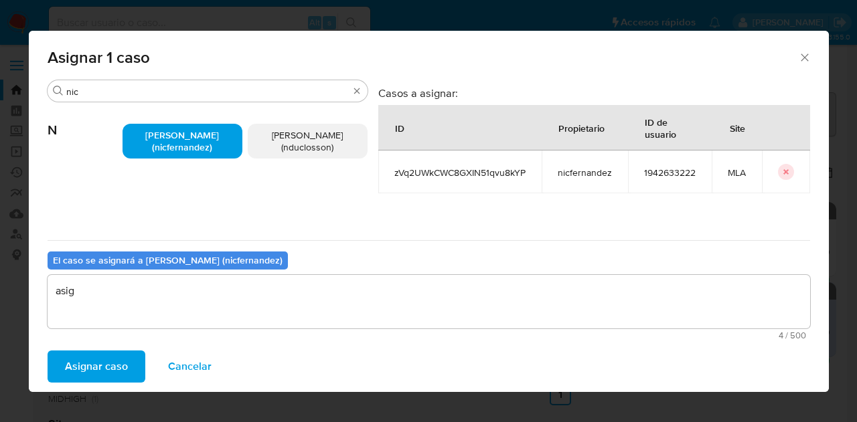
click at [112, 359] on span "Asignar caso" at bounding box center [96, 366] width 63 height 29
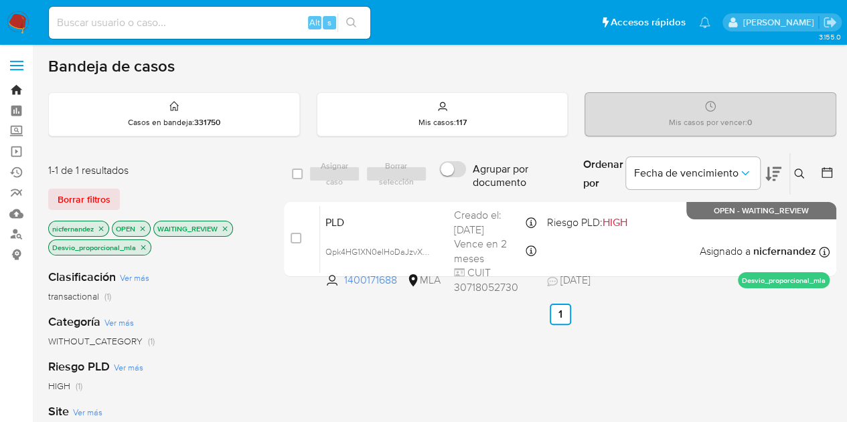
click at [16, 83] on link "Bandeja" at bounding box center [79, 90] width 159 height 21
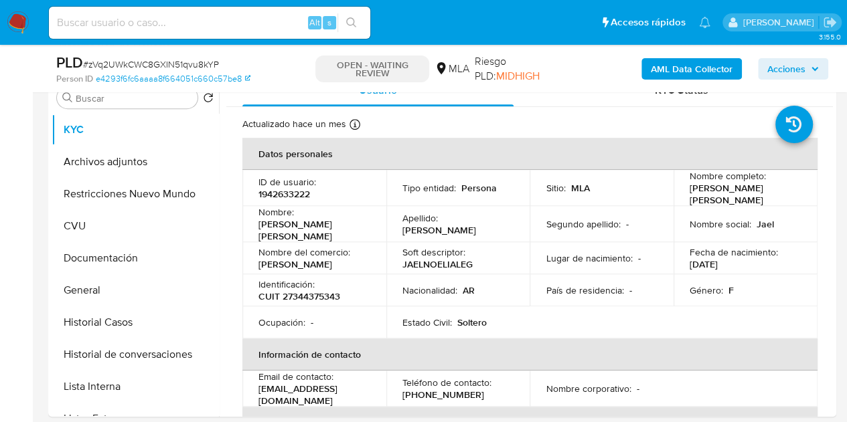
select select "10"
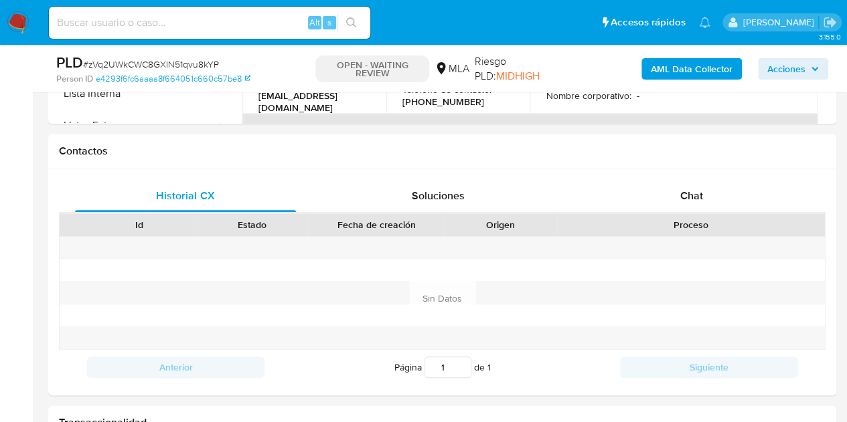
scroll to position [608, 0]
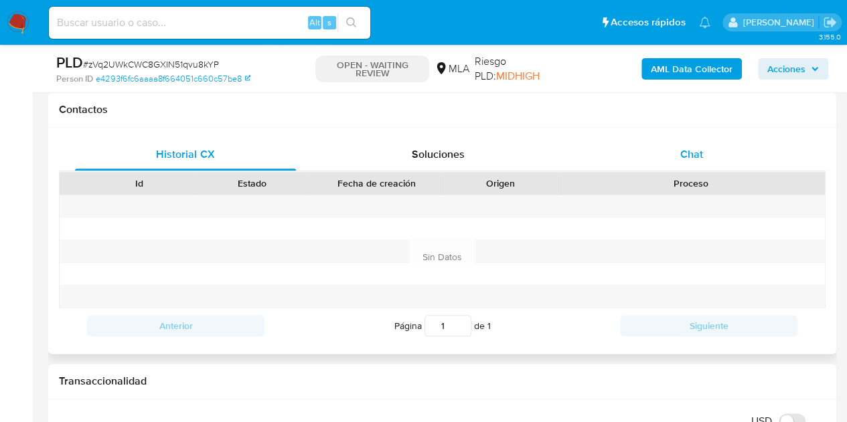
click at [711, 160] on div "Chat" at bounding box center [691, 155] width 221 height 32
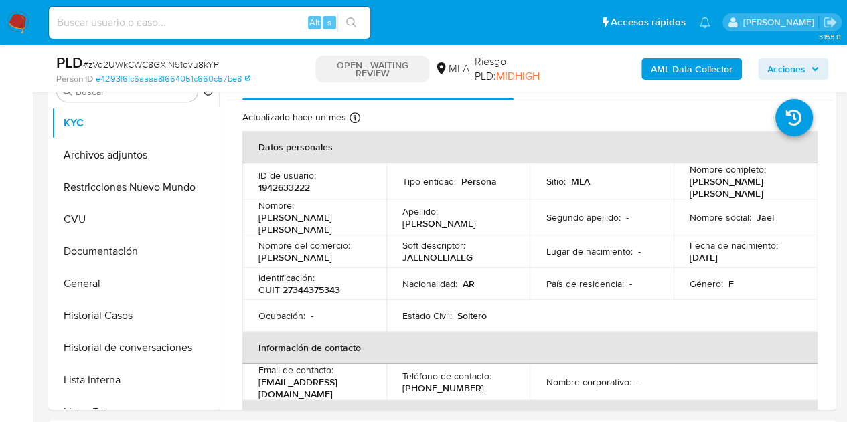
scroll to position [66, 0]
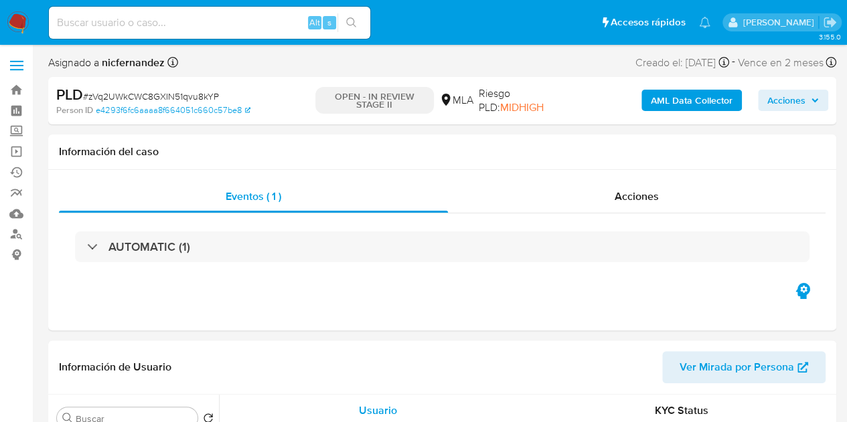
select select "10"
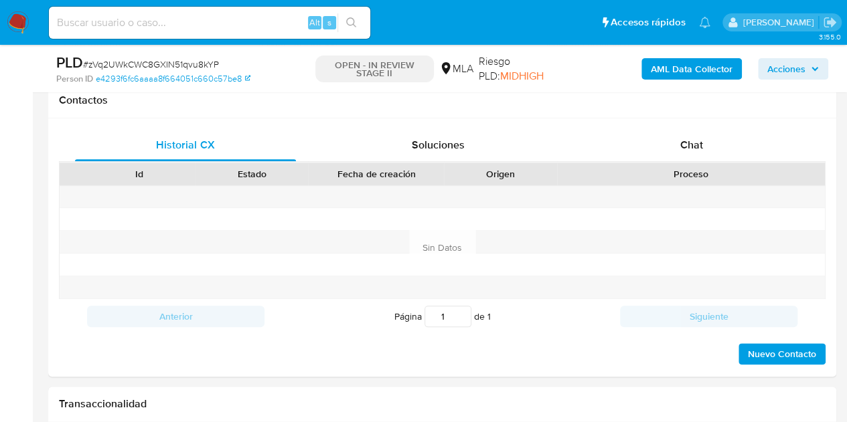
scroll to position [623, 0]
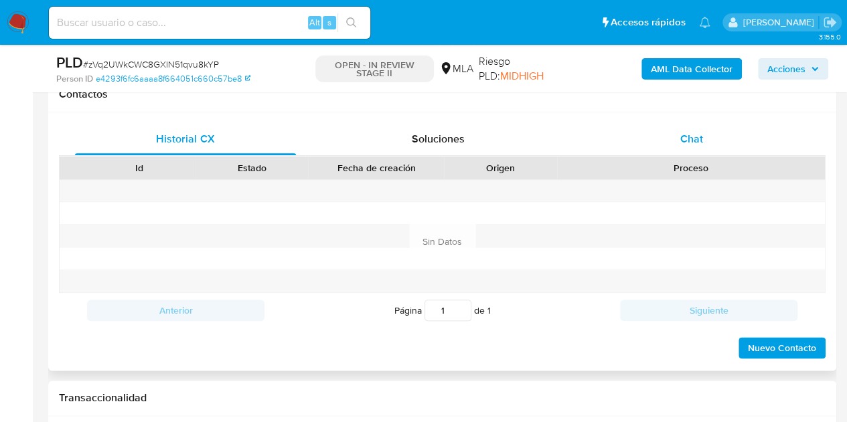
click at [718, 142] on div "Chat" at bounding box center [691, 139] width 221 height 32
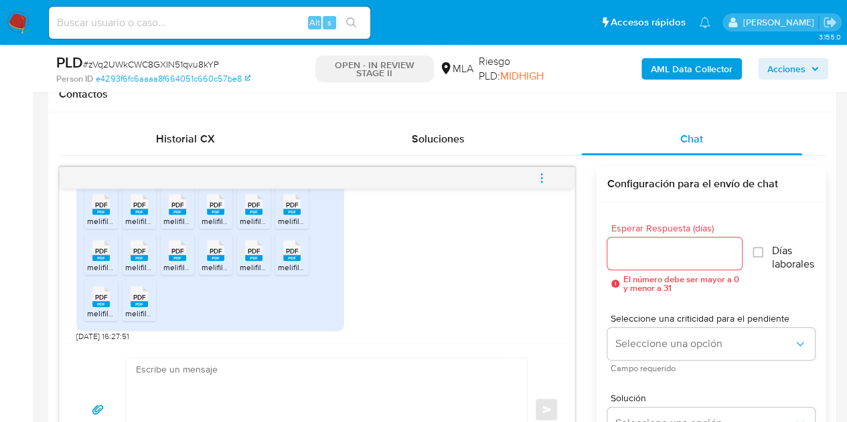
scroll to position [756, 0]
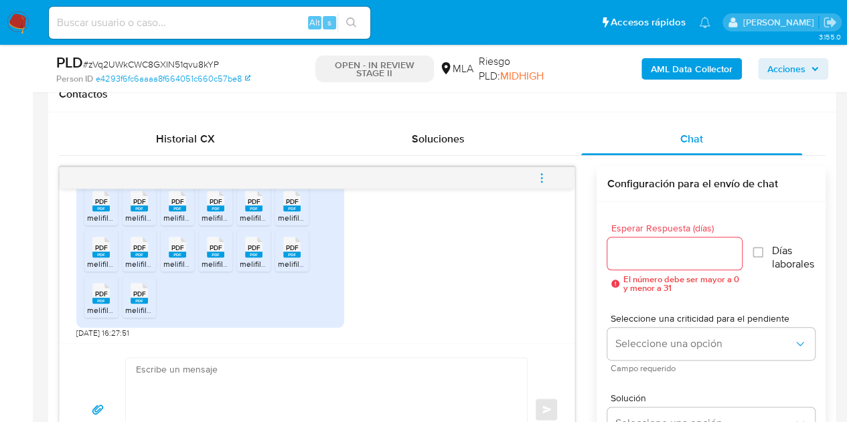
click at [100, 212] on rect at bounding box center [100, 209] width 17 height 6
click at [110, 212] on icon at bounding box center [100, 201] width 17 height 21
click at [170, 212] on rect at bounding box center [177, 209] width 17 height 6
click at [222, 224] on span "melifile5308090125058412194.pdf" at bounding box center [263, 217] width 123 height 11
click at [248, 213] on icon "PDF" at bounding box center [253, 200] width 17 height 23
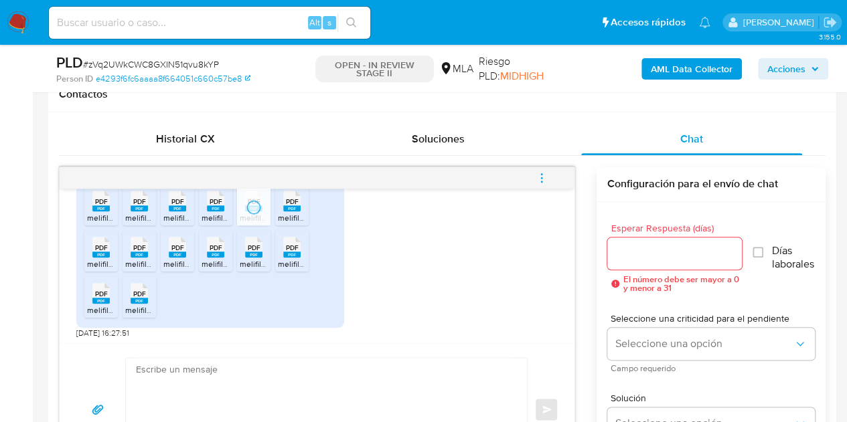
click at [295, 206] on span "PDF" at bounding box center [292, 201] width 13 height 9
click at [96, 252] on span "PDF" at bounding box center [101, 248] width 13 height 9
click at [135, 259] on icon "PDF" at bounding box center [139, 247] width 17 height 23
click at [163, 259] on div "PDF PDF" at bounding box center [177, 246] width 28 height 26
click at [211, 258] on rect at bounding box center [215, 255] width 17 height 6
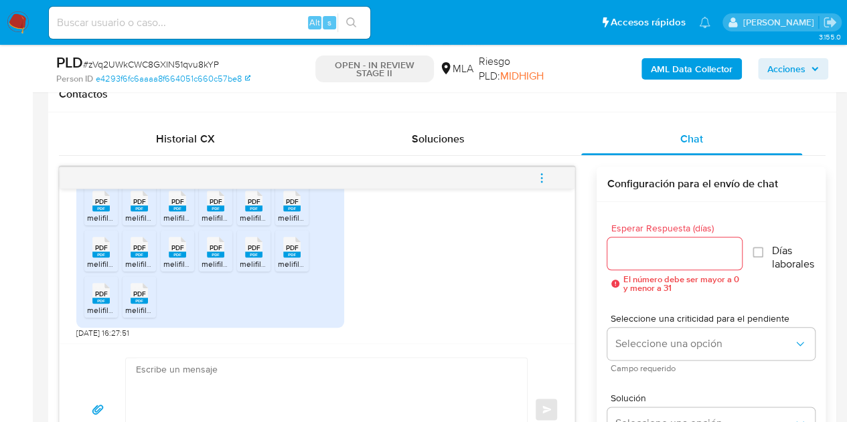
click at [110, 212] on icon at bounding box center [100, 201] width 17 height 21
click at [291, 258] on rect at bounding box center [291, 255] width 17 height 6
click at [103, 304] on rect at bounding box center [100, 301] width 17 height 6
click at [140, 299] on span "PDF" at bounding box center [139, 294] width 13 height 9
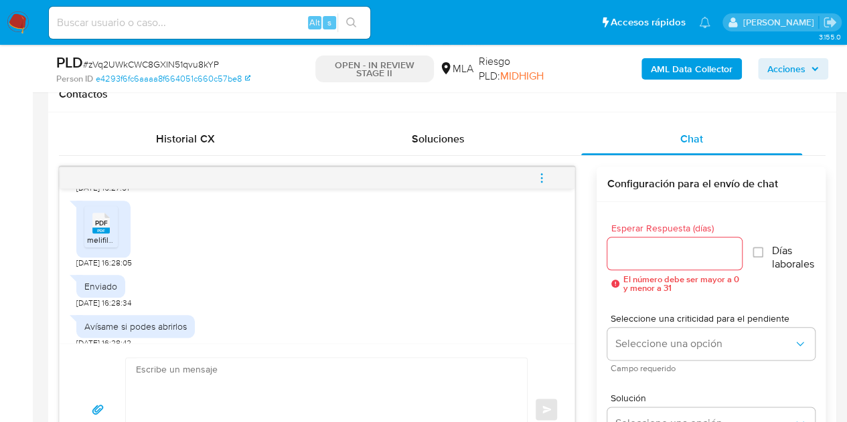
scroll to position [920, 0]
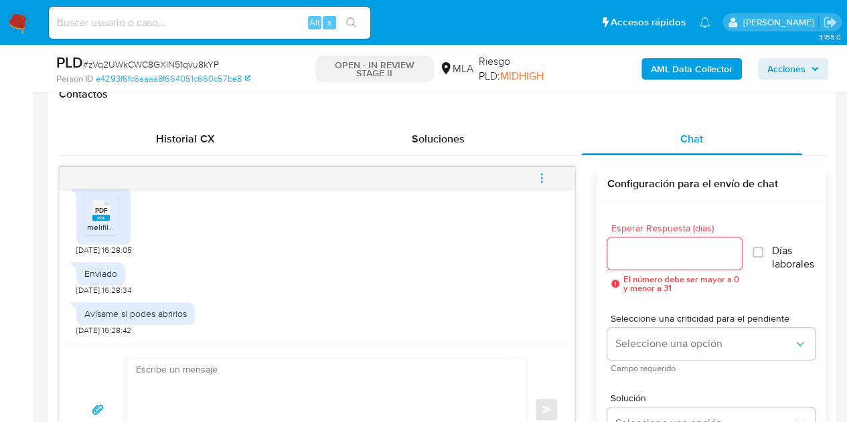
click at [112, 222] on div "PDF PDF" at bounding box center [101, 209] width 28 height 26
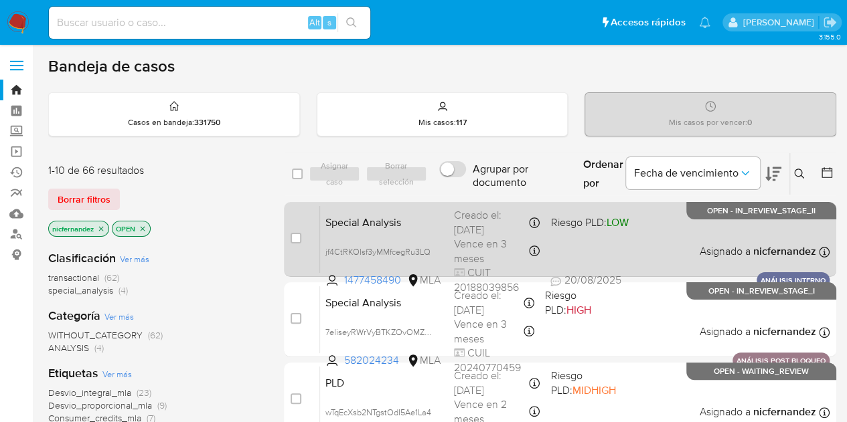
click at [376, 213] on span "Special Analysis" at bounding box center [384, 221] width 118 height 17
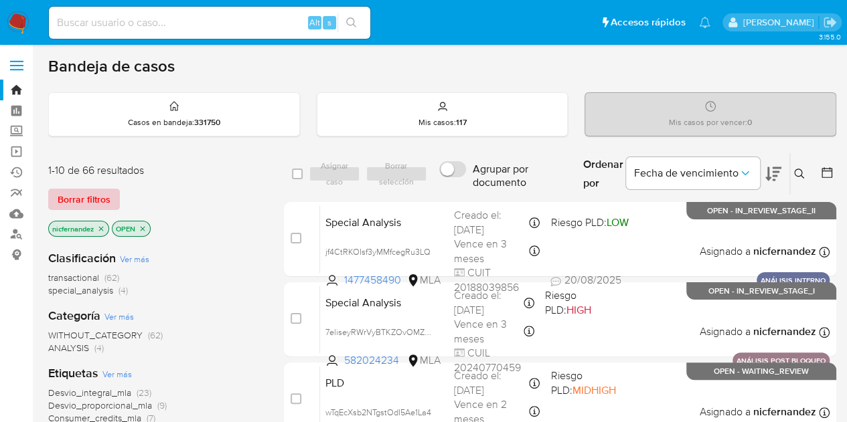
click at [98, 199] on span "Borrar filtros" at bounding box center [84, 199] width 53 height 19
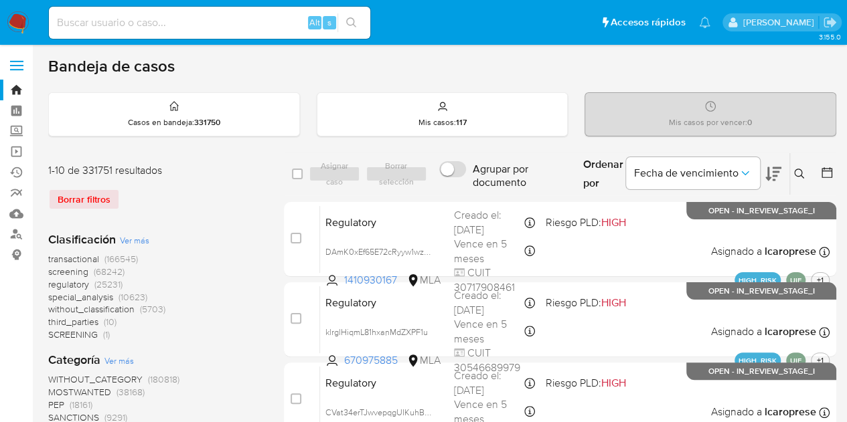
click at [801, 171] on icon at bounding box center [799, 174] width 10 height 10
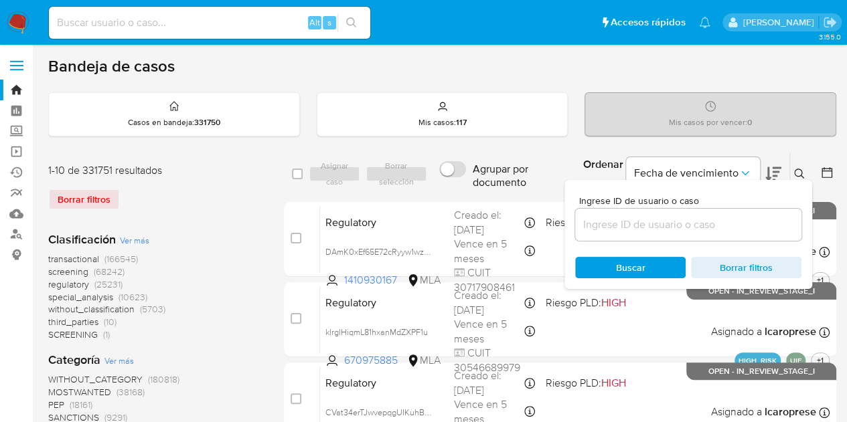
click at [694, 222] on input at bounding box center [688, 224] width 226 height 17
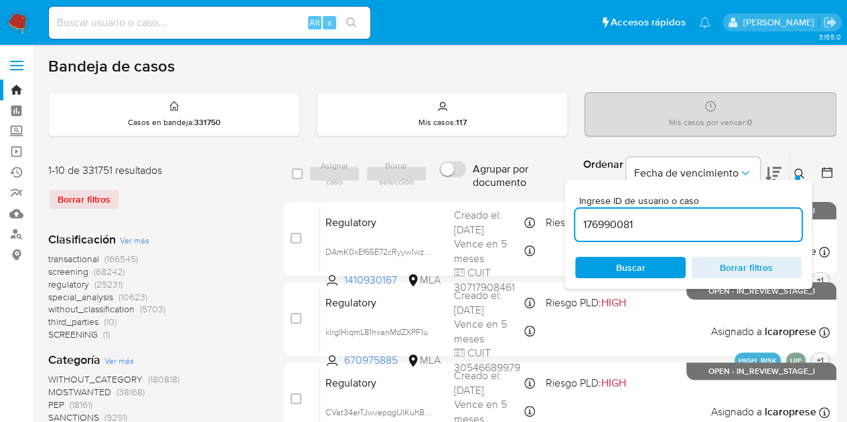
type input "176990081"
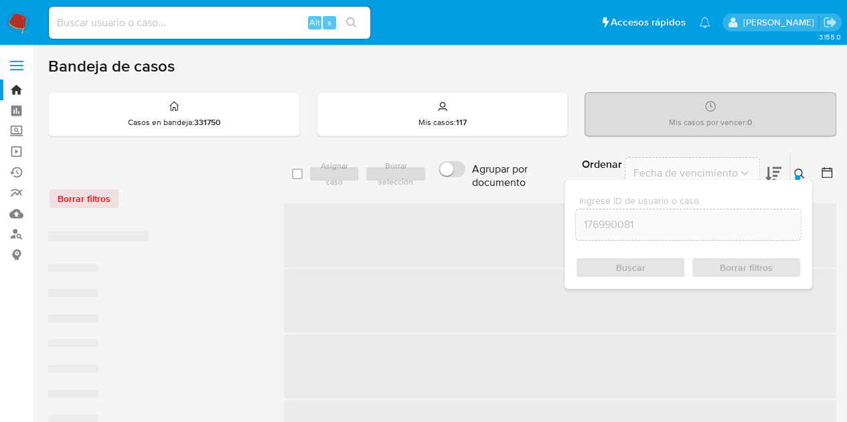
click at [804, 167] on button at bounding box center [801, 174] width 22 height 16
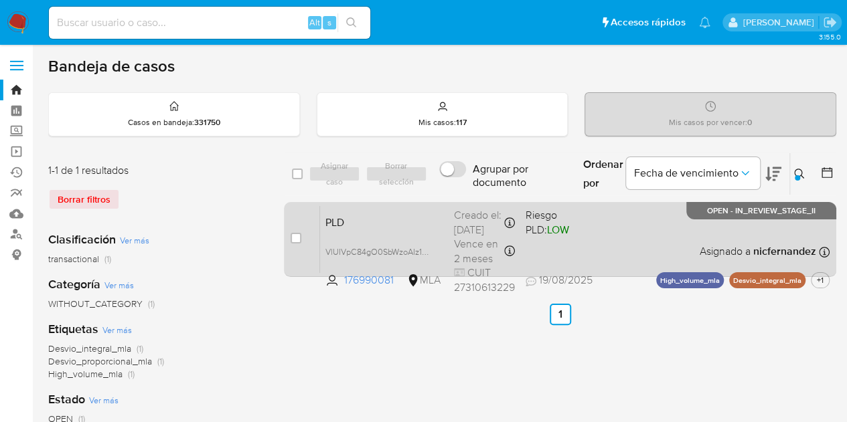
click at [396, 223] on span "PLD" at bounding box center [384, 221] width 118 height 17
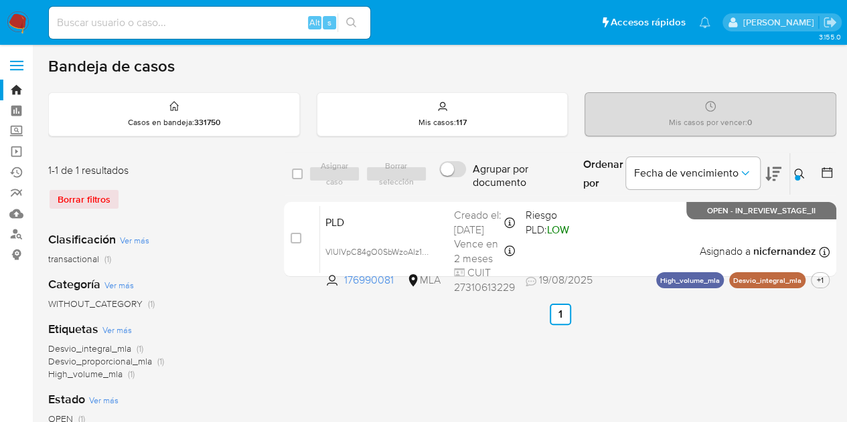
click at [13, 16] on img at bounding box center [18, 22] width 23 height 23
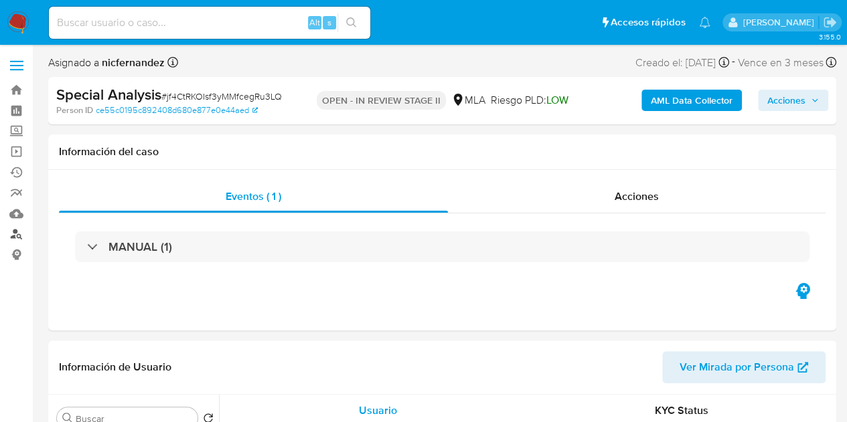
click at [19, 237] on link "Buscador de personas" at bounding box center [79, 234] width 159 height 21
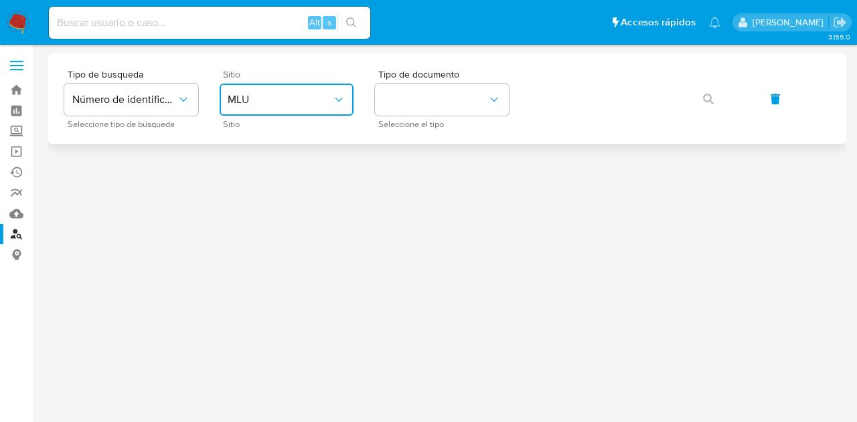
click at [315, 106] on button "MLU" at bounding box center [287, 100] width 134 height 32
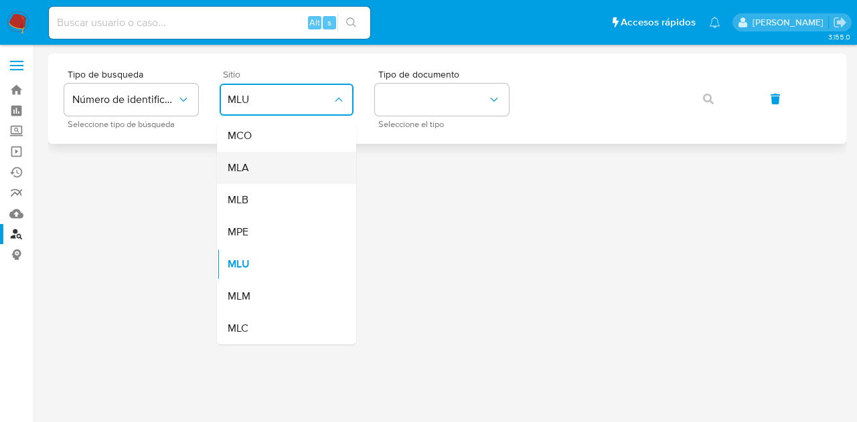
click at [316, 166] on div "MLA" at bounding box center [283, 168] width 110 height 32
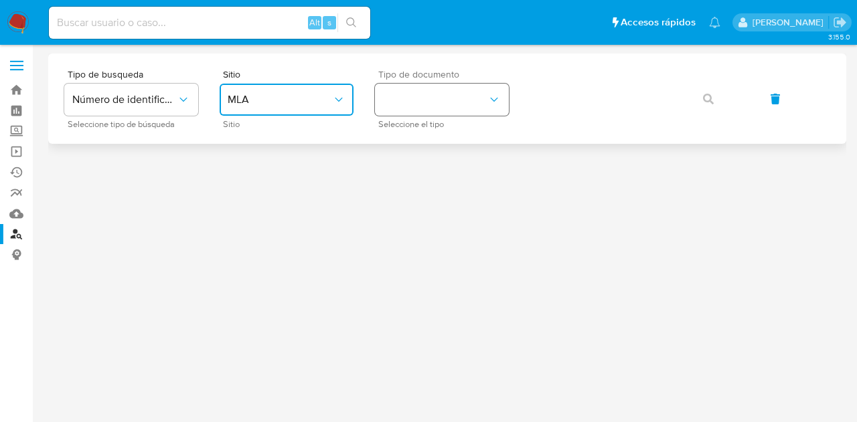
click at [403, 113] on button "identificationType" at bounding box center [442, 100] width 134 height 32
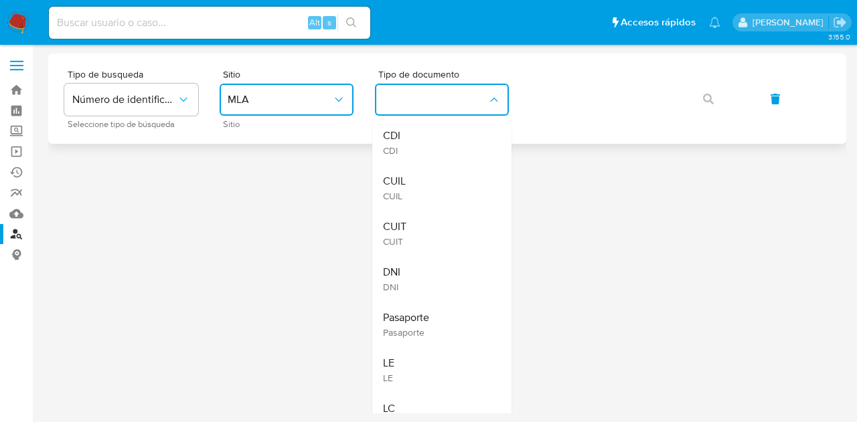
drag, startPoint x: 439, startPoint y: 185, endPoint x: 553, endPoint y: 129, distance: 126.9
click at [440, 185] on div "CUIL CUIL" at bounding box center [438, 188] width 110 height 46
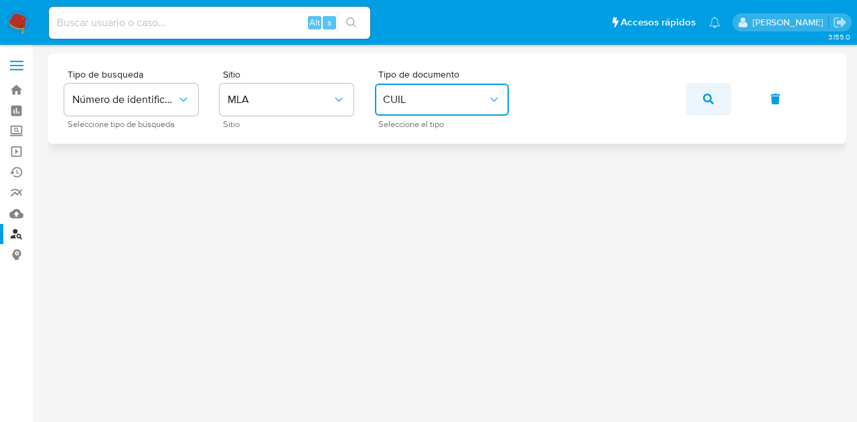
click at [712, 96] on icon "button" at bounding box center [708, 99] width 11 height 11
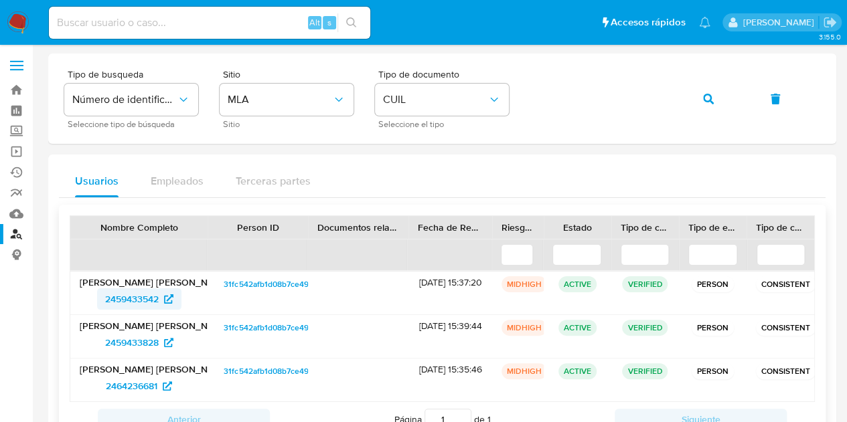
click at [139, 301] on span "2459433542" at bounding box center [132, 299] width 54 height 21
click at [708, 101] on icon "button" at bounding box center [708, 99] width 11 height 11
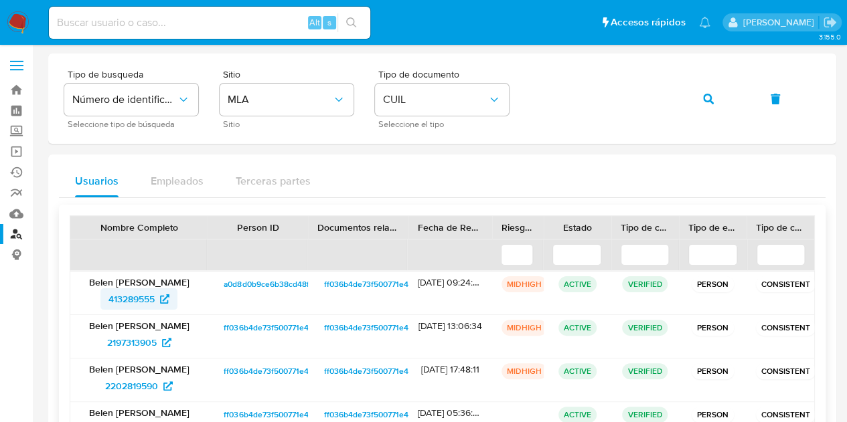
click at [132, 295] on span "413289555" at bounding box center [131, 299] width 46 height 21
click at [711, 100] on icon "button" at bounding box center [708, 99] width 11 height 11
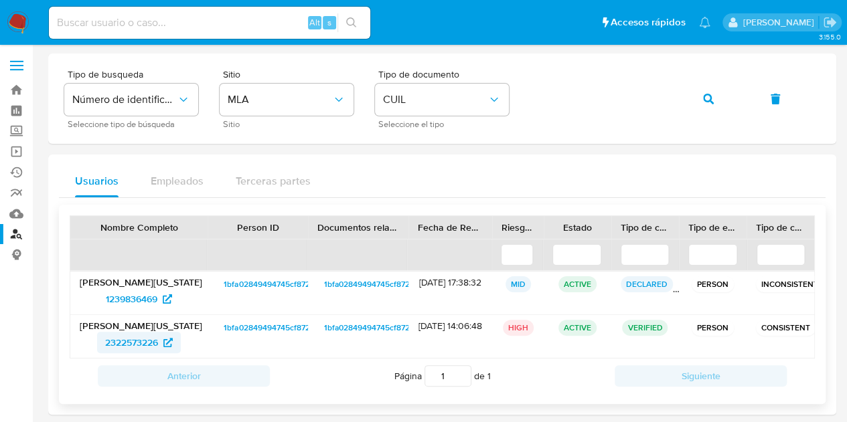
click at [137, 342] on span "2322573226" at bounding box center [131, 342] width 53 height 21
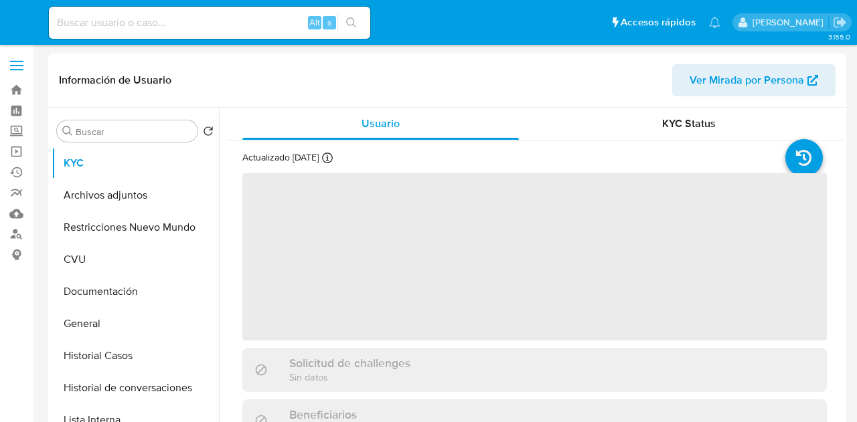
select select "10"
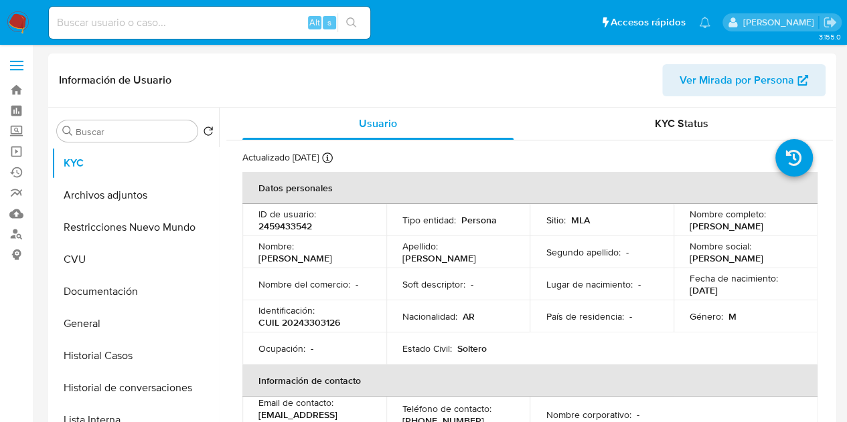
click at [708, 78] on span "Ver Mirada por Persona" at bounding box center [736, 80] width 114 height 32
click at [319, 322] on p "CUIL 20243303126" at bounding box center [299, 323] width 82 height 12
copy p "20243303126"
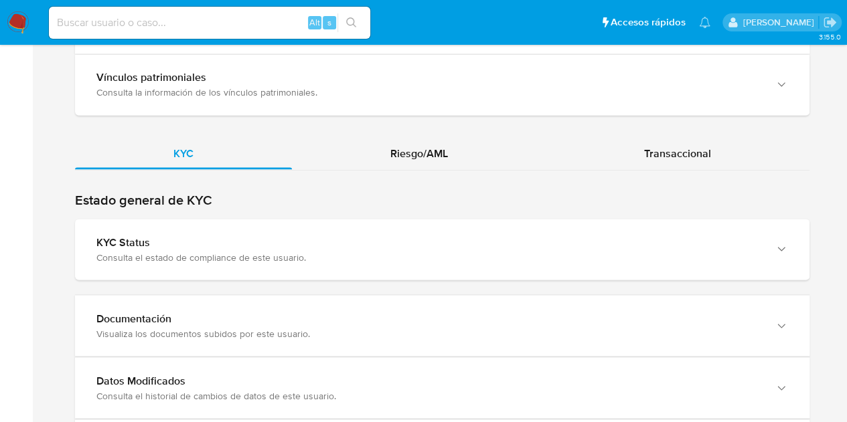
scroll to position [1168, 0]
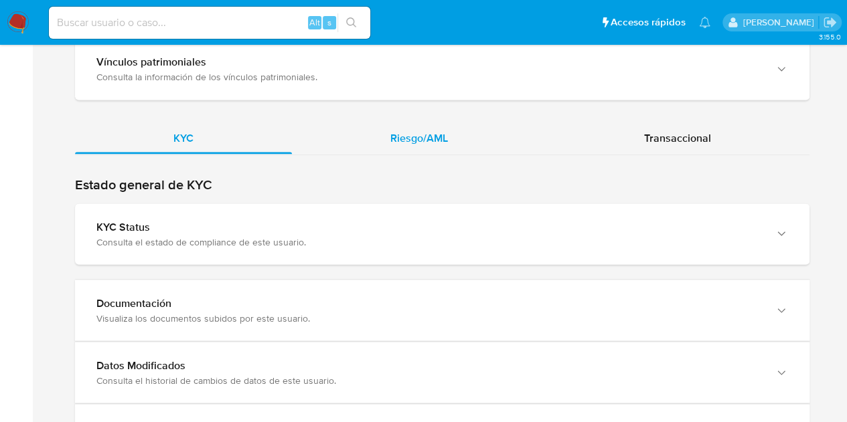
click at [444, 139] on span "Riesgo/AML" at bounding box center [419, 137] width 58 height 15
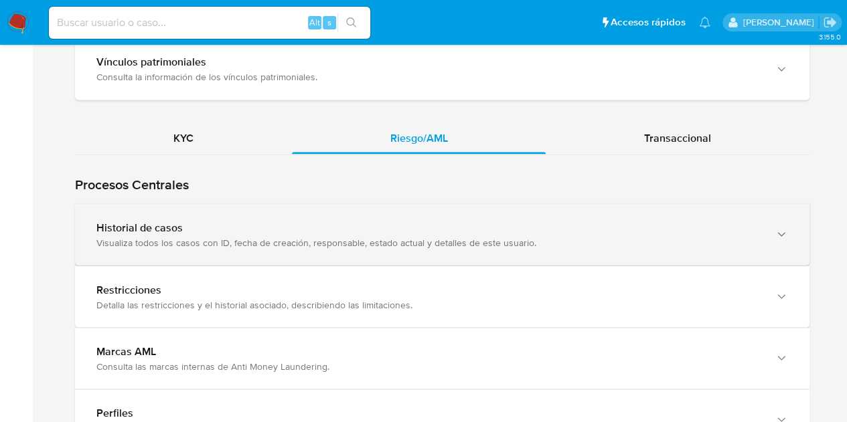
click at [384, 230] on div "Historial de casos" at bounding box center [428, 227] width 665 height 13
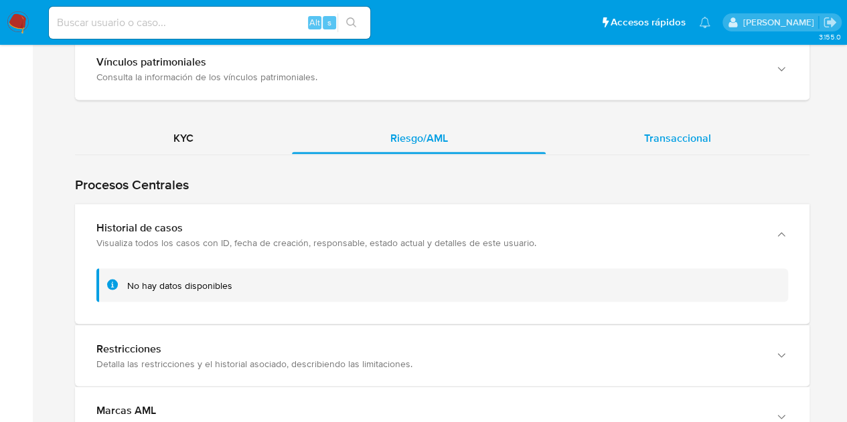
click at [663, 122] on div "Transaccional" at bounding box center [678, 138] width 264 height 32
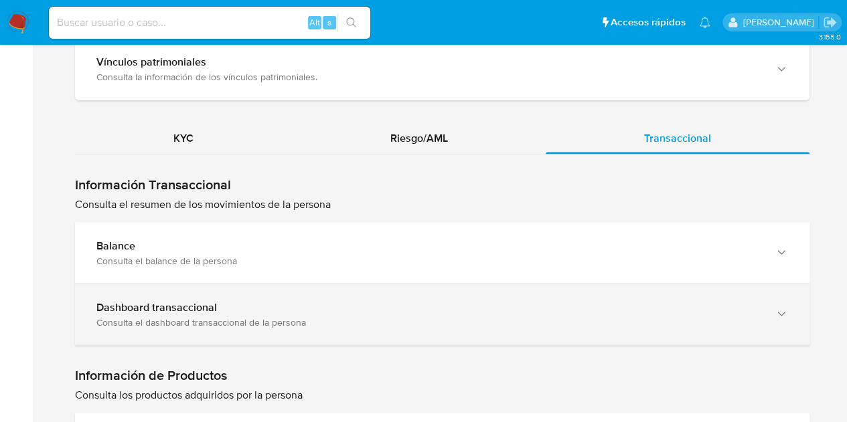
click at [316, 307] on div "Dashboard transaccional" at bounding box center [428, 307] width 665 height 13
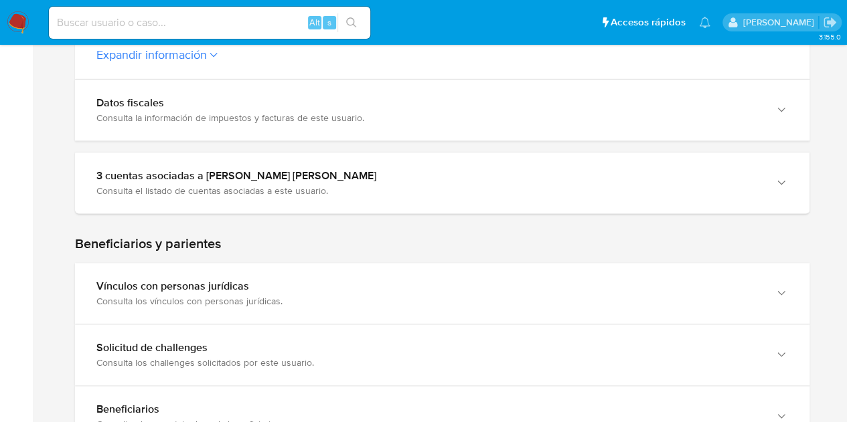
scroll to position [566, 0]
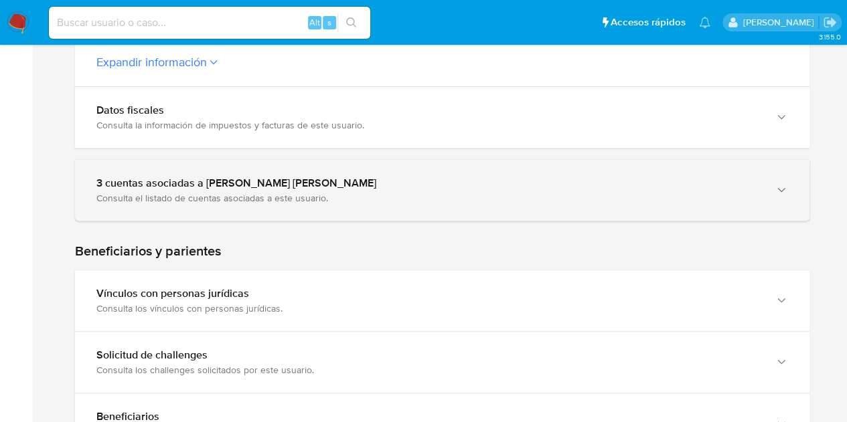
click at [769, 163] on div "3 cuentas asociadas a Andres Rodolfo Diaz Consulta el listado de cuentas asocia…" at bounding box center [442, 190] width 734 height 61
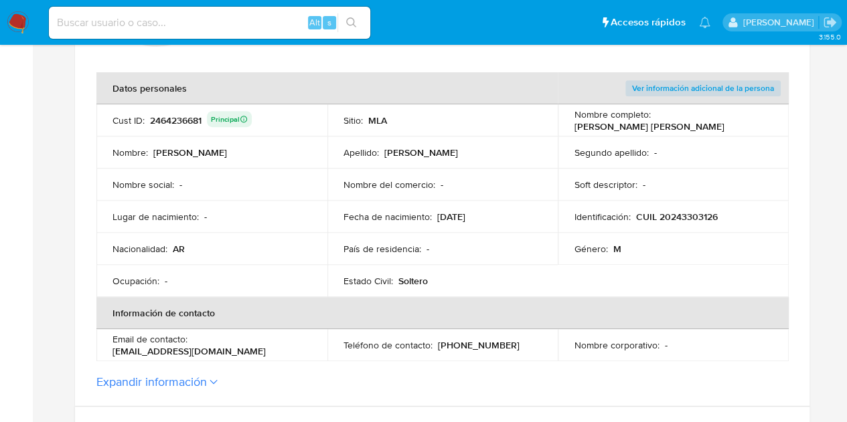
scroll to position [242, 0]
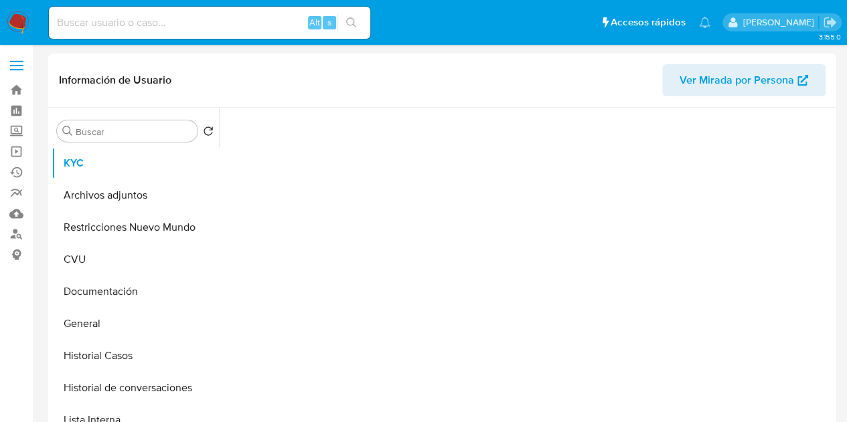
click at [717, 80] on span "Ver Mirada por Persona" at bounding box center [736, 80] width 114 height 32
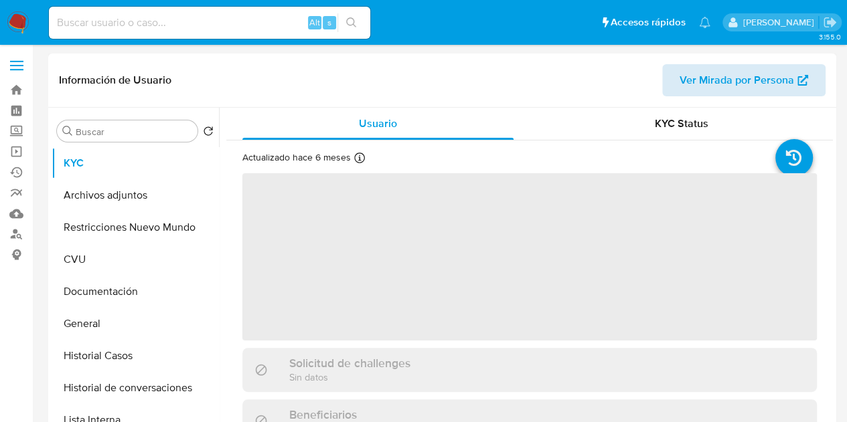
select select "10"
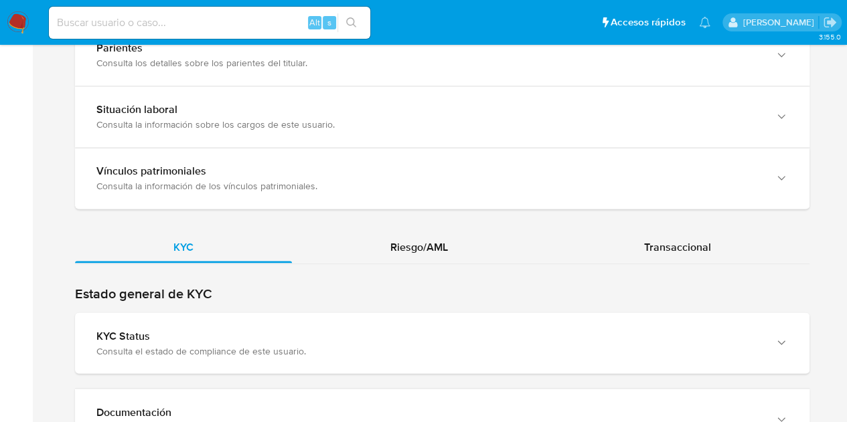
scroll to position [1132, 0]
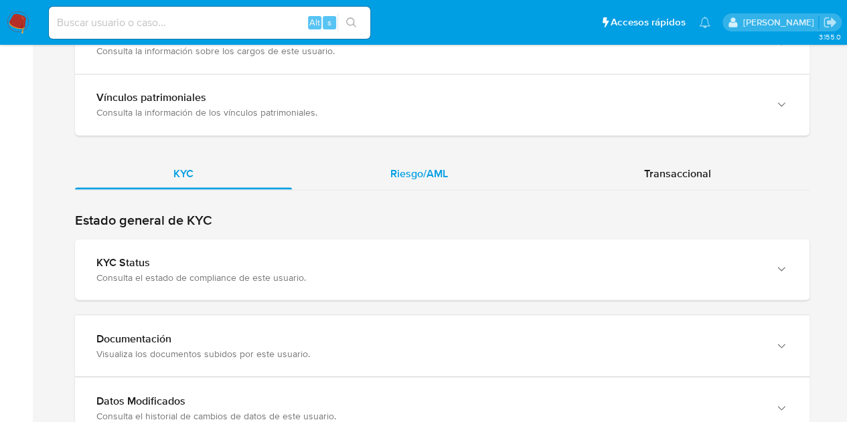
click at [443, 165] on span "Riesgo/AML" at bounding box center [419, 172] width 58 height 15
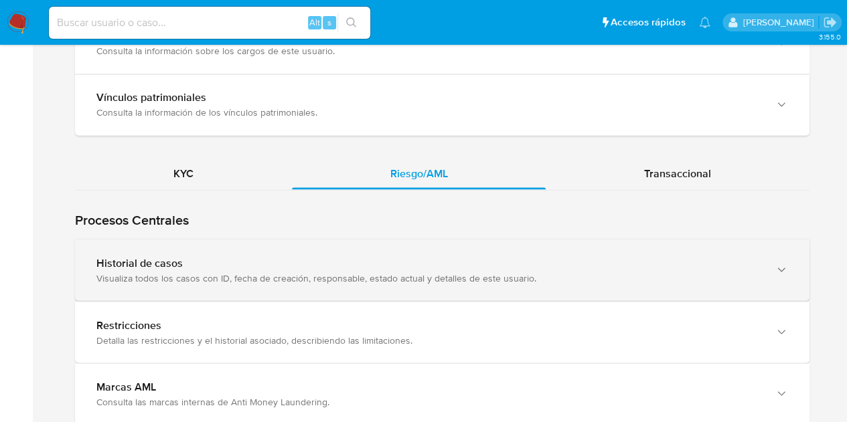
click at [382, 272] on div "Visualiza todos los casos con ID, fecha de creación, responsable, estado actual…" at bounding box center [428, 278] width 665 height 12
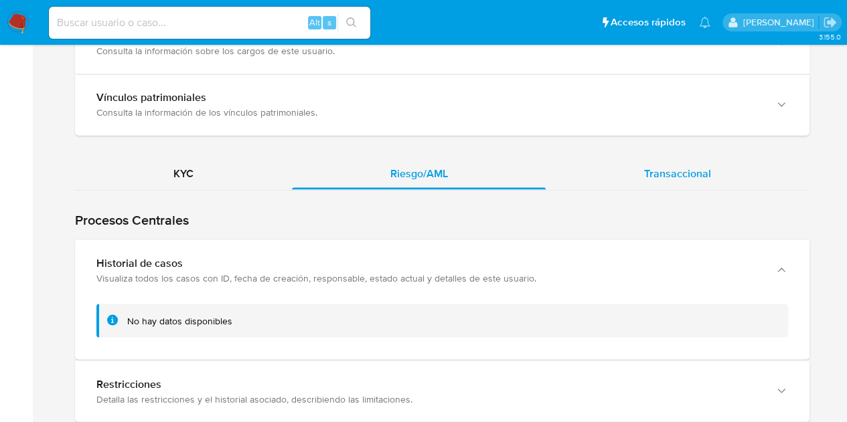
click at [664, 175] on span "Transaccional" at bounding box center [677, 172] width 67 height 15
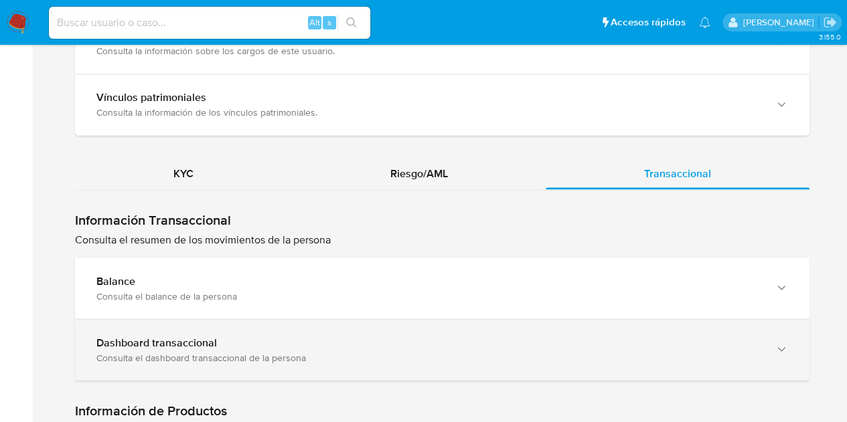
click at [336, 319] on div "Dashboard transaccional Consulta el dashboard transaccional de la persona" at bounding box center [442, 349] width 734 height 61
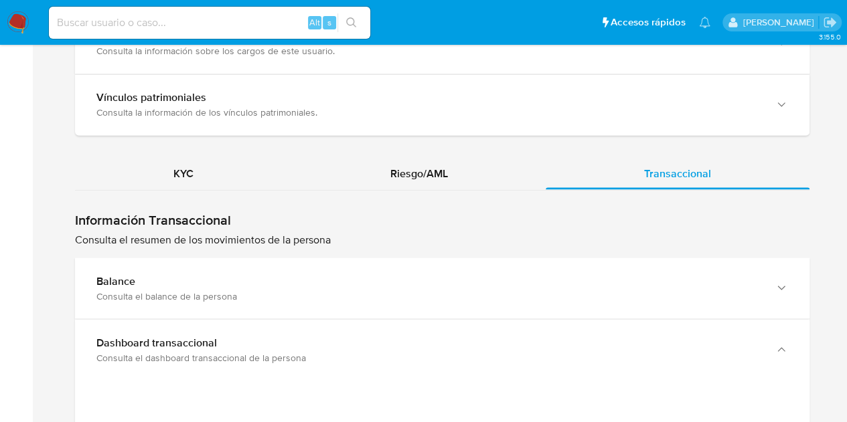
scroll to position [1293, 0]
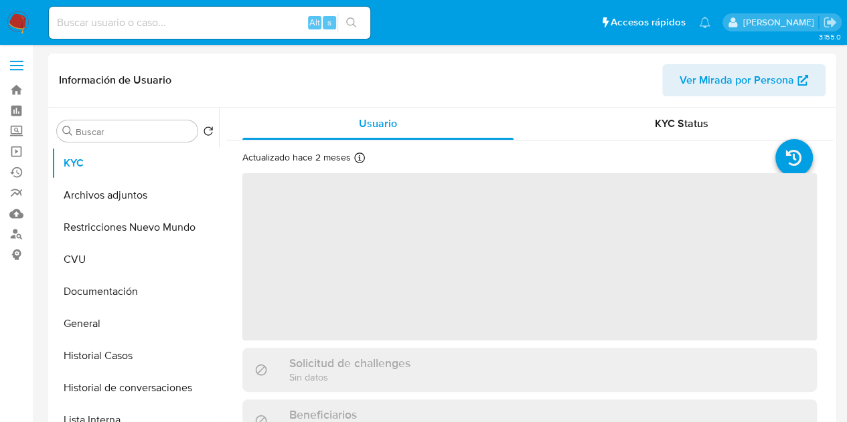
click at [708, 72] on span "Ver Mirada por Persona" at bounding box center [736, 80] width 114 height 32
select select "10"
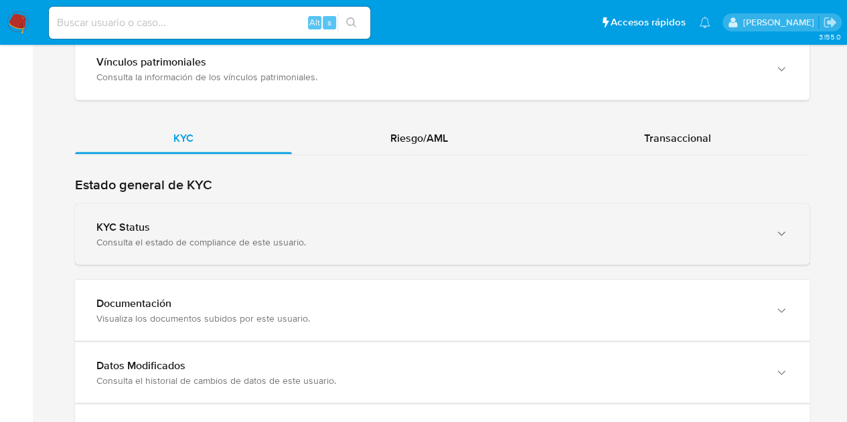
scroll to position [1162, 0]
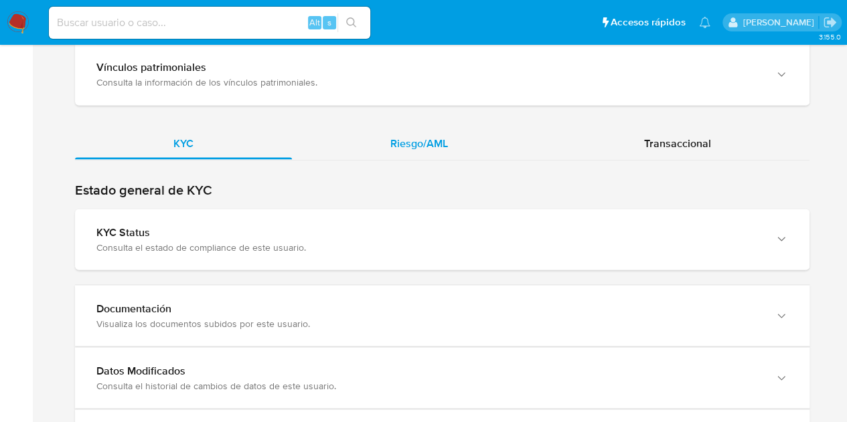
click at [428, 138] on span "Riesgo/AML" at bounding box center [419, 142] width 58 height 15
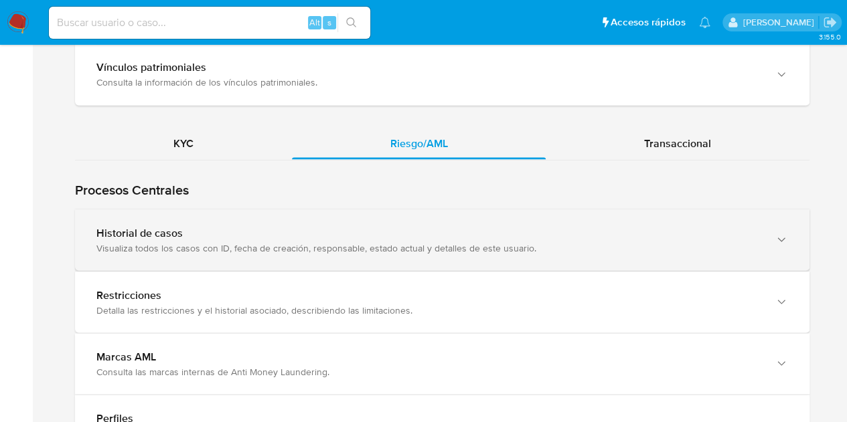
click at [96, 237] on div "Historial de casos Visualiza todos los casos con ID, fecha de creación, respons…" at bounding box center [442, 240] width 734 height 61
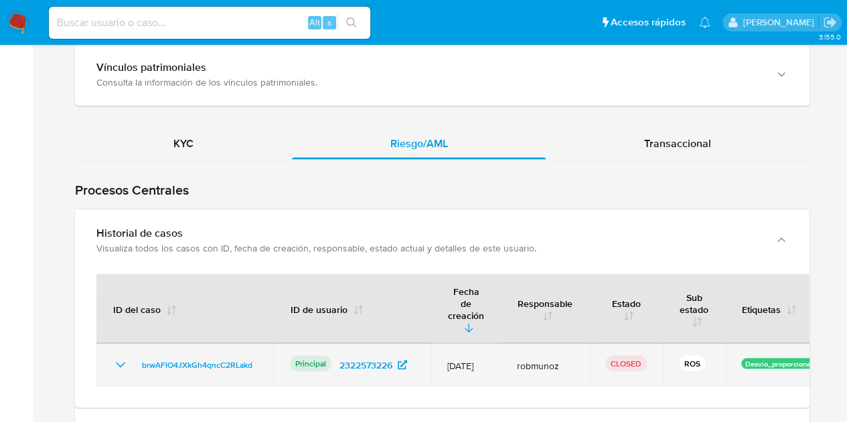
click at [119, 357] on icon "Mostrar/Ocultar" at bounding box center [120, 365] width 16 height 16
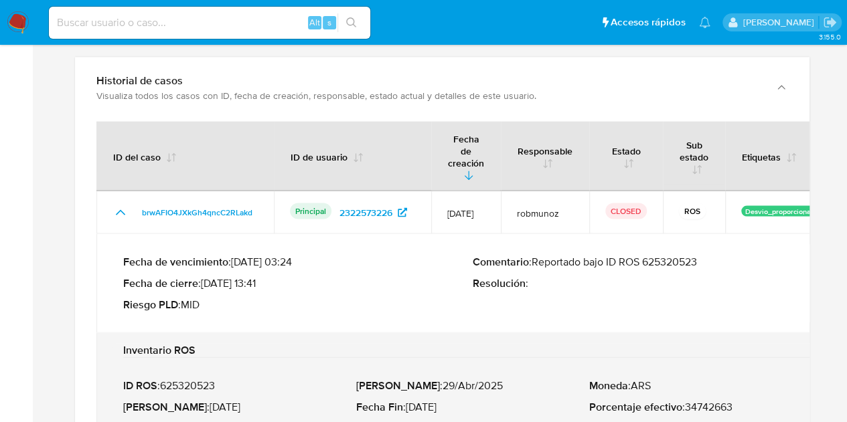
scroll to position [1326, 0]
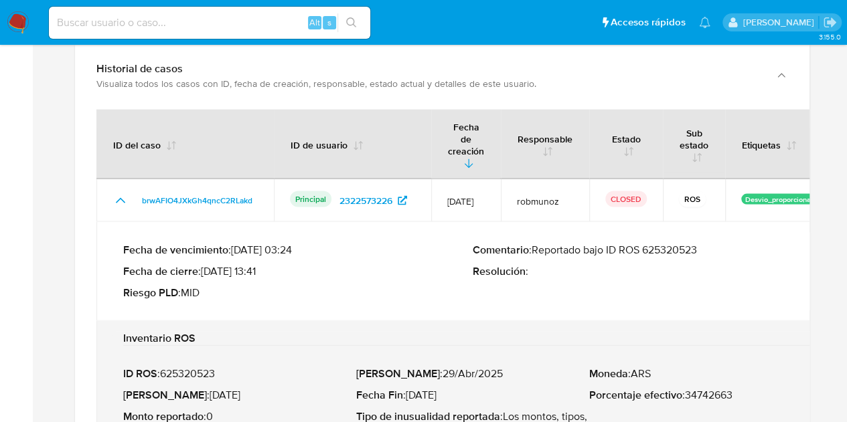
drag, startPoint x: 545, startPoint y: 238, endPoint x: 721, endPoint y: 224, distance: 176.7
click at [721, 233] on div "Fecha de vencimiento : 10/08/2025 03:24 Fecha de cierre : 14/07/2025 13:41 Ries…" at bounding box center [472, 272] width 699 height 78
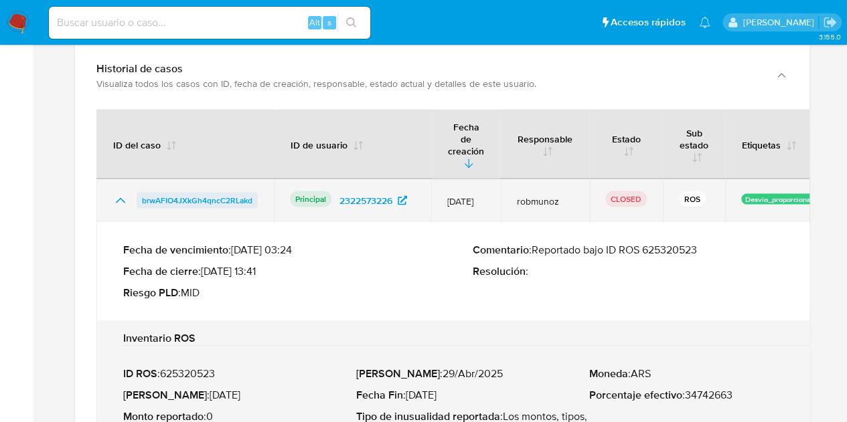
click at [208, 193] on span "brwAFIO4JXkGh4qncC2RLakd" at bounding box center [197, 201] width 110 height 16
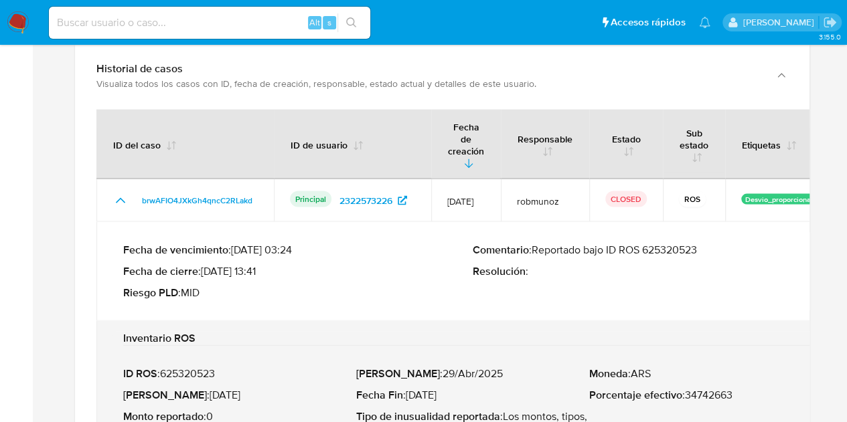
click at [412, 332] on h2 "Inventario ROS" at bounding box center [472, 338] width 699 height 13
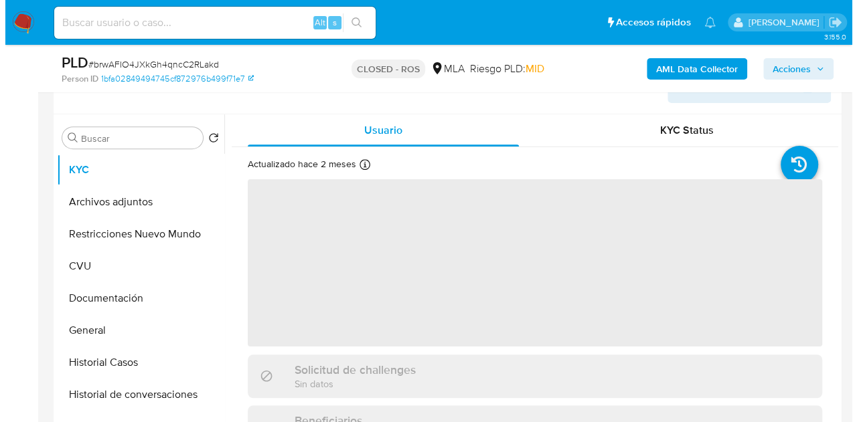
scroll to position [253, 0]
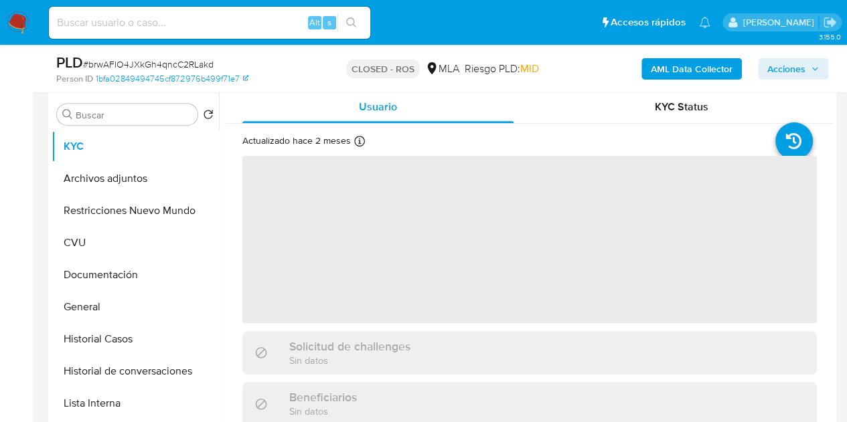
select select "10"
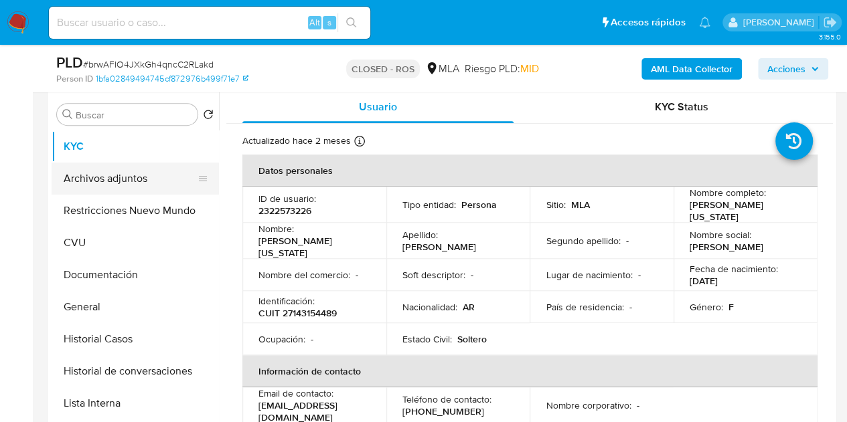
click at [103, 182] on button "Archivos adjuntos" at bounding box center [130, 179] width 157 height 32
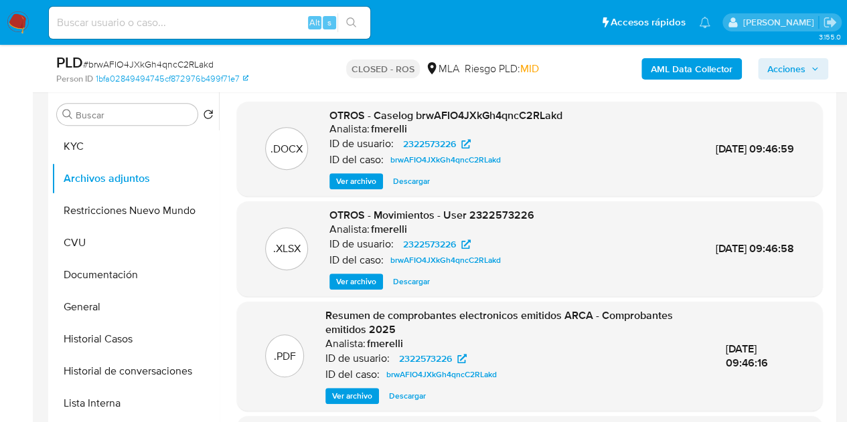
click at [354, 175] on span "Ver archivo" at bounding box center [356, 181] width 40 height 13
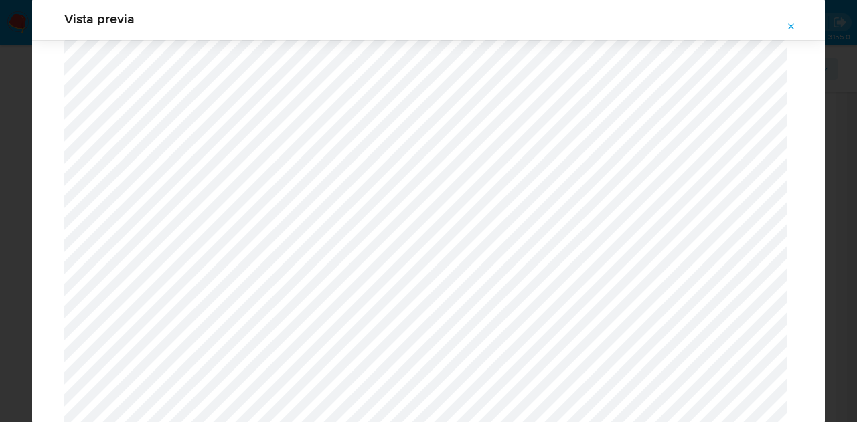
scroll to position [1317, 0]
drag, startPoint x: 787, startPoint y: 23, endPoint x: 548, endPoint y: 286, distance: 355.4
click at [788, 24] on icon "Attachment preview" at bounding box center [791, 26] width 11 height 11
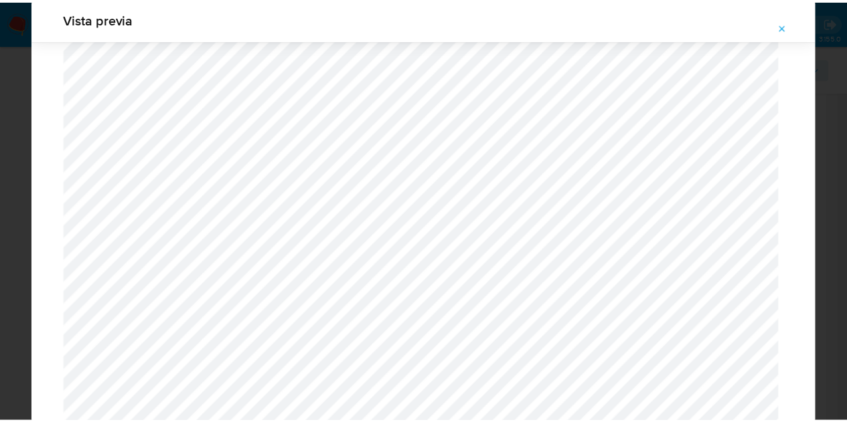
scroll to position [43, 0]
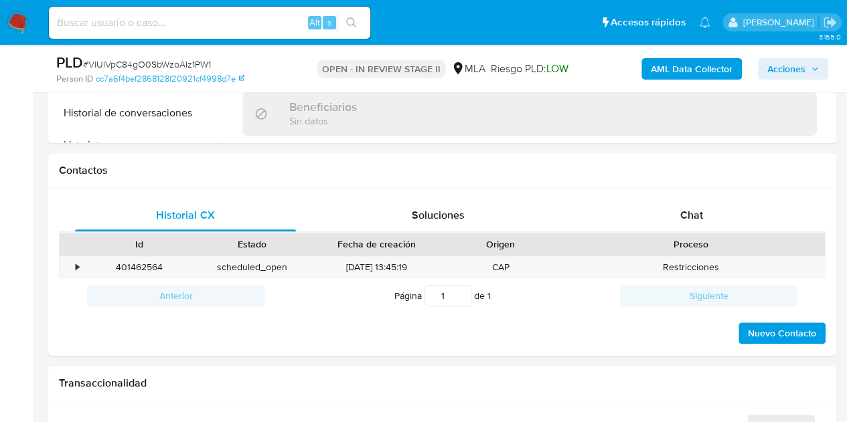
scroll to position [550, 0]
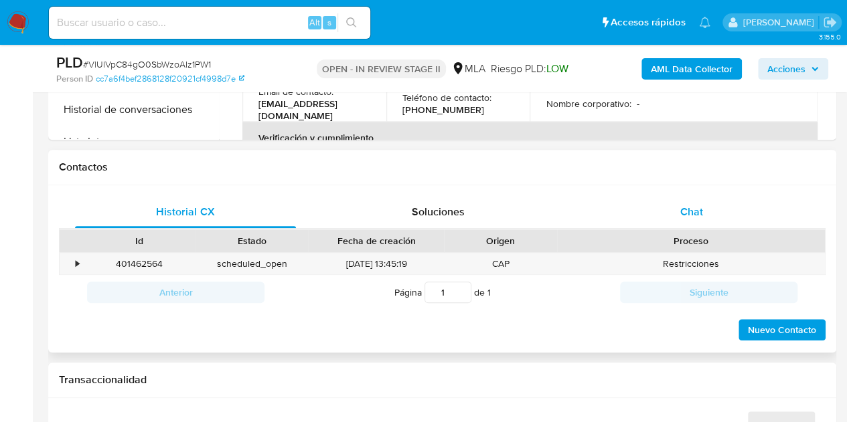
select select "10"
click at [695, 226] on div "Chat" at bounding box center [691, 212] width 221 height 32
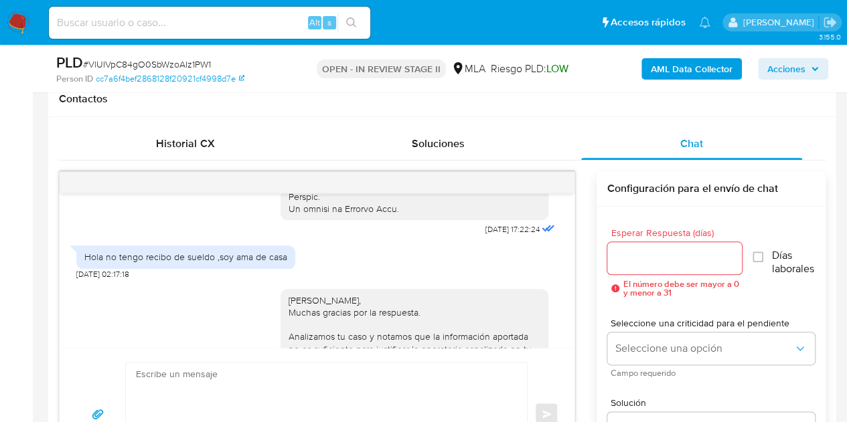
scroll to position [615, 0]
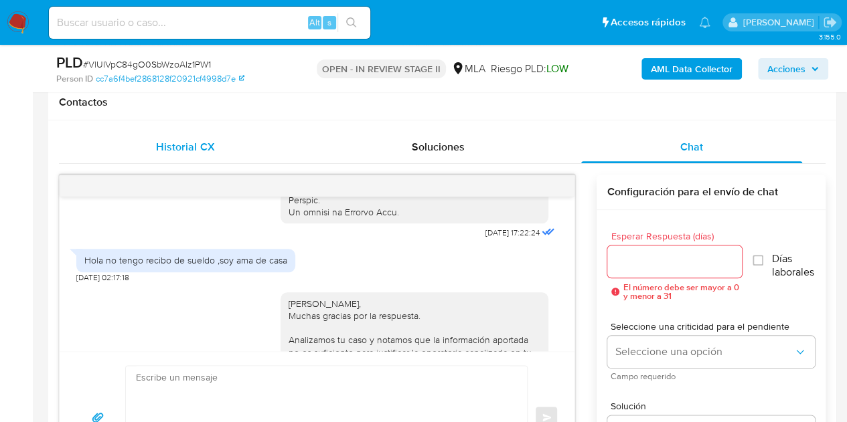
click at [231, 156] on div "Historial CX" at bounding box center [185, 147] width 221 height 32
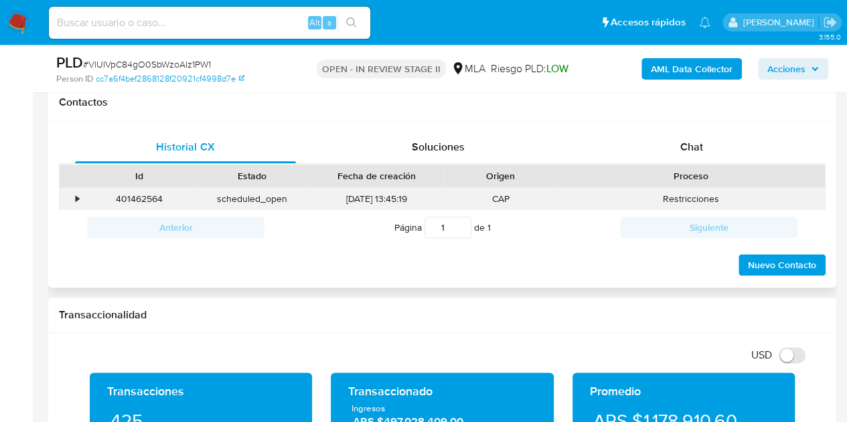
click at [135, 199] on div "401462564" at bounding box center [139, 199] width 112 height 22
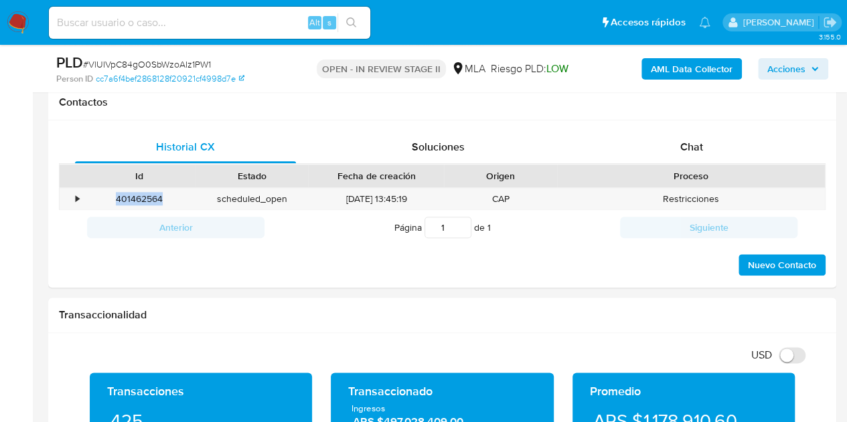
copy div "401462564"
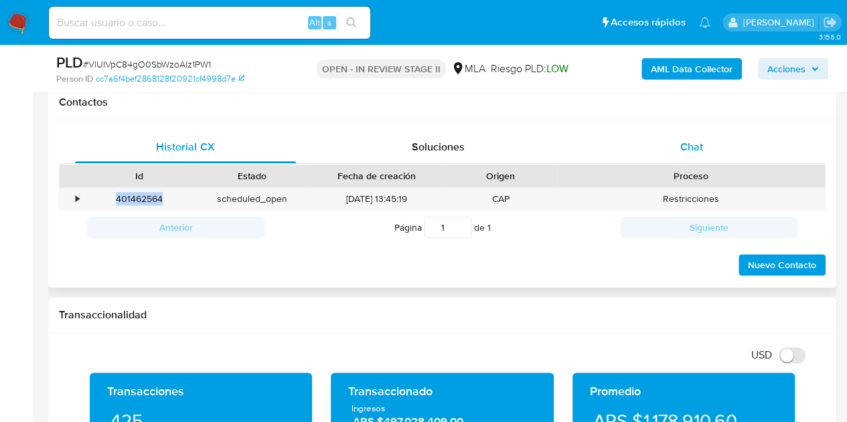
click at [677, 136] on div "Chat" at bounding box center [691, 147] width 221 height 32
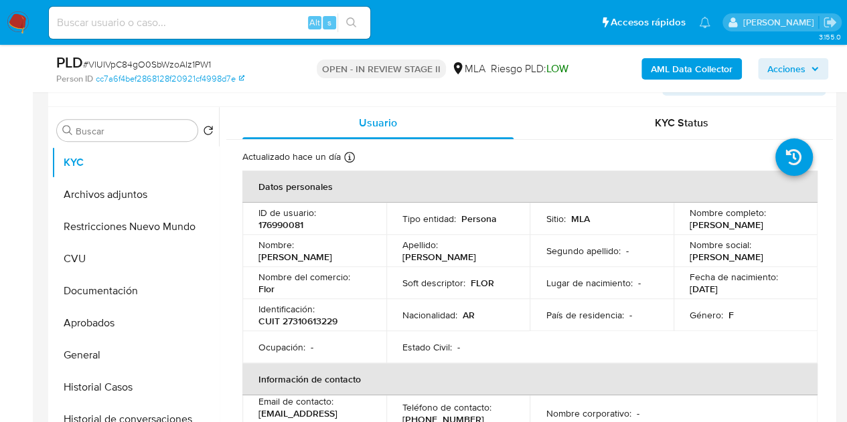
scroll to position [218, 0]
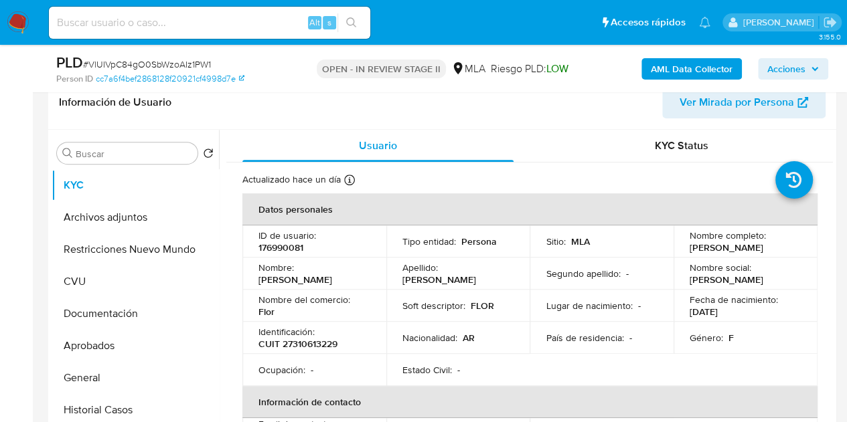
click at [311, 343] on p "CUIT 27310613229" at bounding box center [297, 348] width 79 height 12
copy p "27310613229"
click at [123, 323] on button "Documentación" at bounding box center [130, 314] width 157 height 32
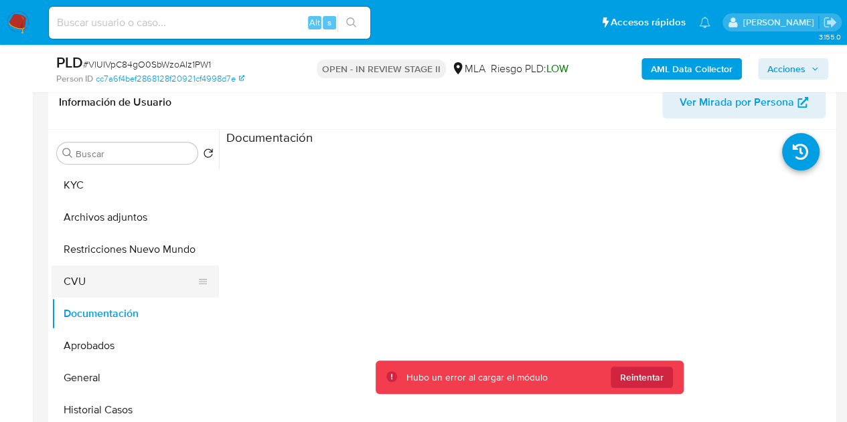
click at [110, 294] on button "CVU" at bounding box center [130, 282] width 157 height 32
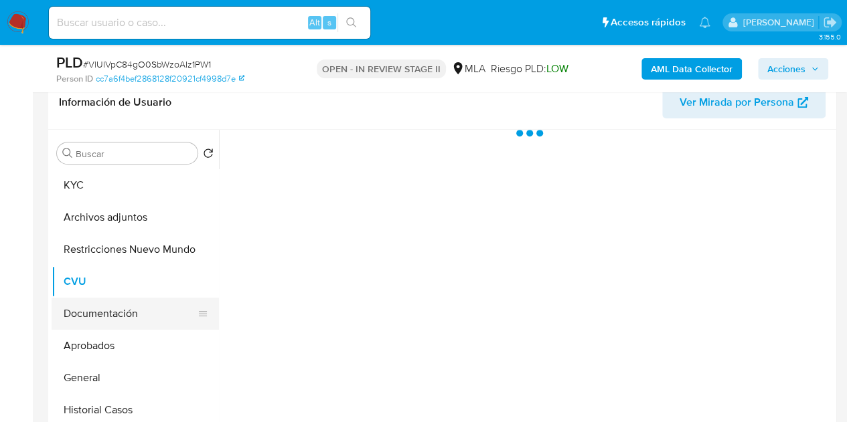
click at [119, 307] on button "Documentación" at bounding box center [130, 314] width 157 height 32
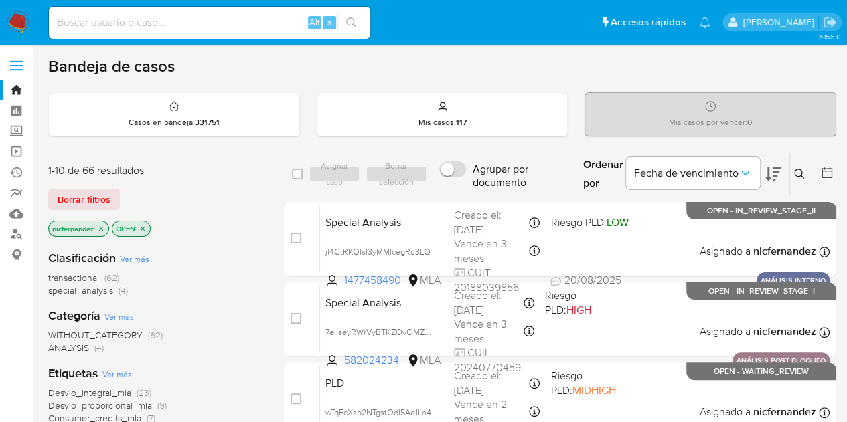
drag, startPoint x: 252, startPoint y: 230, endPoint x: 190, endPoint y: 218, distance: 62.8
click at [249, 230] on div "nicfernandez OPEN" at bounding box center [155, 230] width 214 height 19
click at [98, 197] on span "Borrar filtros" at bounding box center [84, 199] width 53 height 19
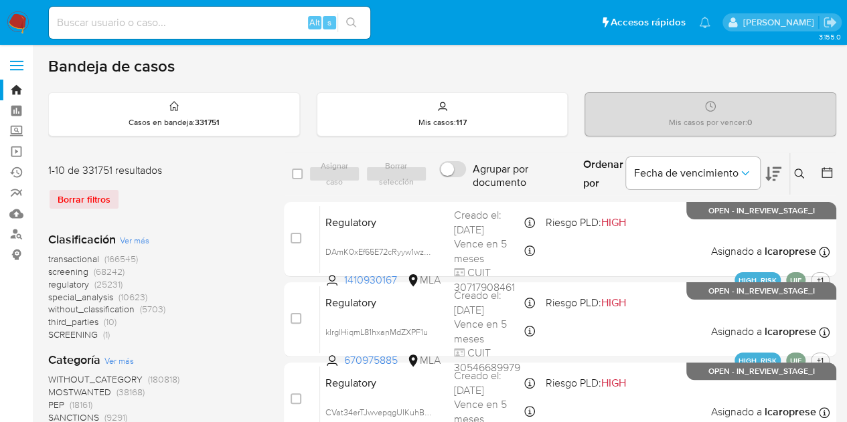
click at [803, 171] on icon at bounding box center [799, 174] width 11 height 11
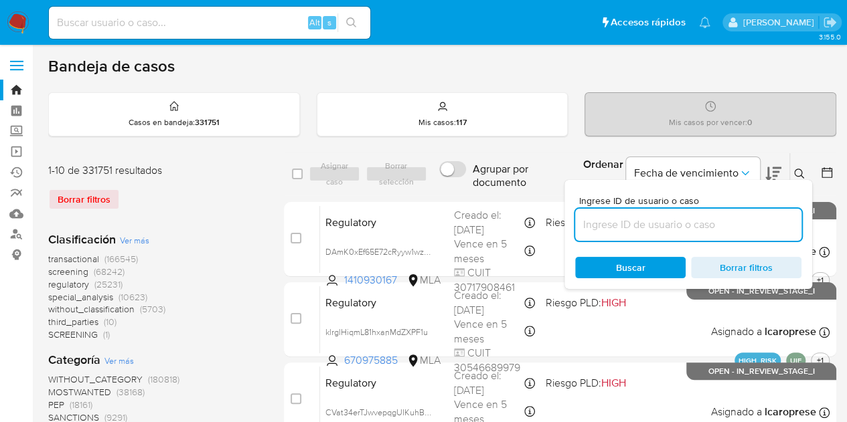
click at [672, 226] on input at bounding box center [688, 224] width 226 height 17
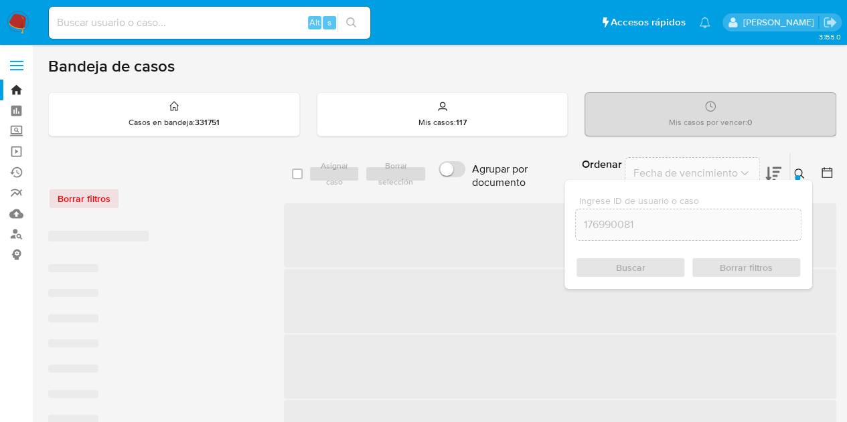
click at [798, 166] on button at bounding box center [801, 174] width 22 height 16
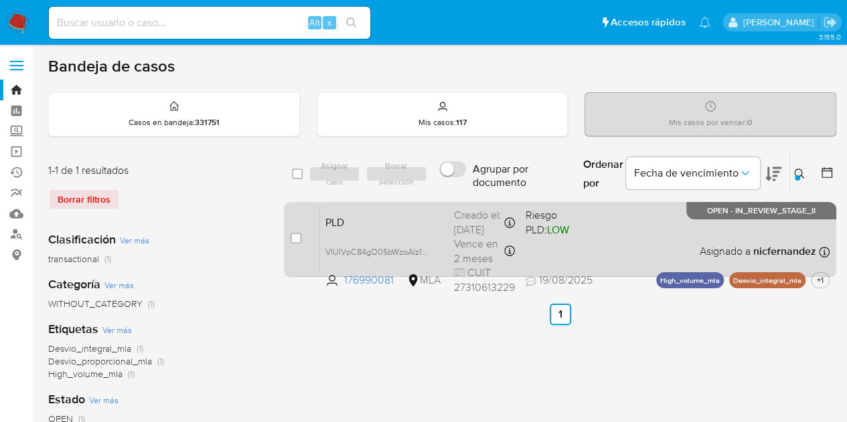
click at [435, 218] on span "PLD" at bounding box center [384, 221] width 118 height 17
click at [817, 280] on span "+1" at bounding box center [820, 279] width 12 height 11
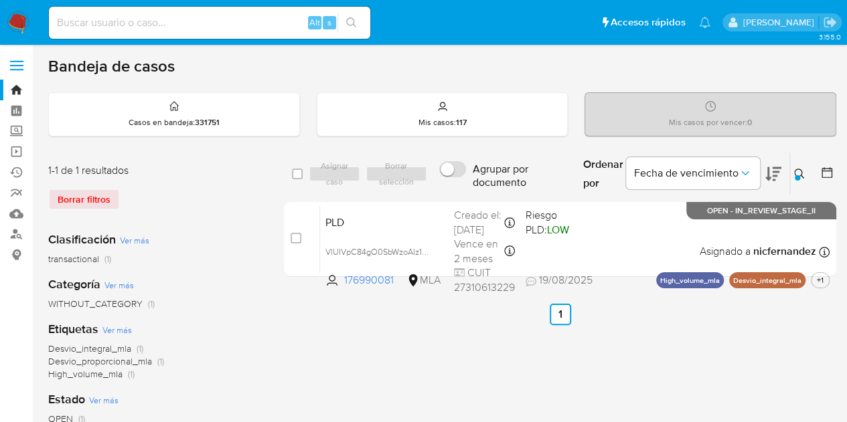
click at [808, 171] on button at bounding box center [801, 174] width 22 height 16
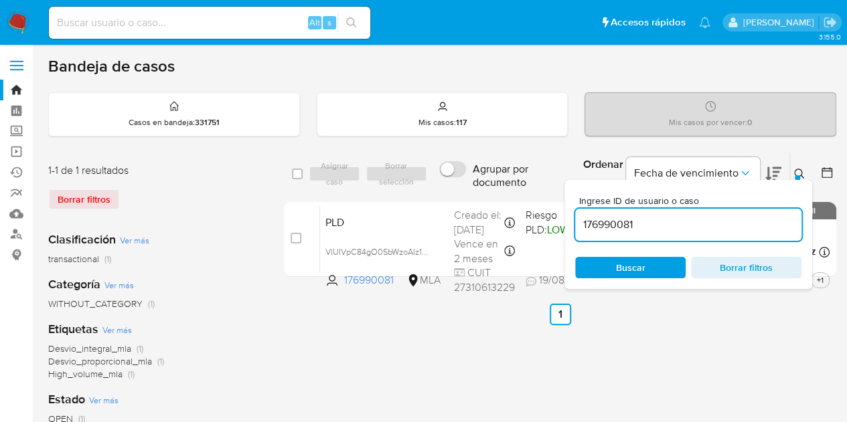
drag, startPoint x: 569, startPoint y: 203, endPoint x: 459, endPoint y: 187, distance: 111.0
click at [459, 187] on div "select-all-cases-checkbox Asignar caso Borrar selección Agrupar por documento O…" at bounding box center [560, 175] width 552 height 44
type input "1942633222"
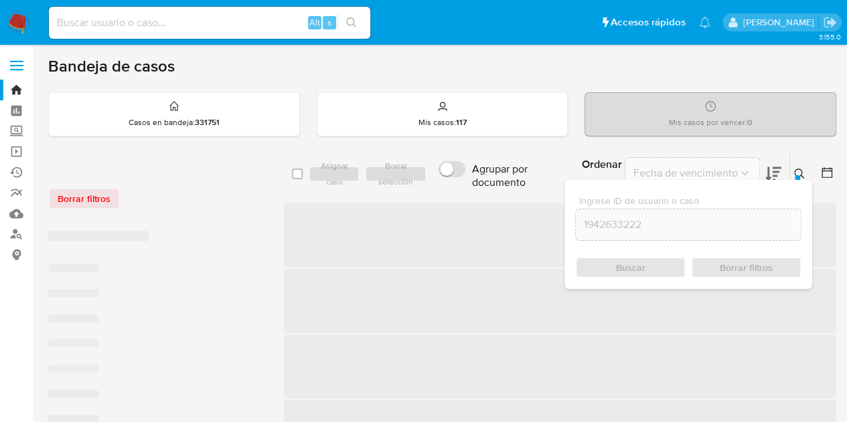
click at [797, 175] on div at bounding box center [797, 177] width 5 height 5
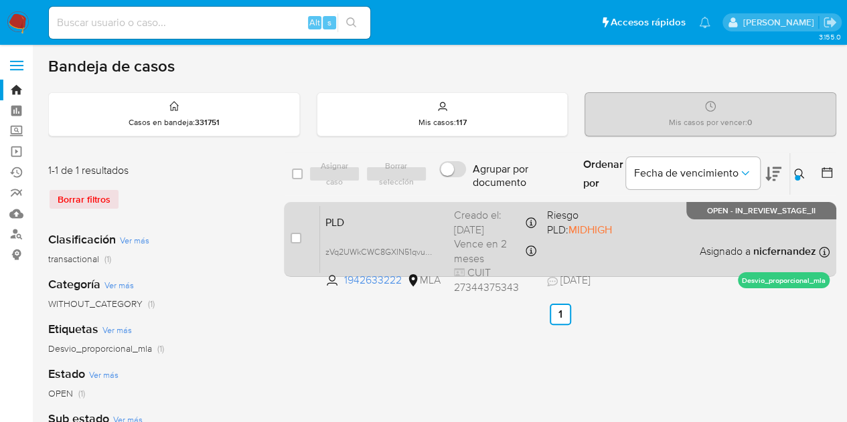
click at [368, 234] on div "PLD zVq2UWkCWC8GXIN51qvu8kYP 1942633222 MLA Riesgo PLD: MIDHIGH Creado el: 12/0…" at bounding box center [574, 240] width 509 height 68
click at [384, 215] on span "PLD" at bounding box center [384, 221] width 118 height 17
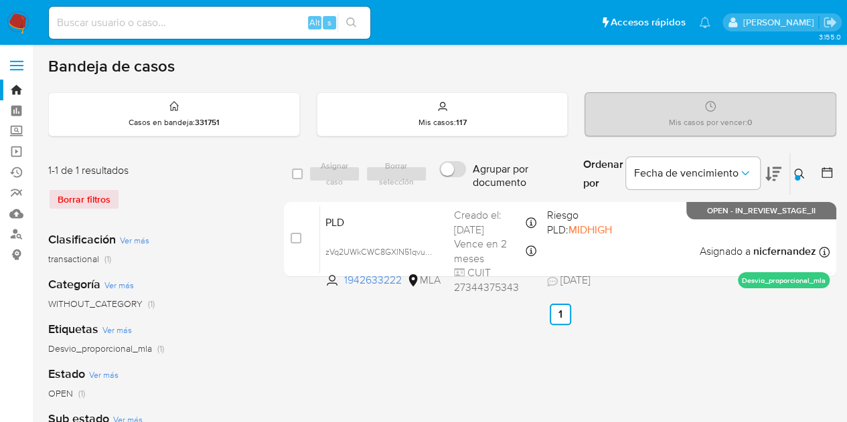
click at [801, 172] on icon at bounding box center [799, 174] width 10 height 10
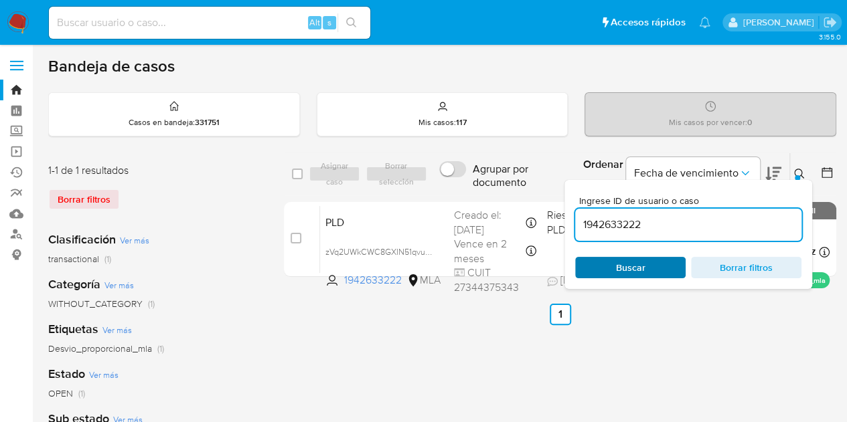
click at [635, 272] on span "Buscar" at bounding box center [630, 267] width 29 height 21
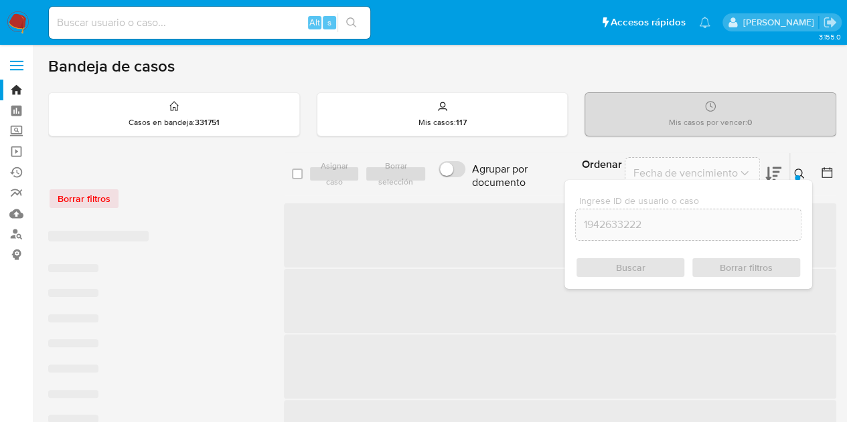
drag, startPoint x: 793, startPoint y: 169, endPoint x: 787, endPoint y: 165, distance: 7.2
click at [794, 169] on icon at bounding box center [799, 174] width 11 height 11
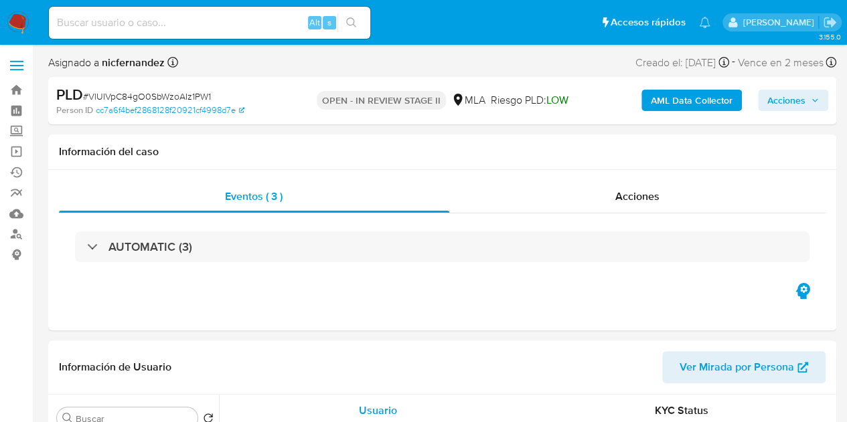
select select "10"
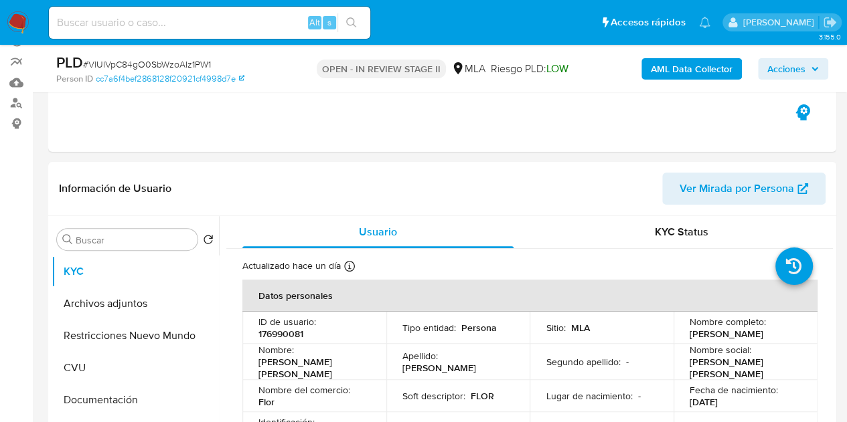
scroll to position [229, 0]
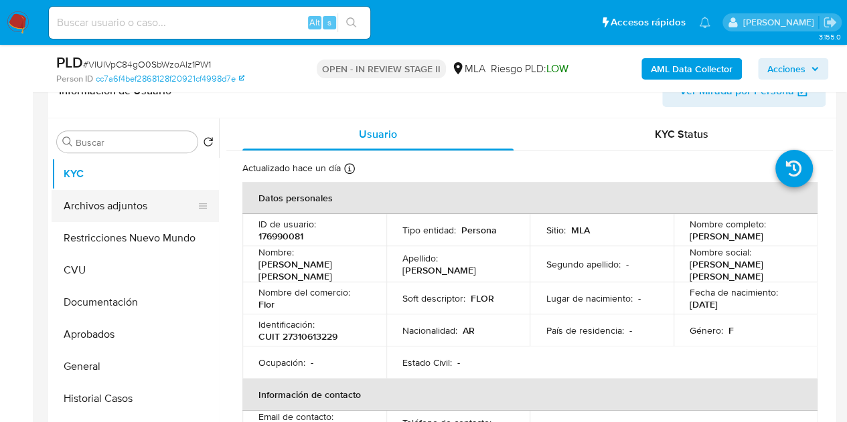
click at [110, 214] on button "Archivos adjuntos" at bounding box center [130, 206] width 157 height 32
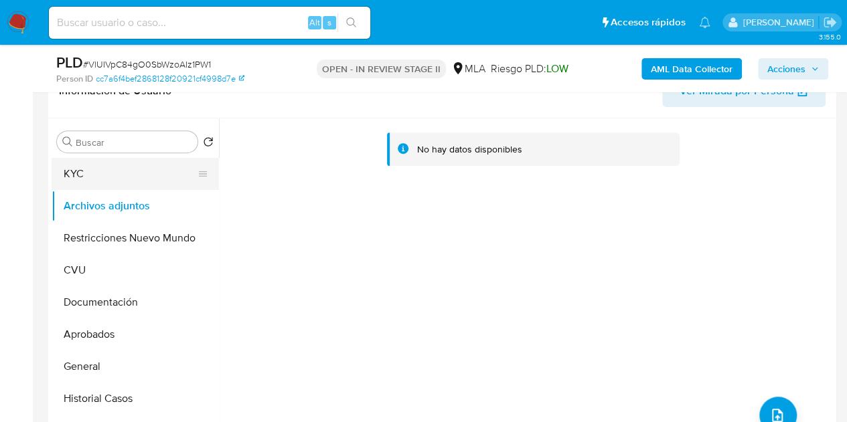
click at [96, 179] on button "KYC" at bounding box center [130, 174] width 157 height 32
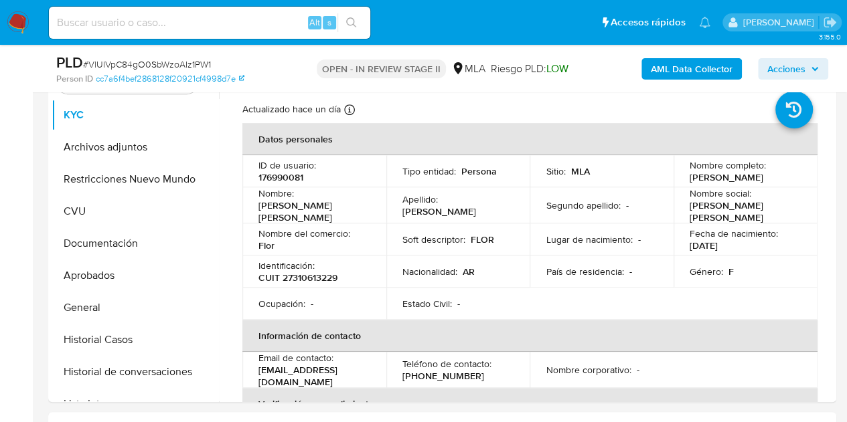
scroll to position [282, 0]
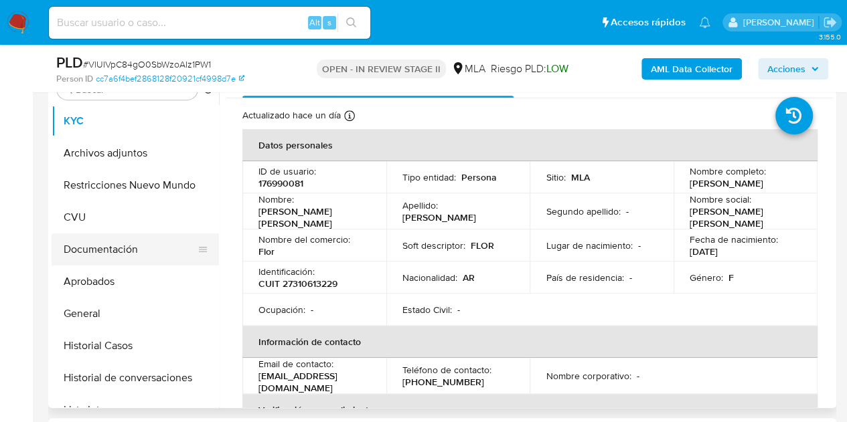
click at [108, 256] on button "Documentación" at bounding box center [130, 250] width 157 height 32
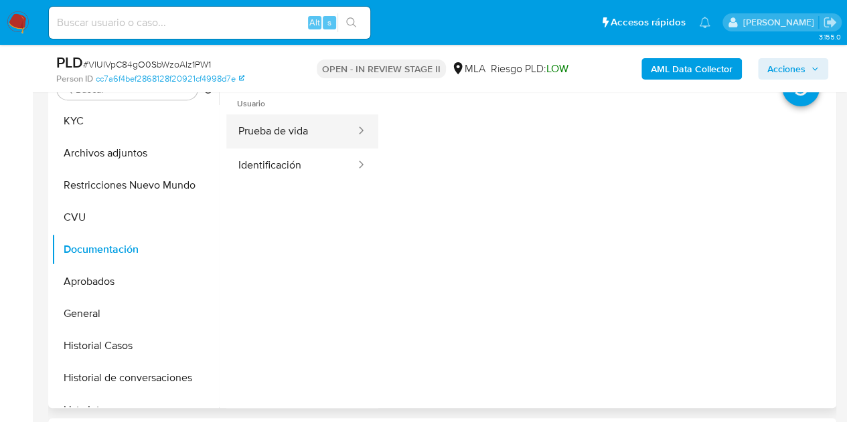
click at [283, 137] on button "Prueba de vida" at bounding box center [291, 131] width 131 height 34
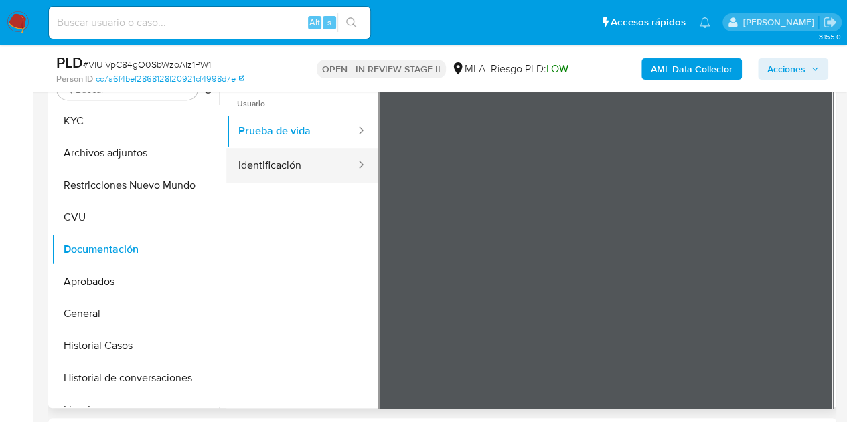
click at [281, 170] on button "Identificación" at bounding box center [291, 166] width 131 height 34
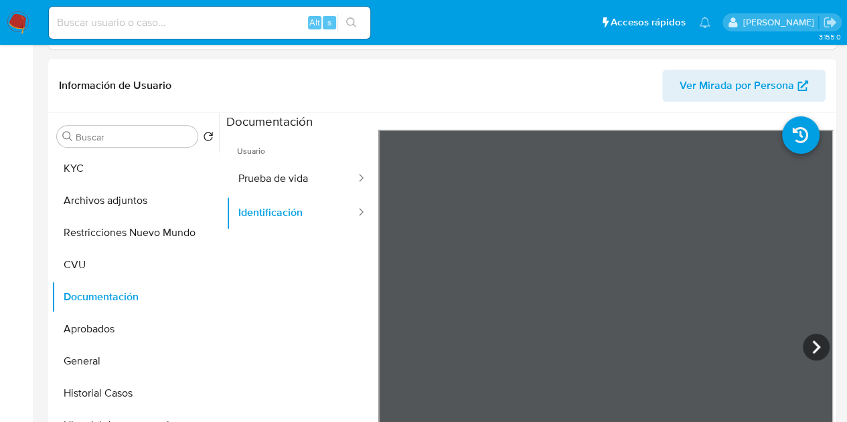
scroll to position [0, 0]
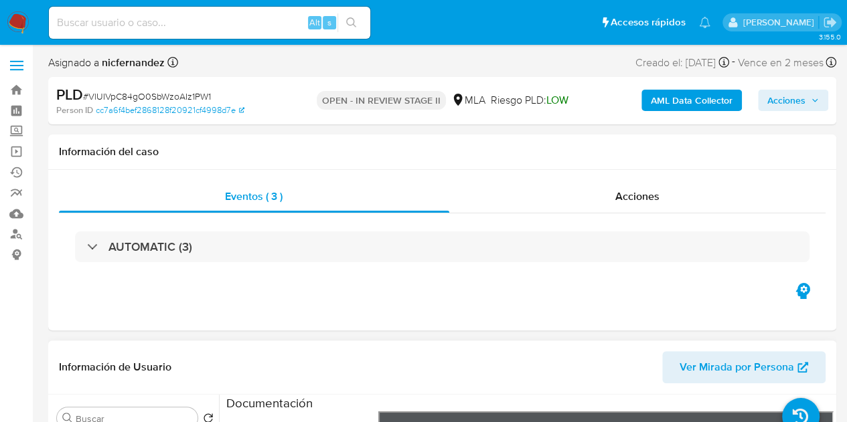
click at [735, 369] on span "Ver Mirada por Persona" at bounding box center [736, 367] width 114 height 32
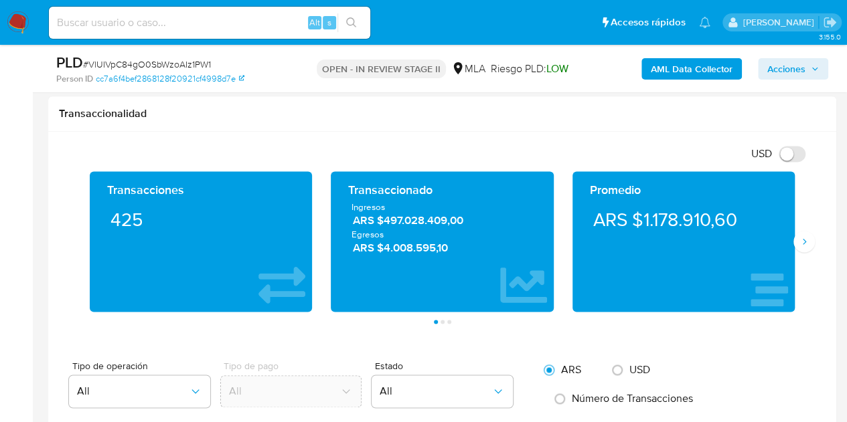
scroll to position [860, 0]
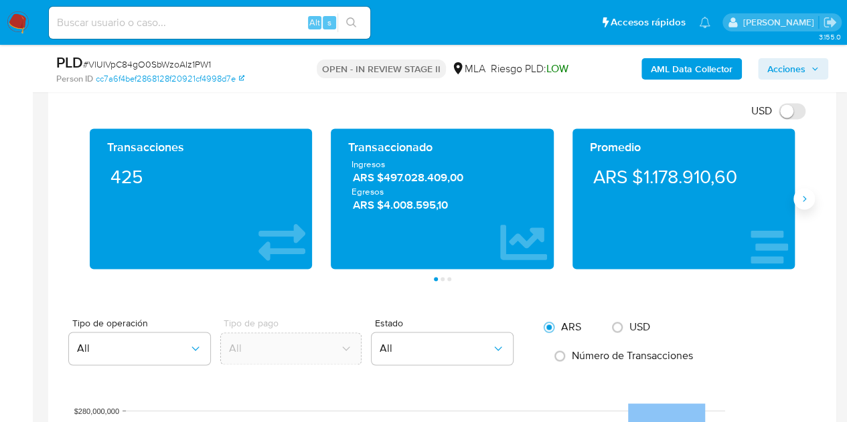
click at [801, 196] on icon "Siguiente" at bounding box center [804, 198] width 11 height 11
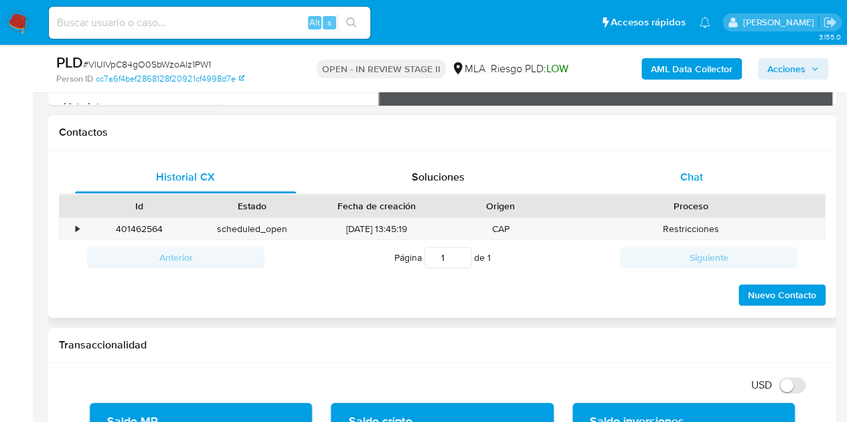
scroll to position [588, 0]
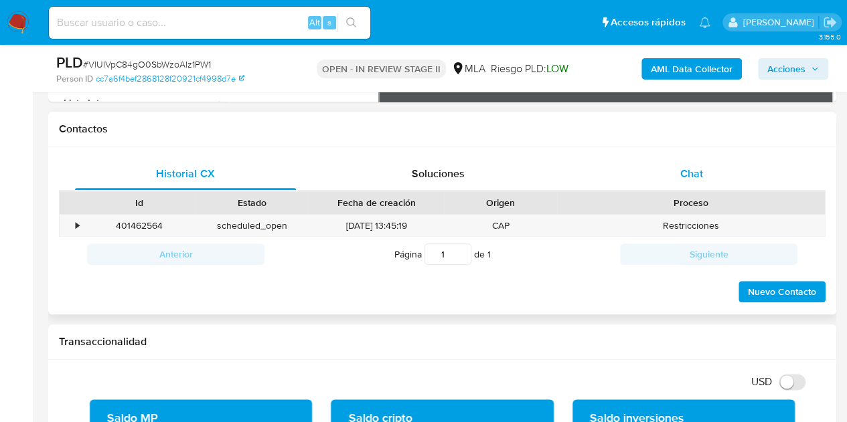
click at [703, 160] on div "Chat" at bounding box center [691, 174] width 221 height 32
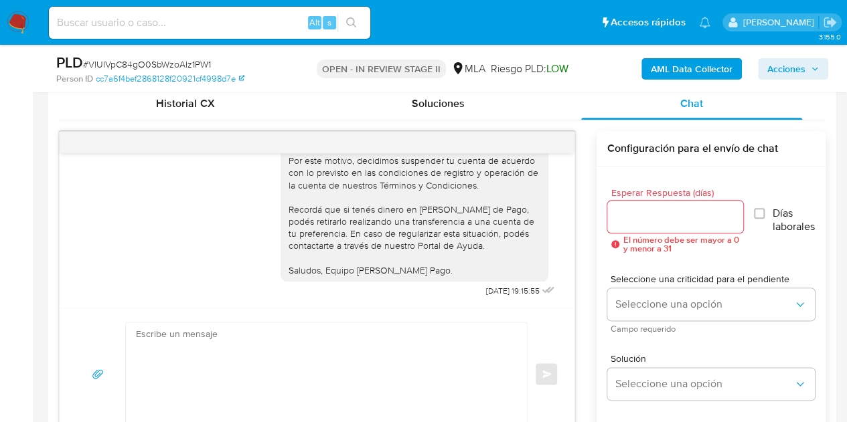
scroll to position [190, 0]
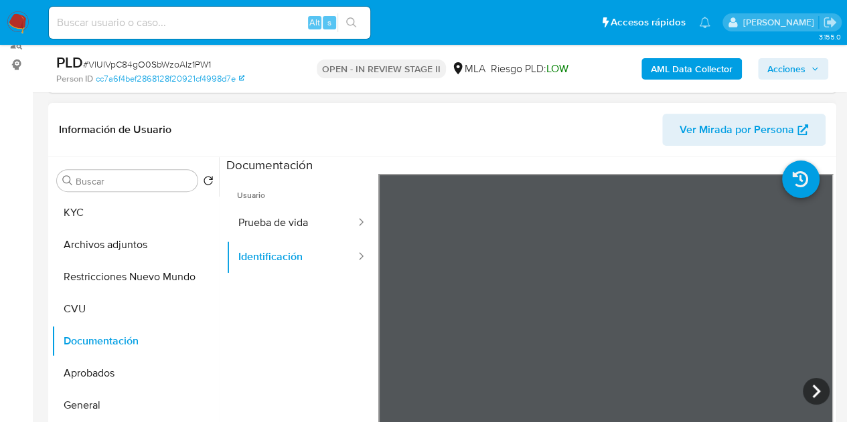
click at [303, 390] on ul "Usuario Prueba de vida Identificación" at bounding box center [302, 367] width 152 height 386
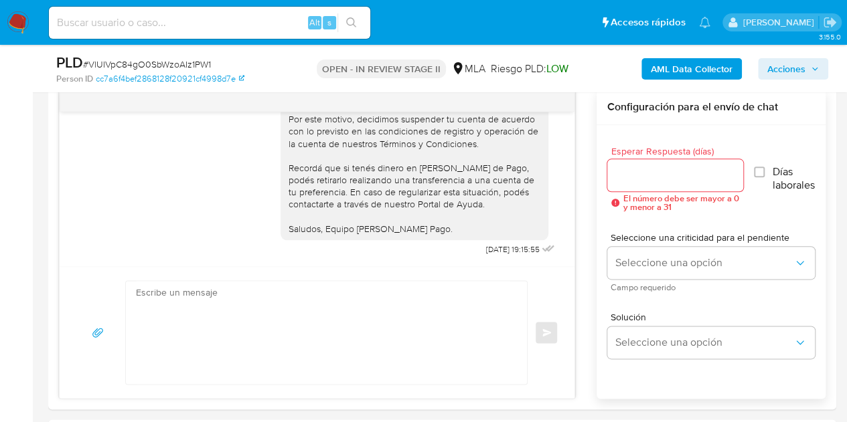
scroll to position [605, 0]
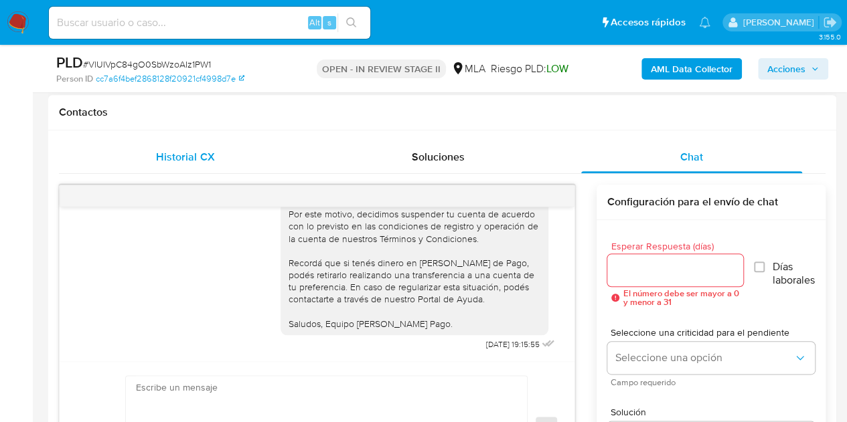
click at [200, 157] on span "Historial CX" at bounding box center [185, 156] width 58 height 15
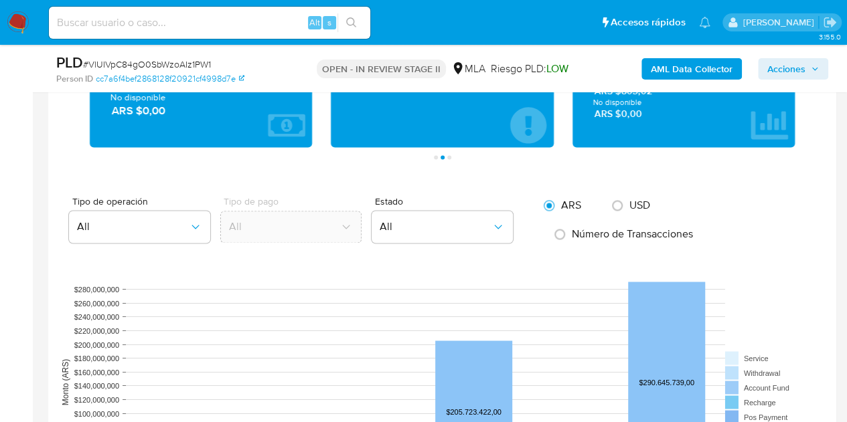
scroll to position [698, 0]
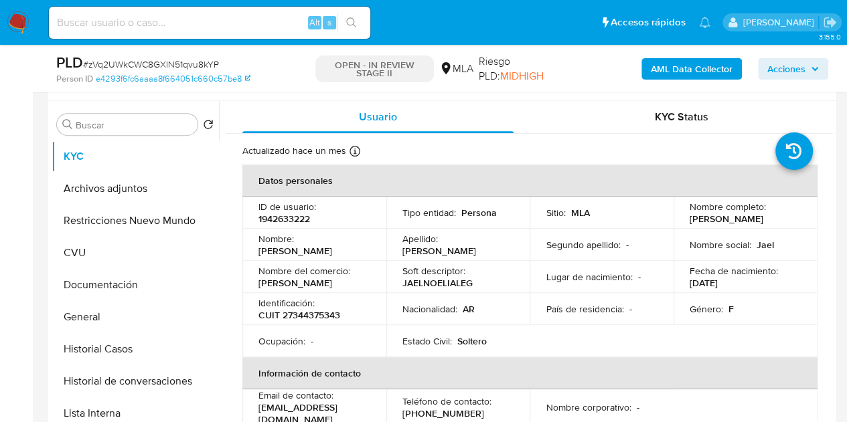
scroll to position [254, 0]
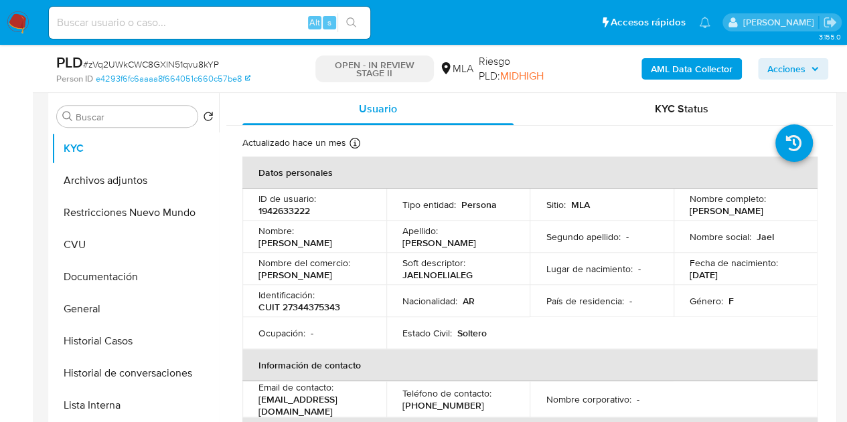
select select "10"
drag, startPoint x: 298, startPoint y: 238, endPoint x: 355, endPoint y: 246, distance: 58.1
click at [355, 246] on td "Nombre : [PERSON_NAME] [PERSON_NAME]" at bounding box center [314, 243] width 144 height 36
copy p "[PERSON_NAME] [PERSON_NAME]"
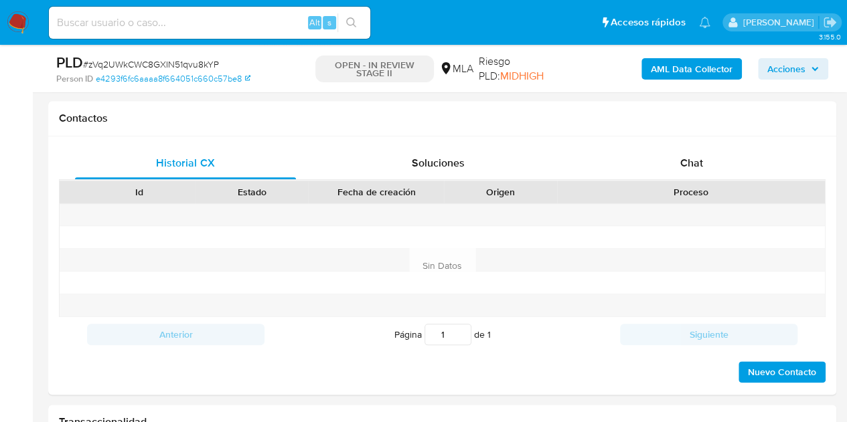
scroll to position [592, 0]
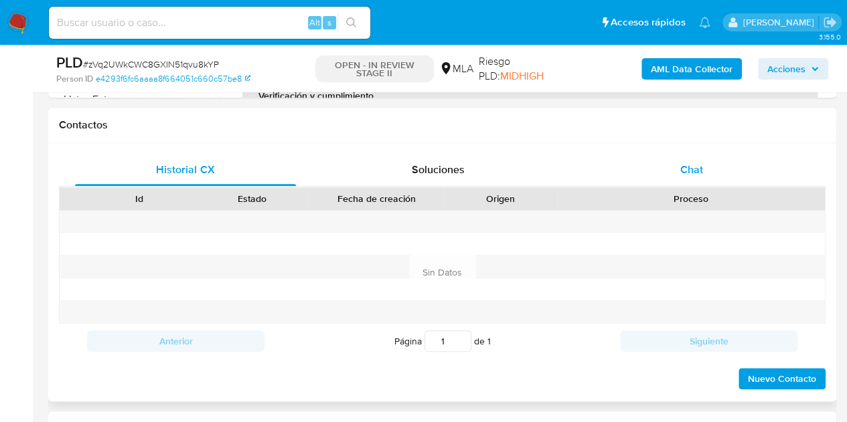
click at [719, 177] on div "Chat" at bounding box center [691, 170] width 221 height 32
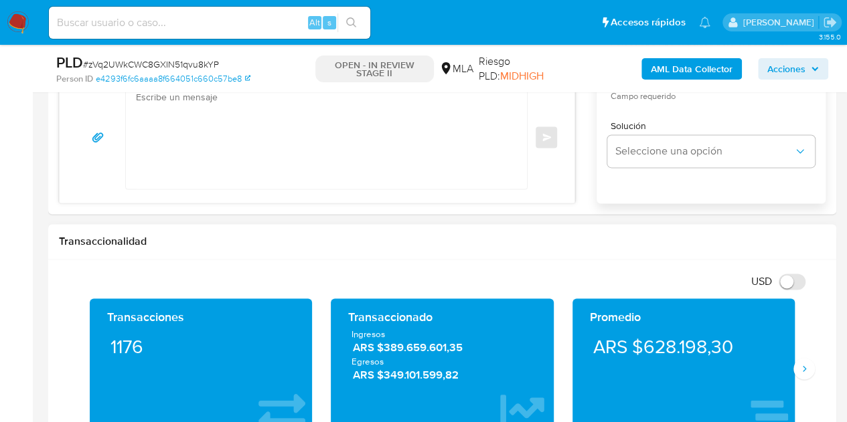
scroll to position [916, 0]
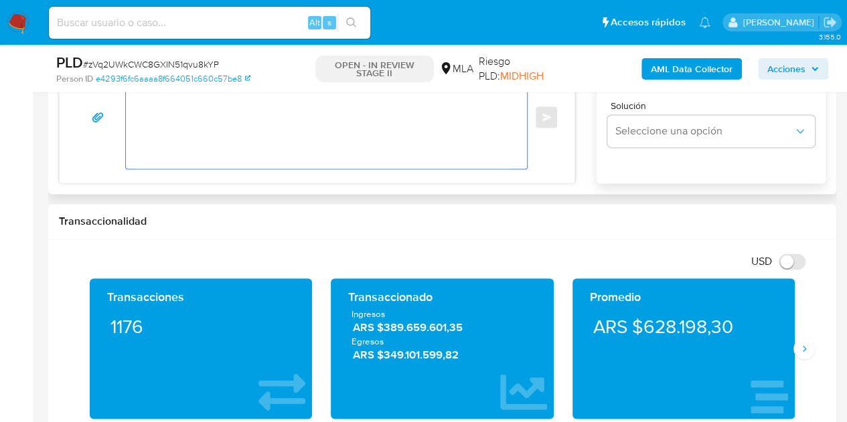
click at [313, 152] on textarea at bounding box center [323, 117] width 374 height 103
paste textarea "Hola [PERSON_NAME] [PERSON_NAME], Muchas gracias por tu respuesta y por la docu…"
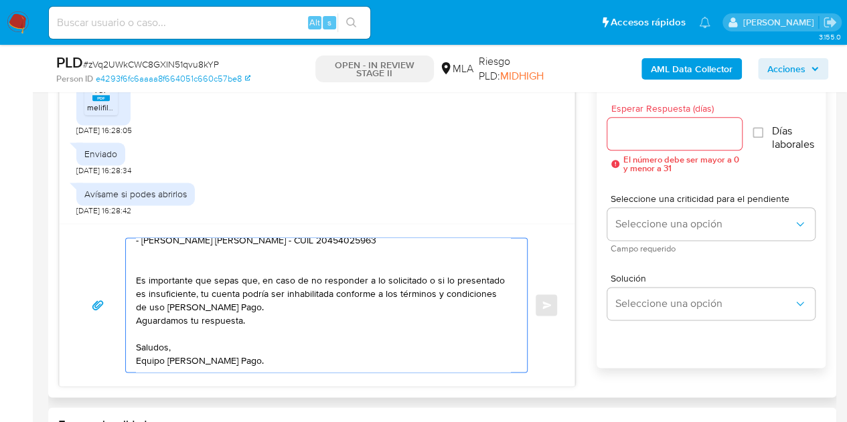
scroll to position [87, 0]
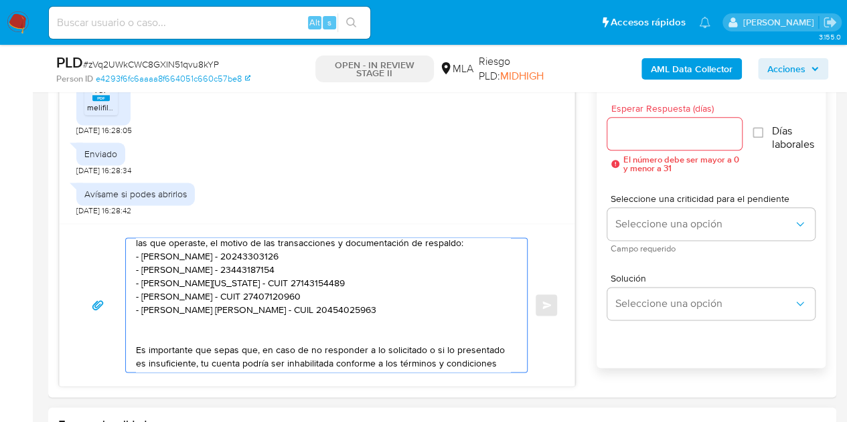
type textarea "Hola [PERSON_NAME] [PERSON_NAME], Muchas gracias por tu respuesta y por la docu…"
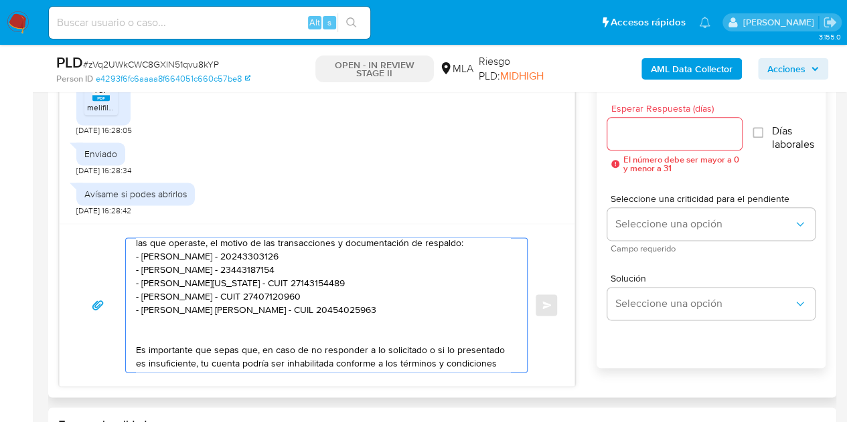
click at [649, 135] on input "Esperar Respuesta (días)" at bounding box center [674, 133] width 135 height 17
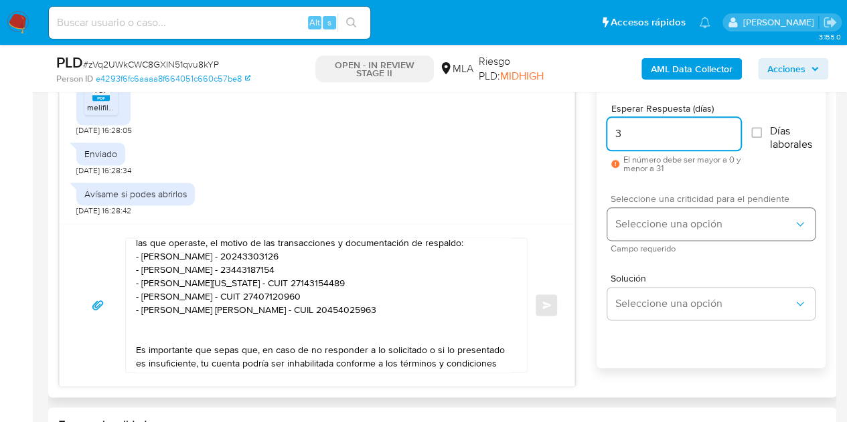
type input "3"
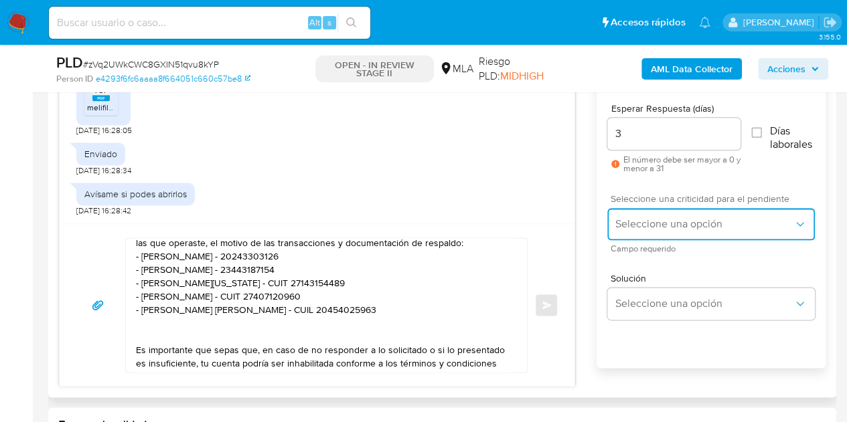
click at [661, 223] on span "Seleccione una opción" at bounding box center [704, 224] width 178 height 13
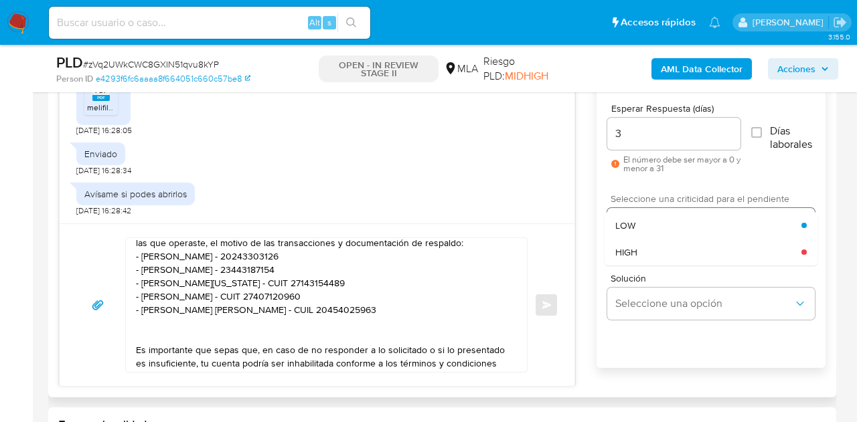
click at [655, 248] on div "HIGH" at bounding box center [708, 252] width 186 height 27
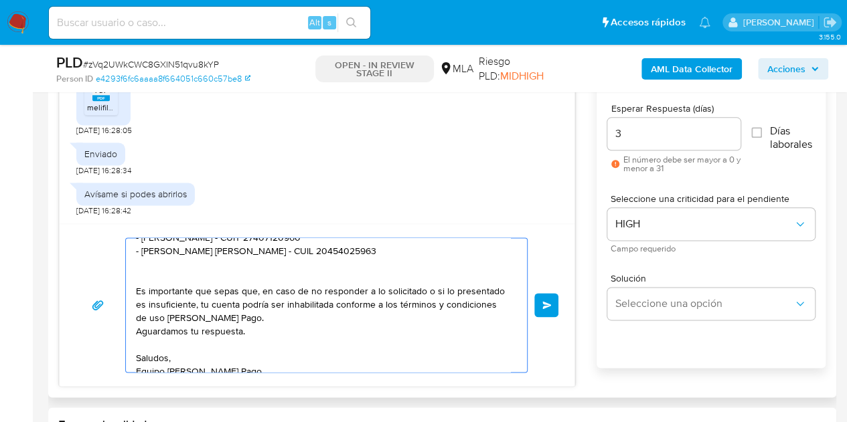
scroll to position [157, 0]
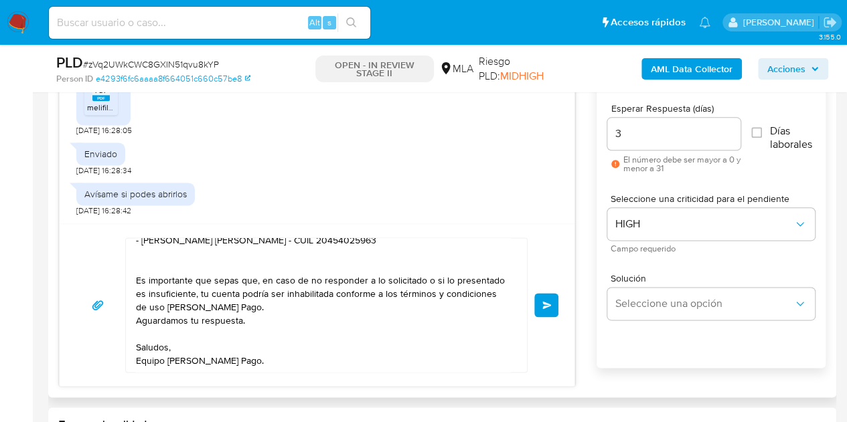
click at [544, 311] on button "Enviar" at bounding box center [546, 305] width 24 height 24
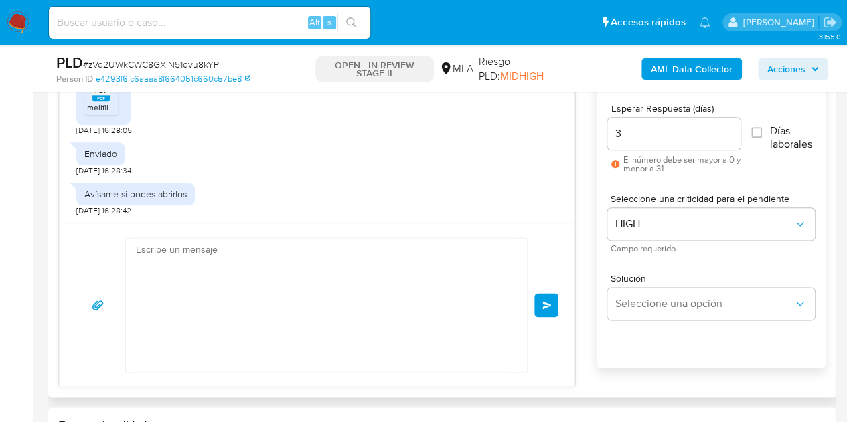
scroll to position [1269, 0]
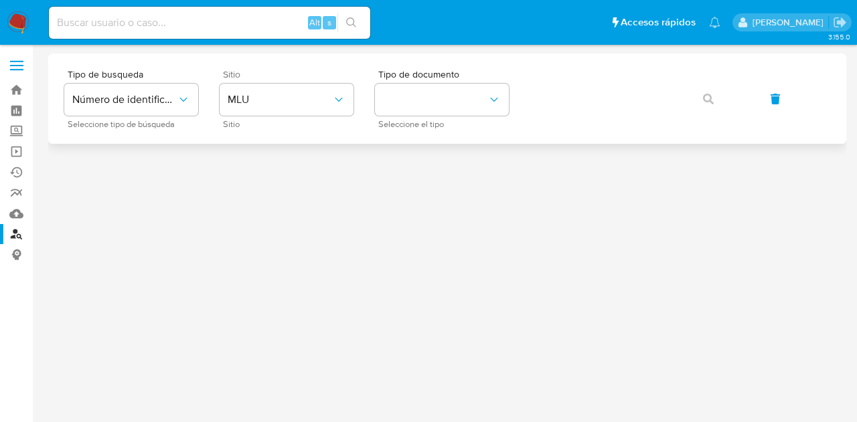
click at [270, 116] on div "Sitio MLU Sitio" at bounding box center [287, 99] width 134 height 58
drag, startPoint x: 280, startPoint y: 92, endPoint x: 288, endPoint y: 113, distance: 22.3
click at [281, 94] on button "MLU" at bounding box center [287, 100] width 134 height 32
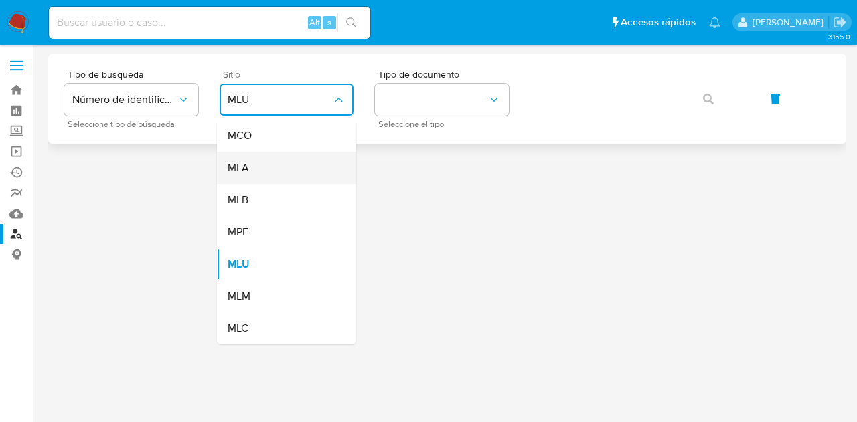
click at [300, 167] on div "MLA" at bounding box center [283, 168] width 110 height 32
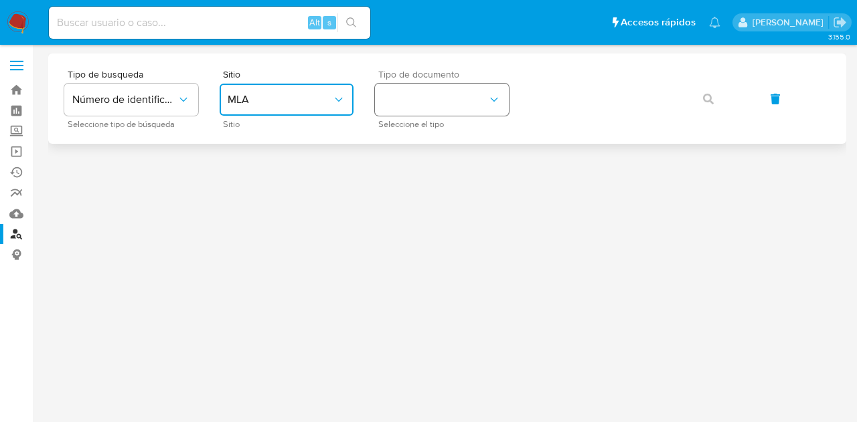
click at [414, 110] on button "identificationType" at bounding box center [442, 100] width 134 height 32
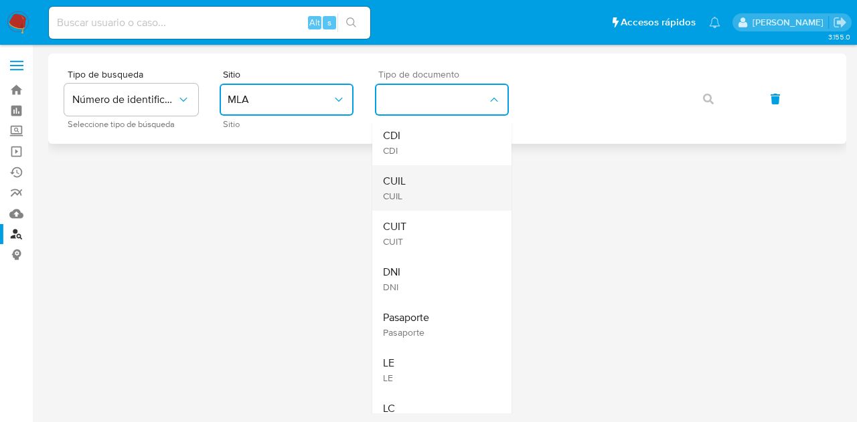
drag, startPoint x: 443, startPoint y: 191, endPoint x: 517, endPoint y: 163, distance: 78.6
click at [449, 187] on div "CUIL CUIL" at bounding box center [438, 188] width 110 height 46
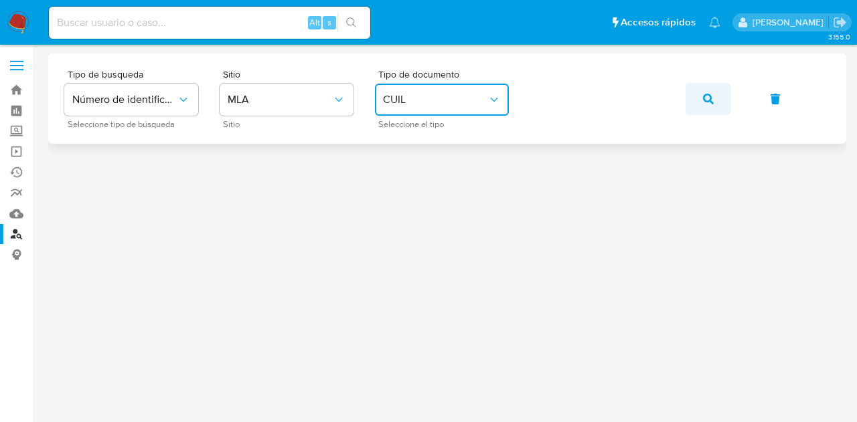
click at [718, 98] on button "button" at bounding box center [709, 99] width 46 height 32
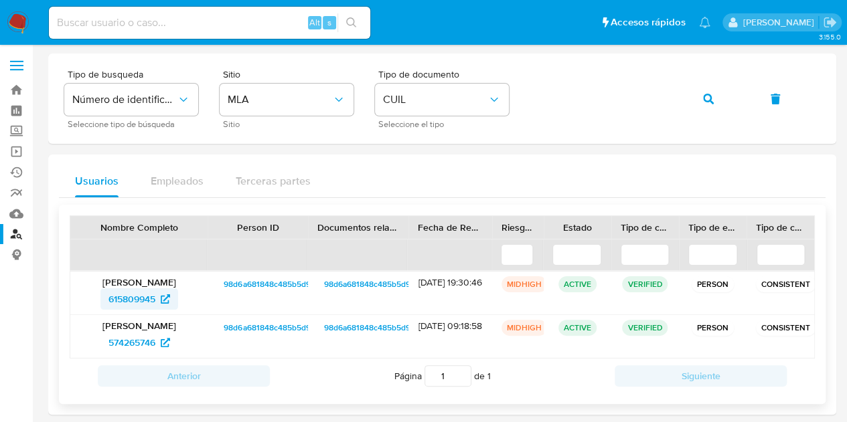
click at [140, 297] on span "615809945" at bounding box center [131, 299] width 47 height 21
click at [702, 100] on button "button" at bounding box center [709, 99] width 46 height 32
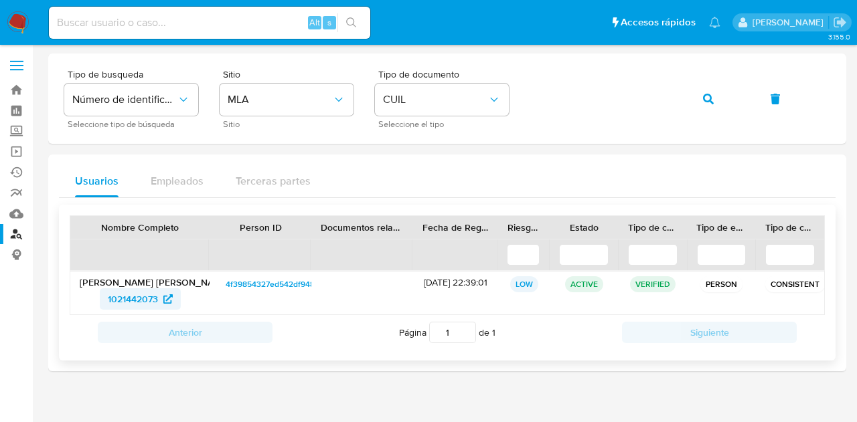
click at [137, 304] on span "1021442073" at bounding box center [133, 299] width 50 height 21
click at [715, 105] on button "button" at bounding box center [709, 99] width 46 height 32
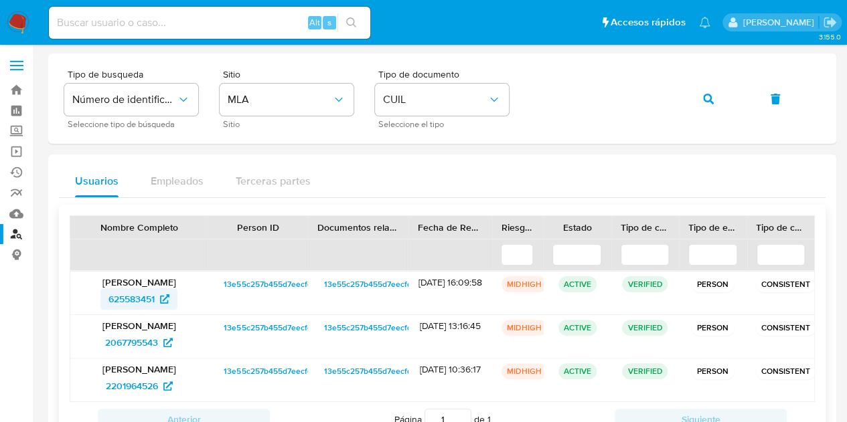
click at [140, 300] on span "625583451" at bounding box center [131, 299] width 46 height 21
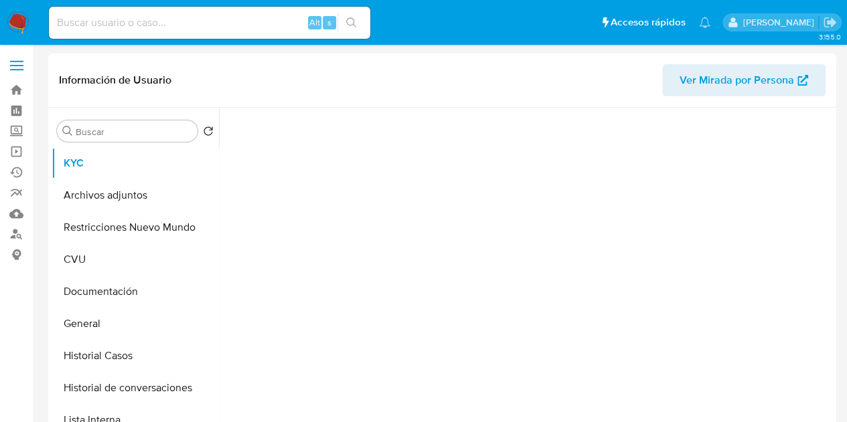
click at [702, 79] on span "Ver Mirada por Persona" at bounding box center [736, 80] width 114 height 32
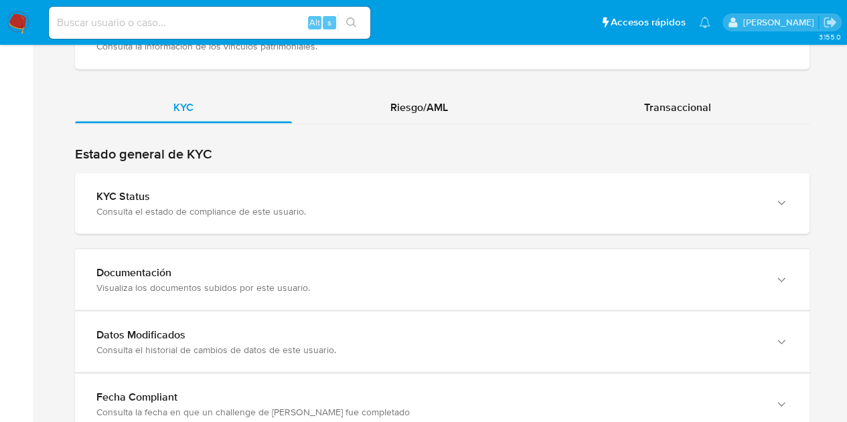
scroll to position [1202, 0]
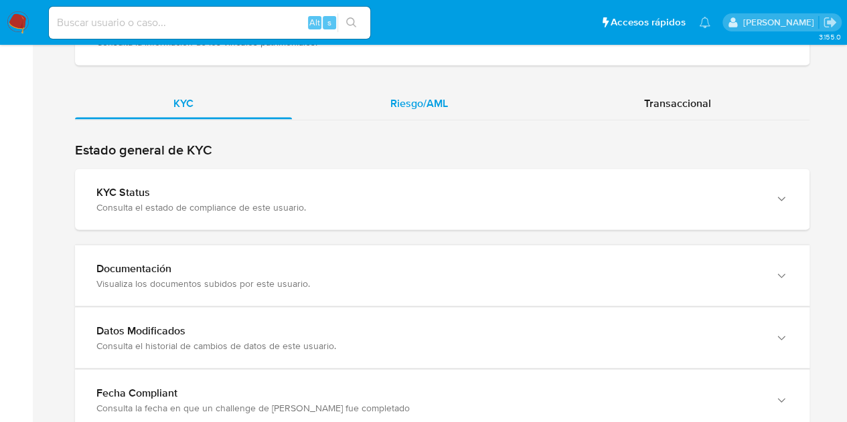
click at [457, 90] on div "Riesgo/AML" at bounding box center [419, 103] width 254 height 32
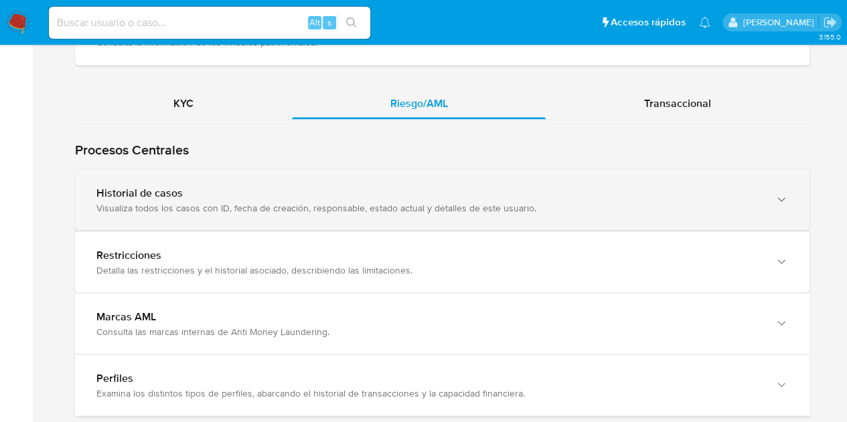
click at [382, 211] on div "Historial de casos Visualiza todos los casos con ID, fecha de creación, respons…" at bounding box center [442, 199] width 734 height 61
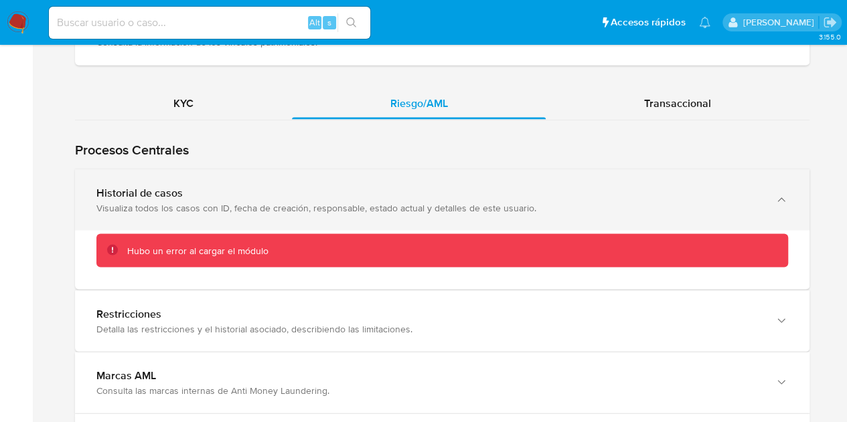
click at [416, 204] on div "Visualiza todos los casos con ID, fecha de creación, responsable, estado actual…" at bounding box center [428, 208] width 665 height 12
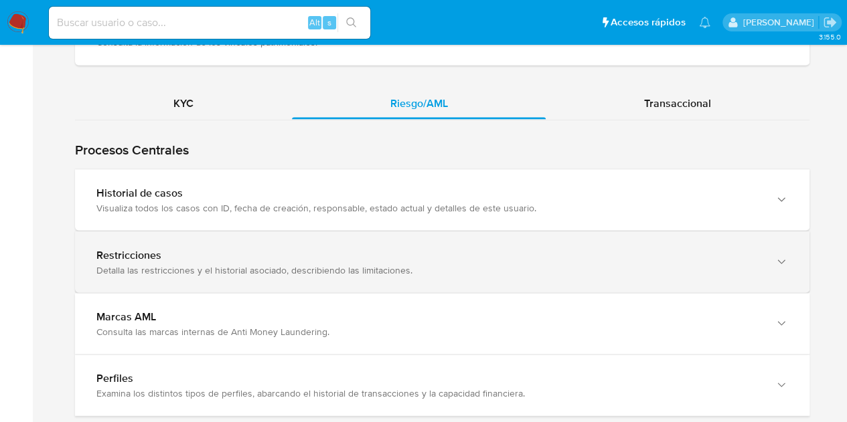
click at [371, 255] on div "Restricciones" at bounding box center [428, 254] width 665 height 13
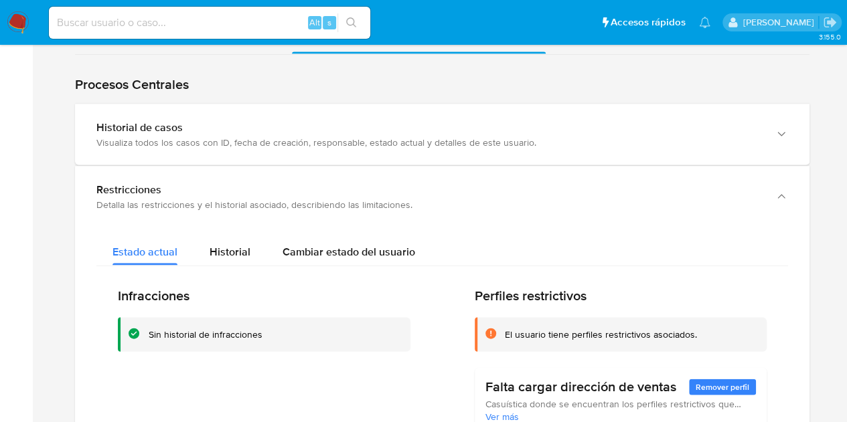
scroll to position [1234, 0]
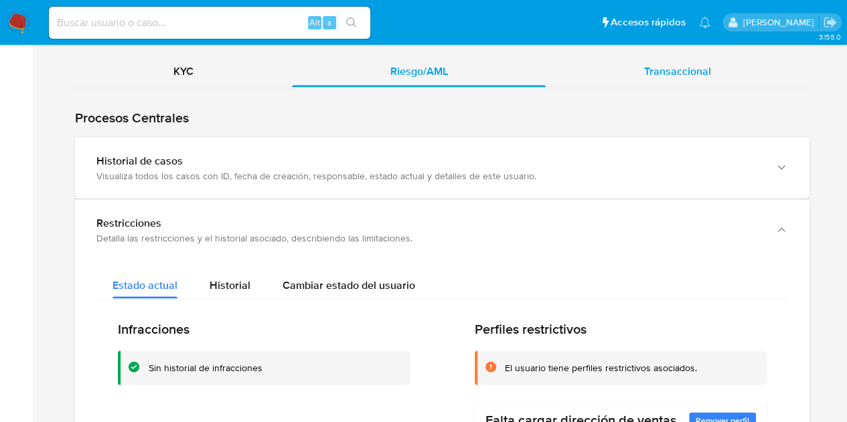
click at [712, 72] on div "Transaccional" at bounding box center [678, 71] width 264 height 32
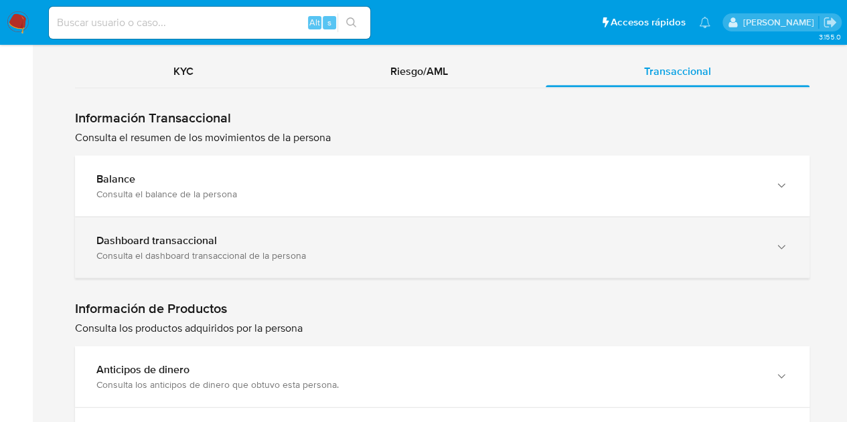
click at [357, 267] on div "Dashboard transaccional Consulta el dashboard transaccional de la persona" at bounding box center [442, 247] width 734 height 61
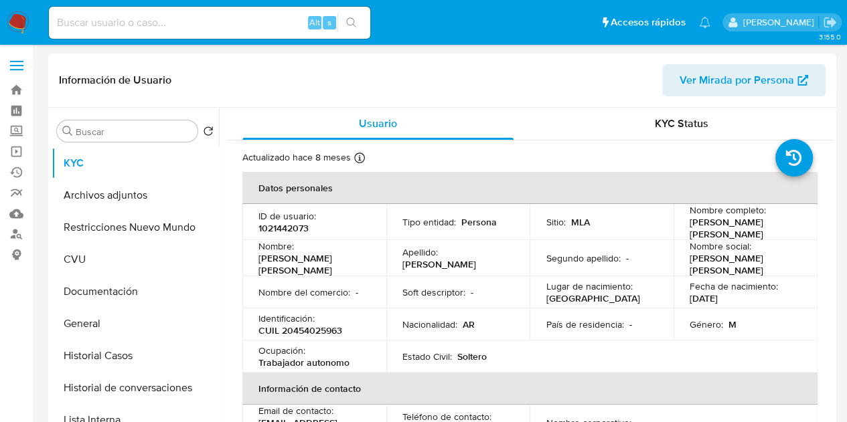
select select "10"
click at [707, 80] on span "Ver Mirada por Persona" at bounding box center [736, 80] width 114 height 32
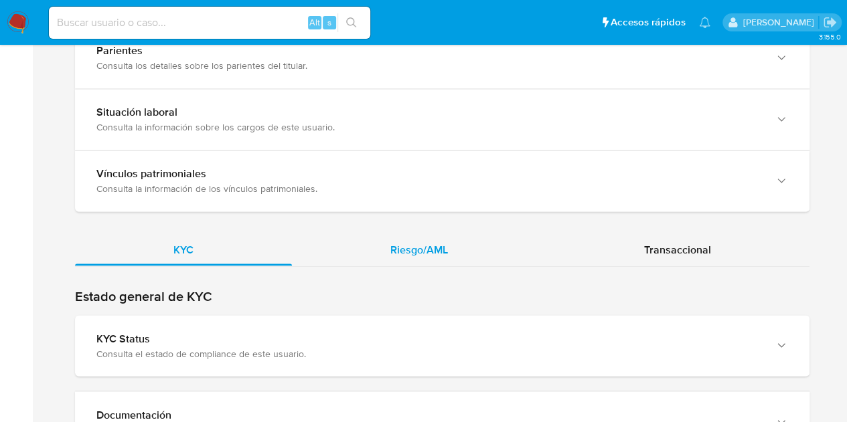
scroll to position [1044, 0]
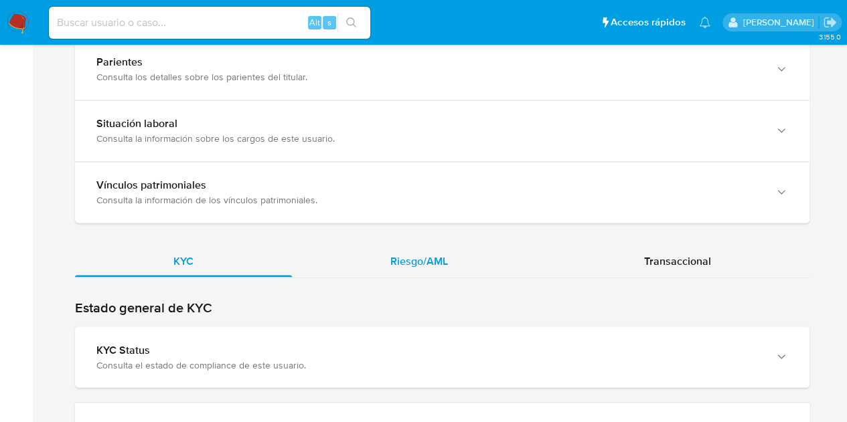
click at [387, 264] on div "Riesgo/AML" at bounding box center [419, 261] width 254 height 32
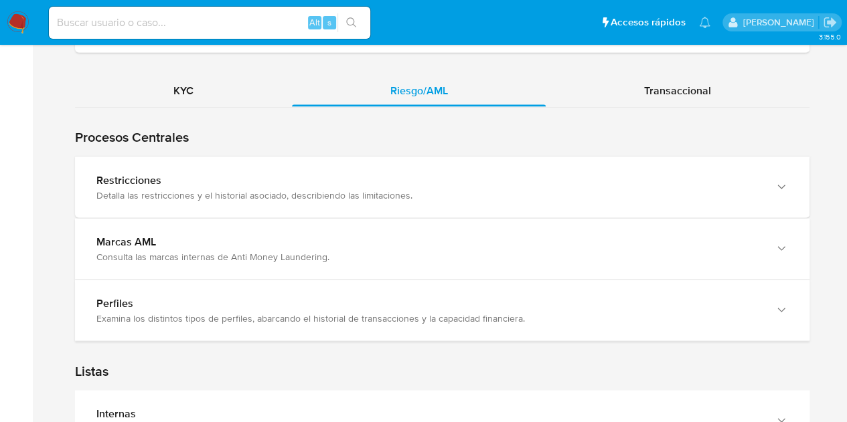
scroll to position [1218, 0]
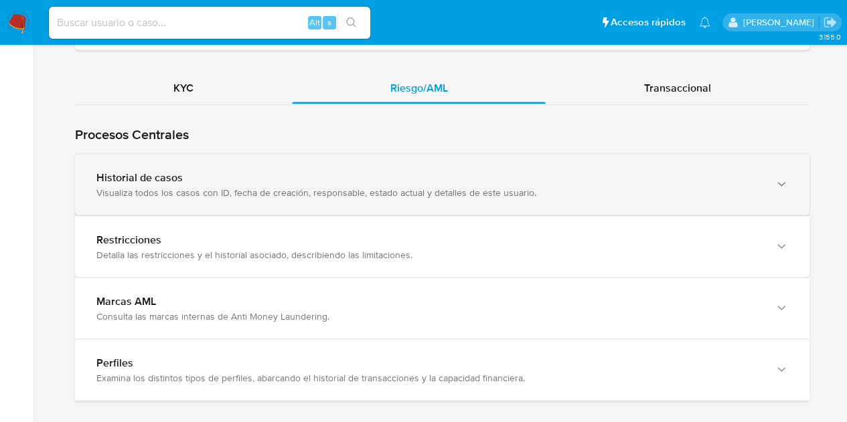
click at [624, 193] on div "Visualiza todos los casos con ID, fecha de creación, responsable, estado actual…" at bounding box center [428, 192] width 665 height 12
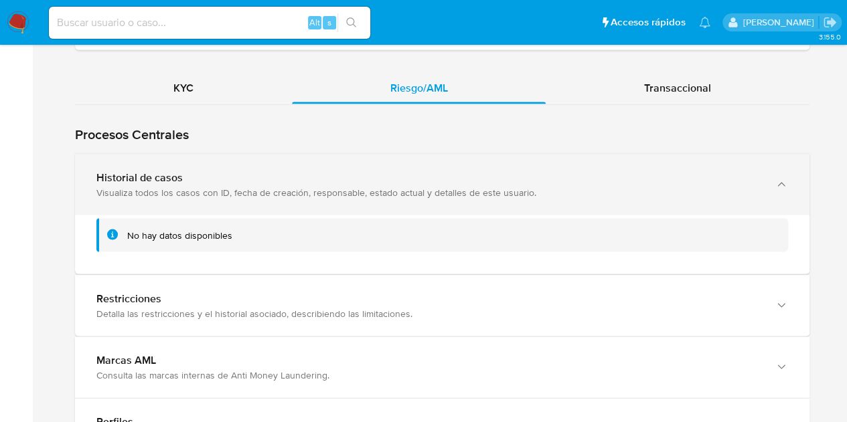
click at [624, 193] on div "Visualiza todos los casos con ID, fecha de creación, responsable, estado actual…" at bounding box center [428, 192] width 665 height 12
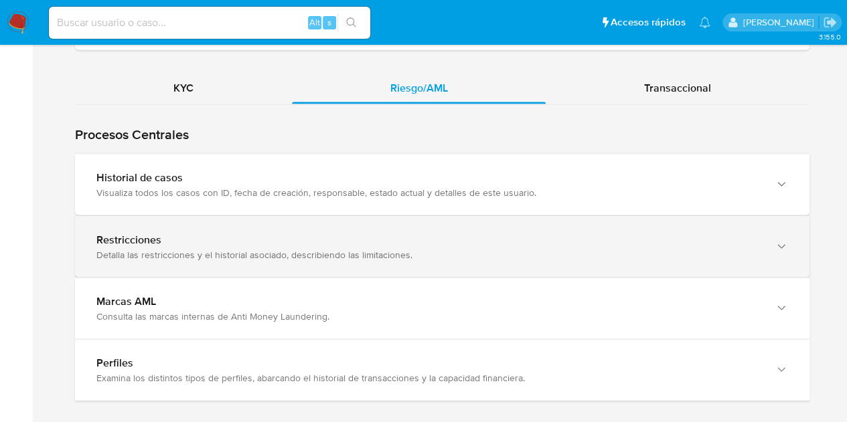
click at [605, 248] on div "Detalla las restricciones y el historial asociado, describiendo las limitacione…" at bounding box center [428, 254] width 665 height 12
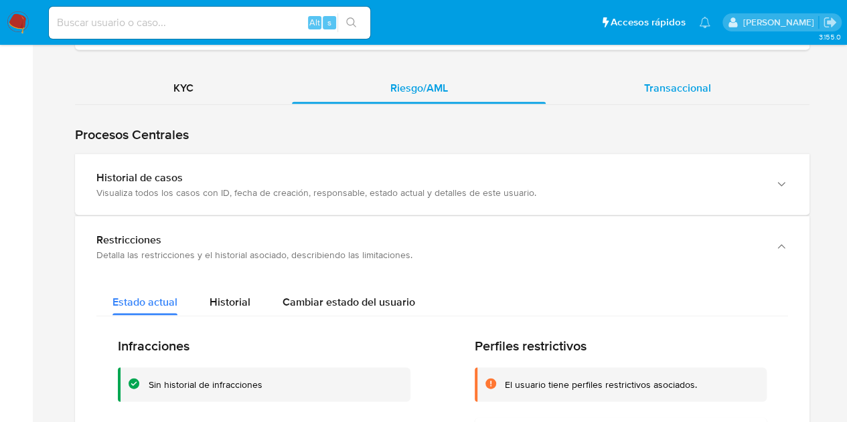
click at [676, 73] on div "Transaccional" at bounding box center [678, 88] width 264 height 32
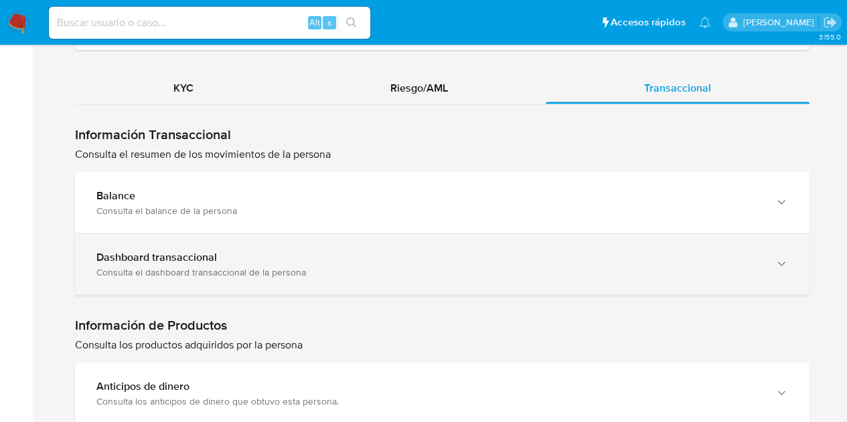
click at [262, 269] on div "Consulta el dashboard transaccional de la persona" at bounding box center [428, 272] width 665 height 12
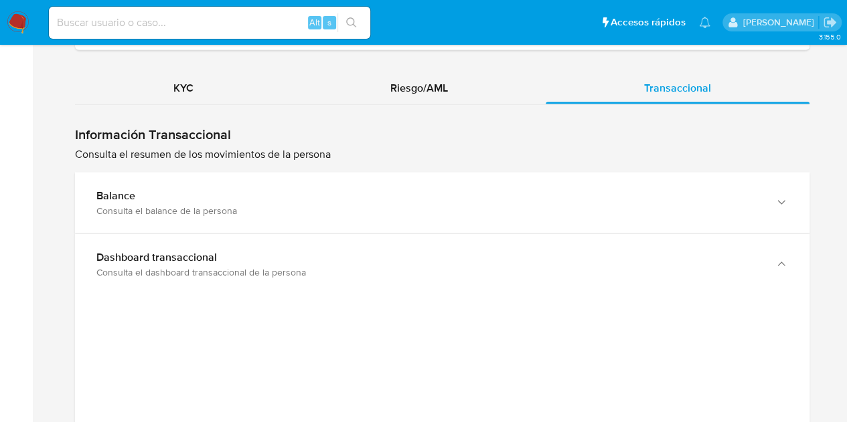
scroll to position [1358, 0]
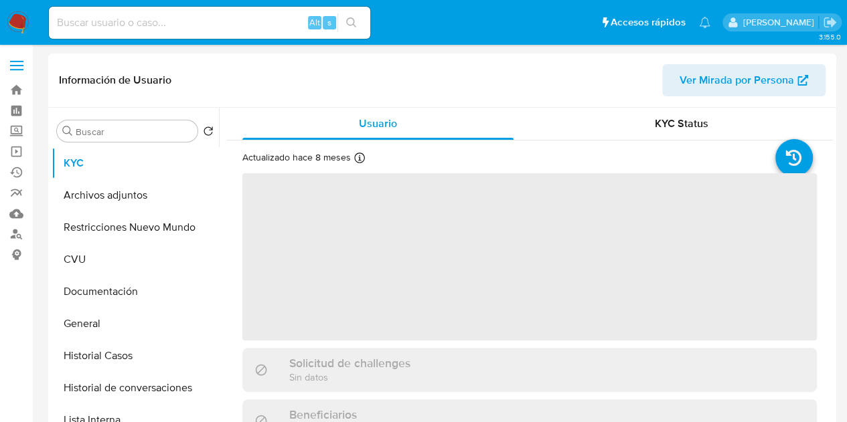
click at [706, 80] on span "Ver Mirada por Persona" at bounding box center [736, 80] width 114 height 32
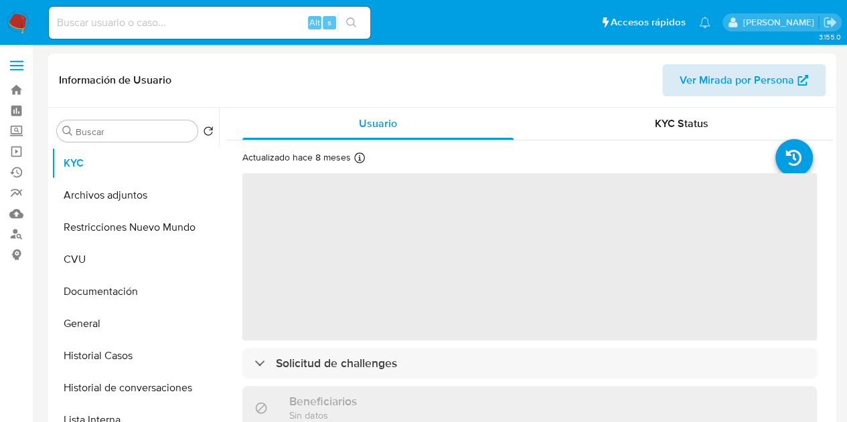
select select "10"
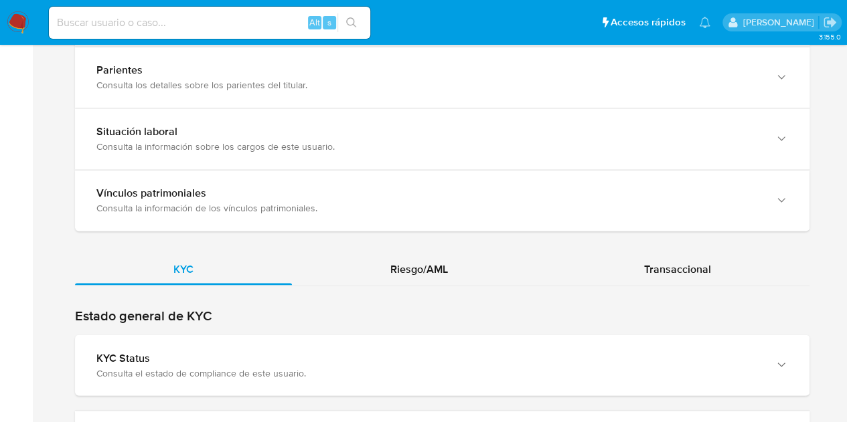
scroll to position [1139, 0]
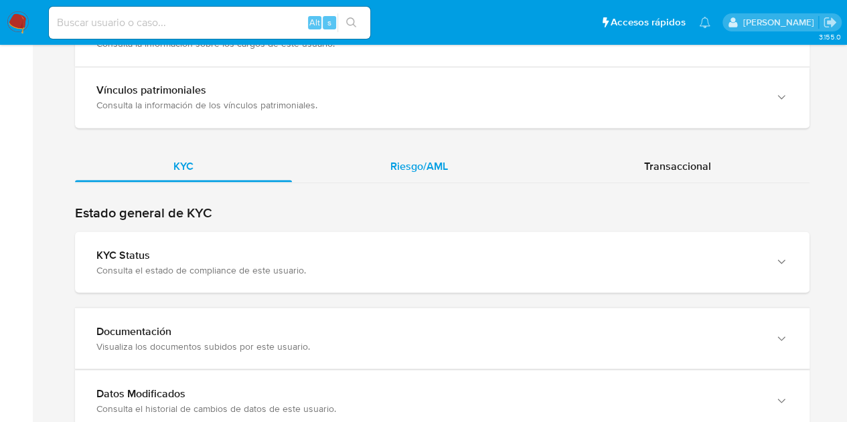
click at [417, 177] on div "Riesgo/AML" at bounding box center [419, 166] width 254 height 32
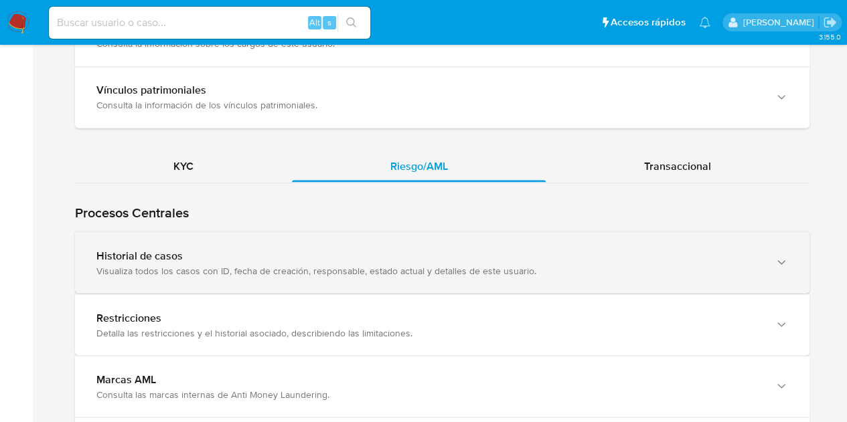
click at [423, 267] on div "Visualiza todos los casos con ID, fecha de creación, responsable, estado actual…" at bounding box center [428, 270] width 665 height 12
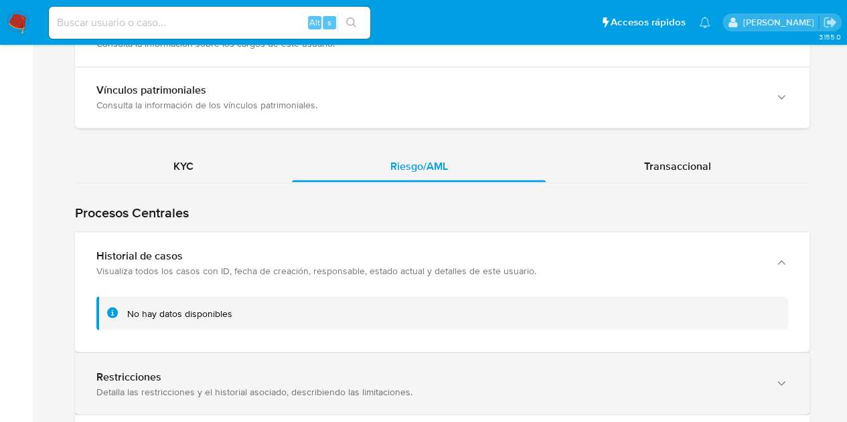
click at [396, 370] on div "Restricciones" at bounding box center [428, 376] width 665 height 13
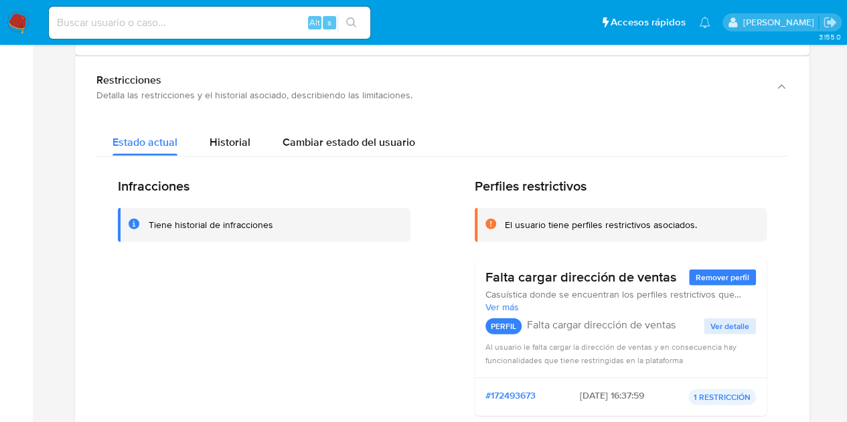
scroll to position [1433, 0]
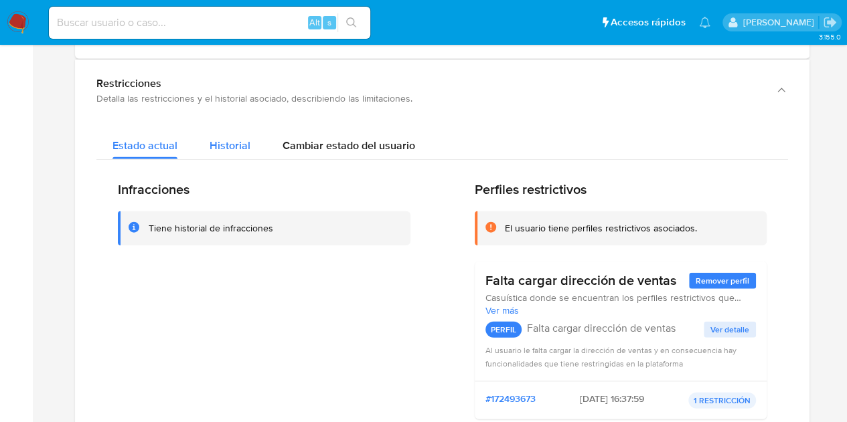
click at [231, 142] on span "Historial" at bounding box center [230, 145] width 41 height 15
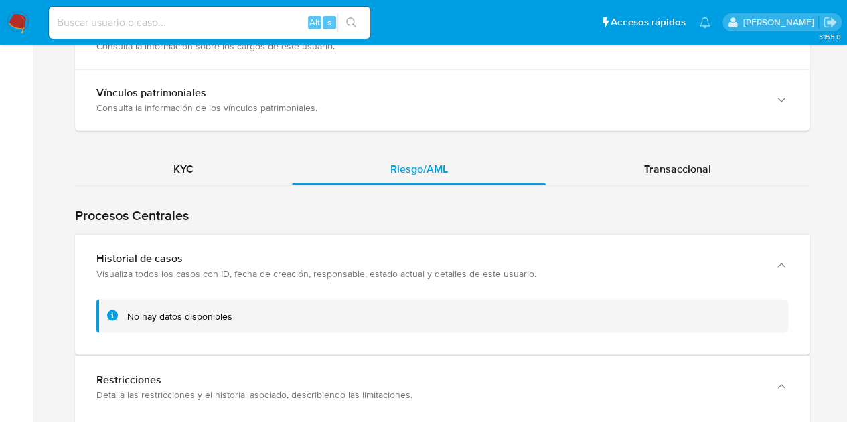
scroll to position [1127, 0]
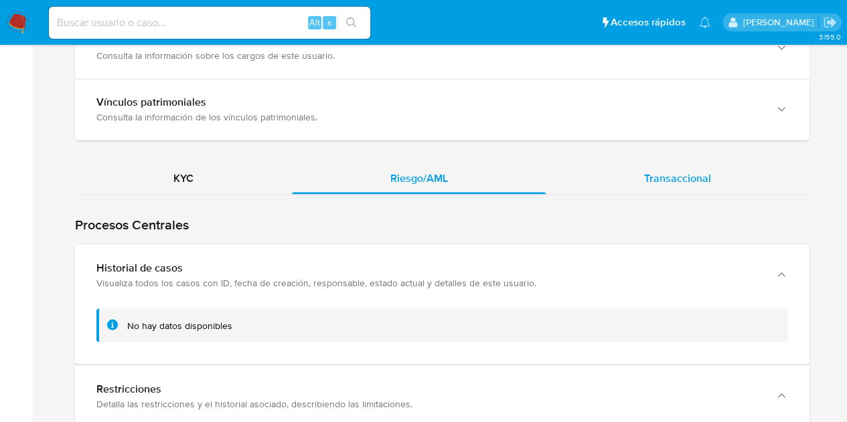
click at [679, 182] on div "Transaccional" at bounding box center [678, 178] width 264 height 32
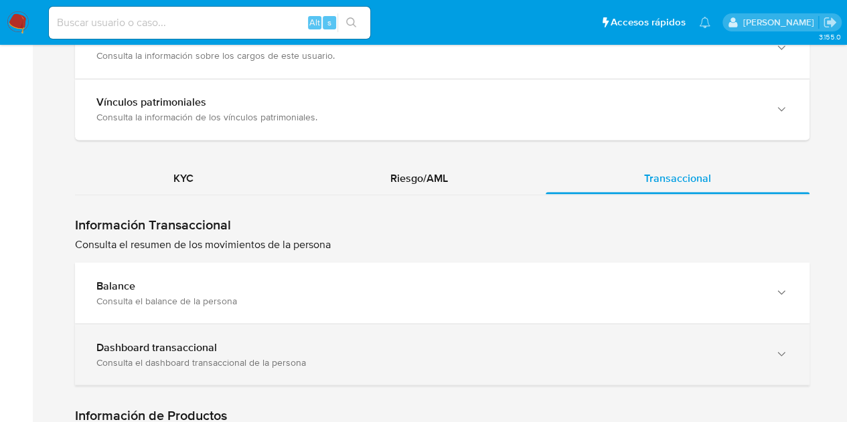
click at [242, 342] on div "Dashboard transaccional" at bounding box center [428, 347] width 665 height 13
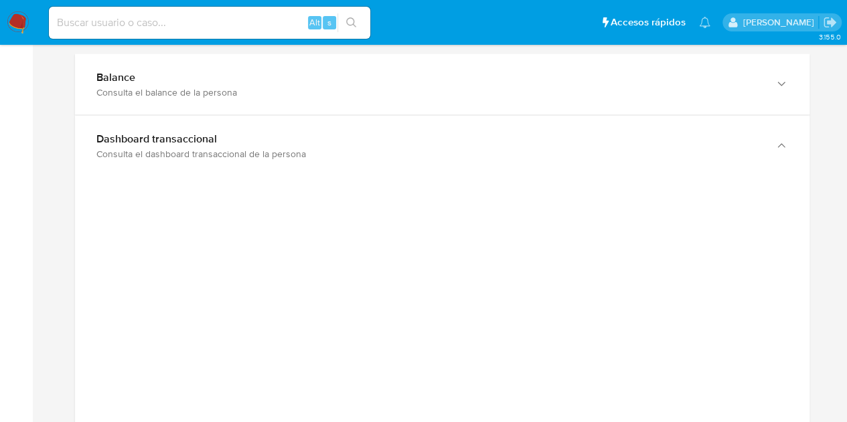
scroll to position [1378, 0]
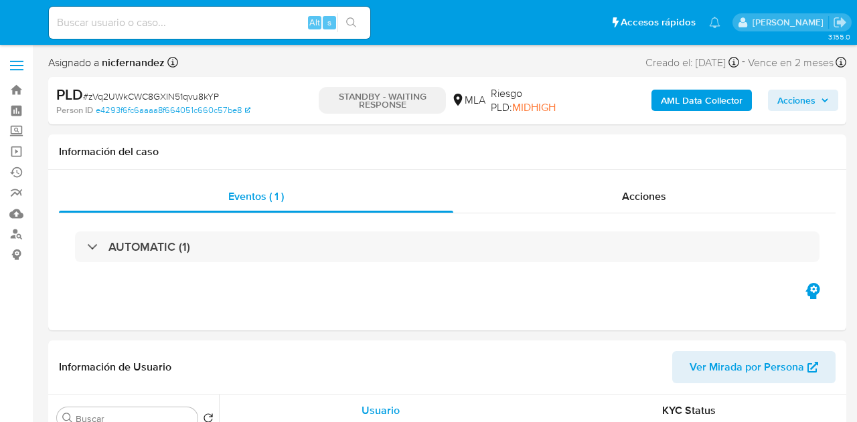
select select "10"
